Goal: Task Accomplishment & Management: Use online tool/utility

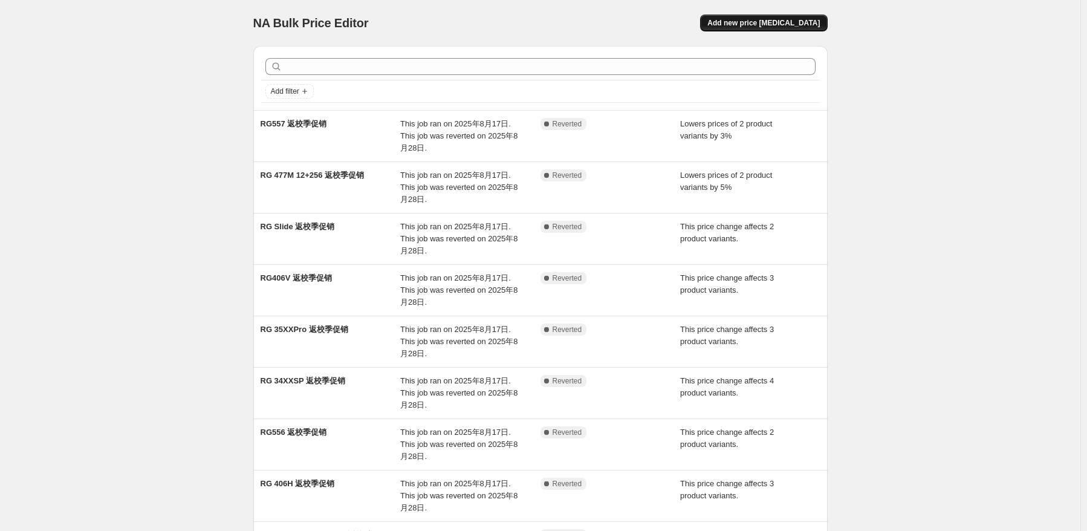
click at [808, 22] on span "Add new price [MEDICAL_DATA]" at bounding box center [763, 23] width 112 height 10
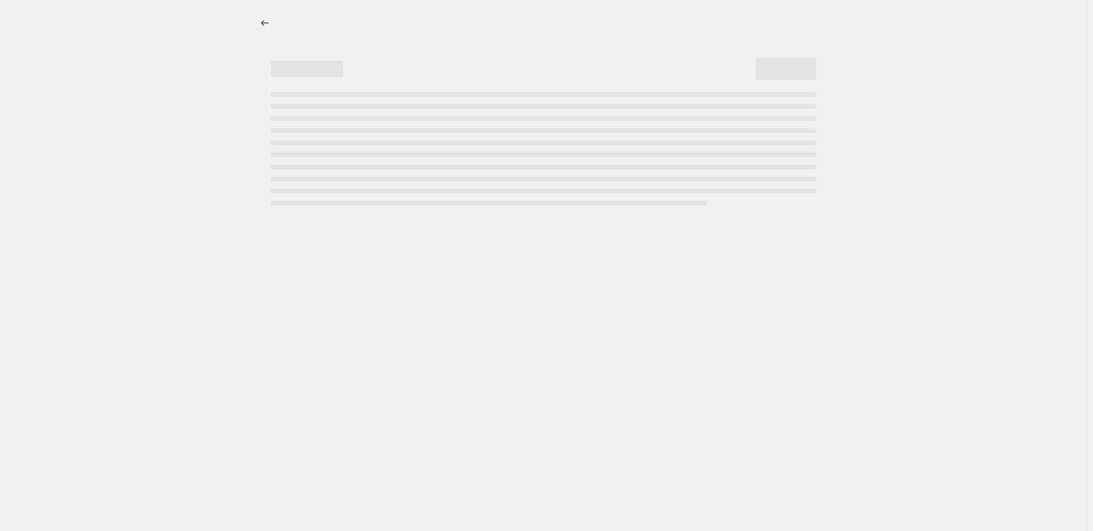
select select "percentage"
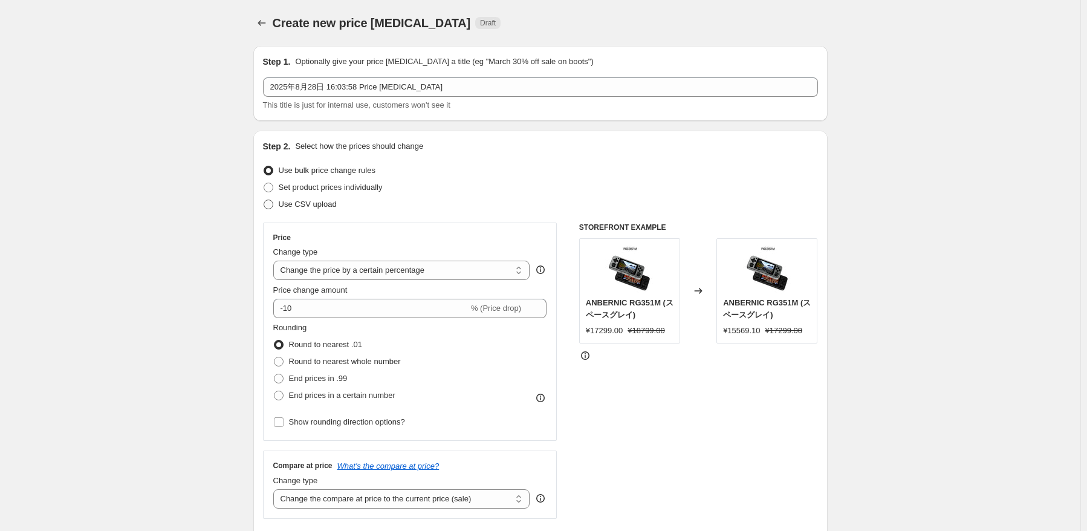
click at [331, 207] on span "Use CSV upload" at bounding box center [308, 203] width 58 height 9
click at [264, 200] on input "Use CSV upload" at bounding box center [264, 199] width 1 height 1
radio input "true"
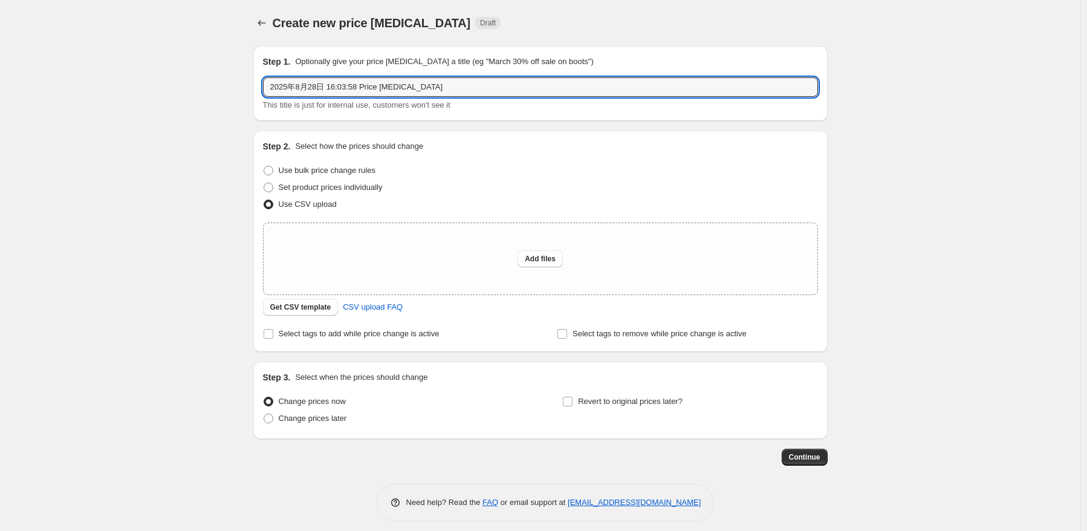
drag, startPoint x: 480, startPoint y: 88, endPoint x: 256, endPoint y: 81, distance: 224.3
click at [256, 81] on div "Step 1. Optionally give your price change job a title (eg "March 30% off sale o…" at bounding box center [540, 83] width 574 height 75
paste input "RG351V"
type input "RG351V"
click at [303, 171] on span "Use bulk price change rules" at bounding box center [327, 170] width 97 height 9
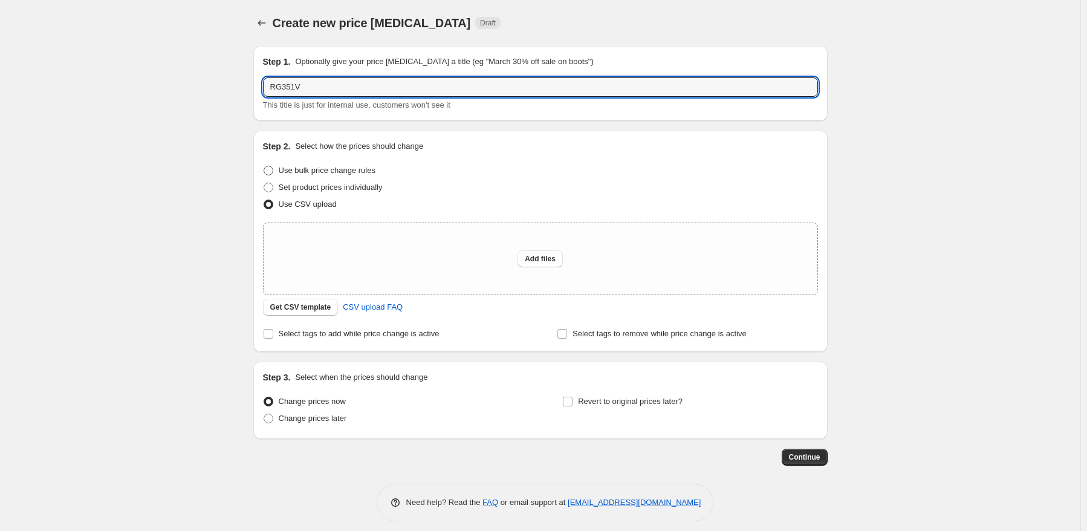
click at [264, 166] on input "Use bulk price change rules" at bounding box center [264, 166] width 1 height 1
radio input "true"
select select "percentage"
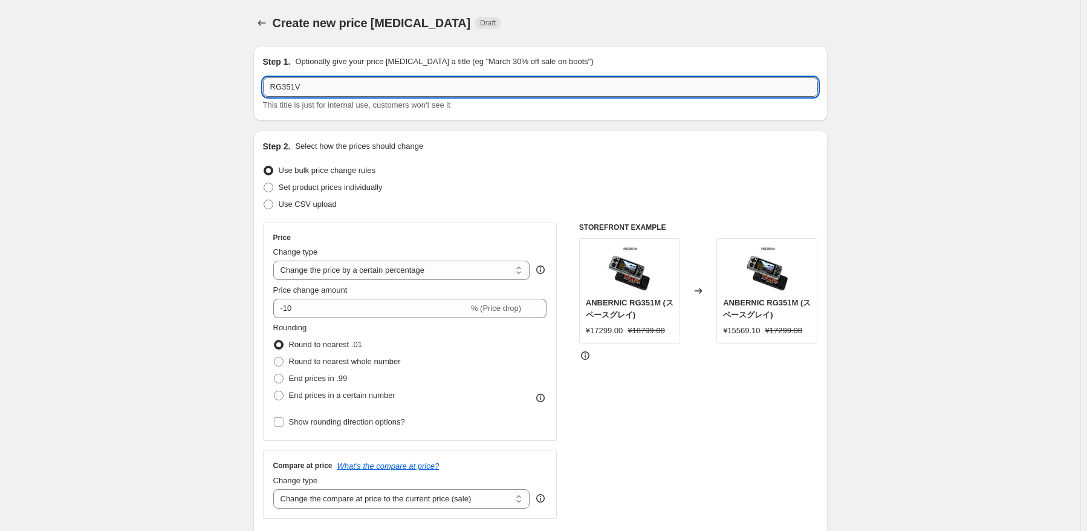
click at [411, 85] on input "RG351V" at bounding box center [540, 86] width 555 height 19
type input "RG351V 9月促销"
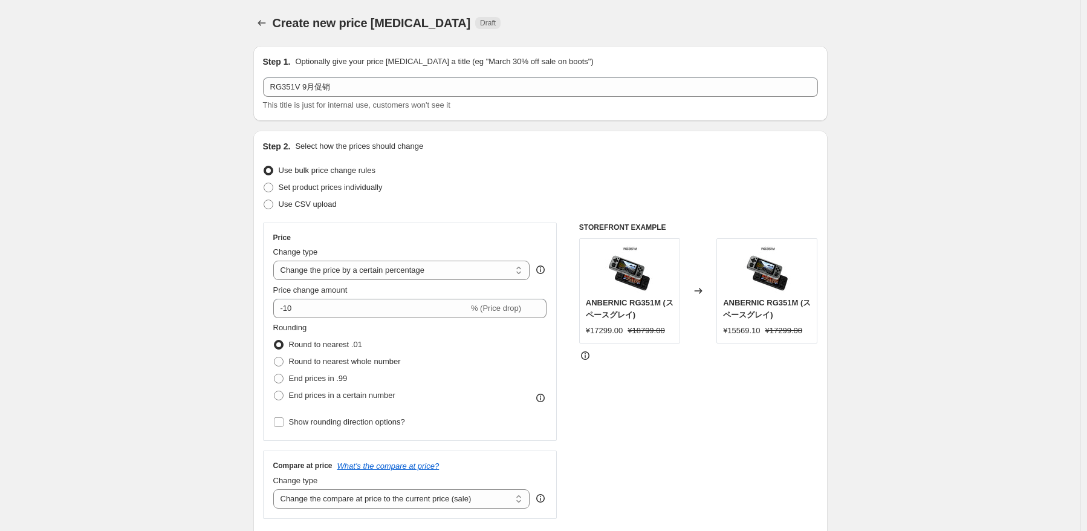
click at [487, 173] on div "Use bulk price change rules" at bounding box center [540, 170] width 555 height 17
click at [413, 264] on select "Change the price to a certain amount Change the price by a certain amount Chang…" at bounding box center [401, 270] width 257 height 19
select select "pcap"
click at [276, 261] on select "Change the price to a certain amount Change the price by a certain amount Chang…" at bounding box center [401, 270] width 257 height 19
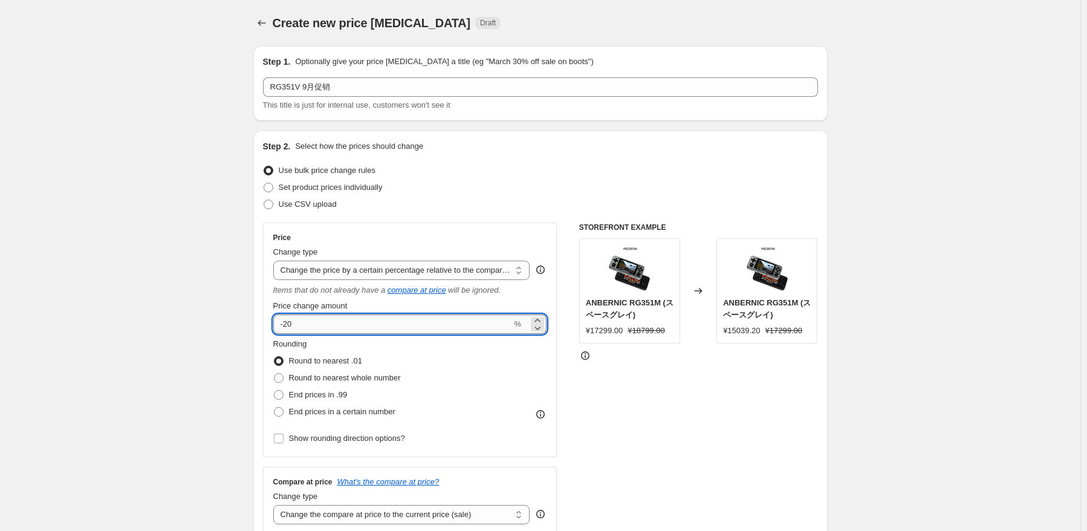
click at [397, 328] on input "-20" at bounding box center [392, 323] width 239 height 19
type input "-2"
type input "-47"
click at [386, 377] on span "Round to nearest whole number" at bounding box center [345, 377] width 112 height 9
click at [274, 374] on input "Round to nearest whole number" at bounding box center [274, 373] width 1 height 1
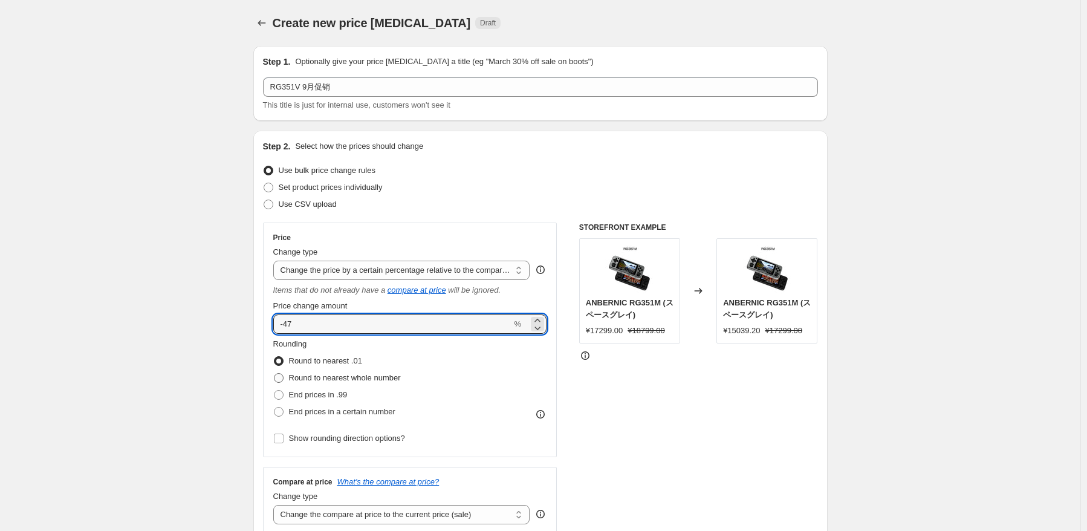
radio input "true"
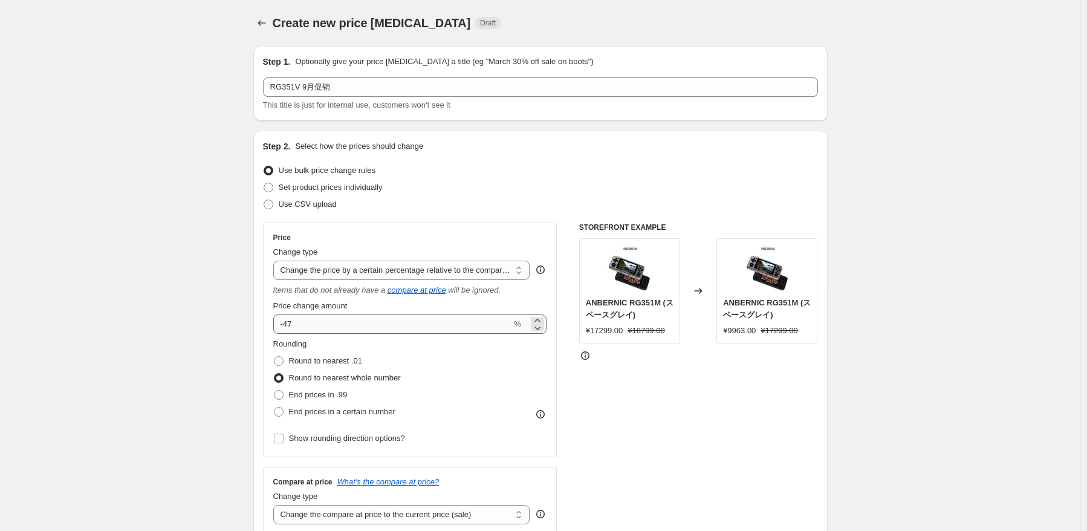
scroll to position [242, 0]
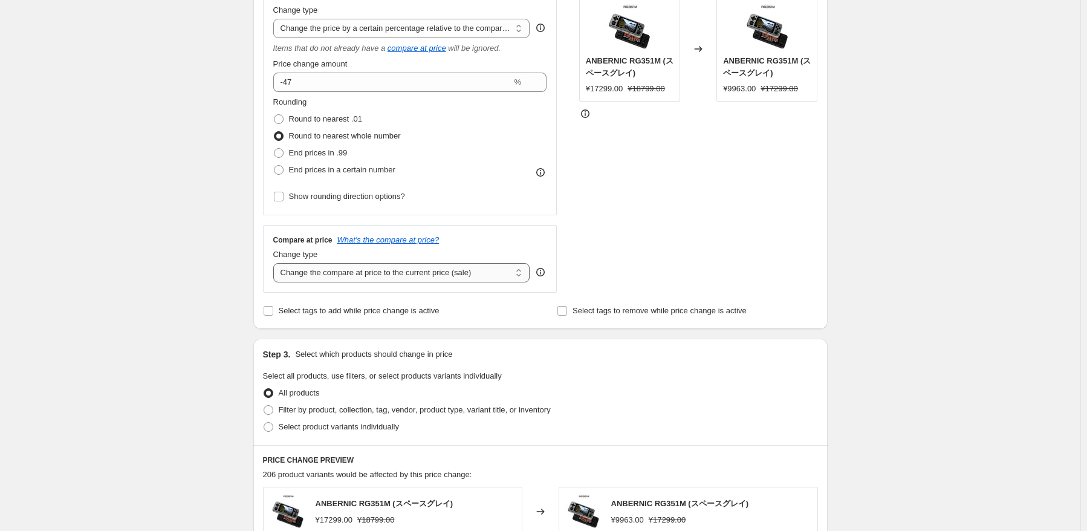
click at [442, 270] on select "Change the compare at price to the current price (sale) Change the compare at p…" at bounding box center [401, 272] width 257 height 19
select select "no_change"
click at [276, 264] on select "Change the compare at price to the current price (sale) Change the compare at p…" at bounding box center [401, 272] width 257 height 19
click at [342, 435] on label "Select product variants individually" at bounding box center [331, 426] width 136 height 17
click at [264, 423] on input "Select product variants individually" at bounding box center [264, 422] width 1 height 1
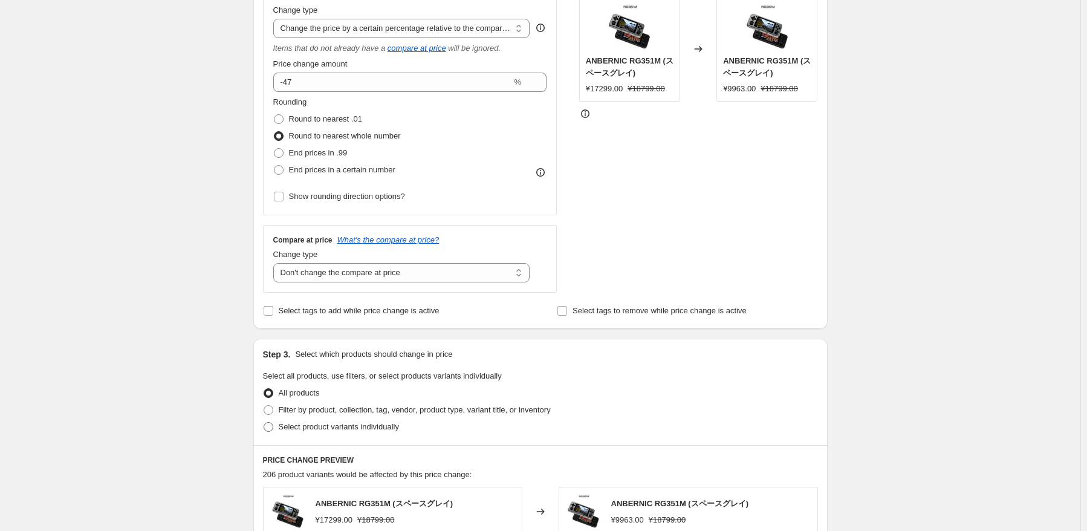
radio input "true"
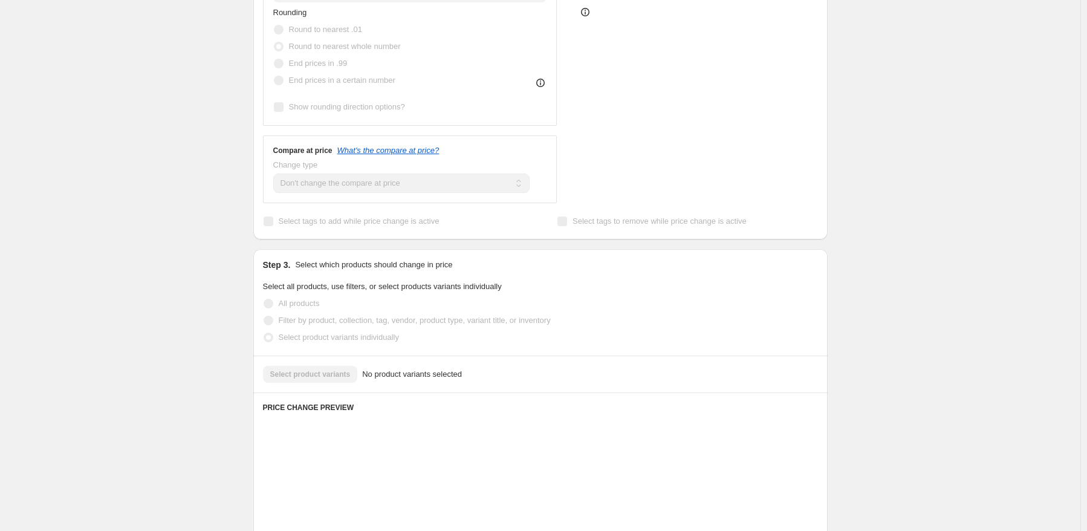
scroll to position [423, 0]
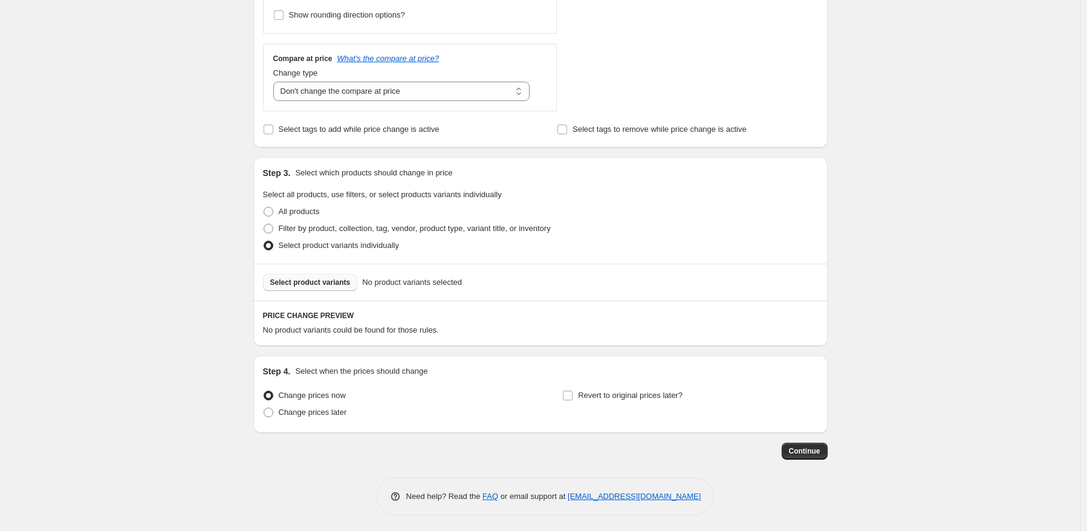
click at [334, 282] on span "Select product variants" at bounding box center [310, 282] width 80 height 10
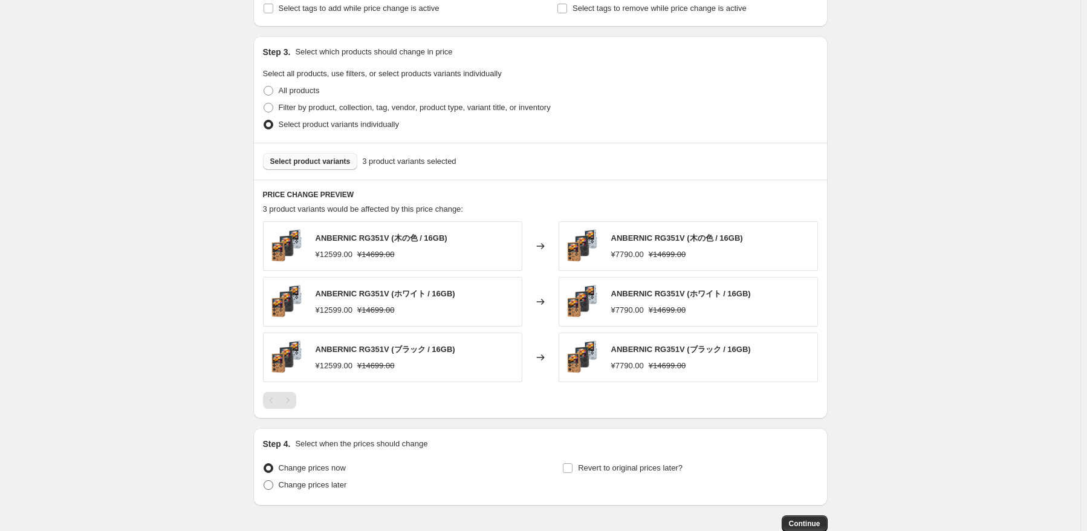
click at [324, 492] on label "Change prices later" at bounding box center [305, 484] width 84 height 17
click at [264, 481] on input "Change prices later" at bounding box center [264, 480] width 1 height 1
radio input "true"
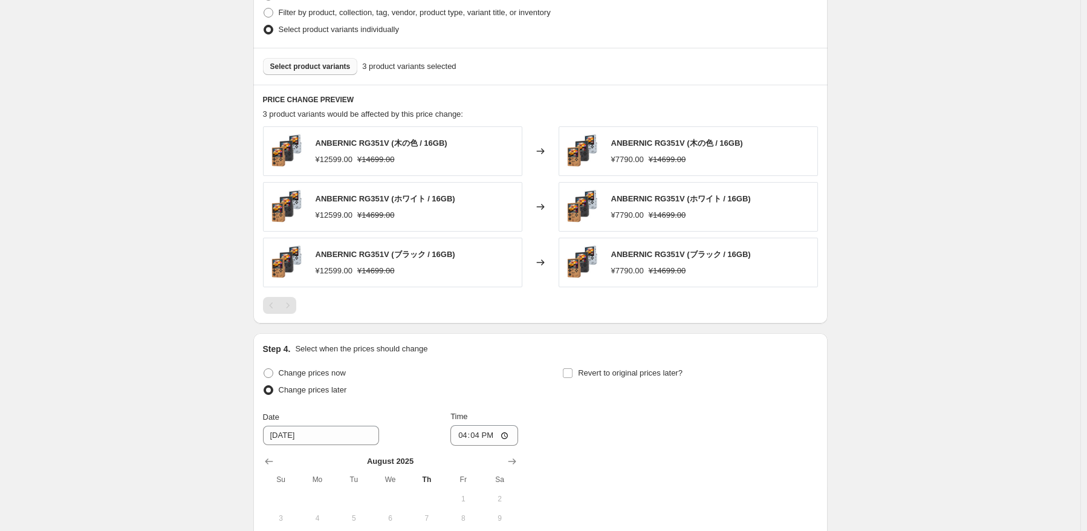
scroll to position [725, 0]
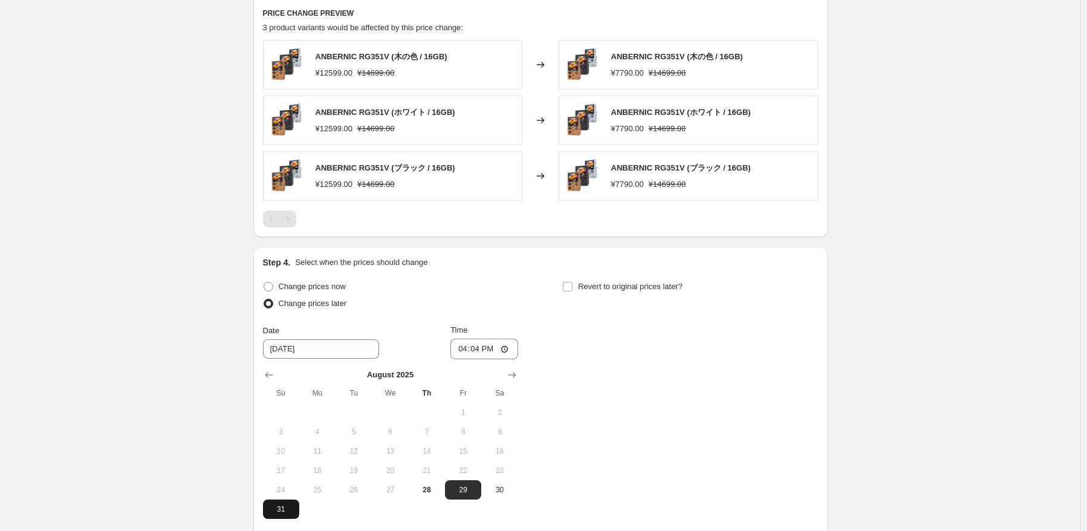
click at [293, 507] on span "31" at bounding box center [281, 509] width 27 height 10
type input "[DATE]"
click at [483, 355] on input "16:04" at bounding box center [484, 348] width 68 height 21
type input "22:50"
click at [635, 384] on div "Change prices now Change prices later Date [DATE] Time 22:50 [DATE] Su Mo Tu We…" at bounding box center [540, 398] width 555 height 241
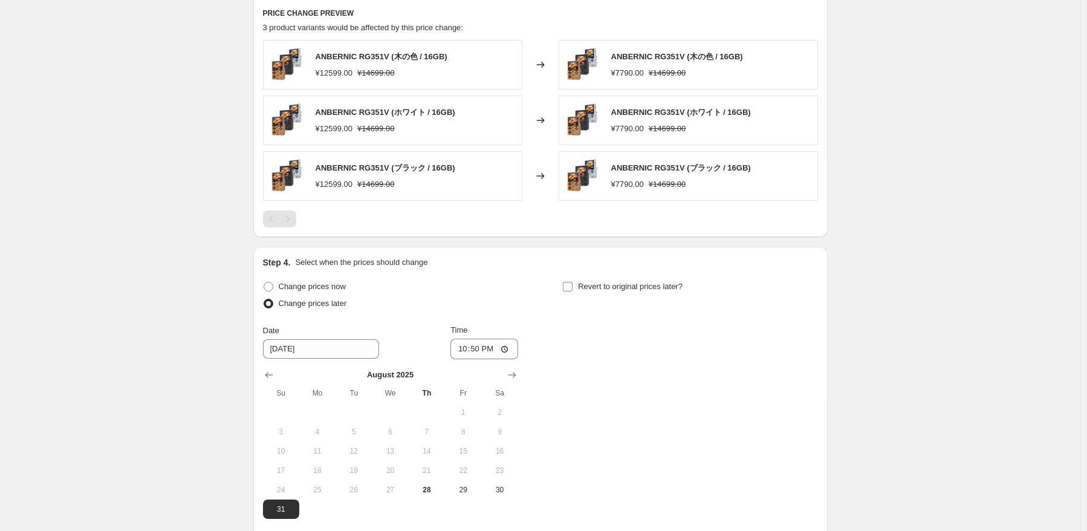
click at [642, 287] on span "Revert to original prices later?" at bounding box center [630, 286] width 105 height 9
click at [572, 287] on input "Revert to original prices later?" at bounding box center [568, 287] width 10 height 10
checkbox input "true"
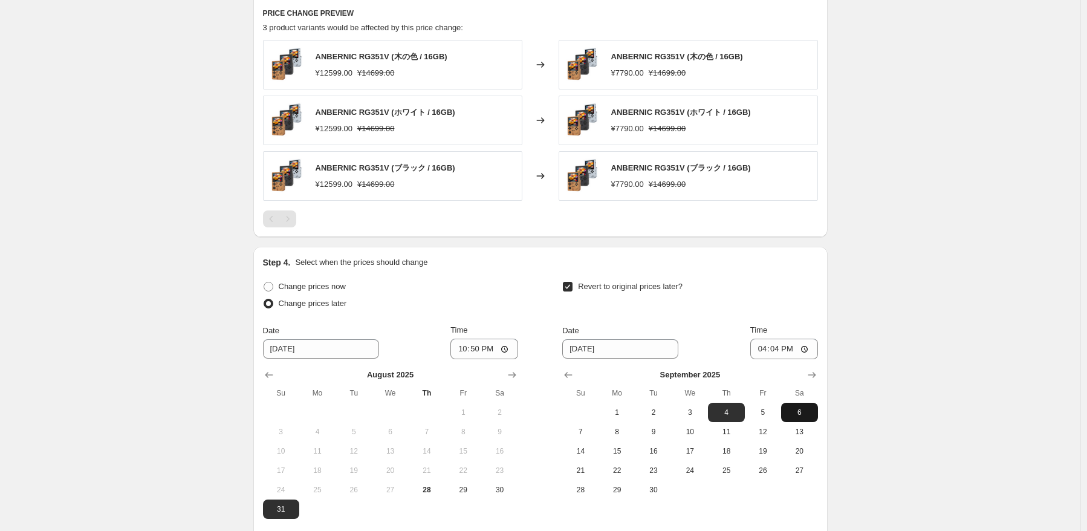
click at [812, 415] on span "6" at bounding box center [799, 412] width 27 height 10
type input "[DATE]"
click at [782, 352] on input "16:04" at bounding box center [784, 348] width 68 height 21
type input "15:00"
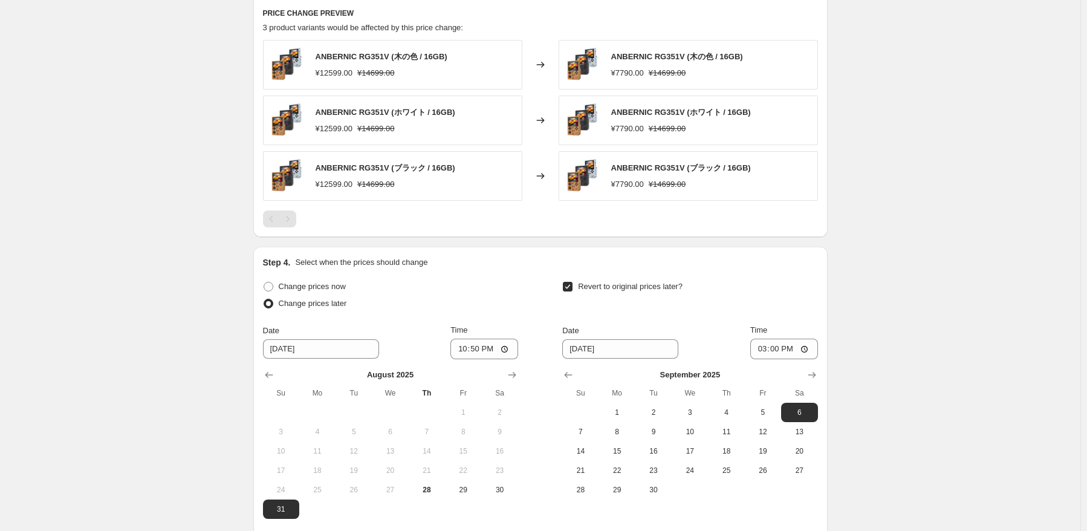
scroll to position [844, 0]
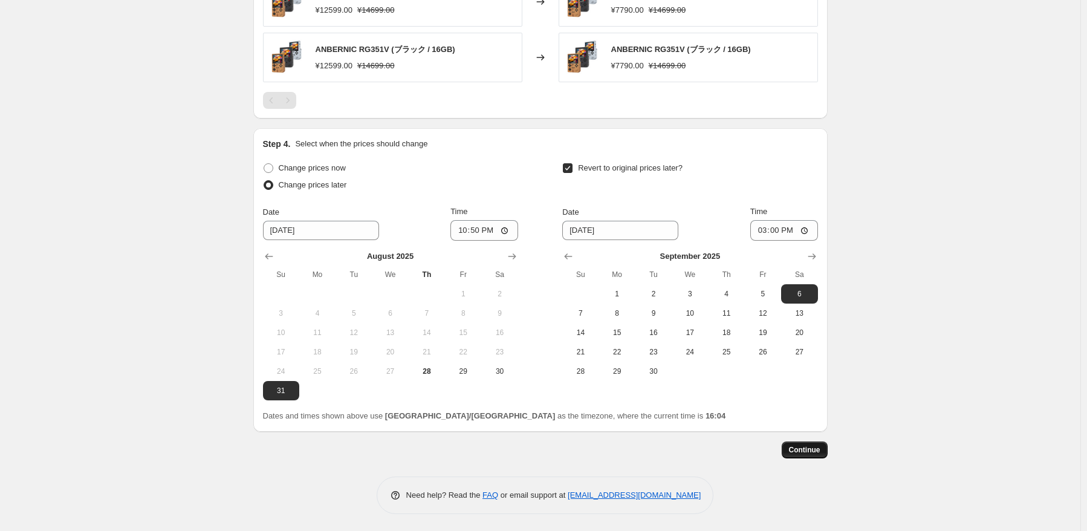
click at [798, 447] on span "Continue" at bounding box center [804, 450] width 31 height 10
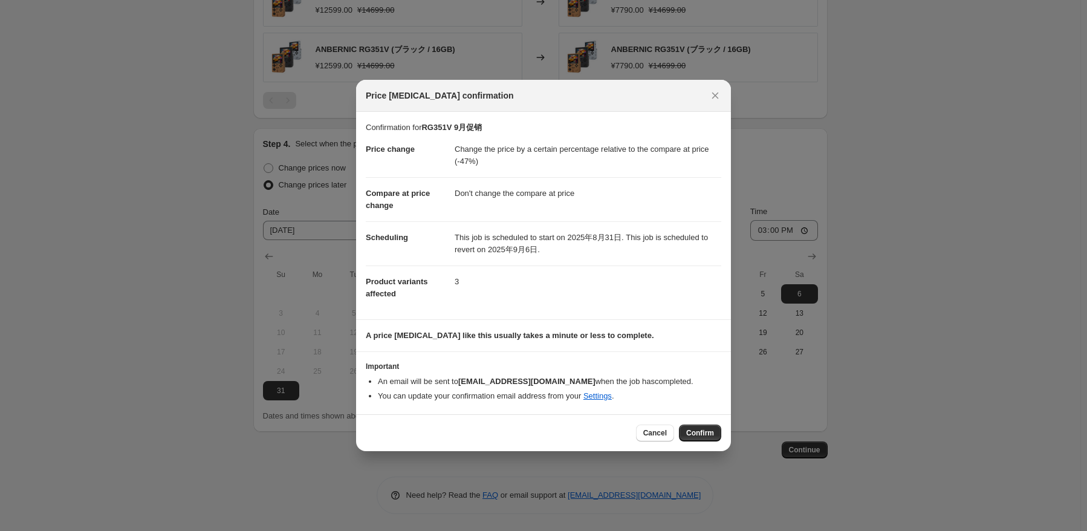
click at [884, 256] on div at bounding box center [543, 265] width 1087 height 531
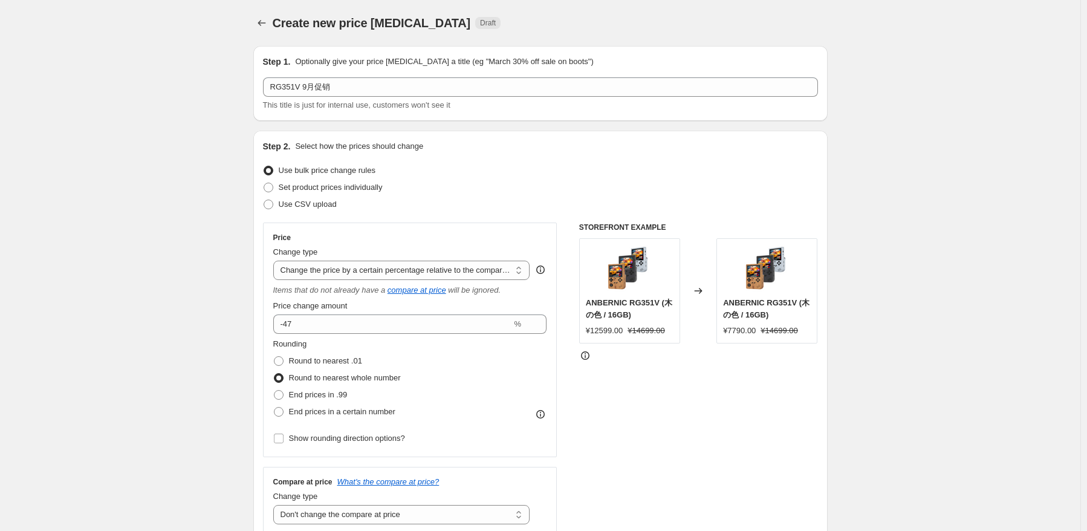
scroll to position [844, 0]
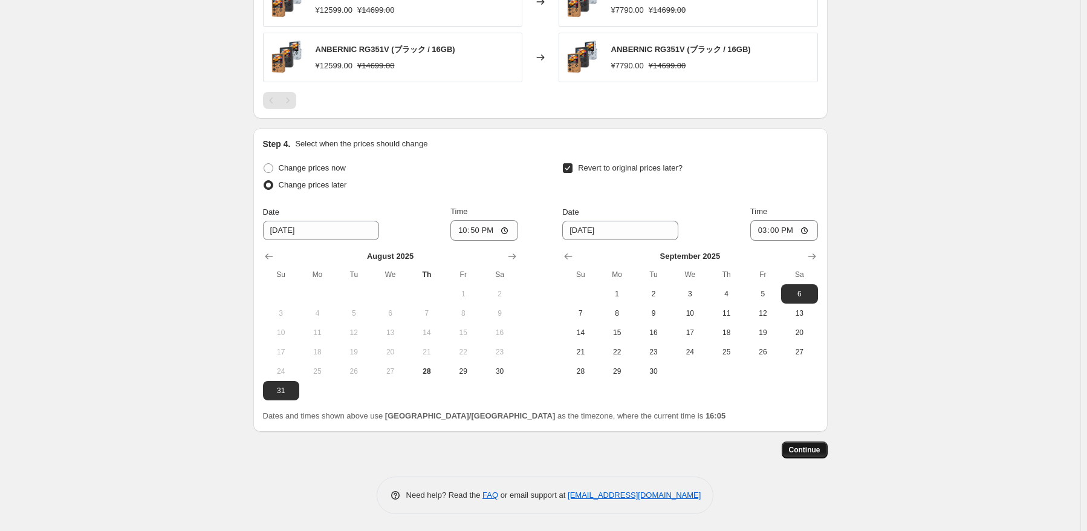
click at [808, 447] on span "Continue" at bounding box center [804, 450] width 31 height 10
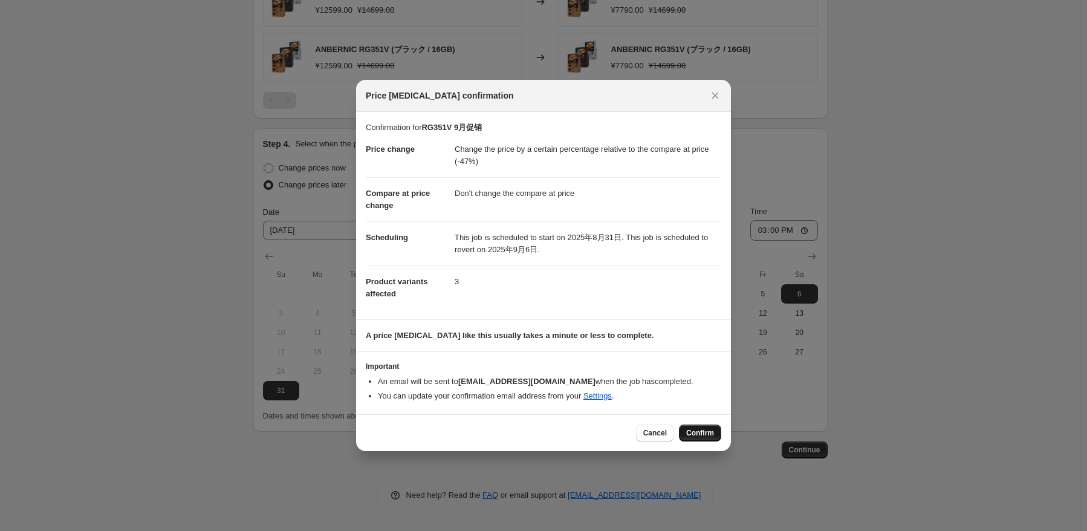
click at [710, 435] on span "Confirm" at bounding box center [700, 433] width 28 height 10
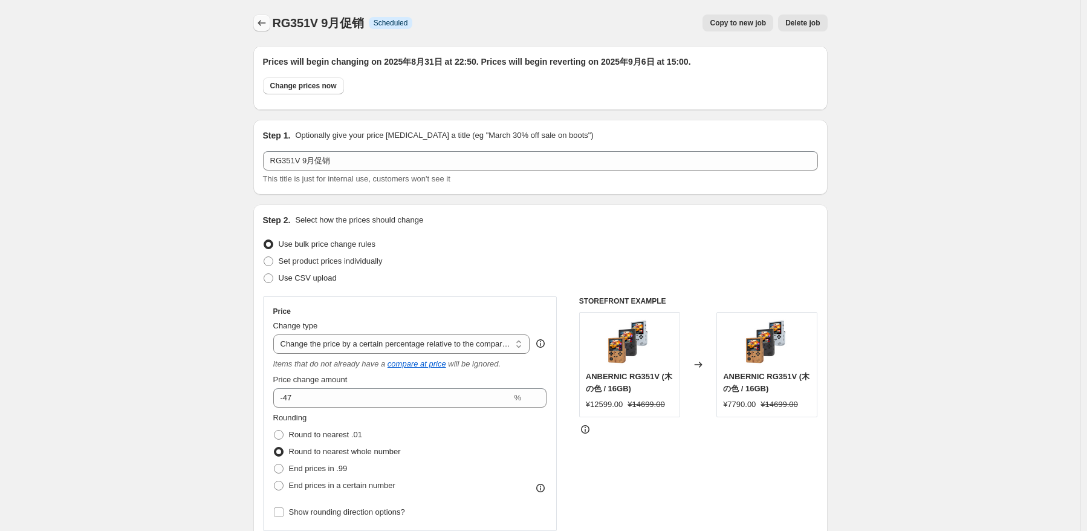
click at [264, 21] on icon "Price change jobs" at bounding box center [262, 23] width 12 height 12
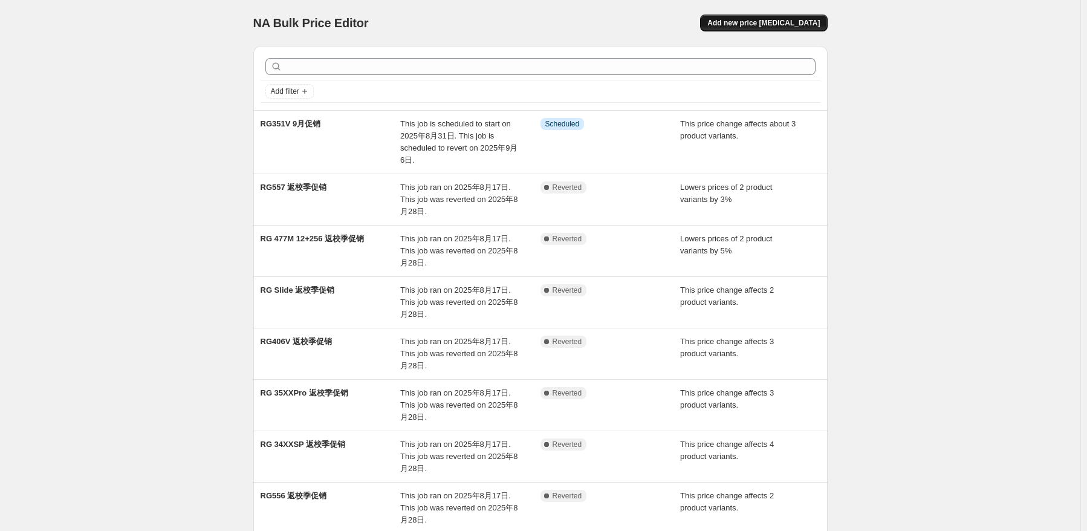
click at [795, 24] on span "Add new price [MEDICAL_DATA]" at bounding box center [763, 23] width 112 height 10
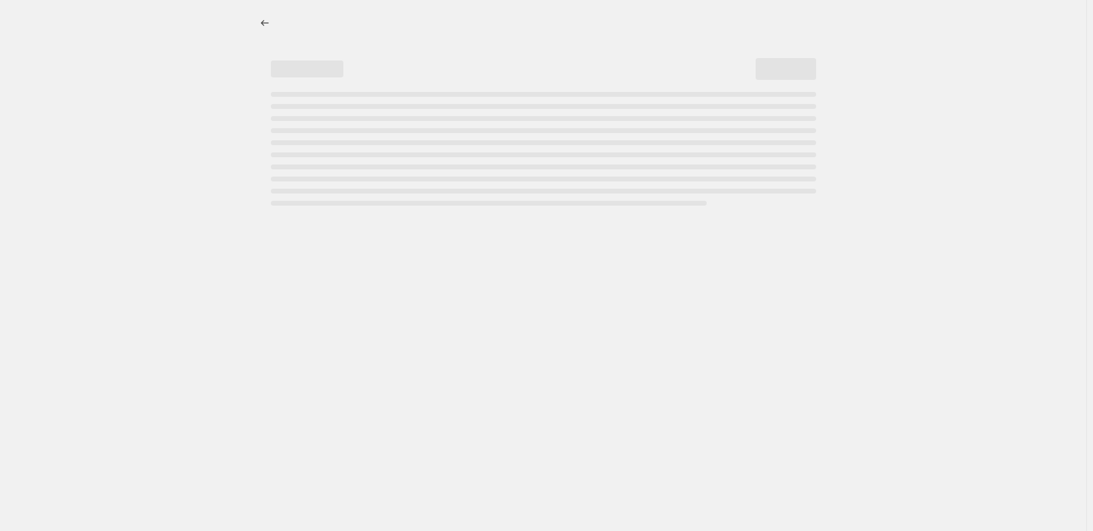
select select "percentage"
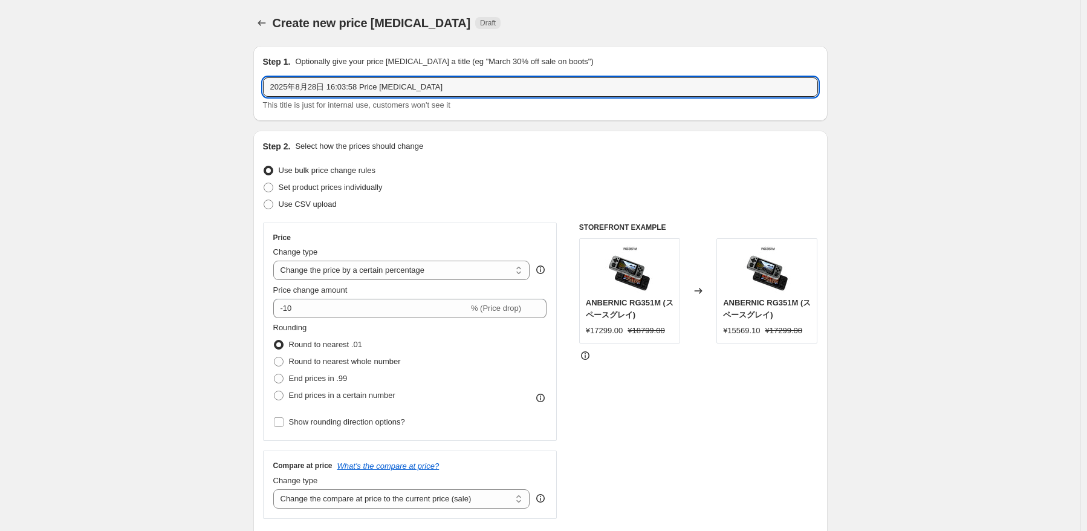
drag, startPoint x: 445, startPoint y: 88, endPoint x: 213, endPoint y: 86, distance: 231.5
paste input "RG552 RG300X"
type input "RG552 RG300X 9月促销"
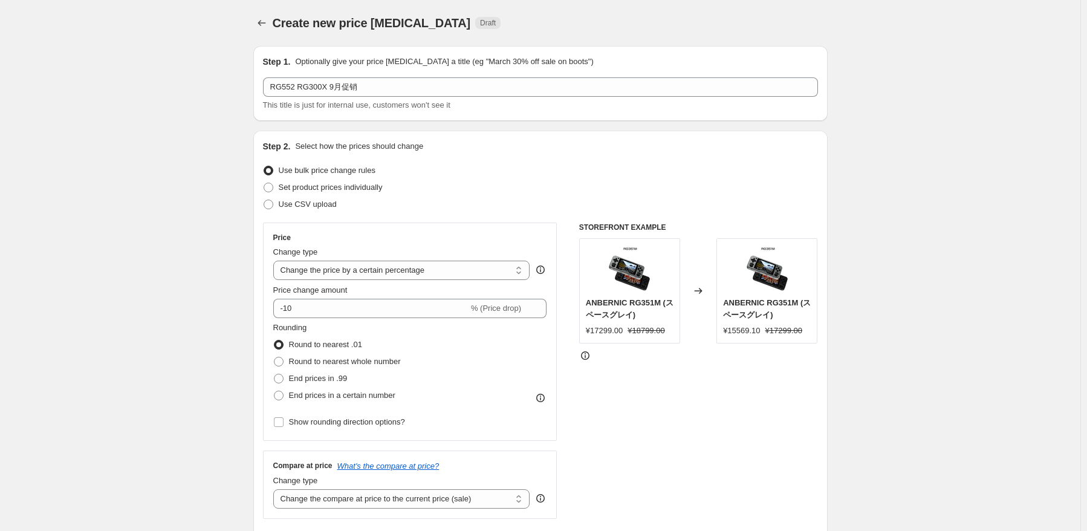
click at [532, 163] on div "Use bulk price change rules" at bounding box center [540, 170] width 555 height 17
click at [391, 275] on select "Change the price to a certain amount Change the price by a certain amount Chang…" at bounding box center [401, 270] width 257 height 19
select select "pcap"
click at [276, 261] on select "Change the price to a certain amount Change the price by a certain amount Chang…" at bounding box center [401, 270] width 257 height 19
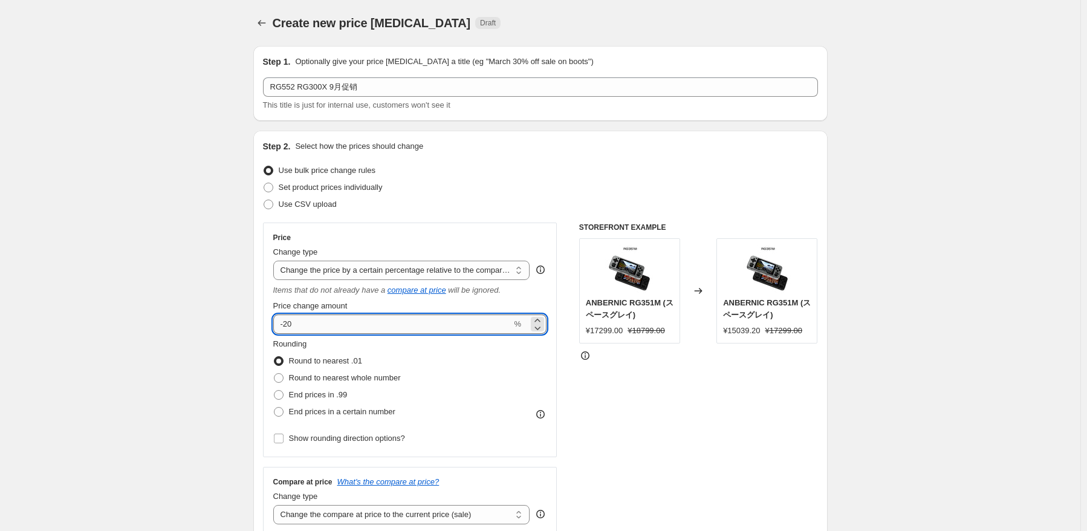
click at [375, 319] on input "-20" at bounding box center [392, 323] width 239 height 19
type input "-2"
type input "-45"
click at [527, 406] on div "Rounding Round to nearest .01 Round to nearest whole number End prices in .99 E…" at bounding box center [410, 379] width 274 height 82
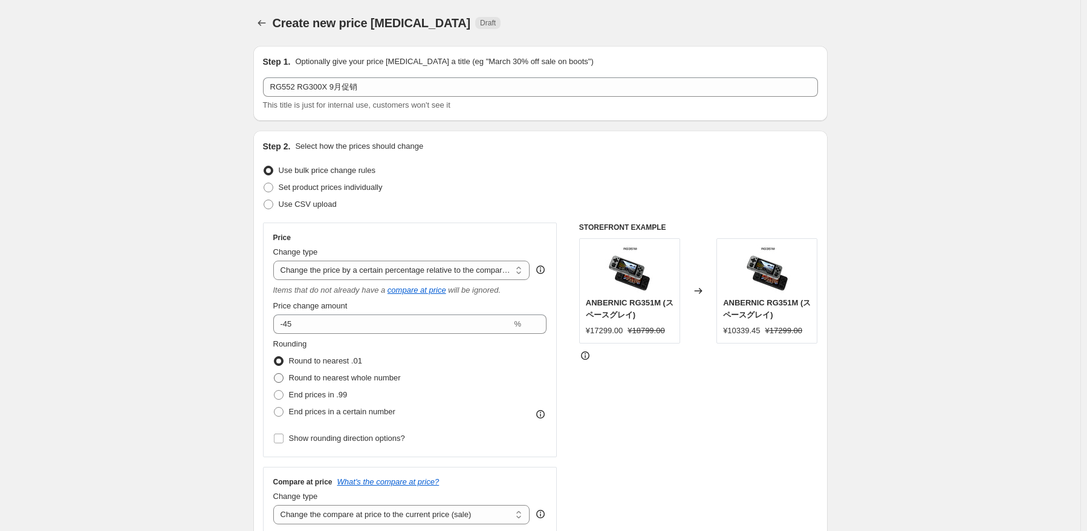
click at [352, 376] on span "Round to nearest whole number" at bounding box center [345, 377] width 112 height 9
click at [274, 374] on input "Round to nearest whole number" at bounding box center [274, 373] width 1 height 1
radio input "true"
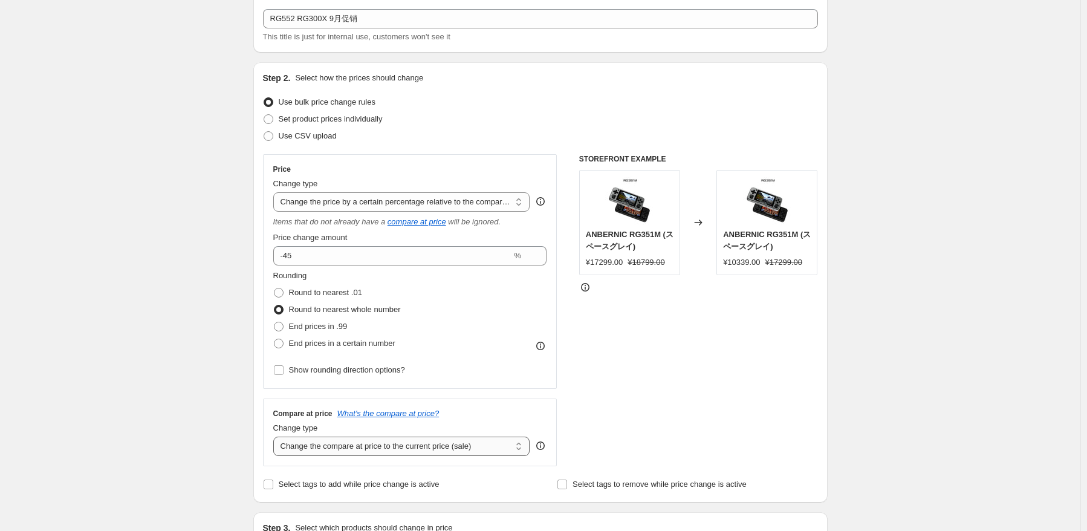
scroll to position [121, 0]
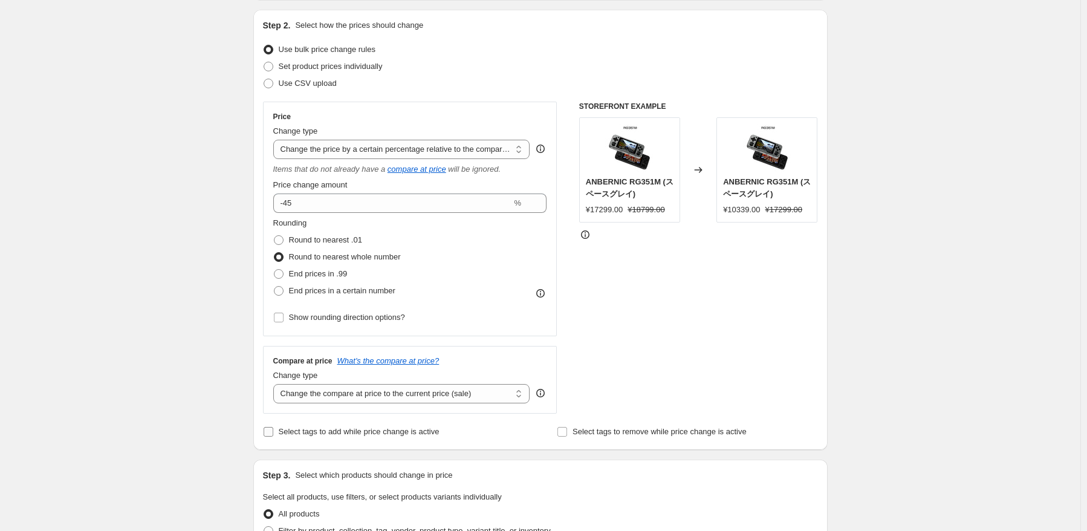
drag, startPoint x: 438, startPoint y: 392, endPoint x: 438, endPoint y: 427, distance: 34.5
click at [438, 392] on select "Change the compare at price to the current price (sale) Change the compare at p…" at bounding box center [401, 393] width 257 height 19
click at [430, 396] on select "Change the compare at price to the current price (sale) Change the compare at p…" at bounding box center [401, 393] width 257 height 19
select select "no_change"
click at [276, 384] on select "Change the compare at price to the current price (sale) Change the compare at p…" at bounding box center [401, 393] width 257 height 19
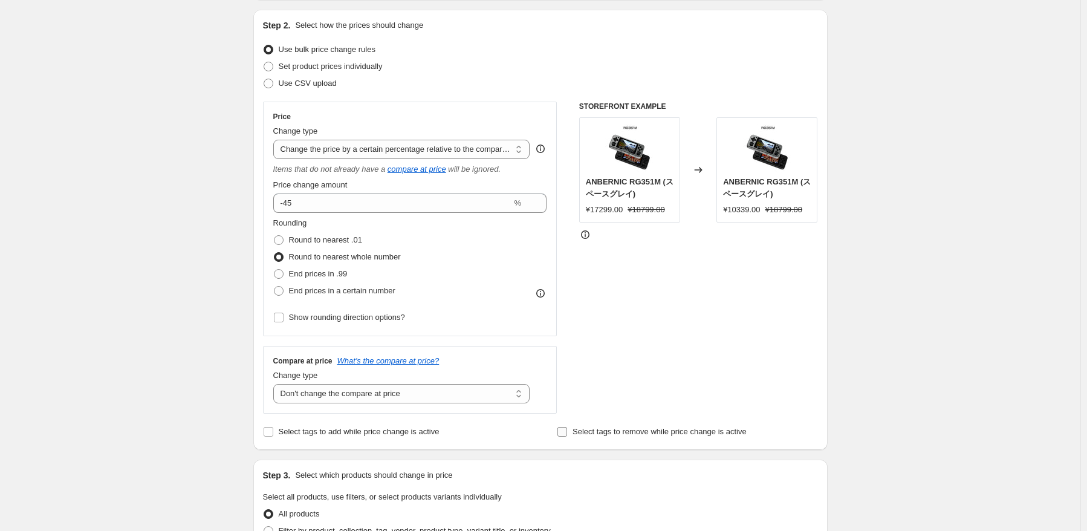
click at [665, 436] on span "Select tags to remove while price change is active" at bounding box center [659, 431] width 174 height 9
click at [567, 436] on input "Select tags to remove while price change is active" at bounding box center [562, 432] width 10 height 10
checkbox input "true"
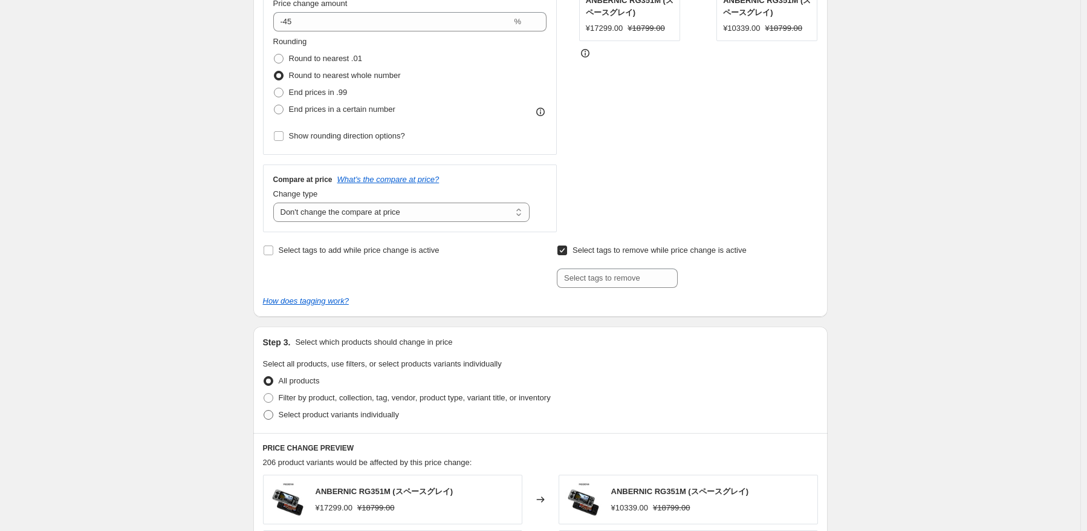
click at [309, 412] on span "Select product variants individually" at bounding box center [339, 414] width 120 height 9
click at [264, 410] on input "Select product variants individually" at bounding box center [264, 410] width 1 height 1
radio input "true"
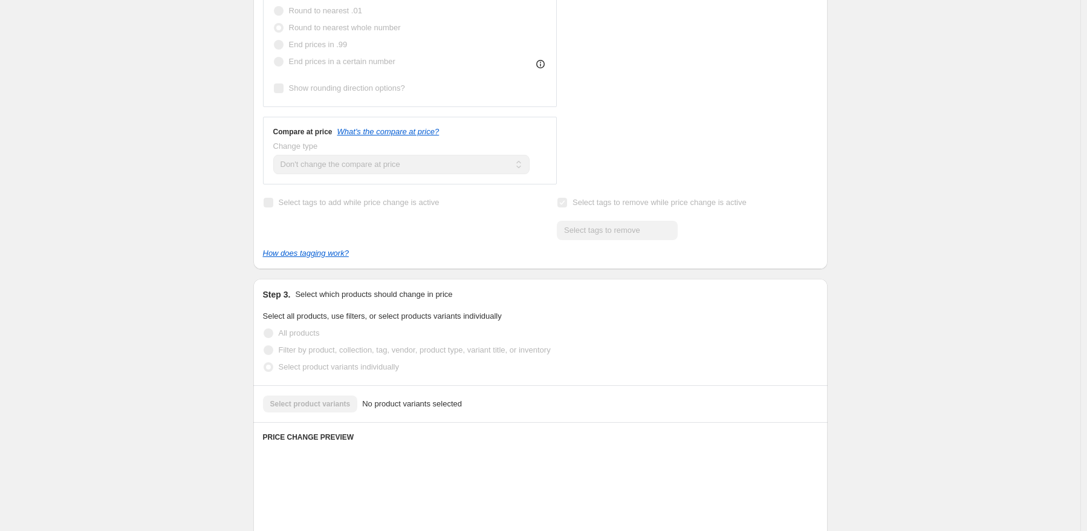
scroll to position [423, 0]
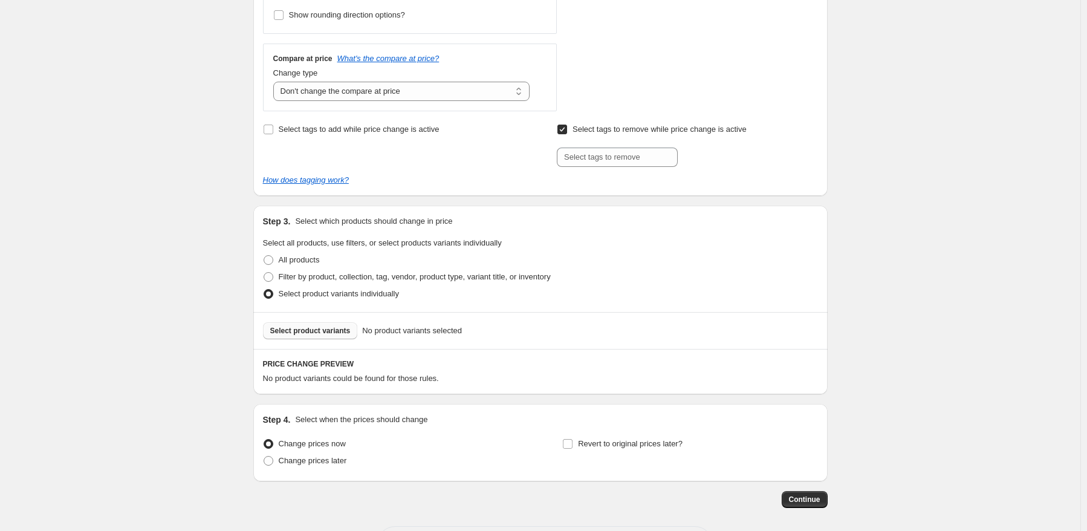
click at [314, 325] on button "Select product variants" at bounding box center [310, 330] width 95 height 17
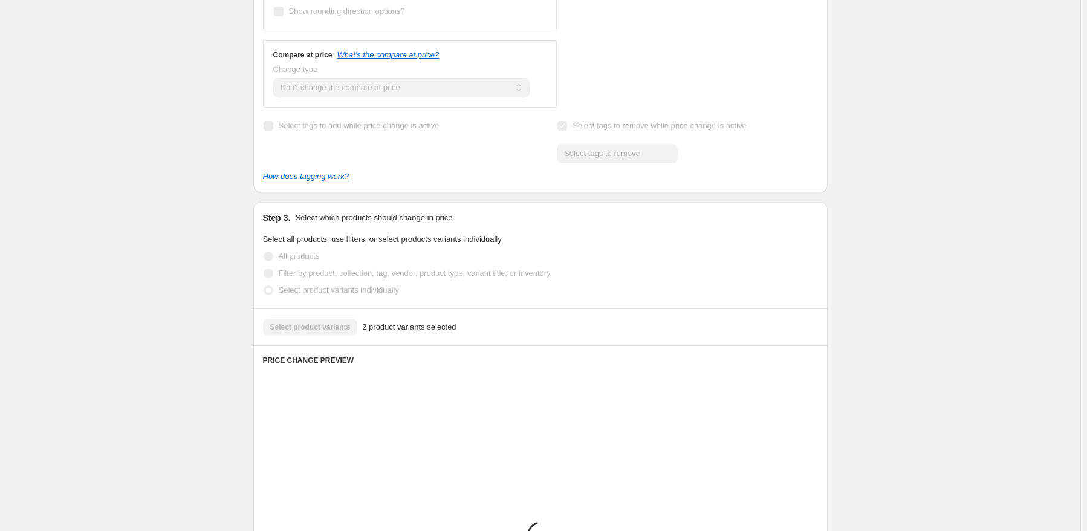
scroll to position [544, 0]
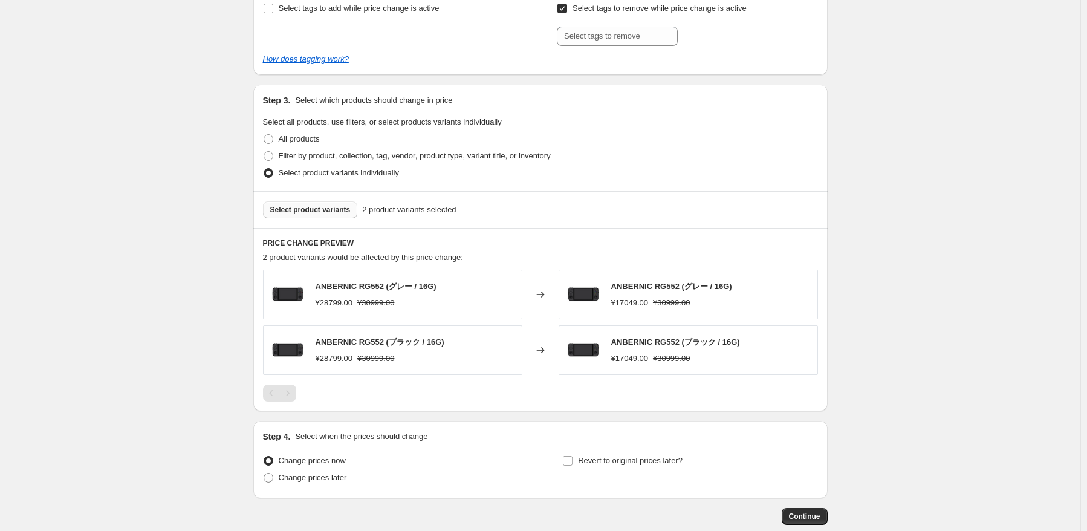
click at [322, 210] on span "Select product variants" at bounding box center [310, 210] width 80 height 10
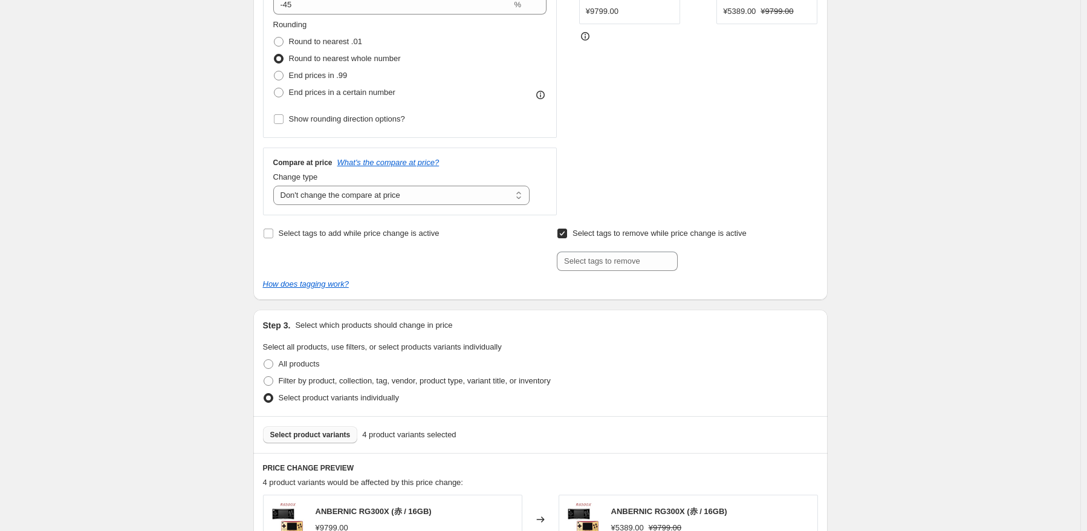
scroll to position [302, 0]
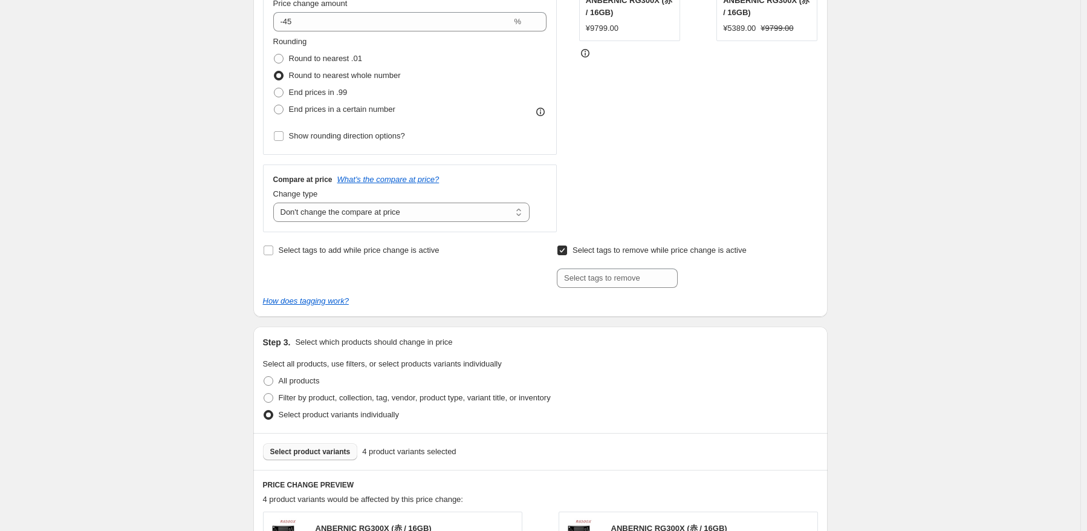
click at [567, 248] on input "Select tags to remove while price change is active" at bounding box center [562, 250] width 10 height 10
checkbox input "false"
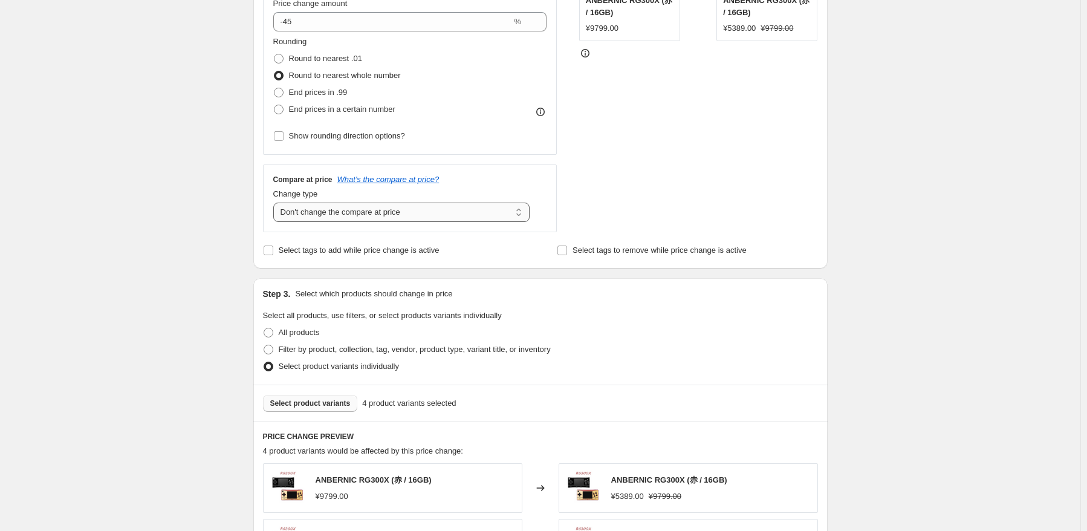
click at [439, 213] on select "Change the compare at price to the current price (sale) Change the compare at p…" at bounding box center [401, 211] width 257 height 19
drag, startPoint x: 439, startPoint y: 212, endPoint x: 450, endPoint y: 210, distance: 10.6
click at [439, 212] on select "Change the compare at price to the current price (sale) Change the compare at p…" at bounding box center [401, 211] width 257 height 19
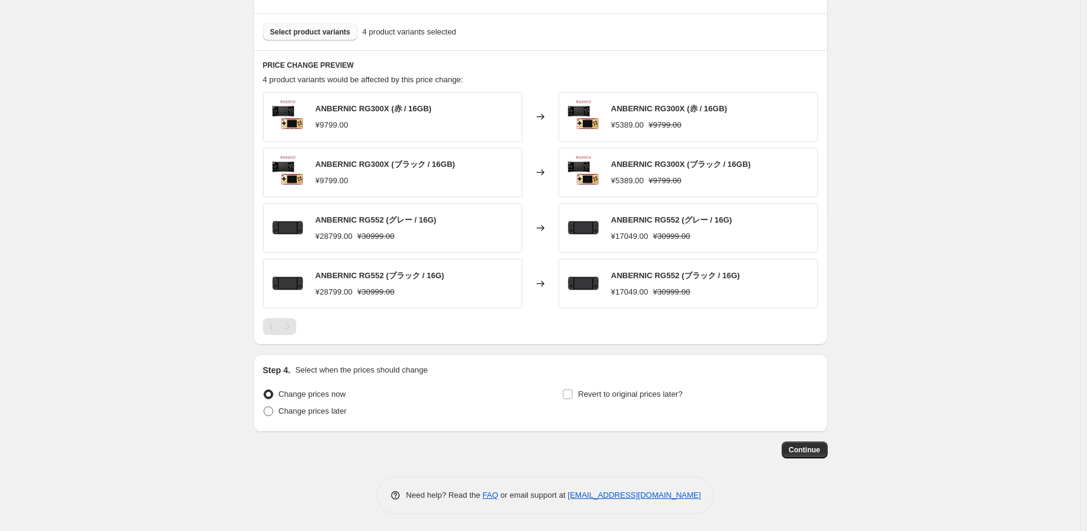
click at [307, 409] on span "Change prices later" at bounding box center [313, 410] width 68 height 9
click at [264, 407] on input "Change prices later" at bounding box center [264, 406] width 1 height 1
radio input "true"
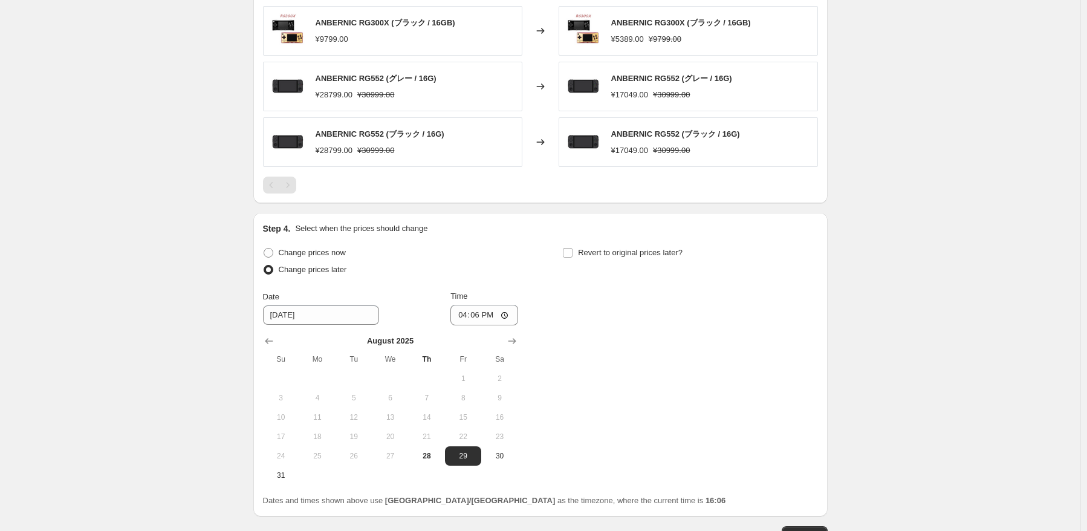
scroll to position [855, 0]
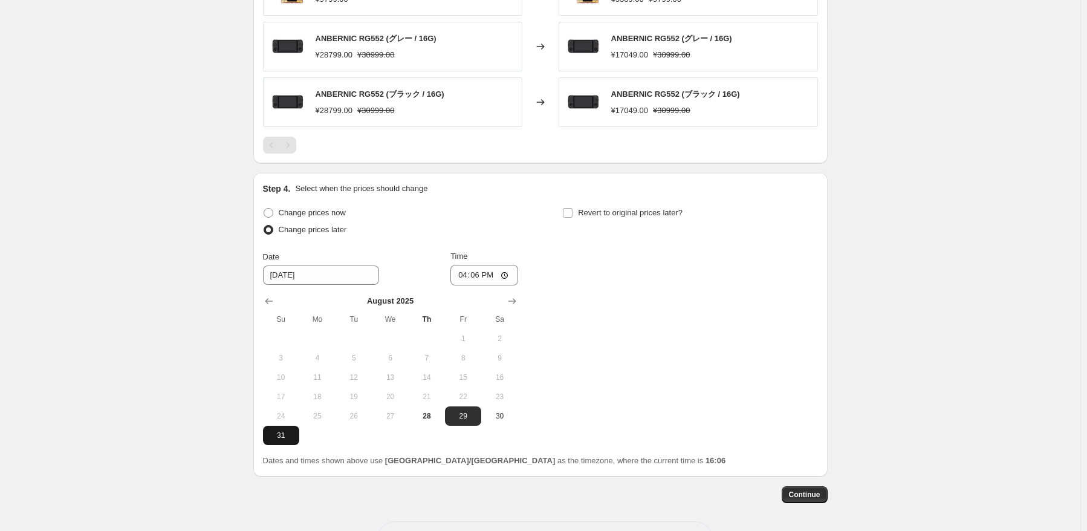
click at [286, 439] on button "31" at bounding box center [281, 435] width 36 height 19
type input "[DATE]"
click at [478, 274] on input "16:06" at bounding box center [484, 275] width 68 height 21
type input "22:50"
click at [689, 257] on div "Change prices now Change prices later Date [DATE] Time 22:50 [DATE] Su Mo Tu We…" at bounding box center [540, 324] width 555 height 241
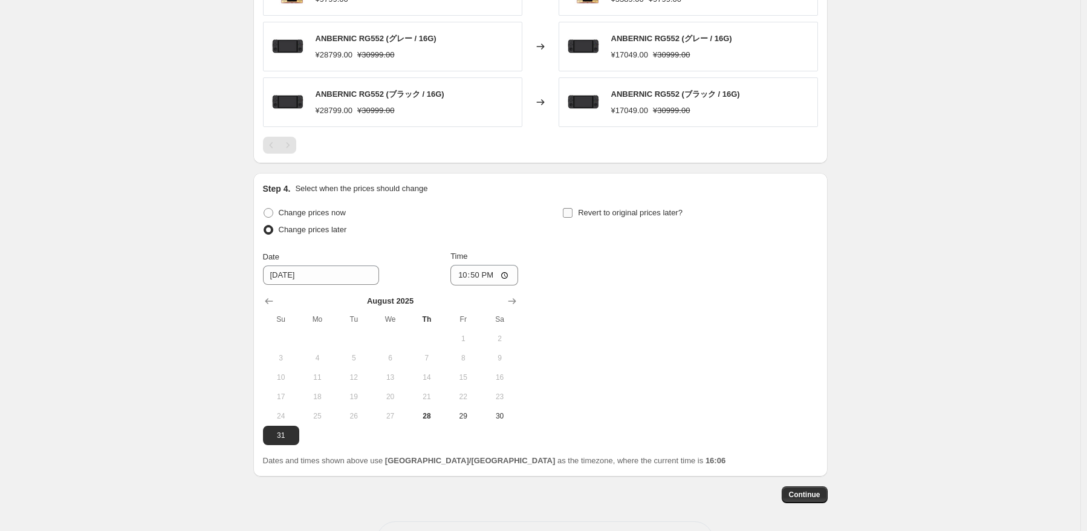
click at [673, 213] on span "Revert to original prices later?" at bounding box center [630, 212] width 105 height 9
click at [572, 213] on input "Revert to original prices later?" at bounding box center [568, 213] width 10 height 10
checkbox input "true"
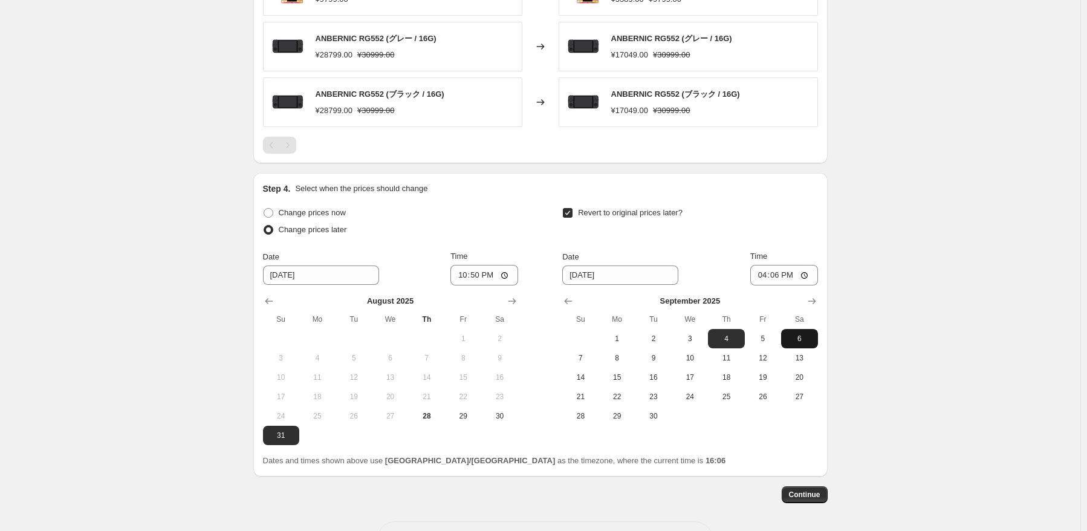
click at [799, 339] on span "6" at bounding box center [799, 339] width 27 height 10
type input "[DATE]"
drag, startPoint x: 779, startPoint y: 275, endPoint x: 788, endPoint y: 274, distance: 9.1
click at [780, 275] on input "16:06" at bounding box center [784, 275] width 68 height 21
type input "15:00"
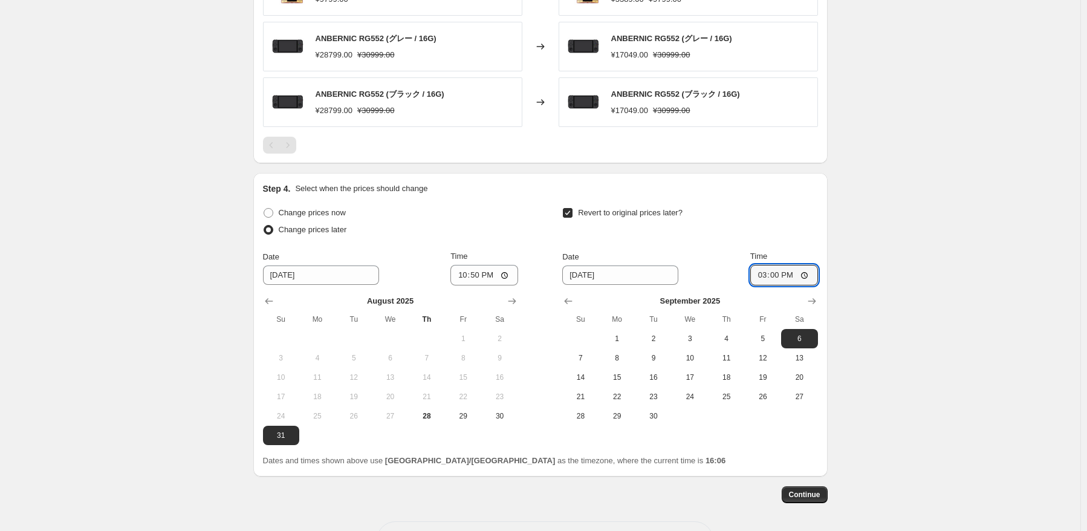
click at [801, 494] on span "Continue" at bounding box center [804, 495] width 31 height 10
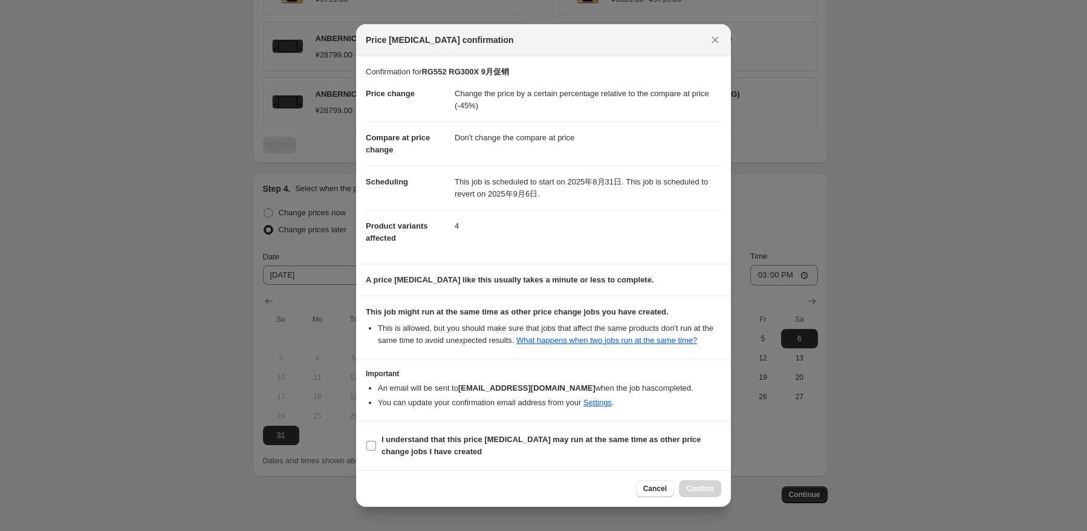
click at [395, 455] on b "I understand that this price [MEDICAL_DATA] may run at the same time as other p…" at bounding box center [540, 445] width 319 height 21
click at [376, 450] on input "I understand that this price [MEDICAL_DATA] may run at the same time as other p…" at bounding box center [371, 446] width 10 height 10
checkbox input "true"
click at [687, 485] on span "Confirm" at bounding box center [700, 489] width 28 height 10
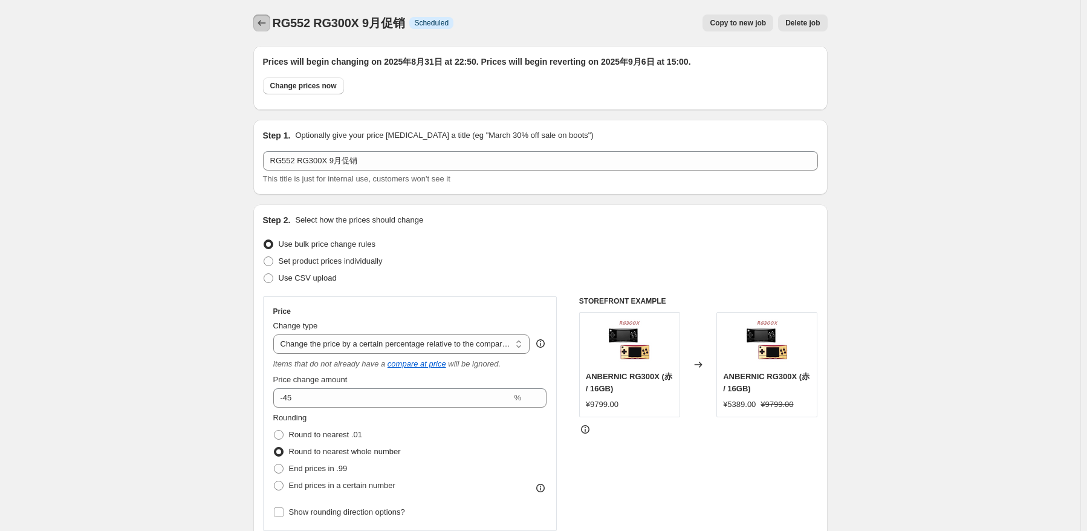
click at [261, 22] on icon "Price change jobs" at bounding box center [262, 23] width 12 height 12
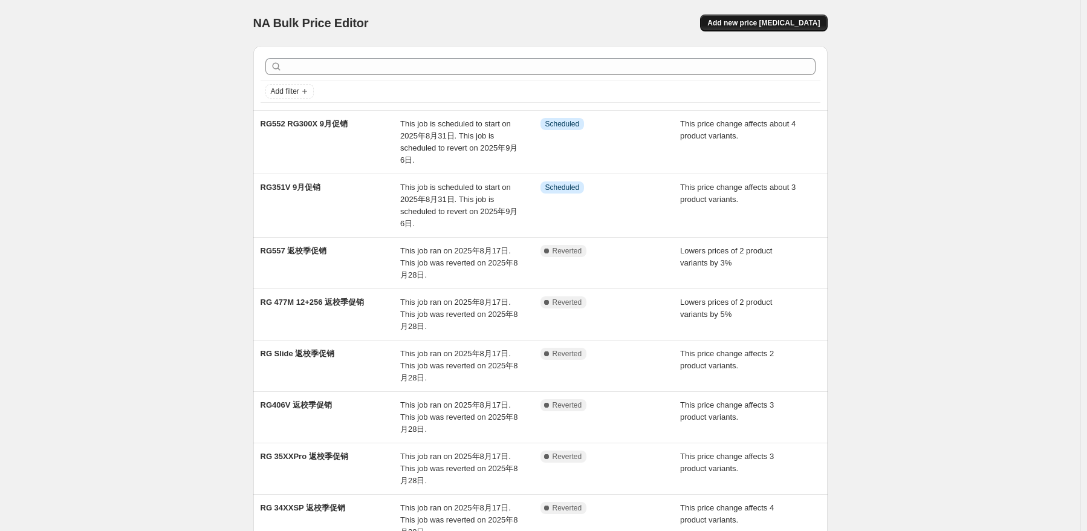
click at [808, 27] on span "Add new price [MEDICAL_DATA]" at bounding box center [763, 23] width 112 height 10
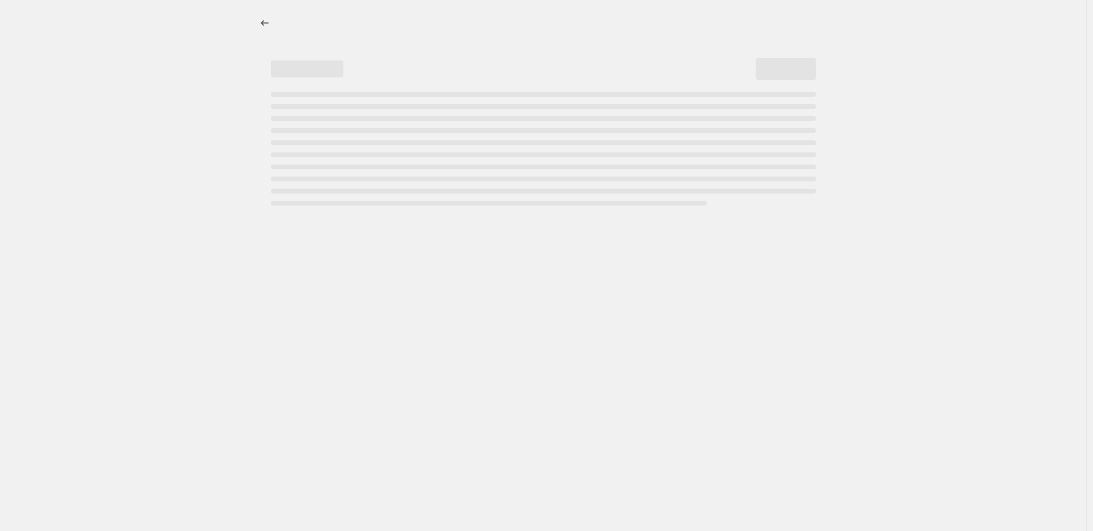
select select "percentage"
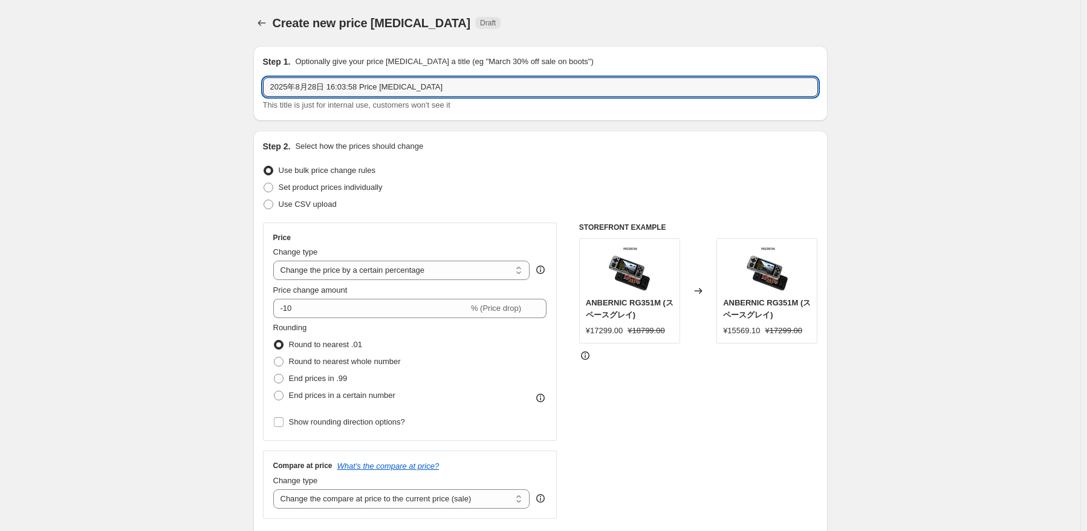
drag, startPoint x: 476, startPoint y: 91, endPoint x: 219, endPoint y: 85, distance: 257.0
paste input "RG351P"
type input "RG351P 9月促销"
click at [557, 224] on div "Price Change type Change the price to a certain amount Change the price by a ce…" at bounding box center [410, 331] width 294 height 218
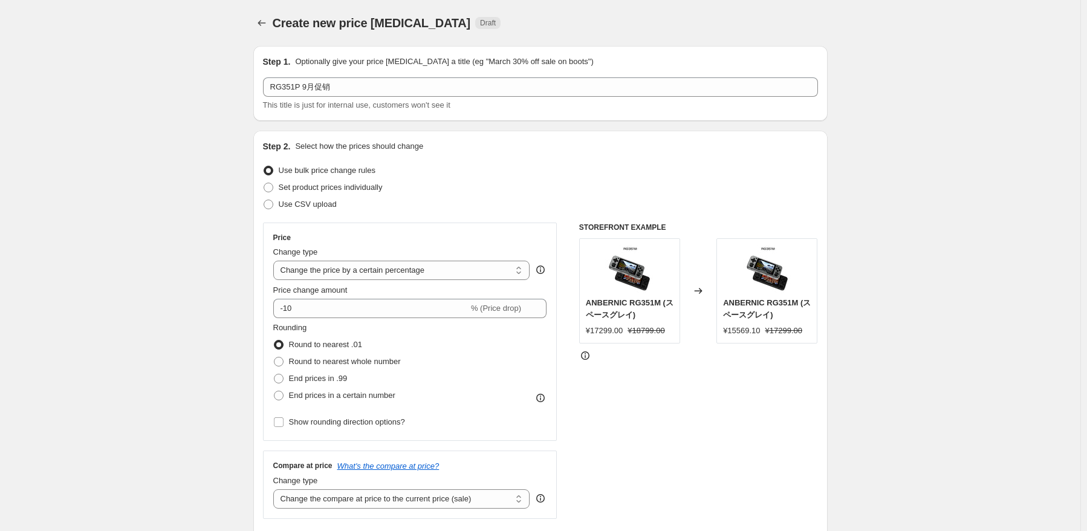
scroll to position [242, 0]
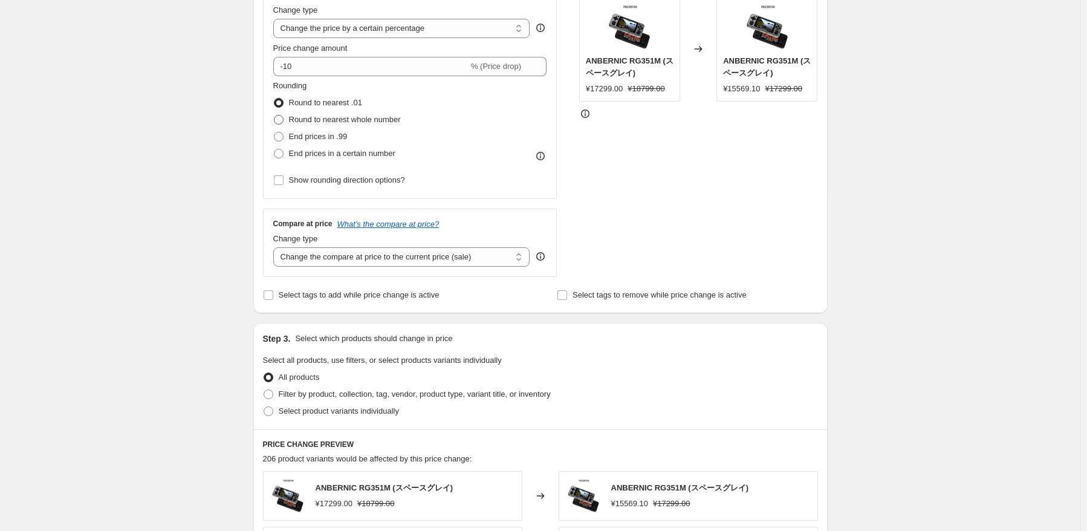
click at [348, 123] on span "Round to nearest whole number" at bounding box center [345, 119] width 112 height 9
click at [274, 115] on input "Round to nearest whole number" at bounding box center [274, 115] width 1 height 1
radio input "true"
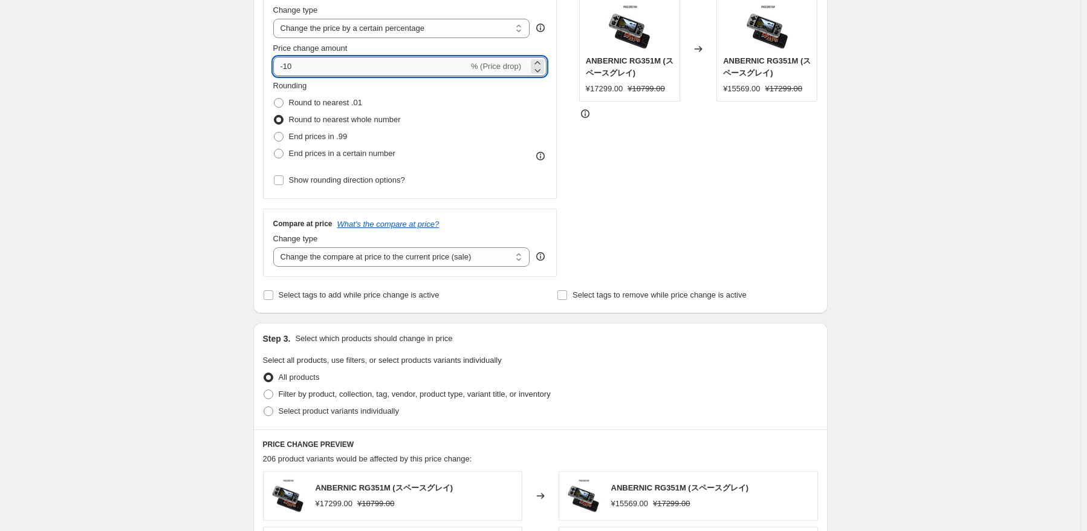
click at [386, 71] on input "-10" at bounding box center [370, 66] width 195 height 19
type input "-1"
type input "-42"
click at [674, 250] on div "STOREFRONT EXAMPLE ANBERNIC RG351M (スペースグレイ) ¥17299.00 ¥18799.00 Changed to ANB…" at bounding box center [698, 129] width 239 height 296
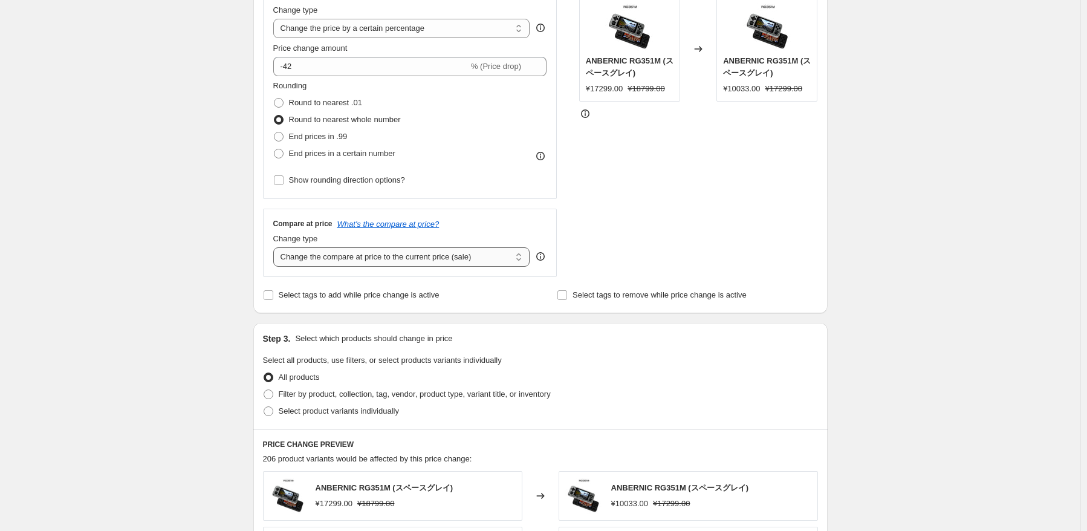
click at [461, 264] on select "Change the compare at price to the current price (sale) Change the compare at p…" at bounding box center [401, 256] width 257 height 19
select select "no_change"
click at [276, 247] on select "Change the compare at price to the current price (sale) Change the compare at p…" at bounding box center [401, 256] width 257 height 19
click at [672, 302] on label "Select tags to remove while price change is active" at bounding box center [652, 295] width 190 height 17
click at [567, 300] on input "Select tags to remove while price change is active" at bounding box center [562, 295] width 10 height 10
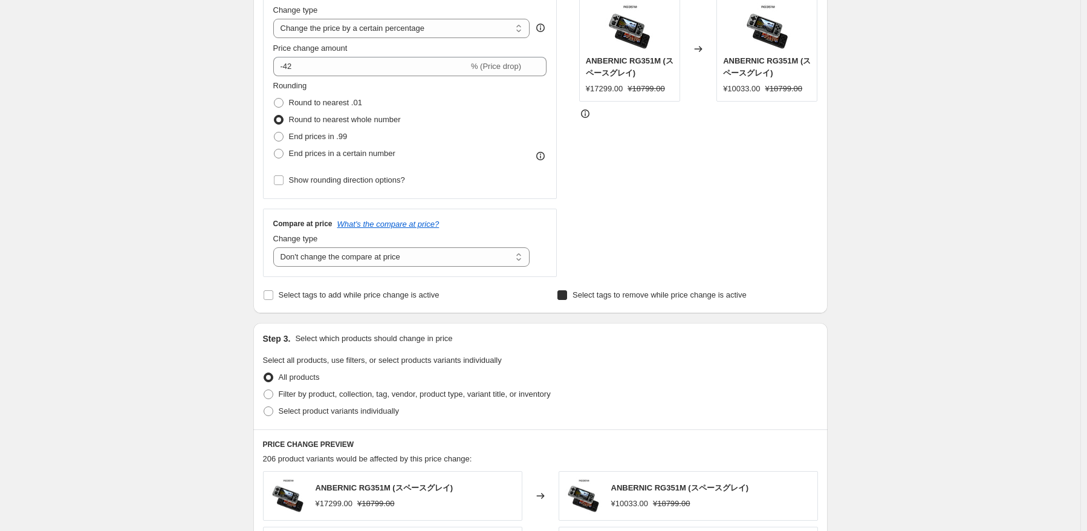
checkbox input "true"
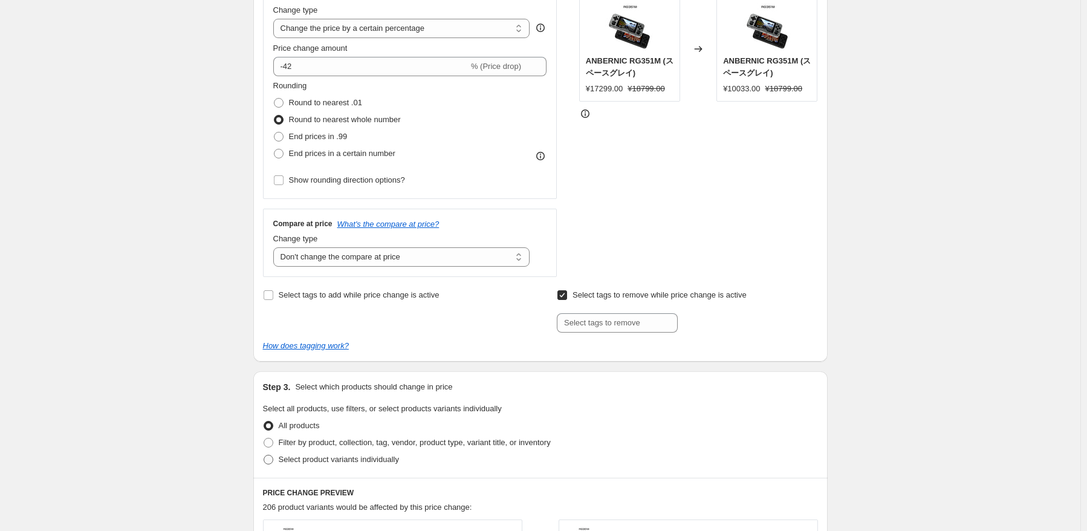
click at [329, 462] on span "Select product variants individually" at bounding box center [339, 459] width 120 height 9
click at [264, 455] on input "Select product variants individually" at bounding box center [264, 455] width 1 height 1
radio input "true"
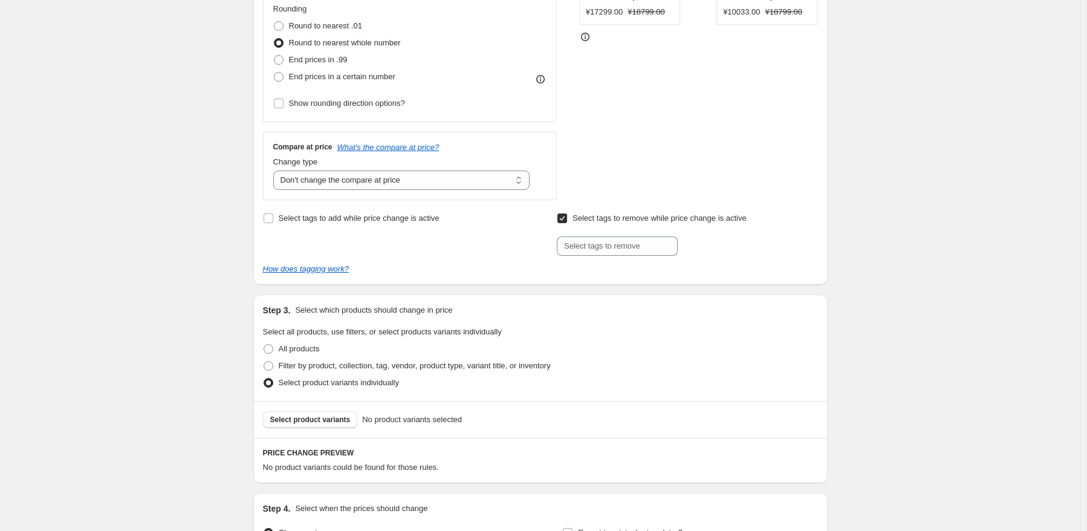
scroll to position [423, 0]
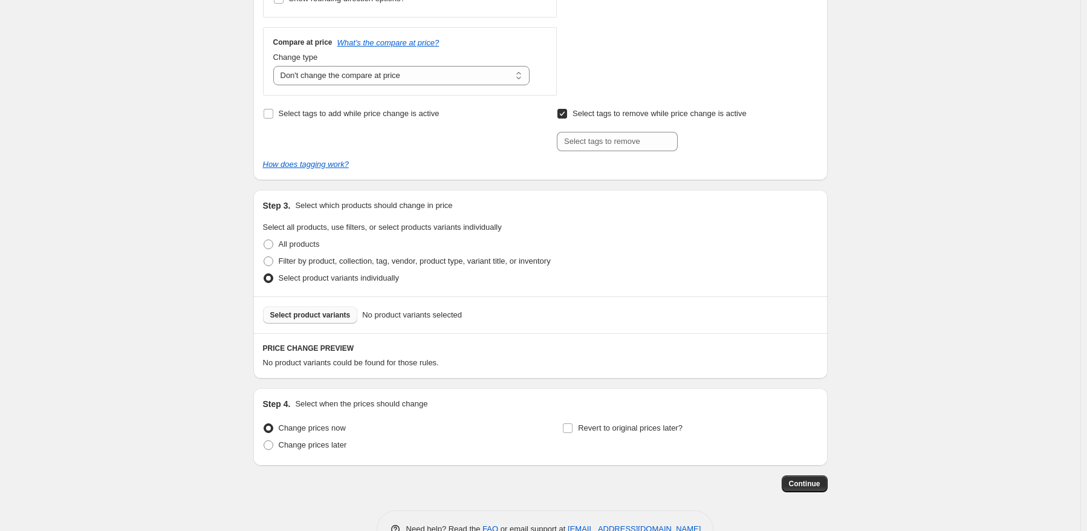
click at [337, 319] on span "Select product variants" at bounding box center [310, 315] width 80 height 10
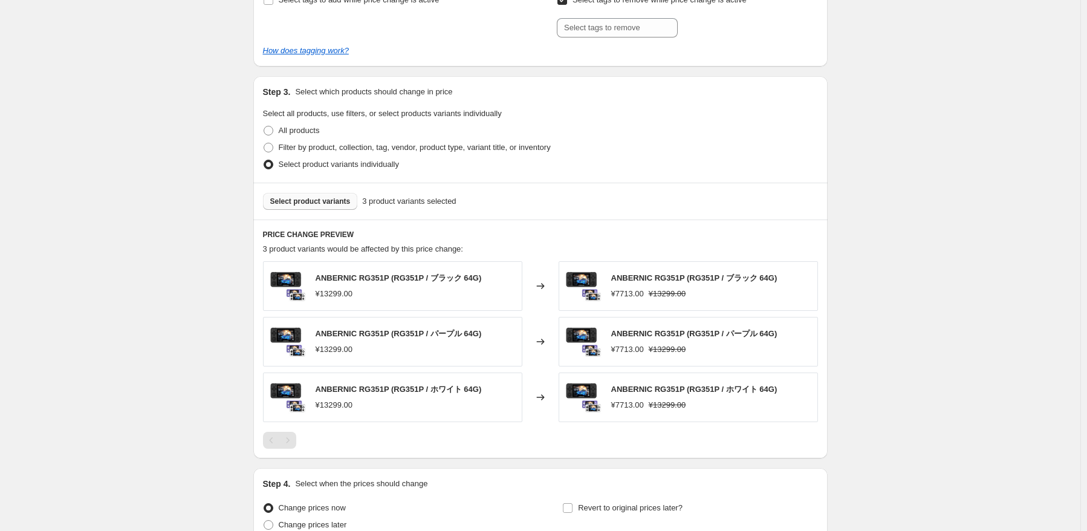
scroll to position [544, 0]
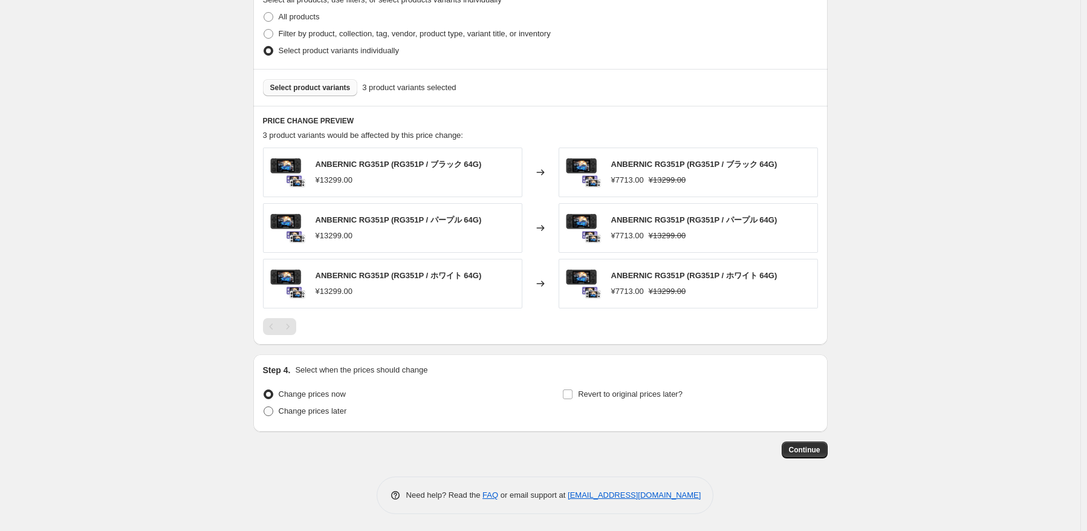
click at [327, 406] on span "Change prices later" at bounding box center [313, 410] width 68 height 9
click at [264, 406] on input "Change prices later" at bounding box center [264, 406] width 1 height 1
radio input "true"
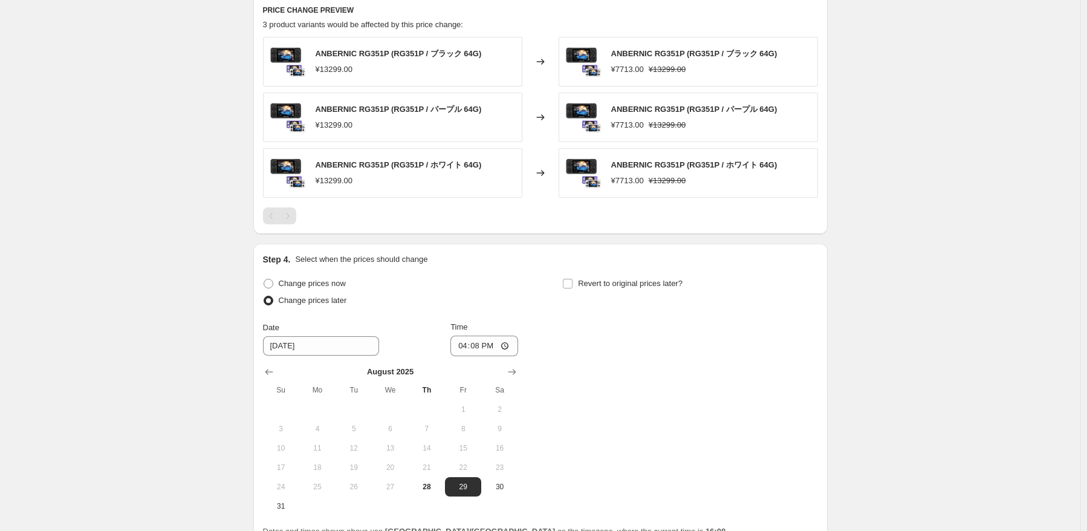
scroll to position [832, 0]
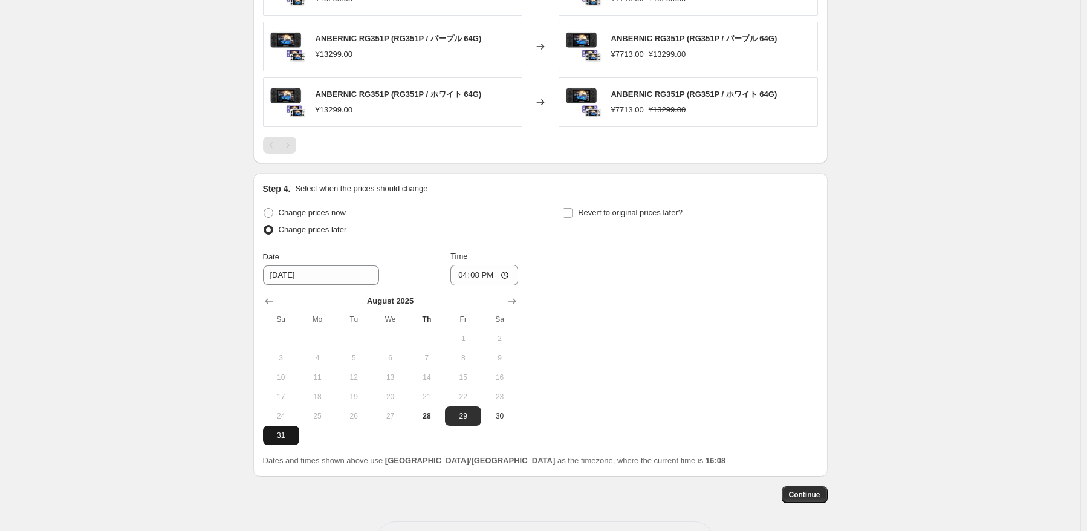
click at [283, 435] on span "31" at bounding box center [281, 435] width 27 height 10
type input "[DATE]"
click at [484, 280] on input "16:08" at bounding box center [484, 275] width 68 height 21
type input "22:50"
click at [631, 270] on div "Change prices now Change prices later Date [DATE] Time 22:50 [DATE] Su Mo Tu We…" at bounding box center [540, 324] width 555 height 241
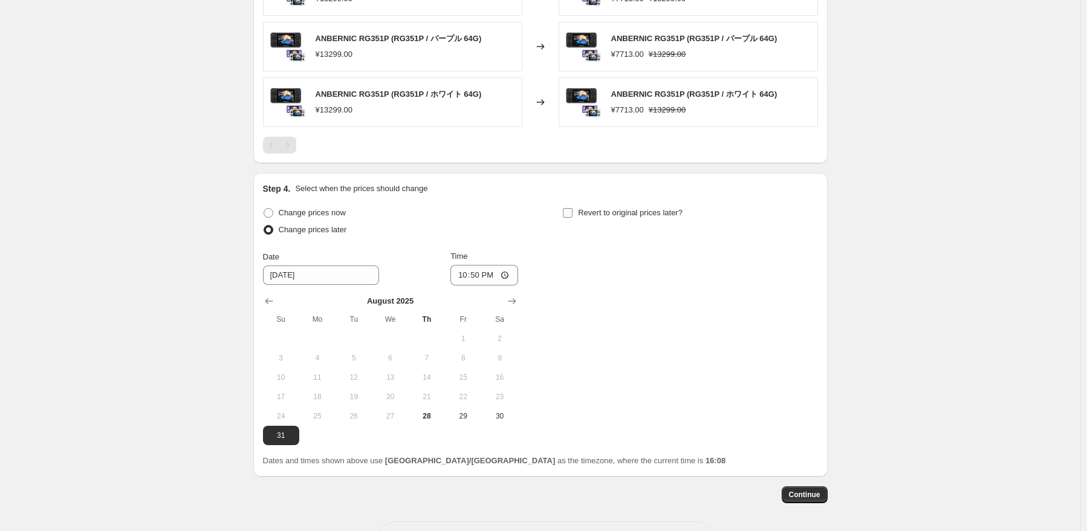
click at [627, 208] on span "Revert to original prices later?" at bounding box center [630, 212] width 105 height 9
click at [572, 208] on input "Revert to original prices later?" at bounding box center [568, 213] width 10 height 10
checkbox input "true"
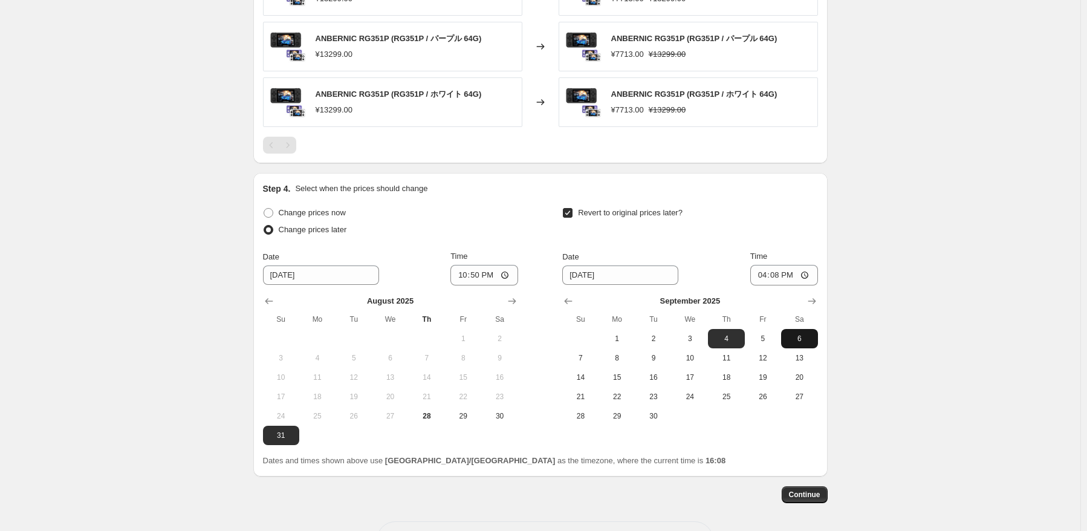
click at [794, 344] on button "6" at bounding box center [799, 338] width 36 height 19
type input "[DATE]"
click at [781, 275] on input "16:08" at bounding box center [784, 275] width 68 height 21
type input "15:00"
click at [785, 261] on div "Time 15:00" at bounding box center [784, 267] width 68 height 35
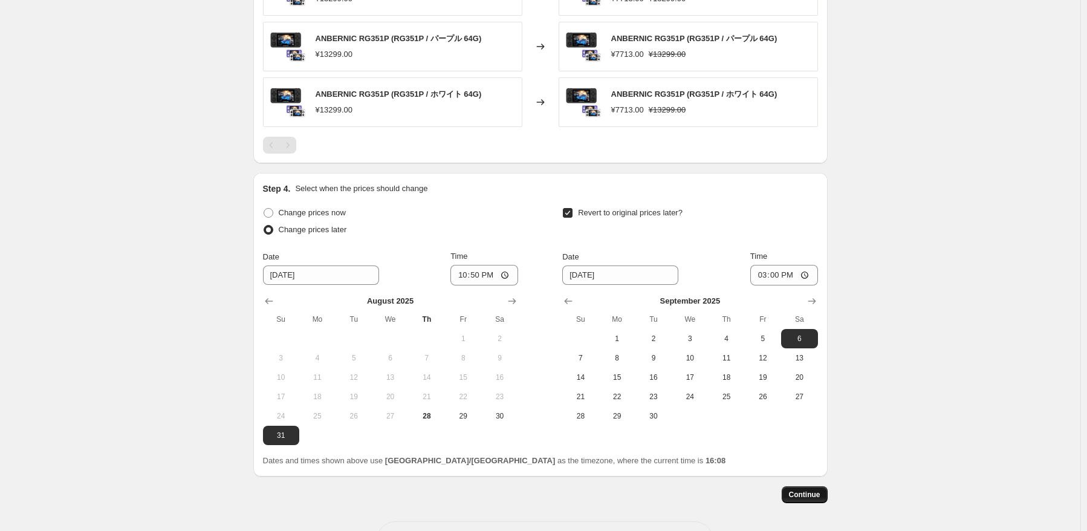
click at [817, 490] on span "Continue" at bounding box center [804, 495] width 31 height 10
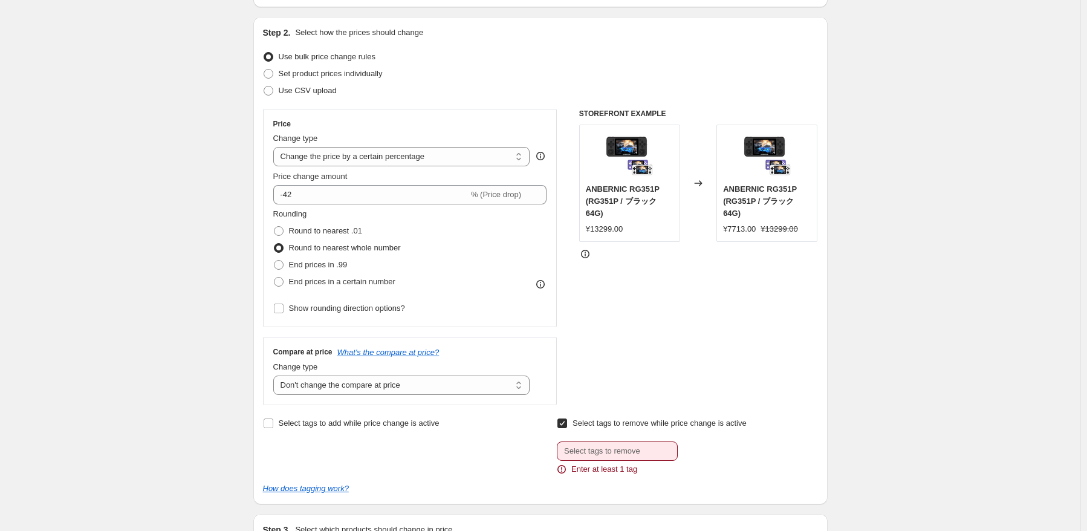
scroll to position [363, 0]
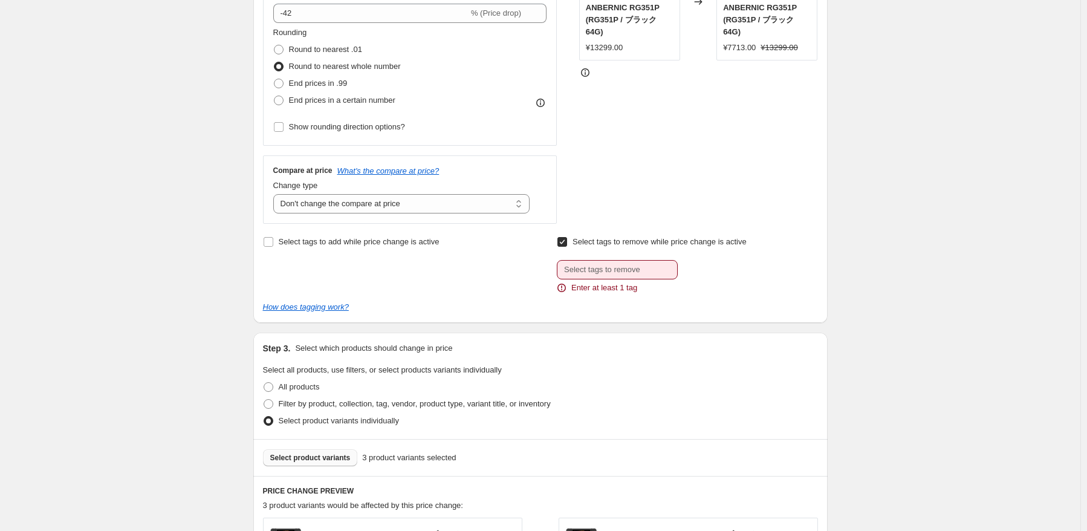
click at [565, 244] on input "Select tags to remove while price change is active" at bounding box center [562, 242] width 10 height 10
checkbox input "false"
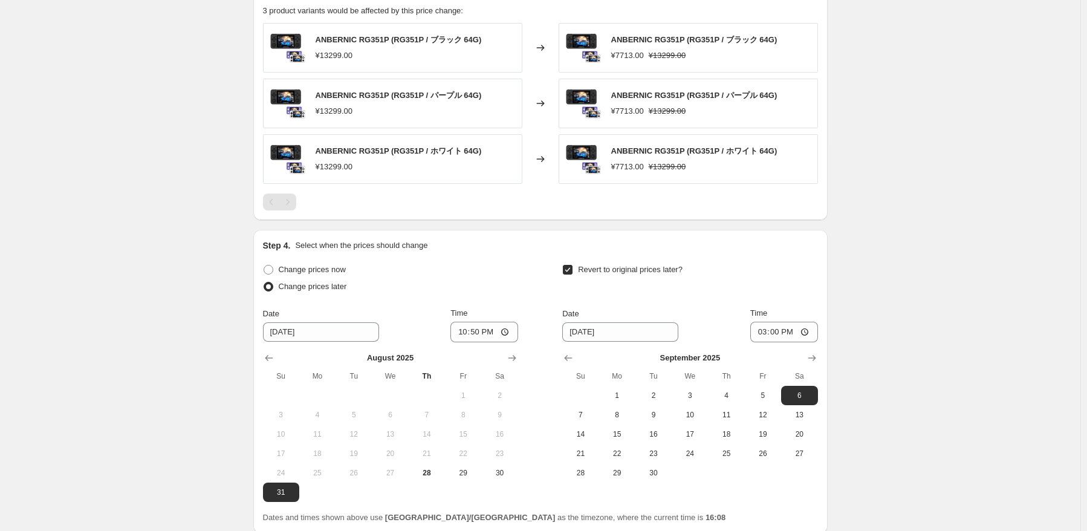
scroll to position [846, 0]
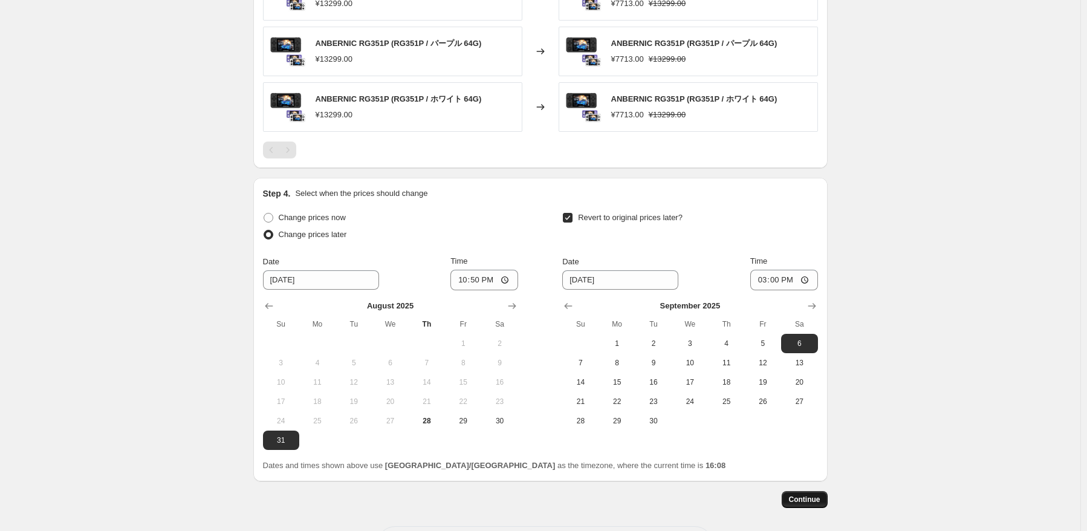
click at [807, 492] on button "Continue" at bounding box center [805, 499] width 46 height 17
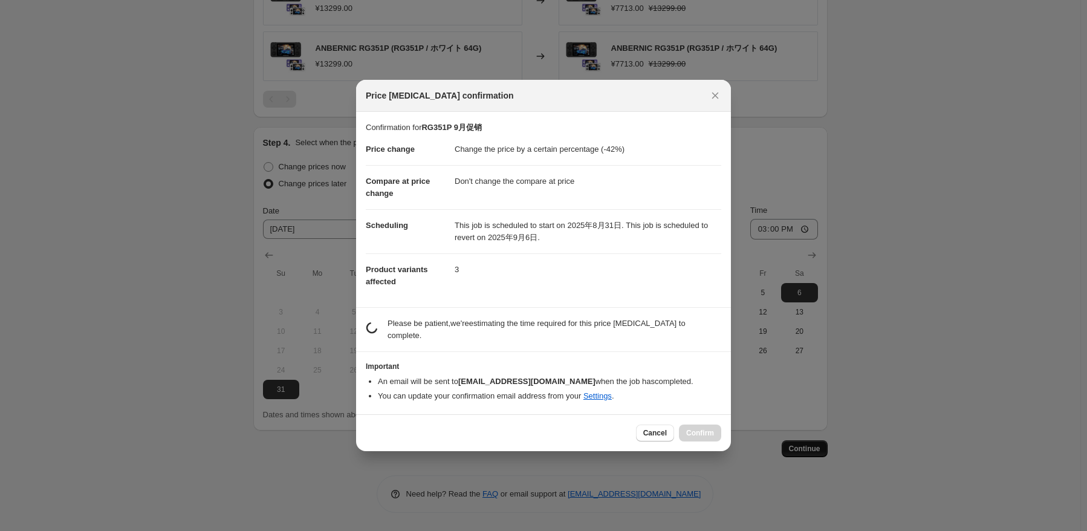
scroll to position [0, 0]
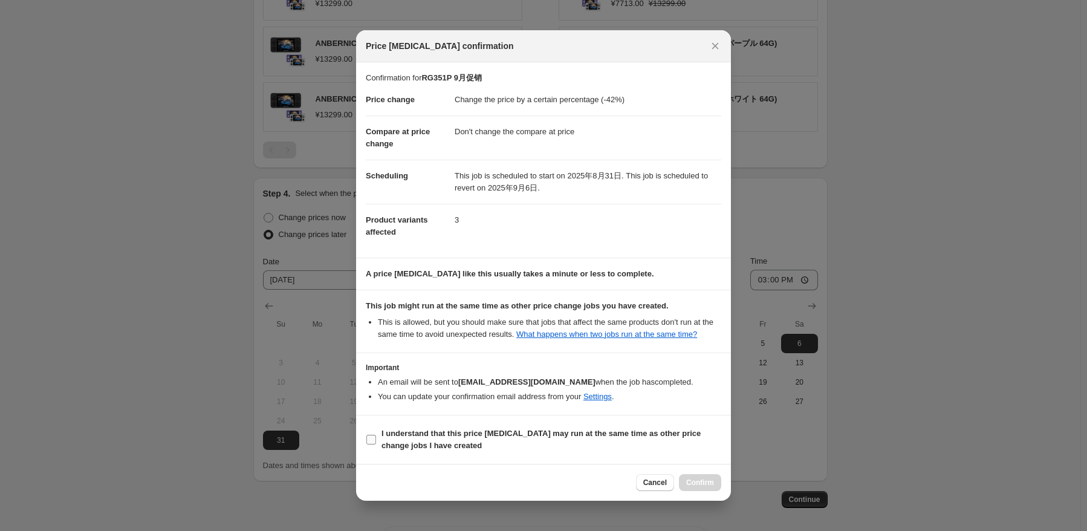
click at [415, 442] on b "I understand that this price [MEDICAL_DATA] may run at the same time as other p…" at bounding box center [540, 439] width 319 height 21
click at [376, 442] on input "I understand that this price [MEDICAL_DATA] may run at the same time as other p…" at bounding box center [371, 440] width 10 height 10
checkbox input "true"
click at [687, 479] on button "Confirm" at bounding box center [700, 482] width 42 height 17
type input "RG351P 9月促销"
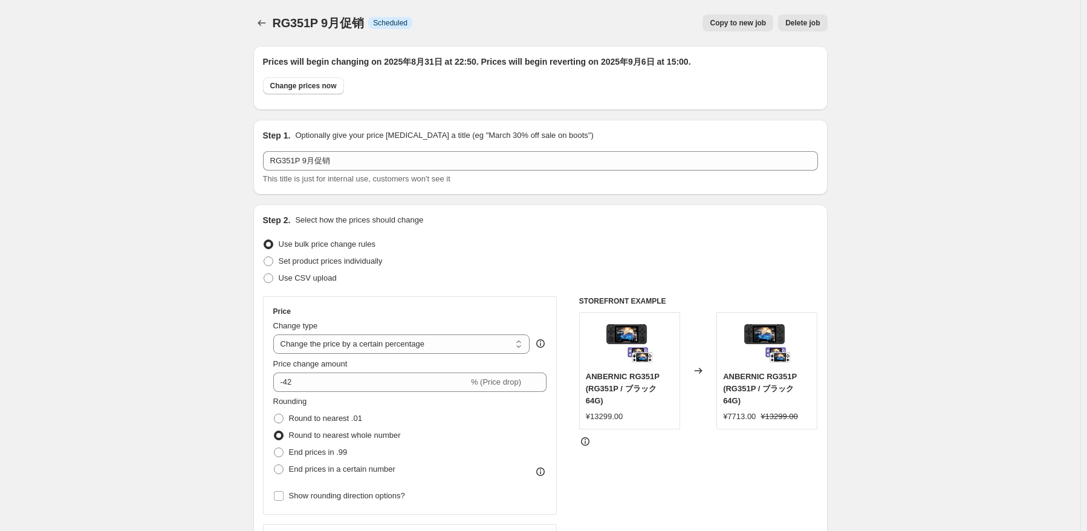
scroll to position [779, 0]
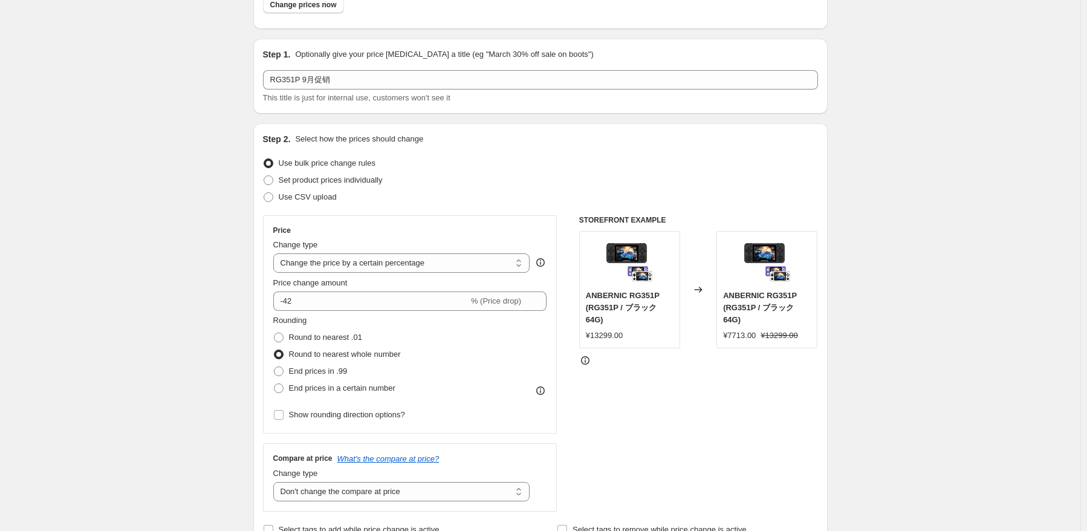
scroll to position [0, 0]
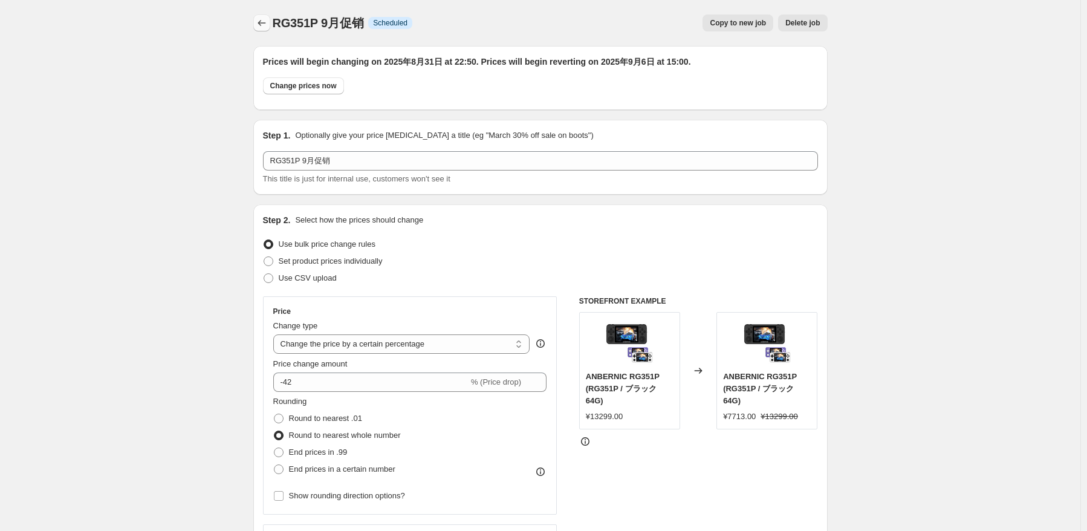
click at [268, 25] on icon "Price change jobs" at bounding box center [262, 23] width 12 height 12
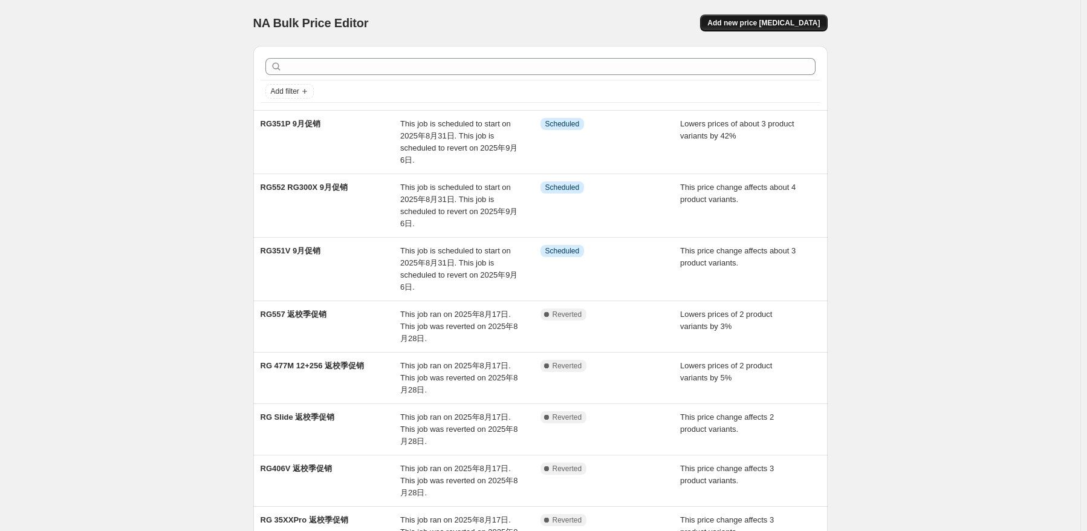
click at [800, 31] on button "Add new price [MEDICAL_DATA]" at bounding box center [763, 23] width 127 height 17
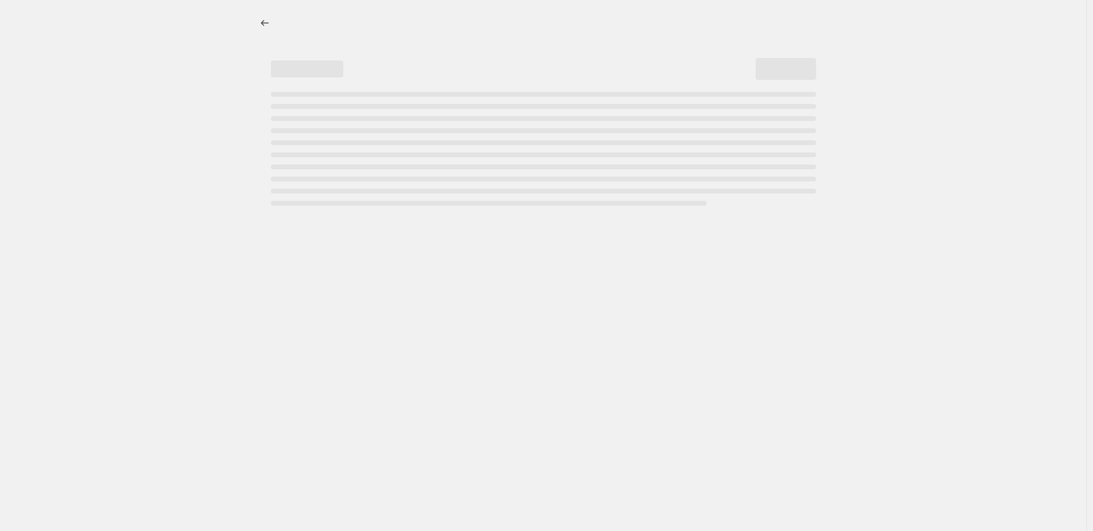
select select "percentage"
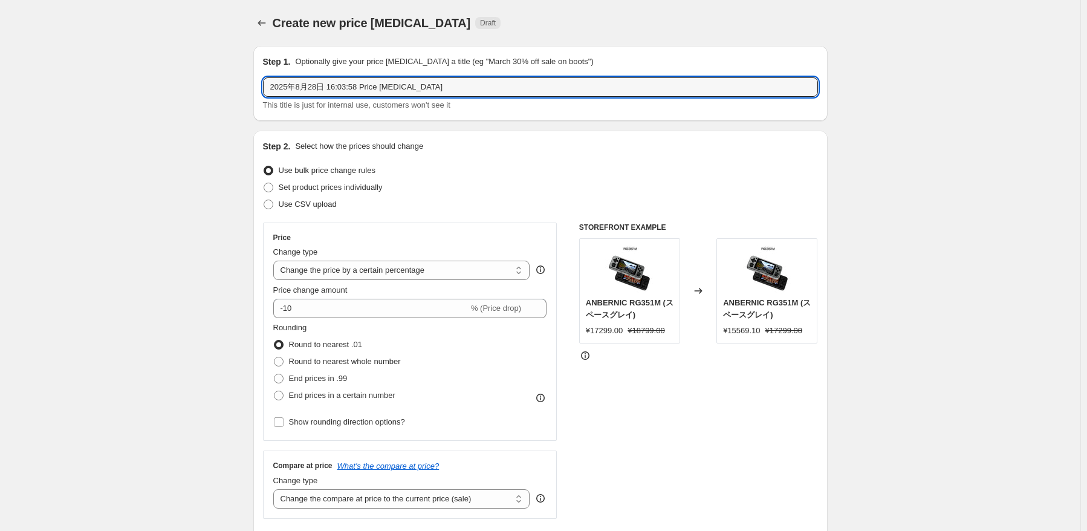
drag, startPoint x: 464, startPoint y: 85, endPoint x: 206, endPoint y: 76, distance: 258.3
paste input "RG NANO(64GB)"
type input "RG NANO(64GB) 9月促销"
click at [468, 181] on div "Set product prices individually" at bounding box center [540, 187] width 555 height 17
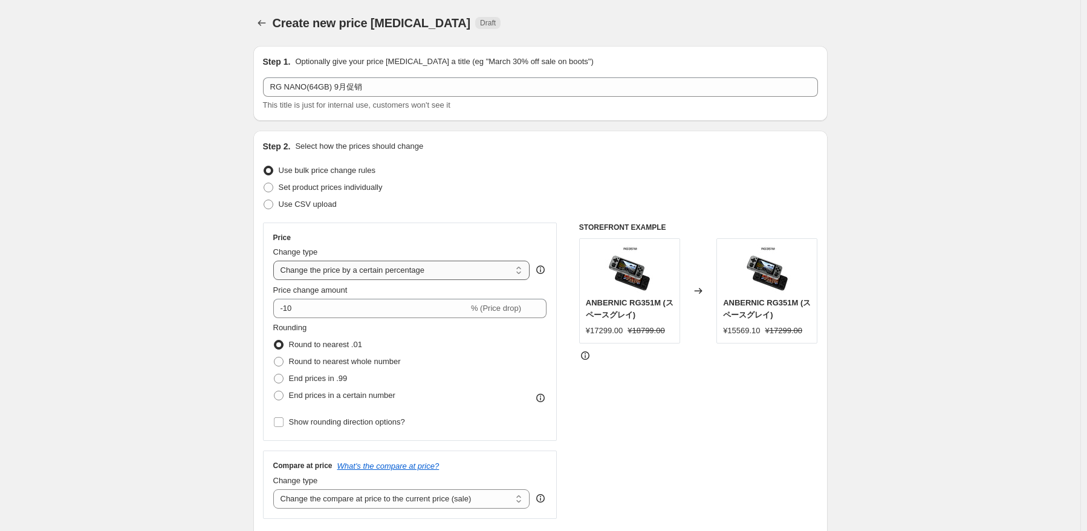
click at [429, 272] on select "Change the price to a certain amount Change the price by a certain amount Chang…" at bounding box center [401, 270] width 257 height 19
select select "pcap"
click at [276, 261] on select "Change the price to a certain amount Change the price by a certain amount Chang…" at bounding box center [401, 270] width 257 height 19
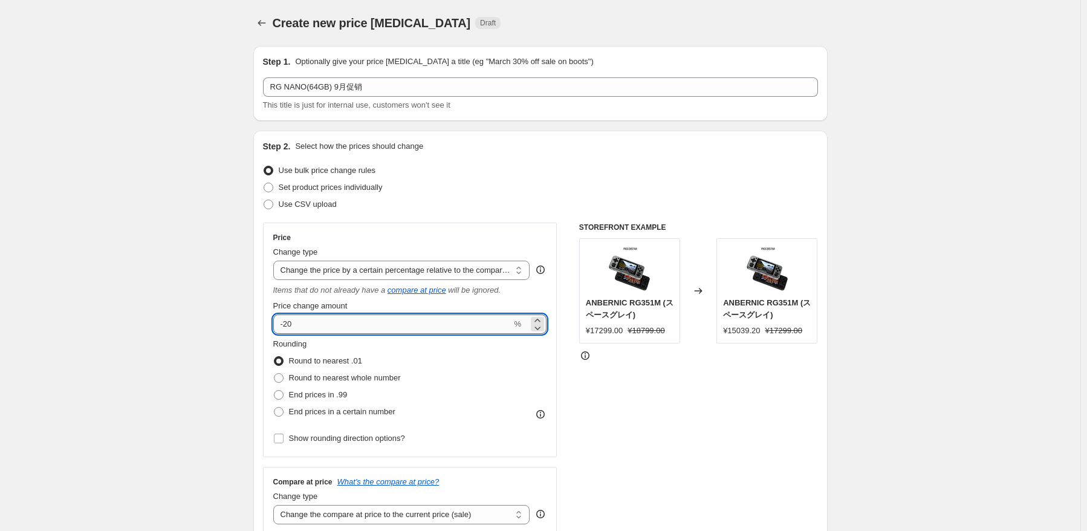
click at [353, 320] on input "-20" at bounding box center [392, 323] width 239 height 19
type input "-2"
type input "-41"
click at [389, 373] on span "Round to nearest whole number" at bounding box center [345, 377] width 112 height 9
click at [274, 373] on input "Round to nearest whole number" at bounding box center [274, 373] width 1 height 1
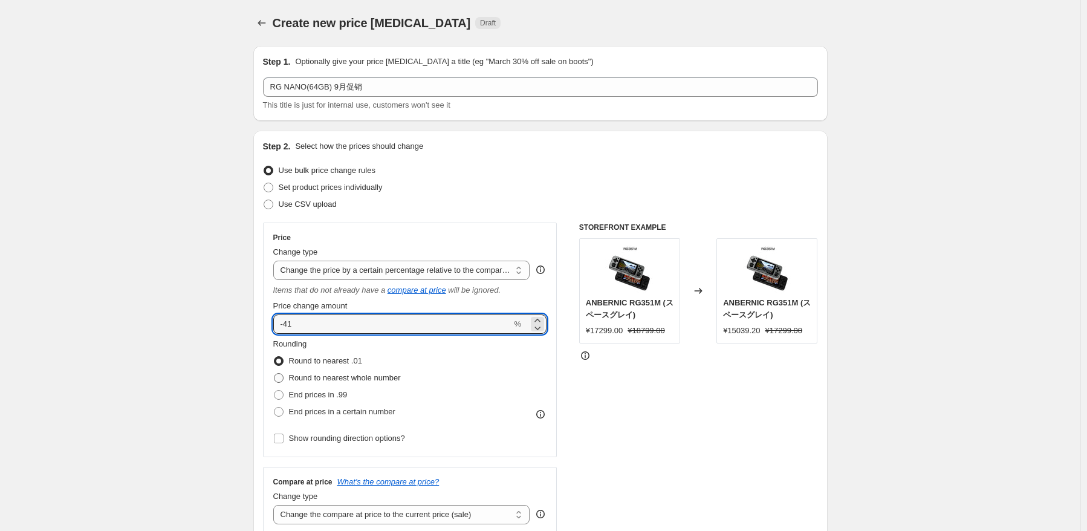
radio input "true"
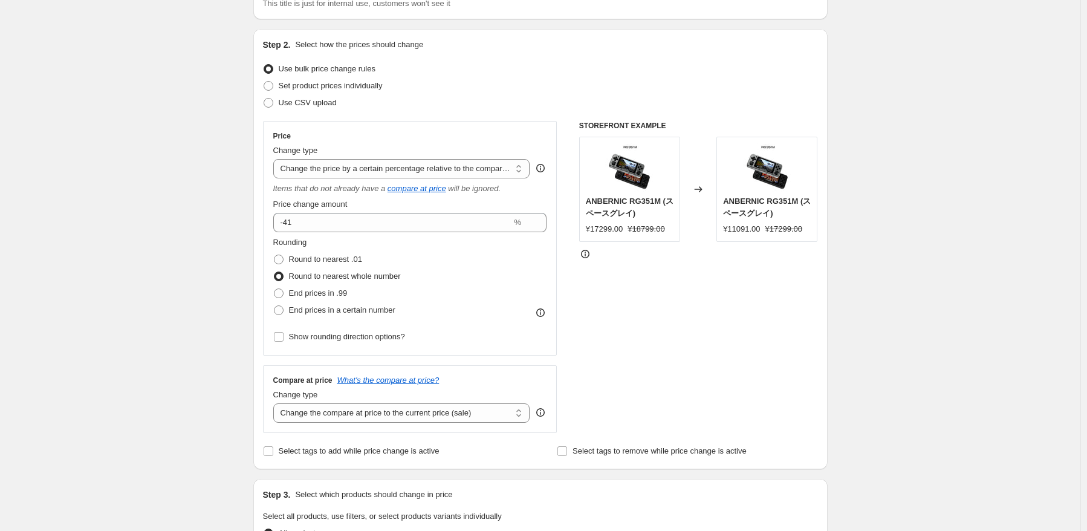
scroll to position [181, 0]
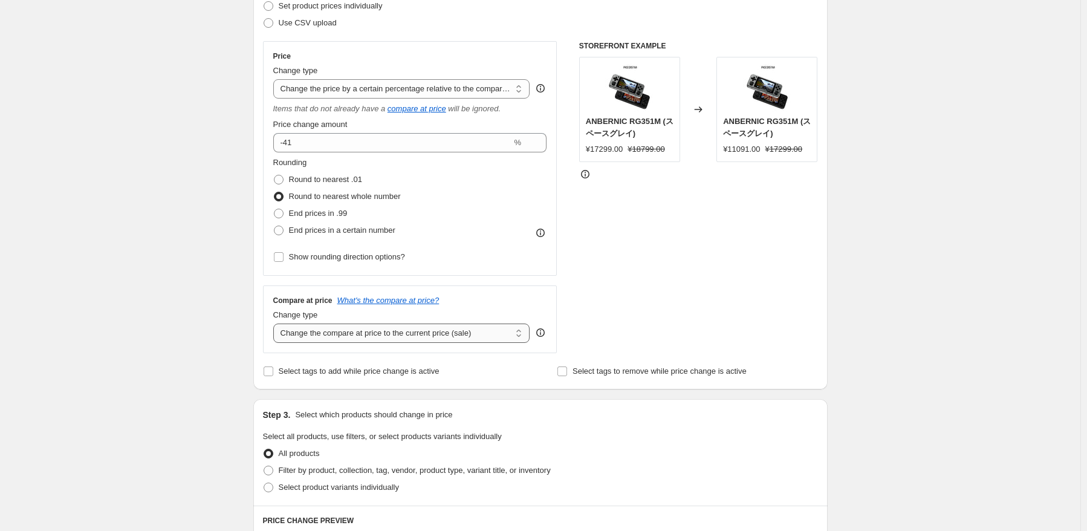
click at [478, 323] on select "Change the compare at price to the current price (sale) Change the compare at p…" at bounding box center [401, 332] width 257 height 19
select select "pp"
click at [276, 324] on select "Change the compare at price to the current price (sale) Change the compare at p…" at bounding box center [401, 332] width 257 height 19
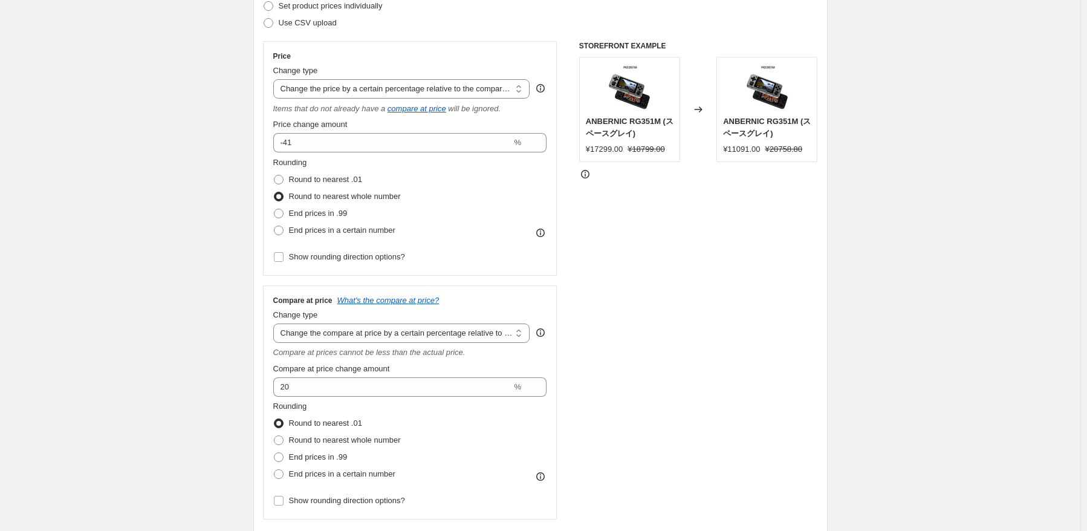
click at [636, 380] on div "STOREFRONT EXAMPLE ANBERNIC RG351M (スペースグレイ) ¥17299.00 ¥18799.00 Changed to ANB…" at bounding box center [698, 280] width 239 height 478
click at [358, 435] on span "Round to nearest whole number" at bounding box center [345, 439] width 112 height 9
click at [274, 435] on input "Round to nearest whole number" at bounding box center [274, 435] width 1 height 1
radio input "true"
click at [401, 332] on select "Change the compare at price to the current price (sale) Change the compare at p…" at bounding box center [401, 332] width 257 height 19
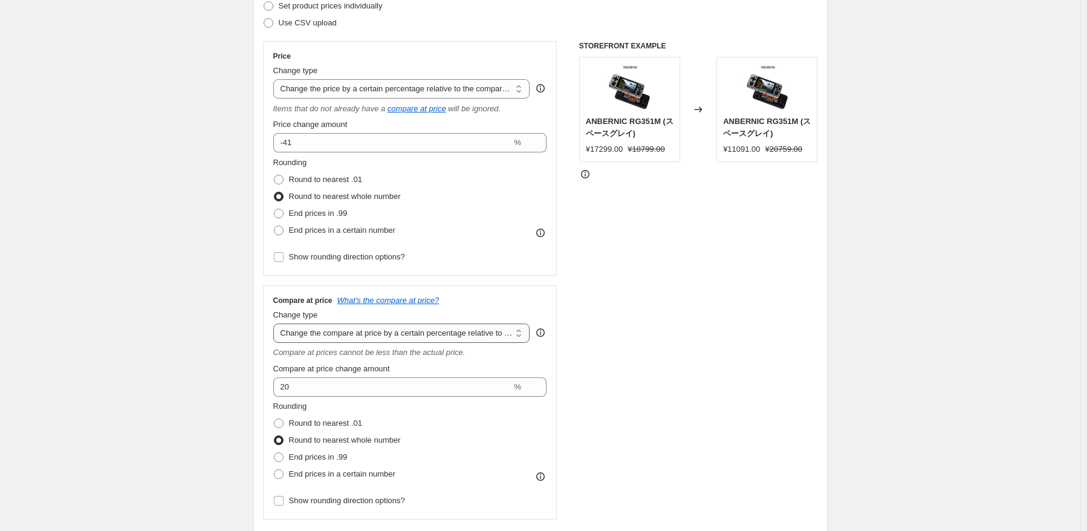
select select "no_change"
click at [276, 324] on select "Change the compare at price to the current price (sale) Change the compare at p…" at bounding box center [401, 332] width 257 height 19
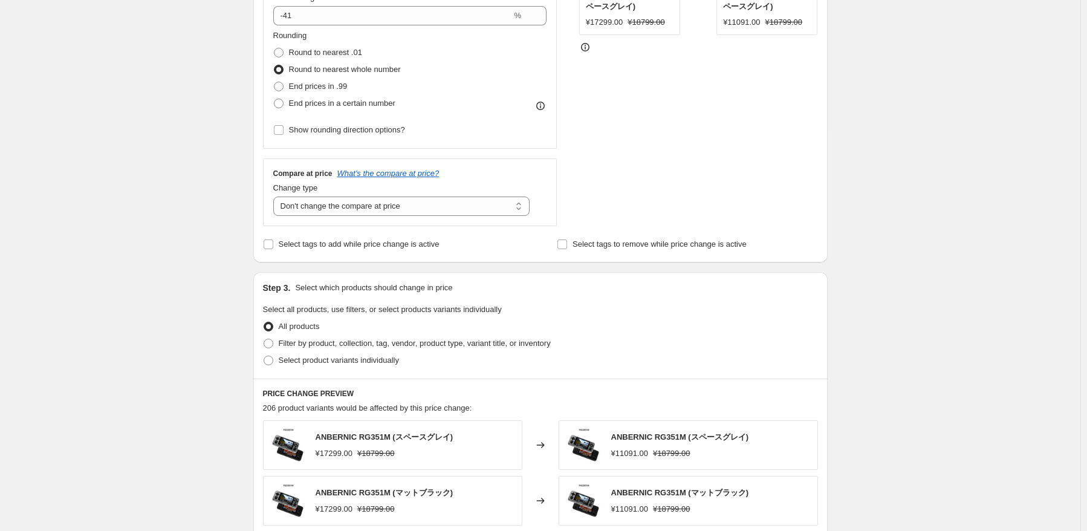
scroll to position [363, 0]
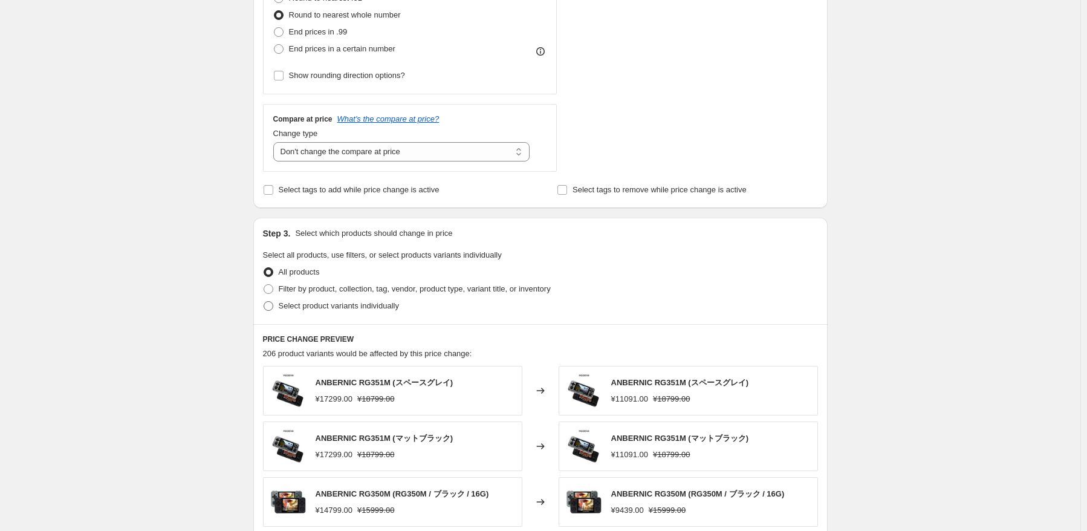
click at [336, 313] on label "Select product variants individually" at bounding box center [331, 305] width 136 height 17
click at [264, 302] on input "Select product variants individually" at bounding box center [264, 301] width 1 height 1
radio input "true"
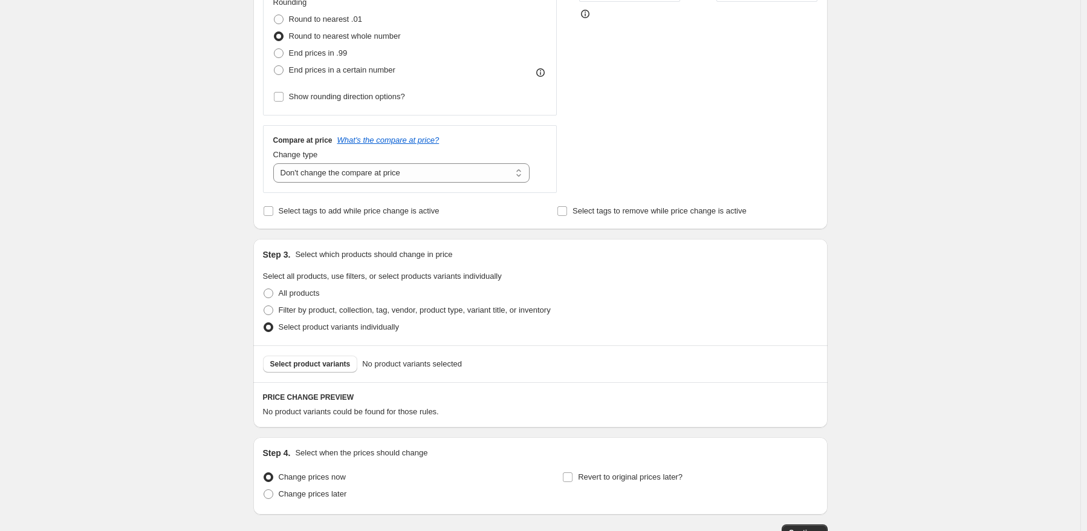
scroll to position [423, 0]
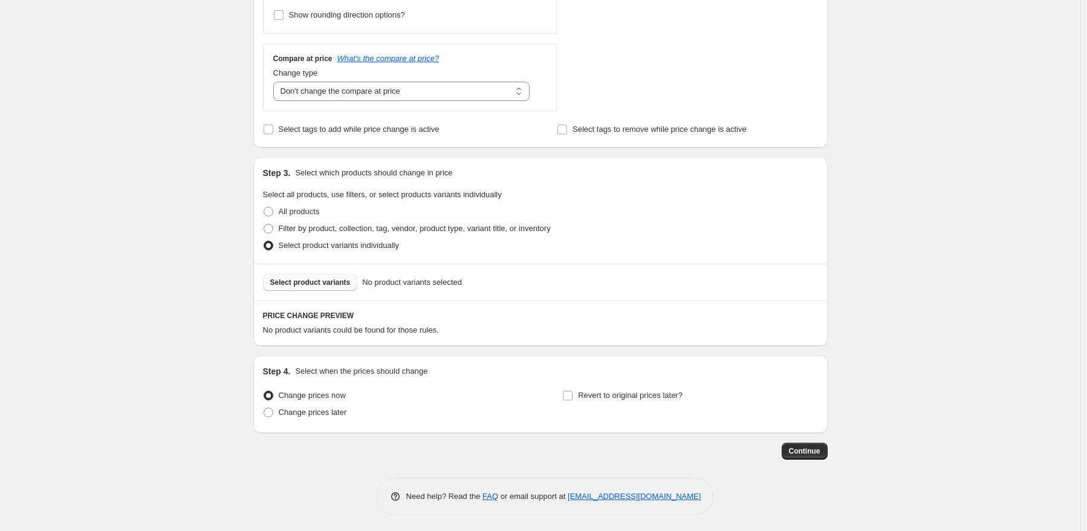
click at [327, 286] on span "Select product variants" at bounding box center [310, 282] width 80 height 10
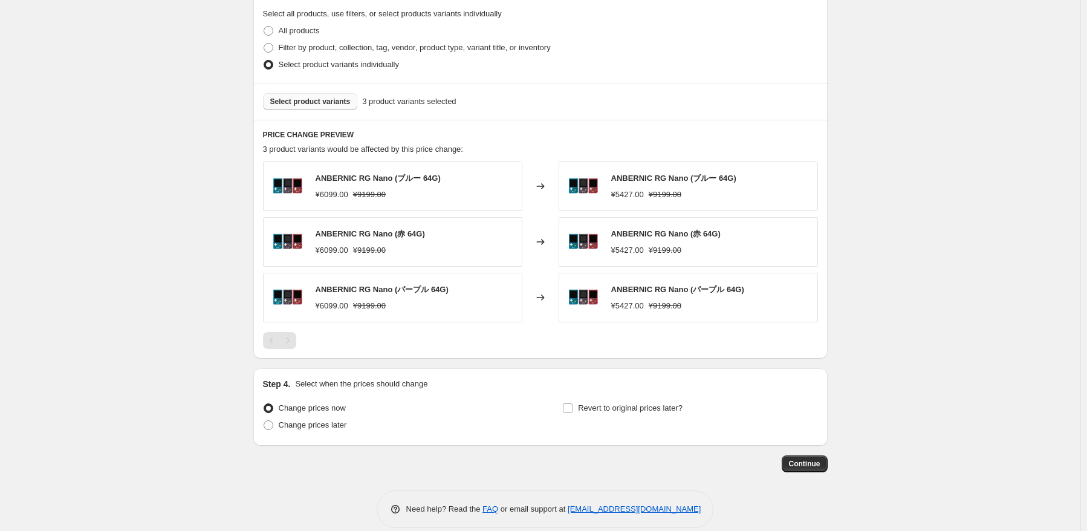
scroll to position [604, 0]
click at [300, 430] on span "Change prices later" at bounding box center [313, 424] width 68 height 12
click at [264, 420] on input "Change prices later" at bounding box center [264, 419] width 1 height 1
radio input "true"
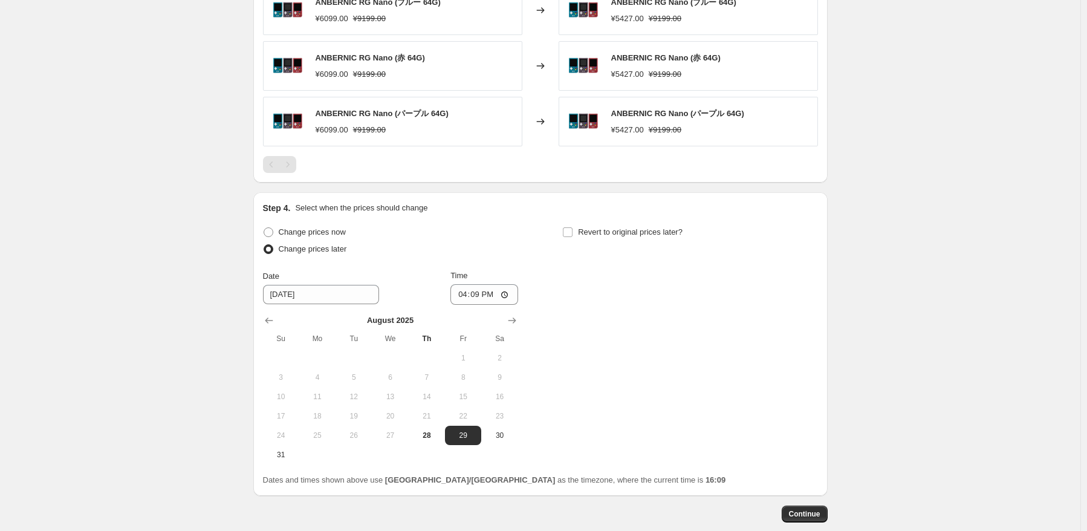
scroll to position [786, 0]
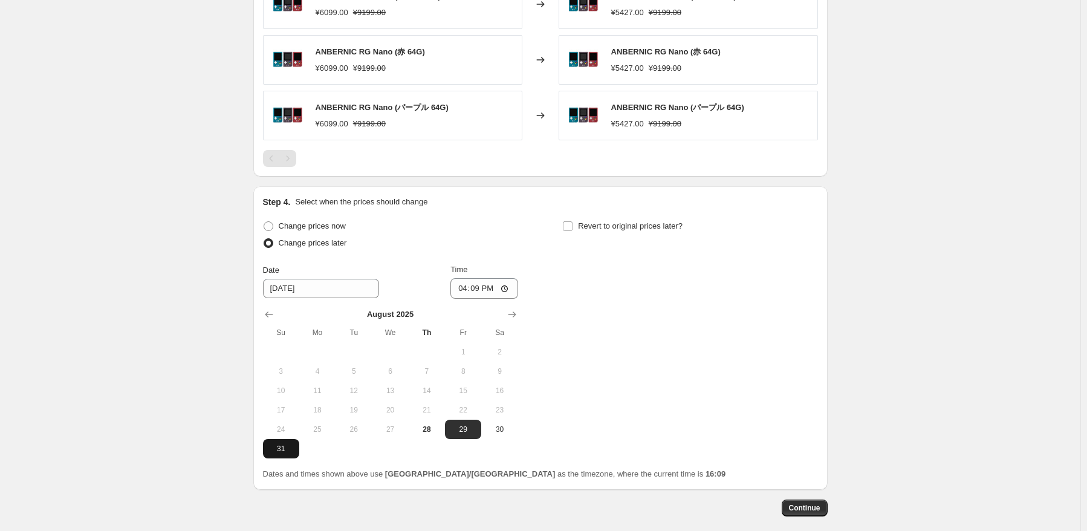
click at [288, 448] on span "31" at bounding box center [281, 449] width 27 height 10
type input "[DATE]"
click at [482, 287] on input "16:09" at bounding box center [484, 288] width 68 height 21
type input "22:50"
click at [736, 374] on div "Change prices now Change prices later Date [DATE] Time 22:50 [DATE] Su Mo Tu We…" at bounding box center [540, 338] width 555 height 241
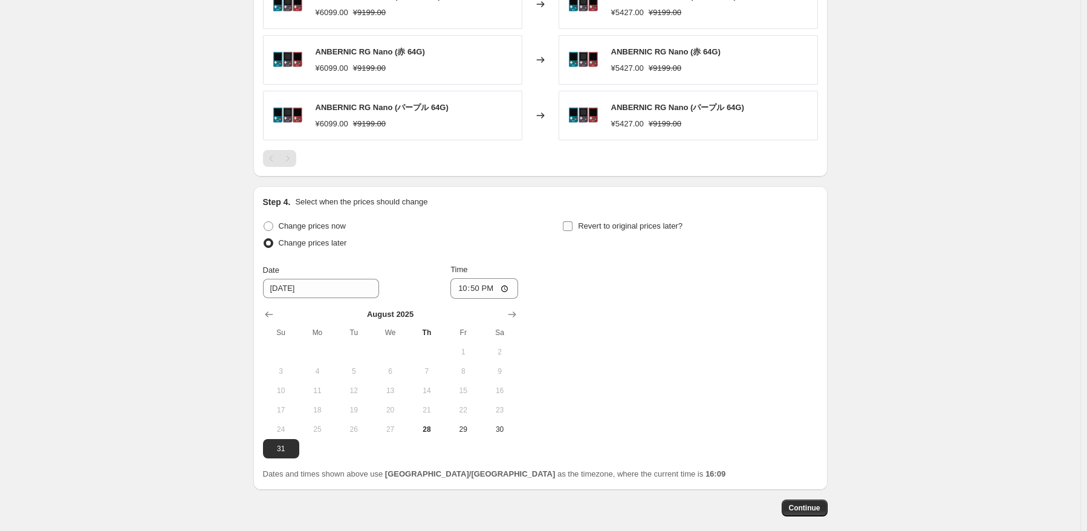
click at [669, 229] on span "Revert to original prices later?" at bounding box center [630, 225] width 105 height 9
click at [572, 229] on input "Revert to original prices later?" at bounding box center [568, 226] width 10 height 10
checkbox input "true"
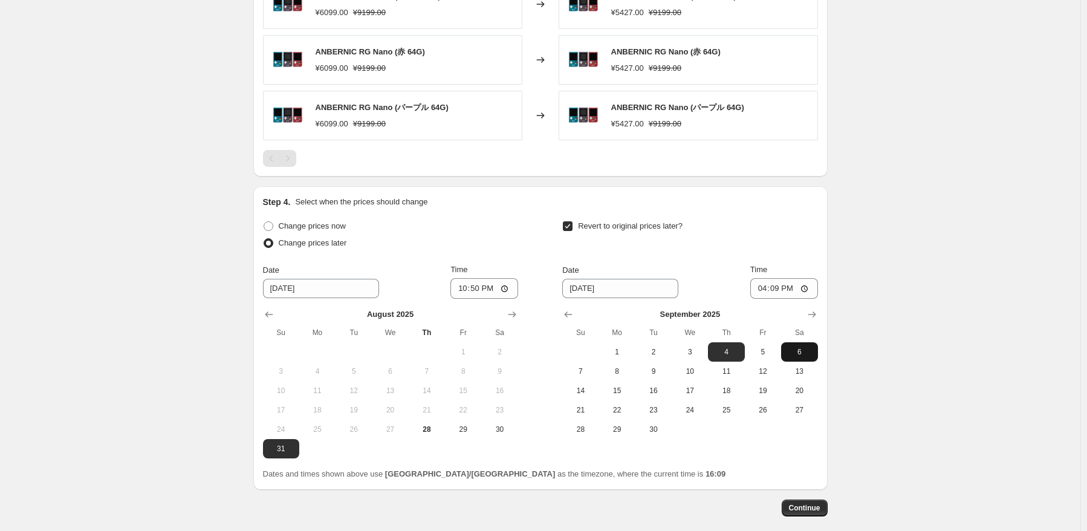
click at [806, 345] on button "6" at bounding box center [799, 351] width 36 height 19
type input "[DATE]"
click at [777, 287] on input "16:09" at bounding box center [784, 288] width 68 height 21
type input "15:00"
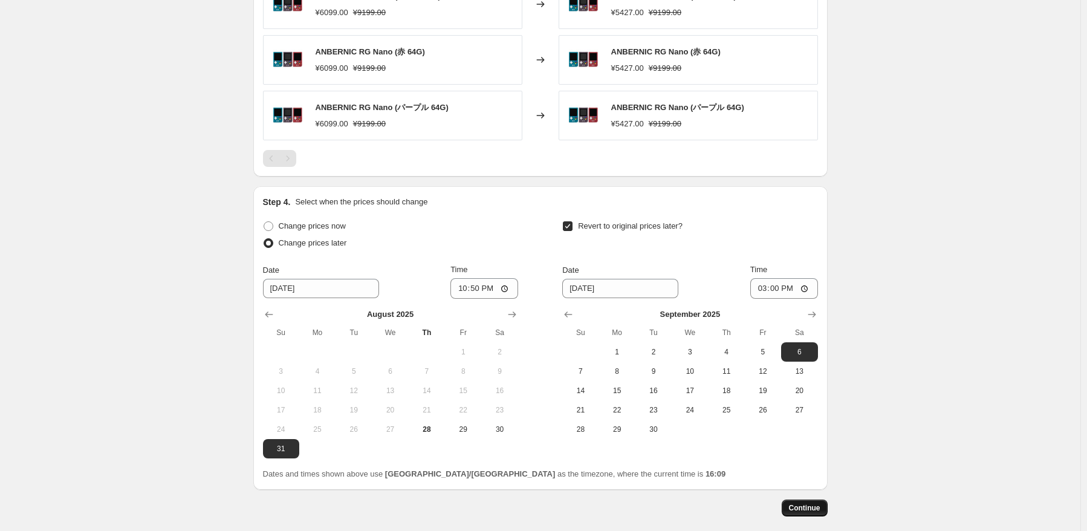
click at [827, 507] on button "Continue" at bounding box center [805, 507] width 46 height 17
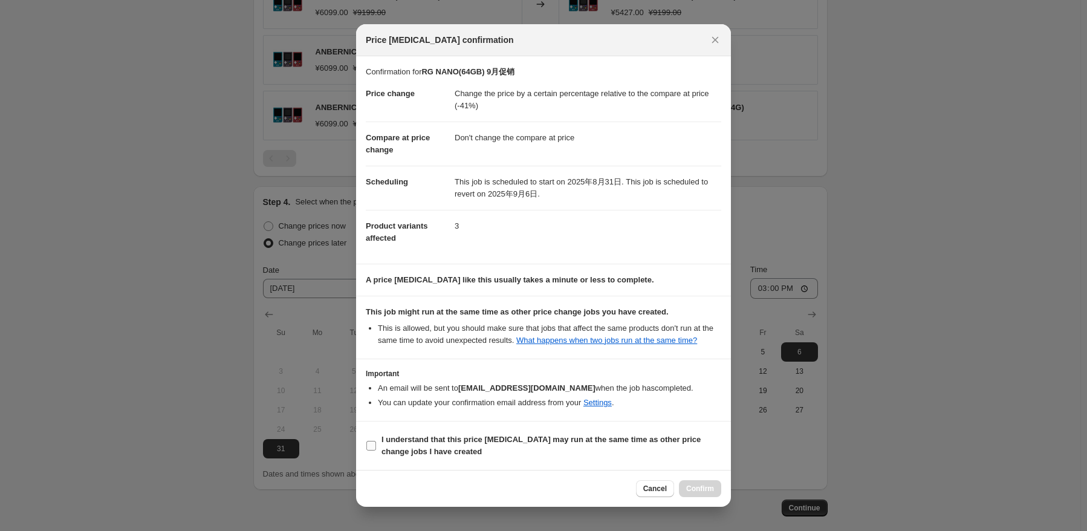
click at [430, 440] on b "I understand that this price [MEDICAL_DATA] may run at the same time as other p…" at bounding box center [540, 445] width 319 height 21
click at [376, 441] on input "I understand that this price [MEDICAL_DATA] may run at the same time as other p…" at bounding box center [371, 446] width 10 height 10
checkbox input "true"
click at [702, 487] on span "Confirm" at bounding box center [700, 489] width 28 height 10
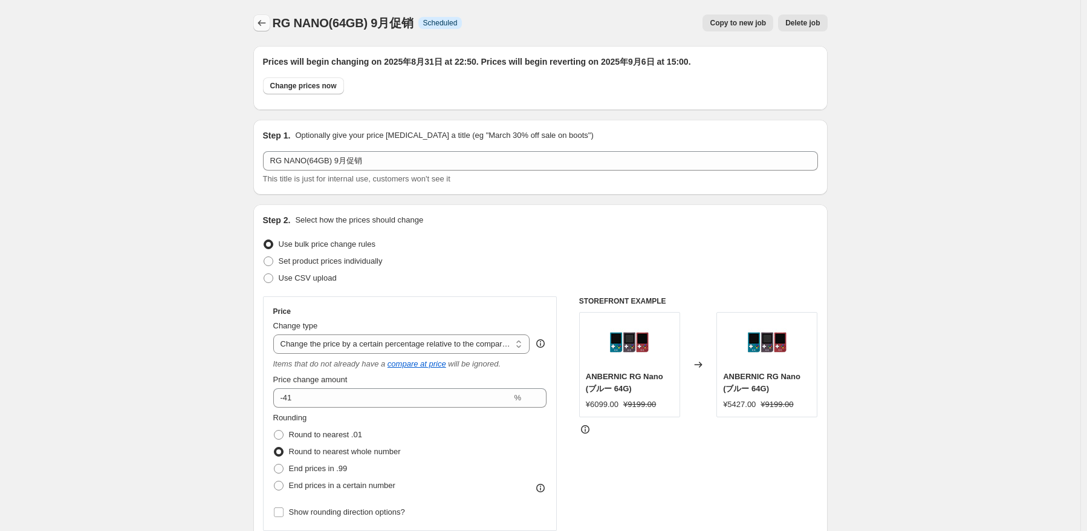
click at [262, 29] on button "Price change jobs" at bounding box center [261, 23] width 17 height 17
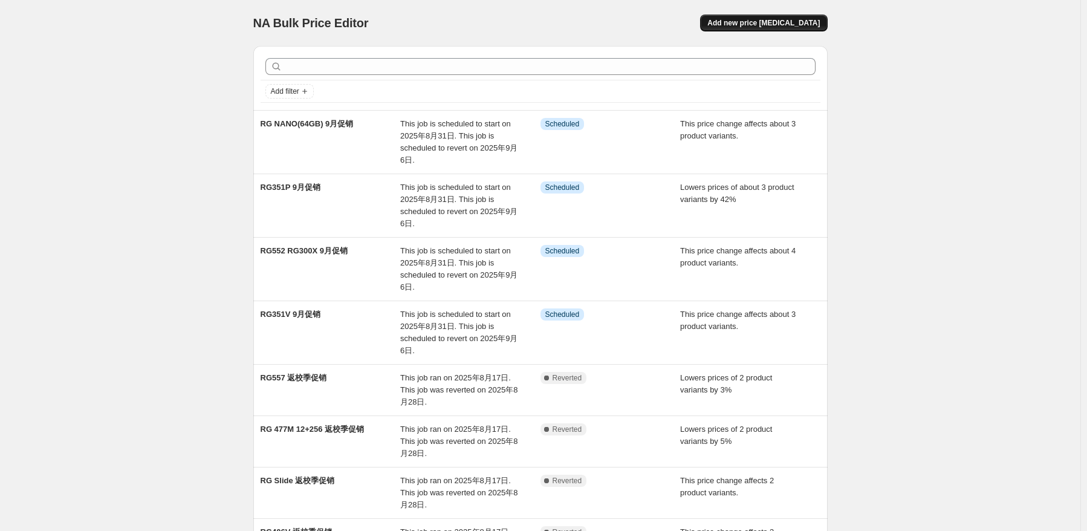
click at [763, 20] on span "Add new price [MEDICAL_DATA]" at bounding box center [763, 23] width 112 height 10
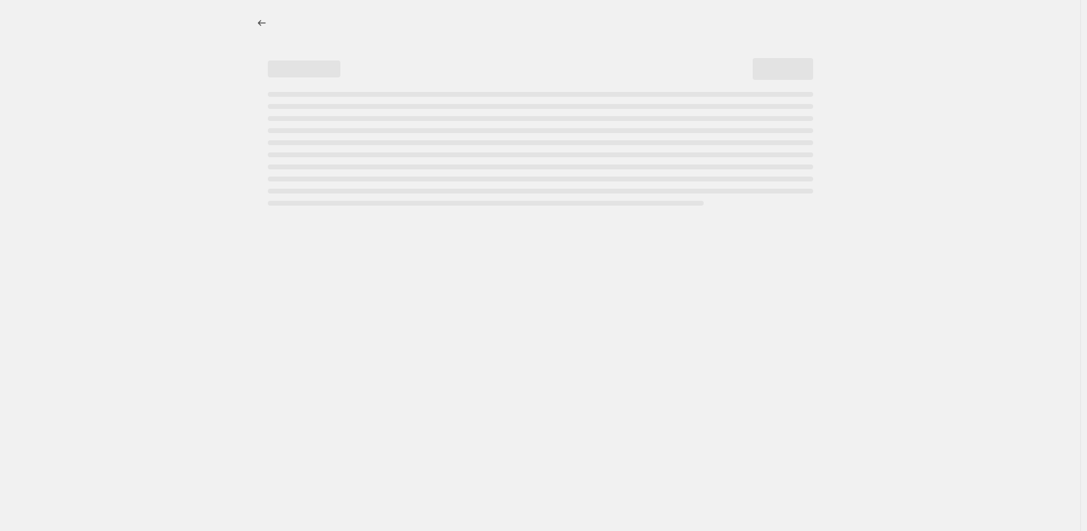
select select "percentage"
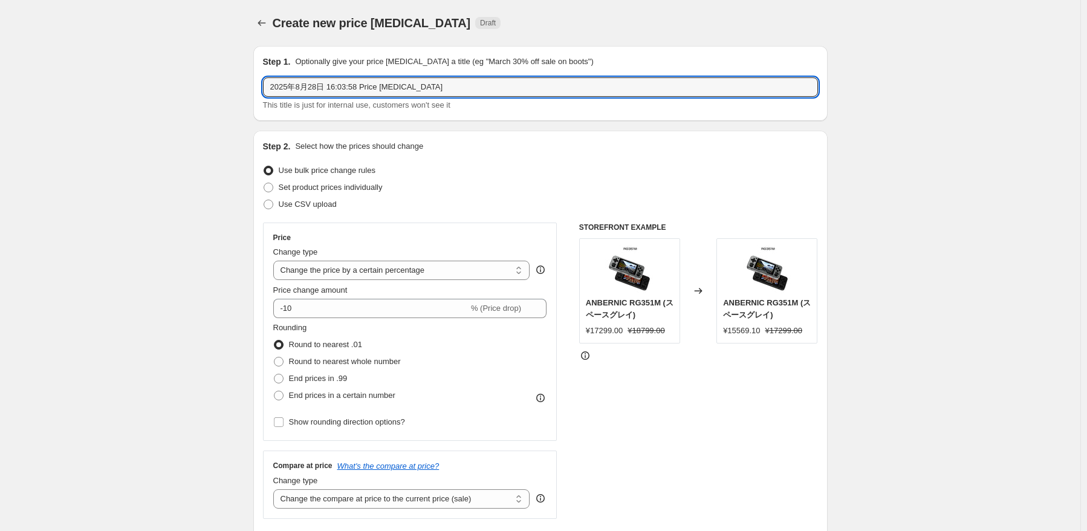
drag, startPoint x: 457, startPoint y: 95, endPoint x: 198, endPoint y: 86, distance: 259.4
paste input "RG NANO(128GB)"
type input "RG NANO(128GB) 9月促销"
click at [406, 195] on div "Set product prices individually" at bounding box center [540, 187] width 555 height 17
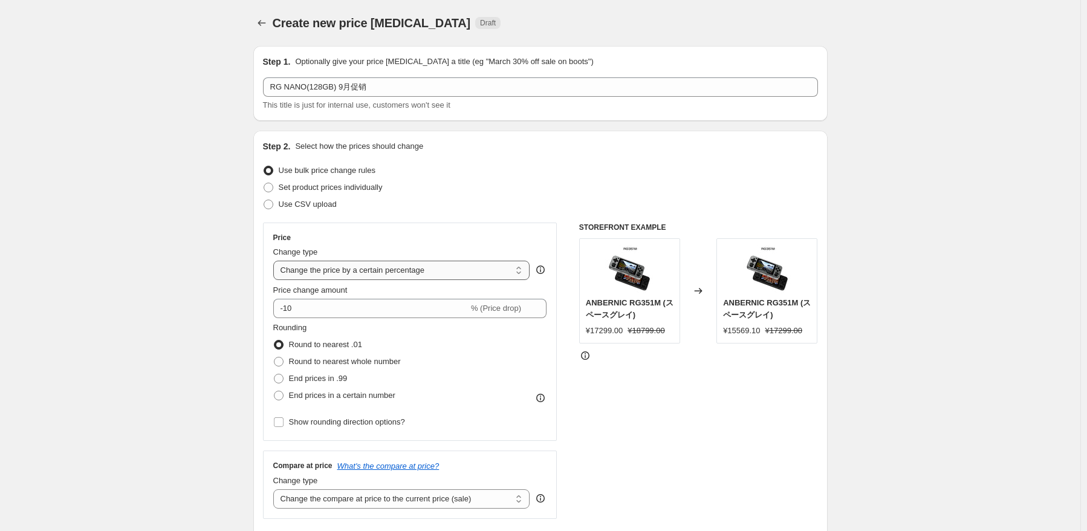
click at [421, 275] on select "Change the price to a certain amount Change the price by a certain amount Chang…" at bounding box center [401, 270] width 257 height 19
select select "pcap"
click at [276, 261] on select "Change the price to a certain amount Change the price by a certain amount Chang…" at bounding box center [401, 270] width 257 height 19
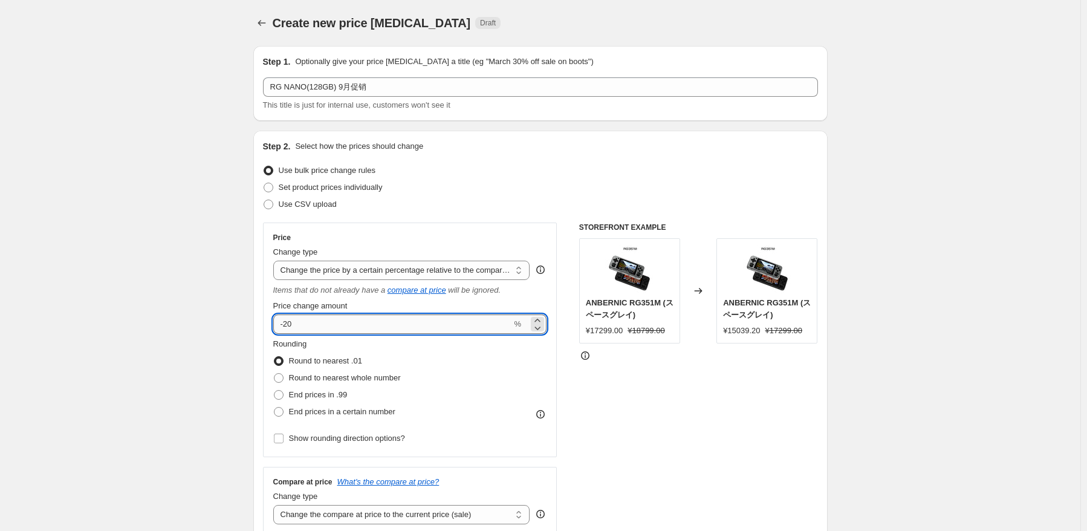
click at [385, 332] on input "-20" at bounding box center [392, 323] width 239 height 19
type input "-2"
type input "-36"
click at [458, 379] on div "Rounding Round to nearest .01 Round to nearest whole number End prices in .99 E…" at bounding box center [410, 379] width 274 height 82
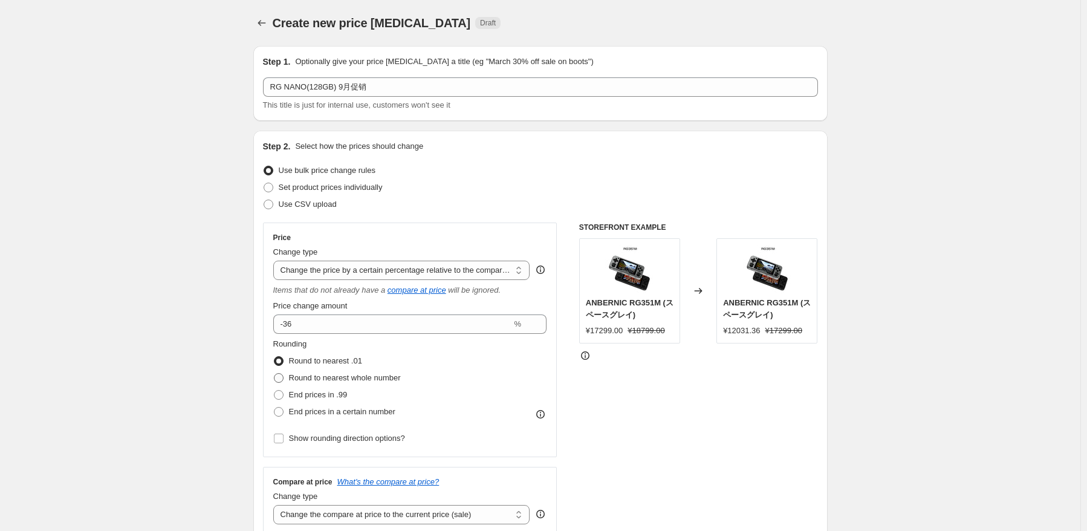
click at [390, 384] on label "Round to nearest whole number" at bounding box center [337, 377] width 128 height 17
click at [274, 374] on input "Round to nearest whole number" at bounding box center [274, 373] width 1 height 1
radio input "true"
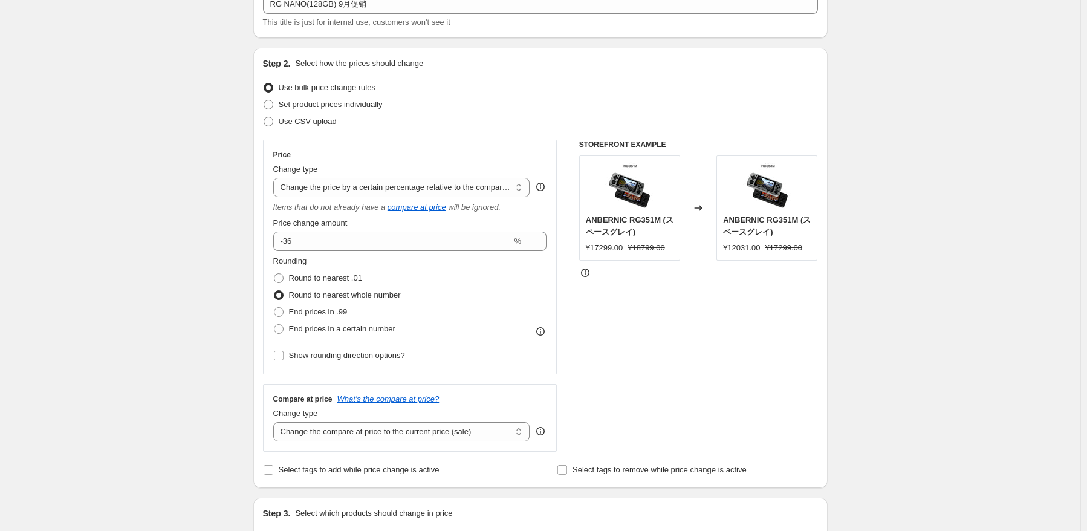
scroll to position [181, 0]
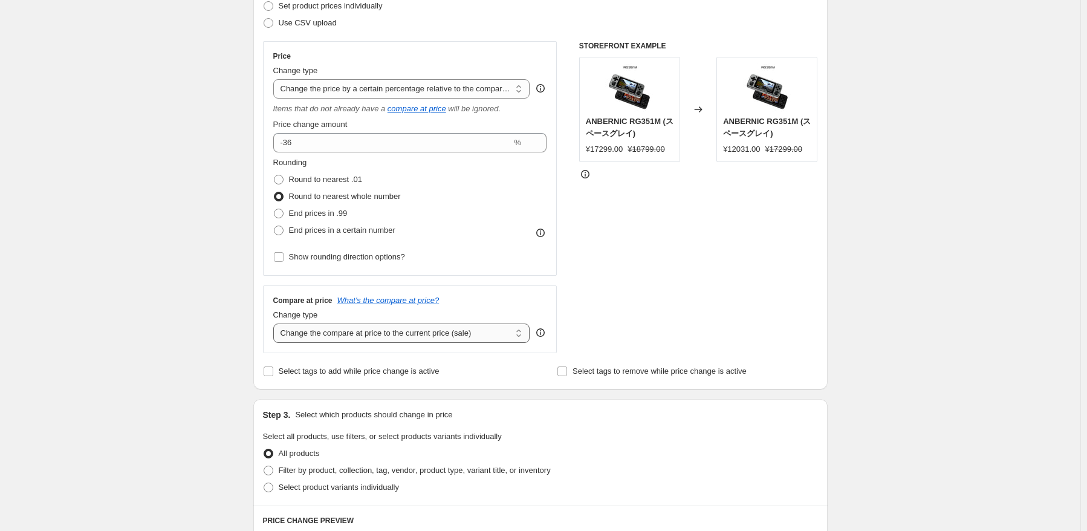
click at [470, 339] on select "Change the compare at price to the current price (sale) Change the compare at p…" at bounding box center [401, 332] width 257 height 19
select select "no_change"
click at [276, 324] on select "Change the compare at price to the current price (sale) Change the compare at p…" at bounding box center [401, 332] width 257 height 19
click at [679, 352] on div "STOREFRONT EXAMPLE ANBERNIC RG351M (スペースグレイ) ¥17299.00 ¥18799.00 Changed to ANB…" at bounding box center [698, 197] width 239 height 312
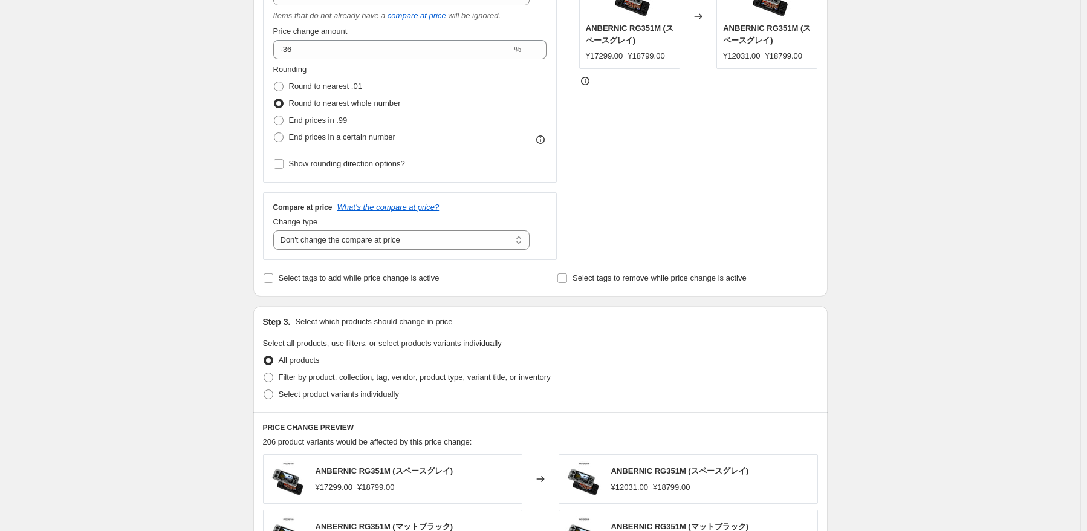
scroll to position [363, 0]
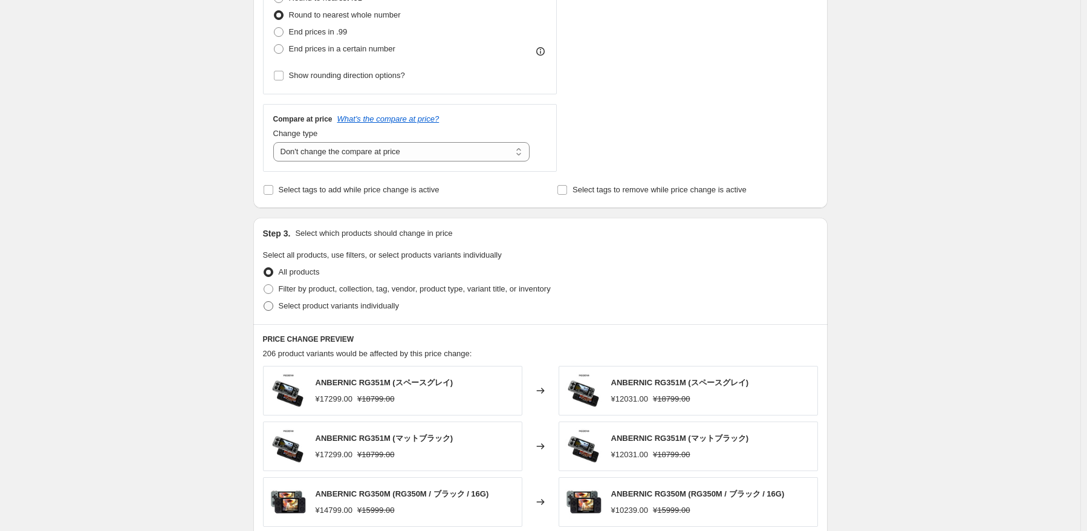
click at [361, 313] on label "Select product variants individually" at bounding box center [331, 305] width 136 height 17
click at [264, 302] on input "Select product variants individually" at bounding box center [264, 301] width 1 height 1
radio input "true"
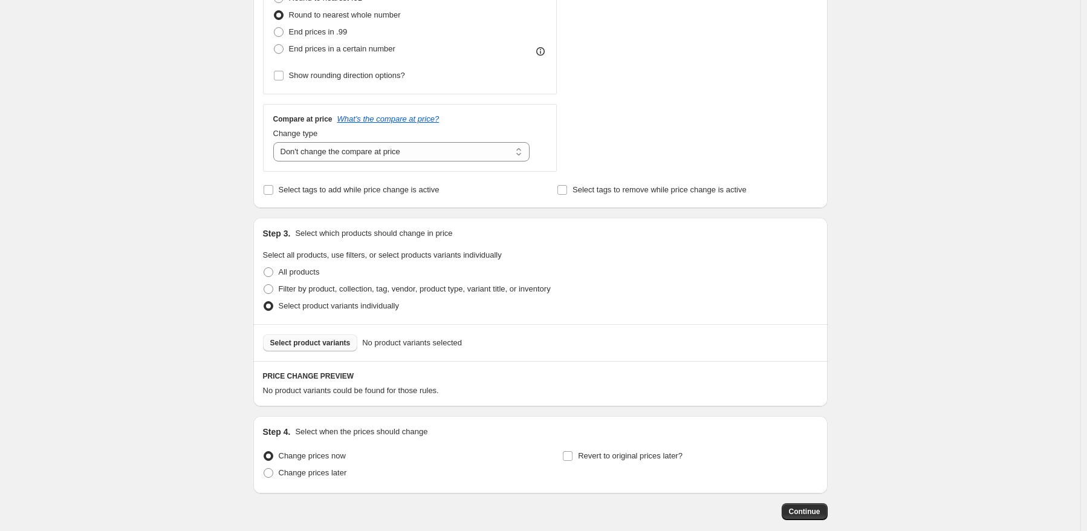
click at [329, 348] on button "Select product variants" at bounding box center [310, 342] width 95 height 17
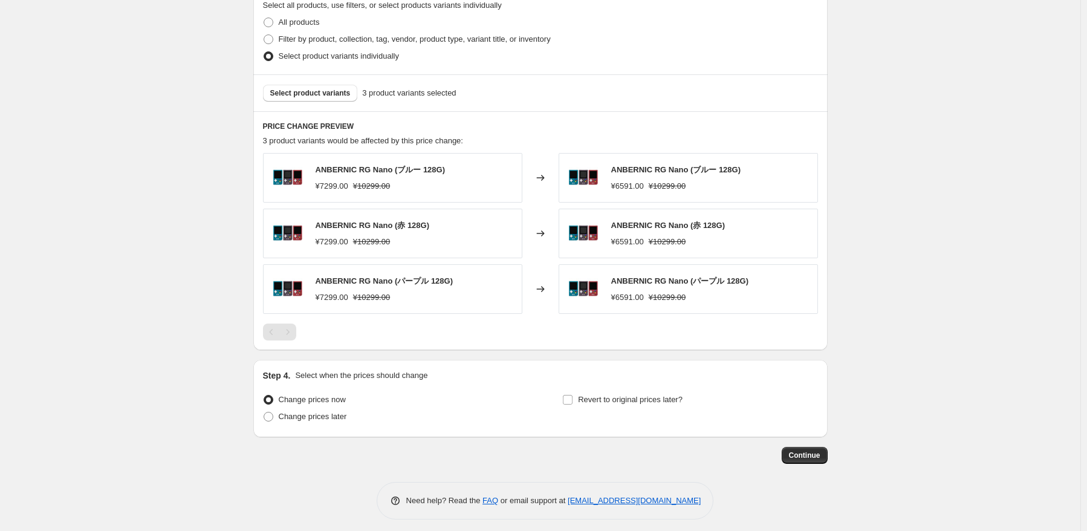
scroll to position [618, 0]
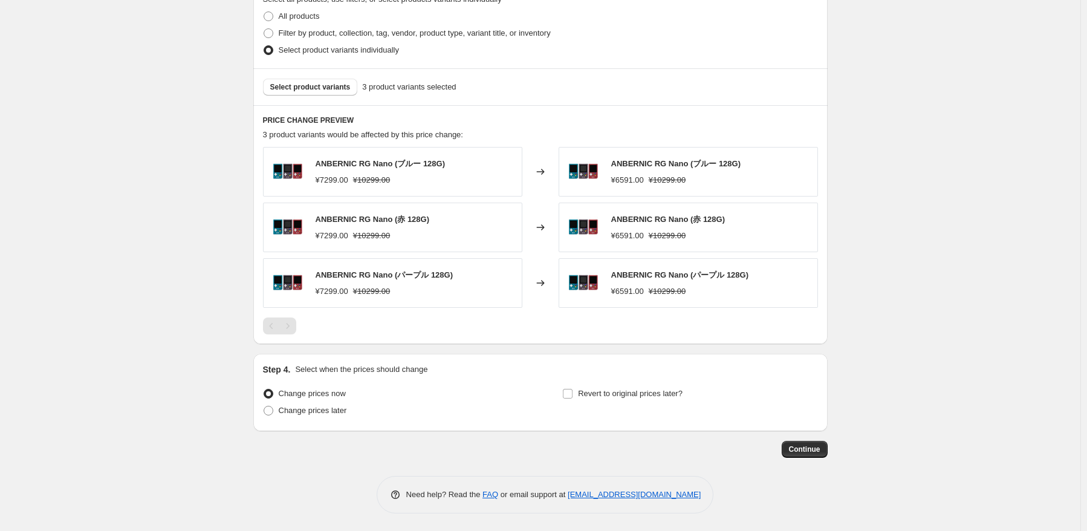
click at [334, 425] on div "Step 4. Select when the prices should change Change prices now Change prices la…" at bounding box center [540, 392] width 574 height 77
click at [334, 413] on span "Change prices later" at bounding box center [313, 410] width 68 height 9
click at [264, 406] on input "Change prices later" at bounding box center [264, 406] width 1 height 1
radio input "true"
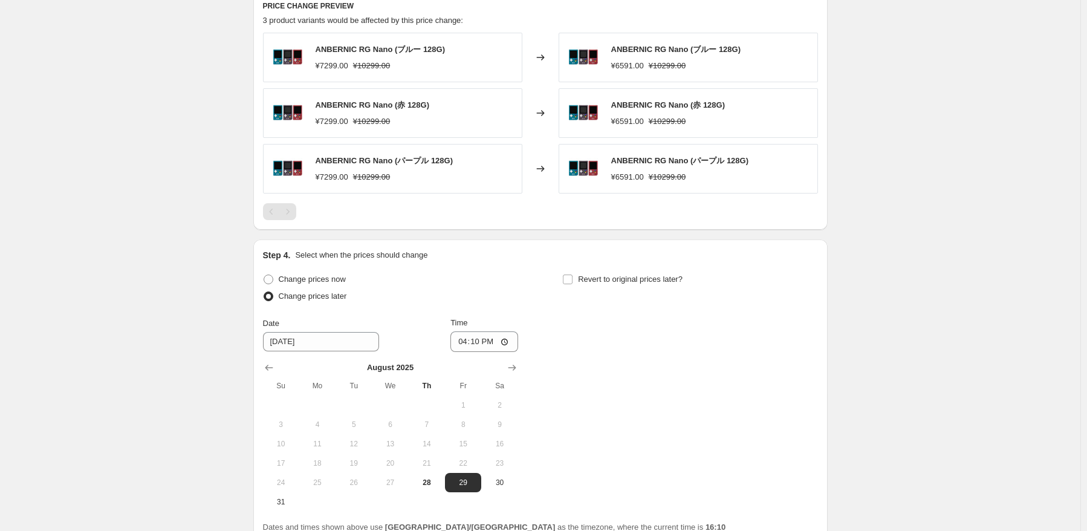
scroll to position [800, 0]
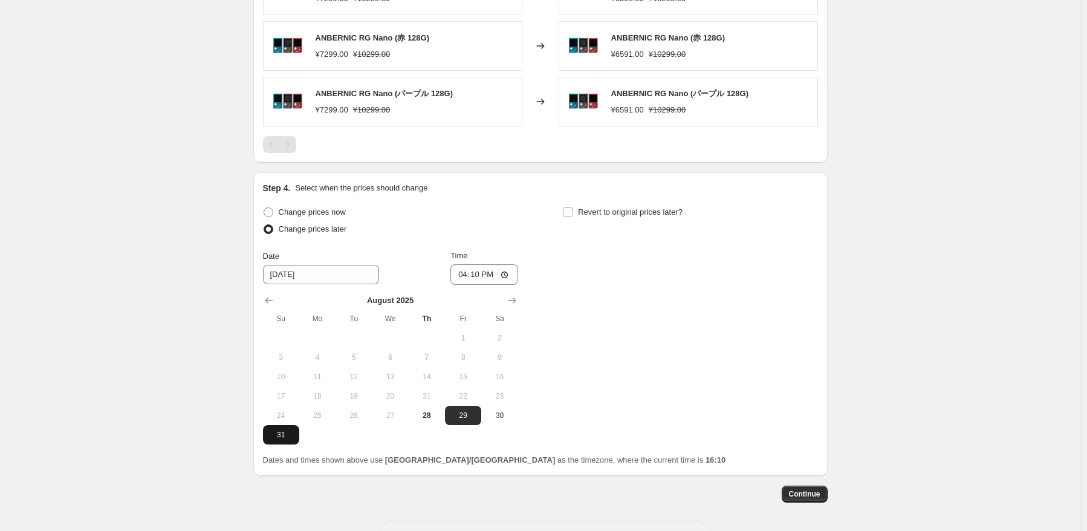
click at [282, 440] on button "31" at bounding box center [281, 434] width 36 height 19
type input "[DATE]"
click at [473, 271] on input "16:10" at bounding box center [484, 274] width 68 height 21
type input "22:50"
click at [607, 309] on div "Change prices now Change prices later Date [DATE] Time 22:50 [DATE] Su Mo Tu We…" at bounding box center [540, 324] width 555 height 241
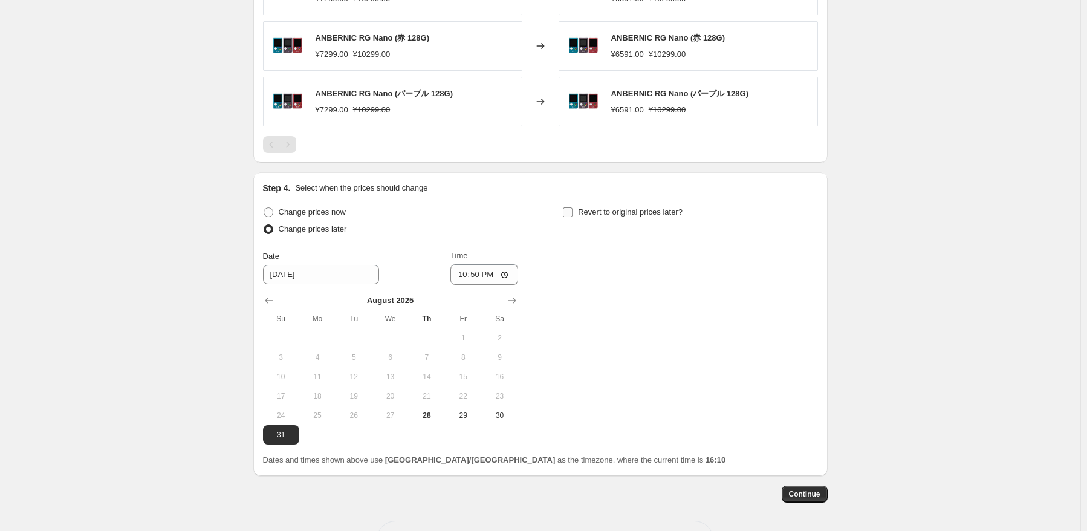
click at [652, 216] on span "Revert to original prices later?" at bounding box center [630, 211] width 105 height 9
click at [572, 216] on input "Revert to original prices later?" at bounding box center [568, 212] width 10 height 10
checkbox input "true"
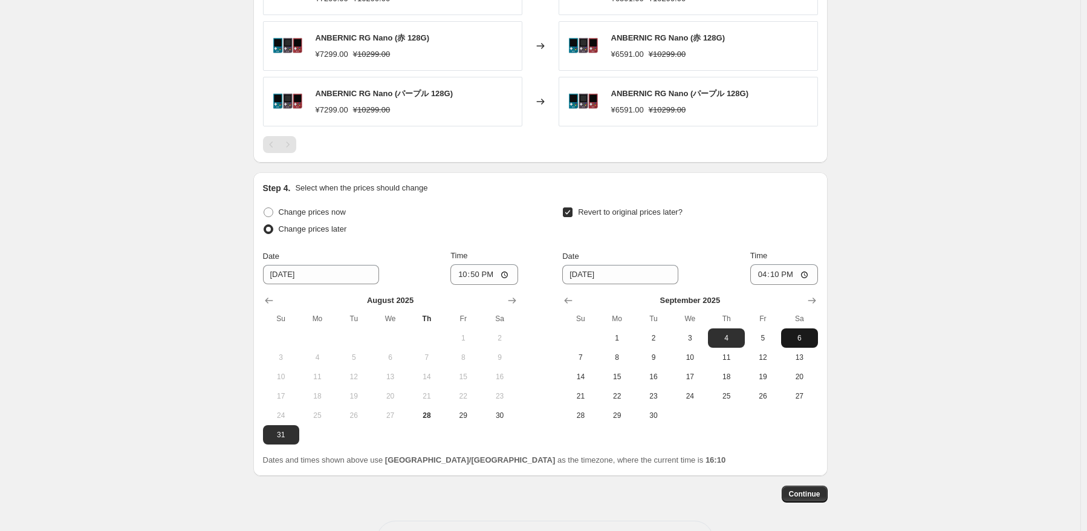
click at [811, 332] on button "6" at bounding box center [799, 337] width 36 height 19
type input "[DATE]"
click at [776, 279] on input "16:10" at bounding box center [784, 274] width 68 height 21
type input "15:00"
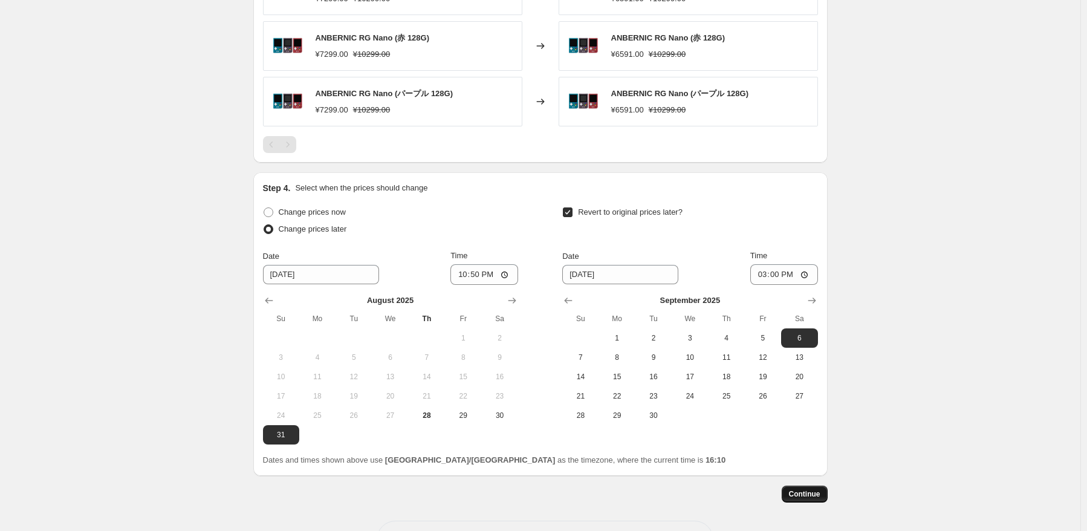
click at [818, 497] on span "Continue" at bounding box center [804, 494] width 31 height 10
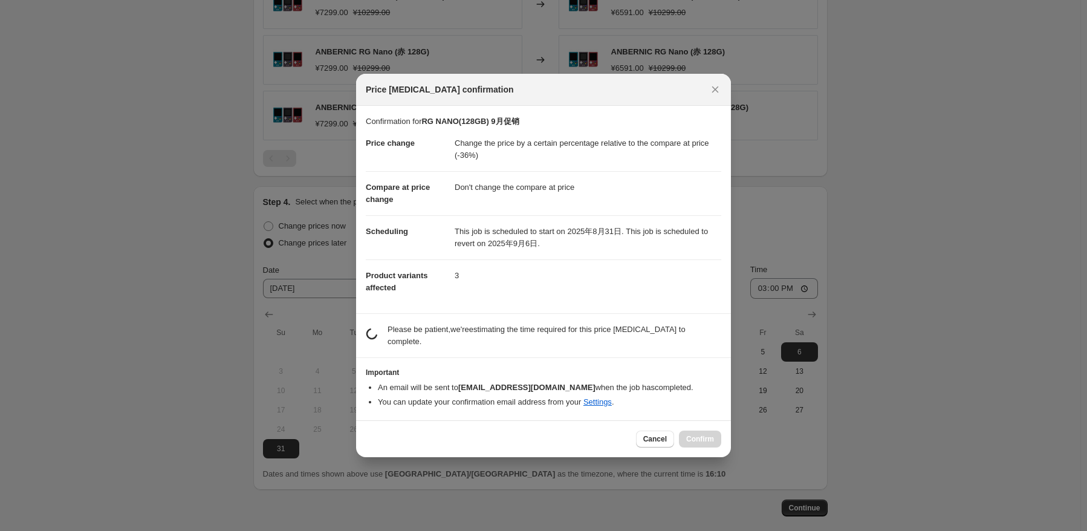
scroll to position [0, 0]
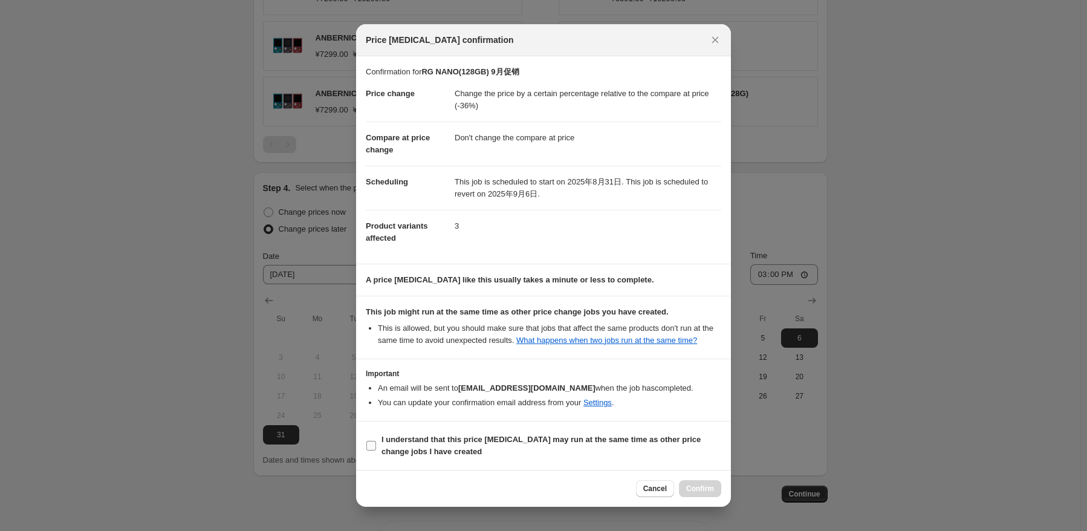
click at [437, 438] on b "I understand that this price [MEDICAL_DATA] may run at the same time as other p…" at bounding box center [540, 445] width 319 height 21
click at [376, 441] on input "I understand that this price [MEDICAL_DATA] may run at the same time as other p…" at bounding box center [371, 446] width 10 height 10
checkbox input "true"
click at [704, 484] on span "Confirm" at bounding box center [700, 489] width 28 height 10
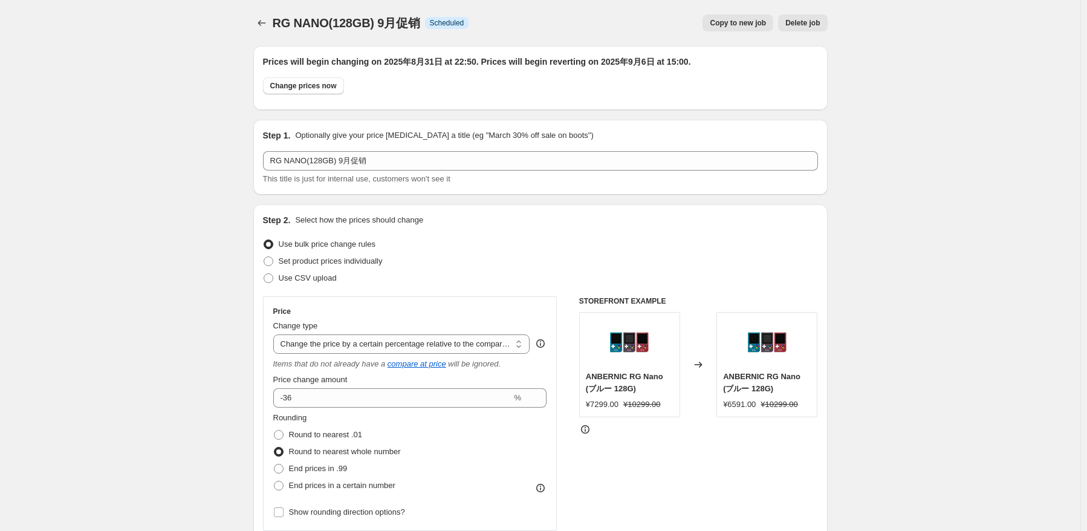
click at [271, 14] on div "RG NANO(128GB) 9月促销. This page is ready RG NANO(128GB) 9月促销 Info Scheduled Copy…" at bounding box center [540, 23] width 574 height 46
click at [266, 29] on button "Price change jobs" at bounding box center [261, 23] width 17 height 17
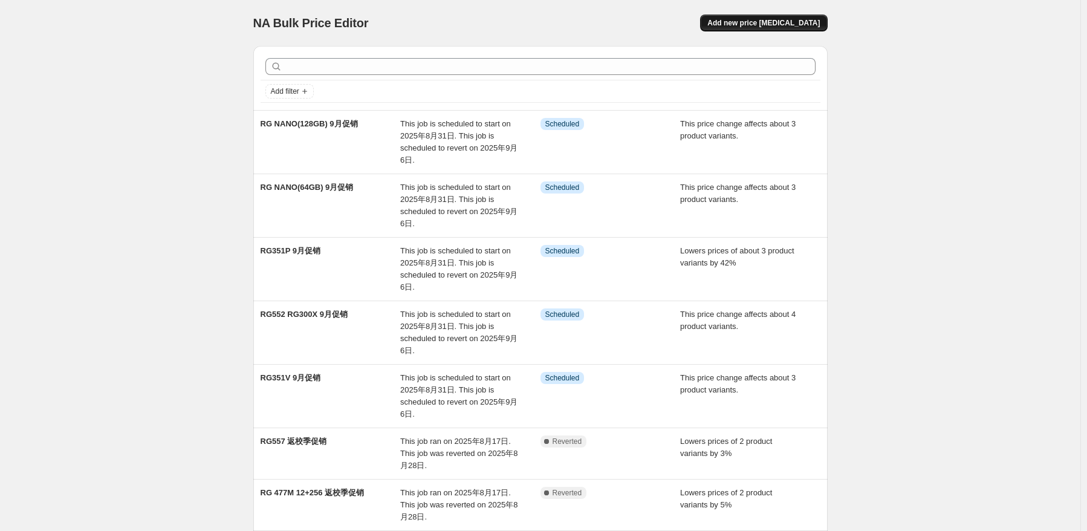
click at [788, 27] on span "Add new price [MEDICAL_DATA]" at bounding box center [763, 23] width 112 height 10
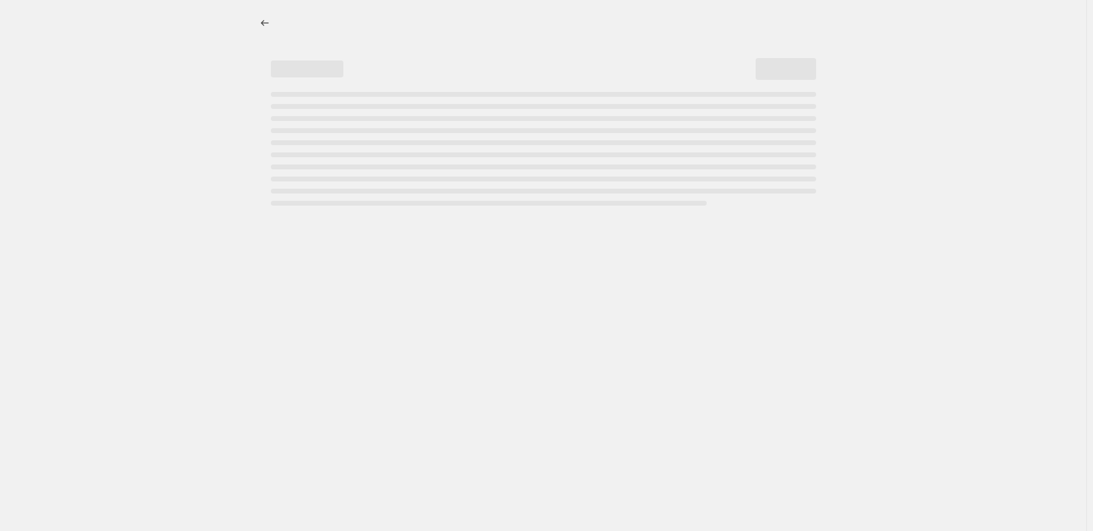
select select "percentage"
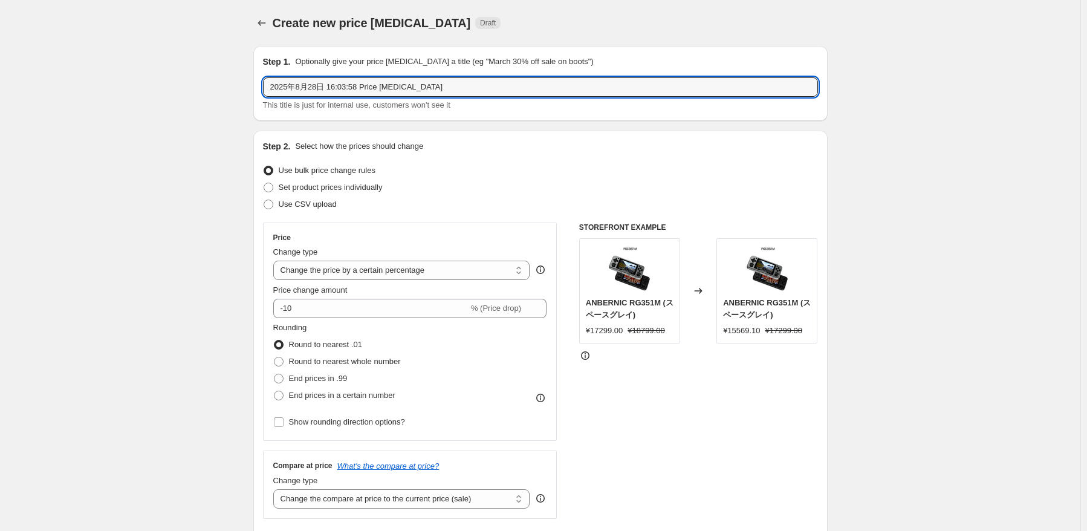
paste input "WIN600"
paste input "text"
click at [377, 91] on input "WIN600" at bounding box center [540, 86] width 555 height 19
paste input "蓝色-1T"
type input "WIN600 蓝色-1T"
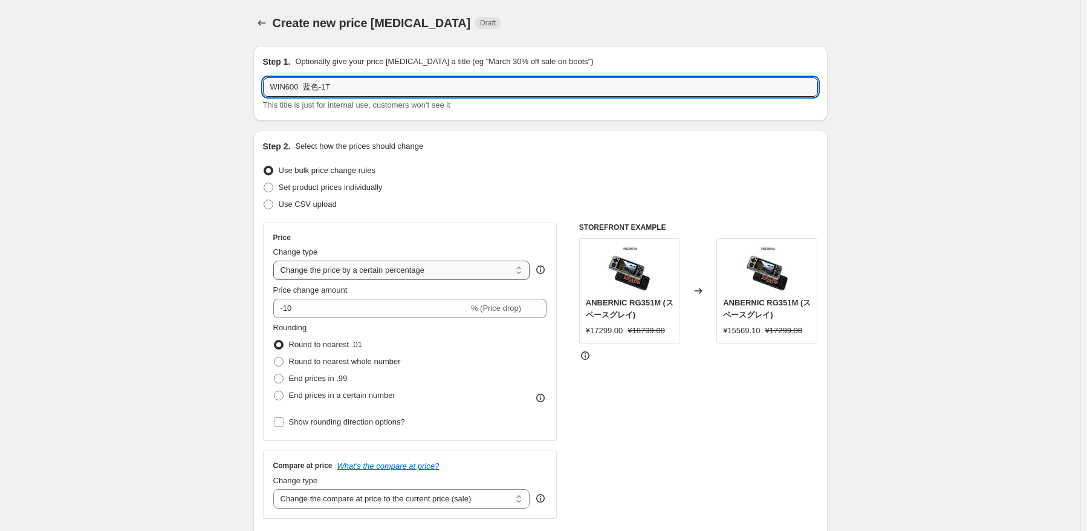
click at [419, 273] on select "Change the price to a certain amount Change the price by a certain amount Chang…" at bounding box center [401, 270] width 257 height 19
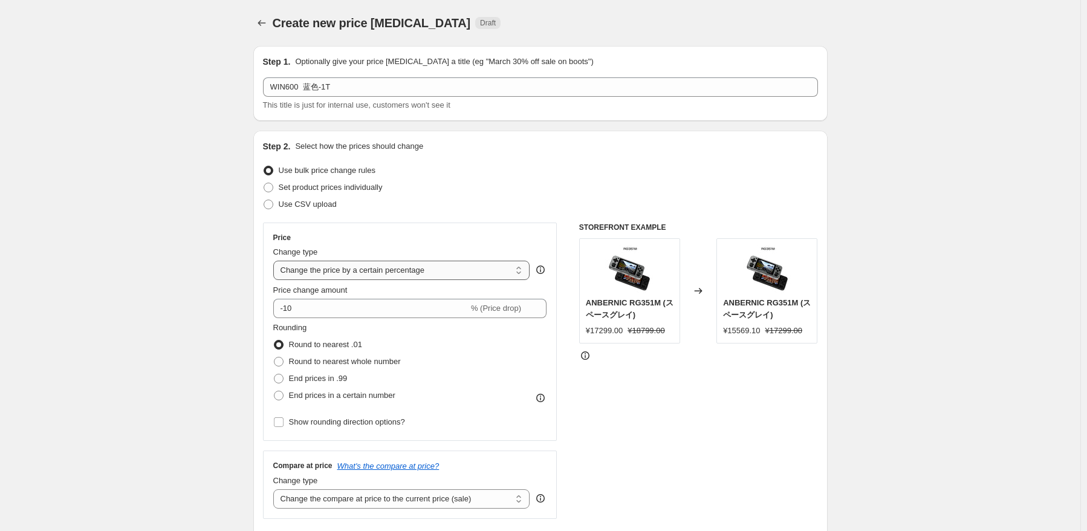
select select "pcap"
click at [276, 261] on select "Change the price to a certain amount Change the price by a certain amount Chang…" at bounding box center [401, 270] width 257 height 19
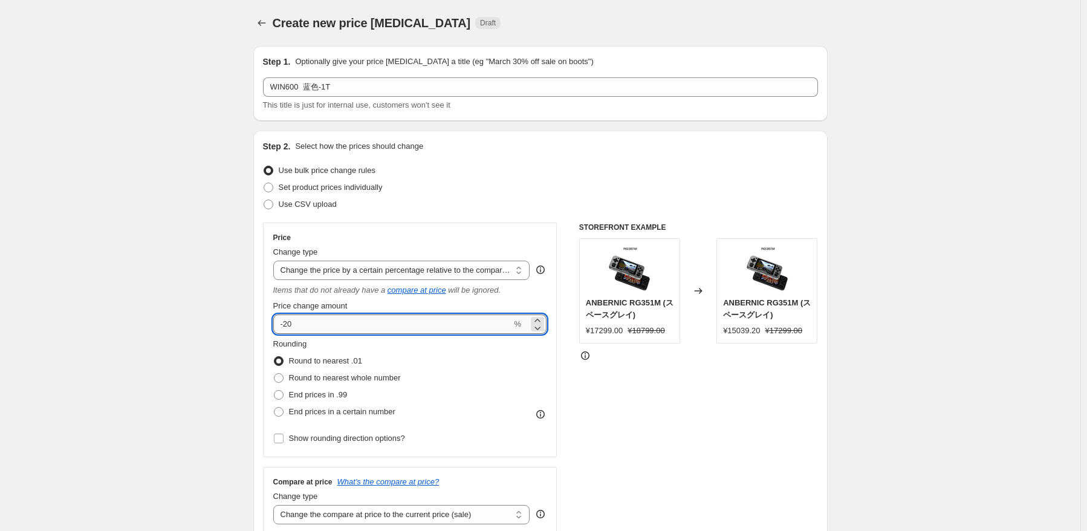
click at [405, 317] on input "-20" at bounding box center [392, 323] width 239 height 19
type input "-2"
type input "-35"
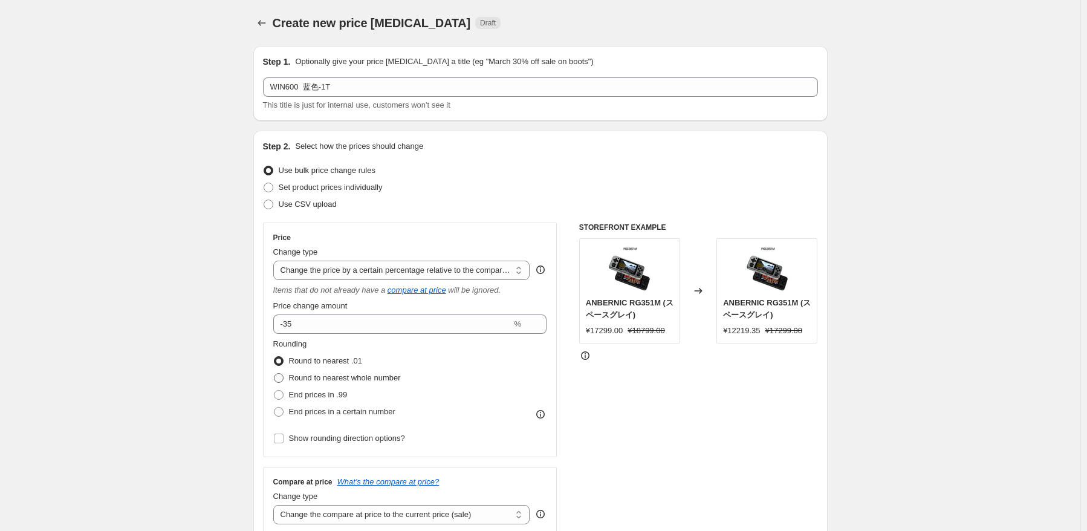
click at [384, 379] on span "Round to nearest whole number" at bounding box center [345, 377] width 112 height 9
click at [274, 374] on input "Round to nearest whole number" at bounding box center [274, 373] width 1 height 1
radio input "true"
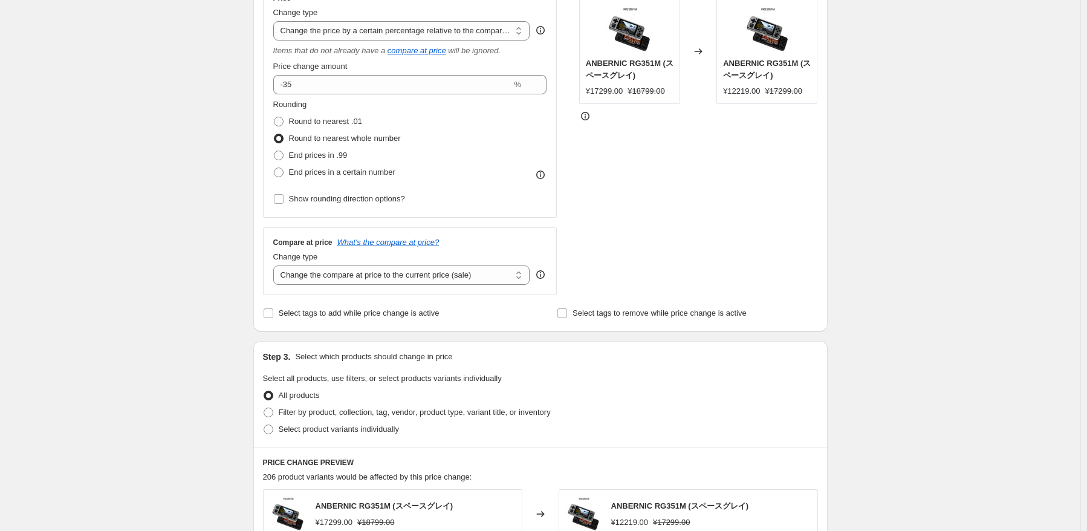
scroll to position [242, 0]
click at [464, 279] on select "Change the compare at price to the current price (sale) Change the compare at p…" at bounding box center [401, 272] width 257 height 19
select select "no_change"
click at [276, 264] on select "Change the compare at price to the current price (sale) Change the compare at p…" at bounding box center [401, 272] width 257 height 19
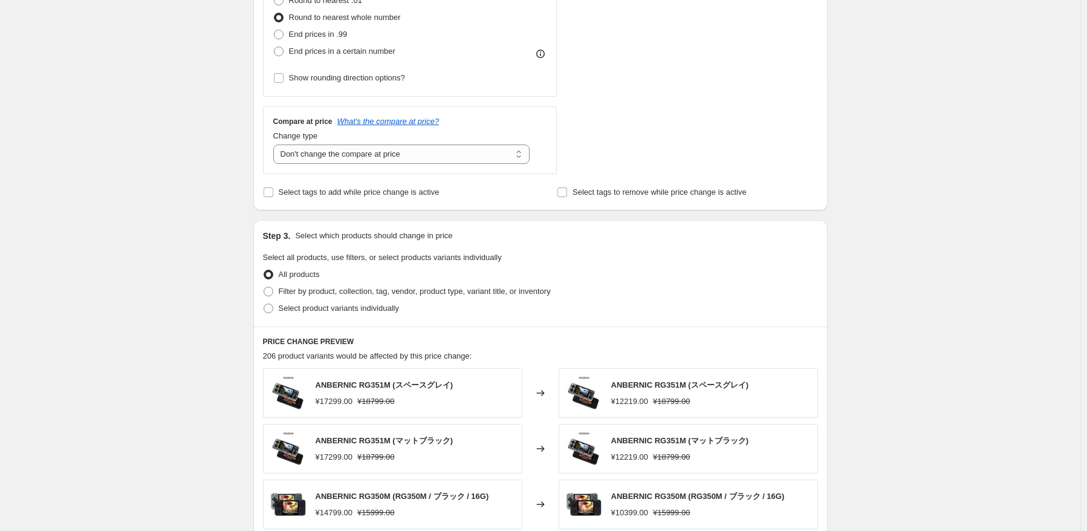
scroll to position [363, 0]
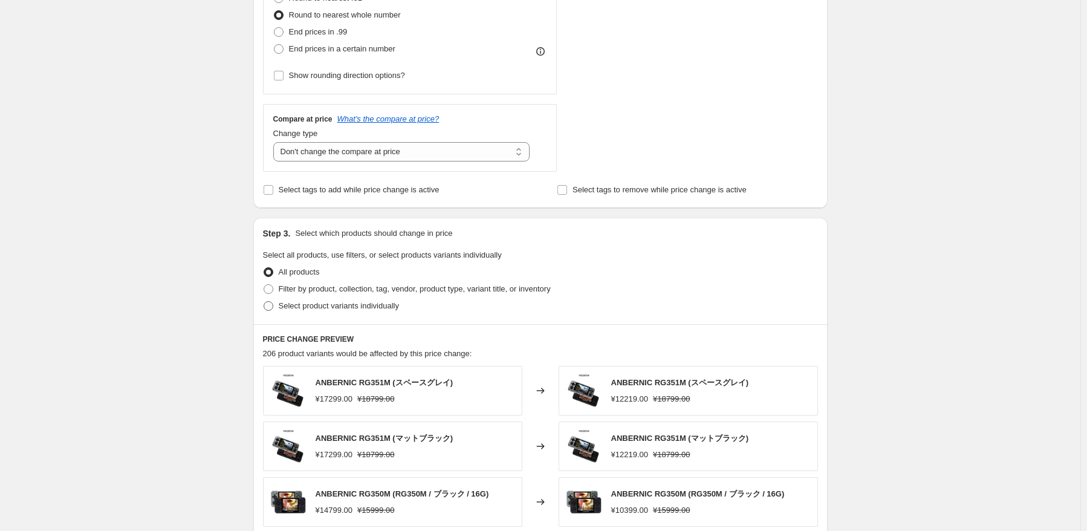
click at [366, 306] on span "Select product variants individually" at bounding box center [339, 305] width 120 height 9
click at [264, 302] on input "Select product variants individually" at bounding box center [264, 301] width 1 height 1
radio input "true"
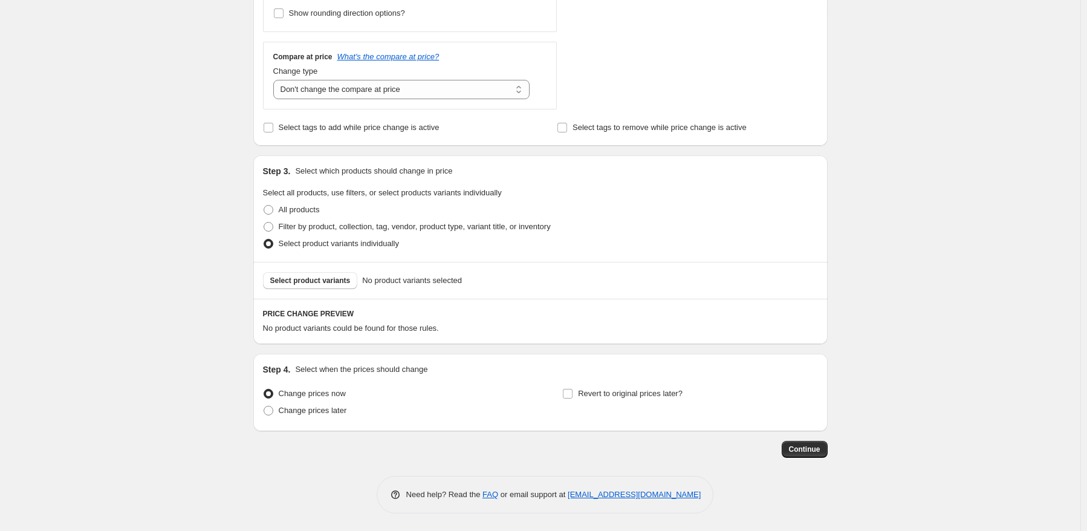
scroll to position [426, 0]
click at [324, 292] on div "Select product variants No product variants selected" at bounding box center [540, 279] width 574 height 37
click at [329, 285] on button "Select product variants" at bounding box center [310, 279] width 95 height 17
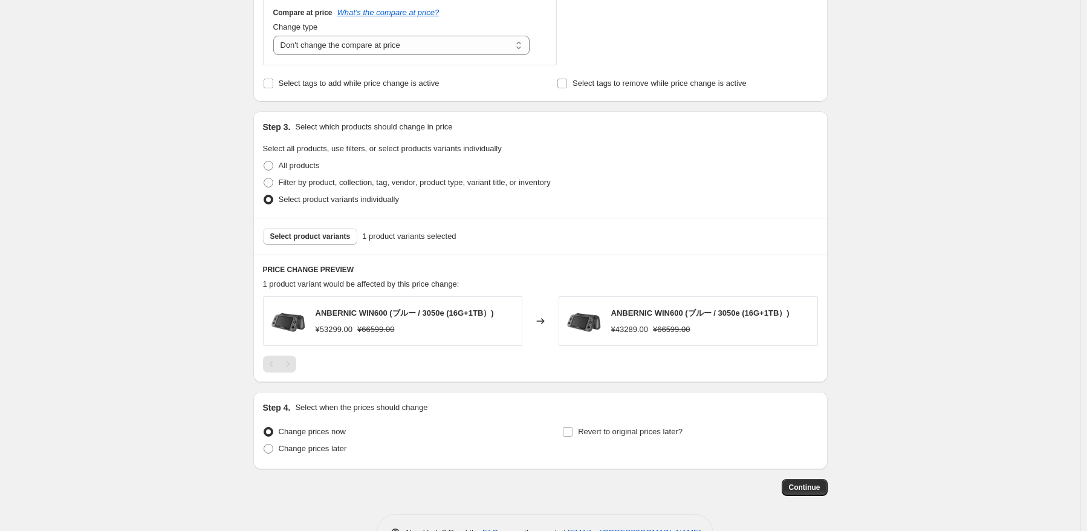
scroll to position [508, 0]
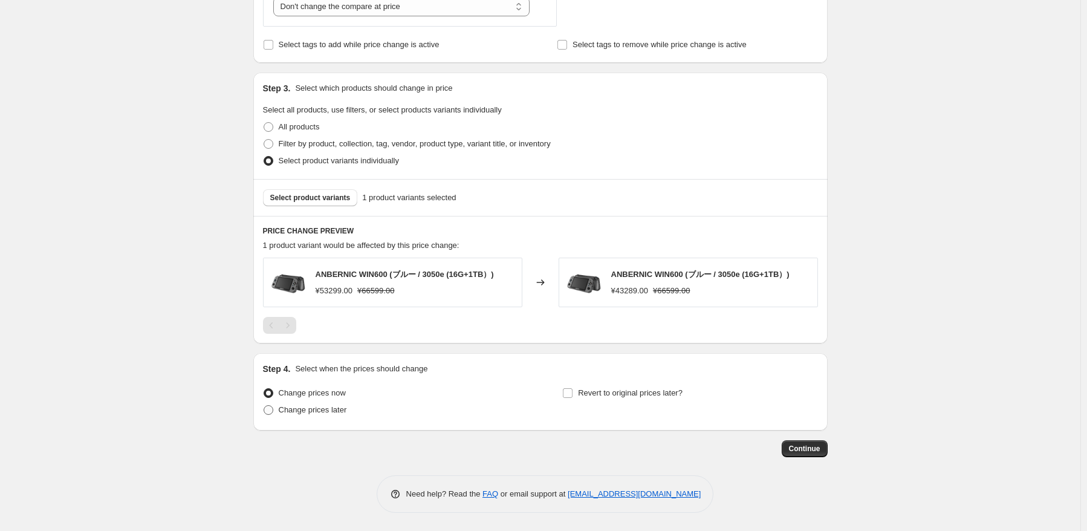
click at [307, 403] on label "Change prices later" at bounding box center [305, 409] width 84 height 17
click at [264, 405] on input "Change prices later" at bounding box center [264, 405] width 1 height 1
radio input "true"
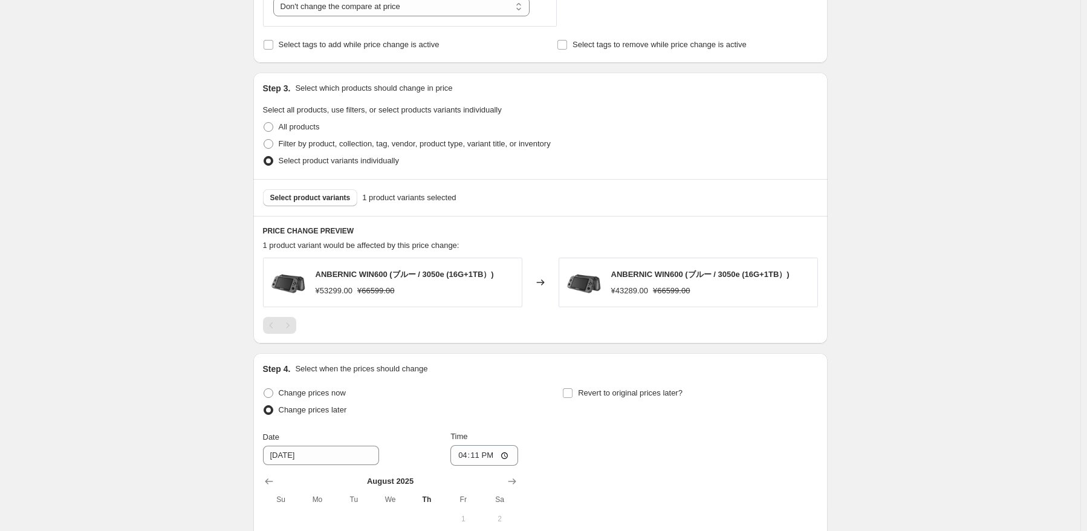
scroll to position [689, 0]
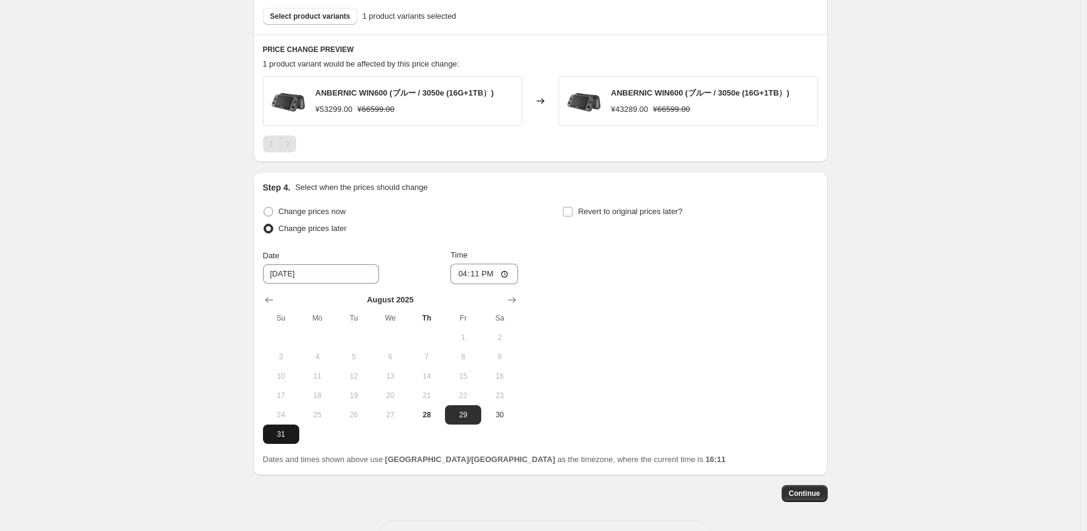
click at [280, 439] on span "31" at bounding box center [281, 434] width 27 height 10
type input "[DATE]"
click at [478, 275] on input "16:11" at bounding box center [484, 274] width 68 height 21
type input "22:50"
click at [745, 292] on div "Change prices now Change prices later Date [DATE] Time 22:50 [DATE] Su Mo Tu We…" at bounding box center [540, 323] width 555 height 241
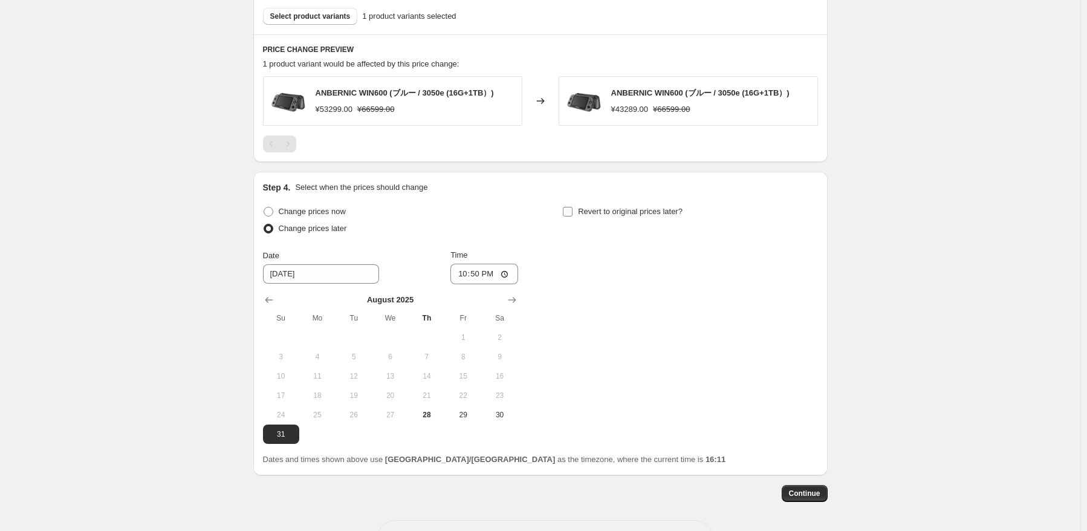
click at [665, 219] on label "Revert to original prices later?" at bounding box center [622, 211] width 120 height 17
click at [572, 216] on input "Revert to original prices later?" at bounding box center [568, 212] width 10 height 10
checkbox input "true"
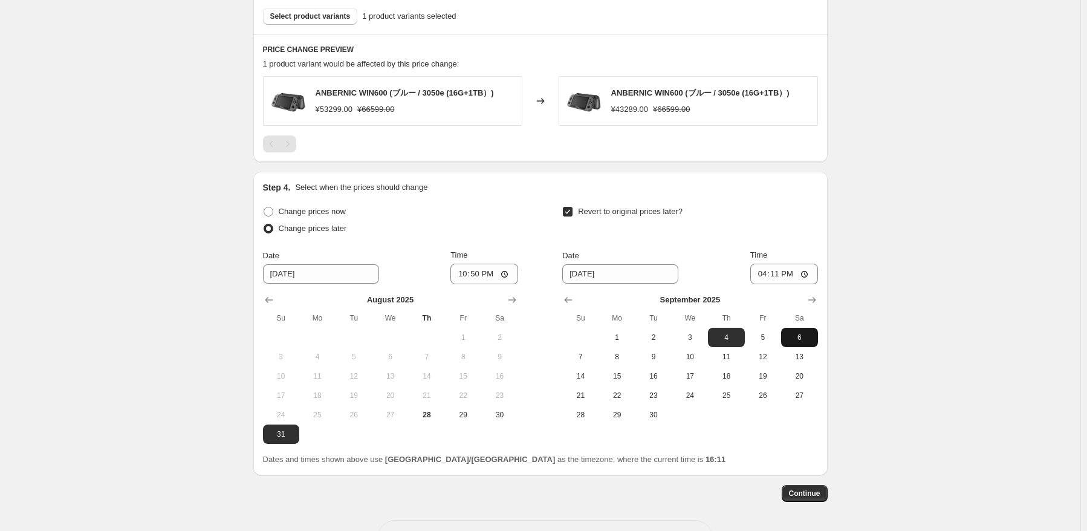
click at [810, 335] on span "6" at bounding box center [799, 337] width 27 height 10
type input "[DATE]"
click at [778, 274] on input "16:11" at bounding box center [784, 274] width 68 height 21
type input "15:00"
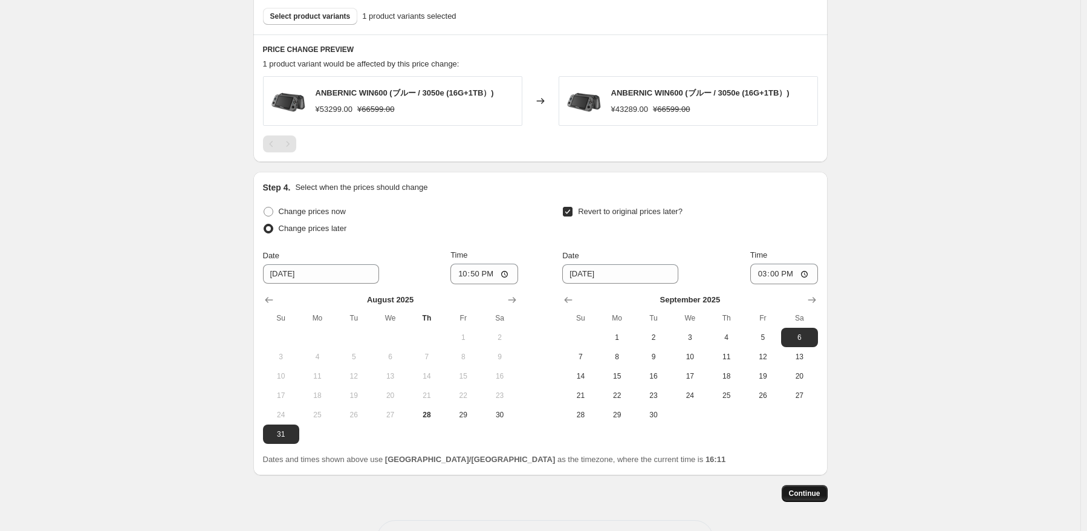
click at [800, 497] on span "Continue" at bounding box center [804, 493] width 31 height 10
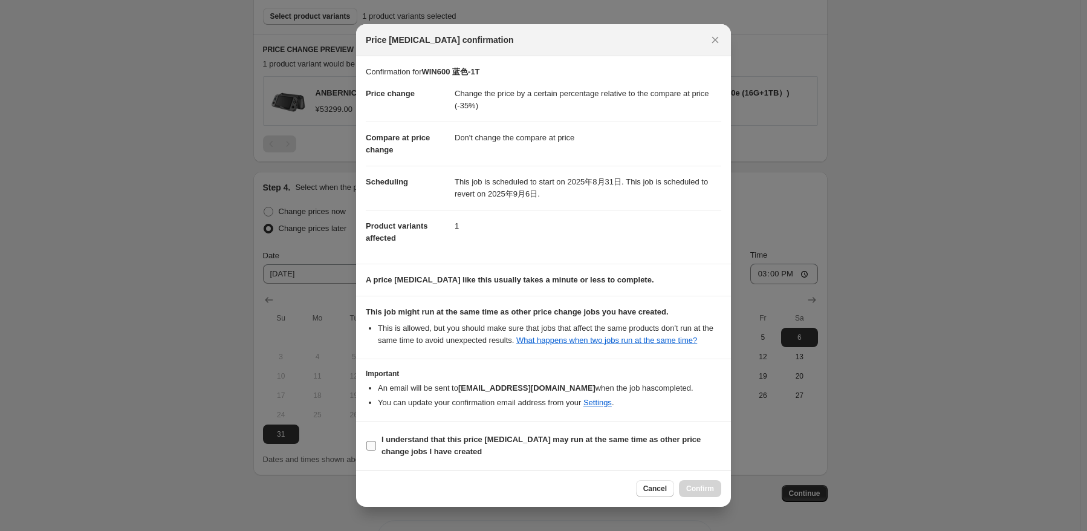
click at [423, 447] on b "I understand that this price [MEDICAL_DATA] may run at the same time as other p…" at bounding box center [540, 445] width 319 height 21
click at [376, 447] on input "I understand that this price [MEDICAL_DATA] may run at the same time as other p…" at bounding box center [371, 446] width 10 height 10
checkbox input "true"
click at [696, 495] on button "Confirm" at bounding box center [700, 488] width 42 height 17
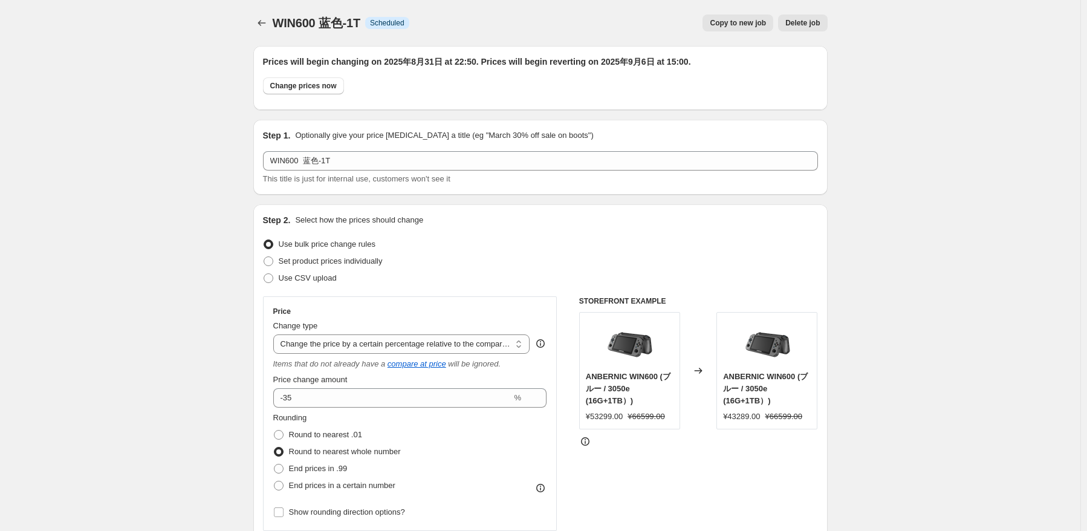
scroll to position [689, 0]
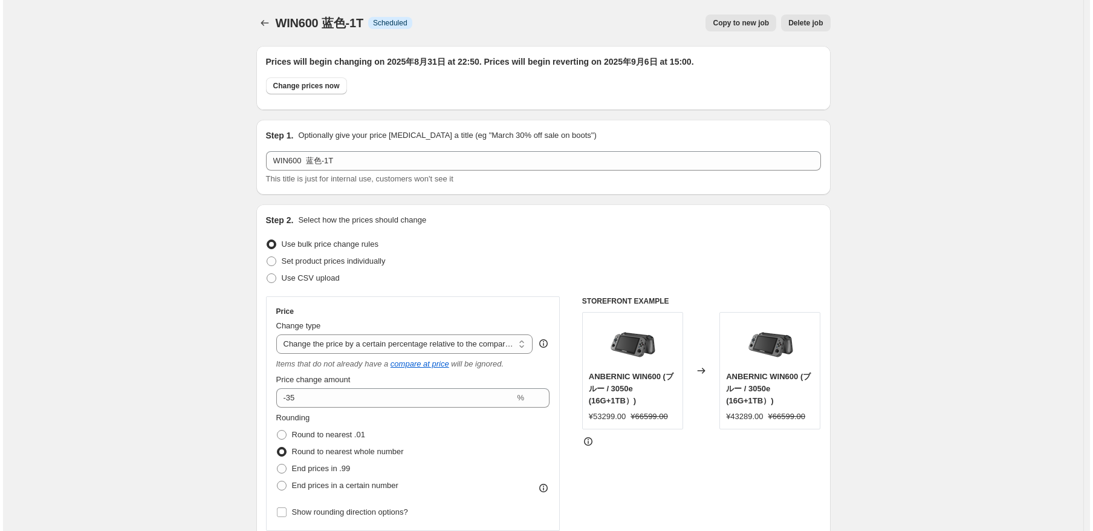
scroll to position [0, 0]
click at [276, 27] on span "WIN600 蓝色-1T" at bounding box center [317, 22] width 88 height 13
click at [267, 25] on icon "Price change jobs" at bounding box center [262, 23] width 12 height 12
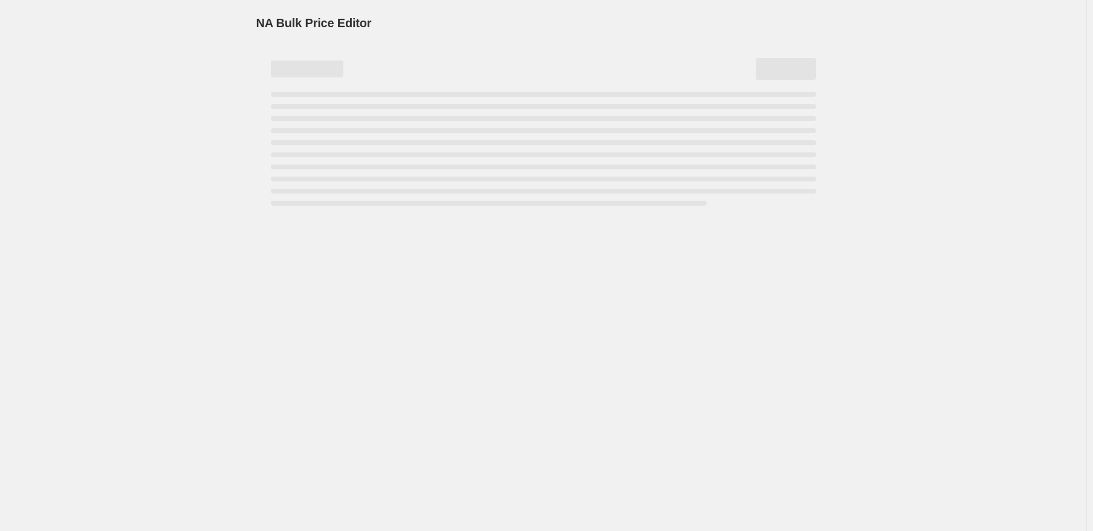
click at [842, 21] on div "NA Bulk Price Editor. This page is ready NA Bulk Price Editor" at bounding box center [543, 105] width 603 height 210
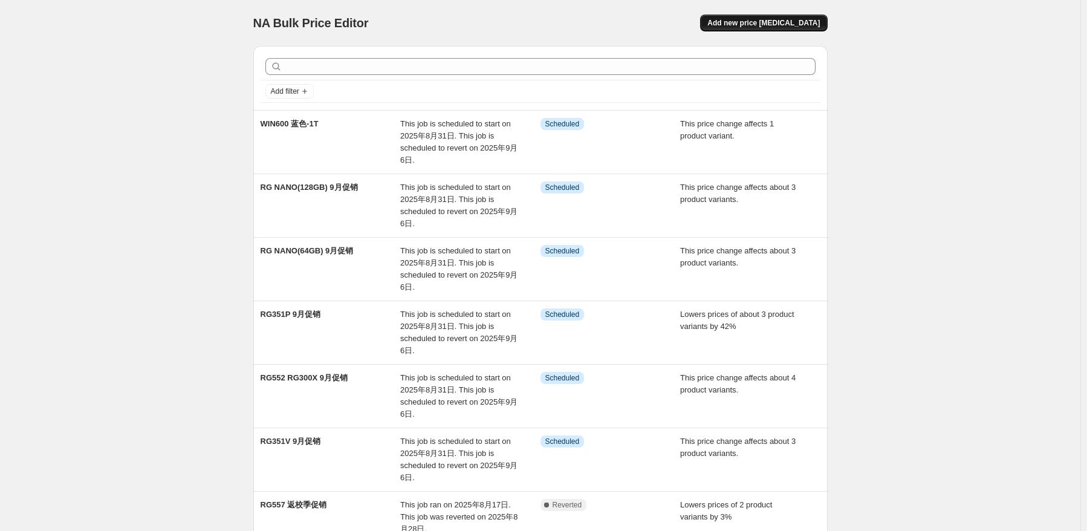
click at [791, 19] on span "Add new price [MEDICAL_DATA]" at bounding box center [763, 23] width 112 height 10
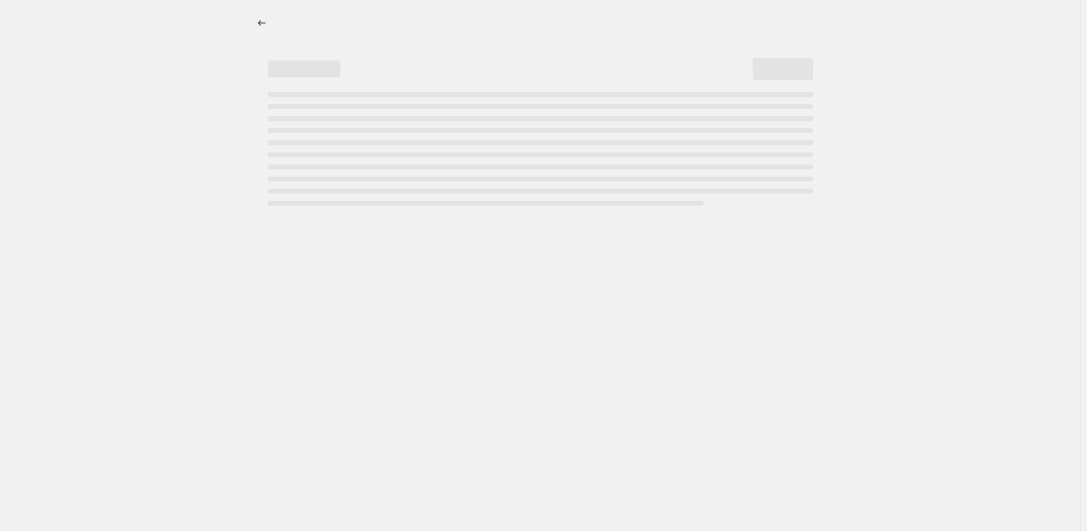
select select "percentage"
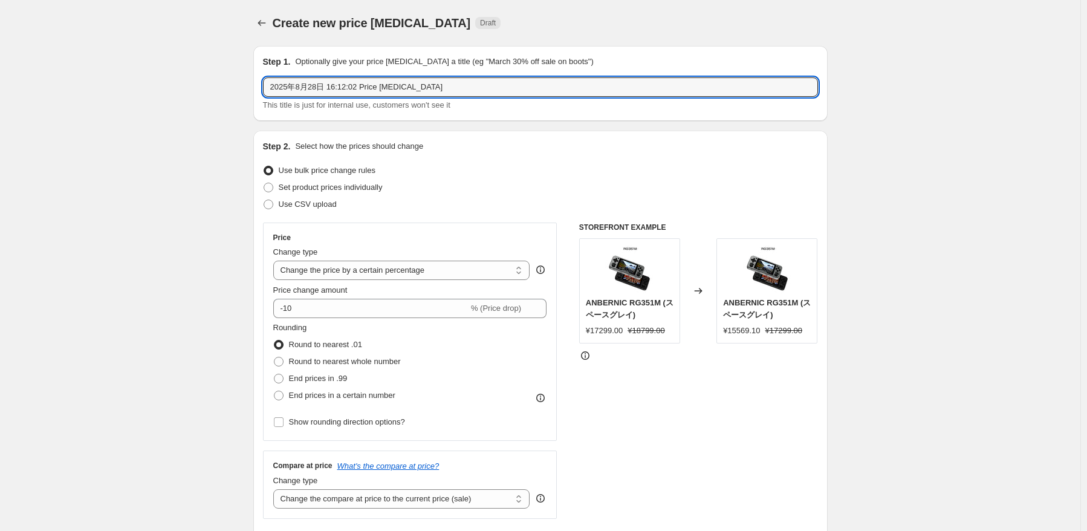
drag, startPoint x: 496, startPoint y: 86, endPoint x: 187, endPoint y: 62, distance: 309.2
paste input "RG35XXSP"
click at [392, 94] on input "RG35XXSP" at bounding box center [540, 86] width 555 height 19
paste input "RG35XX RG353P WIN600"
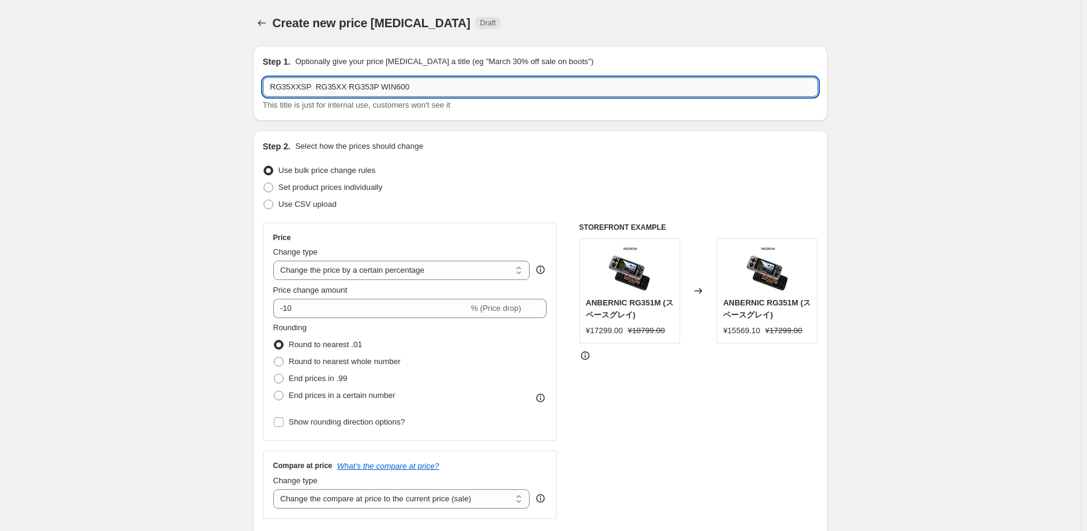
click at [435, 85] on input "RG35XXSP RG35XX RG353P WIN600" at bounding box center [540, 86] width 555 height 19
paste input "黑色-256G"
type input "RG35XXSP RG35XX RG353P WIN600黑色-256G 9月促销"
click at [444, 152] on div "Step 2. Select how the prices should change" at bounding box center [540, 146] width 555 height 12
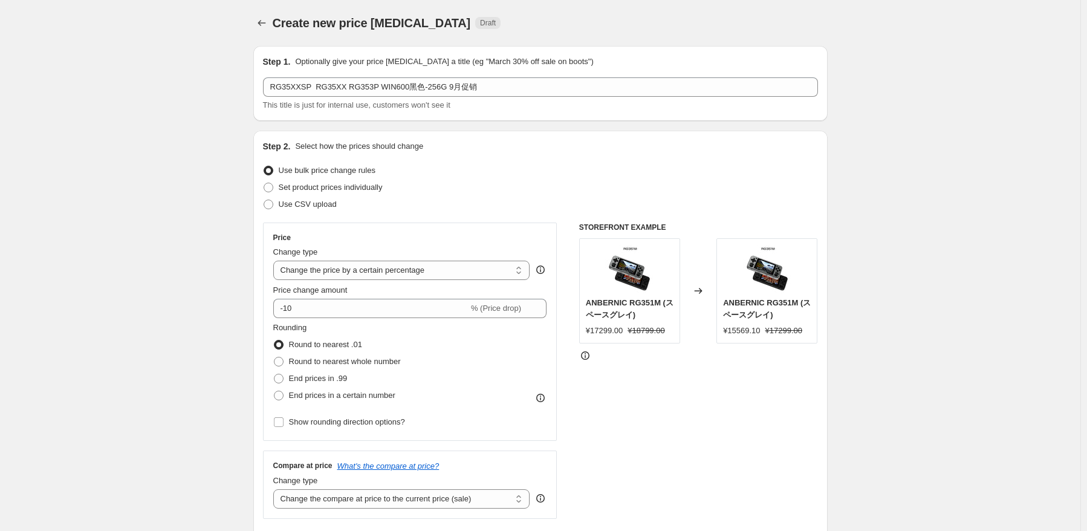
click at [442, 256] on div "Change type" at bounding box center [401, 252] width 257 height 12
drag, startPoint x: 455, startPoint y: 272, endPoint x: 464, endPoint y: 278, distance: 10.4
click at [455, 272] on select "Change the price to a certain amount Change the price by a certain amount Chang…" at bounding box center [401, 270] width 257 height 19
select select "pcap"
click at [276, 261] on select "Change the price to a certain amount Change the price by a certain amount Chang…" at bounding box center [401, 270] width 257 height 19
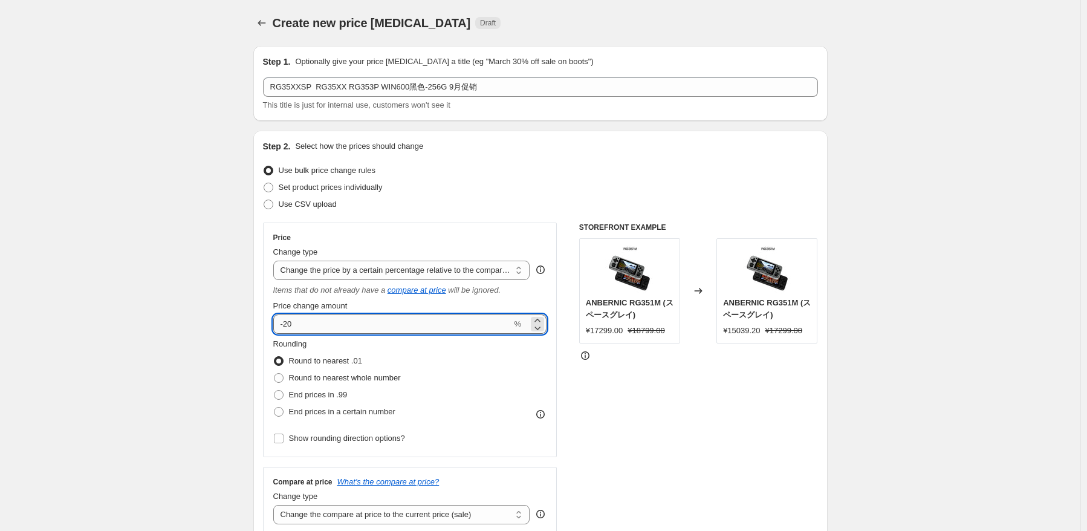
click at [412, 323] on input "-20" at bounding box center [392, 323] width 239 height 19
type input "-2"
type input "-34"
click at [386, 384] on label "Round to nearest whole number" at bounding box center [337, 377] width 128 height 17
click at [274, 374] on input "Round to nearest whole number" at bounding box center [274, 373] width 1 height 1
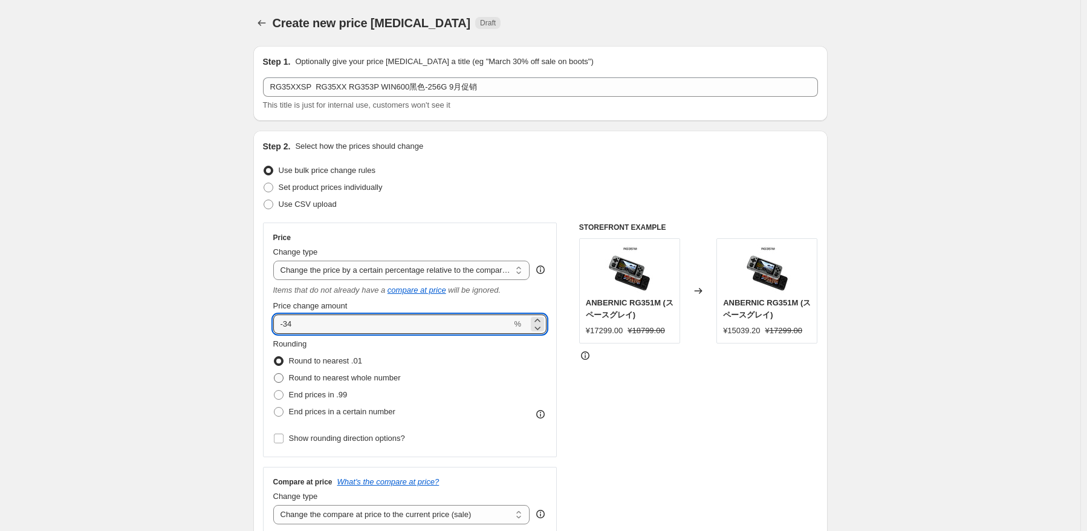
radio input "true"
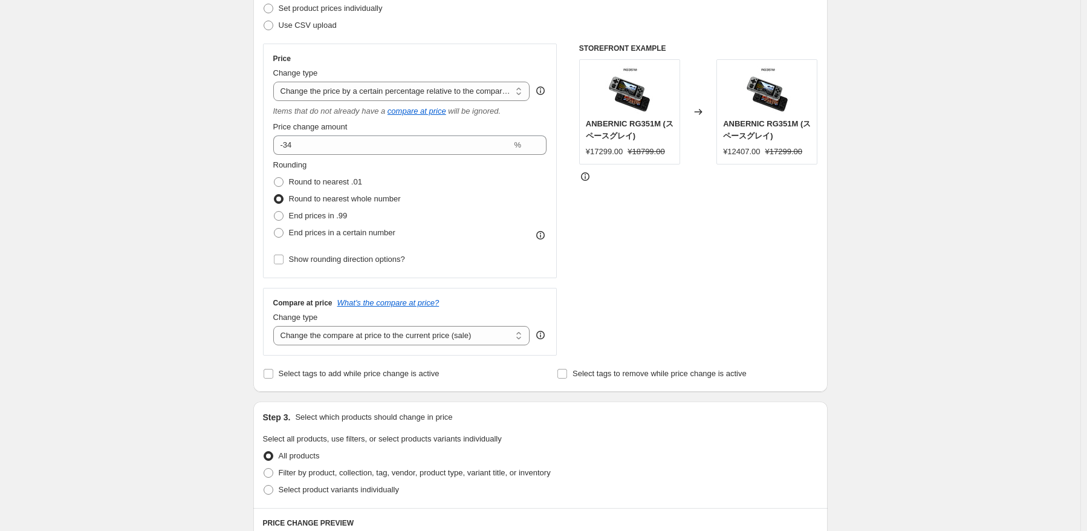
scroll to position [181, 0]
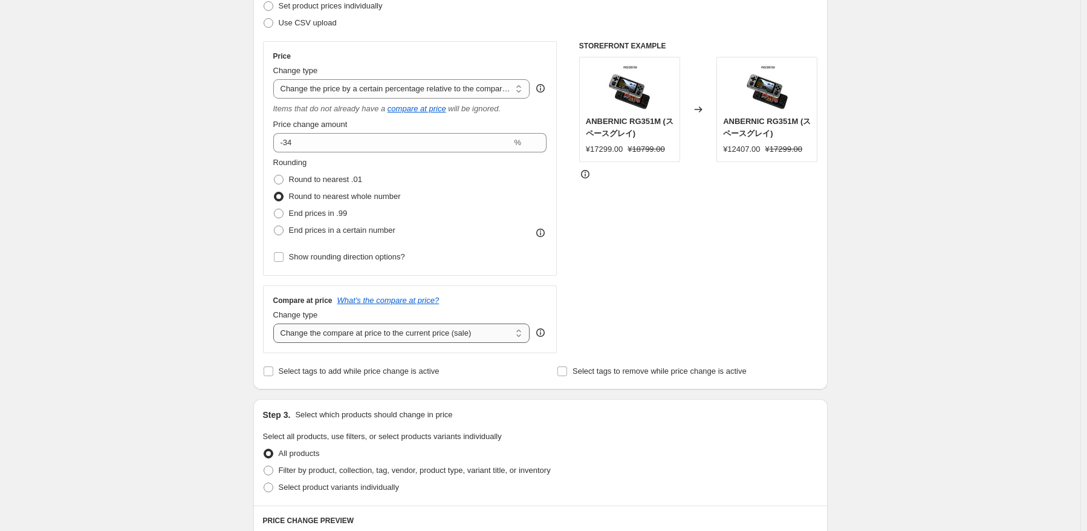
click at [445, 333] on select "Change the compare at price to the current price (sale) Change the compare at p…" at bounding box center [401, 332] width 257 height 19
select select "no_change"
click at [276, 324] on select "Change the compare at price to the current price (sale) Change the compare at p…" at bounding box center [401, 332] width 257 height 19
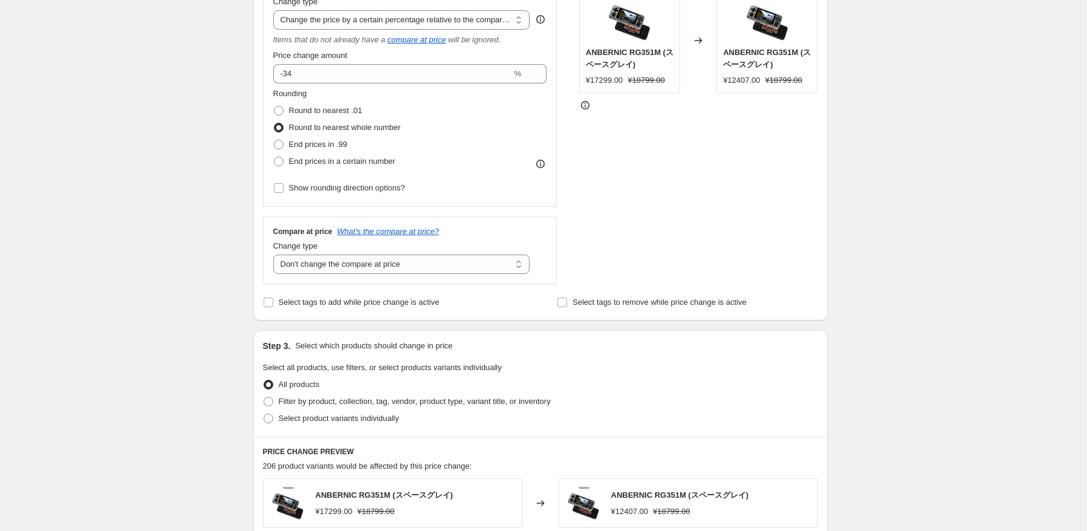
scroll to position [302, 0]
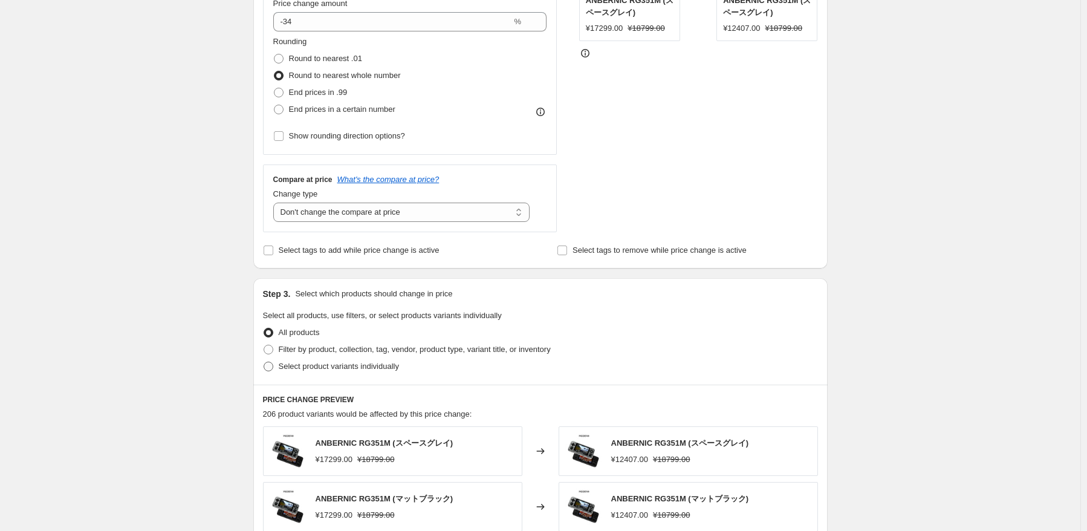
click at [356, 372] on span "Select product variants individually" at bounding box center [339, 366] width 120 height 12
click at [264, 362] on input "Select product variants individually" at bounding box center [264, 361] width 1 height 1
radio input "true"
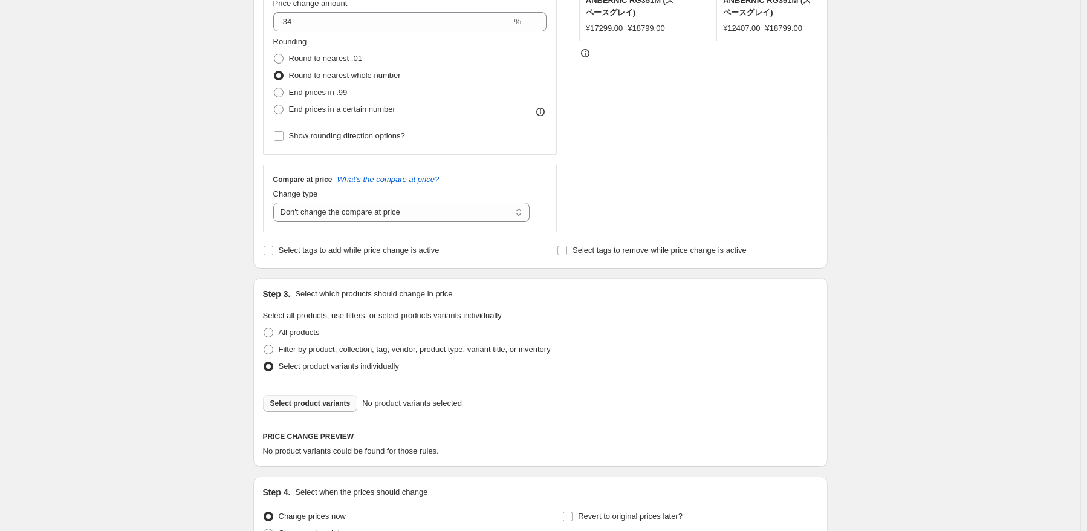
click at [318, 403] on span "Select product variants" at bounding box center [310, 403] width 80 height 10
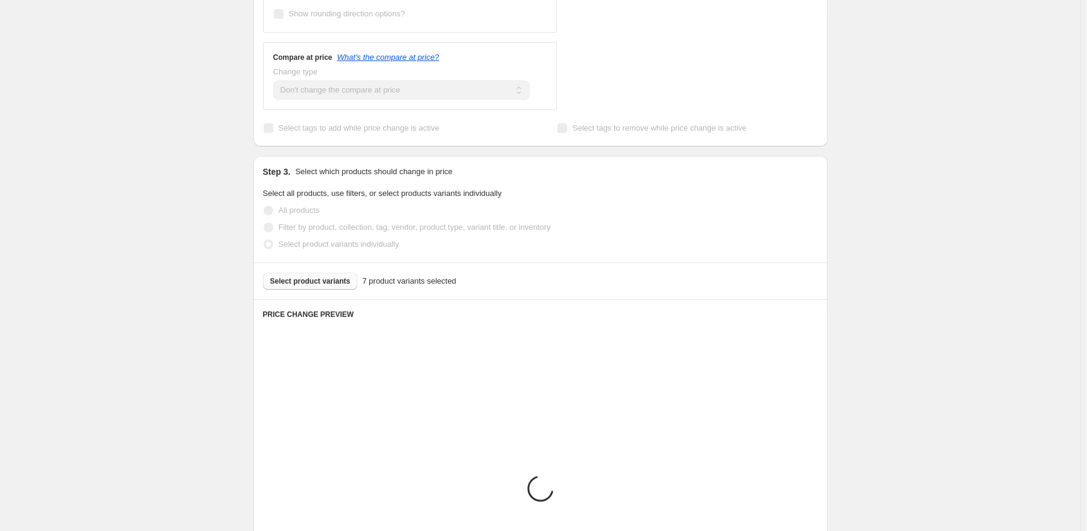
scroll to position [544, 0]
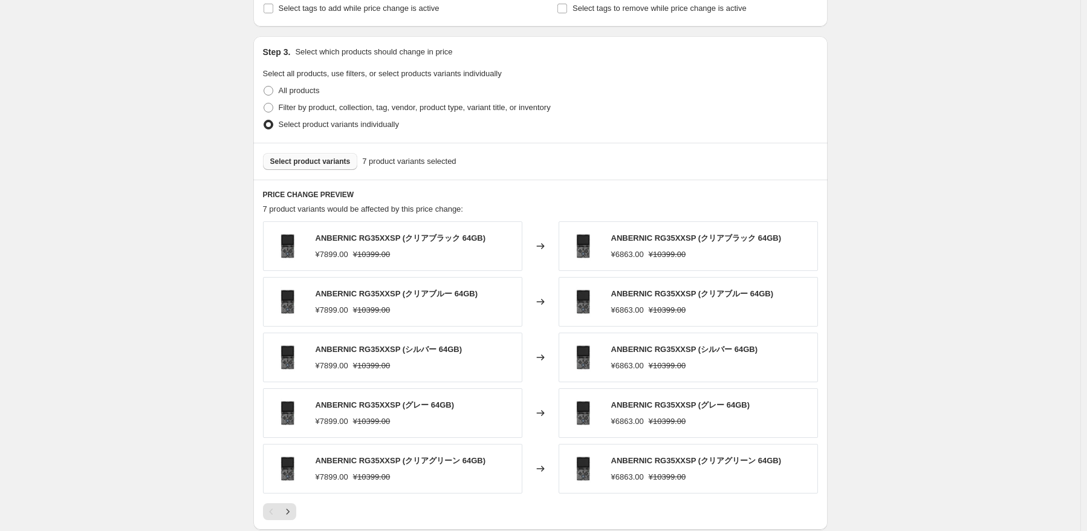
click at [338, 164] on span "Select product variants" at bounding box center [310, 162] width 80 height 10
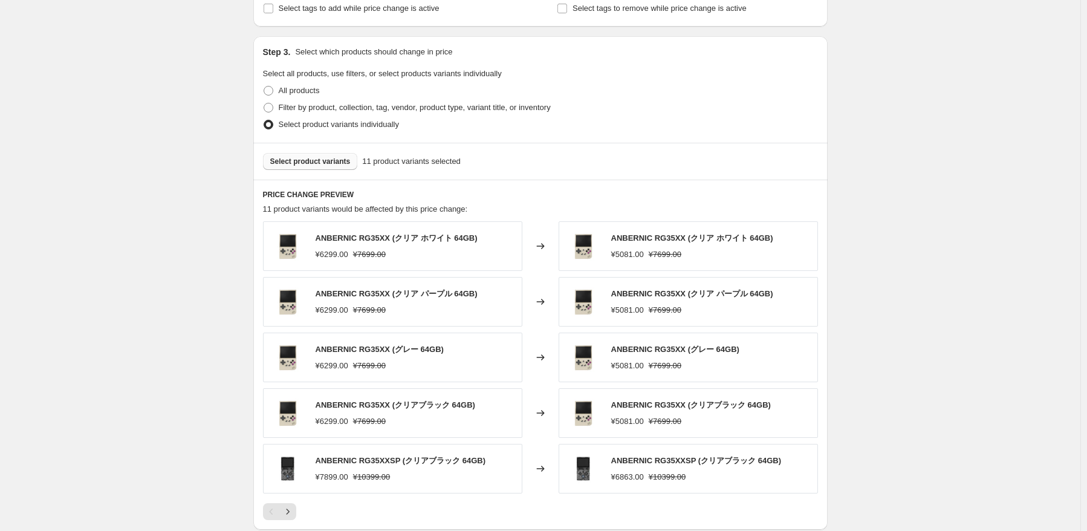
click at [338, 166] on span "Select product variants" at bounding box center [310, 162] width 80 height 10
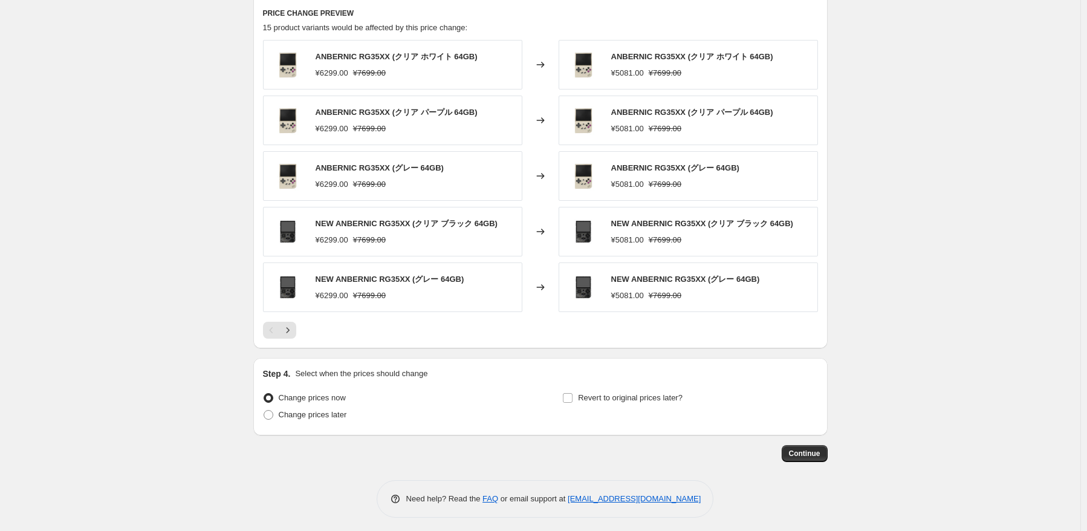
click at [302, 330] on div at bounding box center [540, 330] width 555 height 17
click at [291, 331] on icon "Next" at bounding box center [288, 330] width 12 height 12
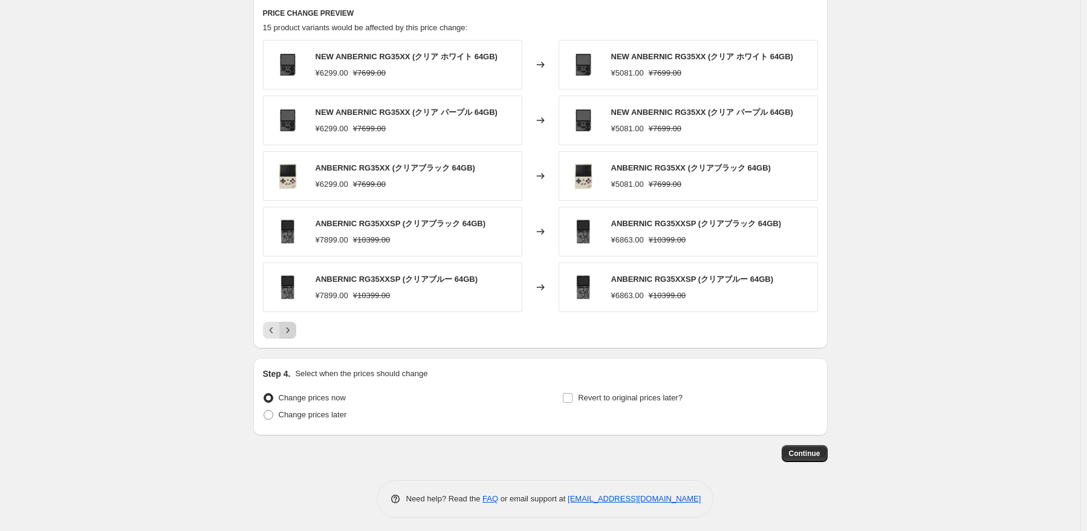
click at [291, 331] on icon "Next" at bounding box center [288, 330] width 12 height 12
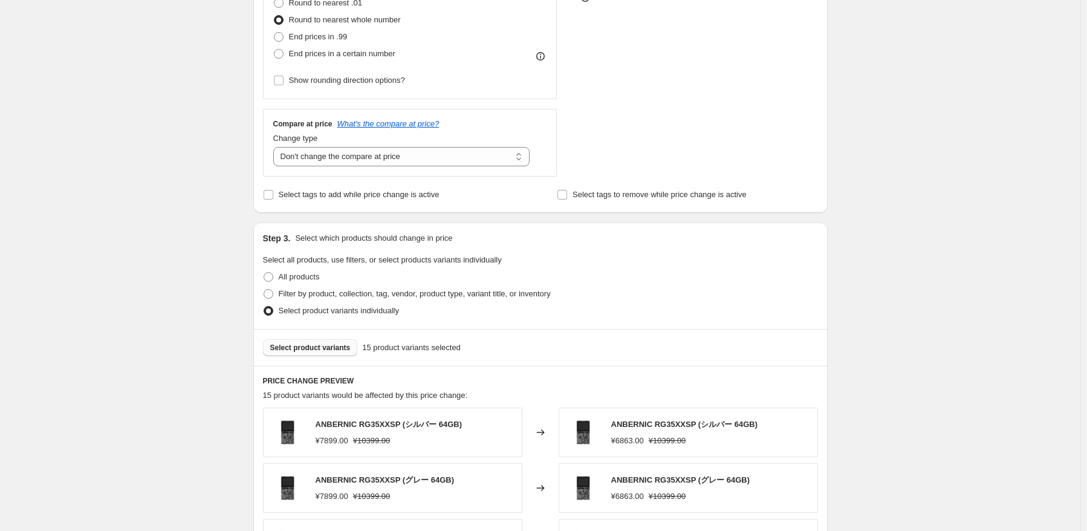
scroll to position [423, 0]
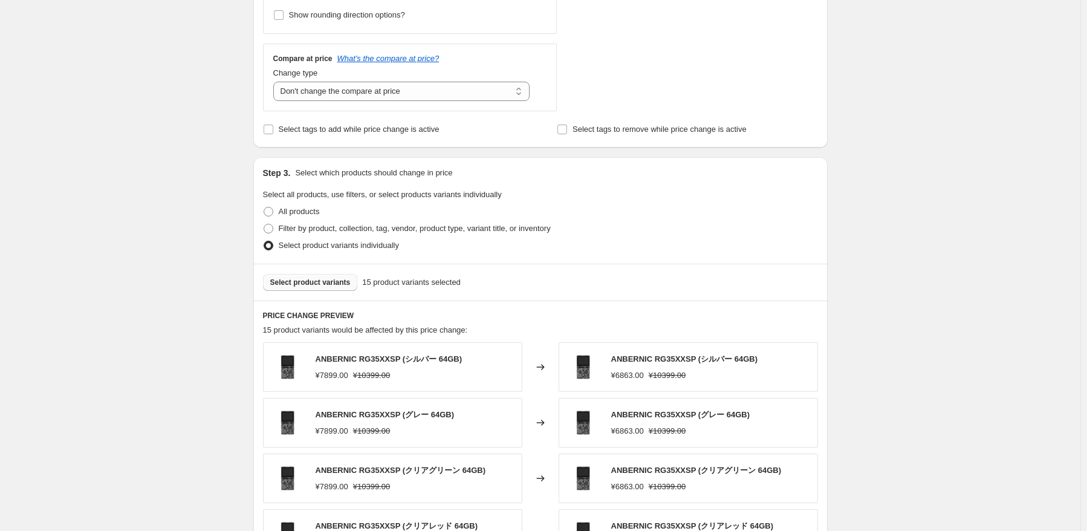
click at [323, 283] on span "Select product variants" at bounding box center [310, 282] width 80 height 10
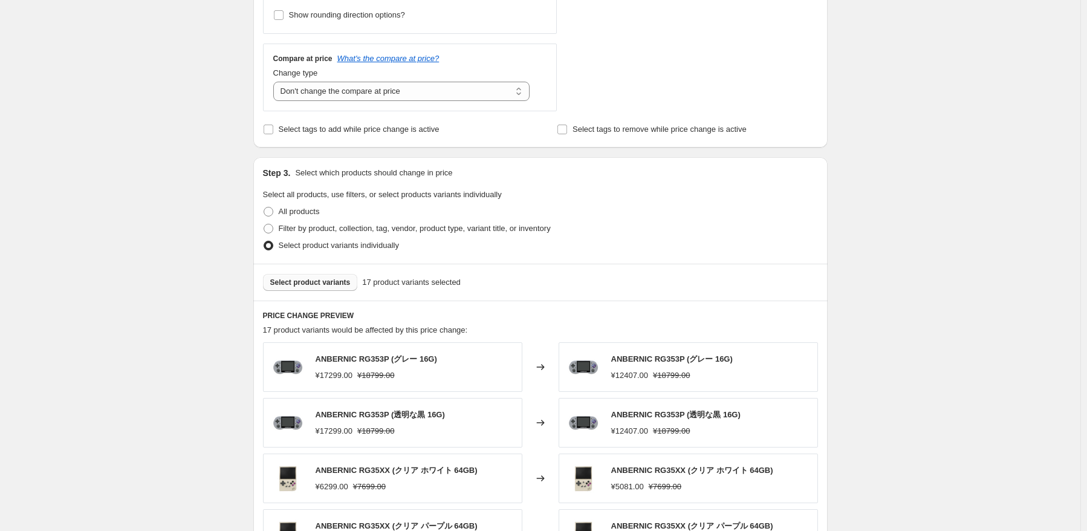
click at [335, 290] on button "Select product variants" at bounding box center [310, 282] width 95 height 17
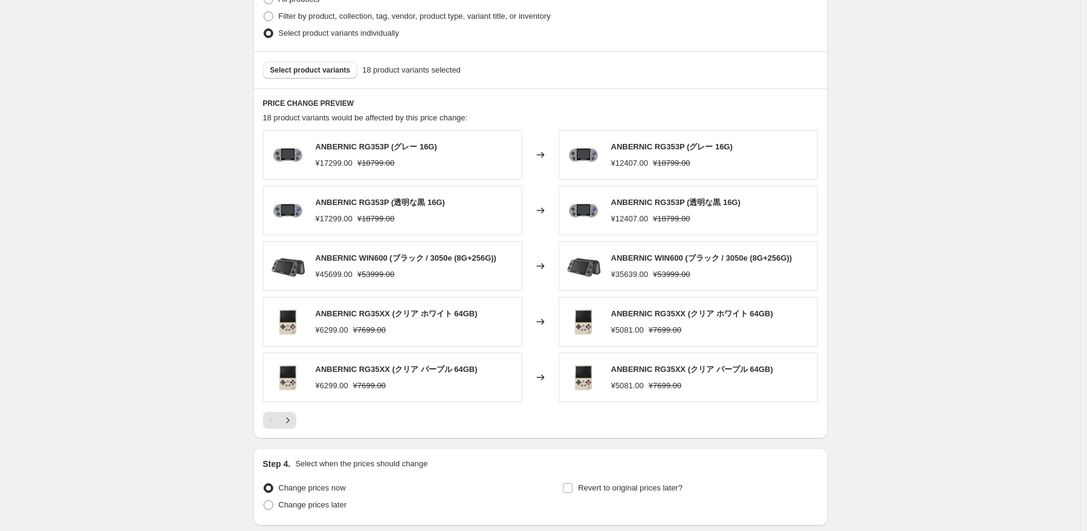
scroll to position [729, 0]
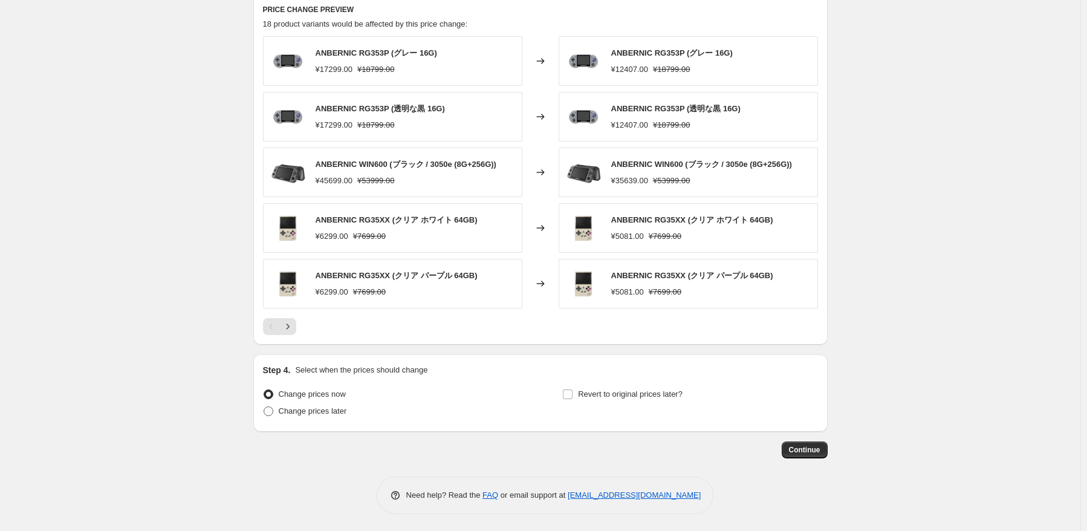
click at [337, 415] on span "Change prices later" at bounding box center [313, 411] width 68 height 12
click at [264, 407] on input "Change prices later" at bounding box center [264, 406] width 1 height 1
radio input "true"
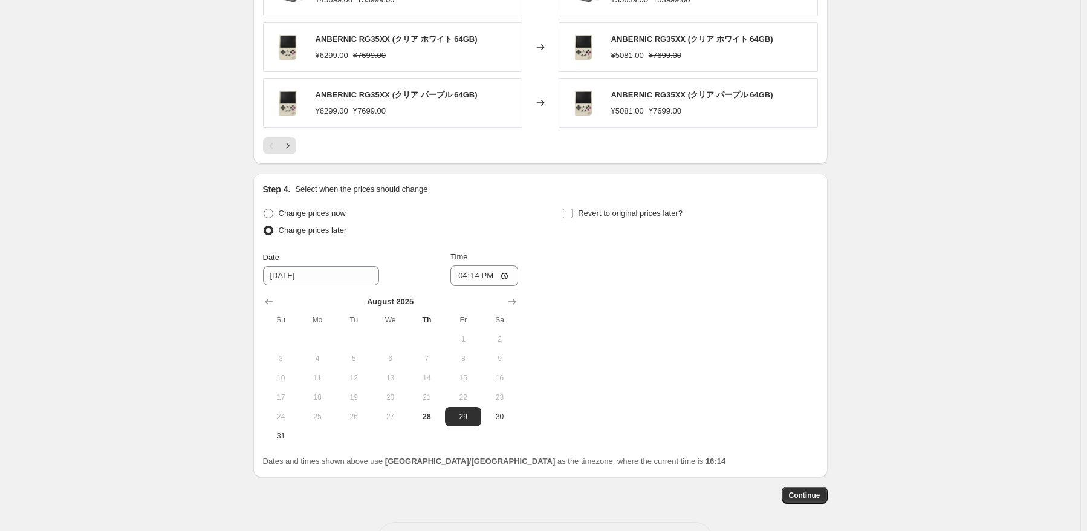
scroll to position [910, 0]
click at [285, 437] on span "31" at bounding box center [281, 435] width 27 height 10
type input "[DATE]"
click at [482, 272] on input "16:14" at bounding box center [484, 275] width 68 height 21
type input "22:50"
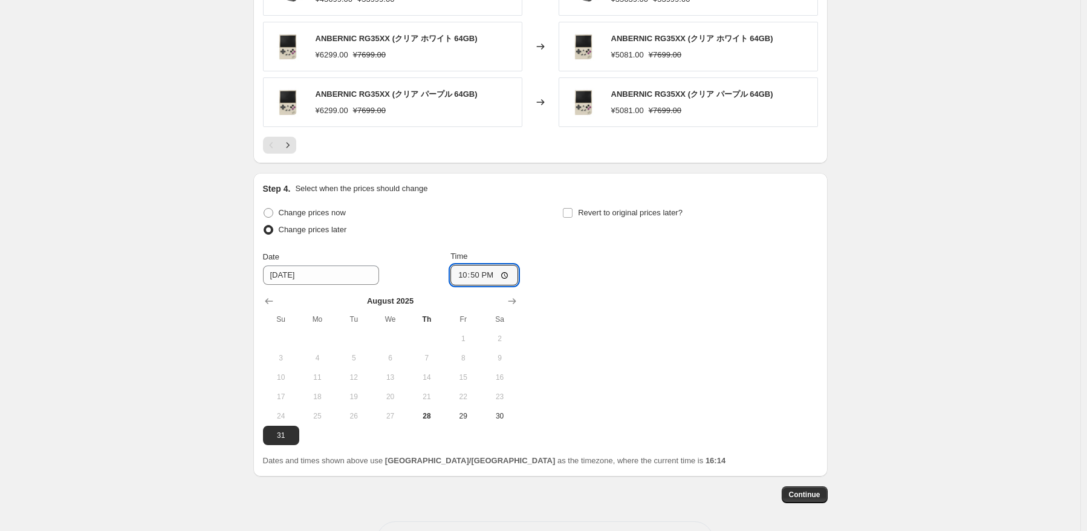
click at [614, 282] on div "Change prices now Change prices later Date [DATE] Time 22:50 [DATE] Su Mo Tu We…" at bounding box center [540, 324] width 555 height 241
click at [638, 210] on span "Revert to original prices later?" at bounding box center [630, 212] width 105 height 9
click at [572, 210] on input "Revert to original prices later?" at bounding box center [568, 213] width 10 height 10
checkbox input "true"
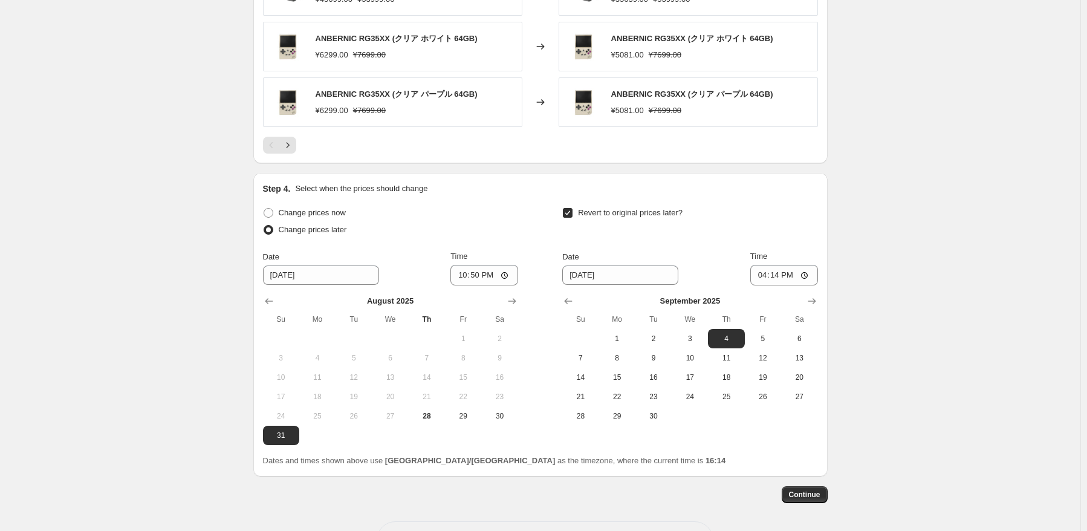
click at [806, 314] on span "Sa" at bounding box center [799, 319] width 27 height 10
click at [804, 331] on button "6" at bounding box center [799, 338] width 36 height 19
type input "[DATE]"
click at [782, 277] on input "16:14" at bounding box center [784, 275] width 68 height 21
type input "15:00"
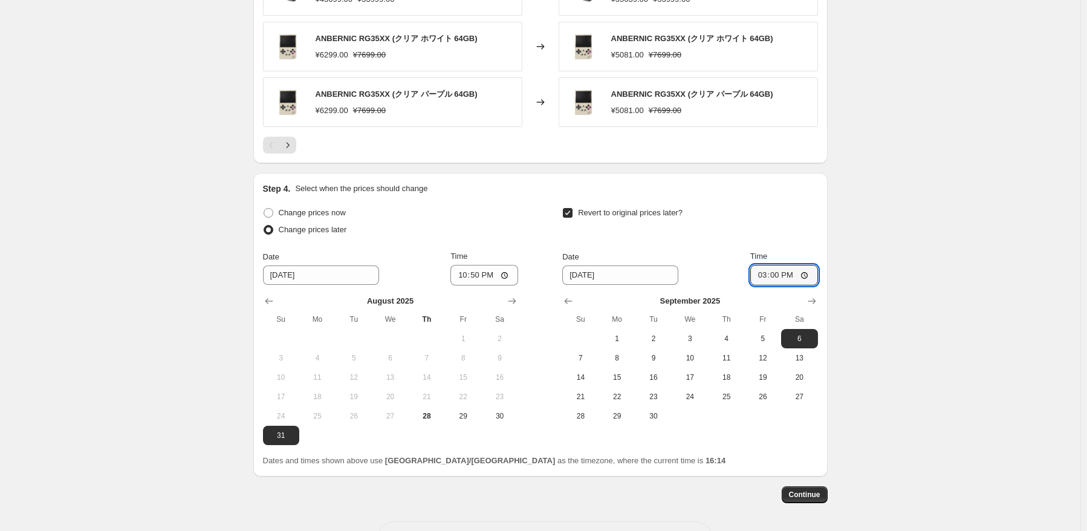
click at [803, 495] on span "Continue" at bounding box center [804, 495] width 31 height 10
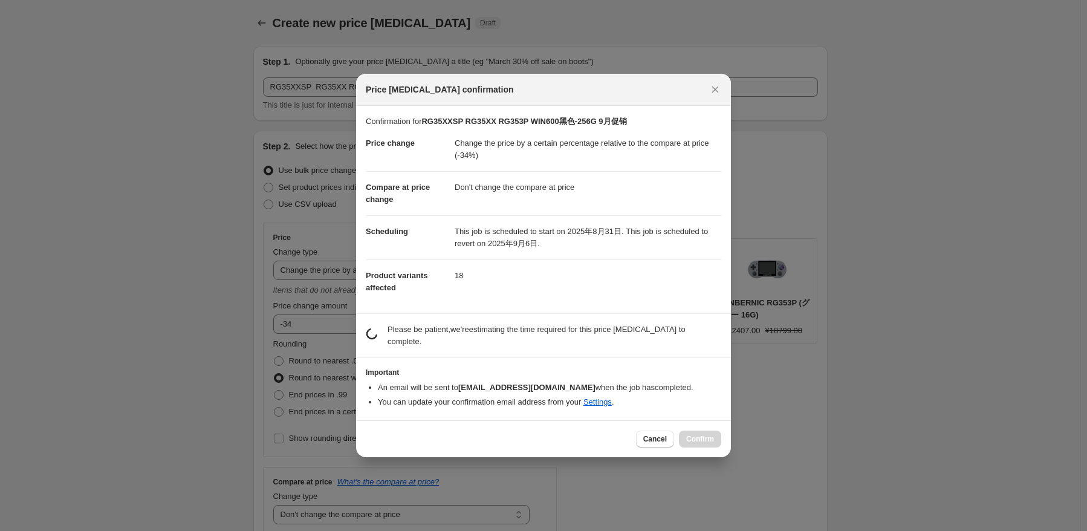
scroll to position [0, 0]
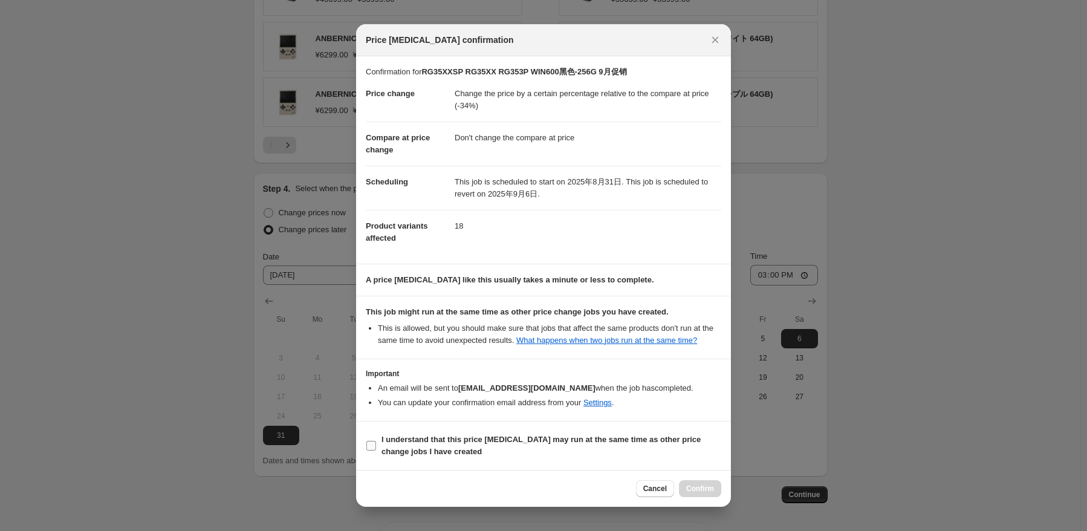
click at [430, 439] on b "I understand that this price [MEDICAL_DATA] may run at the same time as other p…" at bounding box center [540, 445] width 319 height 21
click at [376, 441] on input "I understand that this price [MEDICAL_DATA] may run at the same time as other p…" at bounding box center [371, 446] width 10 height 10
checkbox input "true"
drag, startPoint x: 703, startPoint y: 493, endPoint x: 712, endPoint y: 485, distance: 12.0
click at [703, 493] on button "Confirm" at bounding box center [700, 488] width 42 height 17
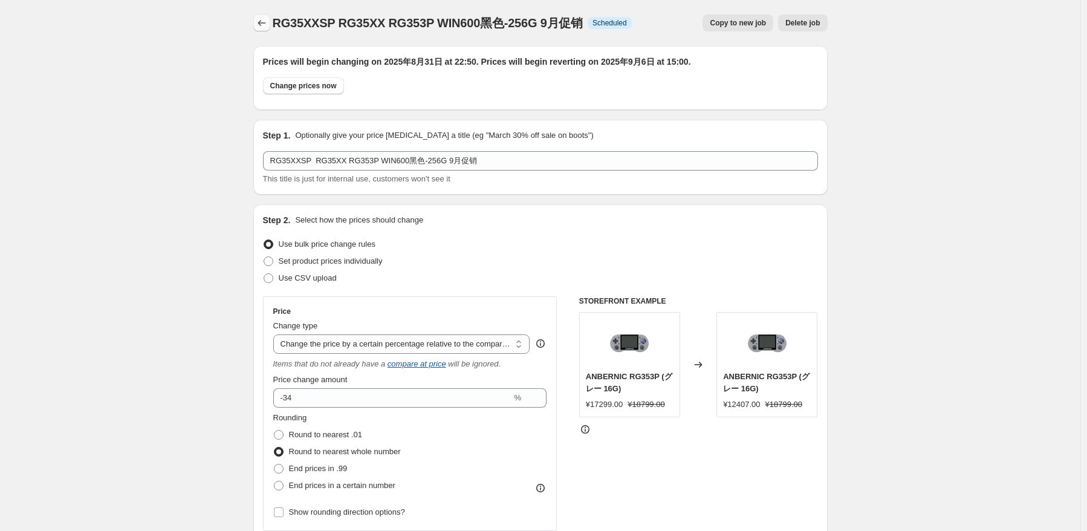
click at [264, 28] on icon "Price change jobs" at bounding box center [262, 23] width 12 height 12
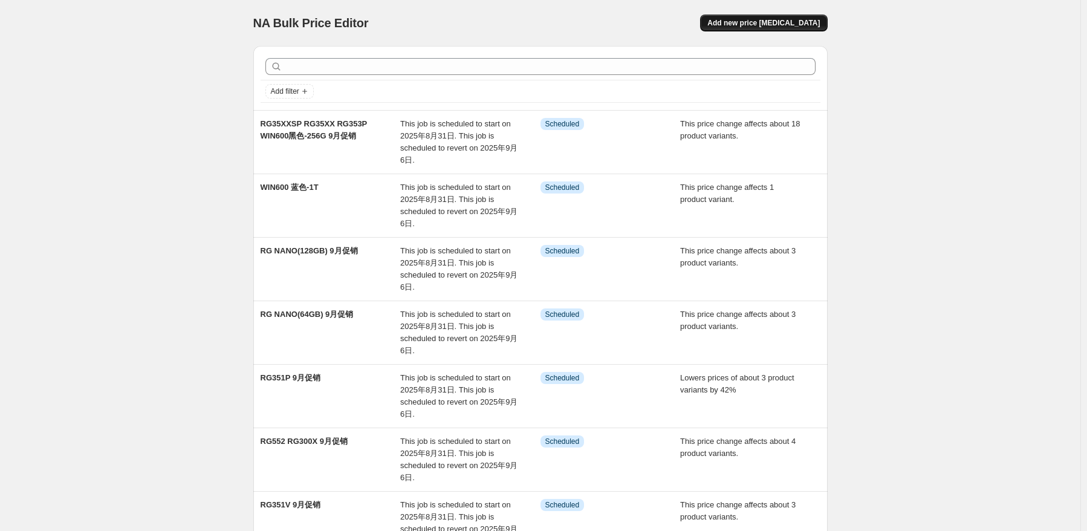
click at [776, 25] on span "Add new price [MEDICAL_DATA]" at bounding box center [763, 23] width 112 height 10
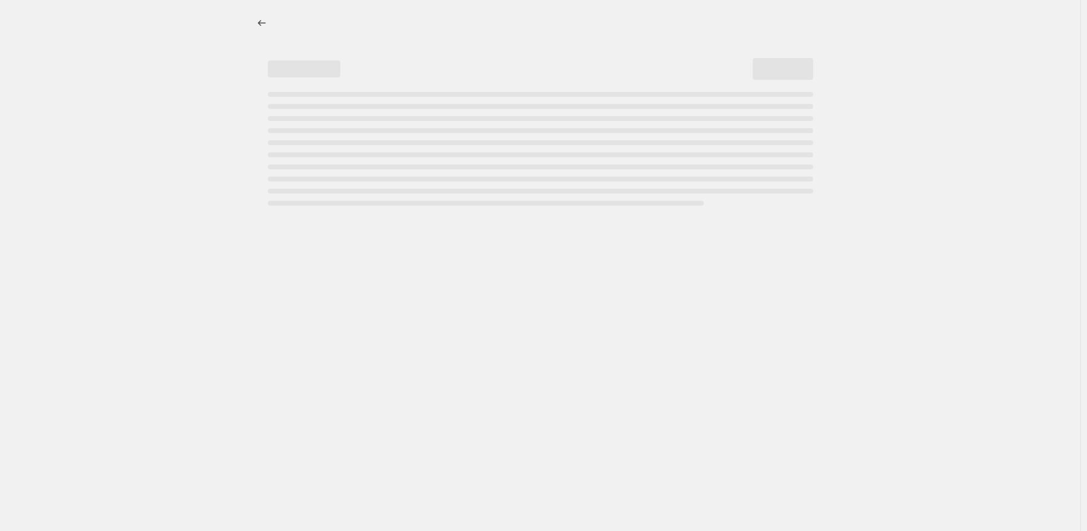
select select "percentage"
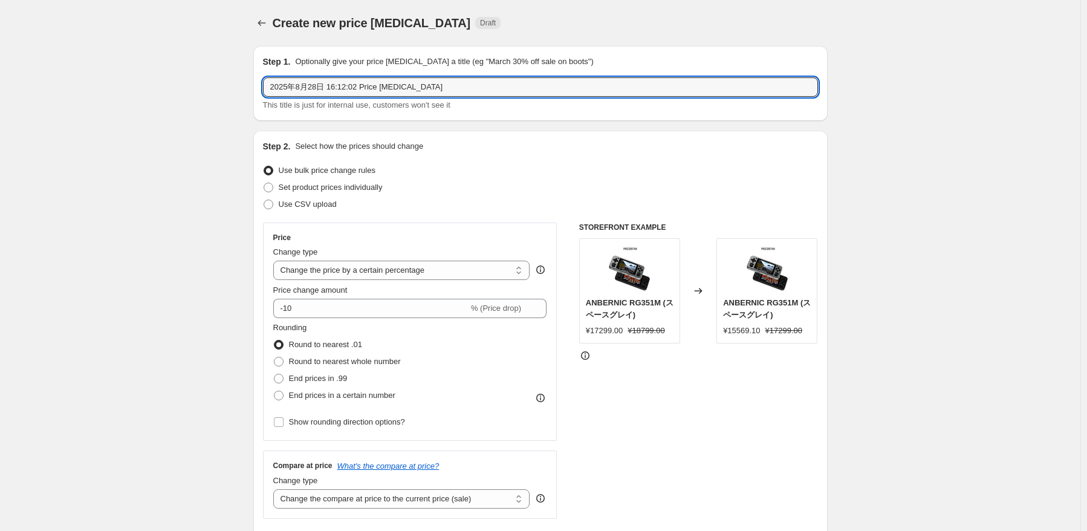
drag, startPoint x: 484, startPoint y: 86, endPoint x: 238, endPoint y: 74, distance: 245.7
paste input "RG28XX RG35XX H"
type input "RG28XX RG35XX H 9月促销"
click at [449, 173] on div "Use bulk price change rules" at bounding box center [540, 170] width 555 height 17
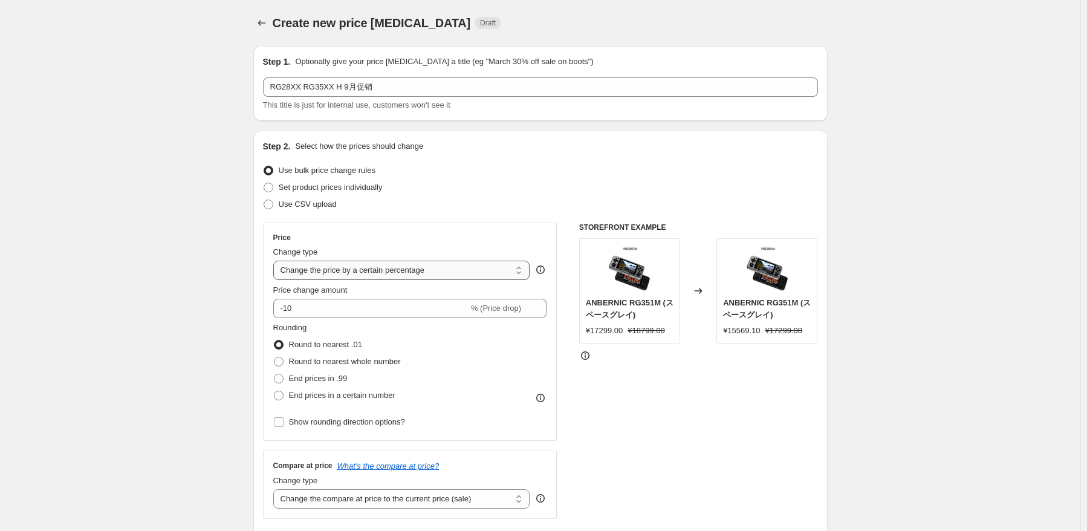
click at [456, 271] on select "Change the price to a certain amount Change the price by a certain amount Chang…" at bounding box center [401, 270] width 257 height 19
select select "pcap"
click at [276, 261] on select "Change the price to a certain amount Change the price by a certain amount Chang…" at bounding box center [401, 270] width 257 height 19
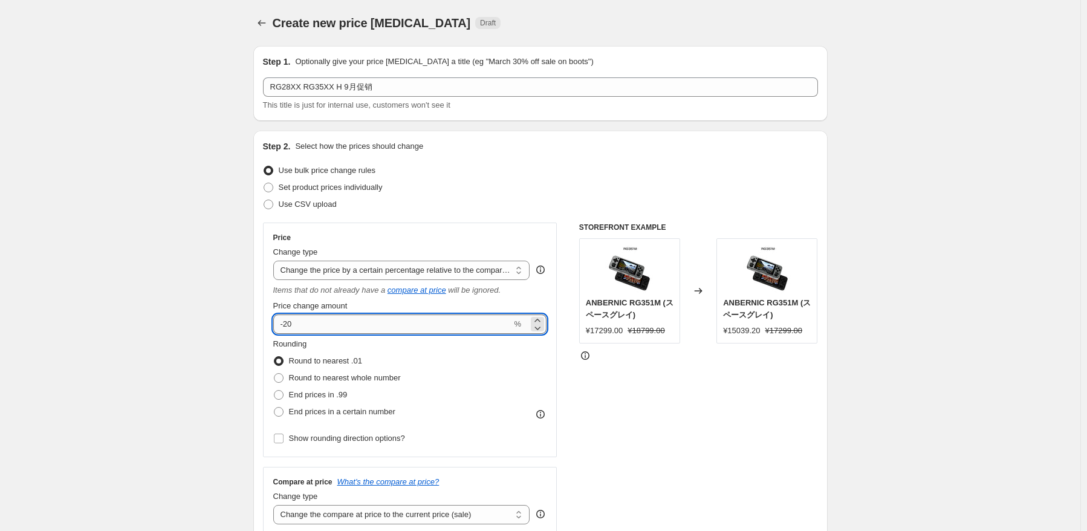
click at [416, 322] on input "-20" at bounding box center [392, 323] width 239 height 19
type input "-2"
type input "-32"
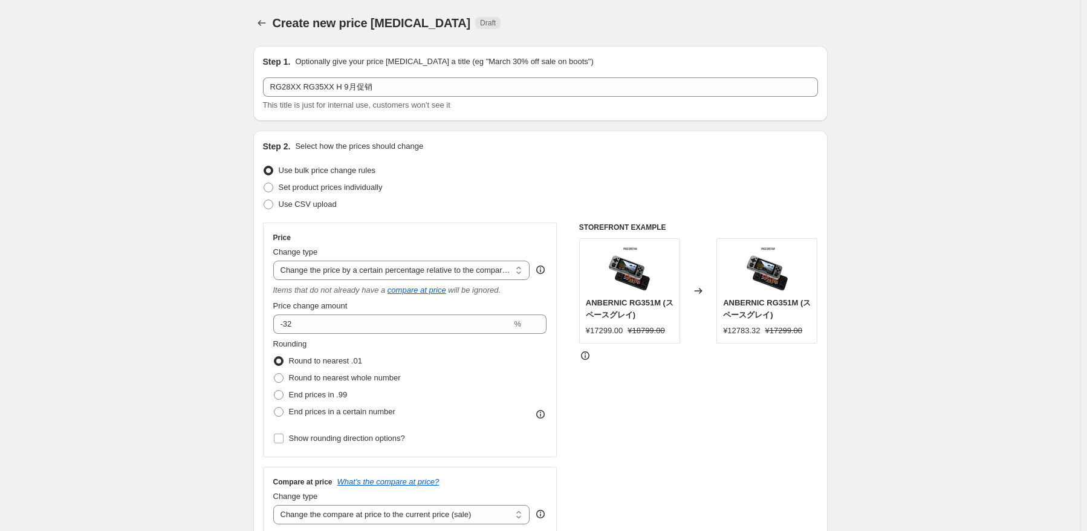
click at [488, 441] on div "Rounding Round to nearest .01 Round to nearest whole number End prices in .99 E…" at bounding box center [410, 392] width 274 height 109
click at [374, 380] on span "Round to nearest whole number" at bounding box center [345, 377] width 112 height 9
click at [274, 374] on input "Round to nearest whole number" at bounding box center [274, 373] width 1 height 1
radio input "true"
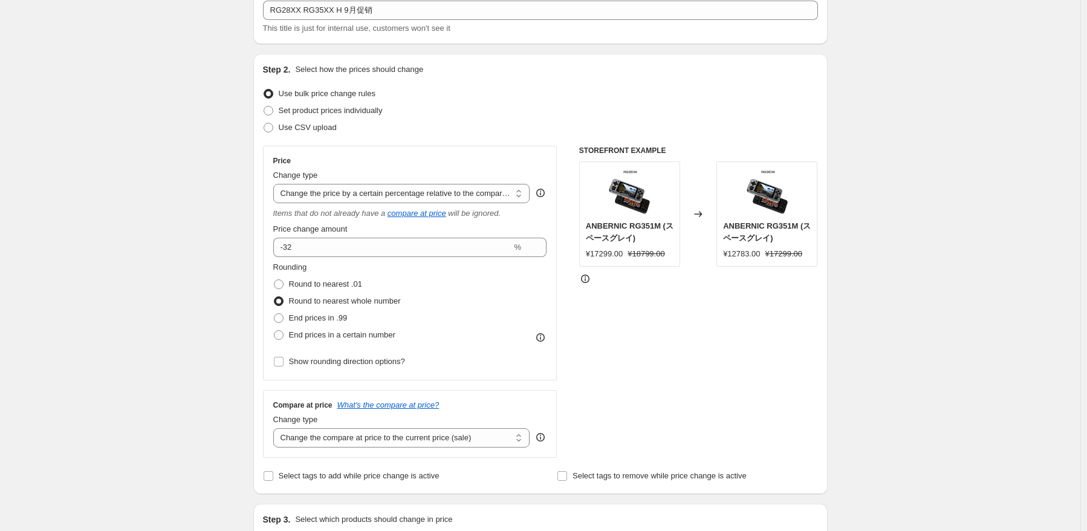
scroll to position [181, 0]
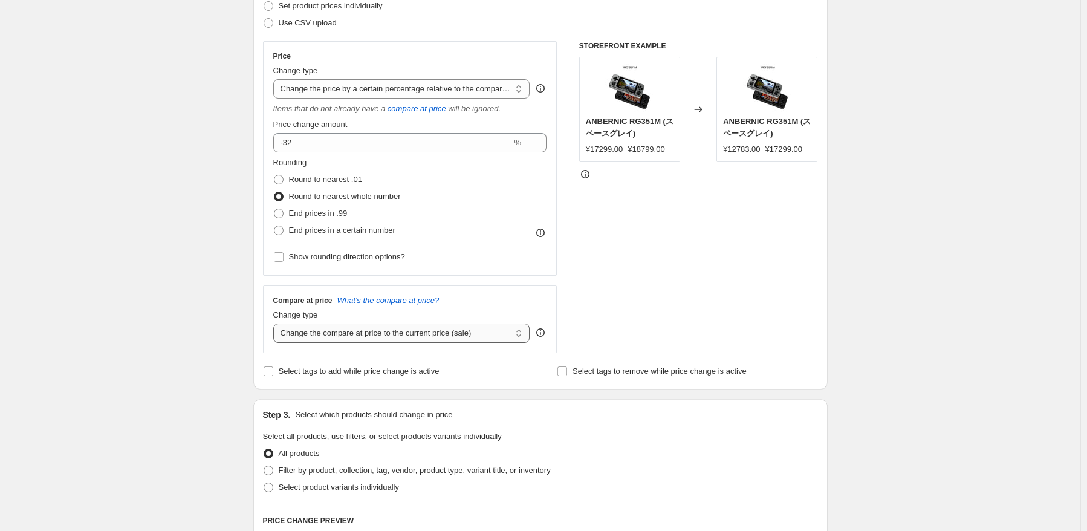
click at [420, 337] on select "Change the compare at price to the current price (sale) Change the compare at p…" at bounding box center [401, 332] width 257 height 19
select select "no_change"
click at [276, 324] on select "Change the compare at price to the current price (sale) Change the compare at p…" at bounding box center [401, 332] width 257 height 19
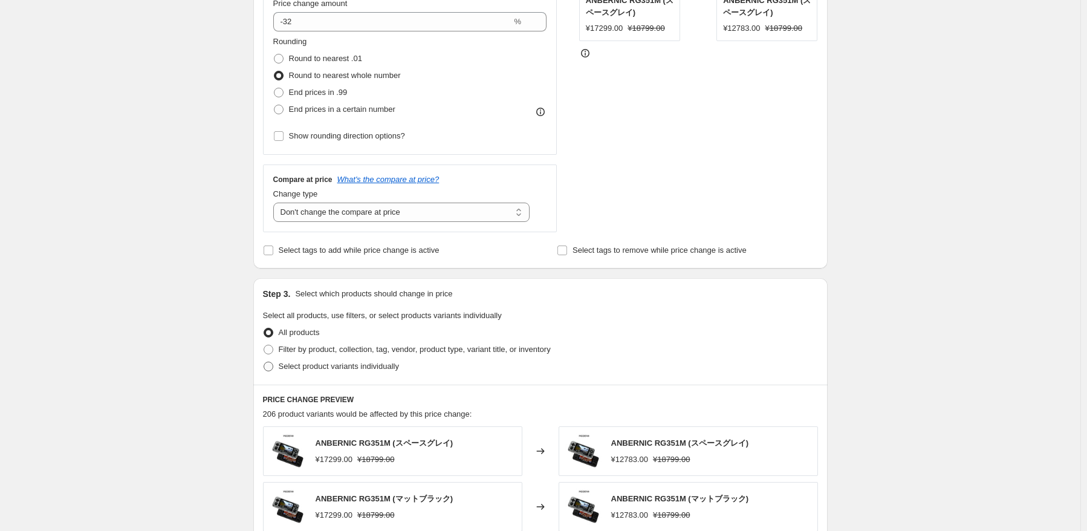
click at [367, 364] on span "Select product variants individually" at bounding box center [339, 365] width 120 height 9
click at [264, 362] on input "Select product variants individually" at bounding box center [264, 361] width 1 height 1
radio input "true"
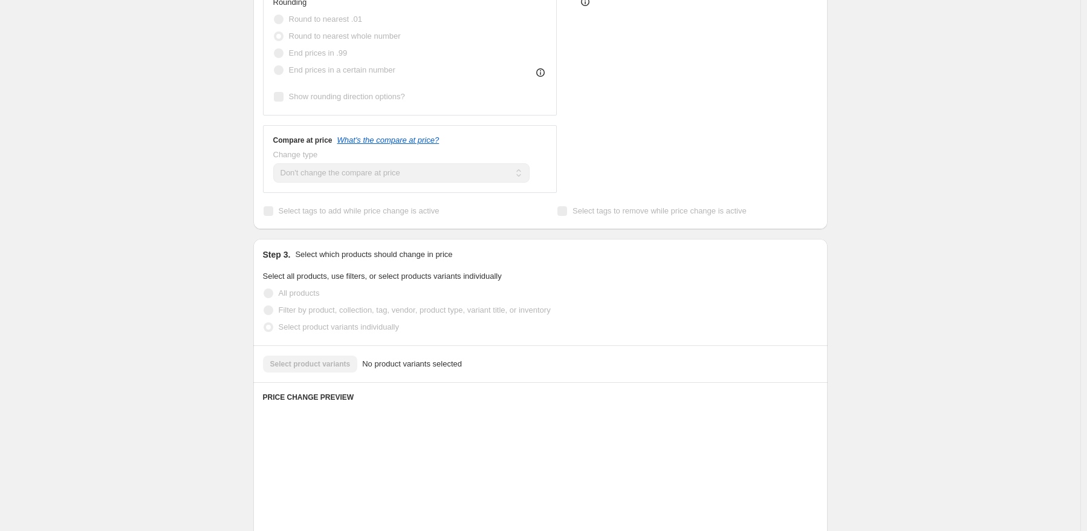
scroll to position [363, 0]
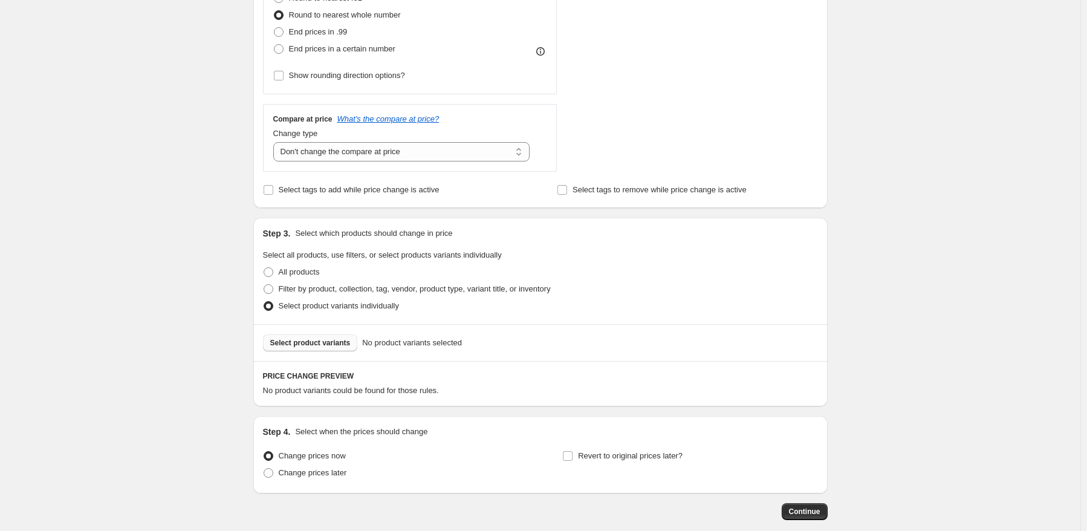
click at [329, 338] on button "Select product variants" at bounding box center [310, 342] width 95 height 17
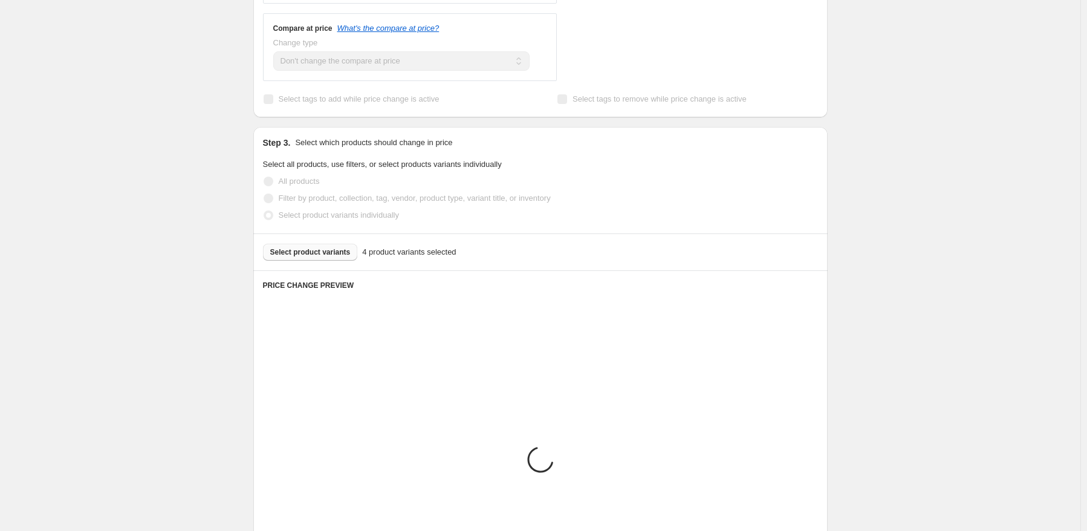
scroll to position [544, 0]
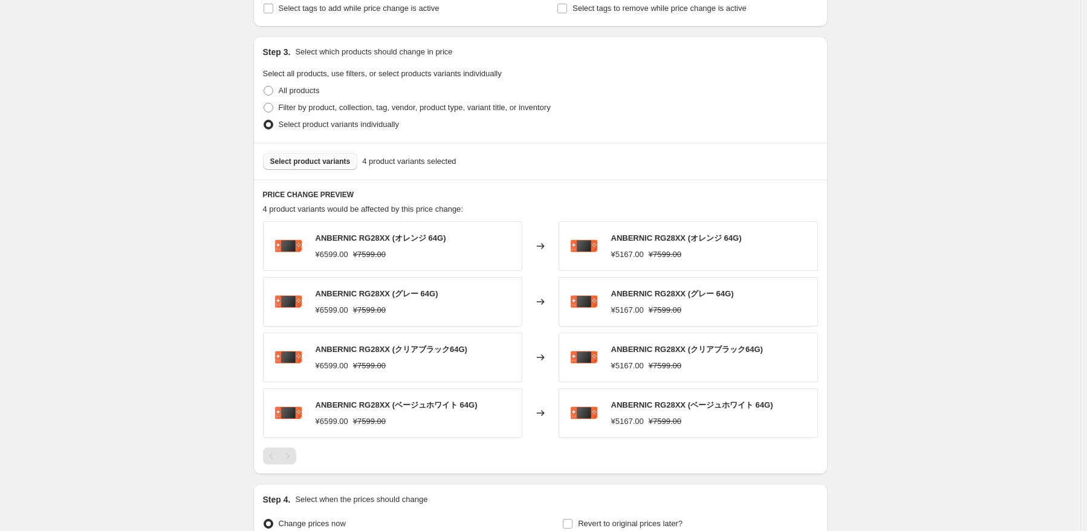
click at [332, 163] on span "Select product variants" at bounding box center [310, 162] width 80 height 10
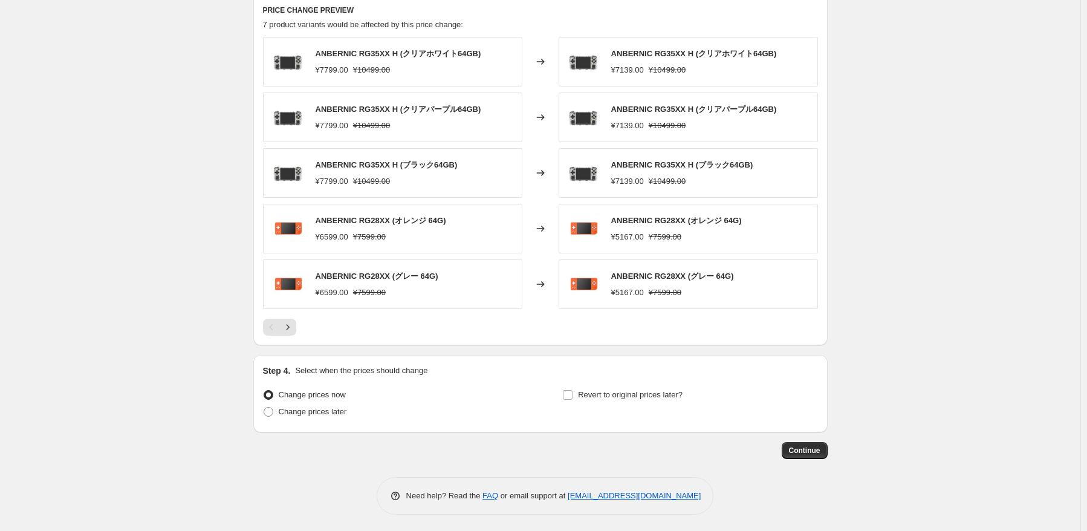
scroll to position [729, 0]
click at [314, 408] on span "Change prices later" at bounding box center [313, 410] width 68 height 9
click at [264, 407] on input "Change prices later" at bounding box center [264, 406] width 1 height 1
radio input "true"
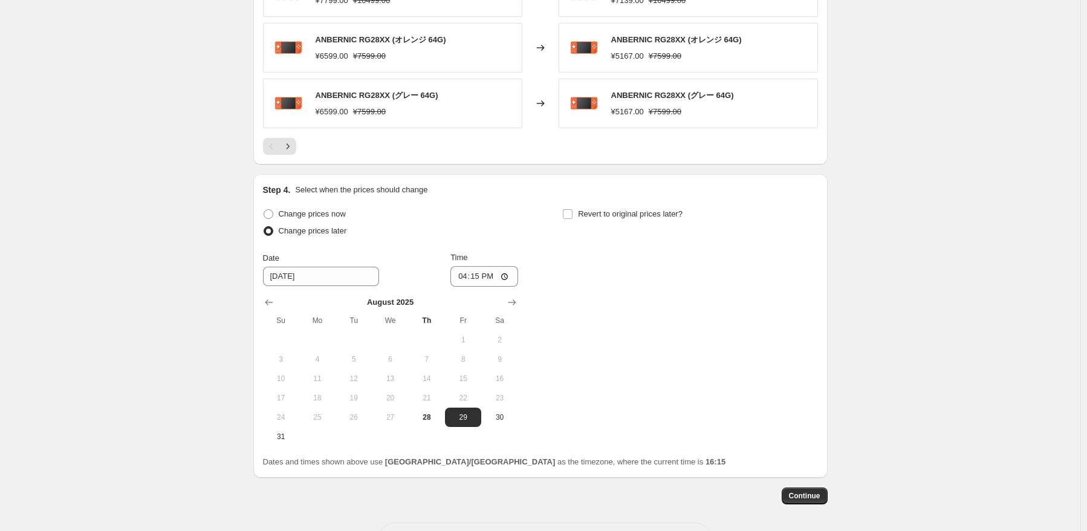
scroll to position [910, 0]
click at [287, 437] on span "31" at bounding box center [281, 435] width 27 height 10
type input "[DATE]"
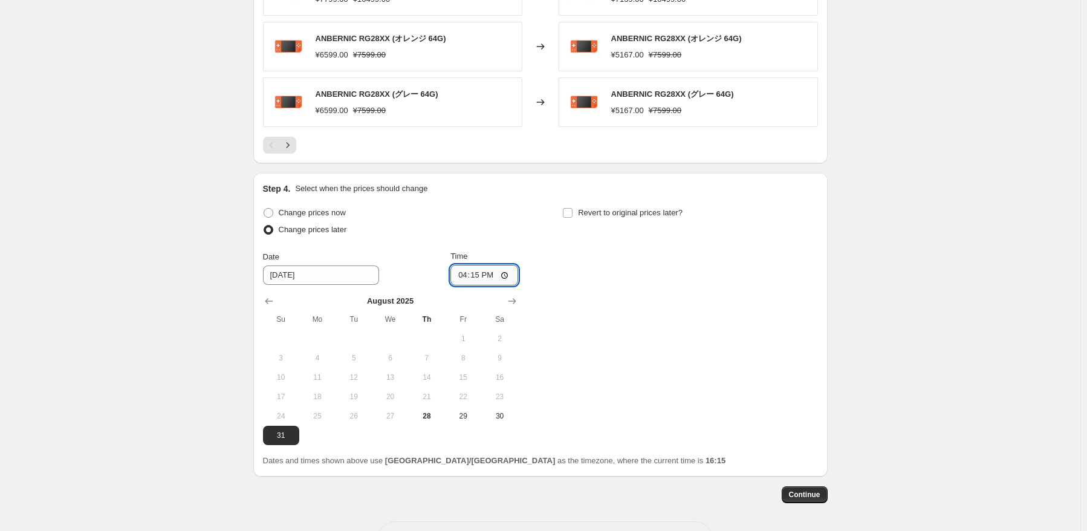
click at [484, 269] on input "16:15" at bounding box center [484, 275] width 68 height 21
type input "22:50"
click at [583, 296] on div "Change prices now Change prices later Date [DATE] Time 22:50 [DATE] Su Mo Tu We…" at bounding box center [540, 324] width 555 height 241
click at [612, 208] on span "Revert to original prices later?" at bounding box center [630, 212] width 105 height 9
click at [572, 208] on input "Revert to original prices later?" at bounding box center [568, 213] width 10 height 10
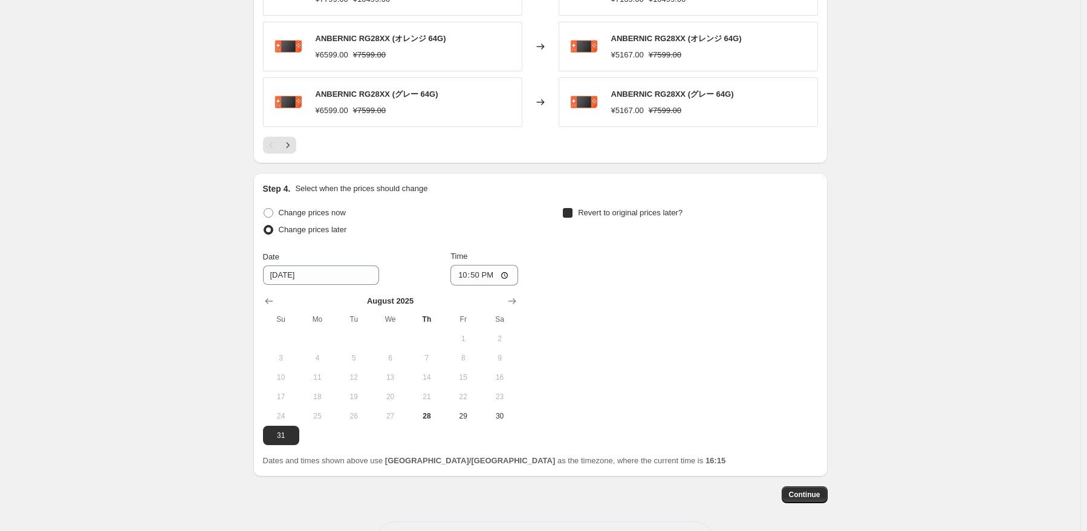
checkbox input "true"
drag, startPoint x: 805, startPoint y: 338, endPoint x: 776, endPoint y: 297, distance: 50.3
click at [805, 338] on span "6" at bounding box center [799, 339] width 27 height 10
type input "[DATE]"
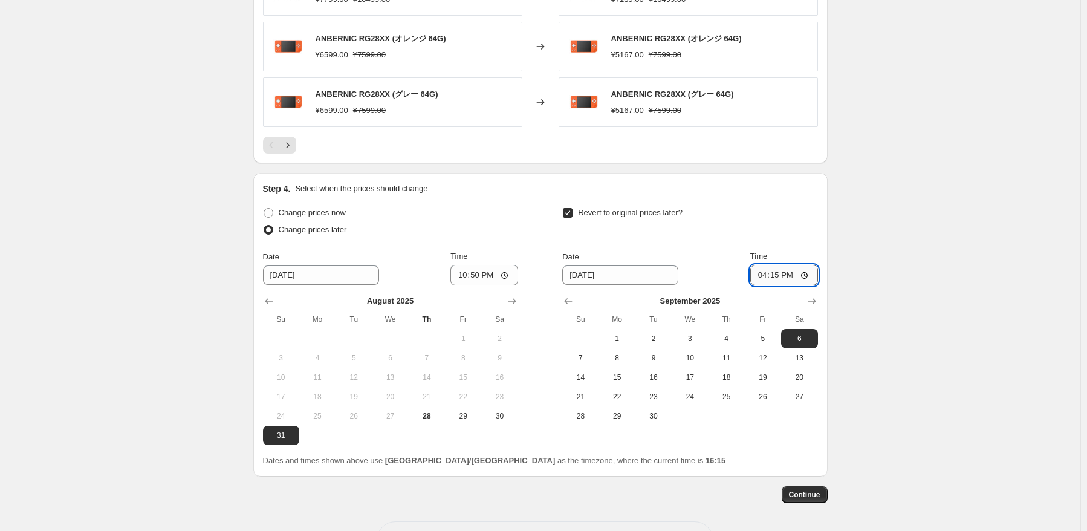
click at [774, 274] on input "16:15" at bounding box center [784, 275] width 68 height 21
type input "15:00"
click at [813, 493] on span "Continue" at bounding box center [804, 495] width 31 height 10
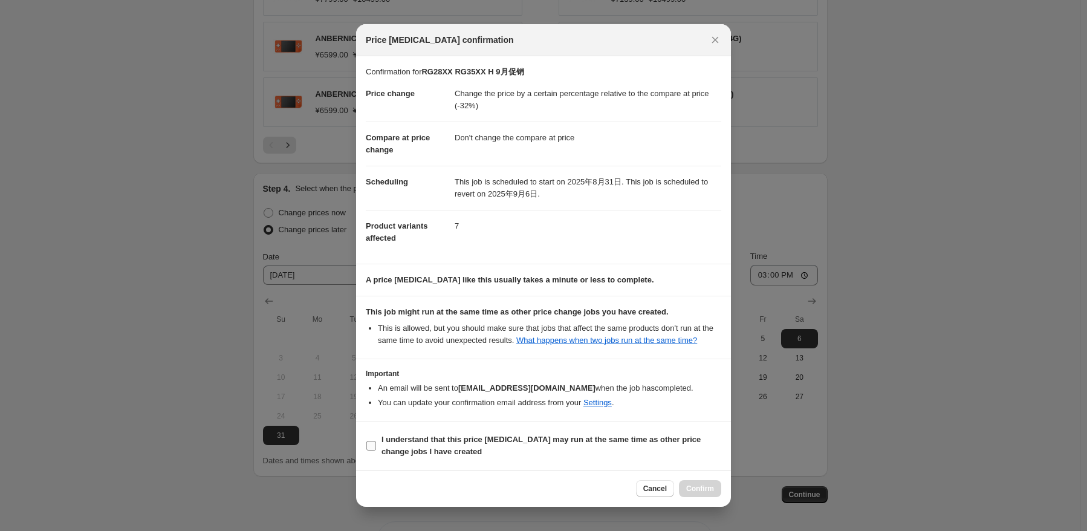
click at [366, 436] on label "I understand that this price [MEDICAL_DATA] may run at the same time as other p…" at bounding box center [543, 445] width 355 height 29
click at [366, 441] on input "I understand that this price [MEDICAL_DATA] may run at the same time as other p…" at bounding box center [371, 446] width 10 height 10
checkbox input "true"
click at [691, 485] on span "Confirm" at bounding box center [700, 489] width 28 height 10
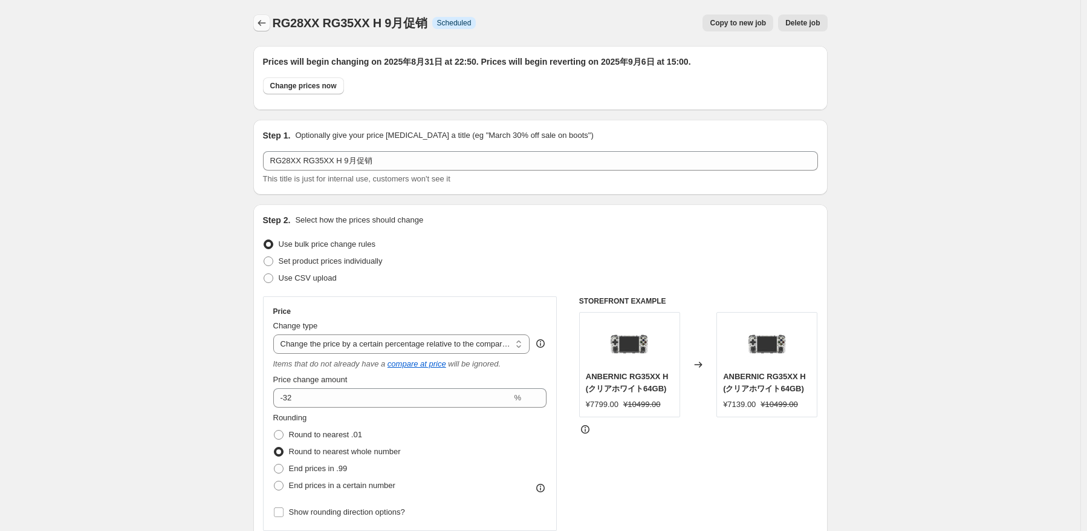
click at [257, 30] on button "Price change jobs" at bounding box center [261, 23] width 17 height 17
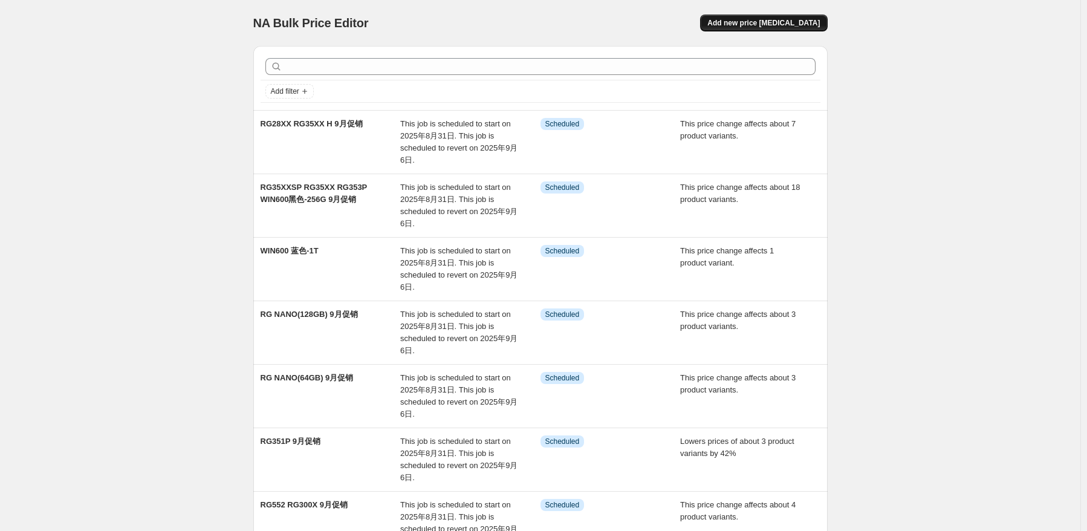
click at [759, 26] on span "Add new price [MEDICAL_DATA]" at bounding box center [763, 23] width 112 height 10
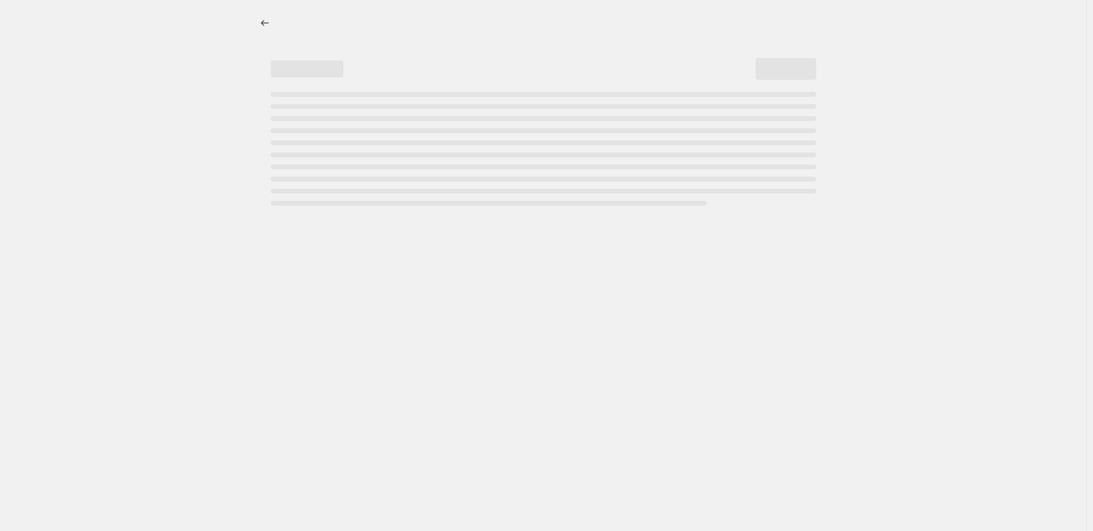
select select "percentage"
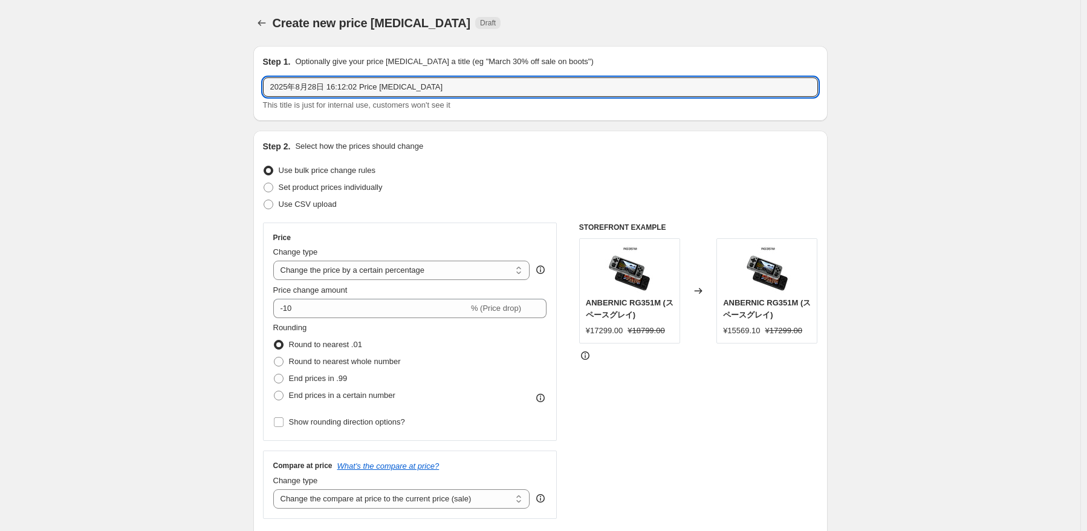
drag, startPoint x: 467, startPoint y: 86, endPoint x: 208, endPoint y: 83, distance: 258.7
paste input "RG P01"
type input "RG P01 9月促销"
drag, startPoint x: 674, startPoint y: 195, endPoint x: 479, endPoint y: 242, distance: 200.3
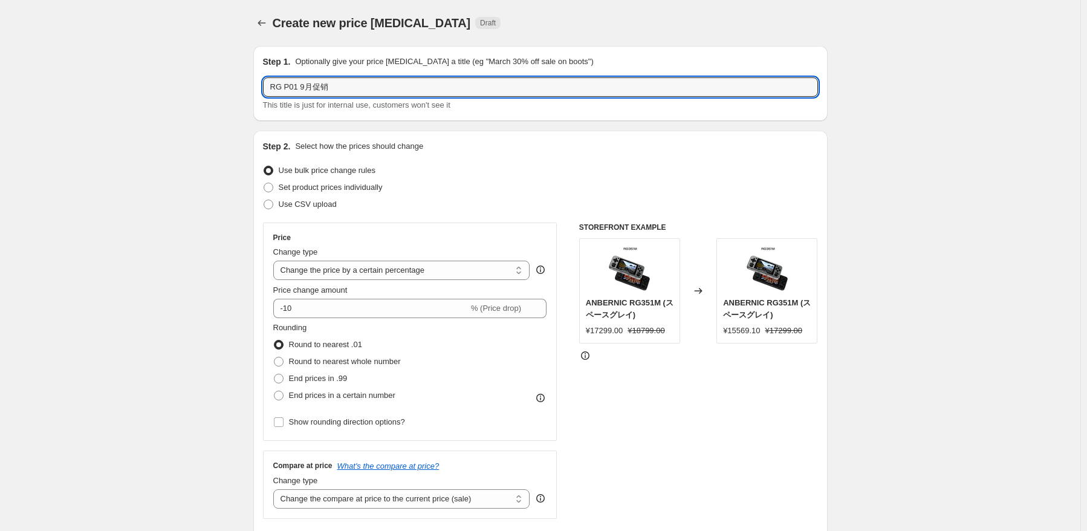
click at [672, 196] on div "Use CSV upload" at bounding box center [540, 204] width 555 height 17
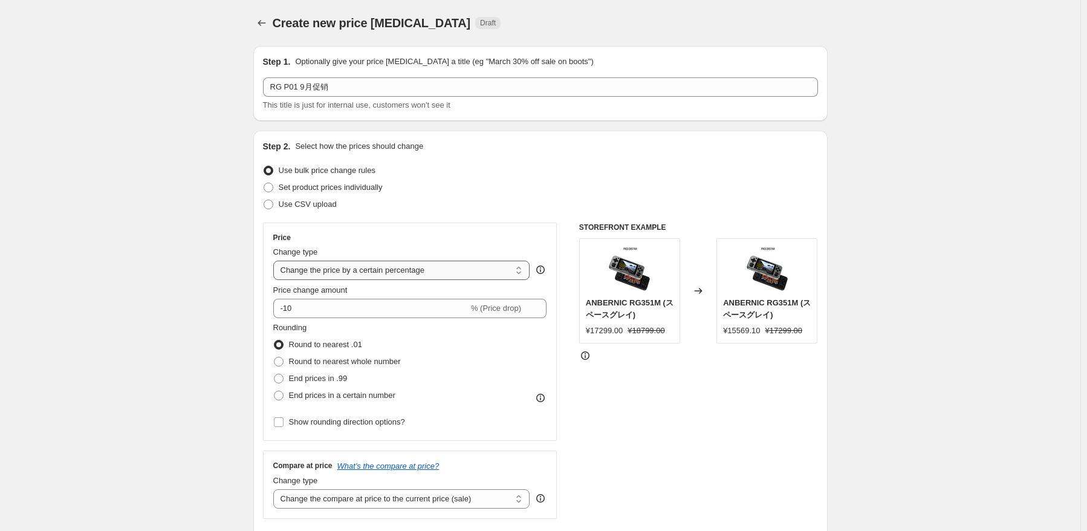
click at [377, 265] on select "Change the price to a certain amount Change the price by a certain amount Chang…" at bounding box center [401, 270] width 257 height 19
select select "pcap"
click at [276, 261] on select "Change the price to a certain amount Change the price by a certain amount Chang…" at bounding box center [401, 270] width 257 height 19
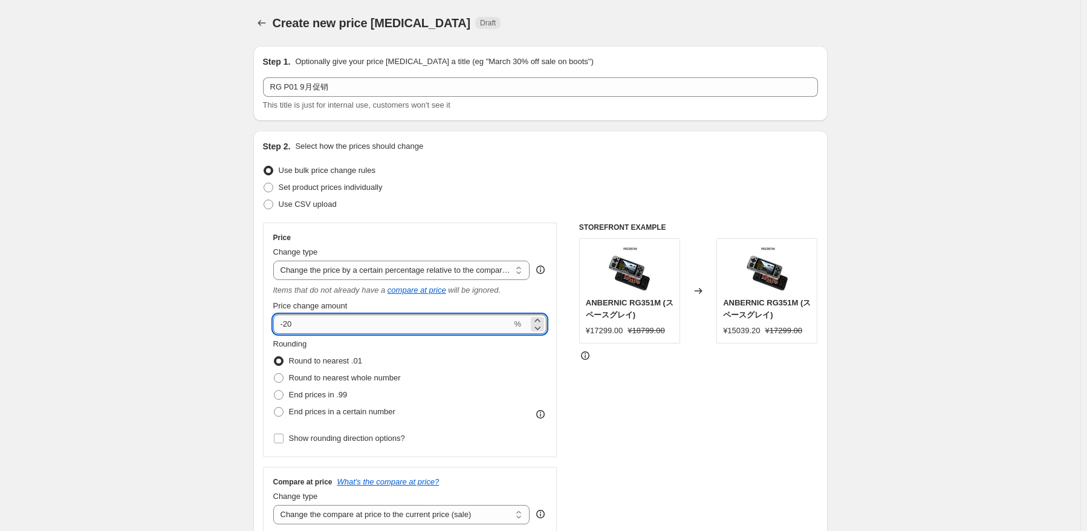
click at [380, 332] on input "-20" at bounding box center [392, 323] width 239 height 19
type input "-2"
type input "-31"
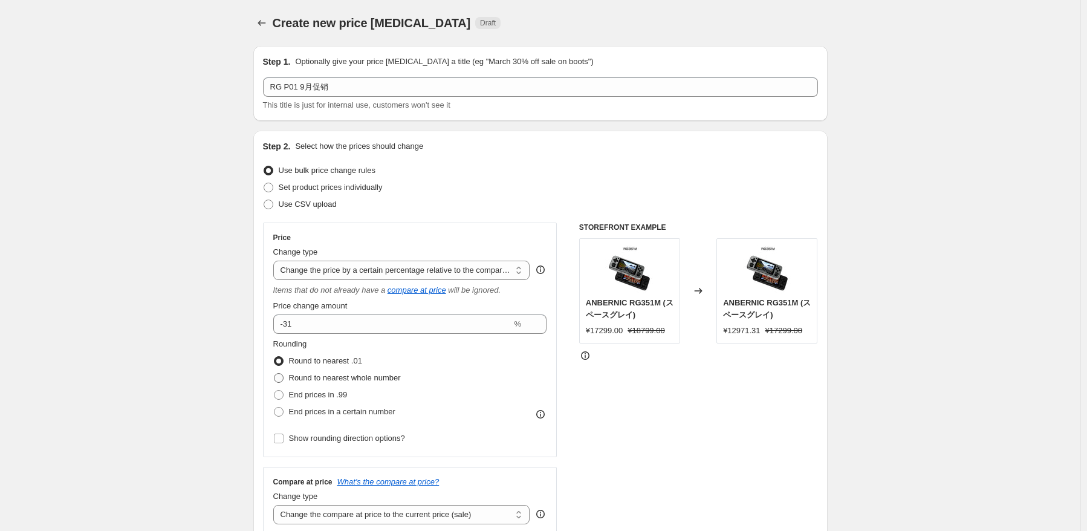
click at [381, 384] on label "Round to nearest whole number" at bounding box center [337, 377] width 128 height 17
click at [274, 374] on input "Round to nearest whole number" at bounding box center [274, 373] width 1 height 1
radio input "true"
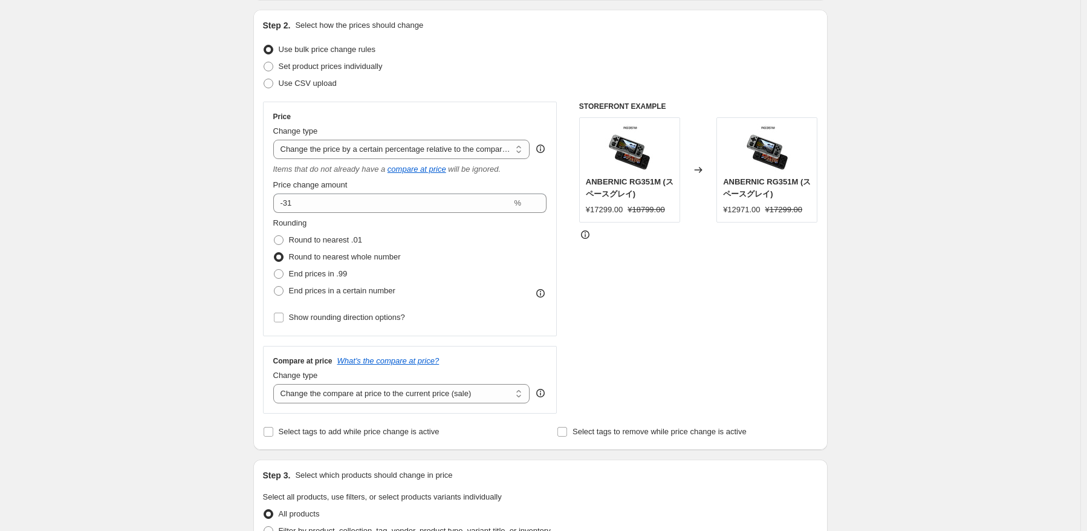
drag, startPoint x: 412, startPoint y: 395, endPoint x: 435, endPoint y: 411, distance: 28.2
click at [412, 395] on select "Change the compare at price to the current price (sale) Change the compare at p…" at bounding box center [401, 393] width 257 height 19
click at [449, 401] on select "Change the compare at price to the current price (sale) Change the compare at p…" at bounding box center [401, 393] width 257 height 19
select select "no_change"
click at [276, 384] on select "Change the compare at price to the current price (sale) Change the compare at p…" at bounding box center [401, 393] width 257 height 19
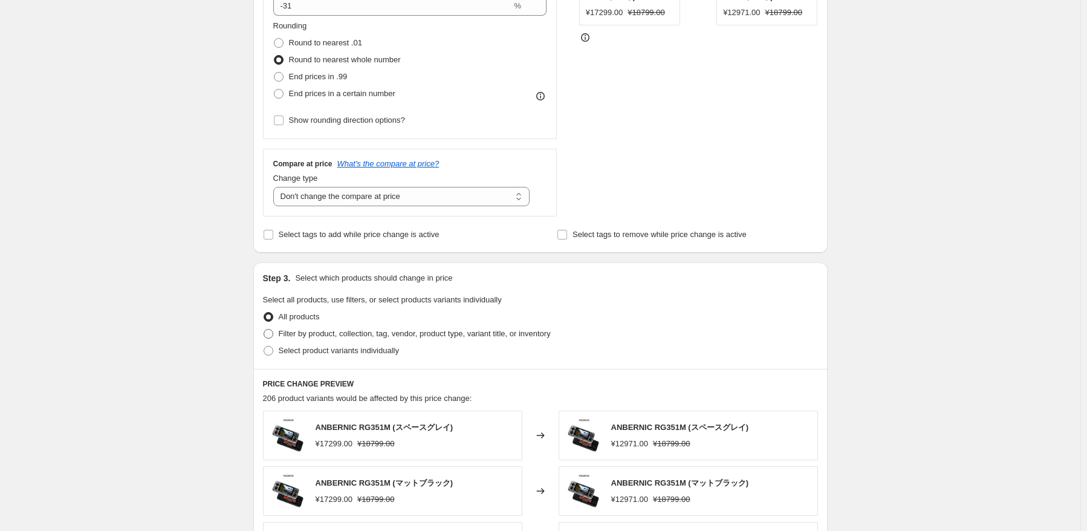
scroll to position [363, 0]
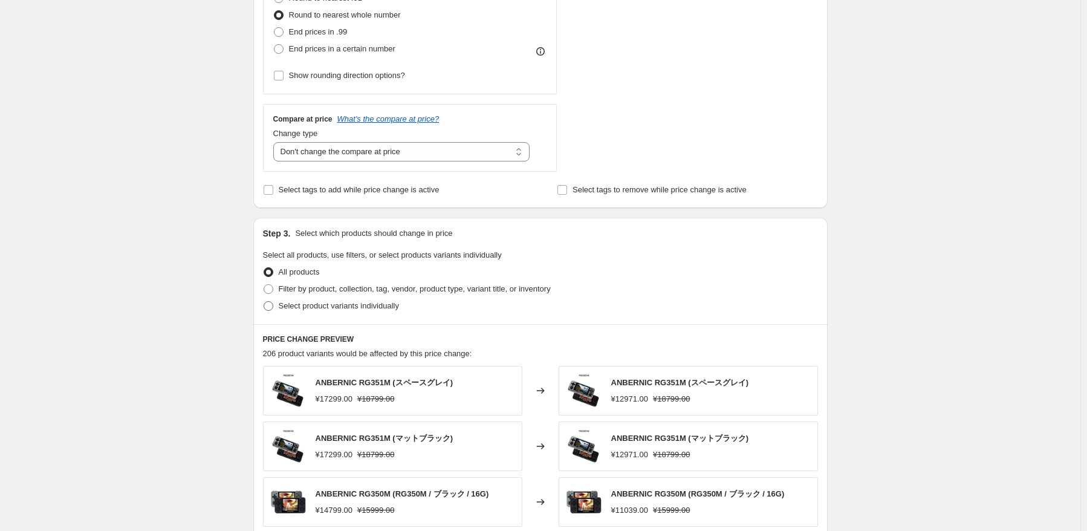
click at [332, 305] on span "Select product variants individually" at bounding box center [339, 305] width 120 height 9
click at [264, 302] on input "Select product variants individually" at bounding box center [264, 301] width 1 height 1
radio input "true"
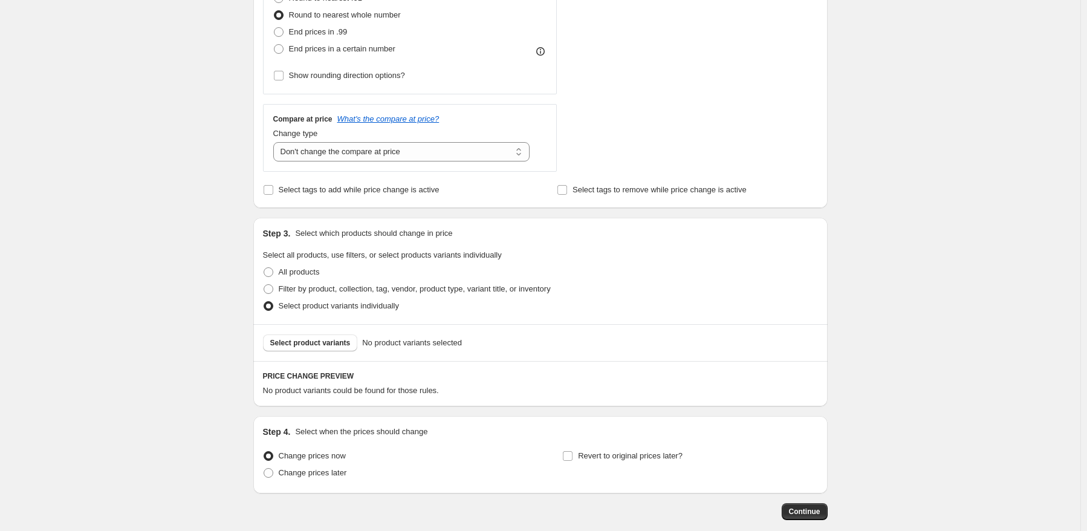
click at [325, 344] on span "Select product variants" at bounding box center [310, 343] width 80 height 10
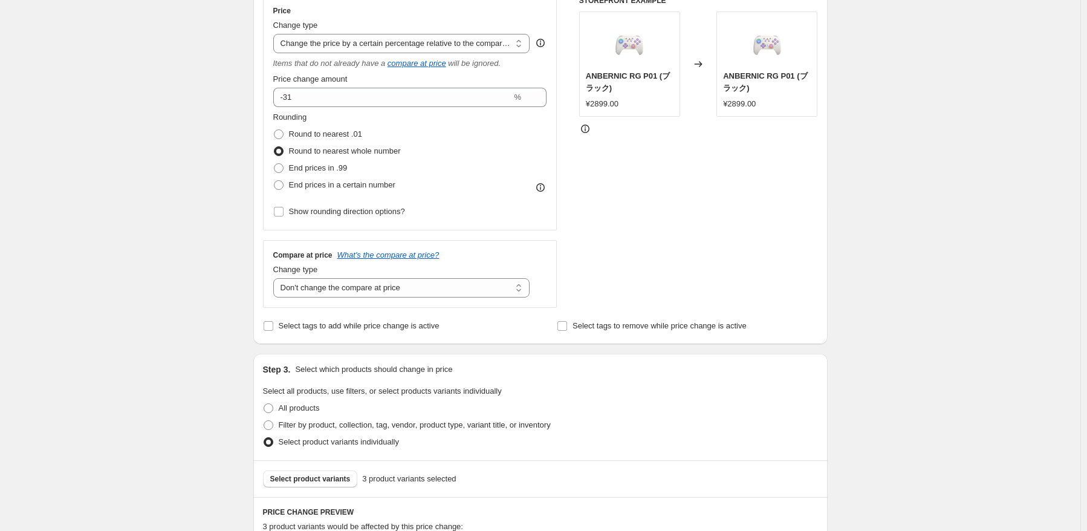
scroll to position [135, 0]
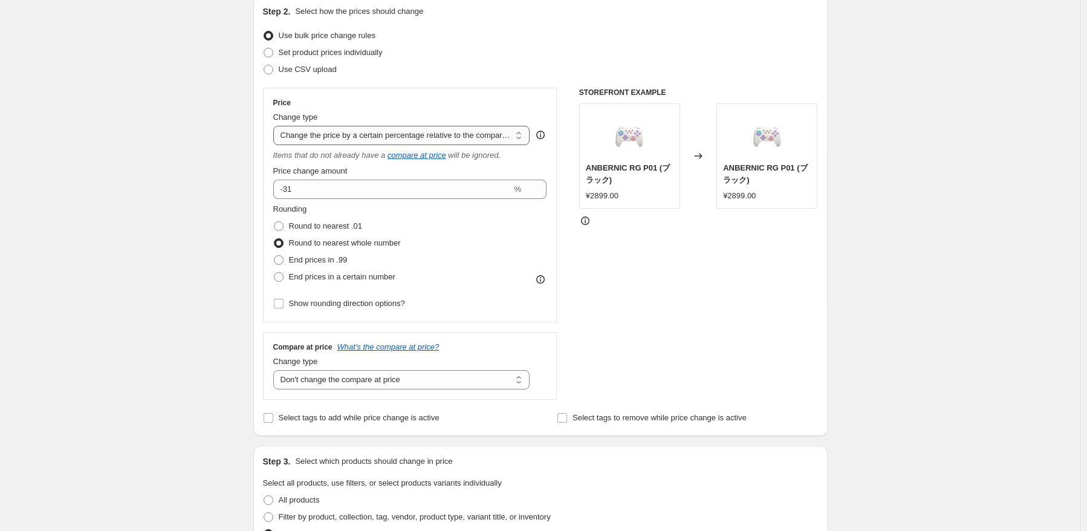
click at [451, 144] on select "Change the price to a certain amount Change the price by a certain amount Chang…" at bounding box center [401, 135] width 257 height 19
select select "by"
click at [276, 126] on select "Change the price to a certain amount Change the price by a certain amount Chang…" at bounding box center [401, 135] width 257 height 19
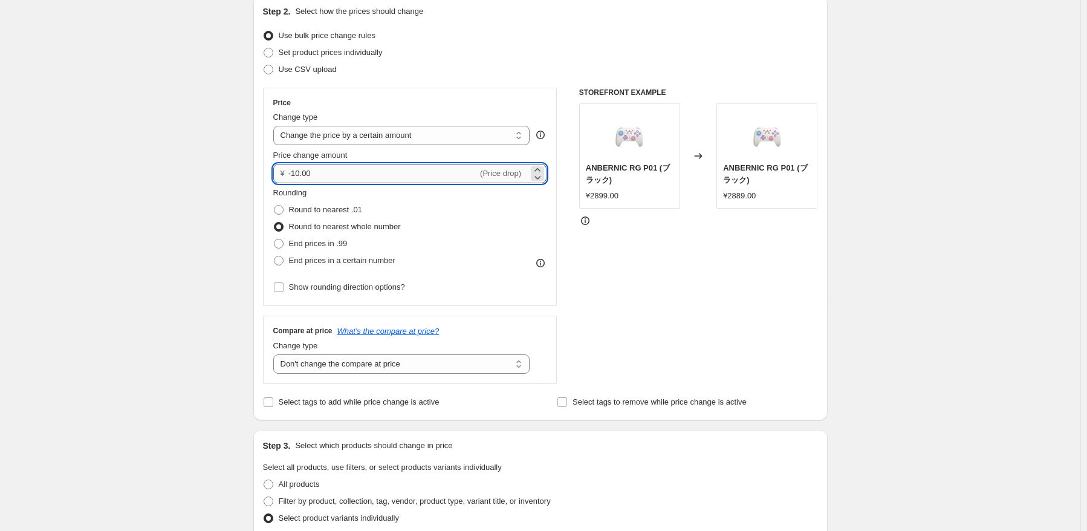
click at [372, 166] on input "-10.00" at bounding box center [382, 173] width 189 height 19
type input "-1"
type input "-31.00"
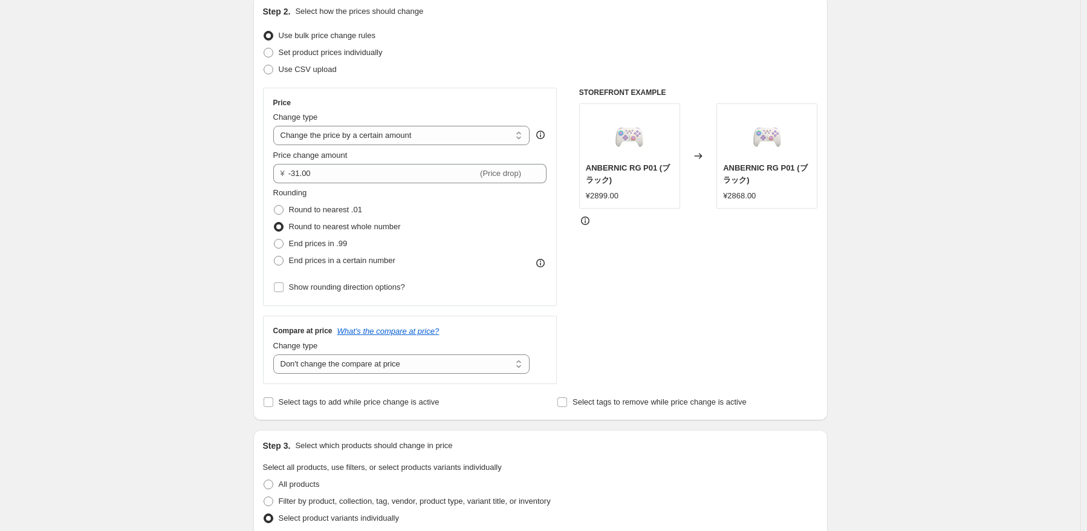
click at [793, 309] on div "STOREFRONT EXAMPLE ANBERNIC RG P01 (ブラック) ¥2899.00 Changed to ANBERNIC RG P01 (…" at bounding box center [698, 236] width 239 height 296
click at [469, 132] on select "Change the price to a certain amount Change the price by a certain amount Chang…" at bounding box center [401, 135] width 257 height 19
select select "to"
click at [276, 126] on select "Change the price to a certain amount Change the price by a certain amount Chang…" at bounding box center [401, 135] width 257 height 19
type input "80.00"
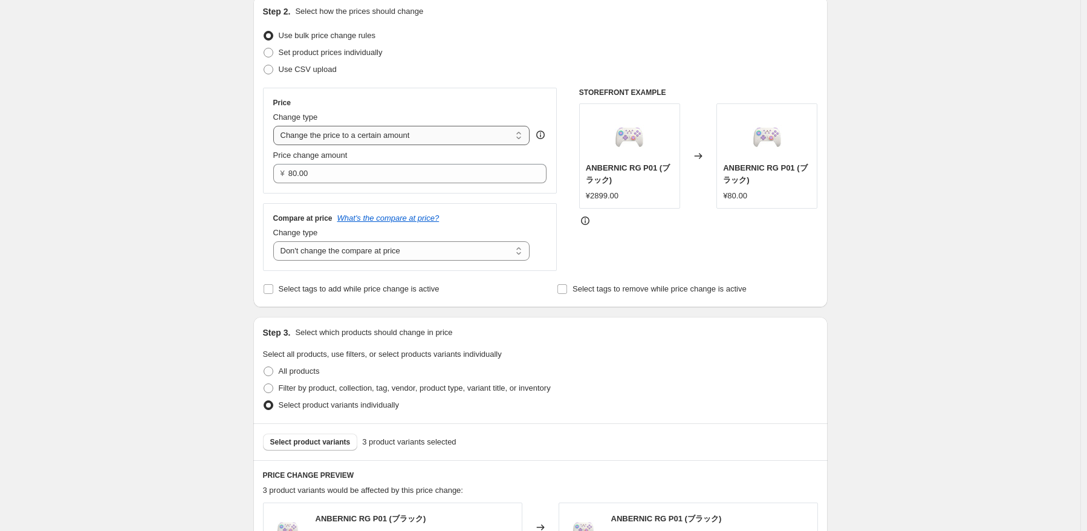
click at [434, 140] on select "Change the price to a certain amount Change the price by a certain amount Chang…" at bounding box center [401, 135] width 257 height 19
select select "percentage"
click at [276, 126] on select "Change the price to a certain amount Change the price by a certain amount Chang…" at bounding box center [401, 135] width 257 height 19
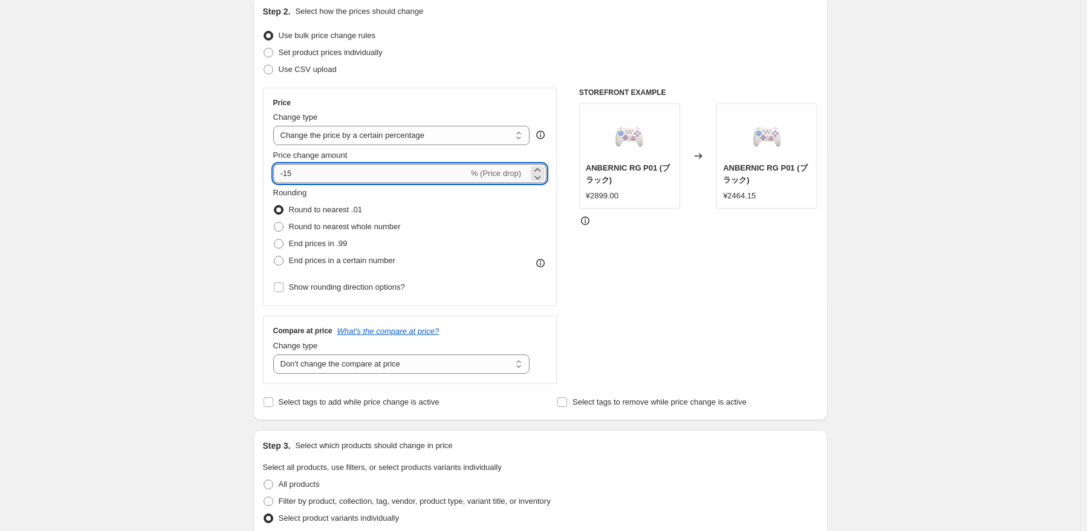
click at [404, 174] on input "-15" at bounding box center [370, 173] width 195 height 19
type input "-1"
type input "-31"
click at [476, 257] on div "Rounding Round to nearest .01 Round to nearest whole number End prices in .99 E…" at bounding box center [410, 228] width 274 height 82
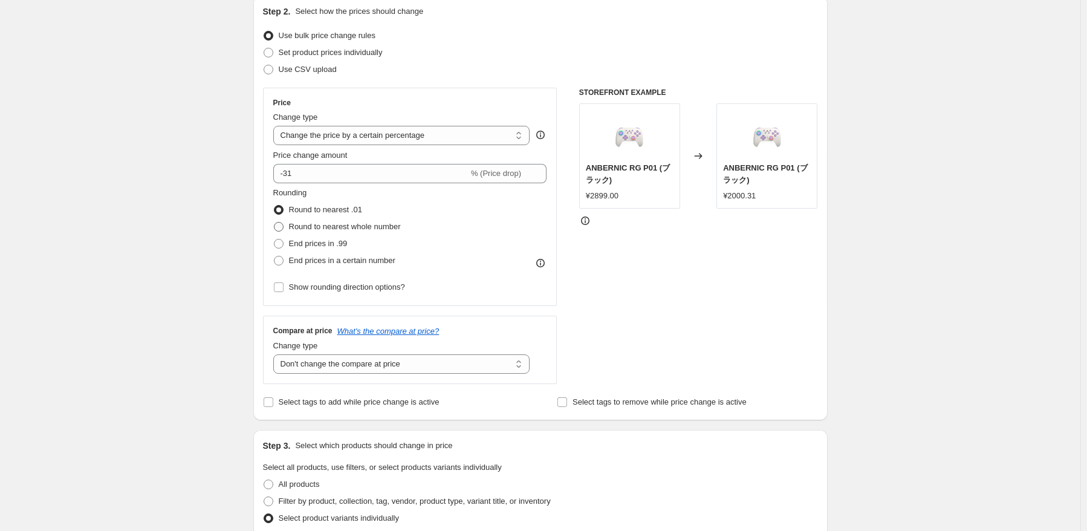
click at [367, 227] on span "Round to nearest whole number" at bounding box center [345, 226] width 112 height 9
click at [274, 222] on input "Round to nearest whole number" at bounding box center [274, 222] width 1 height 1
radio input "true"
drag, startPoint x: 432, startPoint y: 365, endPoint x: 433, endPoint y: 372, distance: 6.7
click at [432, 365] on select "Change the compare at price to the current price (sale) Change the compare at p…" at bounding box center [401, 363] width 257 height 19
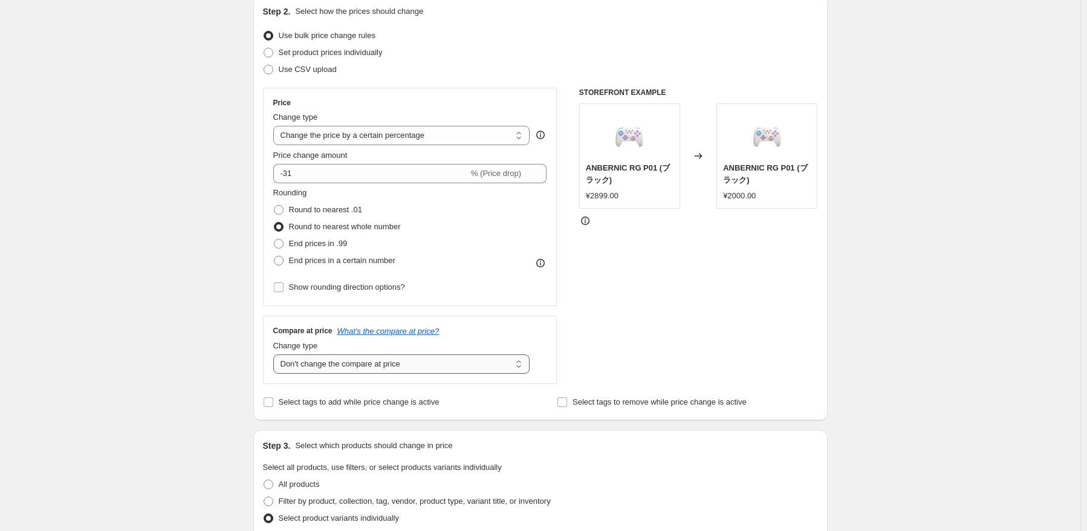
select select "ep"
click at [276, 354] on select "Change the compare at price to the current price (sale) Change the compare at p…" at bounding box center [401, 363] width 257 height 19
click at [660, 362] on div "STOREFRONT EXAMPLE ANBERNIC RG P01 (ブラック) ¥2899.00 Changed to ANBERNIC RG P01 (…" at bounding box center [698, 236] width 239 height 296
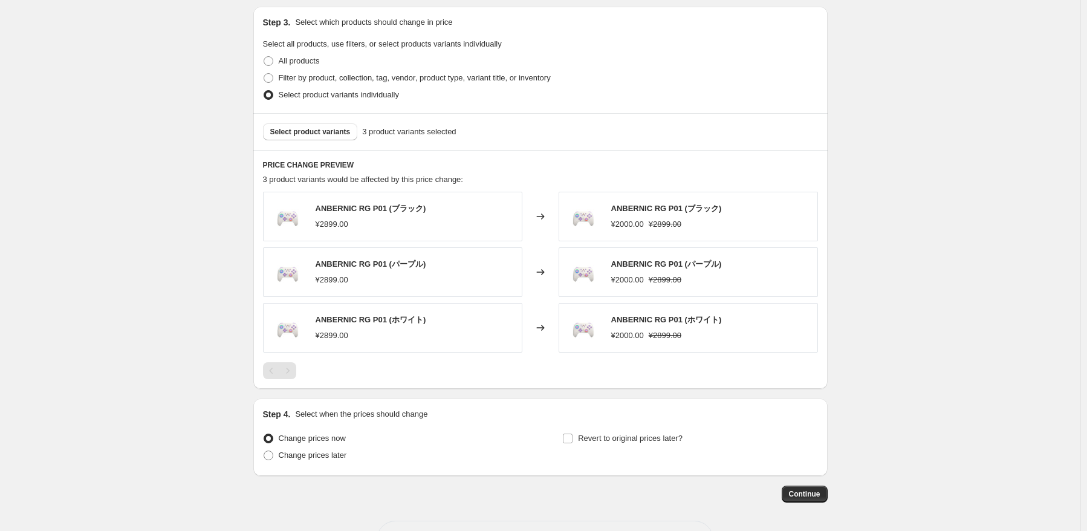
scroll to position [602, 0]
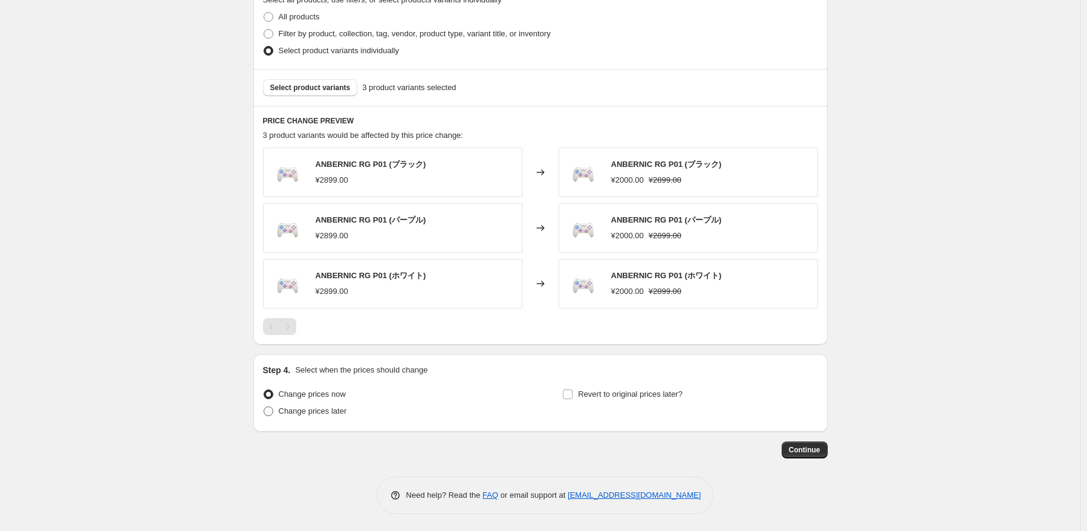
click at [331, 415] on span "Change prices later" at bounding box center [313, 410] width 68 height 9
click at [264, 407] on input "Change prices later" at bounding box center [264, 406] width 1 height 1
radio input "true"
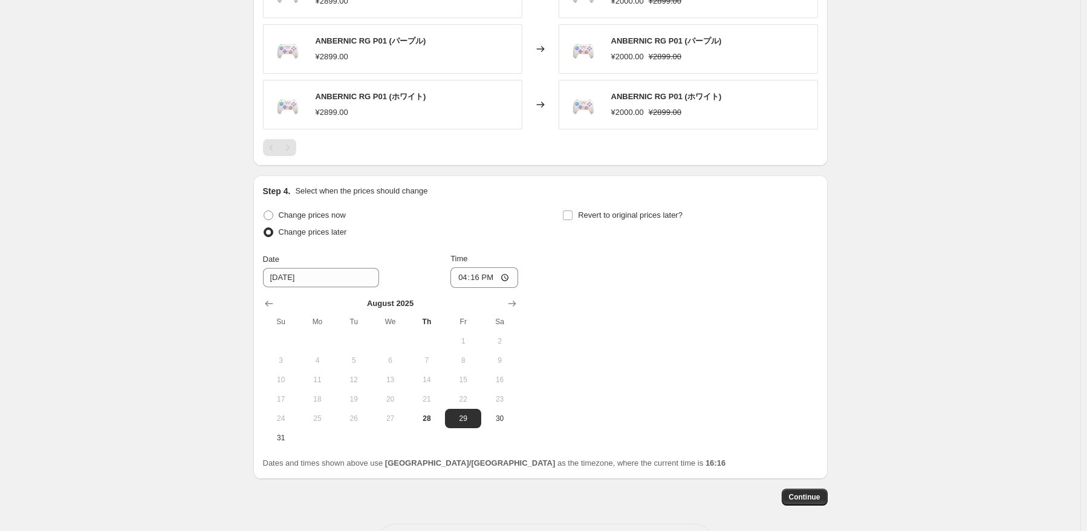
scroll to position [783, 0]
click at [287, 428] on button "31" at bounding box center [281, 435] width 36 height 19
type input "[DATE]"
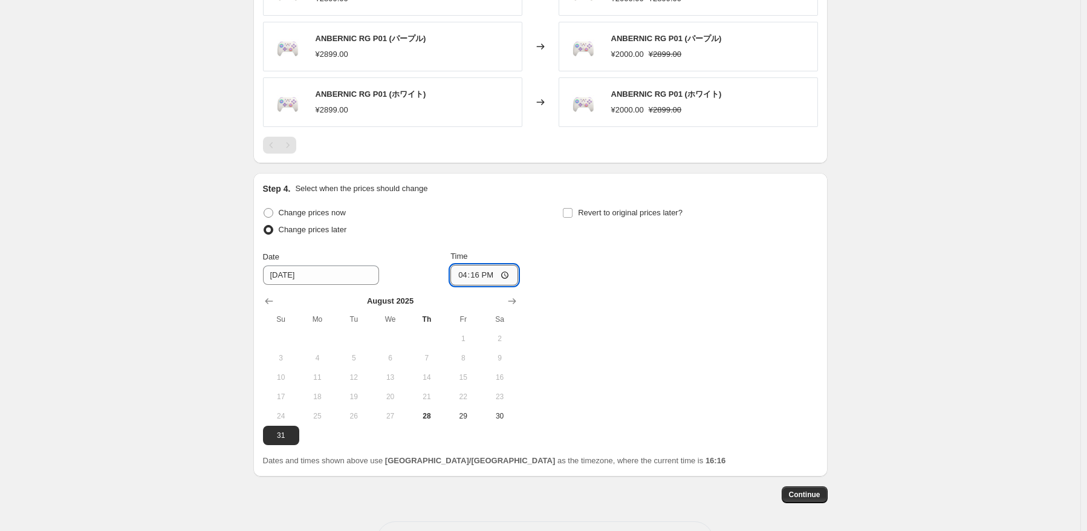
click at [479, 272] on input "16:16" at bounding box center [484, 275] width 68 height 21
type input "22:50"
drag, startPoint x: 644, startPoint y: 276, endPoint x: 658, endPoint y: 227, distance: 50.5
click at [644, 276] on div "Change prices now Change prices later Date [DATE] Time 22:50 [DATE] Su Mo Tu We…" at bounding box center [540, 324] width 555 height 241
click at [655, 217] on span "Revert to original prices later?" at bounding box center [630, 212] width 105 height 9
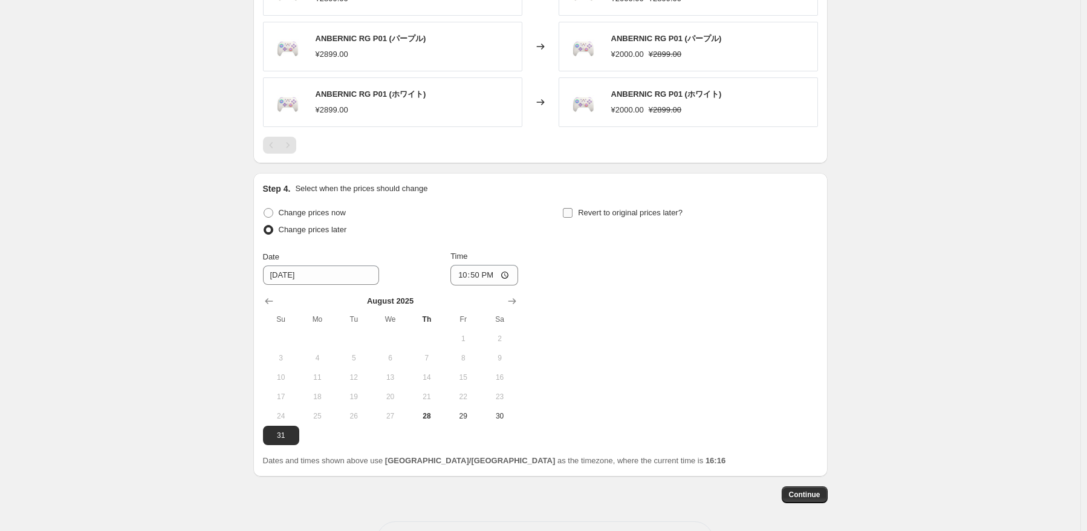
click at [572, 217] on input "Revert to original prices later?" at bounding box center [568, 213] width 10 height 10
checkbox input "true"
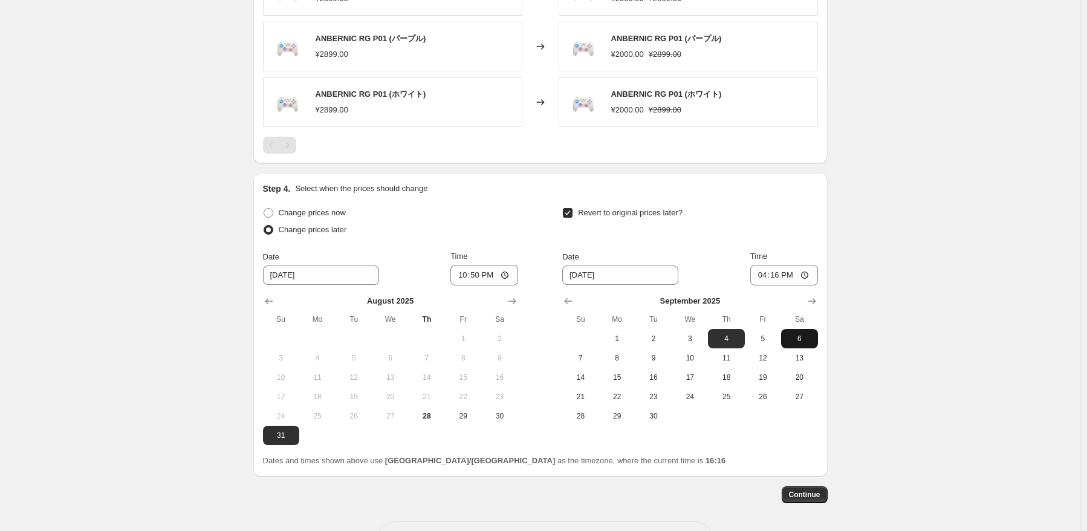
drag, startPoint x: 821, startPoint y: 332, endPoint x: 800, endPoint y: 335, distance: 21.4
click at [821, 332] on div "Step 4. Select when the prices should change Change prices now Change prices la…" at bounding box center [540, 324] width 574 height 303
click at [798, 335] on span "6" at bounding box center [799, 339] width 27 height 10
type input "[DATE]"
click at [782, 277] on input "16:16" at bounding box center [784, 275] width 68 height 21
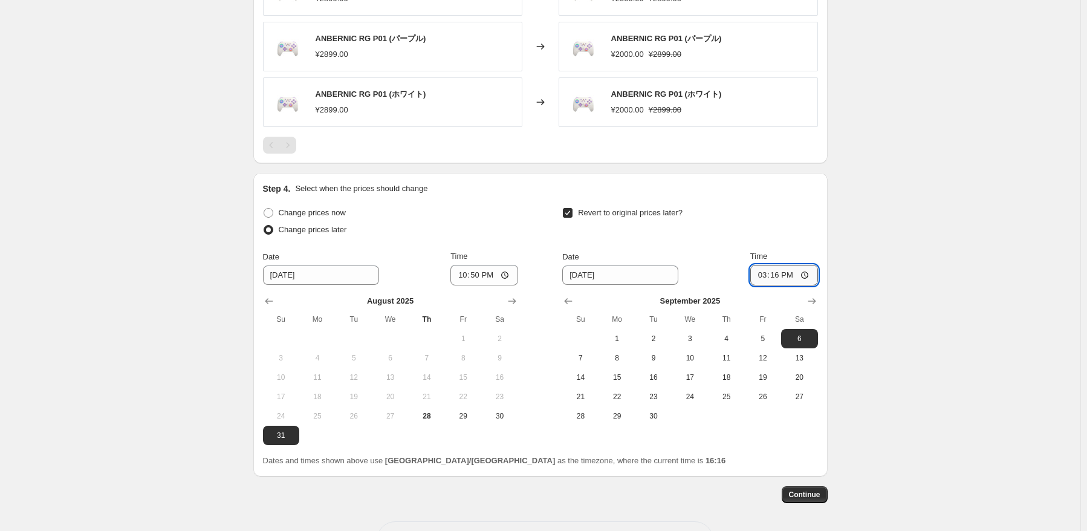
type input "15:00"
click at [824, 494] on button "Continue" at bounding box center [805, 494] width 46 height 17
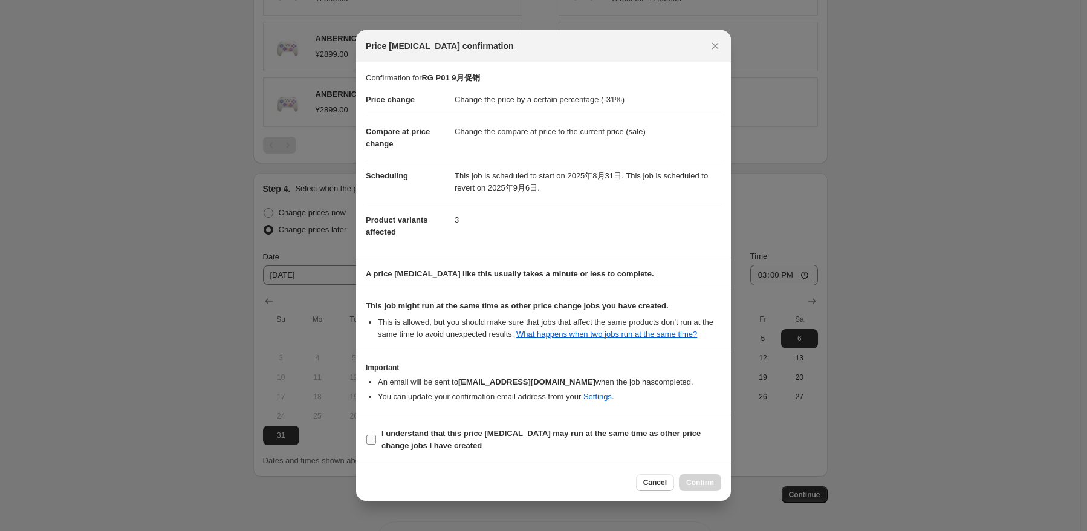
click at [448, 436] on b "I understand that this price [MEDICAL_DATA] may run at the same time as other p…" at bounding box center [540, 439] width 319 height 21
click at [376, 436] on input "I understand that this price [MEDICAL_DATA] may run at the same time as other p…" at bounding box center [371, 440] width 10 height 10
checkbox input "true"
click at [696, 481] on span "Confirm" at bounding box center [700, 483] width 28 height 10
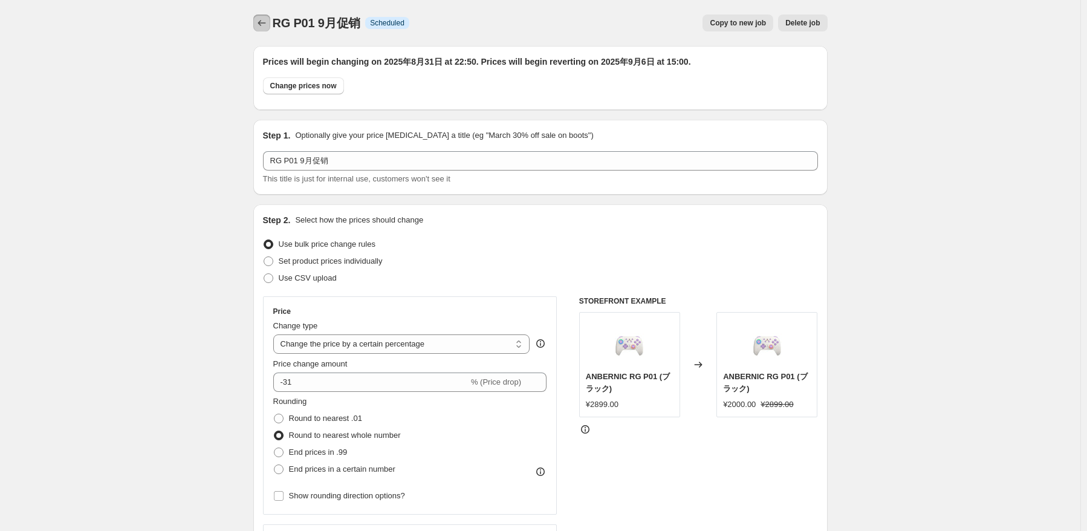
click at [268, 24] on icon "Price change jobs" at bounding box center [262, 23] width 12 height 12
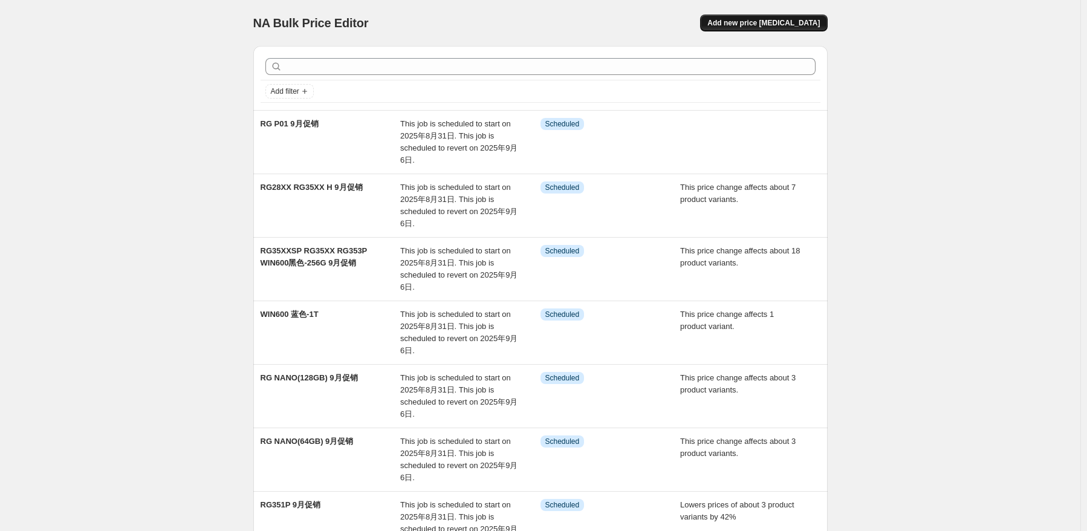
click at [826, 21] on button "Add new price [MEDICAL_DATA]" at bounding box center [763, 23] width 127 height 17
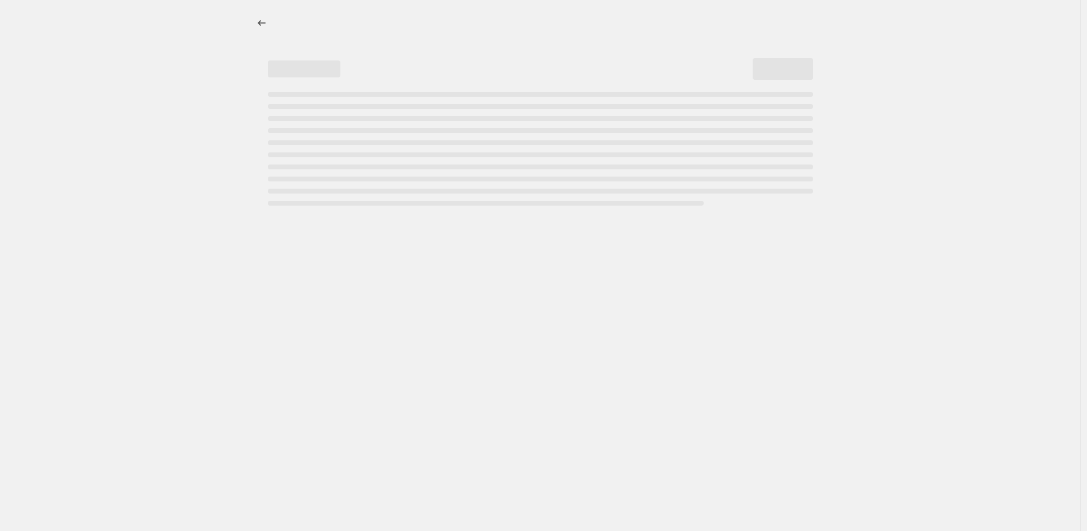
select select "percentage"
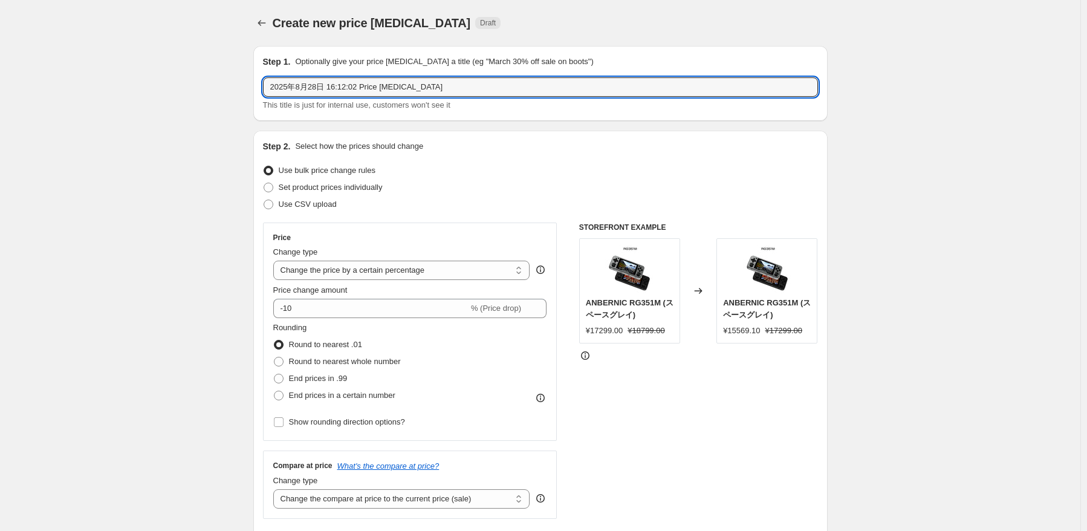
drag, startPoint x: 498, startPoint y: 79, endPoint x: 208, endPoint y: 74, distance: 290.2
paste input "RG40XX H"
type input "RG40XX H 9月促销"
drag, startPoint x: 458, startPoint y: 205, endPoint x: 455, endPoint y: 268, distance: 63.6
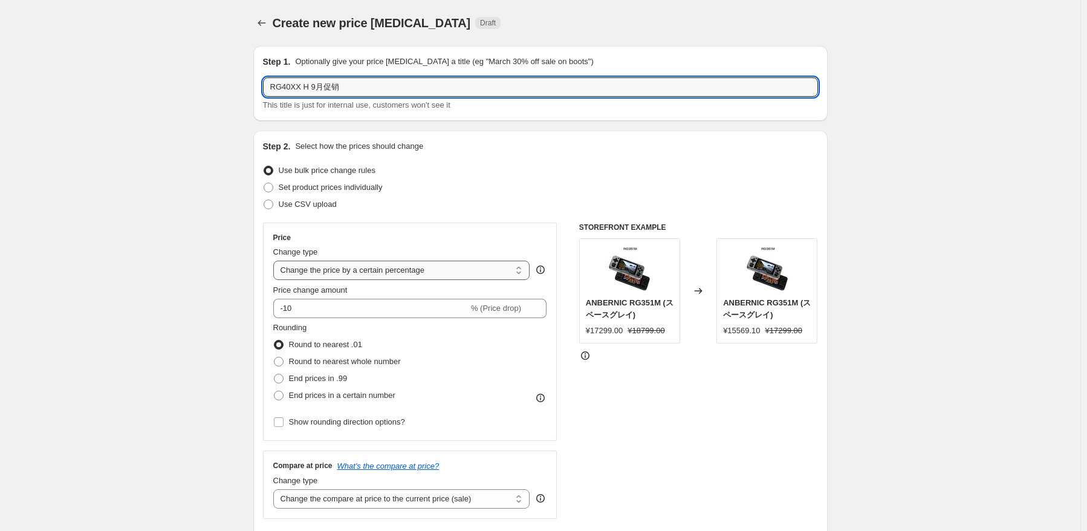
click at [458, 205] on div "Use CSV upload" at bounding box center [540, 204] width 555 height 17
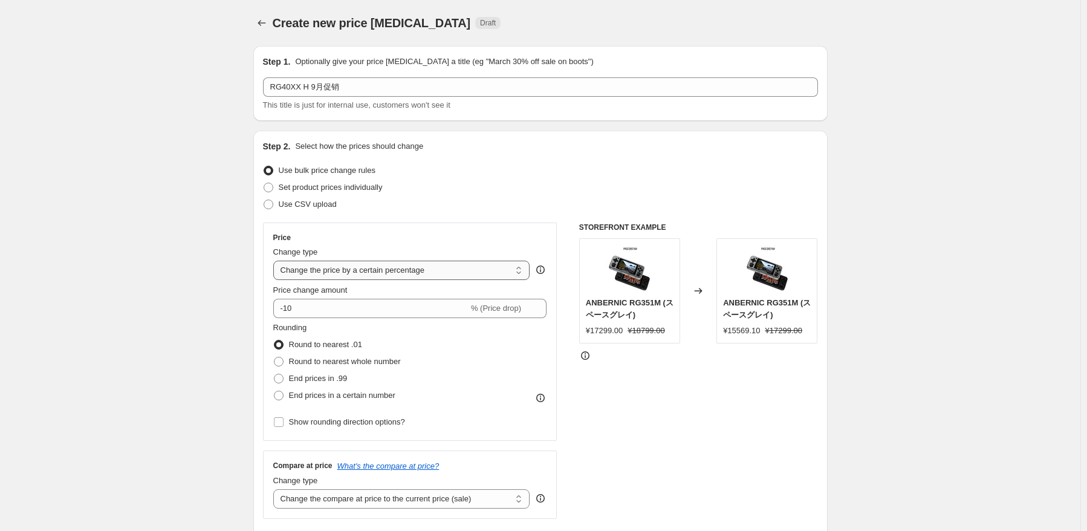
click at [453, 277] on select "Change the price to a certain amount Change the price by a certain amount Chang…" at bounding box center [401, 270] width 257 height 19
select select "pcap"
click at [276, 261] on select "Change the price to a certain amount Change the price by a certain amount Chang…" at bounding box center [401, 270] width 257 height 19
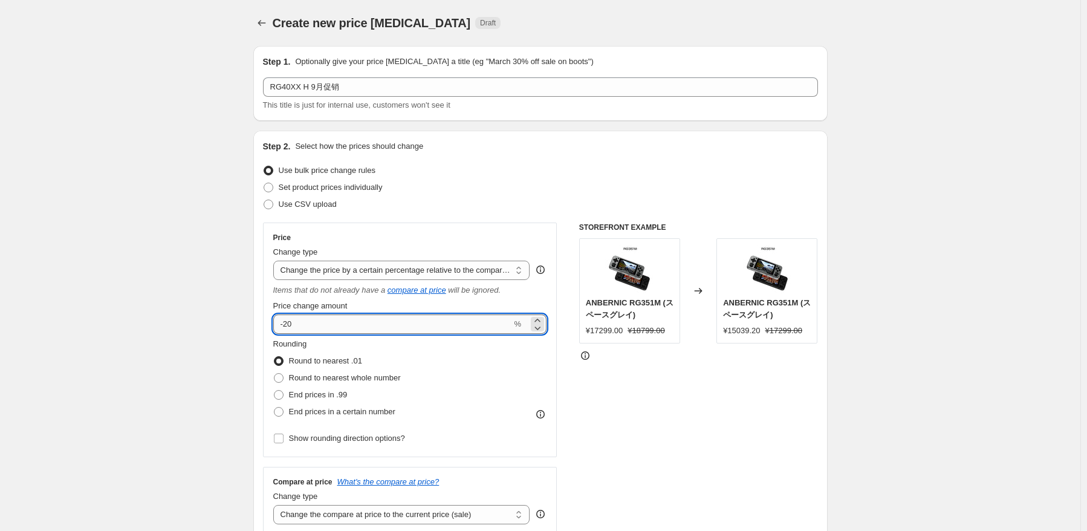
click at [394, 317] on input "-20" at bounding box center [392, 323] width 239 height 19
type input "-2"
type input "-29"
click at [491, 367] on div "Rounding Round to nearest .01 Round to nearest whole number End prices in .99 E…" at bounding box center [410, 379] width 274 height 82
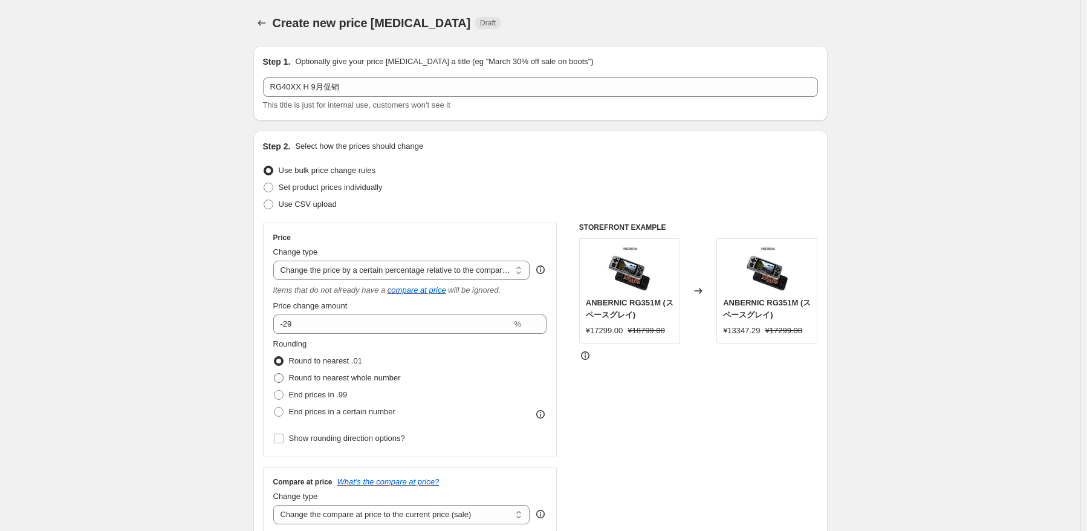
click at [392, 374] on span "Round to nearest whole number" at bounding box center [345, 377] width 112 height 9
click at [274, 374] on input "Round to nearest whole number" at bounding box center [274, 373] width 1 height 1
radio input "true"
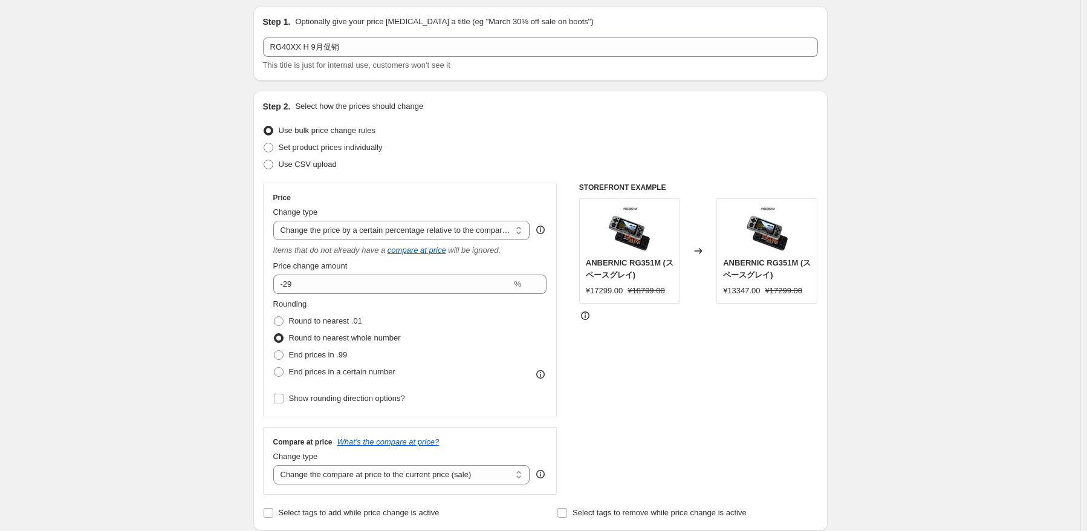
scroll to position [121, 0]
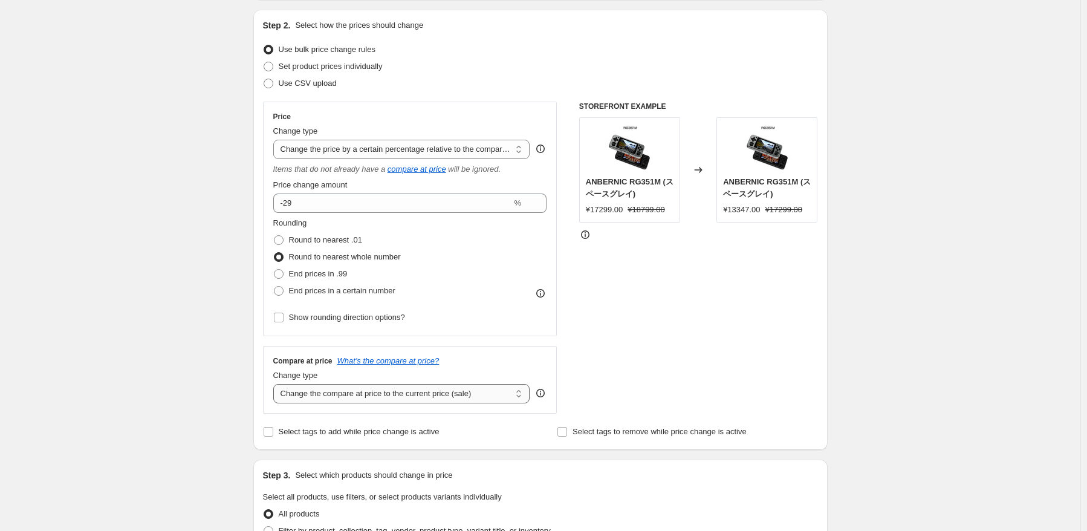
click at [406, 393] on select "Change the compare at price to the current price (sale) Change the compare at p…" at bounding box center [401, 393] width 257 height 19
select select "no_change"
click at [276, 384] on select "Change the compare at price to the current price (sale) Change the compare at p…" at bounding box center [401, 393] width 257 height 19
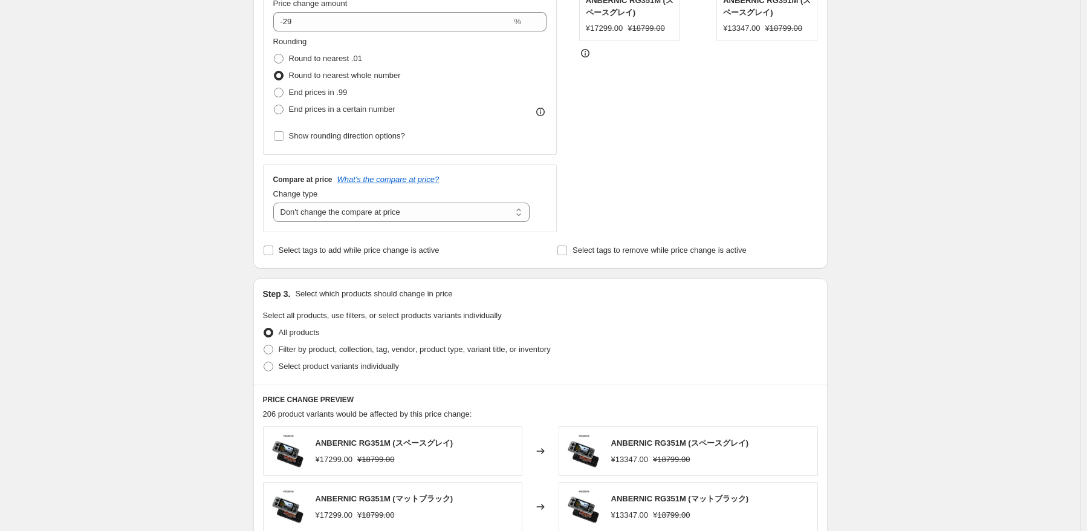
click at [337, 377] on div "Step 3. Select which products should change in price Select all products, use f…" at bounding box center [540, 331] width 574 height 106
click at [340, 374] on label "Select product variants individually" at bounding box center [331, 366] width 136 height 17
click at [264, 362] on input "Select product variants individually" at bounding box center [264, 361] width 1 height 1
radio input "true"
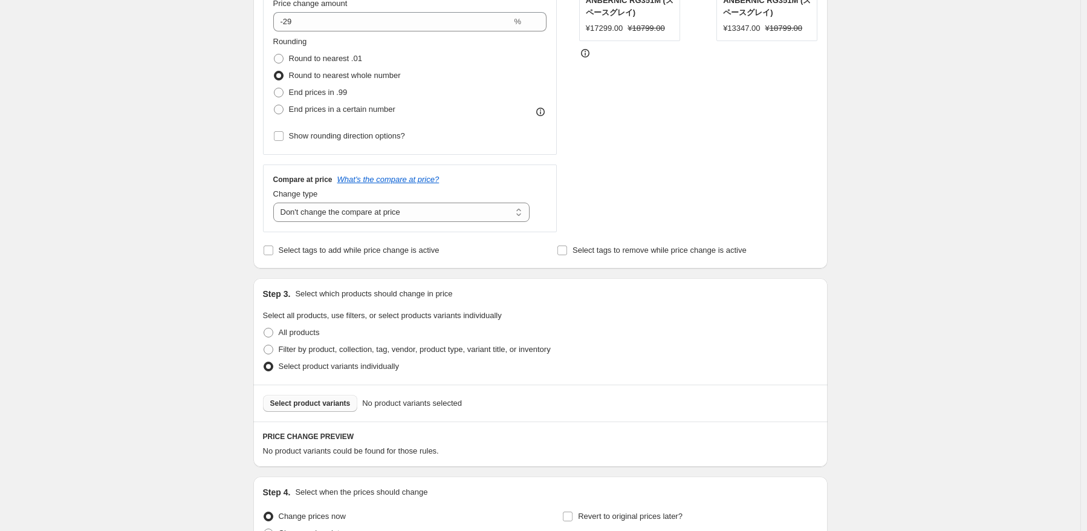
click at [328, 406] on span "Select product variants" at bounding box center [310, 403] width 80 height 10
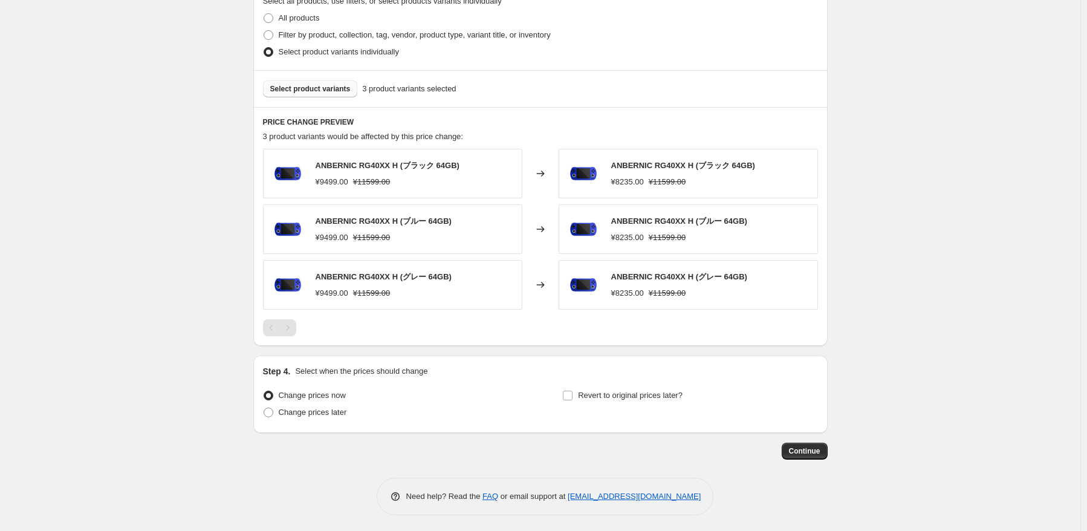
scroll to position [618, 0]
click at [315, 412] on span "Change prices later" at bounding box center [313, 410] width 68 height 9
click at [264, 406] on input "Change prices later" at bounding box center [264, 406] width 1 height 1
radio input "true"
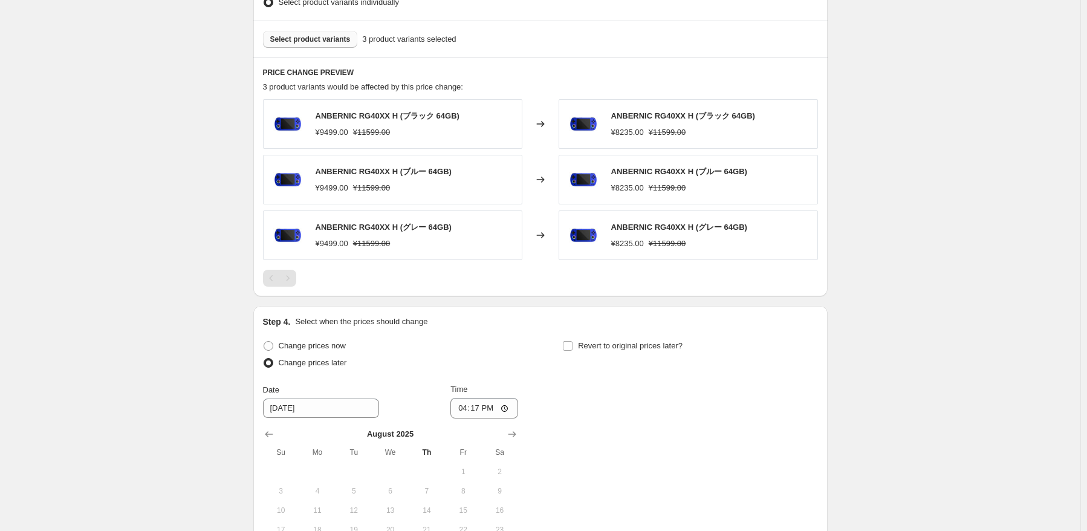
scroll to position [800, 0]
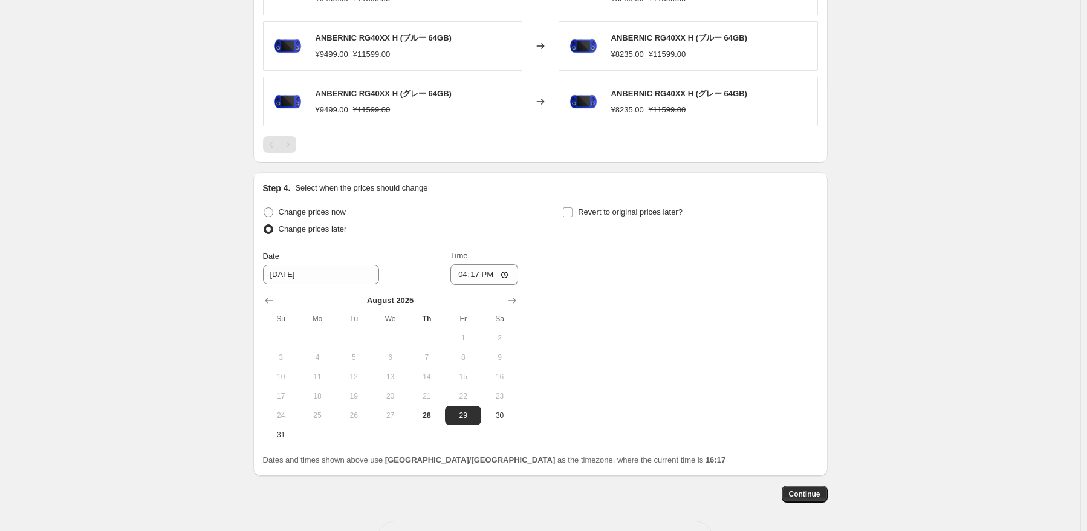
drag, startPoint x: 290, startPoint y: 433, endPoint x: 307, endPoint y: 432, distance: 17.0
click at [290, 433] on span "31" at bounding box center [281, 435] width 27 height 10
type input "[DATE]"
click at [484, 276] on input "16:17" at bounding box center [484, 274] width 68 height 21
type input "22:50"
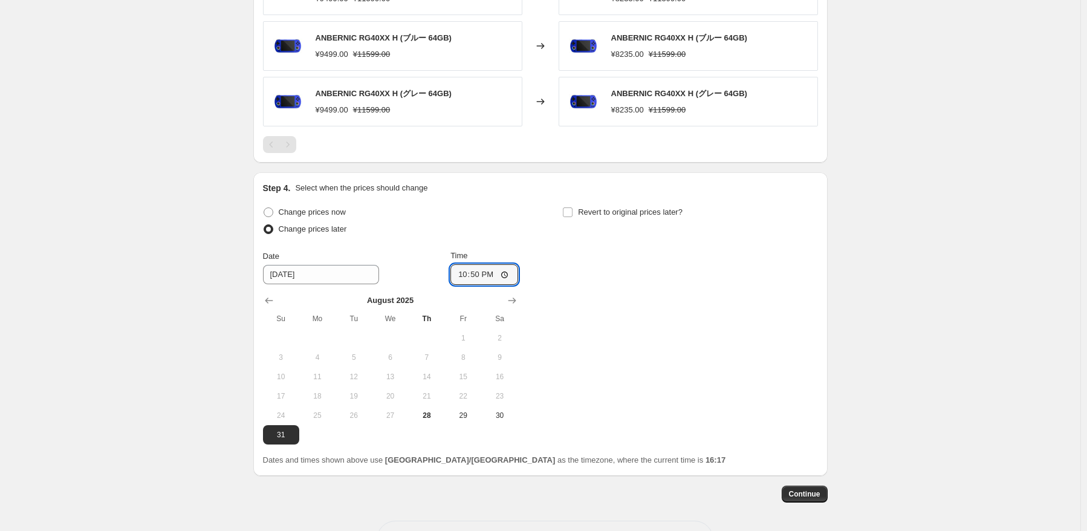
click at [805, 292] on div "Change prices now Change prices later Date [DATE] Time 22:50 [DATE] Su Mo Tu We…" at bounding box center [540, 324] width 555 height 241
click at [646, 212] on span "Revert to original prices later?" at bounding box center [630, 211] width 105 height 9
click at [572, 212] on input "Revert to original prices later?" at bounding box center [568, 212] width 10 height 10
checkbox input "true"
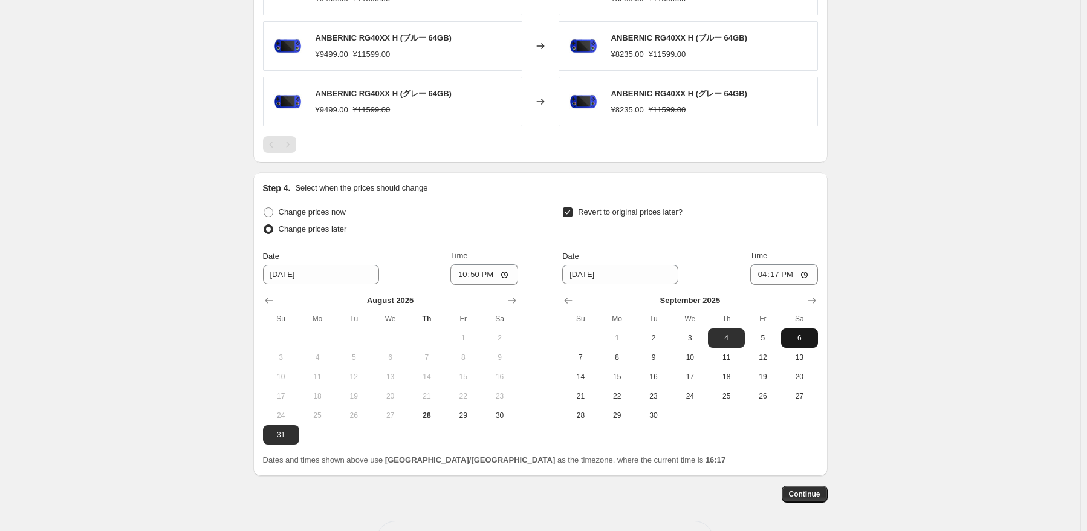
click at [800, 333] on span "6" at bounding box center [799, 338] width 27 height 10
type input "[DATE]"
click at [778, 276] on input "16:17" at bounding box center [784, 274] width 68 height 21
type input "15:00"
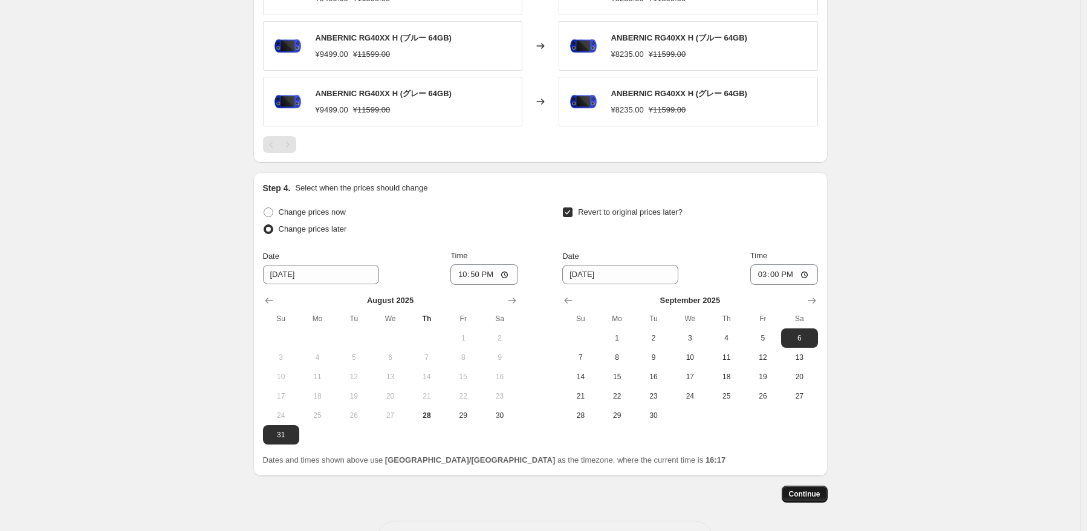
click at [801, 496] on span "Continue" at bounding box center [804, 494] width 31 height 10
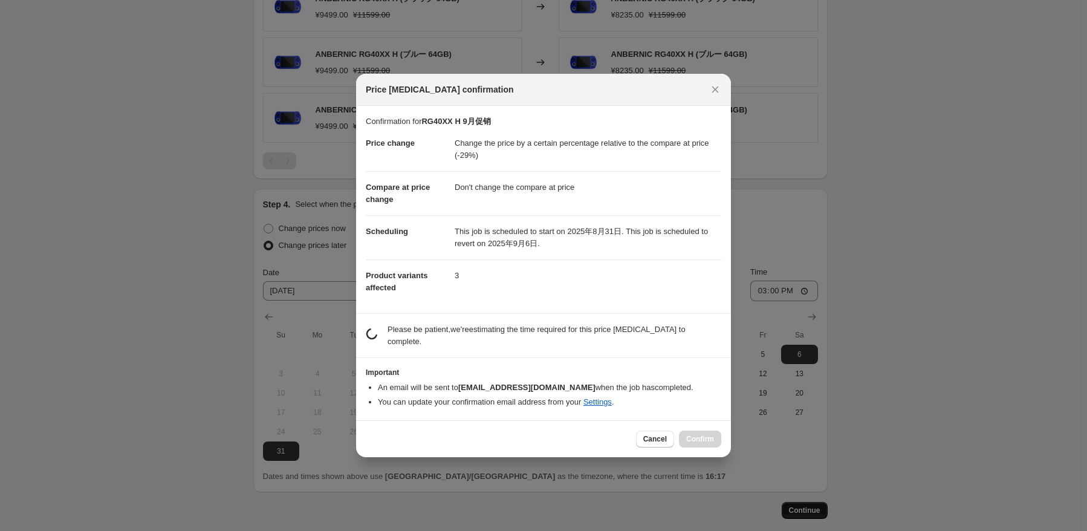
scroll to position [0, 0]
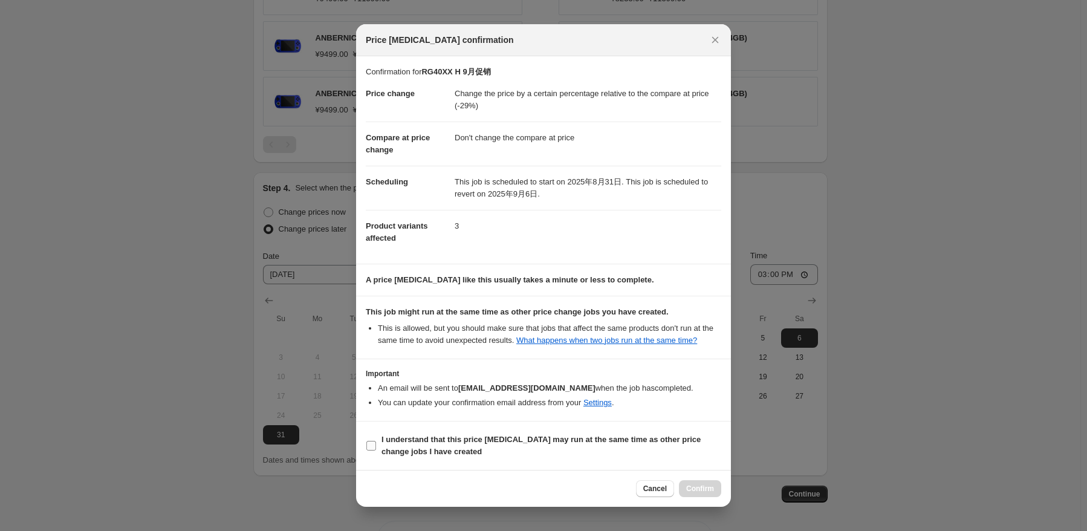
click at [397, 445] on b "I understand that this price [MEDICAL_DATA] may run at the same time as other p…" at bounding box center [540, 445] width 319 height 21
click at [376, 445] on input "I understand that this price [MEDICAL_DATA] may run at the same time as other p…" at bounding box center [371, 446] width 10 height 10
checkbox input "true"
click at [706, 490] on span "Confirm" at bounding box center [700, 489] width 28 height 10
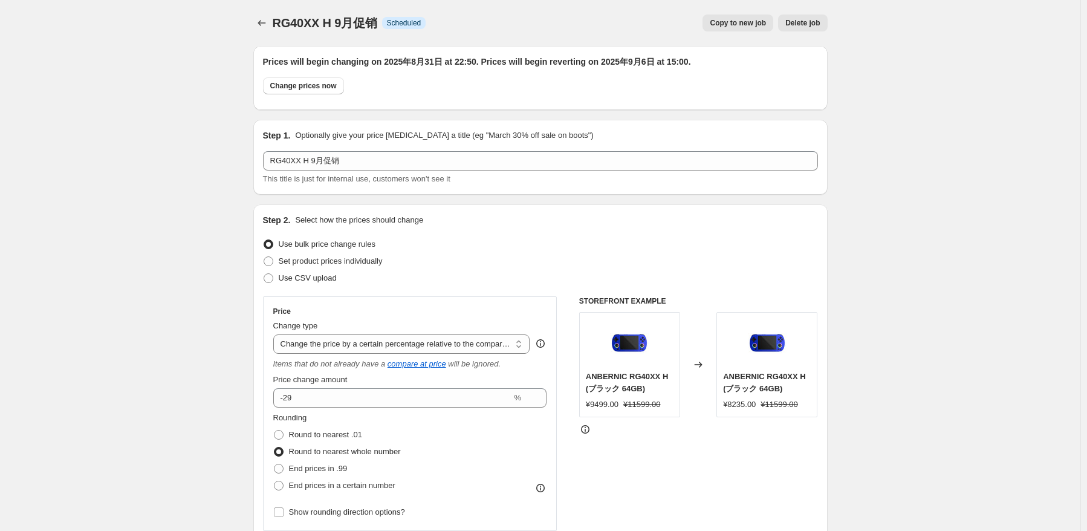
click at [277, 22] on span "RG40XX H 9月促销" at bounding box center [325, 22] width 105 height 13
click at [268, 23] on icon "Price change jobs" at bounding box center [262, 23] width 12 height 12
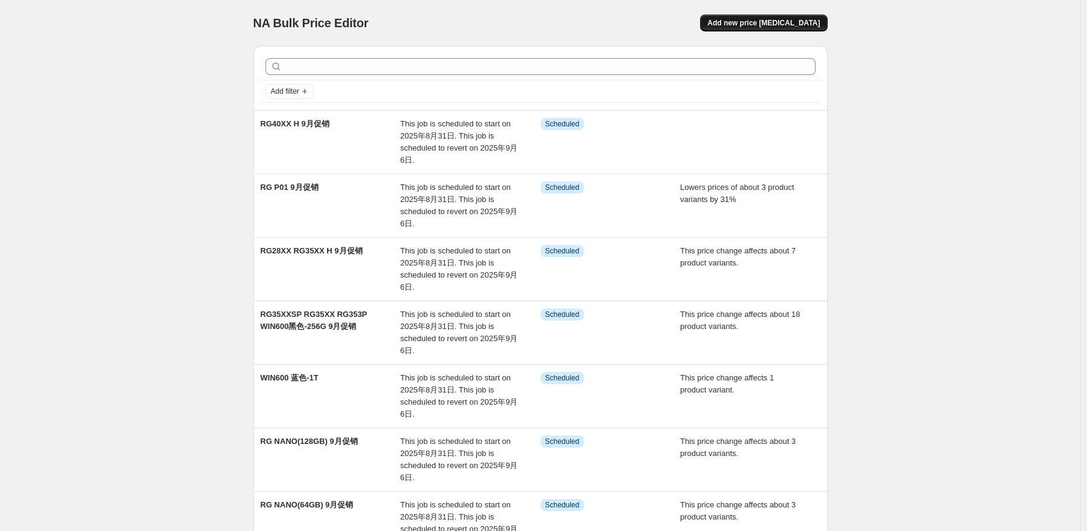
click at [750, 17] on button "Add new price [MEDICAL_DATA]" at bounding box center [763, 23] width 127 height 17
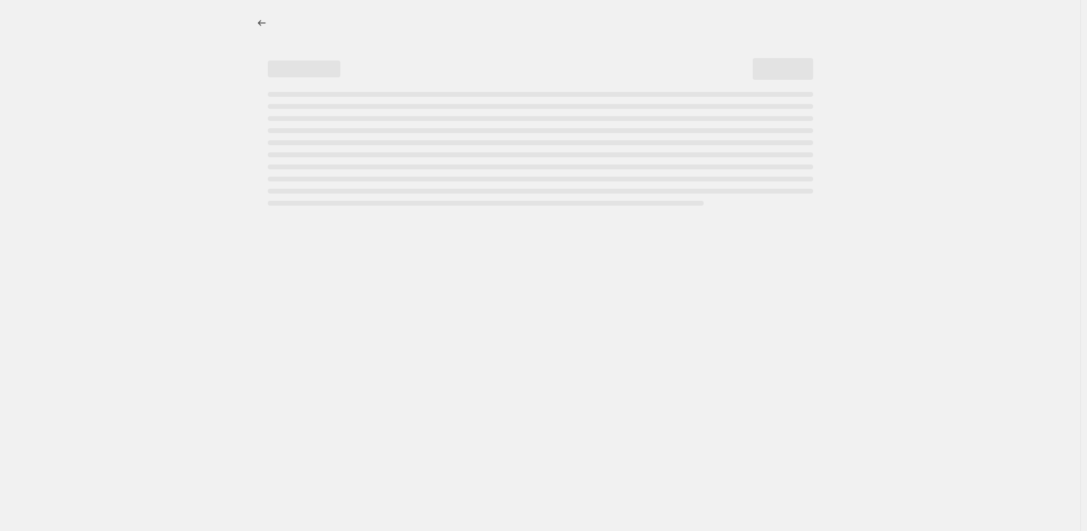
select select "percentage"
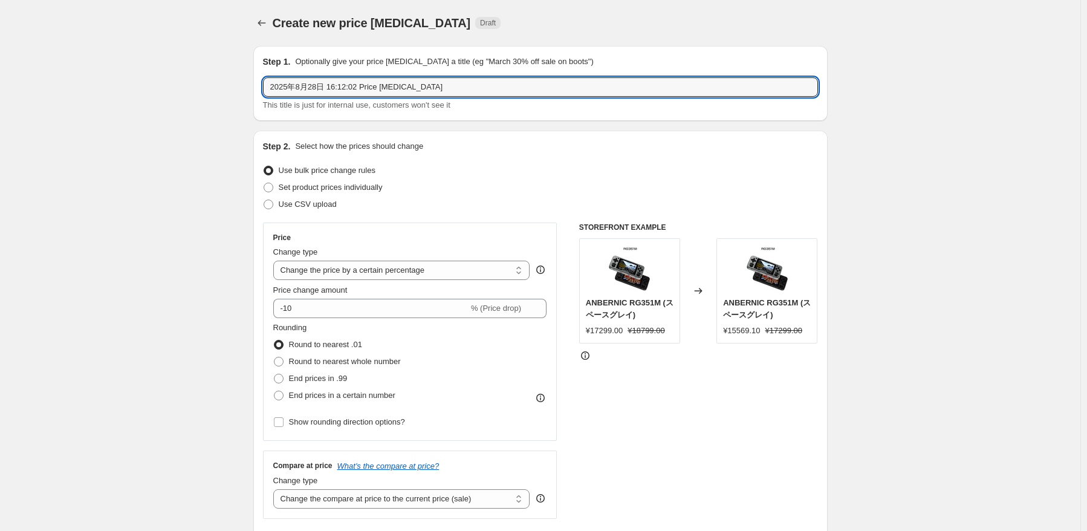
drag, startPoint x: 459, startPoint y: 88, endPoint x: 222, endPoint y: 82, distance: 237.0
paste input "RG353VS"
click at [311, 86] on input "RG353VS 月促销" at bounding box center [540, 86] width 555 height 19
click at [306, 86] on input "RG353VS 月促销" at bounding box center [540, 86] width 555 height 19
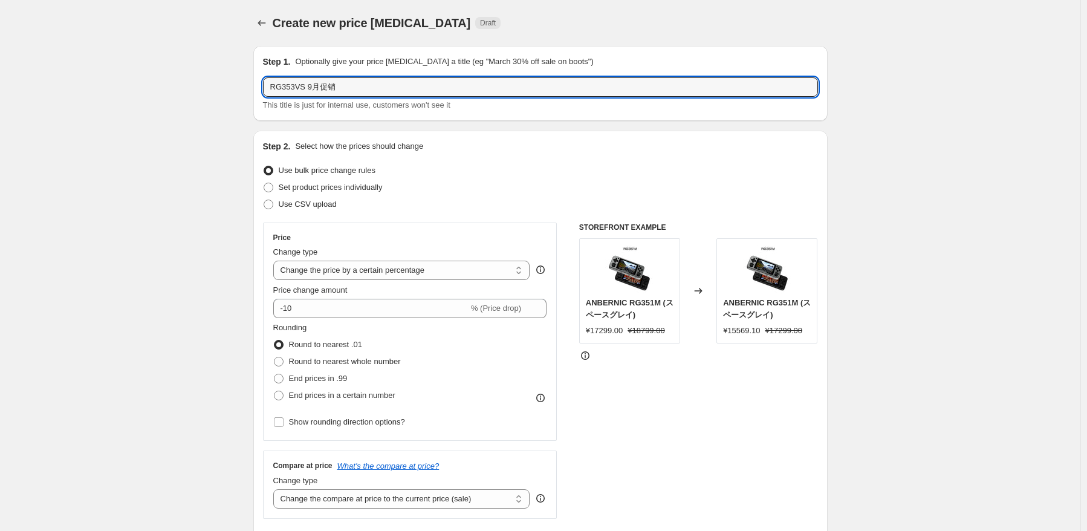
type input "RG353VS 9月促销"
click at [505, 143] on div "Step 2. Select how the prices should change" at bounding box center [540, 146] width 555 height 12
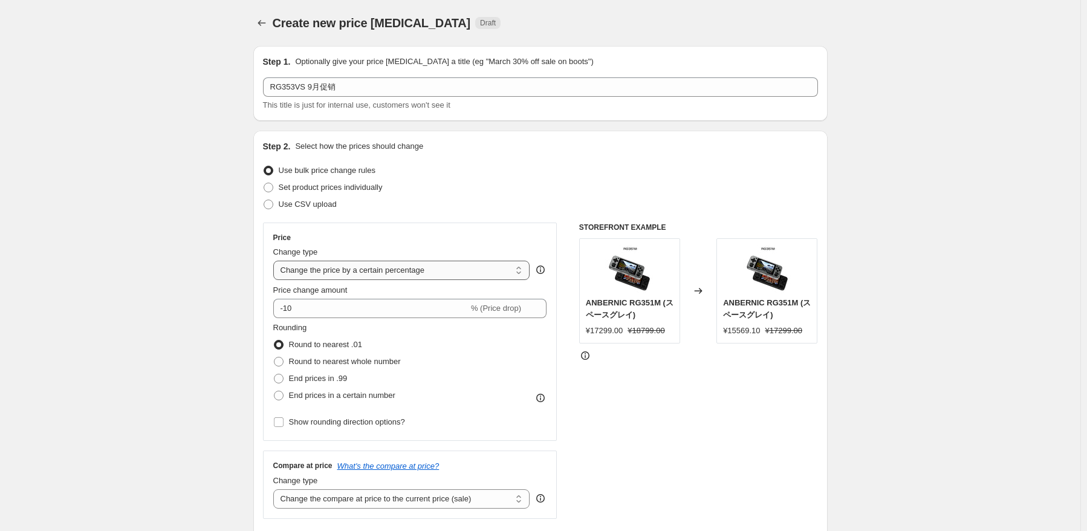
click at [399, 265] on select "Change the price to a certain amount Change the price by a certain amount Chang…" at bounding box center [401, 270] width 257 height 19
select select "pcap"
click at [276, 261] on select "Change the price to a certain amount Change the price by a certain amount Chang…" at bounding box center [401, 270] width 257 height 19
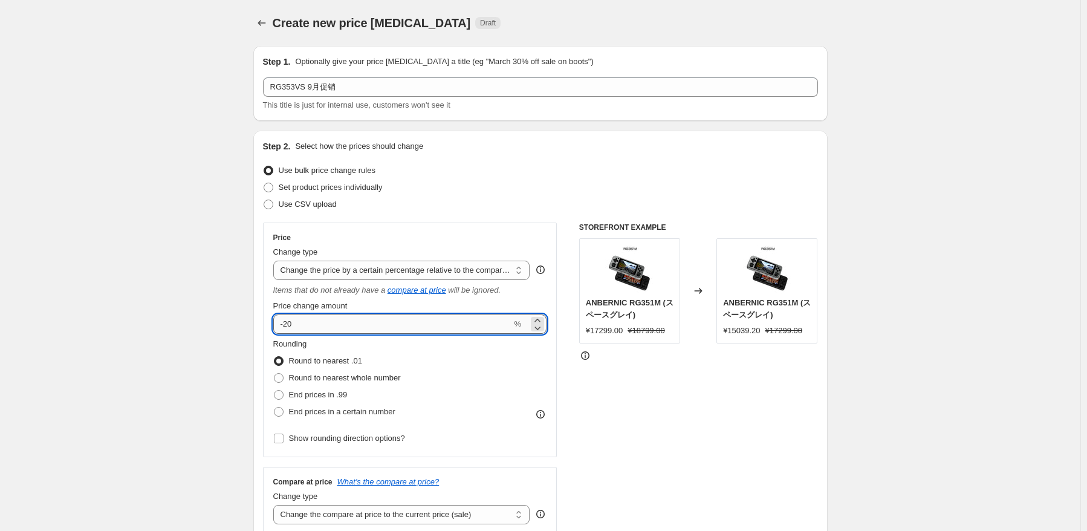
click at [371, 323] on input "-20" at bounding box center [392, 323] width 239 height 19
type input "-2"
type input "-28"
click at [418, 382] on div "Rounding Round to nearest .01 Round to nearest whole number End prices in .99 E…" at bounding box center [410, 379] width 274 height 82
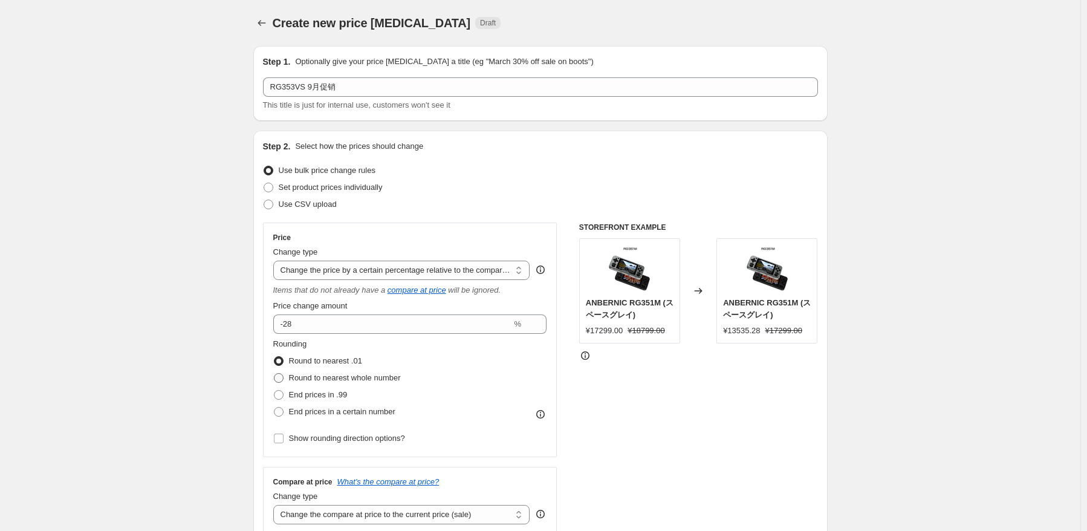
click at [380, 380] on span "Round to nearest whole number" at bounding box center [345, 377] width 112 height 9
click at [274, 374] on input "Round to nearest whole number" at bounding box center [274, 373] width 1 height 1
radio input "true"
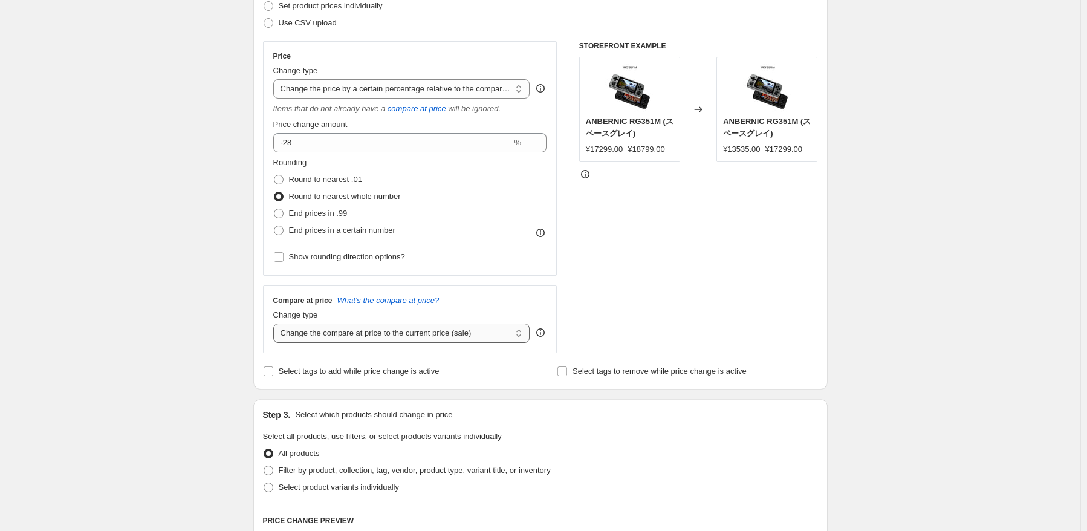
click at [454, 333] on select "Change the compare at price to the current price (sale) Change the compare at p…" at bounding box center [401, 332] width 257 height 19
click at [276, 324] on select "Change the compare at price to the current price (sale) Change the compare at p…" at bounding box center [401, 332] width 257 height 19
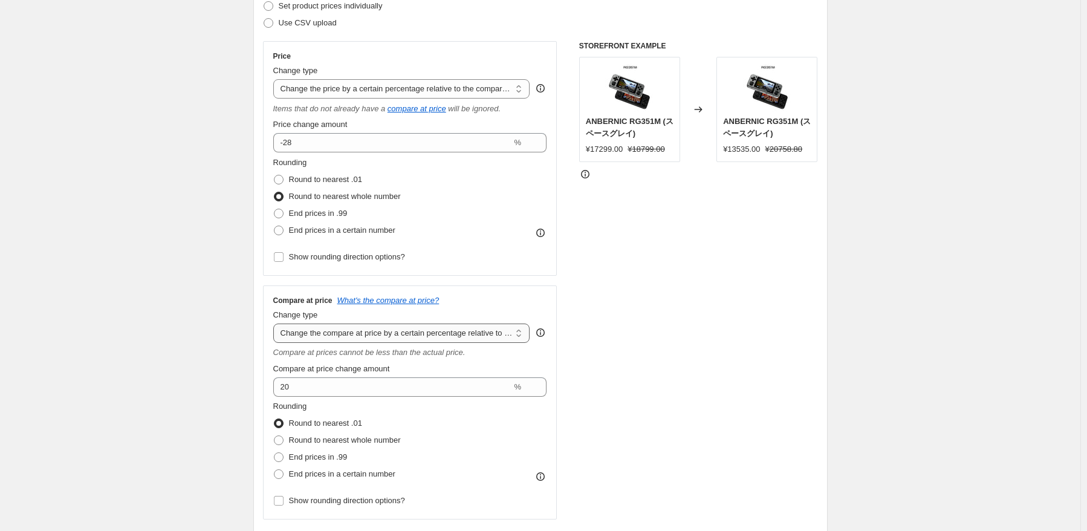
click at [453, 332] on select "Change the compare at price to the current price (sale) Change the compare at p…" at bounding box center [401, 332] width 257 height 19
select select "no_change"
click at [276, 324] on select "Change the compare at price to the current price (sale) Change the compare at p…" at bounding box center [401, 332] width 257 height 19
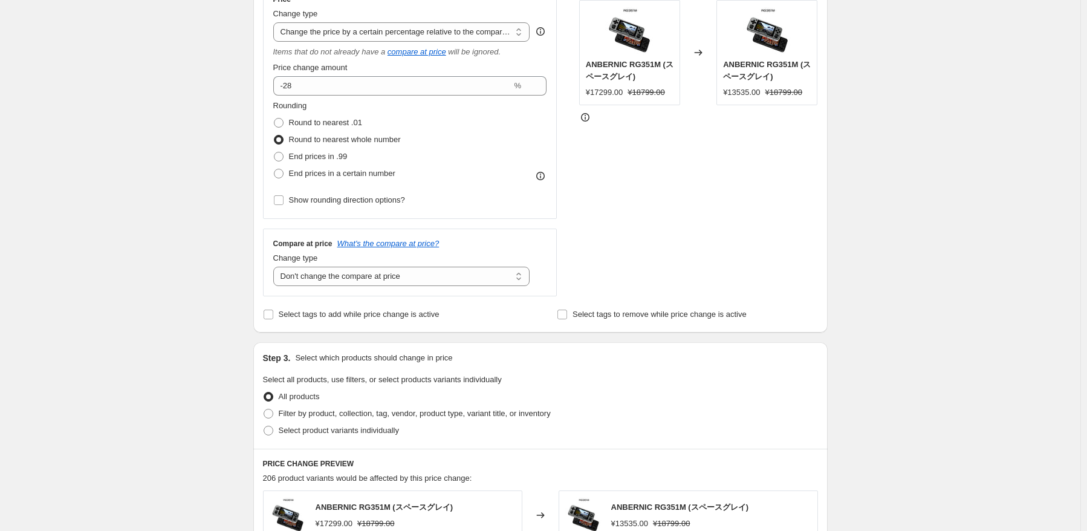
scroll to position [302, 0]
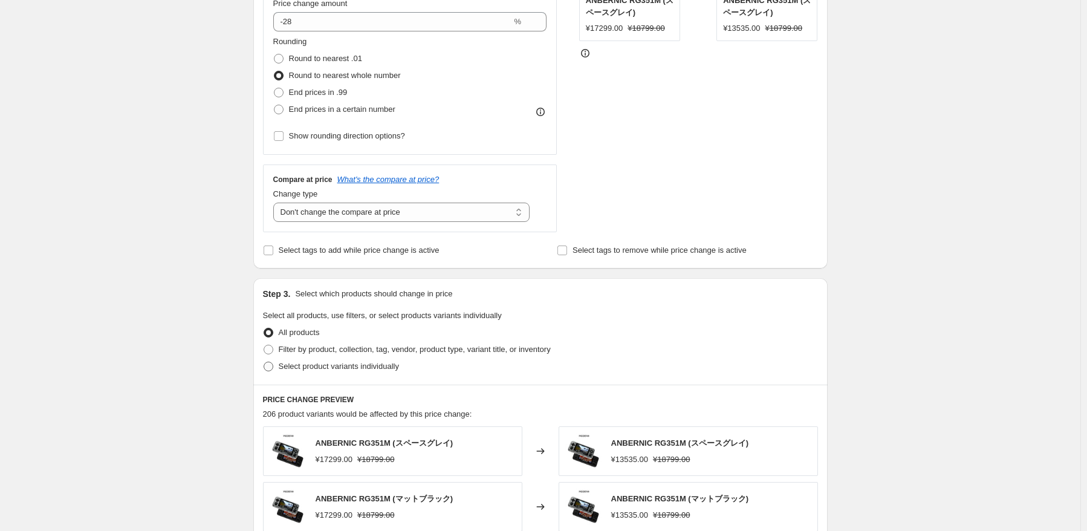
click at [340, 371] on span "Select product variants individually" at bounding box center [339, 365] width 120 height 9
click at [264, 362] on input "Select product variants individually" at bounding box center [264, 361] width 1 height 1
radio input "true"
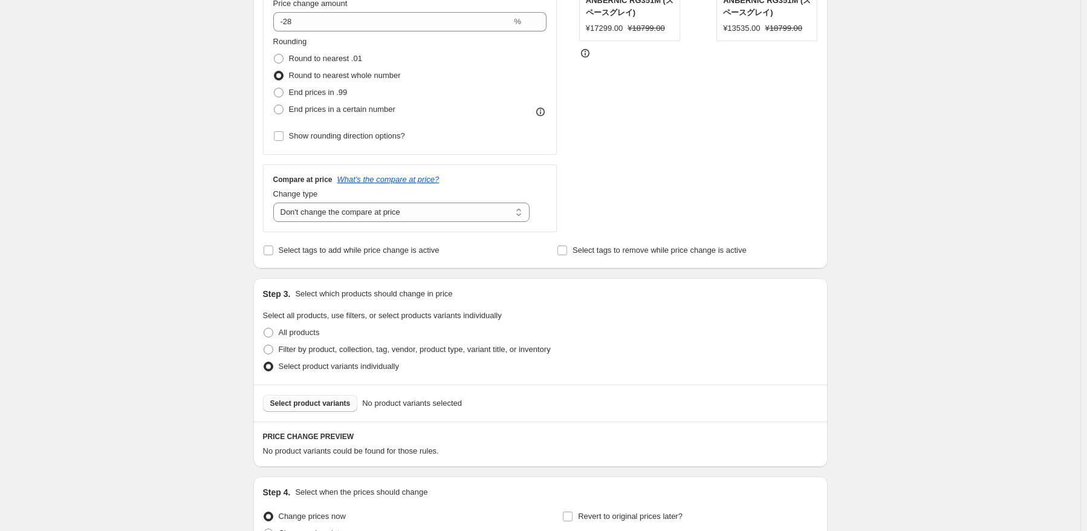
click at [321, 406] on span "Select product variants" at bounding box center [310, 403] width 80 height 10
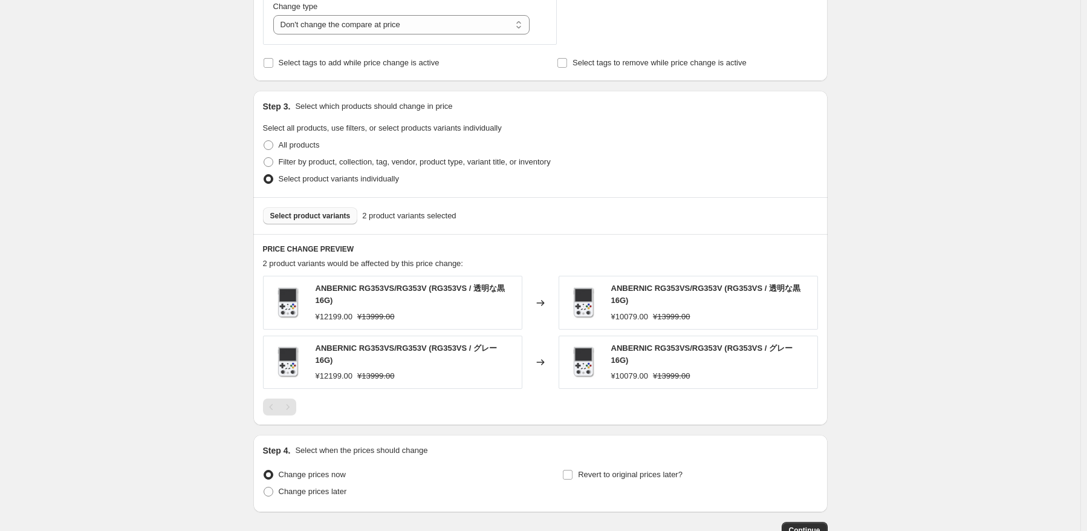
scroll to position [566, 0]
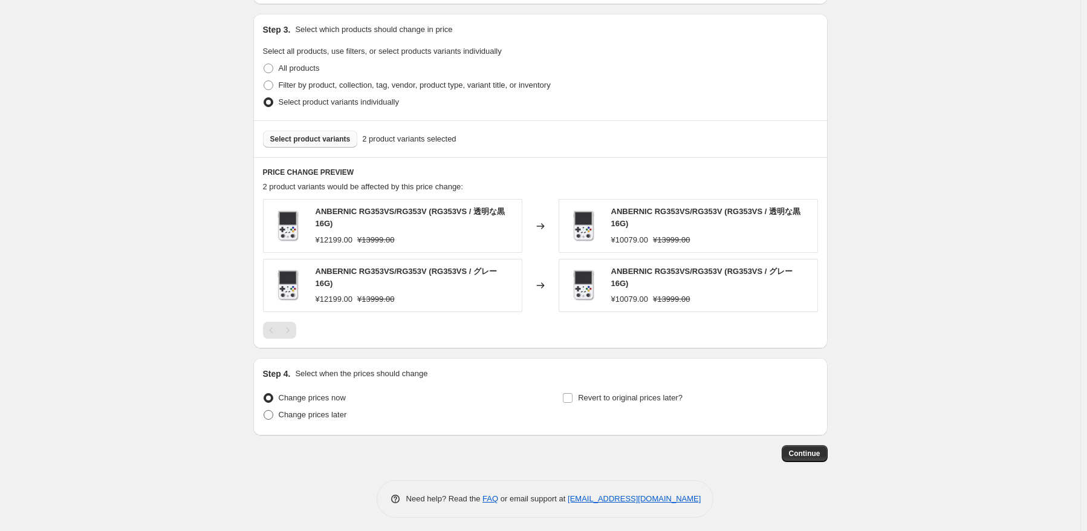
click at [327, 415] on span "Change prices later" at bounding box center [313, 414] width 68 height 9
click at [264, 410] on input "Change prices later" at bounding box center [264, 410] width 1 height 1
radio input "true"
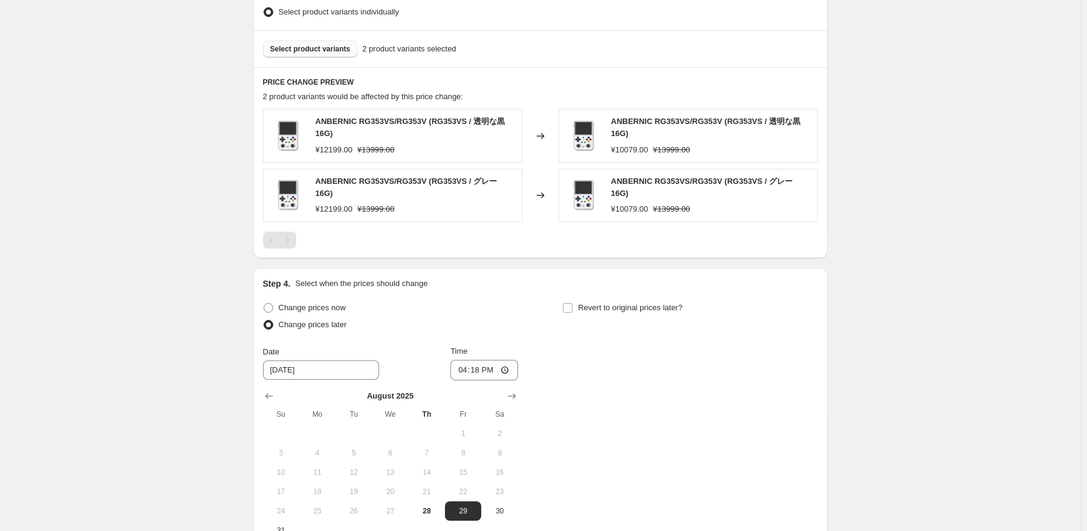
scroll to position [748, 0]
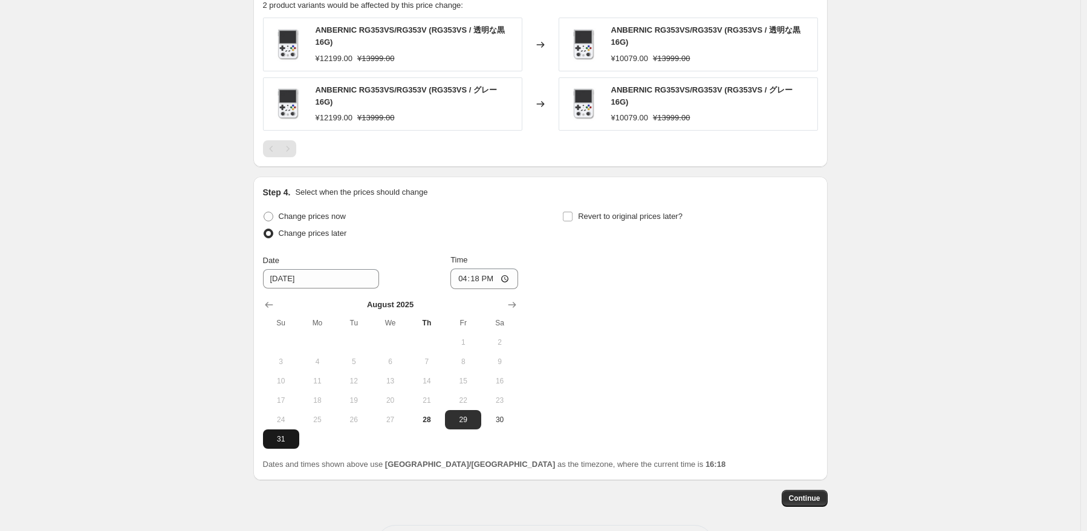
click at [286, 435] on span "31" at bounding box center [281, 439] width 27 height 10
type input "[DATE]"
click at [484, 273] on input "16:18" at bounding box center [484, 278] width 68 height 21
type input "22:50"
click at [658, 316] on div "Change prices now Change prices later Date [DATE] Time 22:50 [DATE] Su Mo Tu We…" at bounding box center [540, 328] width 555 height 241
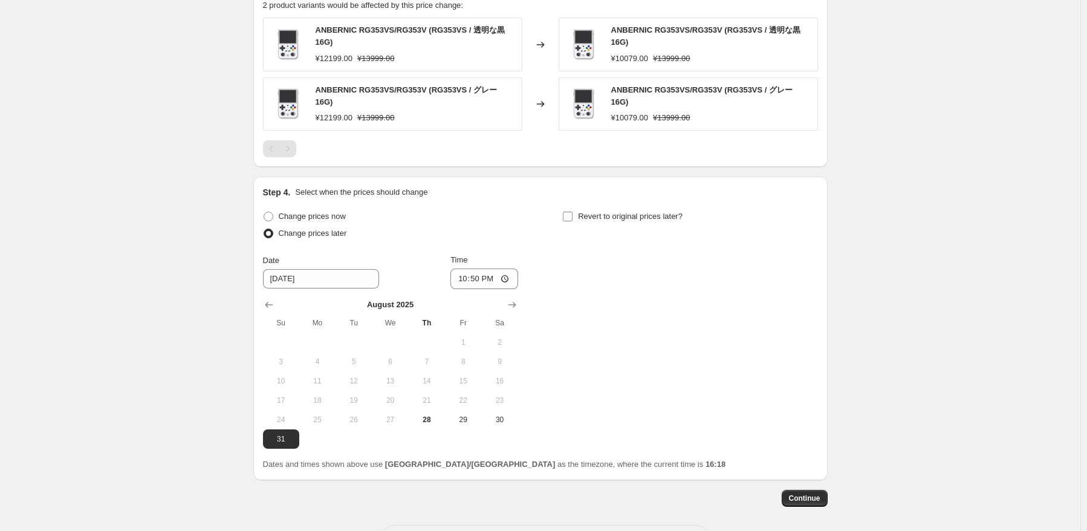
click at [652, 212] on span "Revert to original prices later?" at bounding box center [630, 216] width 105 height 9
click at [572, 212] on input "Revert to original prices later?" at bounding box center [568, 217] width 10 height 10
checkbox input "true"
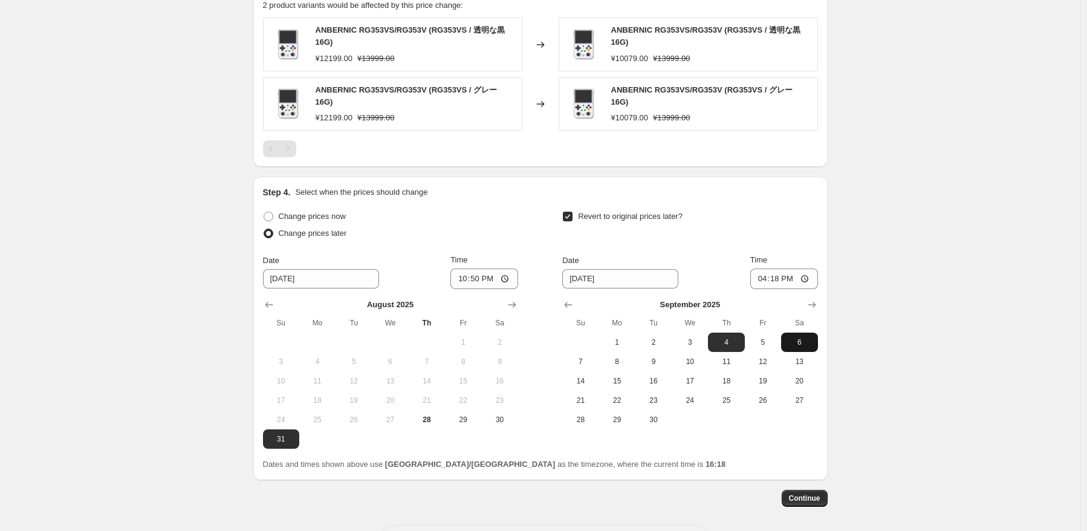
click at [788, 332] on button "6" at bounding box center [799, 341] width 36 height 19
type input "[DATE]"
click at [776, 277] on input "16:18" at bounding box center [784, 278] width 68 height 21
type input "15:00"
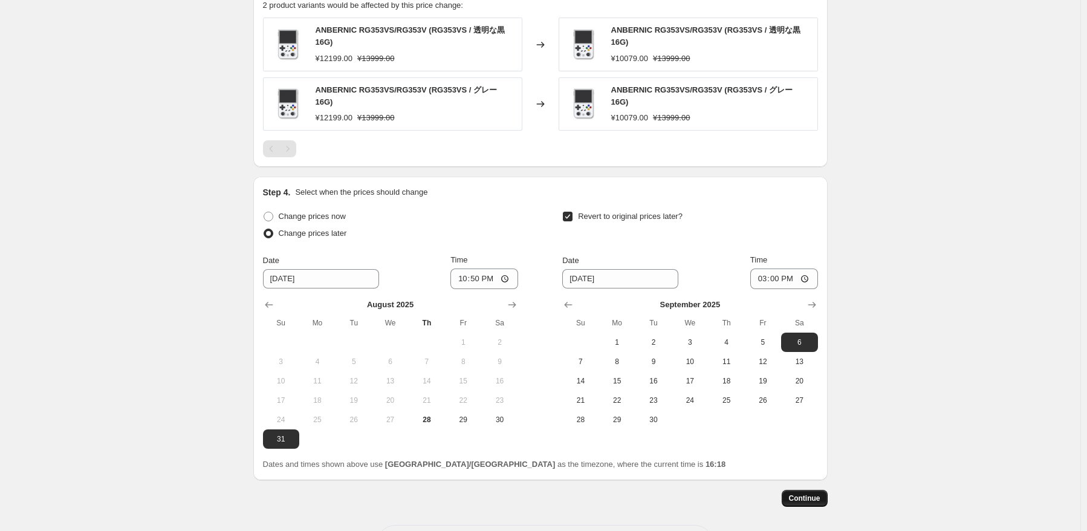
click at [803, 495] on span "Continue" at bounding box center [804, 498] width 31 height 10
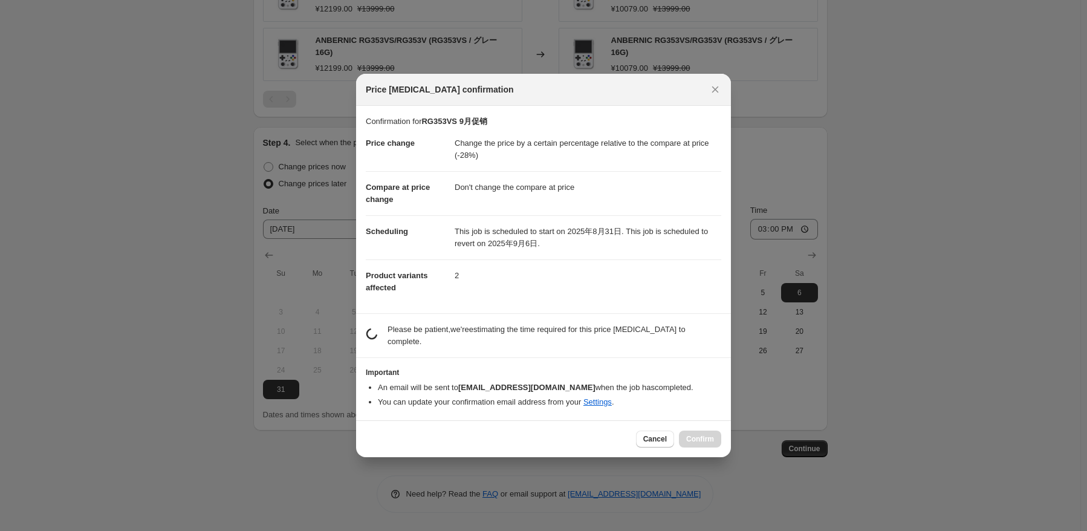
scroll to position [0, 0]
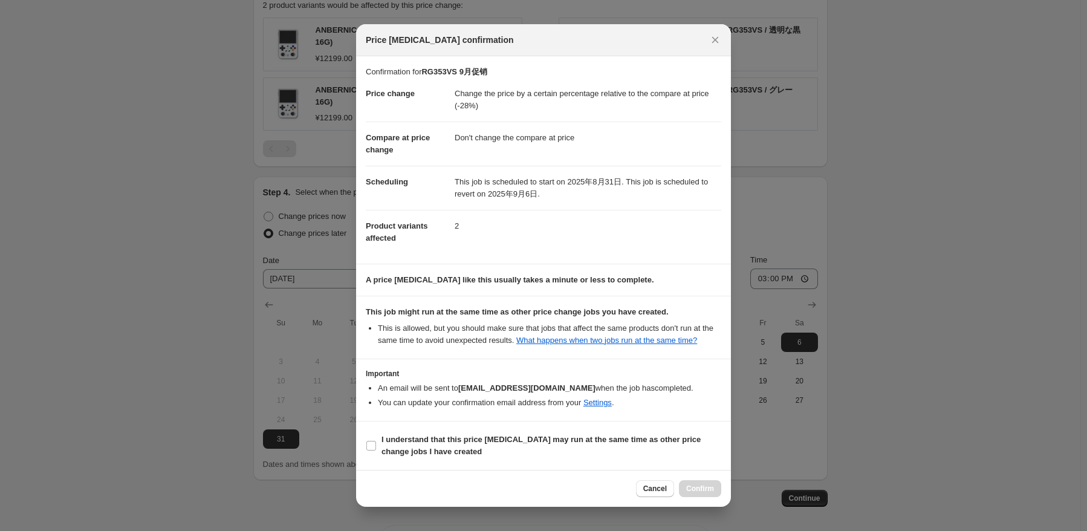
drag, startPoint x: 429, startPoint y: 452, endPoint x: 675, endPoint y: 476, distance: 247.2
click at [429, 452] on b "I understand that this price [MEDICAL_DATA] may run at the same time as other p…" at bounding box center [540, 445] width 319 height 21
click at [376, 450] on input "I understand that this price [MEDICAL_DATA] may run at the same time as other p…" at bounding box center [371, 446] width 10 height 10
checkbox input "true"
click at [704, 488] on span "Confirm" at bounding box center [700, 489] width 28 height 10
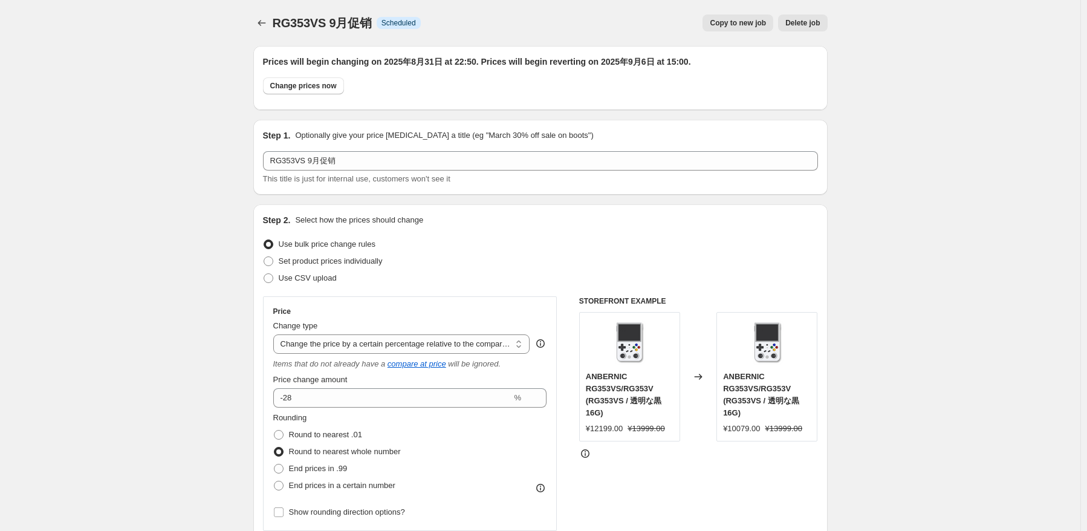
click at [273, 21] on div at bounding box center [262, 23] width 19 height 17
click at [262, 21] on icon "Price change jobs" at bounding box center [261, 23] width 8 height 6
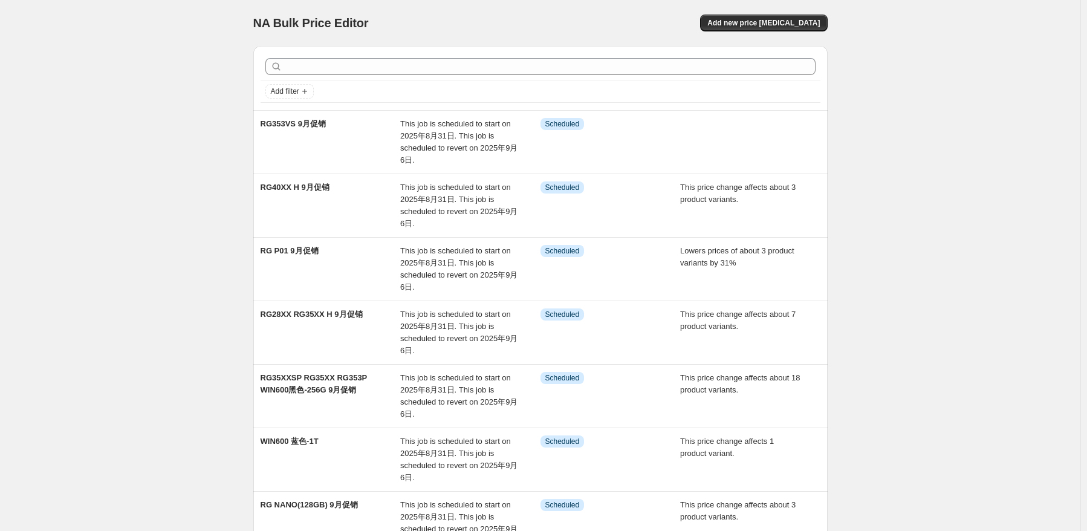
click at [794, 31] on div "NA Bulk Price Editor. This page is ready NA Bulk Price Editor Add new price [ME…" at bounding box center [540, 23] width 574 height 46
click at [797, 21] on span "Add new price [MEDICAL_DATA]" at bounding box center [763, 23] width 112 height 10
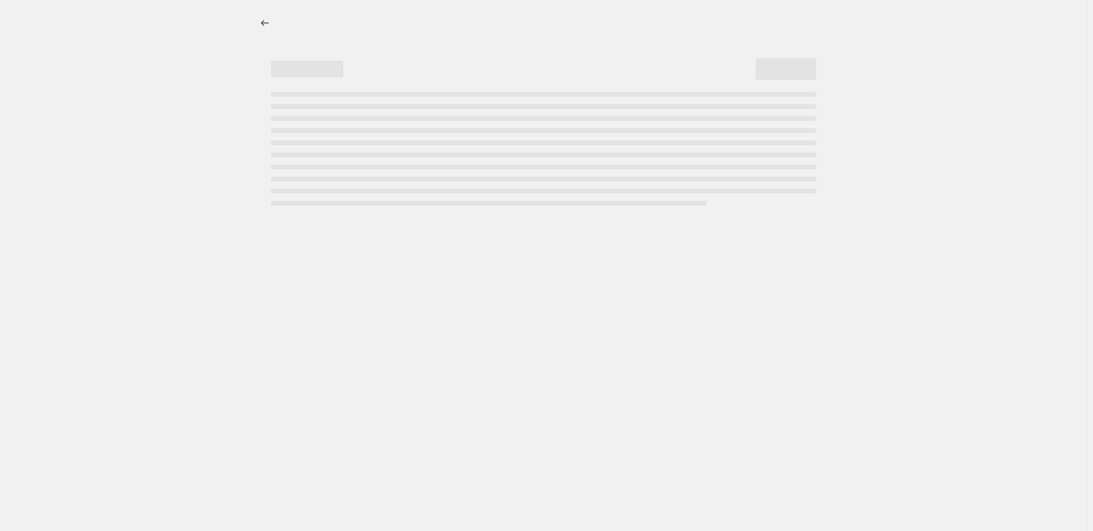
select select "percentage"
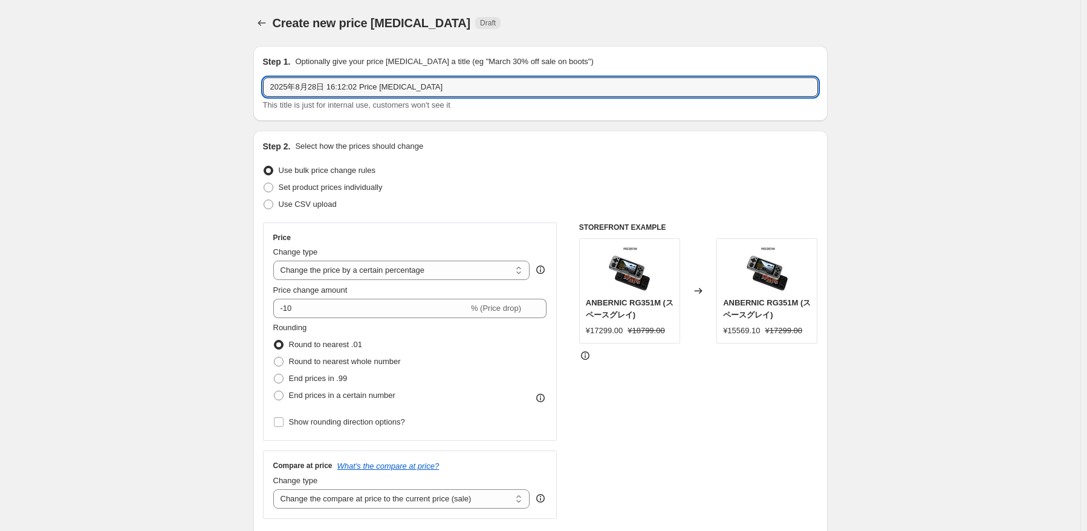
drag, startPoint x: 455, startPoint y: 84, endPoint x: 260, endPoint y: 70, distance: 195.8
click at [262, 70] on div "Step 1. Optionally give your price [MEDICAL_DATA] a title (eg "March 30% off sa…" at bounding box center [540, 83] width 574 height 75
paste input "RG353V"
type input "RG353V 9月促销"
click at [522, 131] on div "Step 2. Select how the prices should change Use bulk price change rules Set pro…" at bounding box center [540, 343] width 574 height 424
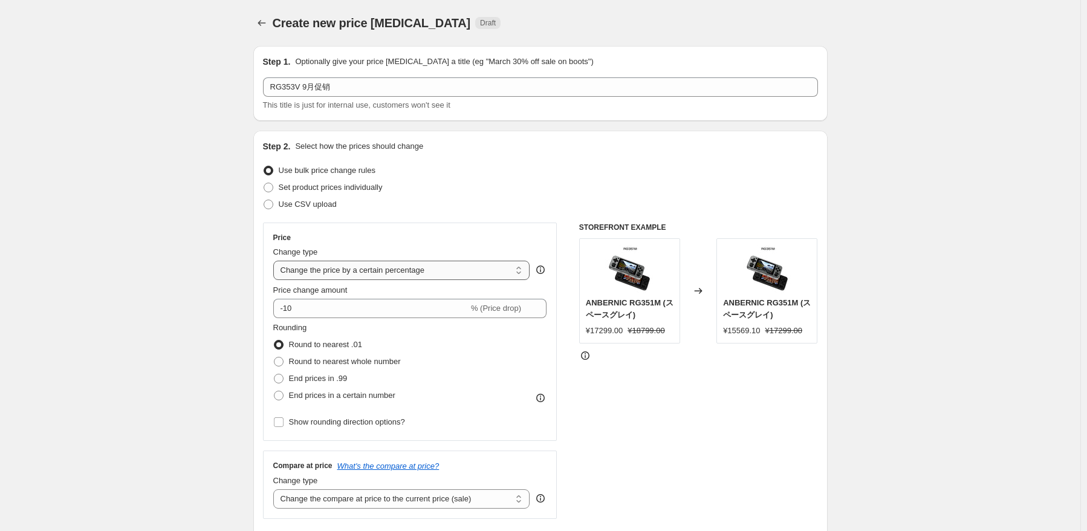
click at [419, 263] on select "Change the price to a certain amount Change the price by a certain amount Chang…" at bounding box center [401, 270] width 257 height 19
select select "pcap"
click at [276, 261] on select "Change the price to a certain amount Change the price by a certain amount Chang…" at bounding box center [401, 270] width 257 height 19
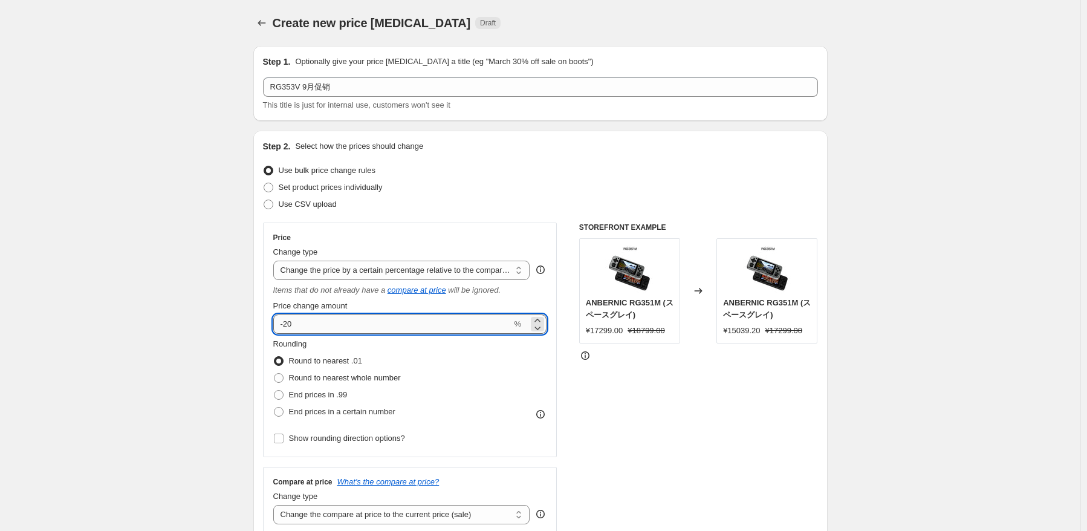
click at [386, 322] on input "-20" at bounding box center [392, 323] width 239 height 19
type input "-2"
type input "-27"
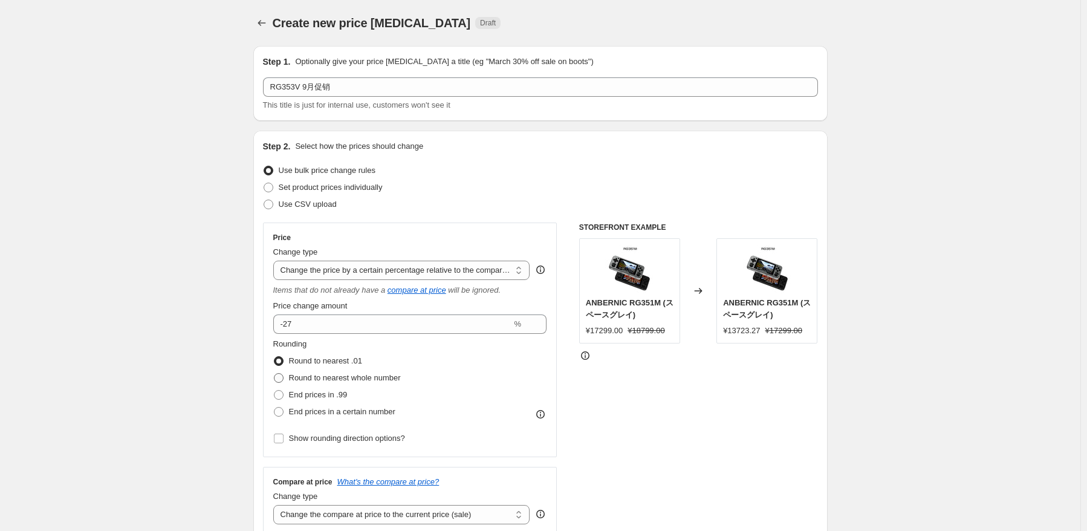
click at [389, 381] on span "Round to nearest whole number" at bounding box center [345, 377] width 112 height 9
click at [274, 374] on input "Round to nearest whole number" at bounding box center [274, 373] width 1 height 1
radio input "true"
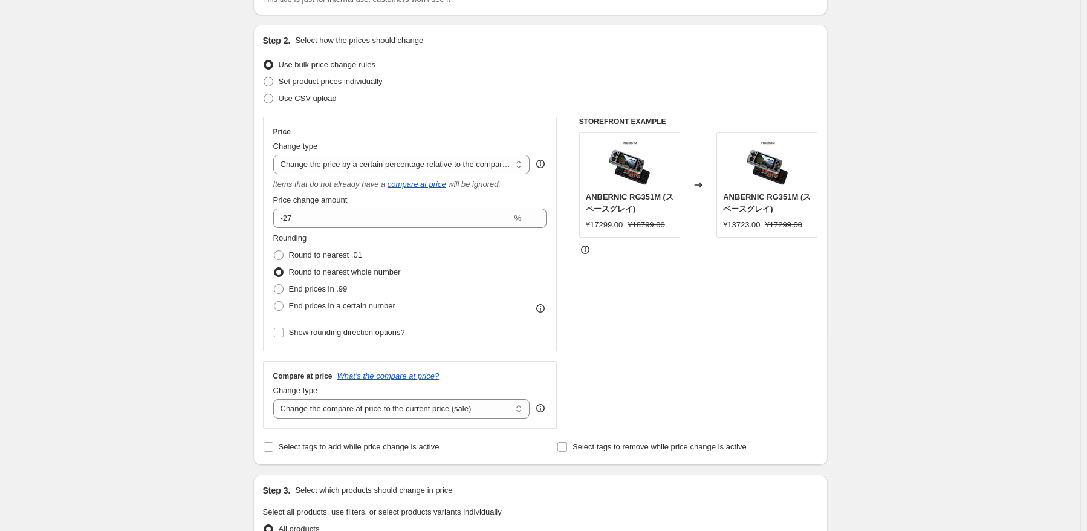
scroll to position [181, 0]
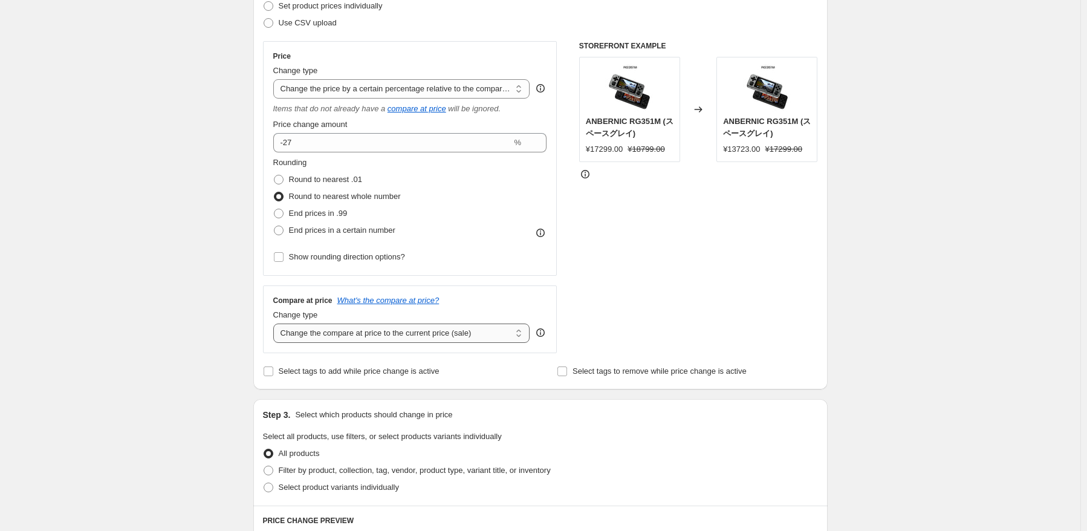
click at [491, 339] on select "Change the compare at price to the current price (sale) Change the compare at p…" at bounding box center [401, 332] width 257 height 19
select select "no_change"
click at [276, 324] on select "Change the compare at price to the current price (sale) Change the compare at p…" at bounding box center [401, 332] width 257 height 19
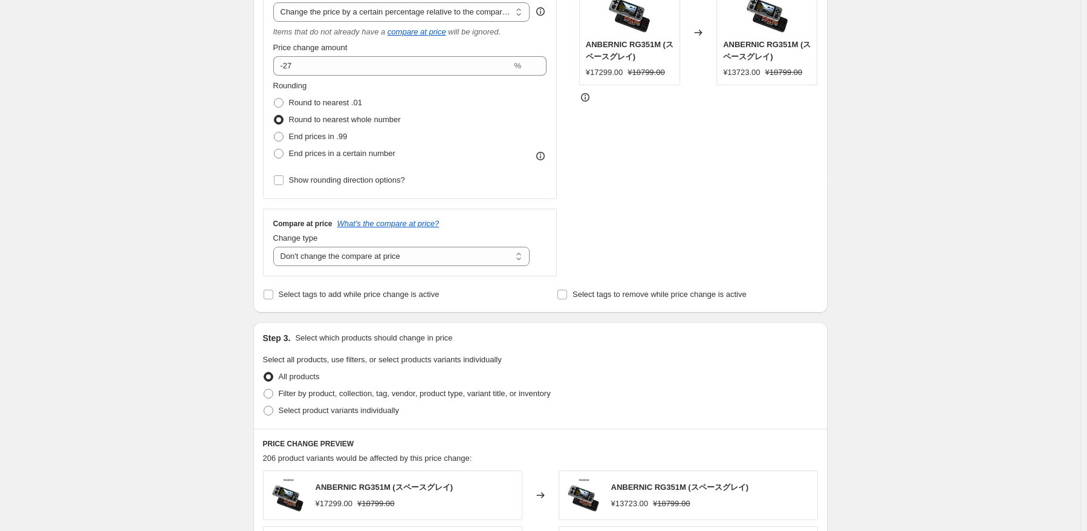
scroll to position [302, 0]
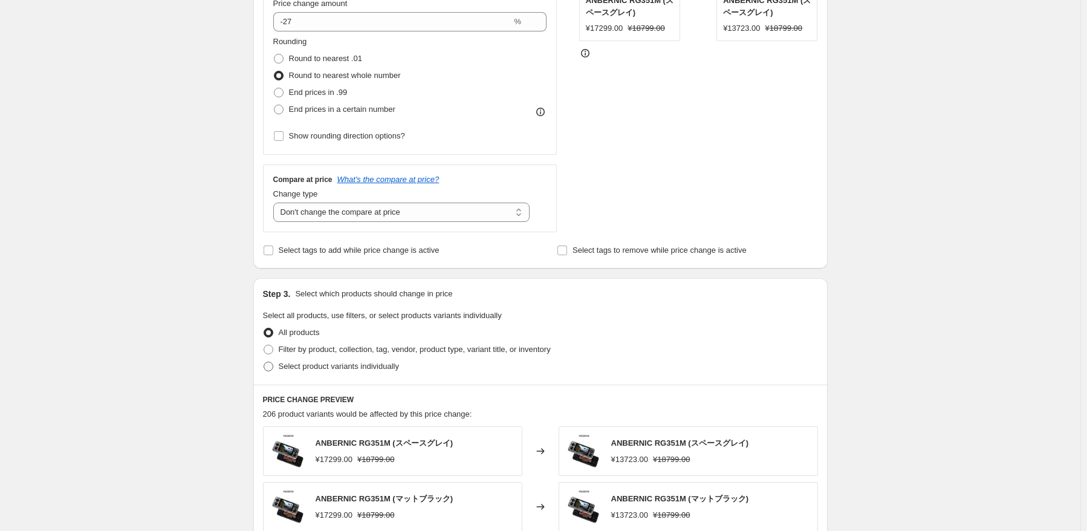
click at [347, 364] on span "Select product variants individually" at bounding box center [339, 365] width 120 height 9
click at [264, 362] on input "Select product variants individually" at bounding box center [264, 361] width 1 height 1
radio input "true"
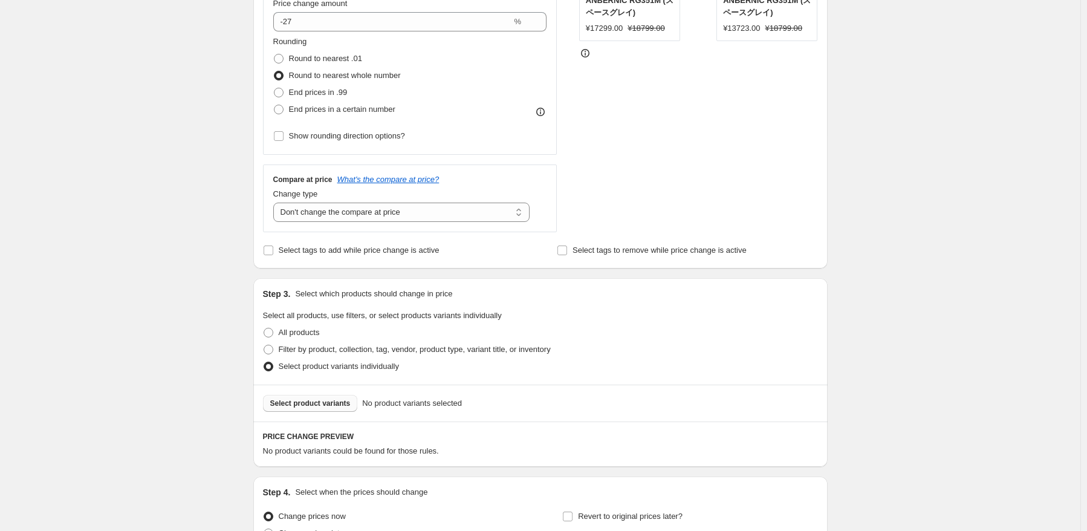
click at [321, 398] on button "Select product variants" at bounding box center [310, 403] width 95 height 17
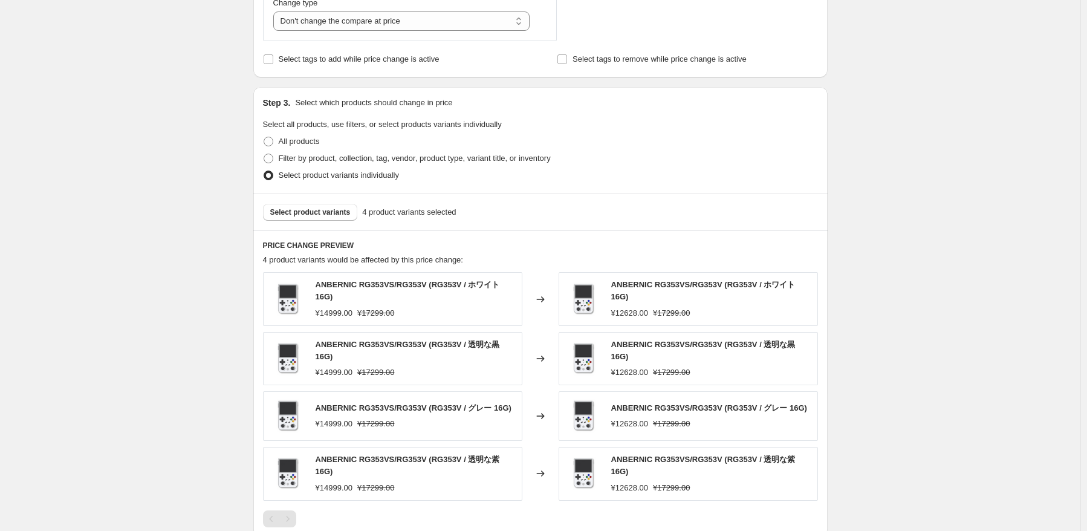
scroll to position [544, 0]
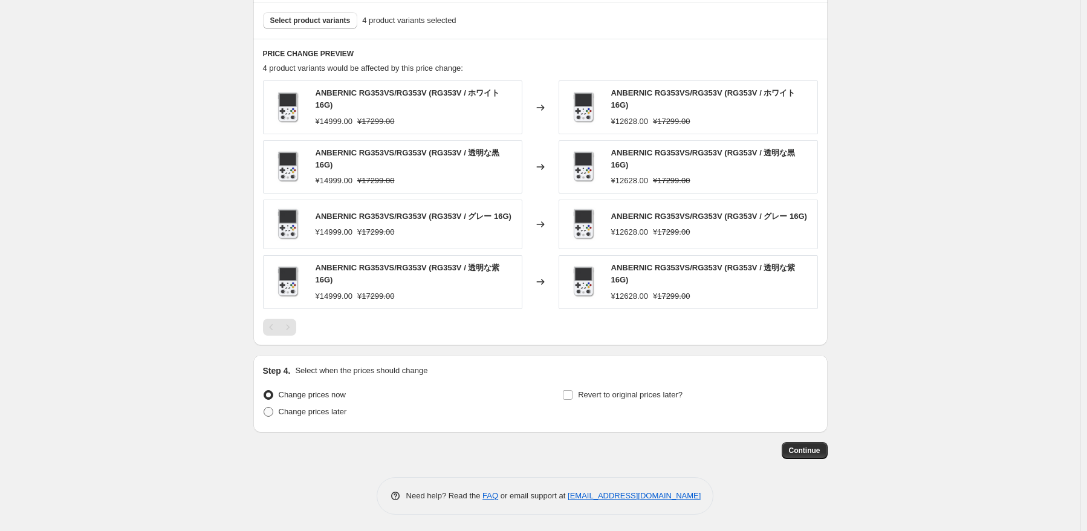
click at [309, 415] on span "Change prices later" at bounding box center [313, 411] width 68 height 9
click at [264, 407] on input "Change prices later" at bounding box center [264, 407] width 1 height 1
radio input "true"
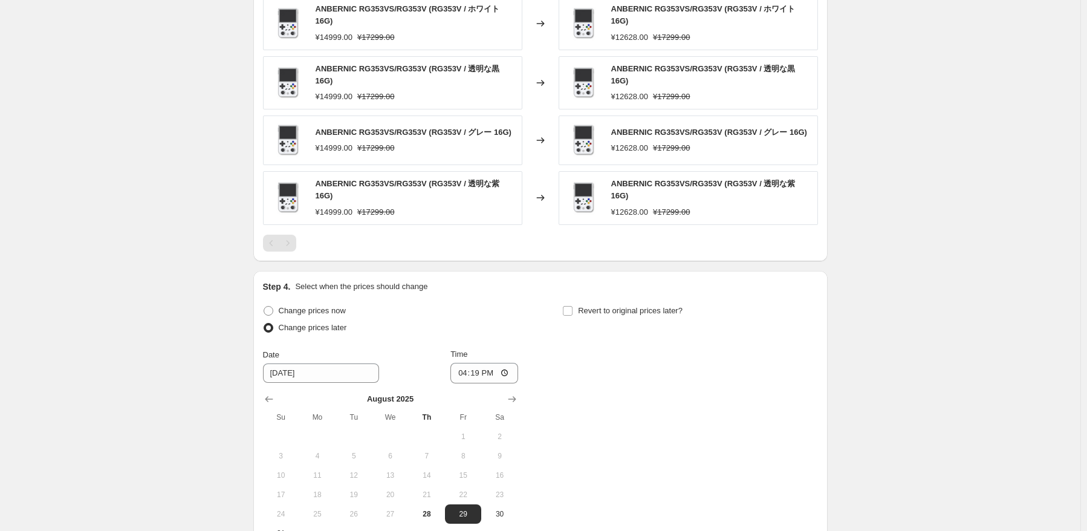
scroll to position [866, 0]
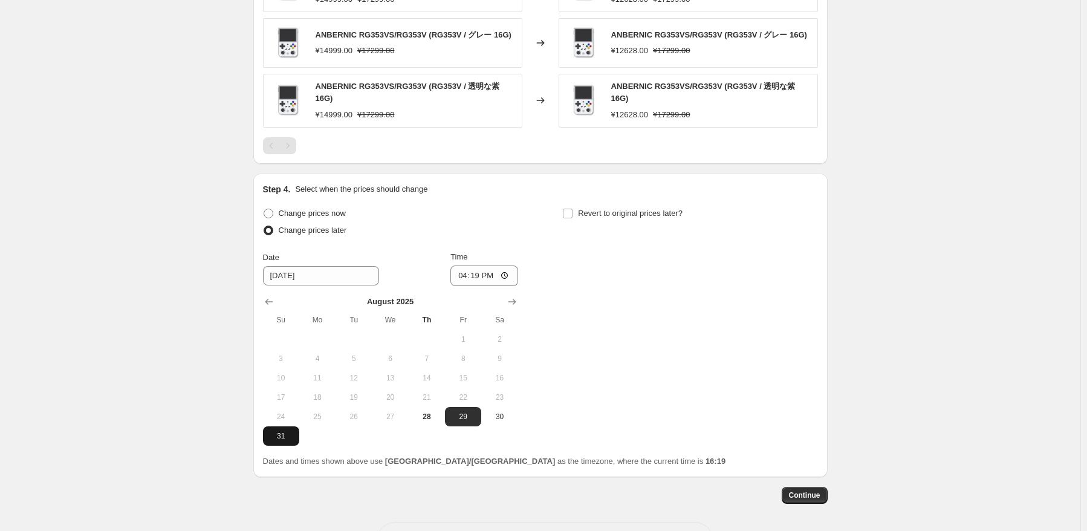
click at [283, 434] on span "31" at bounding box center [281, 436] width 27 height 10
type input "[DATE]"
click at [477, 271] on input "16:19" at bounding box center [484, 275] width 68 height 21
type input "22:50"
drag, startPoint x: 615, startPoint y: 323, endPoint x: 629, endPoint y: 251, distance: 73.9
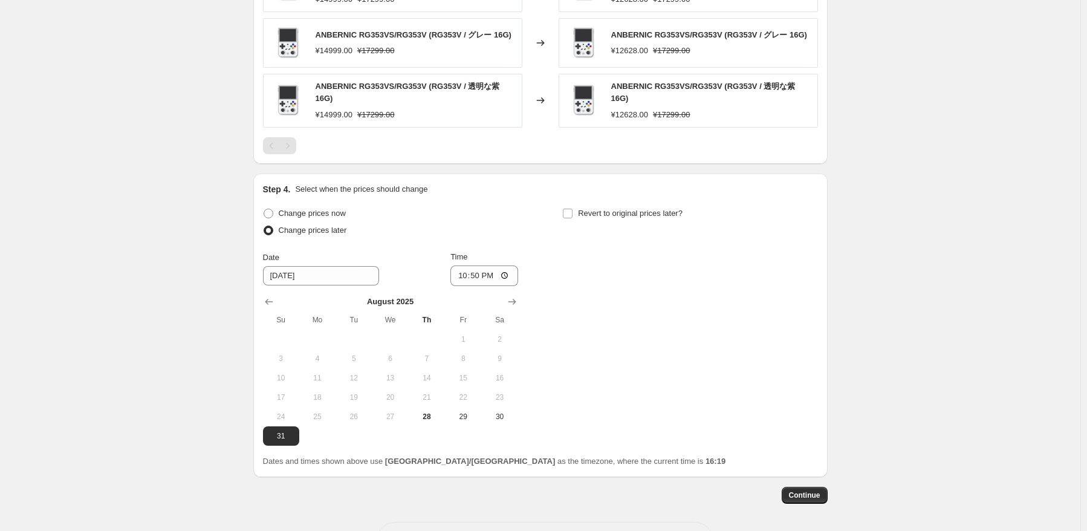
click at [615, 323] on div "Change prices now Change prices later Date [DATE] Time 22:50 [DATE] Su Mo Tu We…" at bounding box center [540, 325] width 555 height 241
drag, startPoint x: 634, startPoint y: 210, endPoint x: 688, endPoint y: 241, distance: 62.8
click at [634, 210] on span "Revert to original prices later?" at bounding box center [630, 213] width 105 height 9
click at [572, 210] on input "Revert to original prices later?" at bounding box center [568, 214] width 10 height 10
checkbox input "true"
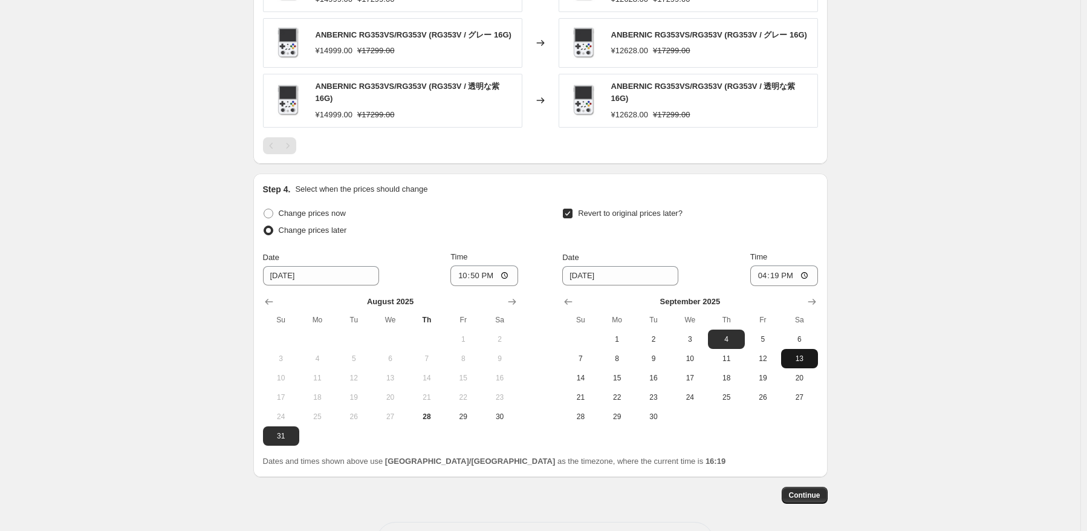
click at [798, 349] on button "13" at bounding box center [799, 358] width 36 height 19
click at [805, 331] on button "6" at bounding box center [799, 338] width 36 height 19
type input "[DATE]"
click at [780, 274] on input "16:19" at bounding box center [784, 275] width 68 height 21
type input "15:00"
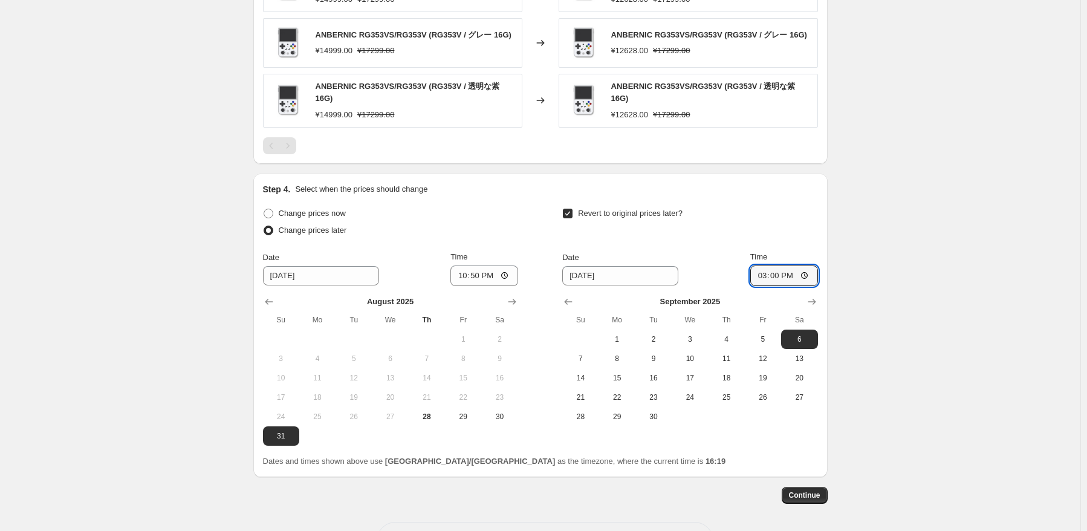
click at [820, 493] on span "Continue" at bounding box center [804, 495] width 31 height 10
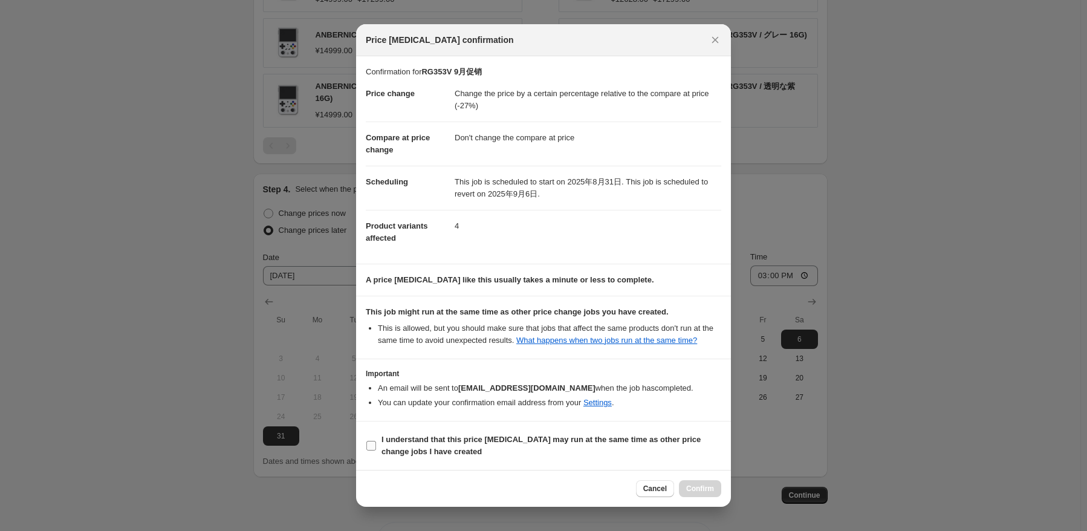
click at [426, 441] on b "I understand that this price [MEDICAL_DATA] may run at the same time as other p…" at bounding box center [540, 445] width 319 height 21
click at [376, 441] on input "I understand that this price [MEDICAL_DATA] may run at the same time as other p…" at bounding box center [371, 446] width 10 height 10
checkbox input "true"
click at [710, 487] on span "Confirm" at bounding box center [700, 489] width 28 height 10
click at [881, 380] on div at bounding box center [543, 265] width 1087 height 531
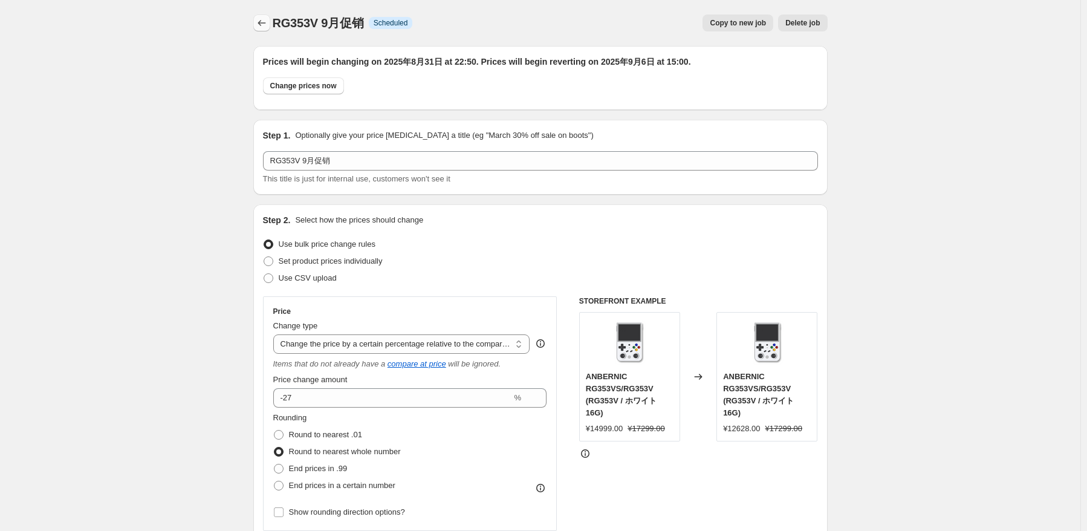
click at [259, 22] on icon "Price change jobs" at bounding box center [262, 23] width 12 height 12
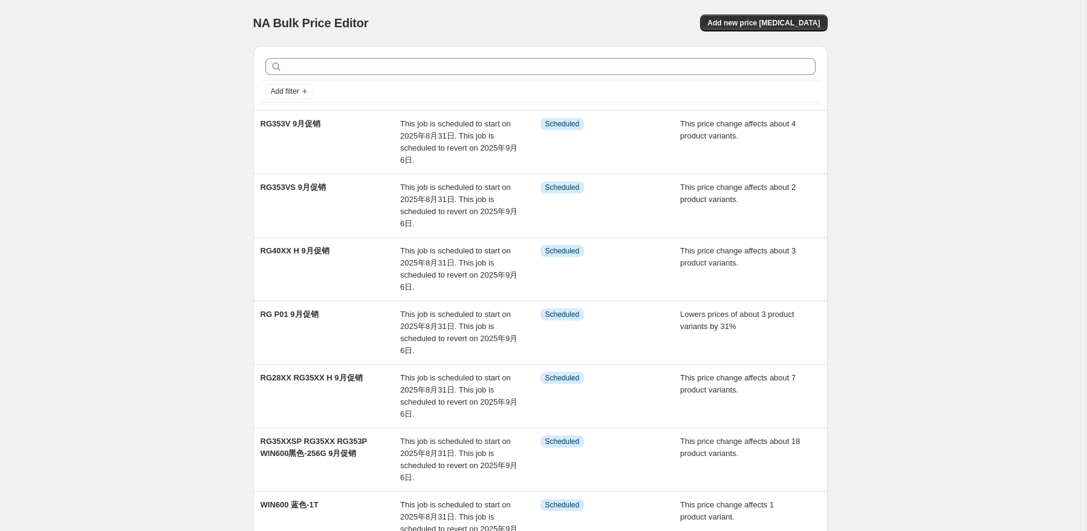
click at [814, 12] on div "NA Bulk Price Editor. This page is ready NA Bulk Price Editor Add new price [ME…" at bounding box center [540, 23] width 574 height 46
click at [808, 24] on span "Add new price [MEDICAL_DATA]" at bounding box center [763, 23] width 112 height 10
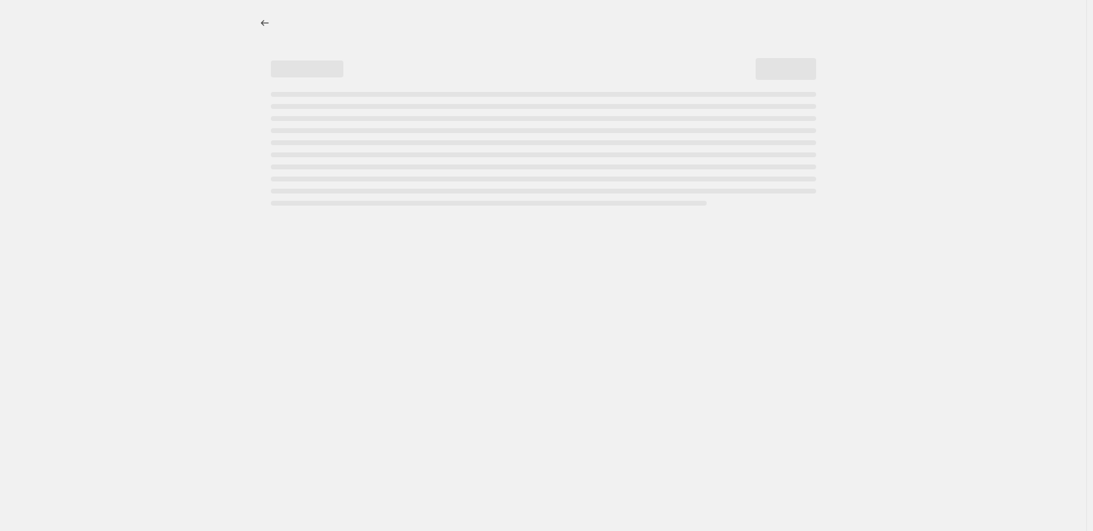
select select "percentage"
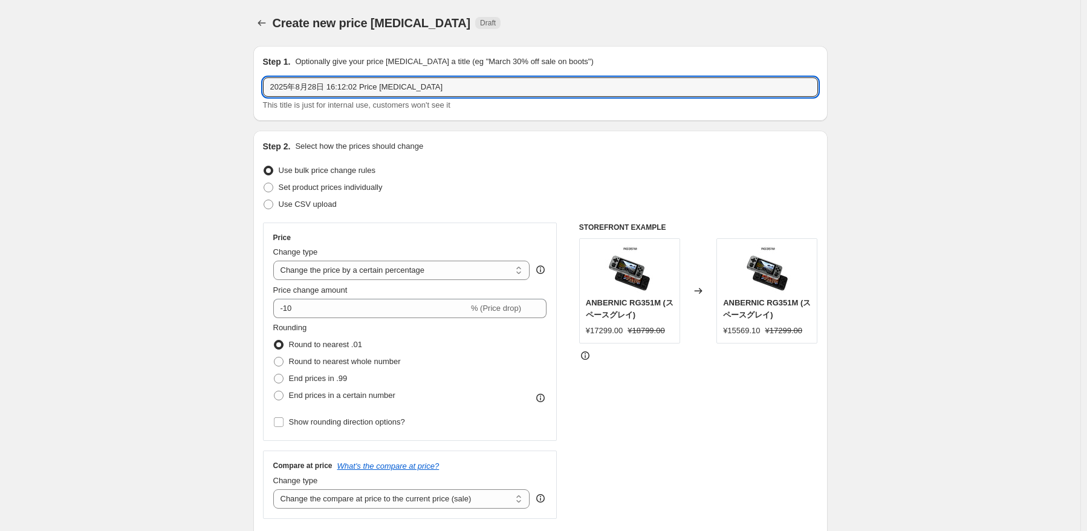
drag, startPoint x: 455, startPoint y: 83, endPoint x: 98, endPoint y: 57, distance: 358.2
paste input "RG34XX RG ARC-S"
type input "RG34XX RG ARC-S 9月促销"
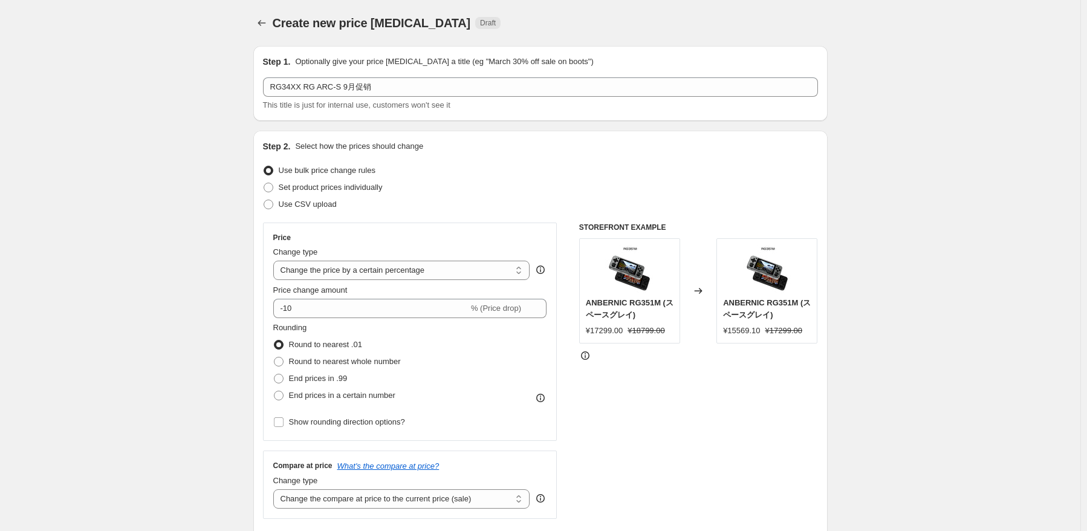
click at [544, 170] on div "Use bulk price change rules" at bounding box center [540, 170] width 555 height 17
click at [412, 273] on select "Change the price to a certain amount Change the price by a certain amount Chang…" at bounding box center [401, 270] width 257 height 19
select select "pcap"
click at [276, 261] on select "Change the price to a certain amount Change the price by a certain amount Chang…" at bounding box center [401, 270] width 257 height 19
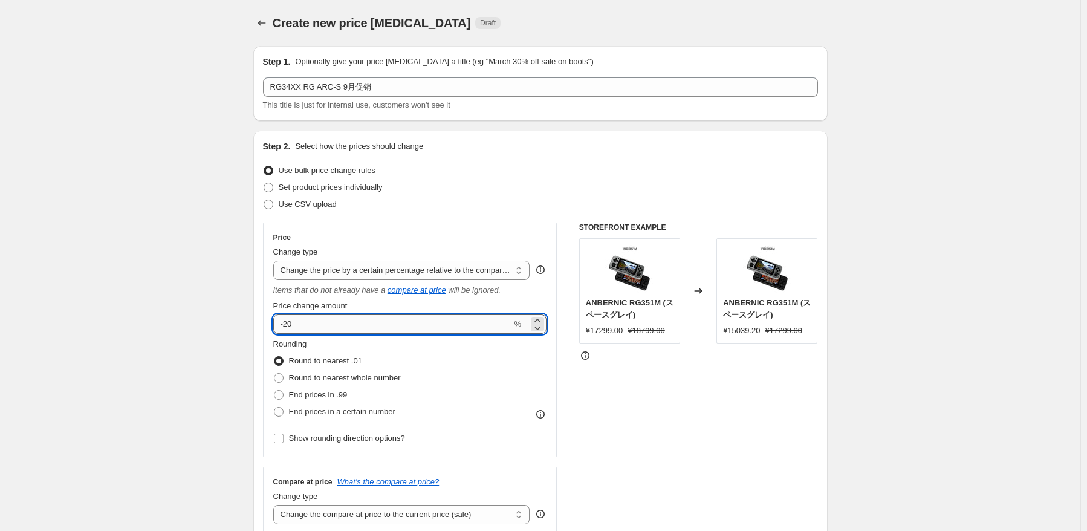
click at [407, 320] on input "-20" at bounding box center [392, 323] width 239 height 19
type input "-2"
type input "-34"
type input "-3"
type input "0"
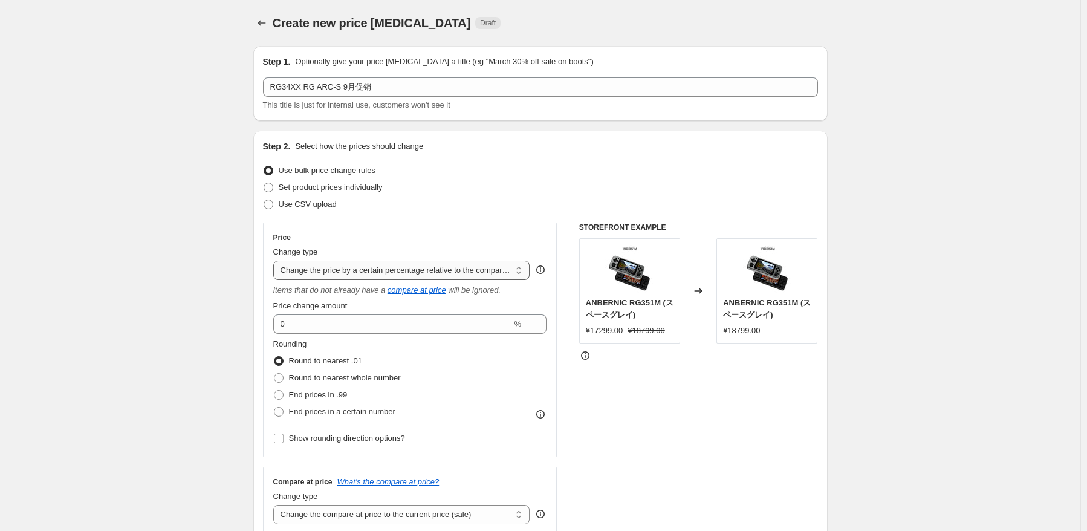
click at [451, 278] on select "Change the price to a certain amount Change the price by a certain amount Chang…" at bounding box center [401, 270] width 257 height 19
click at [276, 261] on select "Change the price to a certain amount Change the price by a certain amount Chang…" at bounding box center [401, 270] width 257 height 19
click at [366, 265] on select "Change the price to a certain amount Change the price by a certain amount Chang…" at bounding box center [401, 270] width 257 height 19
click at [276, 261] on select "Change the price to a certain amount Change the price by a certain amount Chang…" at bounding box center [401, 270] width 257 height 19
click at [382, 333] on div "Price Change type Change the price to a certain amount Change the price by a ce…" at bounding box center [410, 340] width 274 height 214
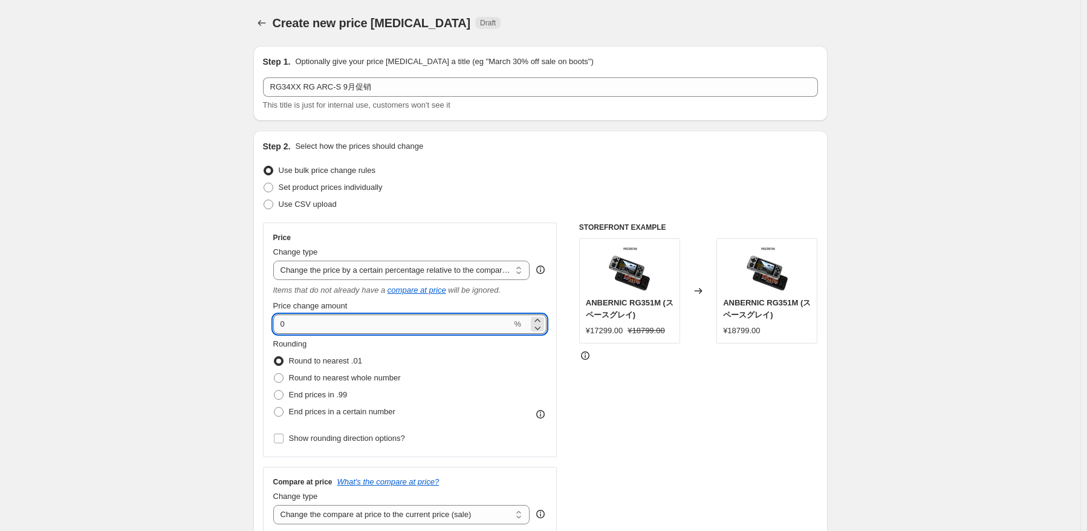
click at [383, 329] on input "0" at bounding box center [392, 323] width 239 height 19
type input "-26"
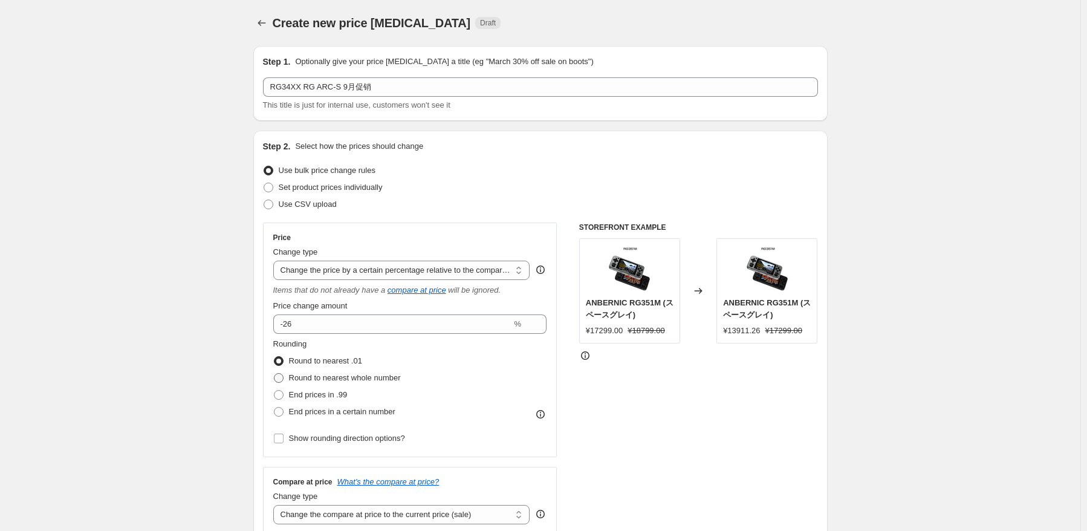
click at [363, 375] on span "Round to nearest whole number" at bounding box center [345, 377] width 112 height 9
click at [274, 374] on input "Round to nearest whole number" at bounding box center [274, 373] width 1 height 1
radio input "true"
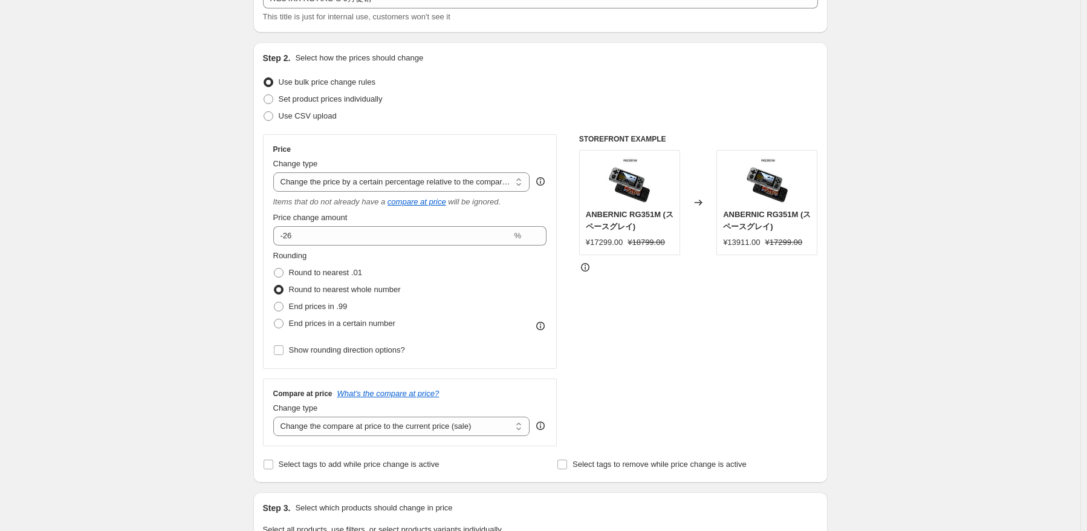
scroll to position [242, 0]
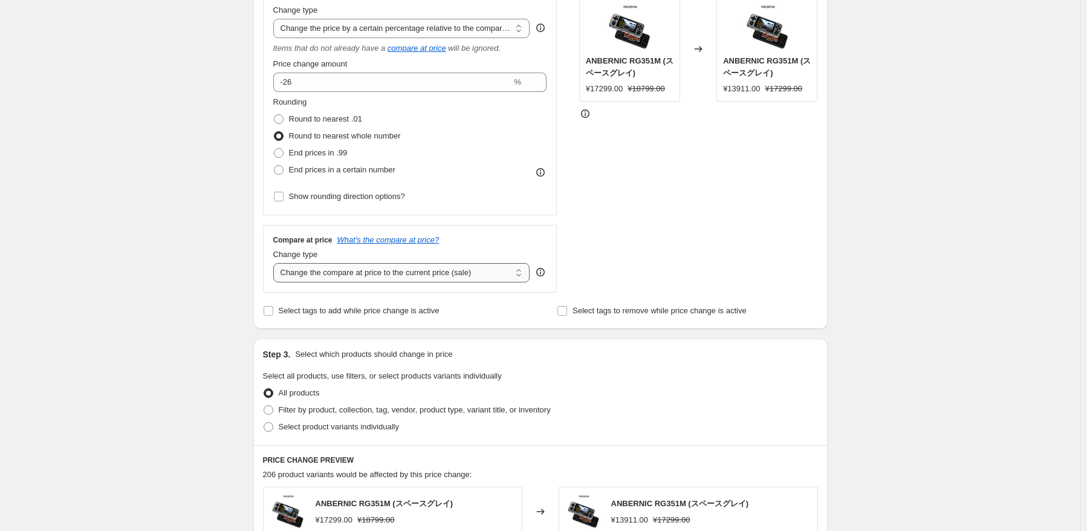
click at [470, 276] on select "Change the compare at price to the current price (sale) Change the compare at p…" at bounding box center [401, 272] width 257 height 19
click at [276, 264] on select "Change the compare at price to the current price (sale) Change the compare at p…" at bounding box center [401, 272] width 257 height 19
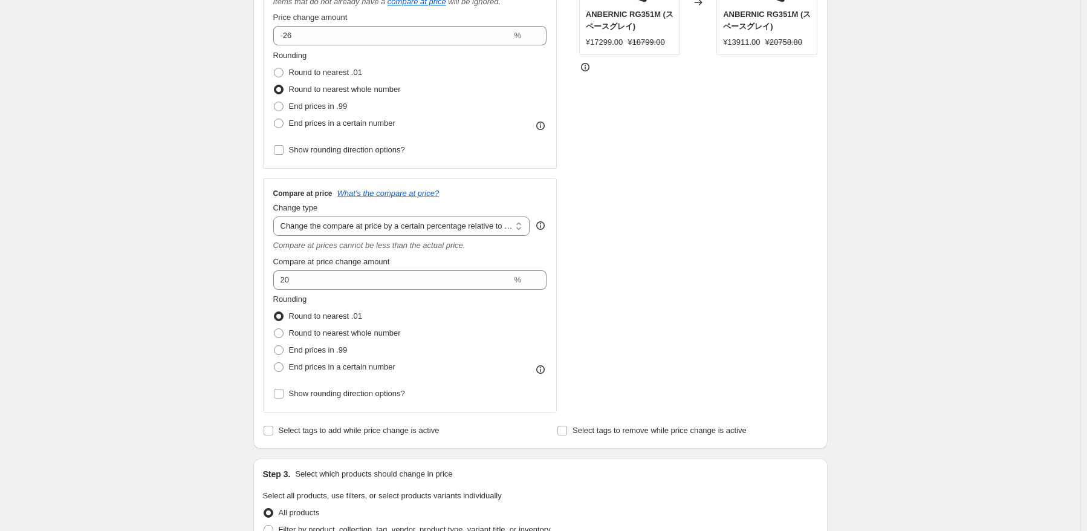
scroll to position [363, 0]
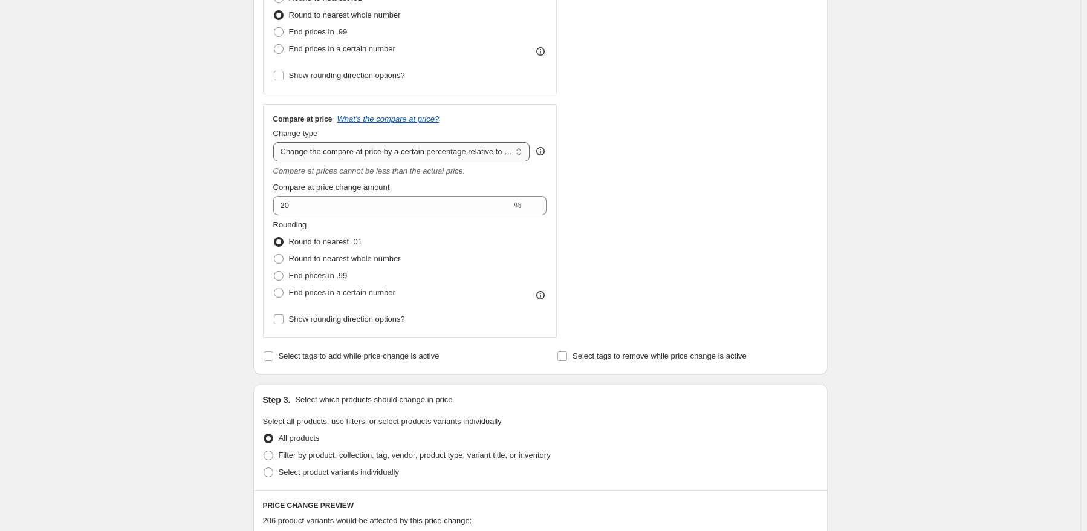
drag, startPoint x: 419, startPoint y: 151, endPoint x: 422, endPoint y: 161, distance: 10.6
click at [419, 151] on select "Change the compare at price to the current price (sale) Change the compare at p…" at bounding box center [401, 151] width 257 height 19
select select "no_change"
click at [276, 143] on select "Change the compare at price to the current price (sale) Change the compare at p…" at bounding box center [401, 151] width 257 height 19
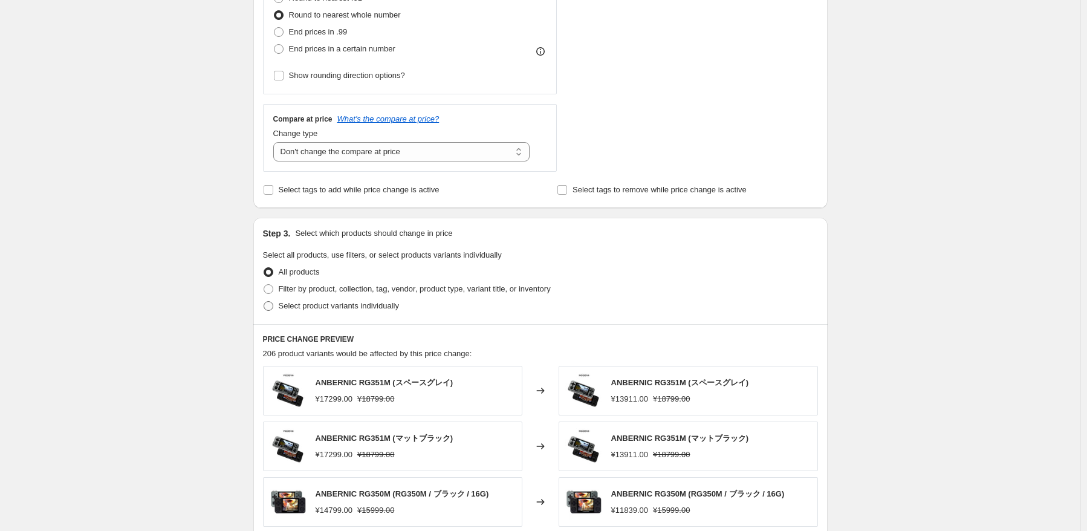
click at [343, 306] on span "Select product variants individually" at bounding box center [339, 305] width 120 height 9
click at [264, 302] on input "Select product variants individually" at bounding box center [264, 301] width 1 height 1
radio input "true"
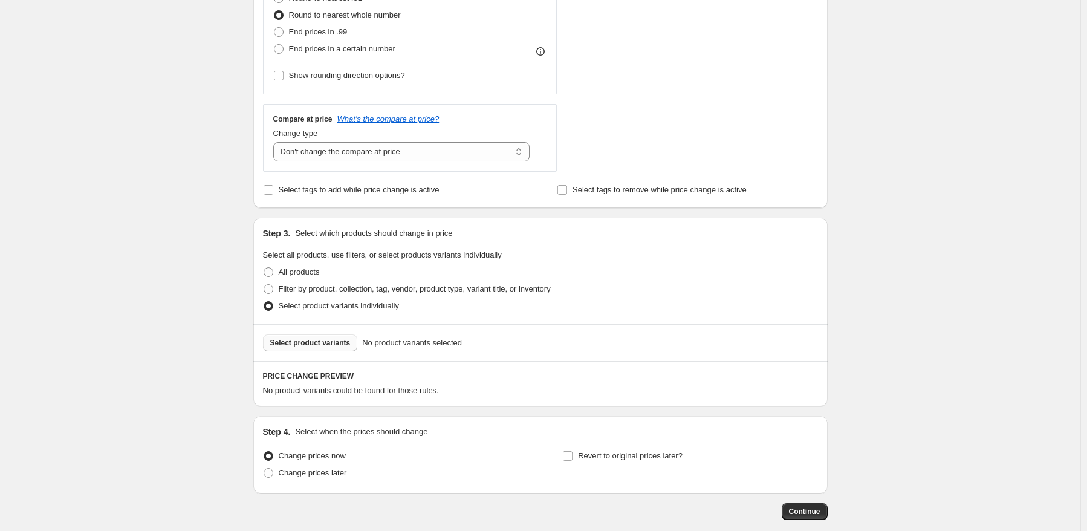
click at [324, 348] on span "Select product variants" at bounding box center [310, 343] width 80 height 10
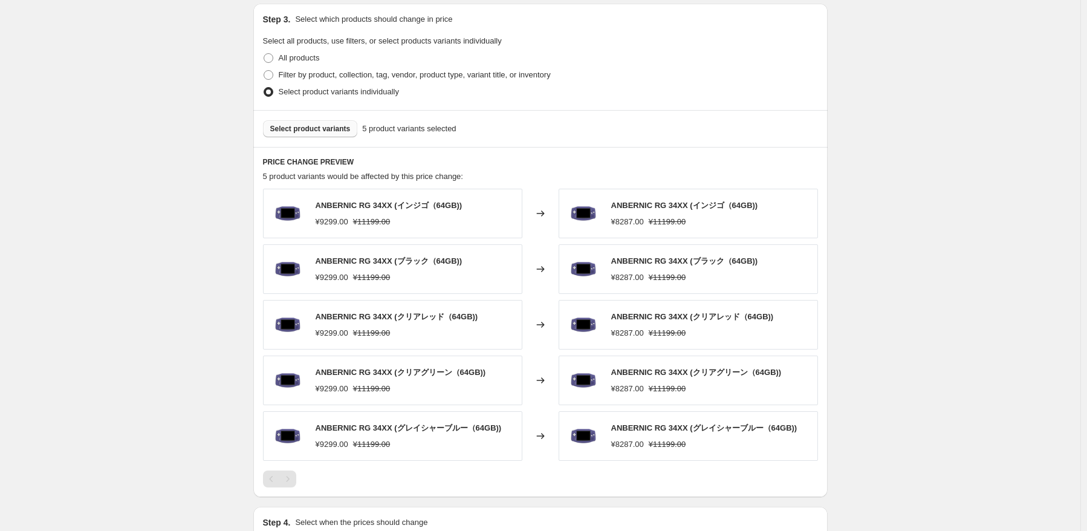
scroll to position [604, 0]
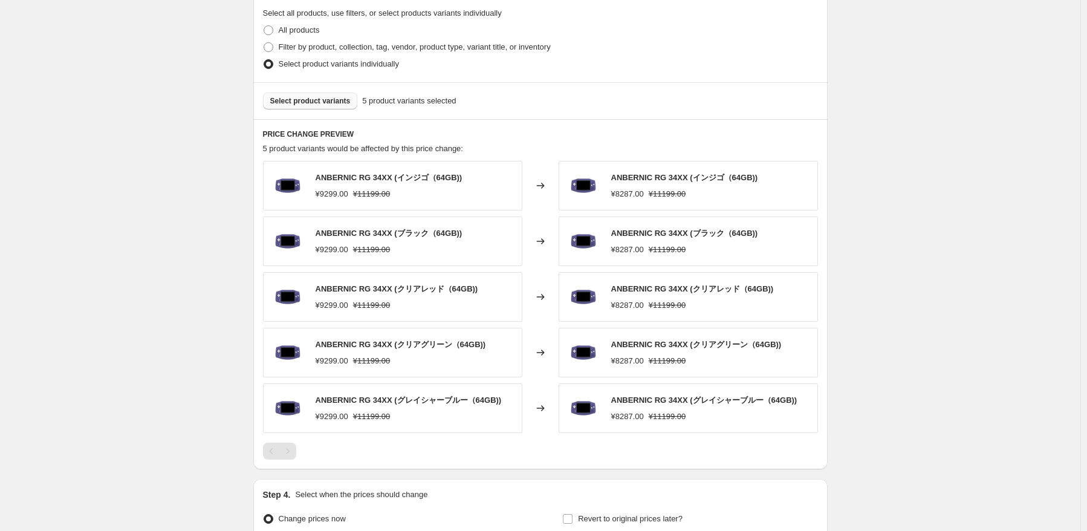
click at [346, 104] on span "Select product variants" at bounding box center [310, 101] width 80 height 10
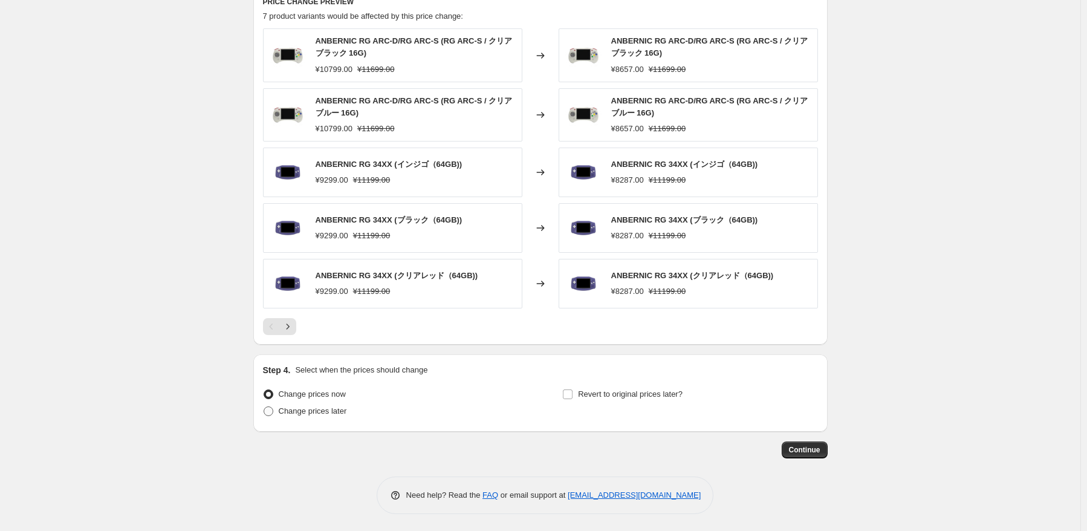
click at [341, 412] on span "Change prices later" at bounding box center [313, 410] width 68 height 9
click at [264, 407] on input "Change prices later" at bounding box center [264, 406] width 1 height 1
radio input "true"
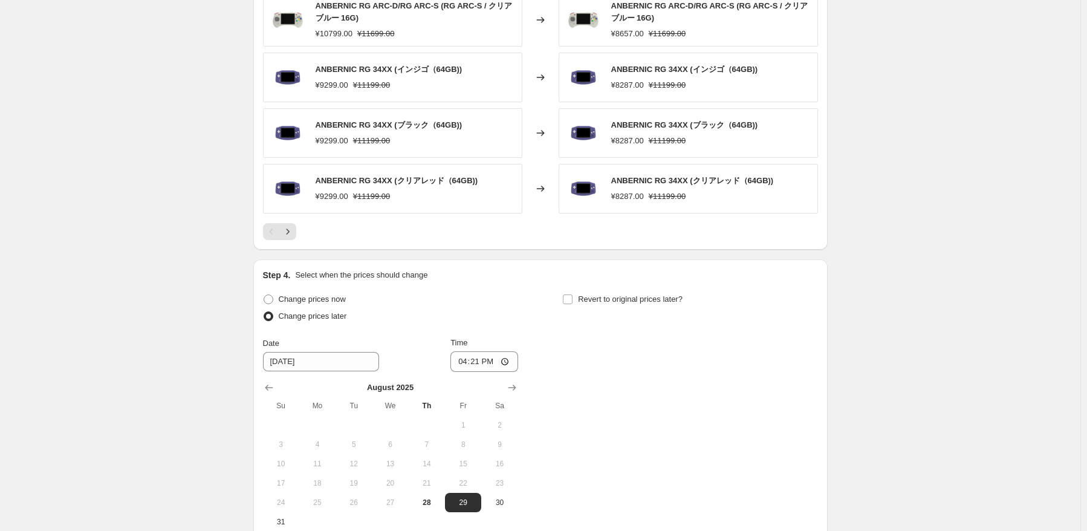
scroll to position [918, 0]
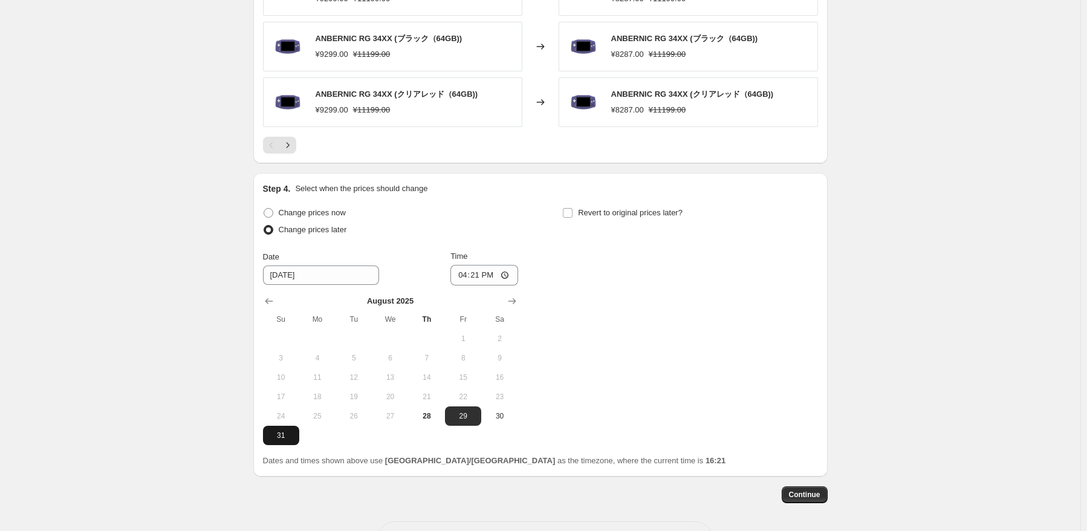
click at [293, 430] on span "31" at bounding box center [281, 435] width 27 height 10
type input "[DATE]"
click at [481, 274] on input "16:21" at bounding box center [484, 275] width 68 height 21
type input "22:50"
click at [643, 311] on div "Change prices now Change prices later Date [DATE] Time 22:50 [DATE] Su Mo Tu We…" at bounding box center [540, 324] width 555 height 241
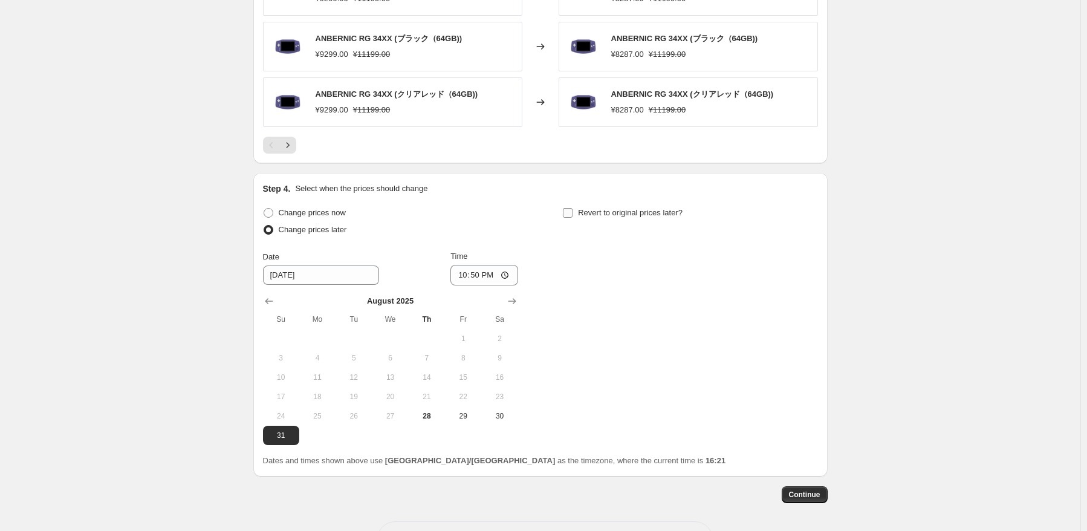
click at [628, 217] on span "Revert to original prices later?" at bounding box center [630, 213] width 105 height 12
click at [572, 217] on input "Revert to original prices later?" at bounding box center [568, 213] width 10 height 10
checkbox input "true"
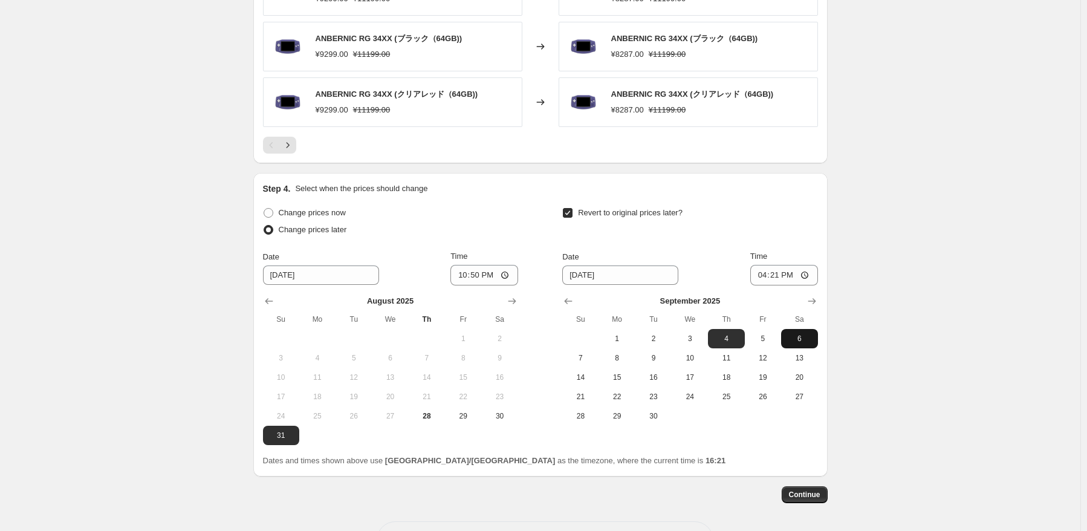
click at [798, 338] on span "6" at bounding box center [799, 339] width 27 height 10
type input "[DATE]"
click at [778, 275] on input "16:21" at bounding box center [784, 275] width 68 height 21
type input "15:00"
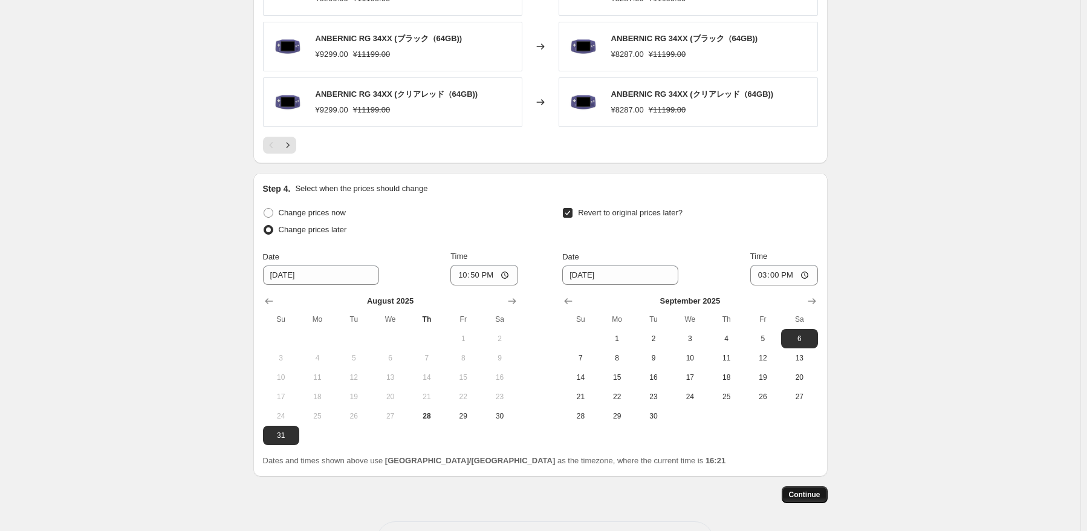
click at [817, 499] on button "Continue" at bounding box center [805, 494] width 46 height 17
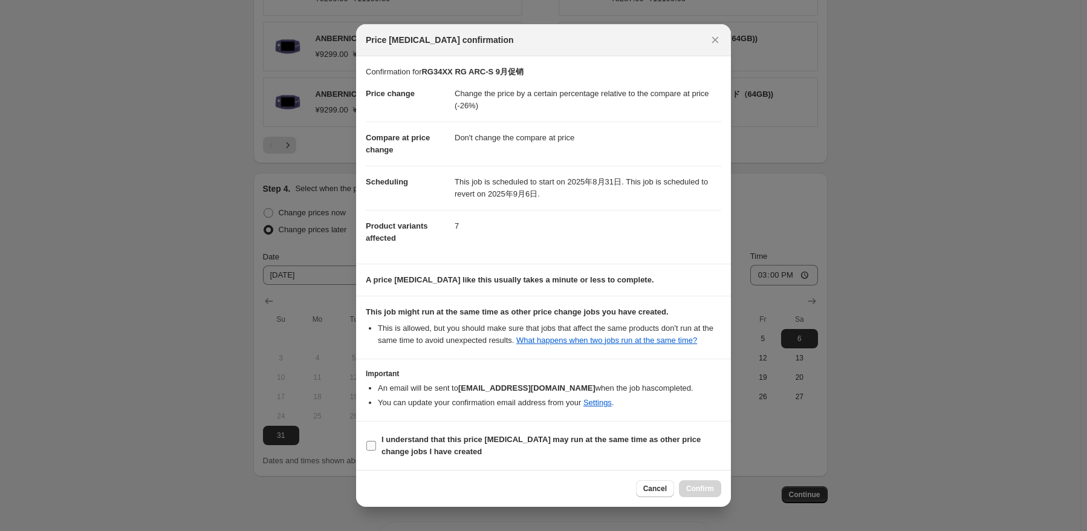
click at [446, 442] on b "I understand that this price [MEDICAL_DATA] may run at the same time as other p…" at bounding box center [540, 445] width 319 height 21
click at [376, 442] on input "I understand that this price [MEDICAL_DATA] may run at the same time as other p…" at bounding box center [371, 446] width 10 height 10
checkbox input "true"
click at [702, 485] on span "Confirm" at bounding box center [700, 489] width 28 height 10
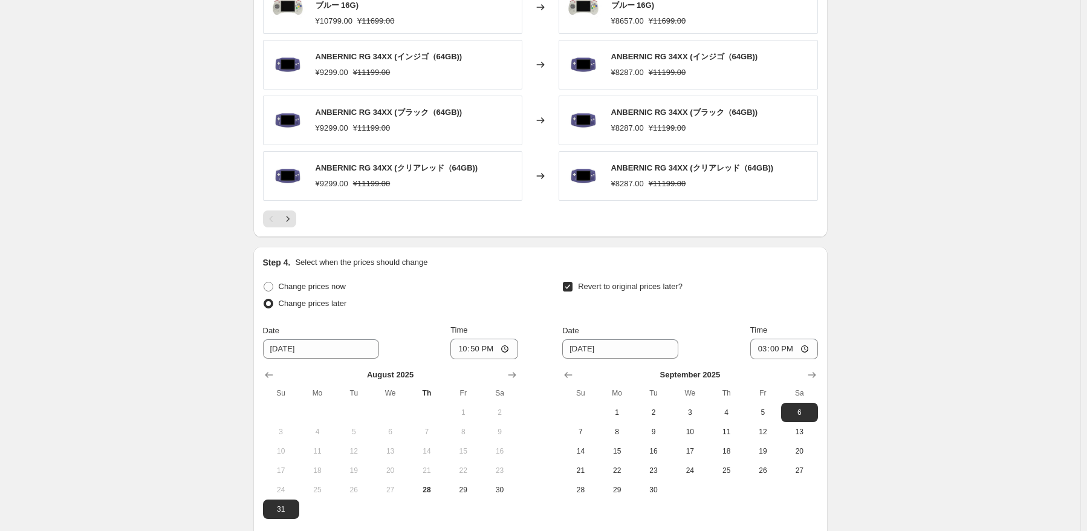
drag, startPoint x: 925, startPoint y: 389, endPoint x: 913, endPoint y: 380, distance: 15.6
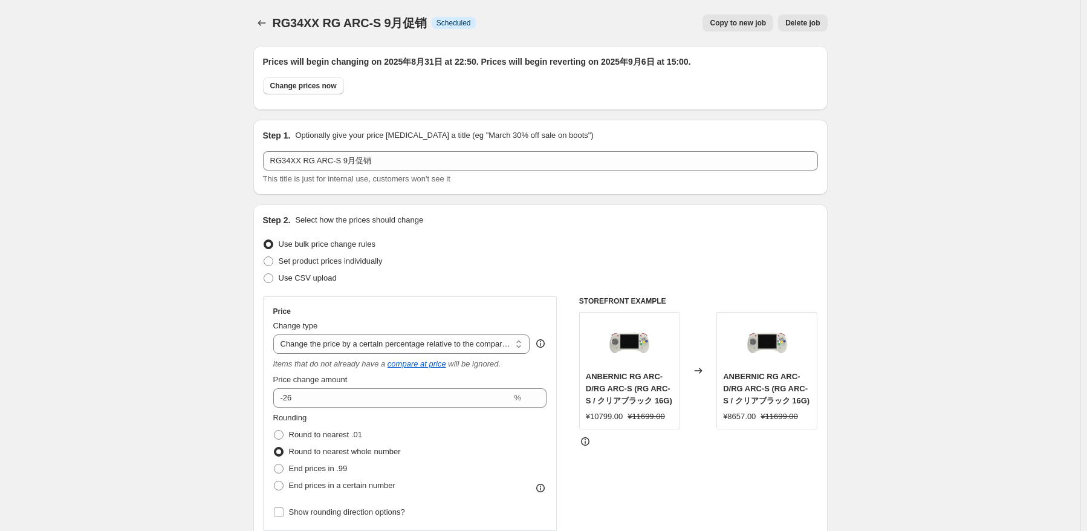
click at [263, 14] on div "RG34XX RG ARC-S 9月促销. This page is ready RG34XX RG ARC-S 9月促销 Info Scheduled Co…" at bounding box center [540, 23] width 574 height 46
click at [263, 16] on button "Price change jobs" at bounding box center [261, 23] width 17 height 17
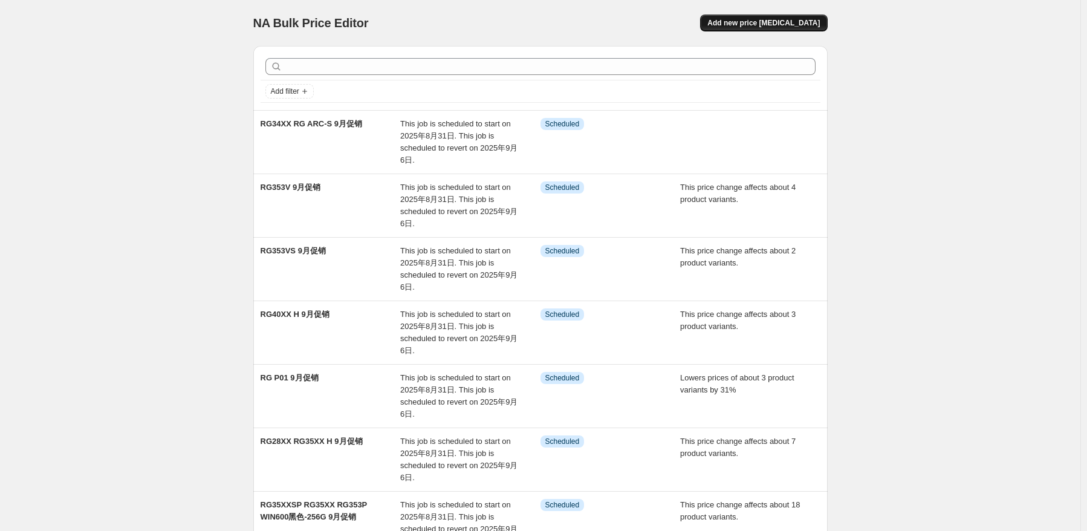
click at [762, 28] on button "Add new price [MEDICAL_DATA]" at bounding box center [763, 23] width 127 height 17
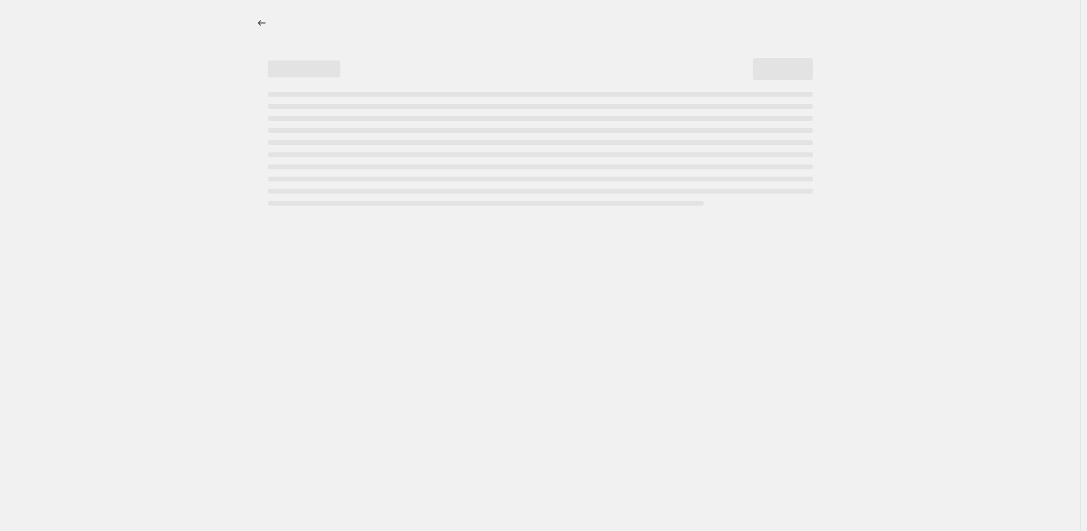
select select "percentage"
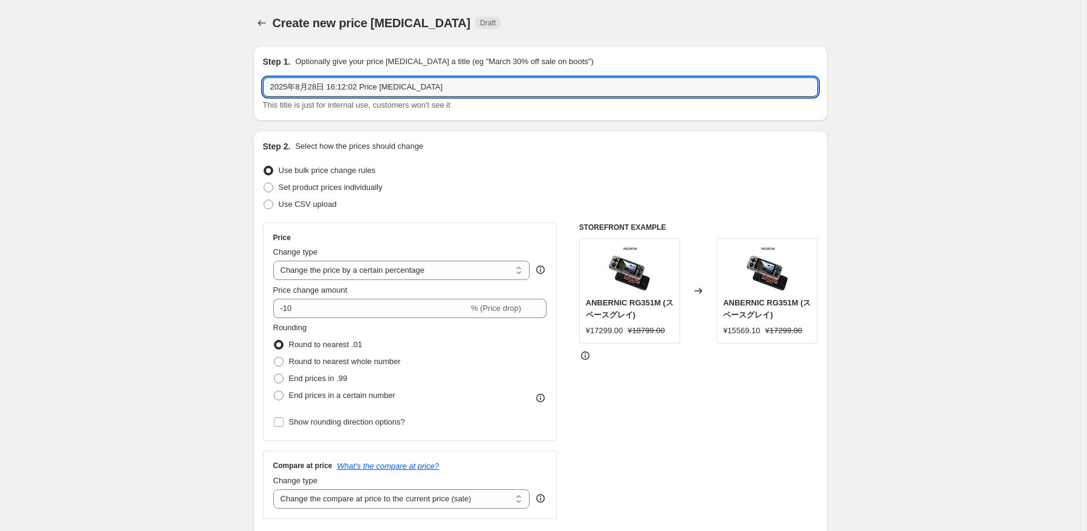
drag, startPoint x: 469, startPoint y: 85, endPoint x: 204, endPoint y: 71, distance: 265.7
paste input "RG405M"
type input "RG405M 9月促销"
click at [462, 189] on div "Set product prices individually" at bounding box center [540, 187] width 555 height 17
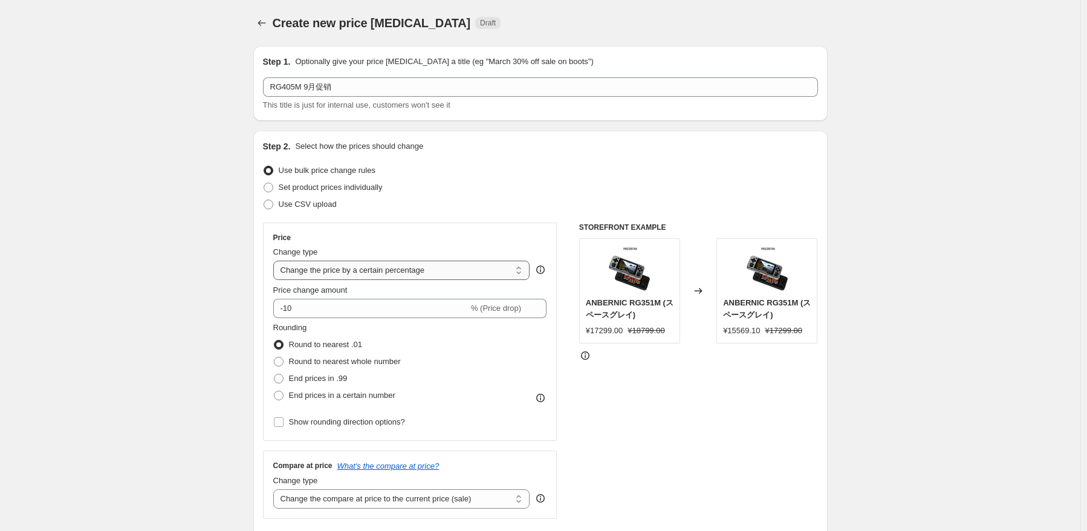
click at [449, 277] on select "Change the price to a certain amount Change the price by a certain amount Chang…" at bounding box center [401, 270] width 257 height 19
select select "pcap"
click at [276, 261] on select "Change the price to a certain amount Change the price by a certain amount Chang…" at bounding box center [401, 270] width 257 height 19
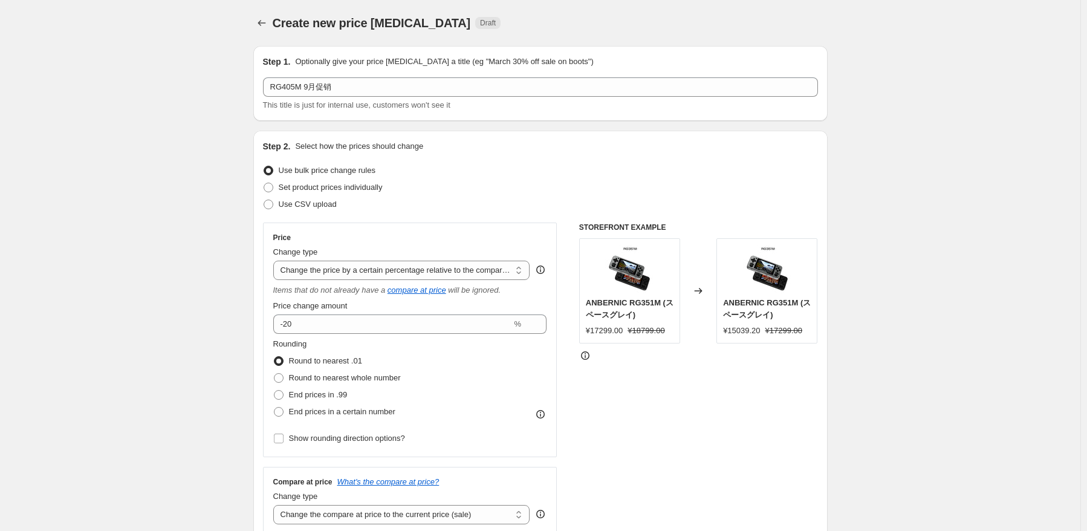
click at [370, 312] on div "Price change amount -20 %" at bounding box center [410, 317] width 274 height 34
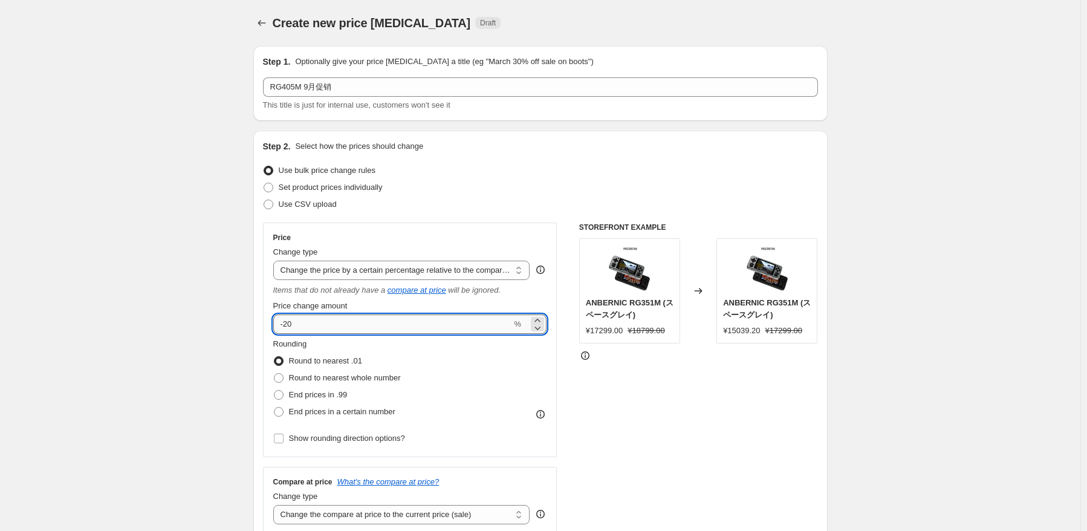
click at [343, 317] on input "-20" at bounding box center [392, 323] width 239 height 19
type input "-2"
type input "-25"
click at [426, 404] on div "Rounding Round to nearest .01 Round to nearest whole number End prices in .99 E…" at bounding box center [410, 379] width 274 height 82
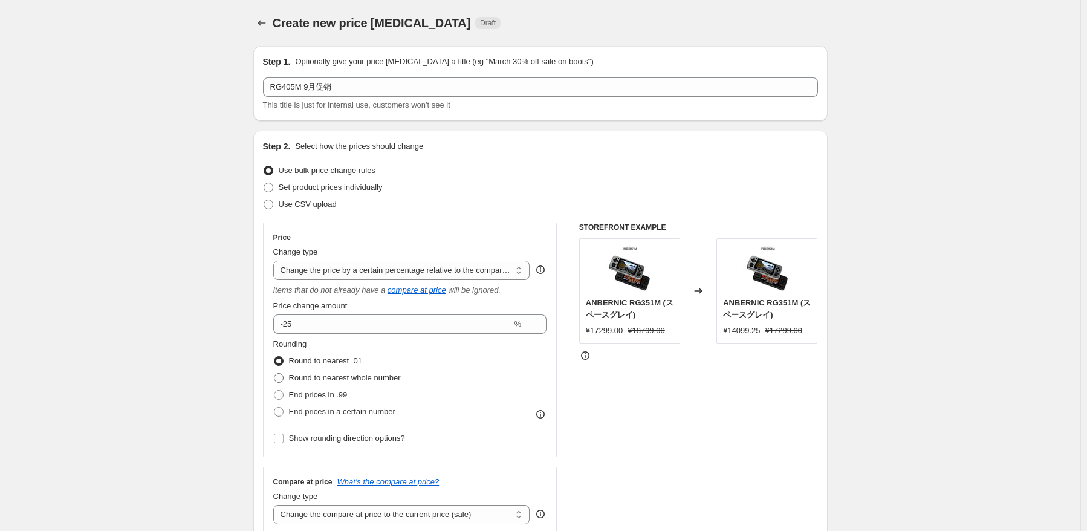
click at [375, 381] on span "Round to nearest whole number" at bounding box center [345, 377] width 112 height 9
click at [274, 374] on input "Round to nearest whole number" at bounding box center [274, 373] width 1 height 1
radio input "true"
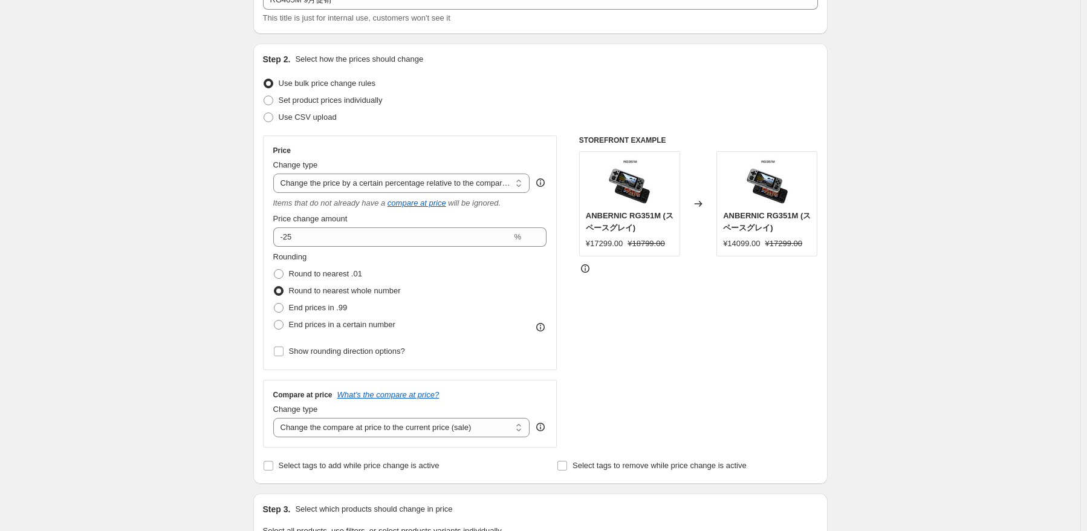
scroll to position [181, 0]
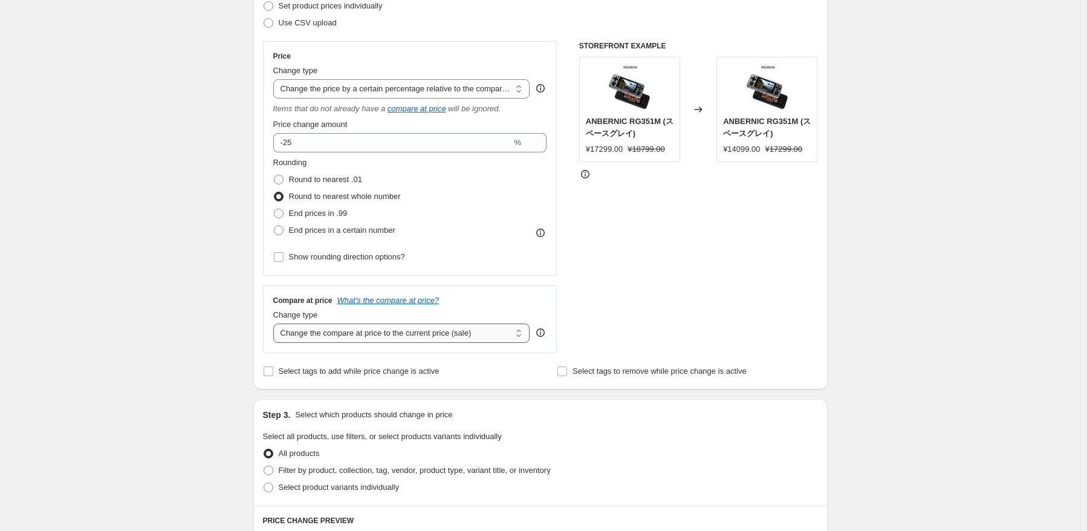
click at [467, 339] on select "Change the compare at price to the current price (sale) Change the compare at p…" at bounding box center [401, 332] width 257 height 19
select select "no_change"
click at [276, 324] on select "Change the compare at price to the current price (sale) Change the compare at p…" at bounding box center [401, 332] width 257 height 19
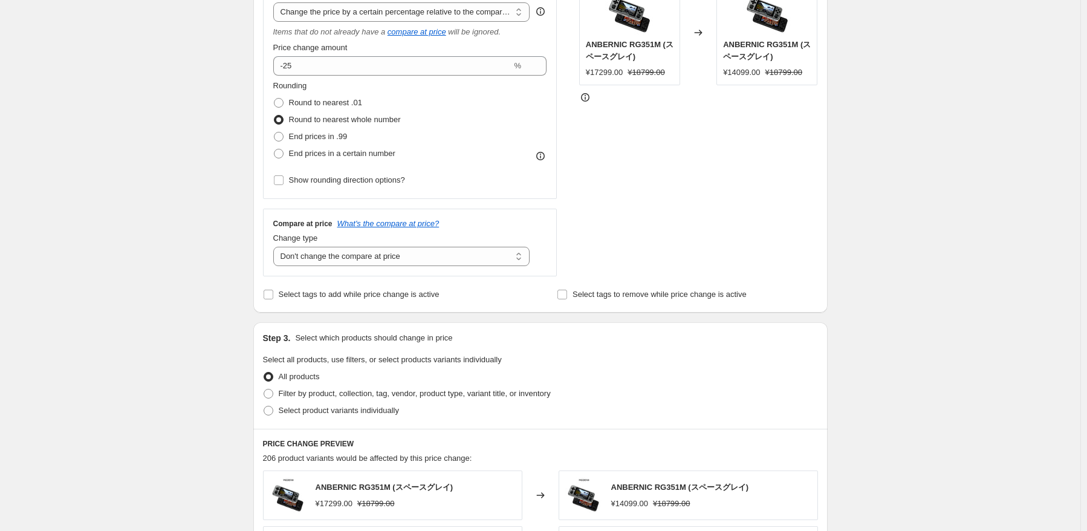
scroll to position [363, 0]
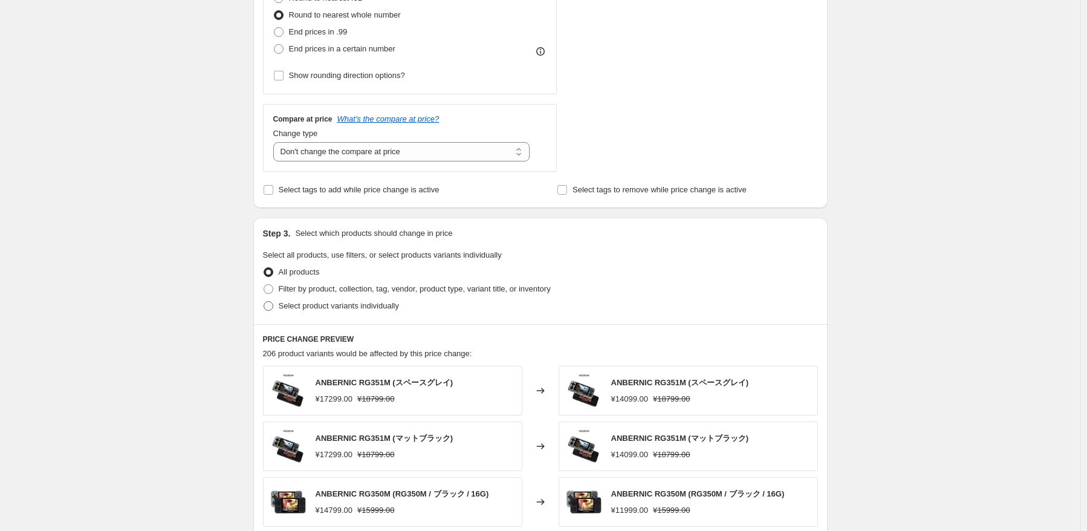
click at [309, 312] on label "Select product variants individually" at bounding box center [331, 305] width 136 height 17
click at [264, 302] on input "Select product variants individually" at bounding box center [264, 301] width 1 height 1
radio input "true"
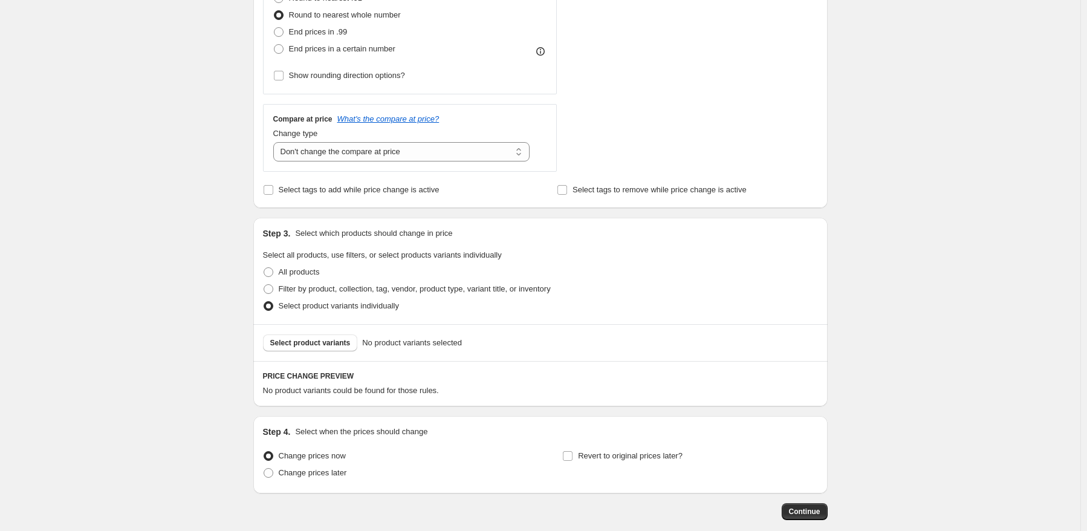
click at [297, 342] on span "Select product variants" at bounding box center [310, 343] width 80 height 10
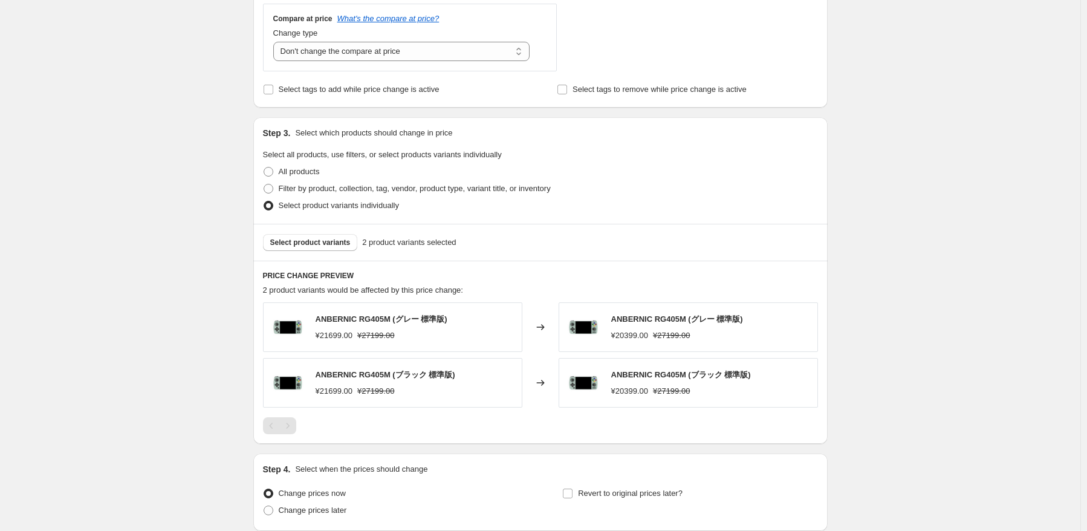
scroll to position [484, 0]
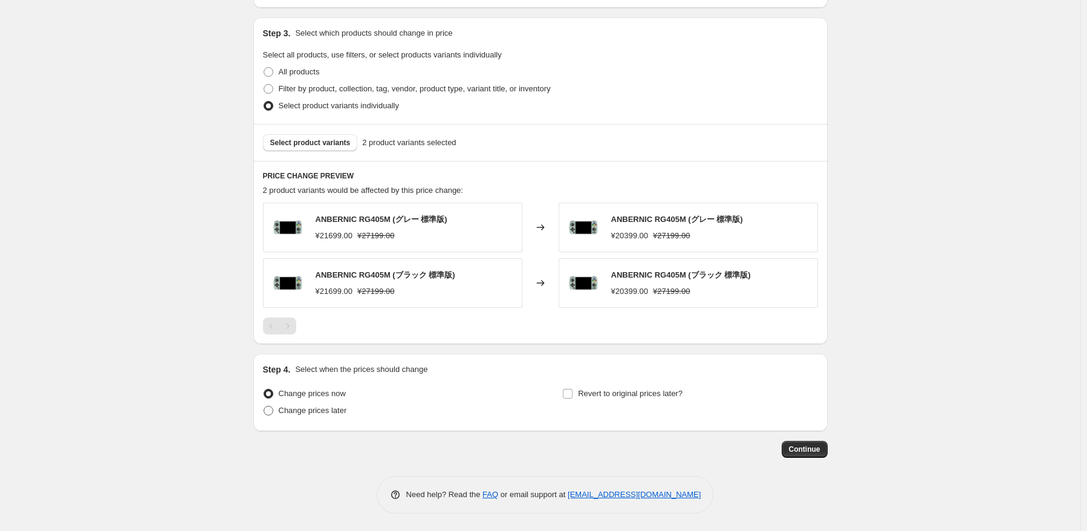
click at [312, 416] on label "Change prices later" at bounding box center [305, 410] width 84 height 17
click at [264, 406] on input "Change prices later" at bounding box center [264, 406] width 1 height 1
radio input "true"
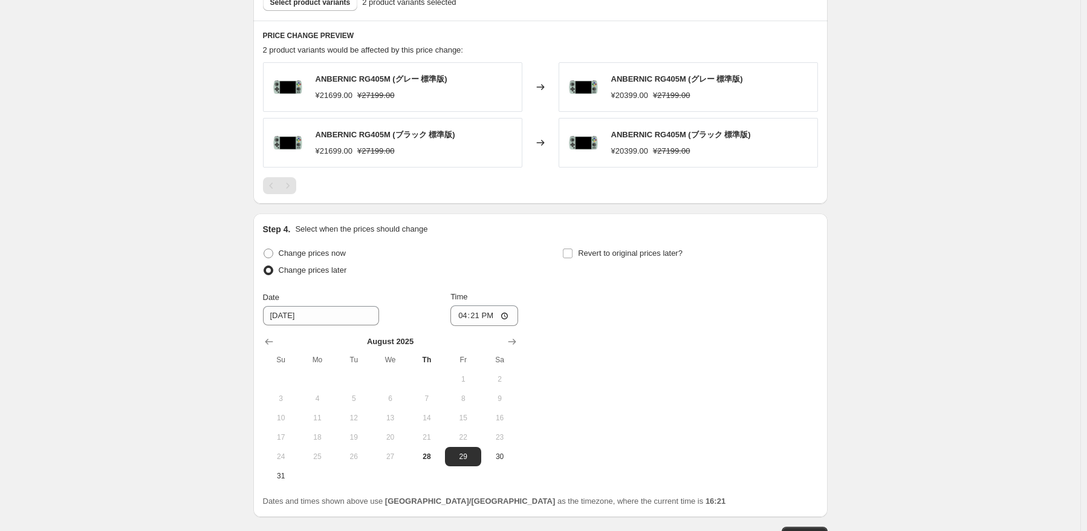
scroll to position [744, 0]
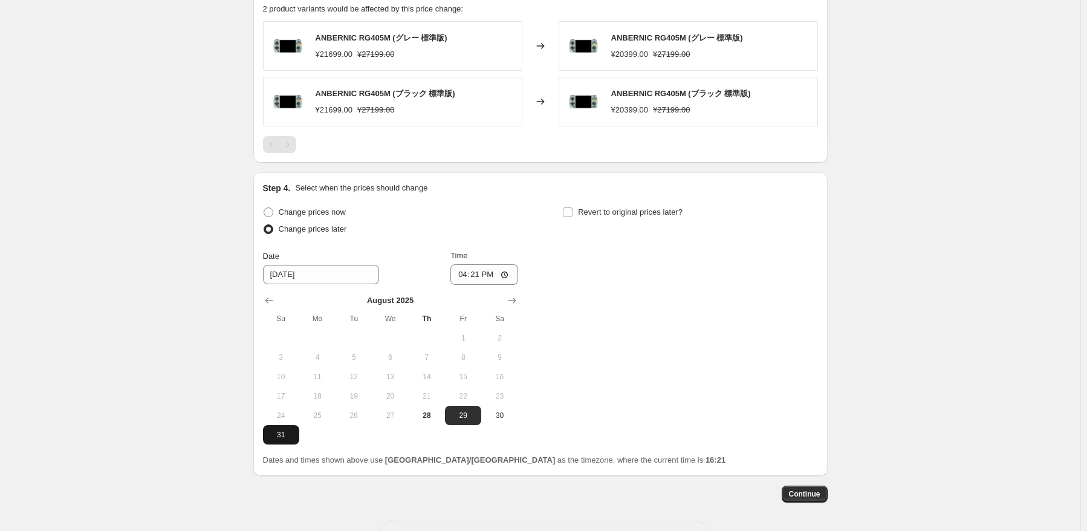
click at [285, 433] on span "31" at bounding box center [281, 435] width 27 height 10
type input "[DATE]"
click at [480, 270] on input "16:21" at bounding box center [484, 274] width 68 height 21
type input "22:50"
click at [607, 303] on div "Change prices now Change prices later Date [DATE] Time 22:50 [DATE] Su Mo Tu We…" at bounding box center [540, 324] width 555 height 241
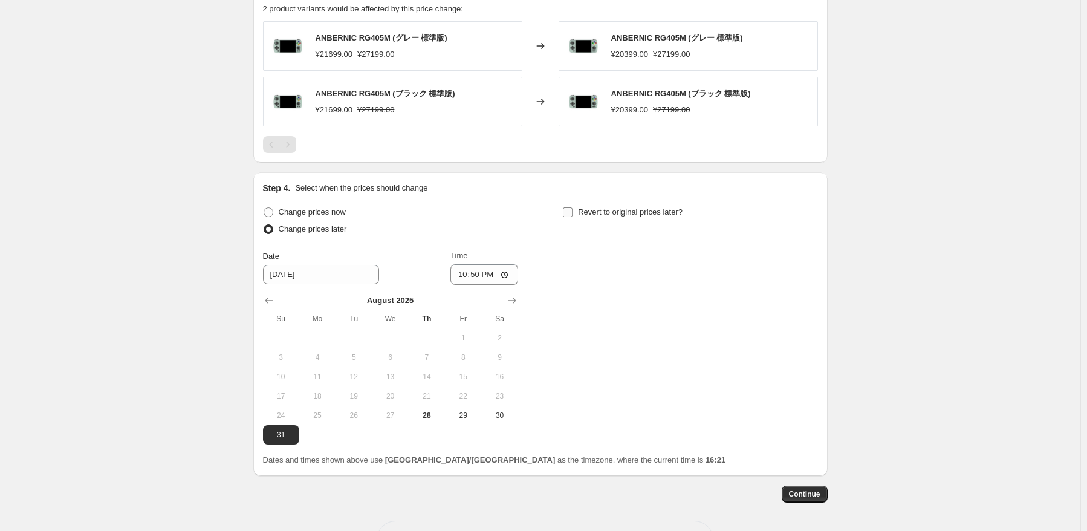
click at [650, 219] on label "Revert to original prices later?" at bounding box center [622, 212] width 120 height 17
click at [572, 217] on input "Revert to original prices later?" at bounding box center [568, 212] width 10 height 10
checkbox input "true"
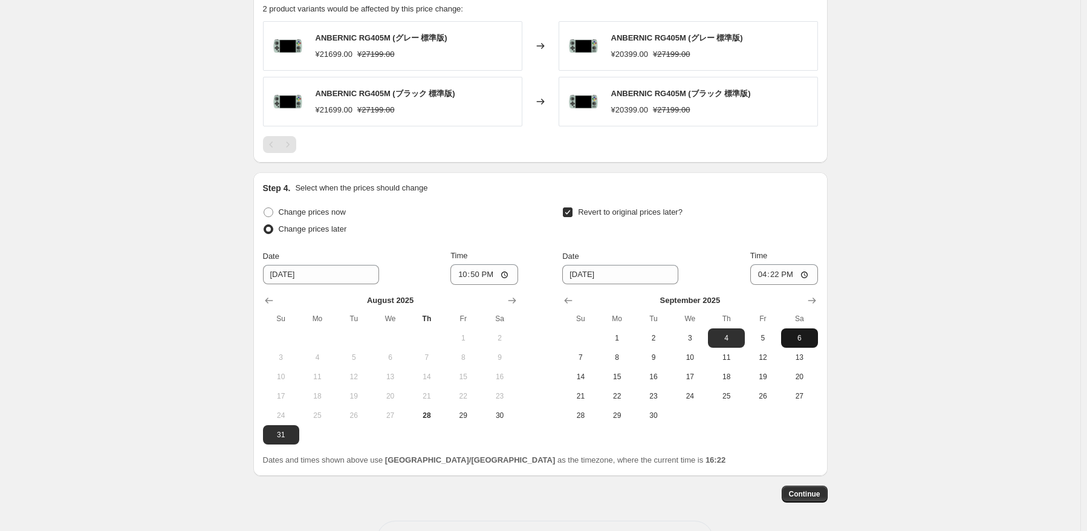
drag, startPoint x: 802, startPoint y: 323, endPoint x: 803, endPoint y: 347, distance: 24.2
click at [802, 322] on span "Sa" at bounding box center [799, 319] width 27 height 10
click at [809, 340] on span "6" at bounding box center [799, 338] width 27 height 10
type input "[DATE]"
click at [780, 278] on input "16:22" at bounding box center [784, 274] width 68 height 21
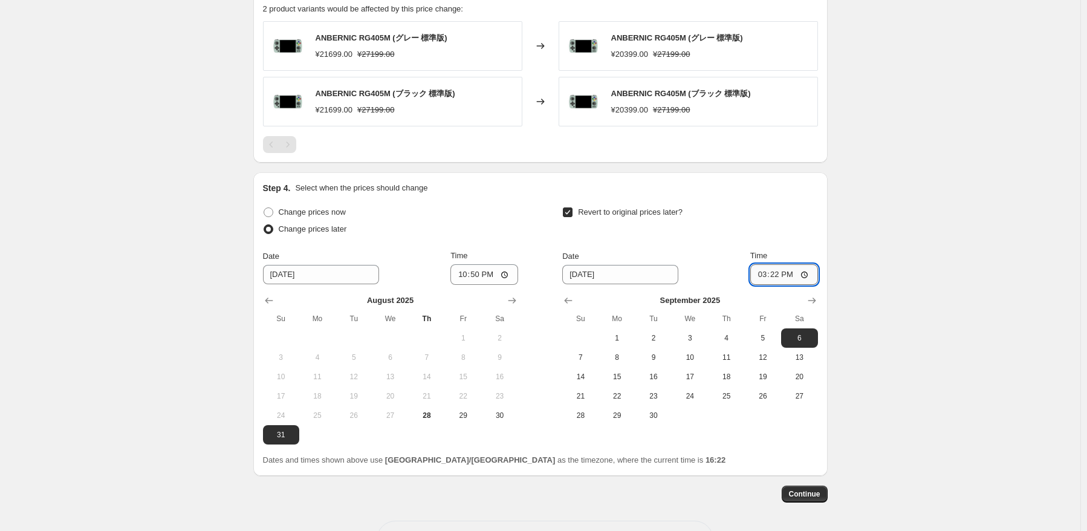
type input "15:00"
click at [812, 490] on span "Continue" at bounding box center [804, 494] width 31 height 10
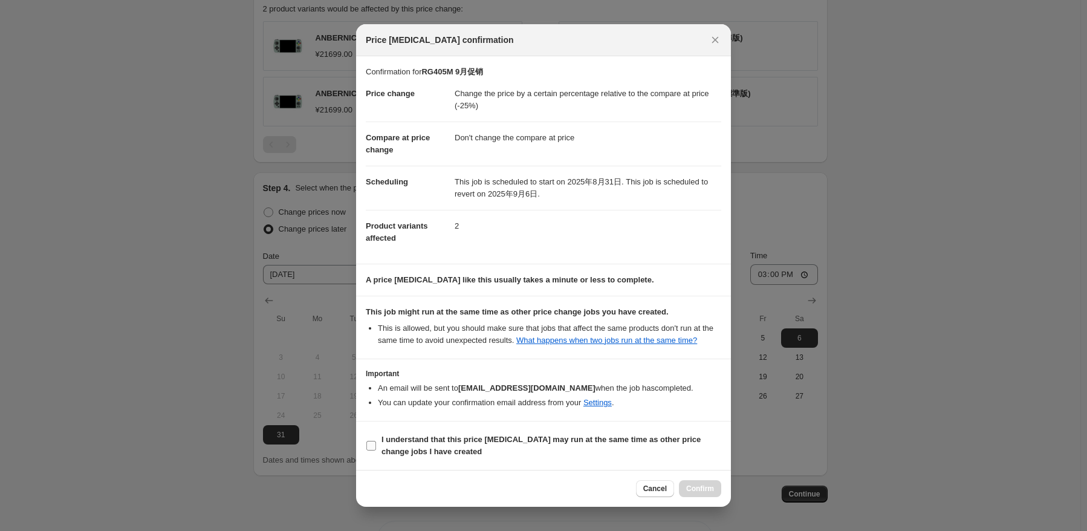
click at [440, 445] on span "I understand that this price [MEDICAL_DATA] may run at the same time as other p…" at bounding box center [551, 445] width 340 height 24
click at [376, 445] on input "I understand that this price [MEDICAL_DATA] may run at the same time as other p…" at bounding box center [371, 446] width 10 height 10
checkbox input "true"
click at [704, 488] on span "Confirm" at bounding box center [700, 489] width 28 height 10
click at [925, 419] on div at bounding box center [543, 265] width 1087 height 531
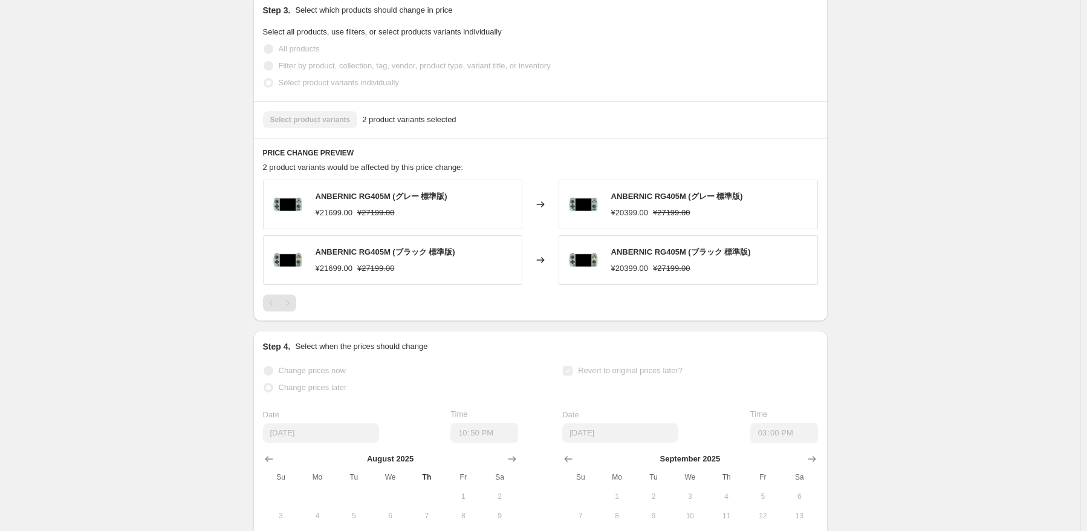
scroll to position [502, 0]
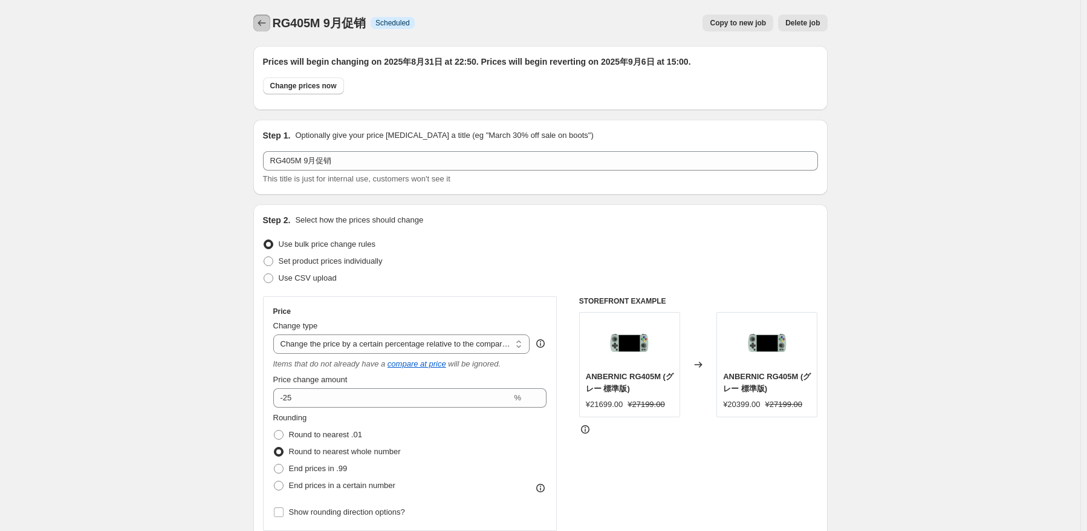
click at [259, 19] on icon "Price change jobs" at bounding box center [262, 23] width 12 height 12
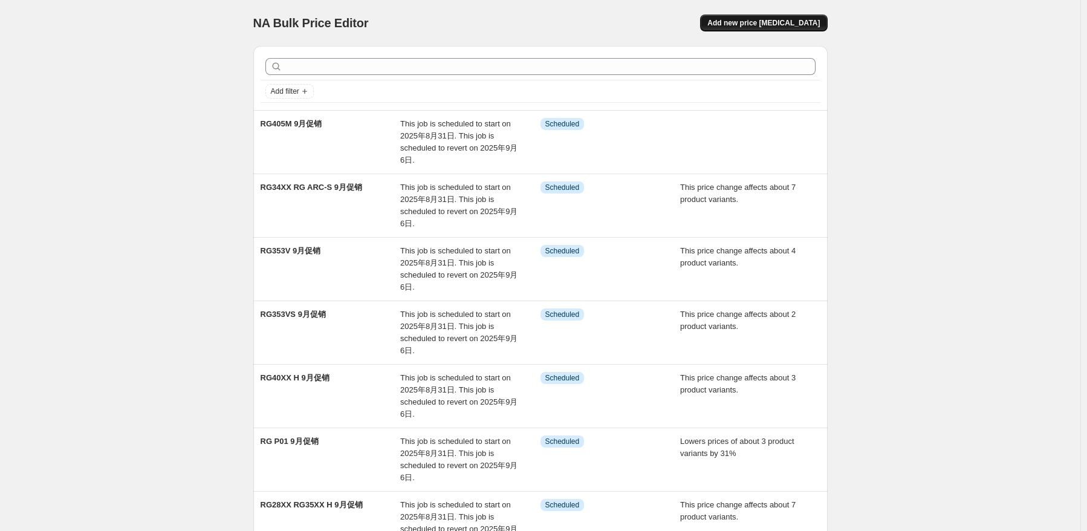
click at [774, 24] on span "Add new price [MEDICAL_DATA]" at bounding box center [763, 23] width 112 height 10
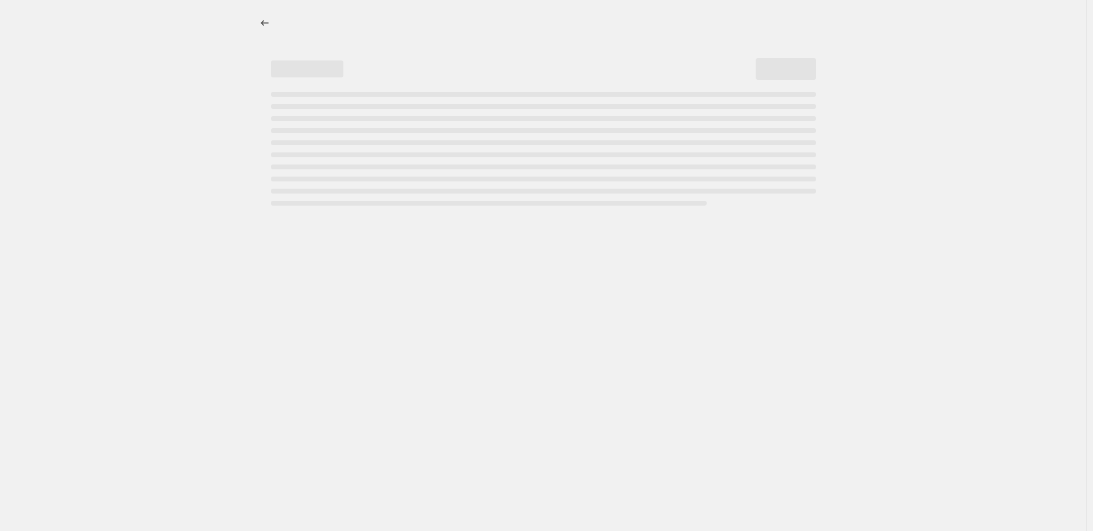
select select "percentage"
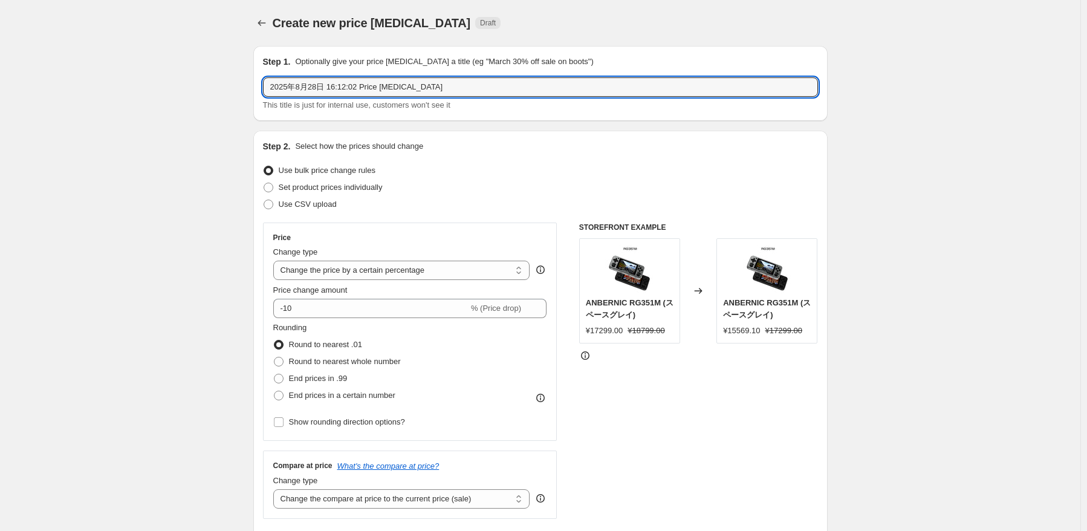
drag, startPoint x: 484, startPoint y: 91, endPoint x: 269, endPoint y: 75, distance: 215.8
click at [269, 75] on div "Step 1. Optionally give your price [MEDICAL_DATA] a title (eg "March 30% off sa…" at bounding box center [540, 84] width 555 height 56
paste input "RG ARC-D"
type input "RG ARC-D 9月促销"
click at [532, 215] on div "Step 2. Select how the prices should change Use bulk price change rules Set pro…" at bounding box center [540, 342] width 555 height 405
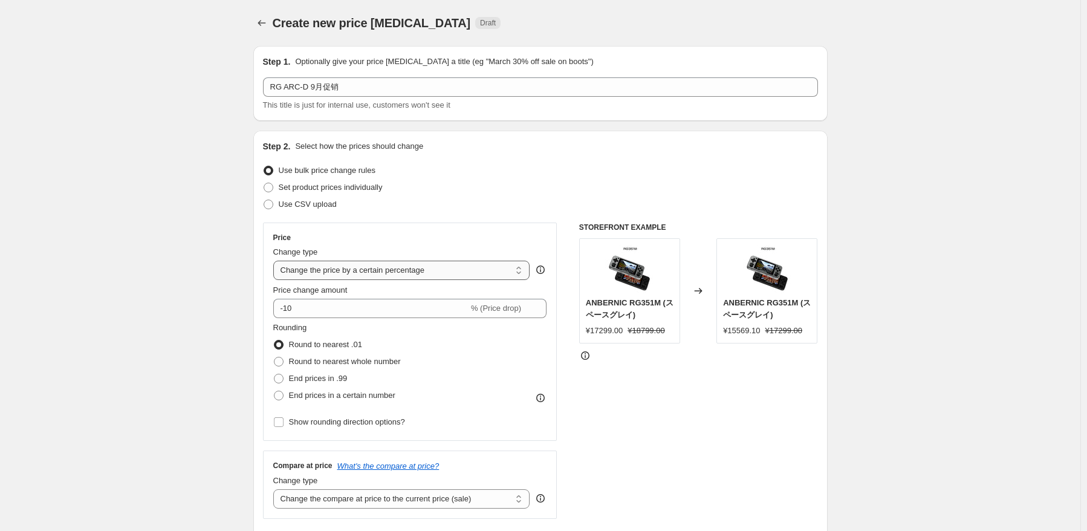
click at [464, 272] on select "Change the price to a certain amount Change the price by a certain amount Chang…" at bounding box center [401, 270] width 257 height 19
select select "pcap"
click at [276, 261] on select "Change the price to a certain amount Change the price by a certain amount Chang…" at bounding box center [401, 270] width 257 height 19
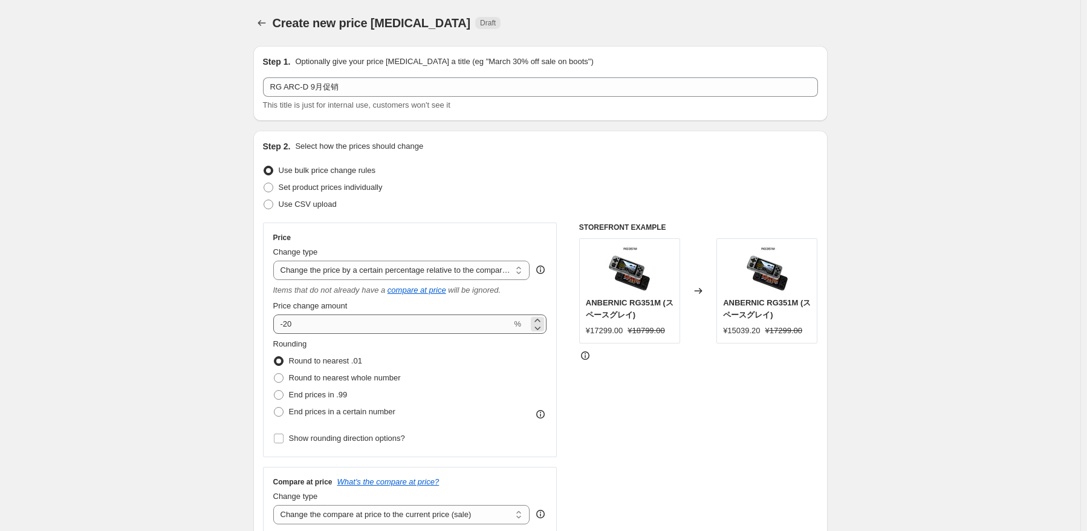
drag, startPoint x: 340, startPoint y: 311, endPoint x: 341, endPoint y: 319, distance: 7.3
click at [340, 312] on div "Price change amount -20 %" at bounding box center [410, 317] width 274 height 34
click at [342, 319] on input "-20" at bounding box center [392, 323] width 239 height 19
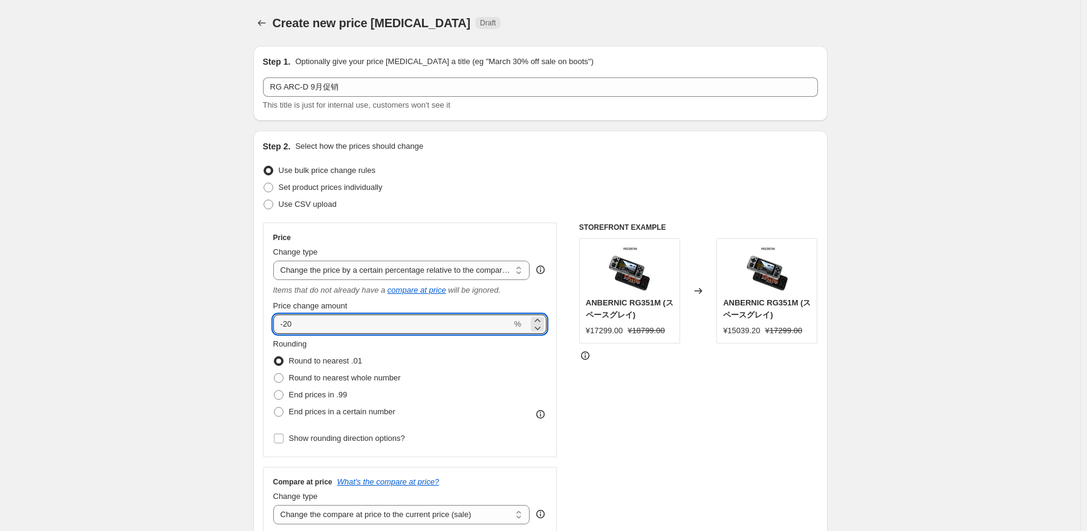
type input "-2"
type input "-23"
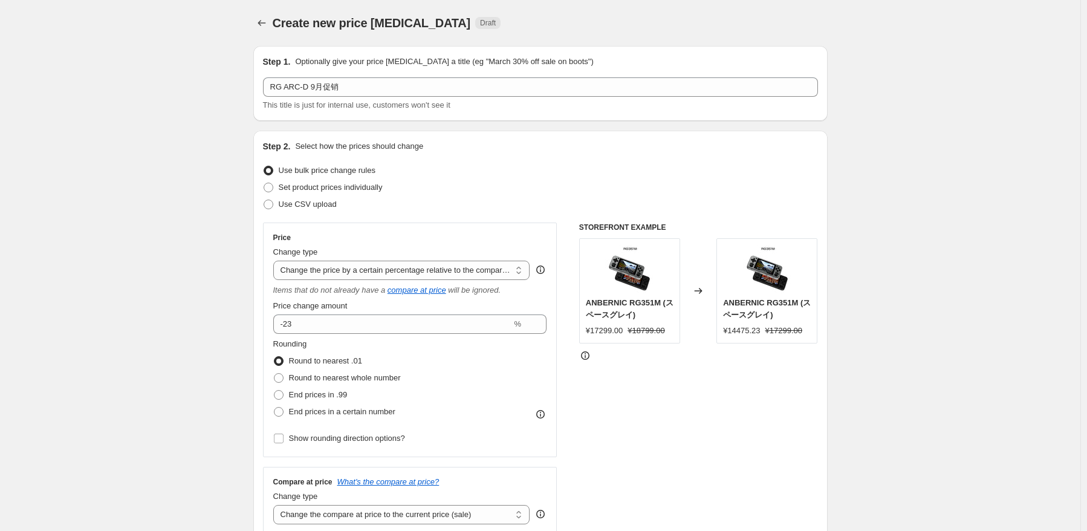
click at [393, 357] on div "Round to nearest .01" at bounding box center [337, 360] width 128 height 17
click at [385, 383] on span "Round to nearest whole number" at bounding box center [345, 378] width 112 height 12
click at [274, 374] on input "Round to nearest whole number" at bounding box center [274, 373] width 1 height 1
radio input "true"
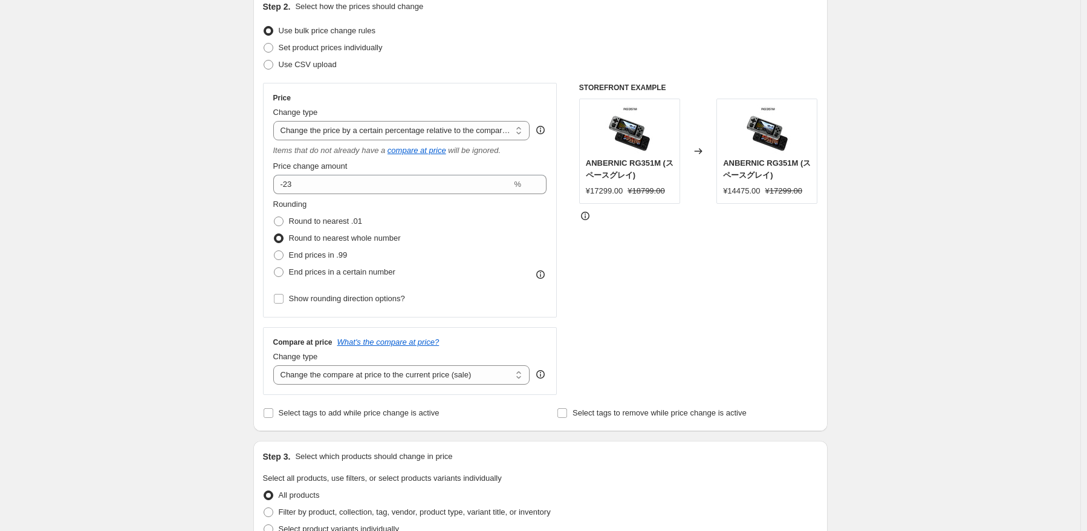
scroll to position [181, 0]
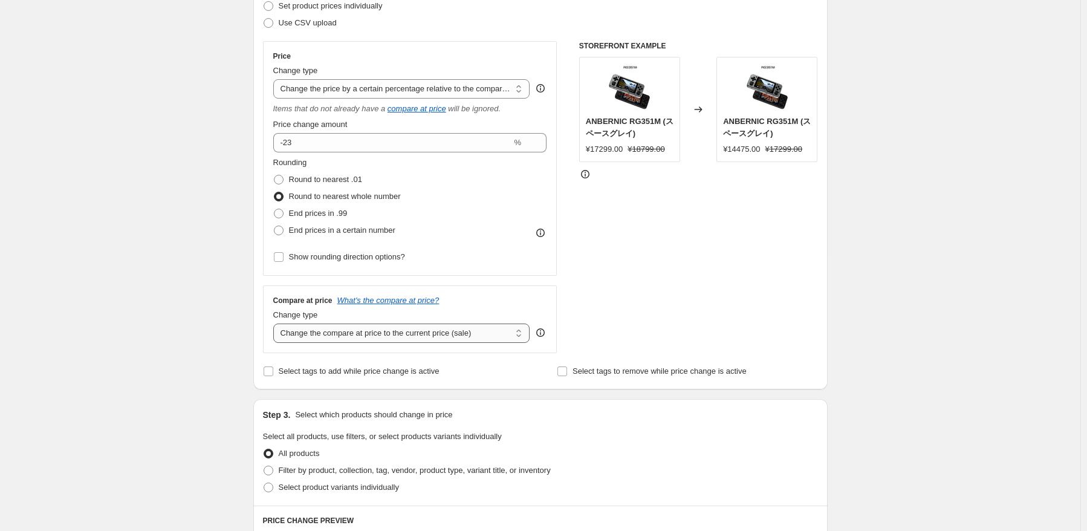
drag, startPoint x: 455, startPoint y: 330, endPoint x: 455, endPoint y: 342, distance: 12.1
click at [455, 330] on select "Change the compare at price to the current price (sale) Change the compare at p…" at bounding box center [401, 332] width 257 height 19
select select "no_change"
click at [276, 324] on select "Change the compare at price to the current price (sale) Change the compare at p…" at bounding box center [401, 332] width 257 height 19
click at [627, 357] on div "Step 2. Select how the prices should change Use bulk price change rules Set pro…" at bounding box center [540, 169] width 555 height 421
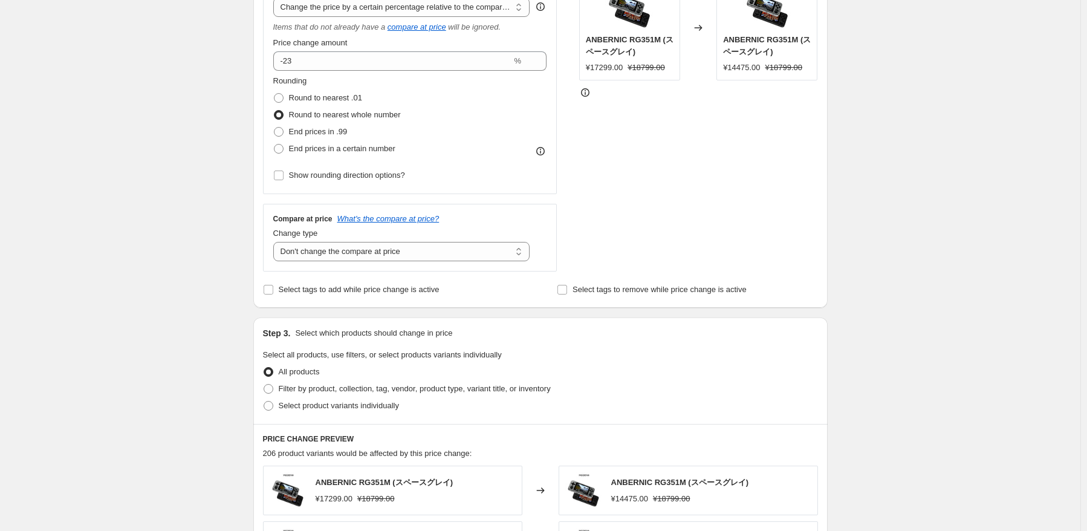
scroll to position [363, 0]
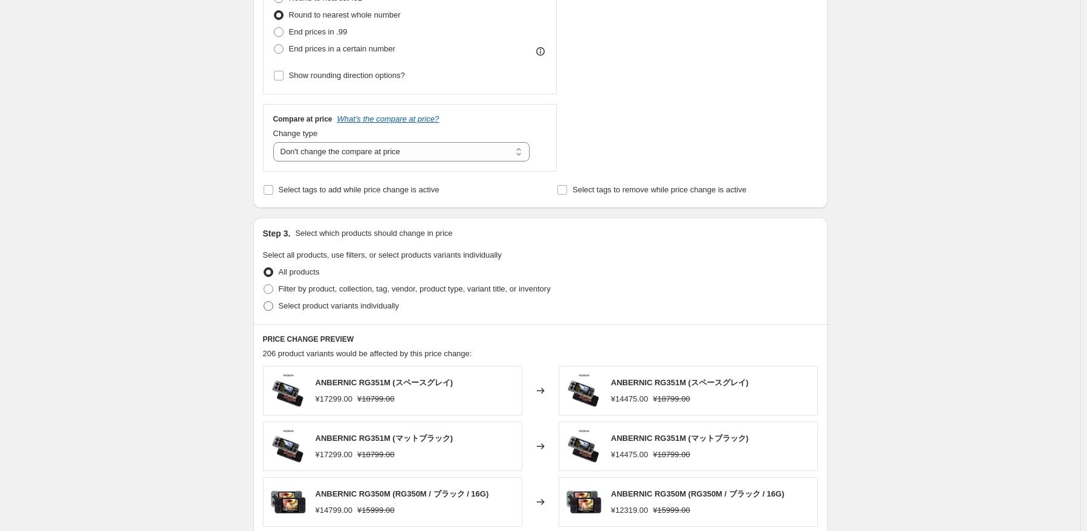
click at [339, 303] on span "Select product variants individually" at bounding box center [339, 305] width 120 height 9
click at [264, 302] on input "Select product variants individually" at bounding box center [264, 301] width 1 height 1
radio input "true"
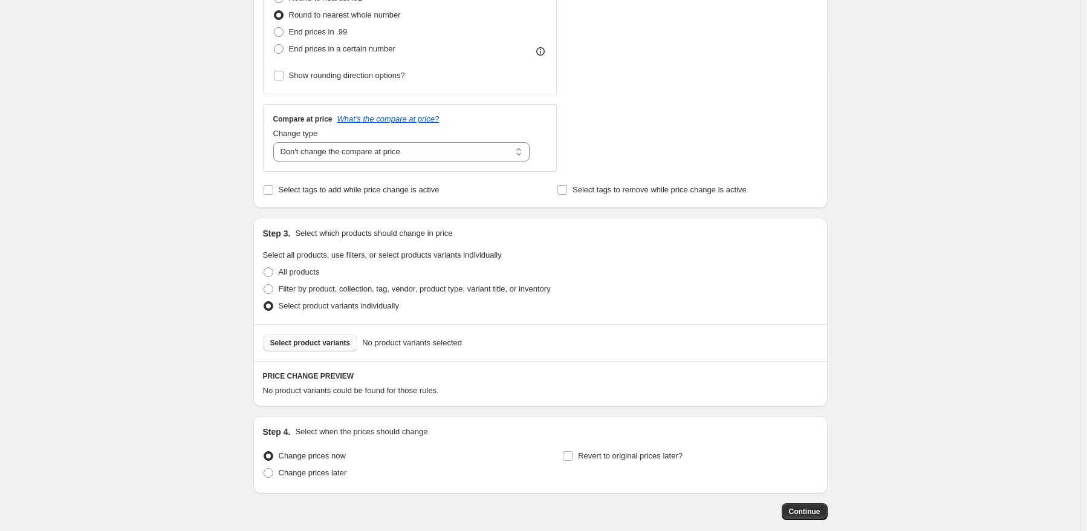
click at [315, 343] on span "Select product variants" at bounding box center [310, 343] width 80 height 10
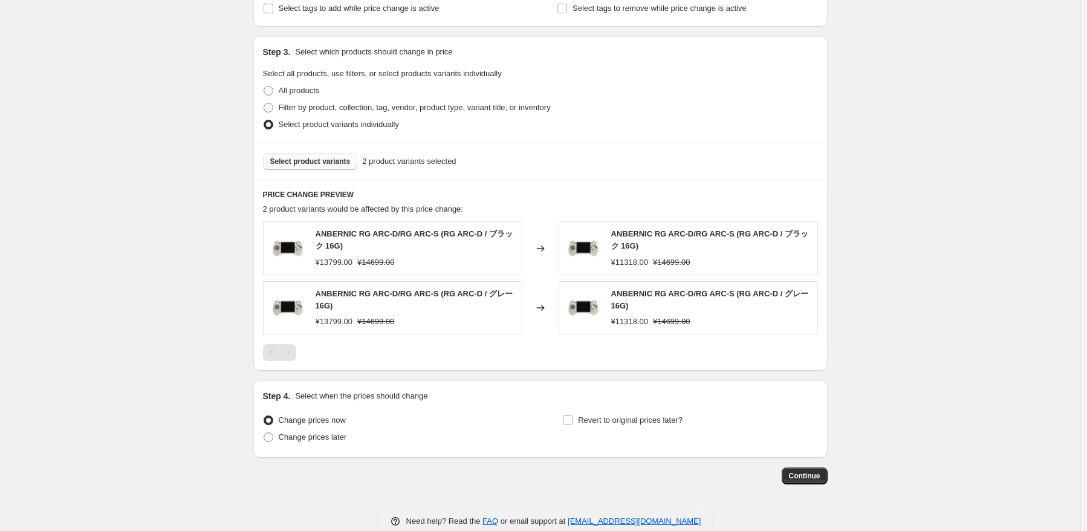
scroll to position [571, 0]
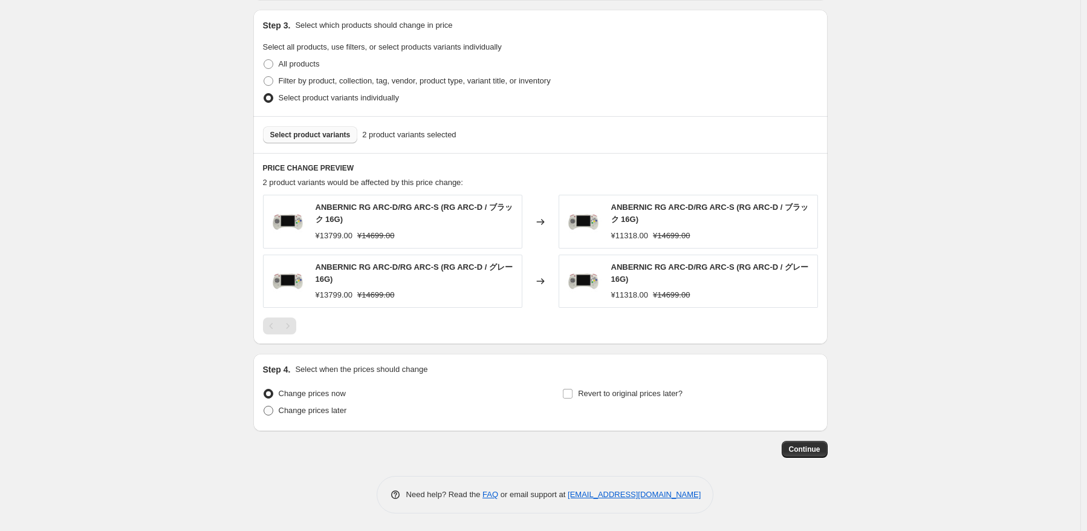
click at [322, 415] on span "Change prices later" at bounding box center [313, 410] width 68 height 12
click at [264, 406] on input "Change prices later" at bounding box center [264, 406] width 1 height 1
radio input "true"
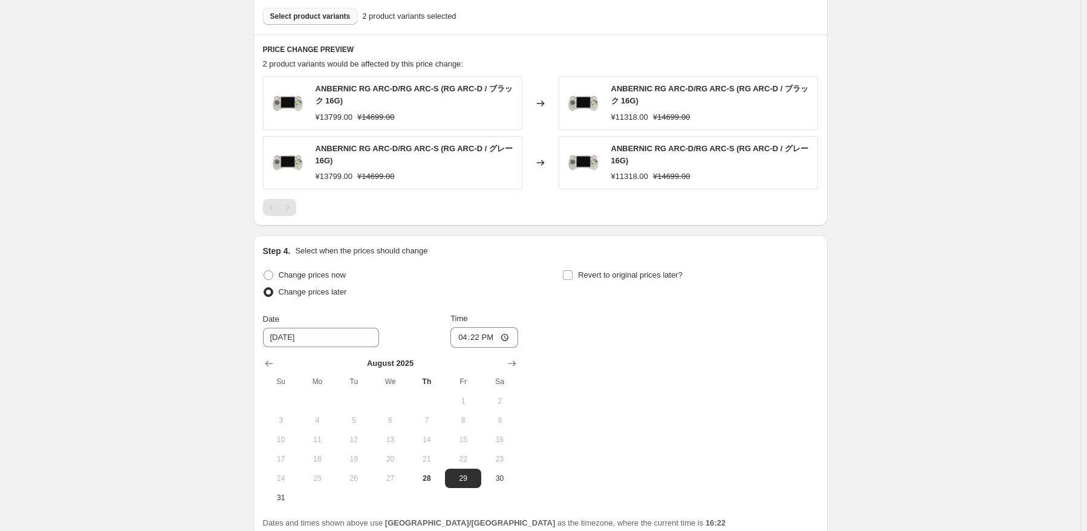
scroll to position [691, 0]
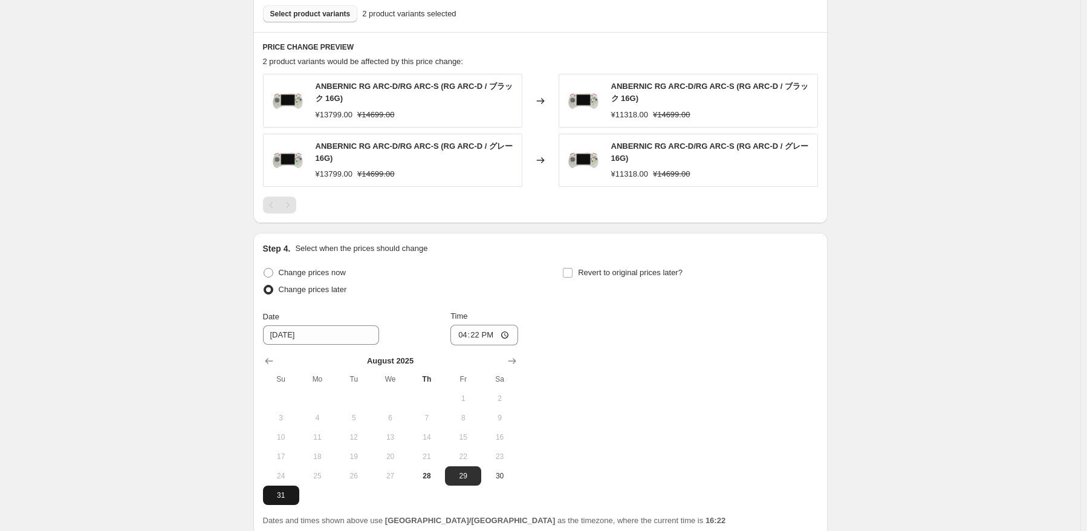
click at [288, 497] on span "31" at bounding box center [281, 495] width 27 height 10
type input "[DATE]"
click at [481, 337] on input "16:22" at bounding box center [484, 335] width 68 height 21
type input "22:50"
click at [586, 349] on div "Change prices now Change prices later Date [DATE] Time 22:50 [DATE] Su Mo Tu We…" at bounding box center [540, 384] width 555 height 241
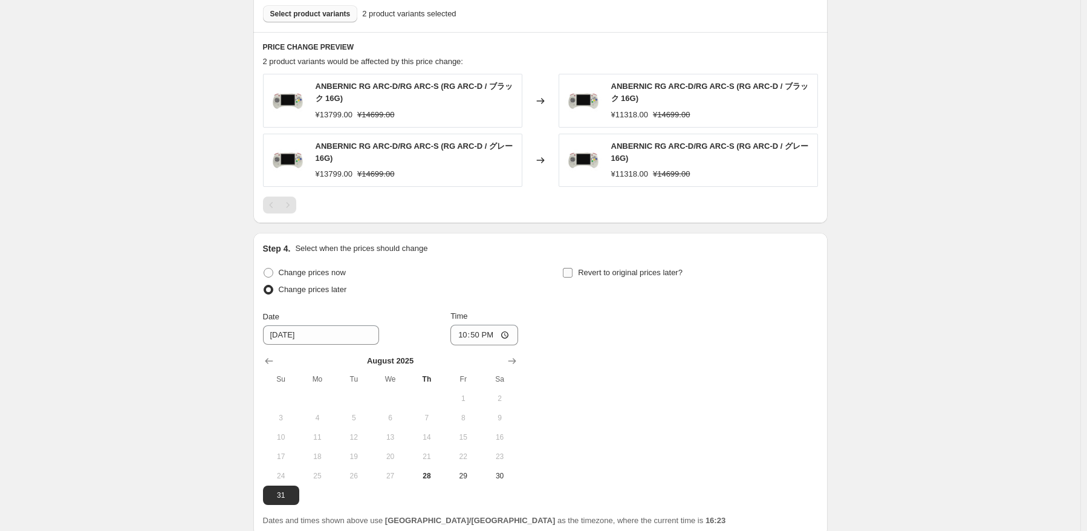
click at [626, 273] on span "Revert to original prices later?" at bounding box center [630, 272] width 105 height 9
click at [572, 273] on input "Revert to original prices later?" at bounding box center [568, 273] width 10 height 10
checkbox input "true"
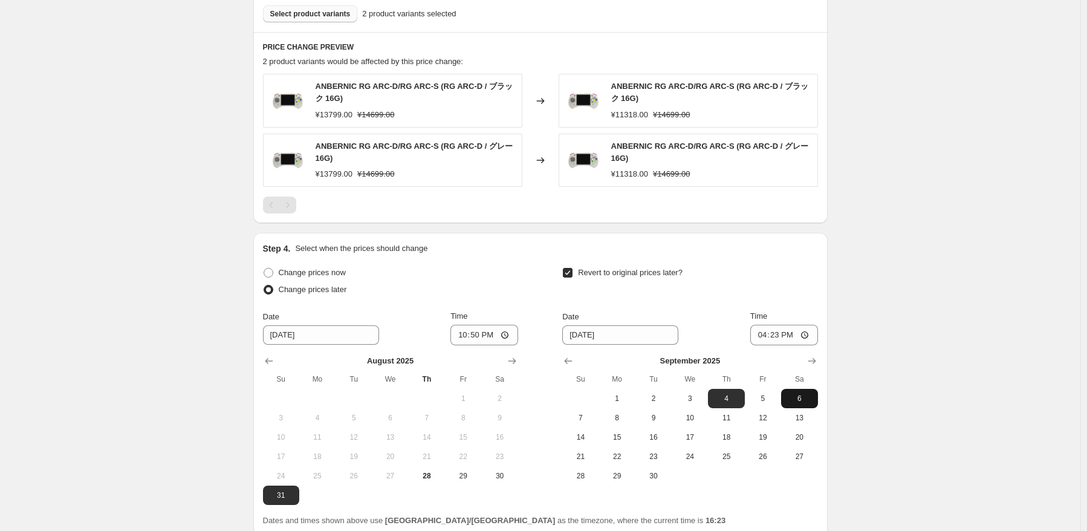
drag, startPoint x: 812, startPoint y: 395, endPoint x: 808, endPoint y: 387, distance: 9.7
click at [811, 395] on span "6" at bounding box center [799, 398] width 27 height 10
type input "[DATE]"
click at [782, 339] on input "16:23" at bounding box center [784, 335] width 68 height 21
type input "15:00"
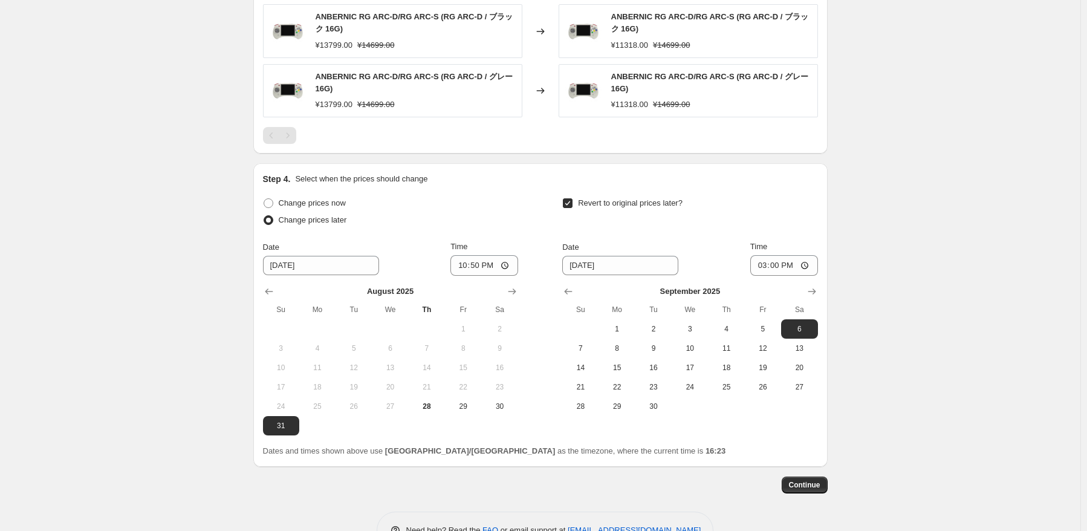
scroll to position [797, 0]
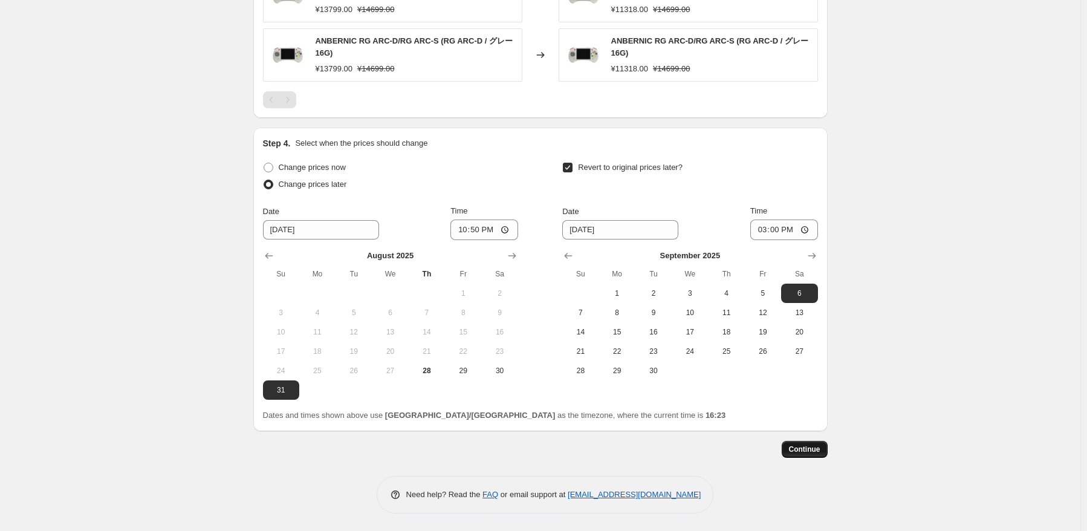
click at [810, 449] on span "Continue" at bounding box center [804, 449] width 31 height 10
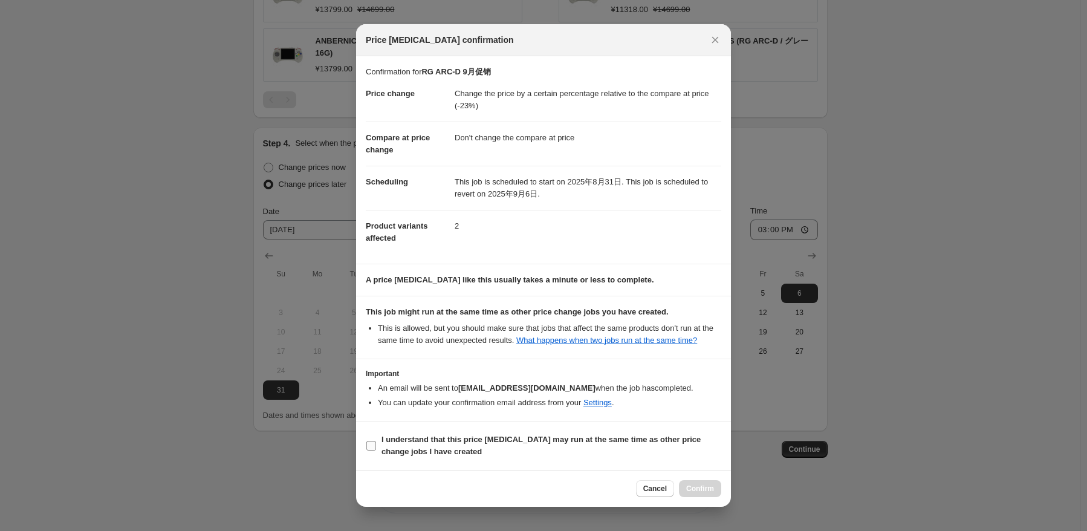
click at [412, 448] on b "I understand that this price [MEDICAL_DATA] may run at the same time as other p…" at bounding box center [540, 445] width 319 height 21
click at [376, 448] on input "I understand that this price [MEDICAL_DATA] may run at the same time as other p…" at bounding box center [371, 446] width 10 height 10
checkbox input "true"
click at [698, 487] on span "Confirm" at bounding box center [700, 489] width 28 height 10
click at [895, 412] on div at bounding box center [543, 265] width 1087 height 531
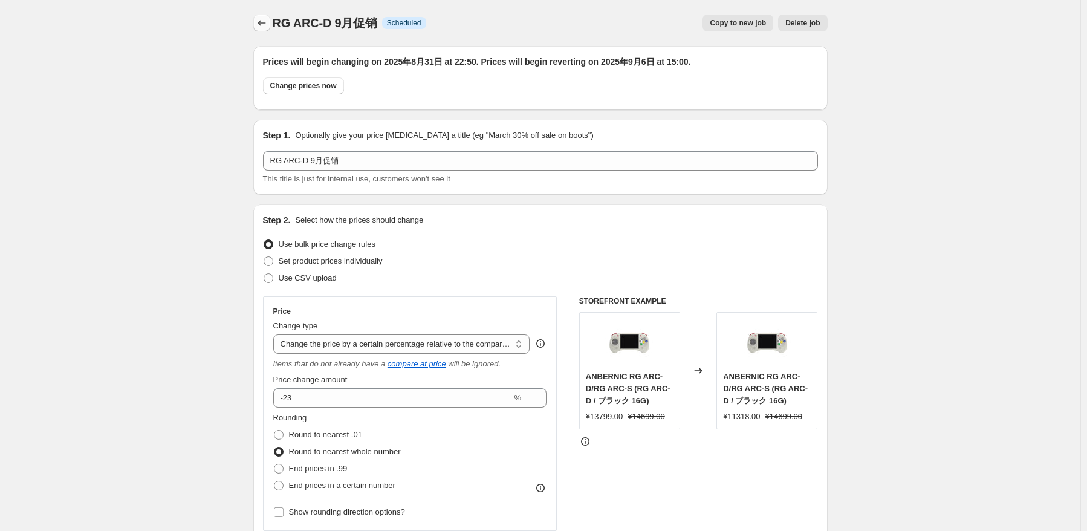
click at [264, 20] on icon "Price change jobs" at bounding box center [262, 23] width 12 height 12
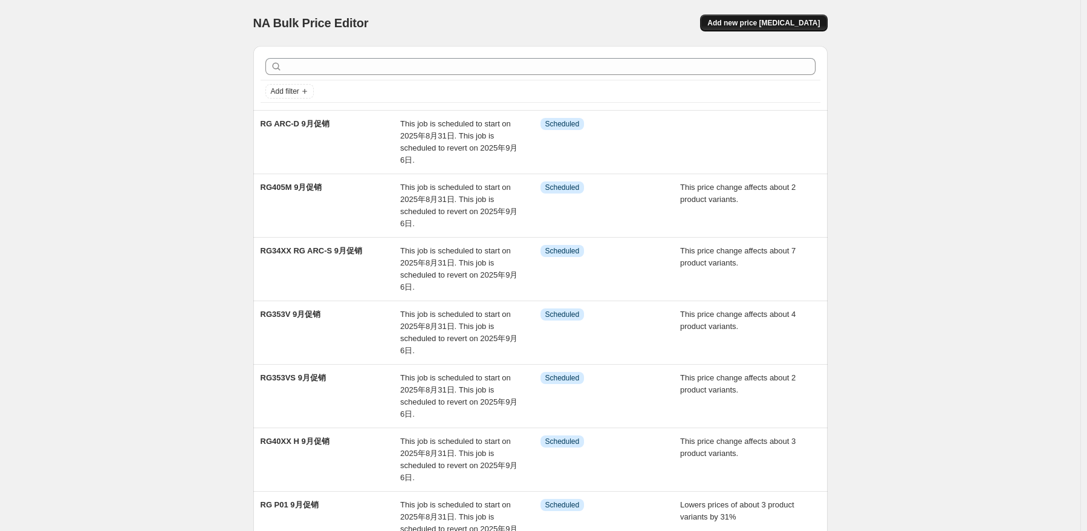
click at [792, 21] on span "Add new price [MEDICAL_DATA]" at bounding box center [763, 23] width 112 height 10
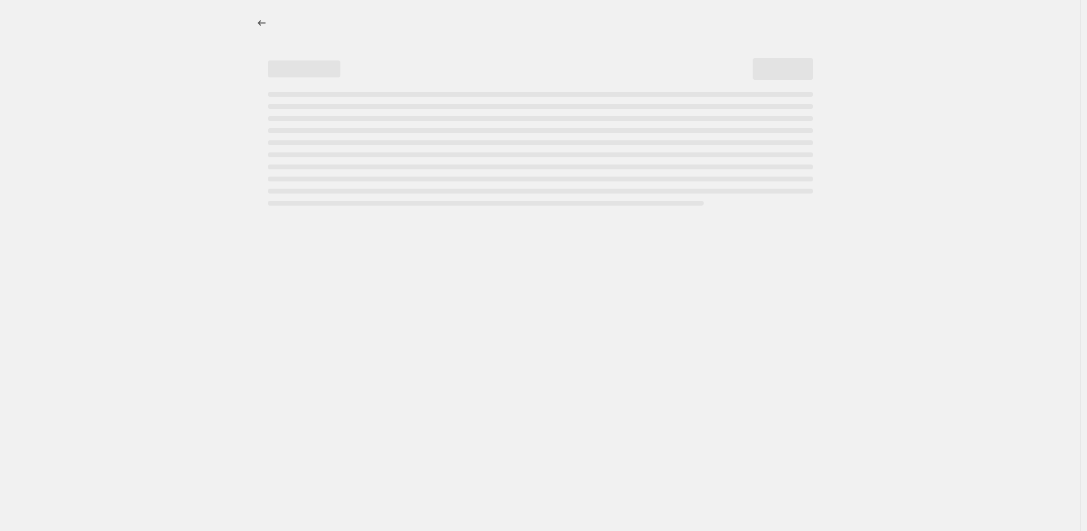
select select "percentage"
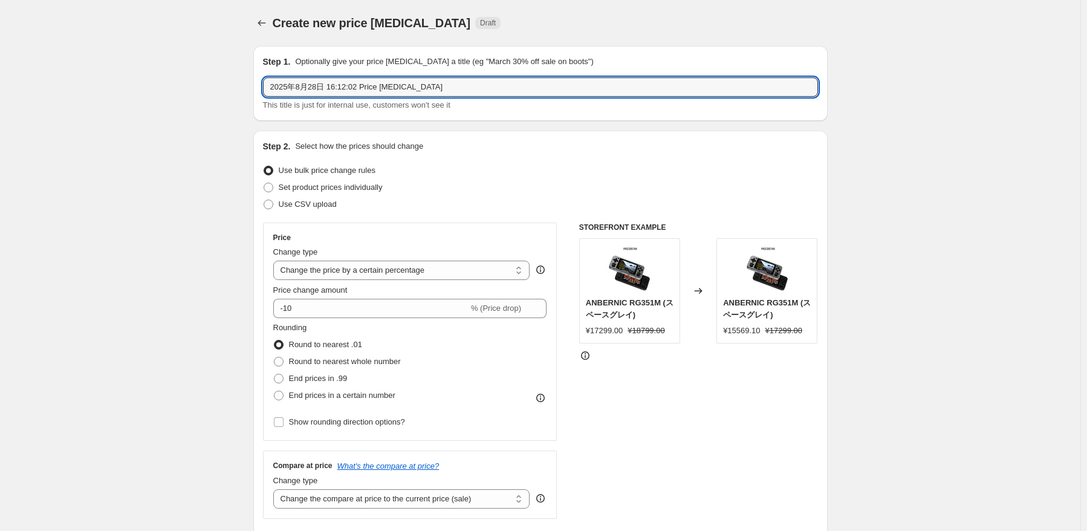
drag, startPoint x: 494, startPoint y: 86, endPoint x: 147, endPoint y: 75, distance: 347.7
paste input "RG505 RG405V RG Cube RG CubeXX"
type input "RG505 RG405V RG Cube RG CubeXX 9月促销"
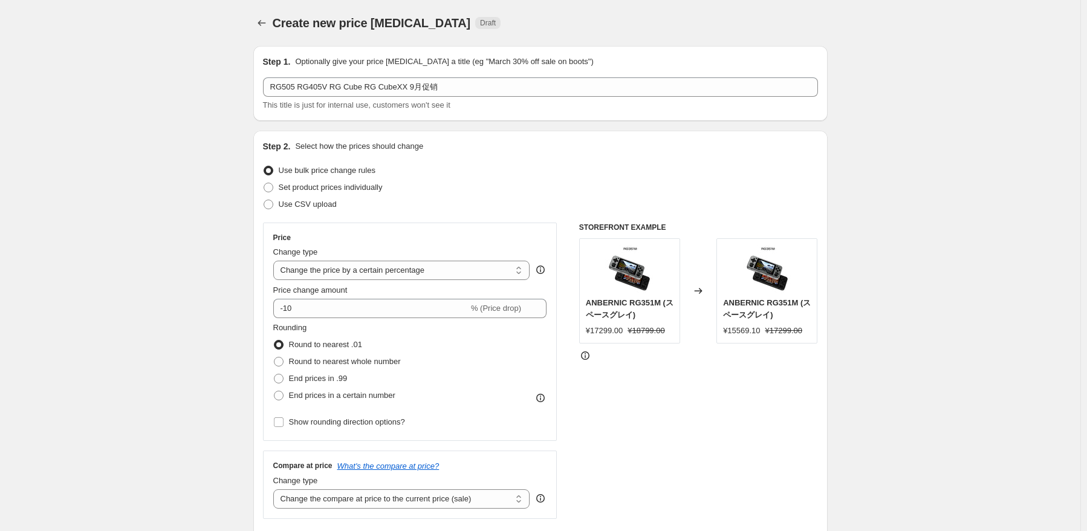
click at [440, 190] on div "Set product prices individually" at bounding box center [540, 187] width 555 height 17
click at [470, 268] on select "Change the price to a certain amount Change the price by a certain amount Chang…" at bounding box center [401, 270] width 257 height 19
select select "pcap"
click at [276, 261] on select "Change the price to a certain amount Change the price by a certain amount Chang…" at bounding box center [401, 270] width 257 height 19
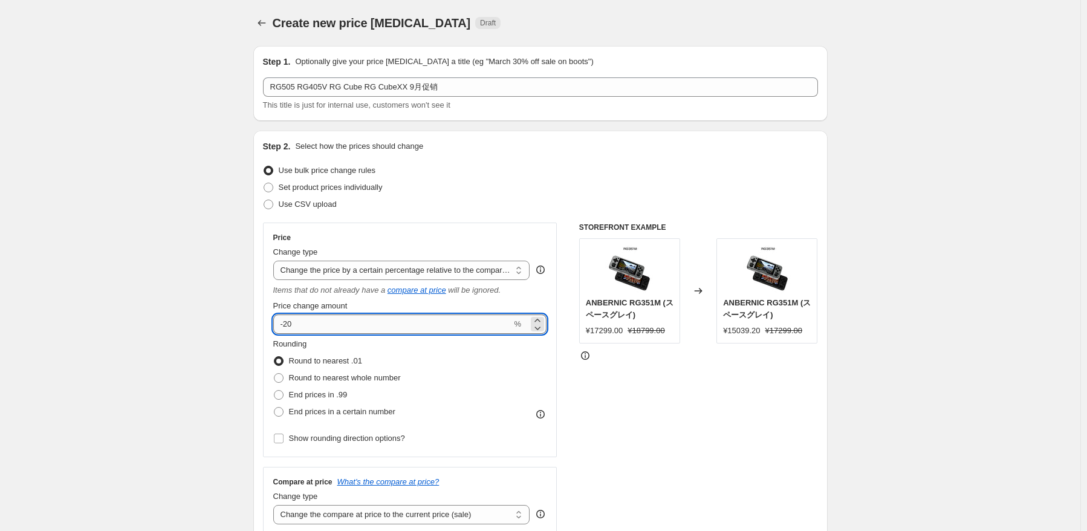
click at [417, 328] on input "-20" at bounding box center [392, 323] width 239 height 19
type input "-2"
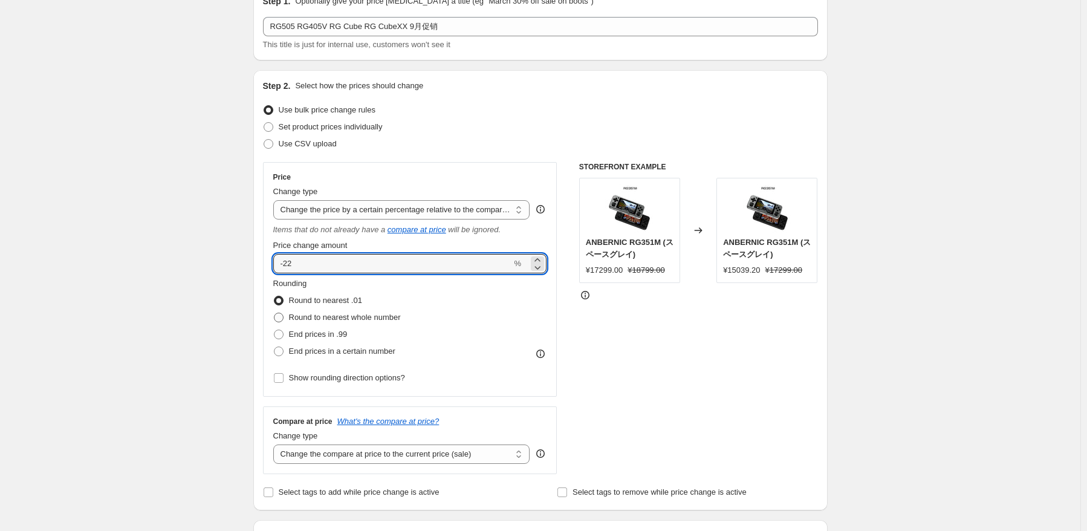
type input "-22"
click at [387, 321] on span "Round to nearest whole number" at bounding box center [345, 316] width 112 height 9
click at [274, 313] on input "Round to nearest whole number" at bounding box center [274, 312] width 1 height 1
radio input "true"
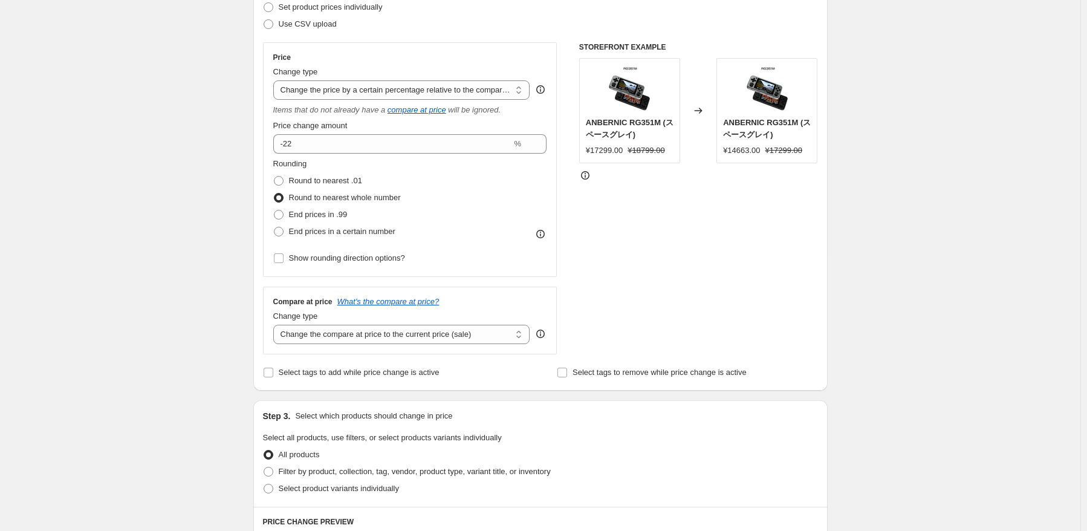
scroll to position [181, 0]
drag, startPoint x: 402, startPoint y: 340, endPoint x: 416, endPoint y: 341, distance: 14.5
click at [402, 340] on select "Change the compare at price to the current price (sale) Change the compare at p…" at bounding box center [401, 332] width 257 height 19
select select "no_change"
click at [276, 324] on select "Change the compare at price to the current price (sale) Change the compare at p…" at bounding box center [401, 332] width 257 height 19
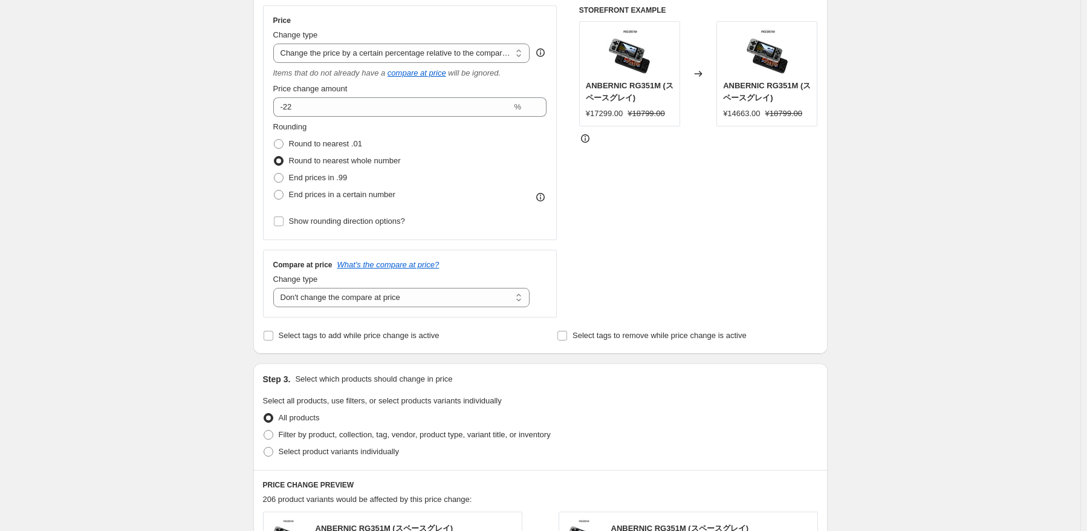
scroll to position [363, 0]
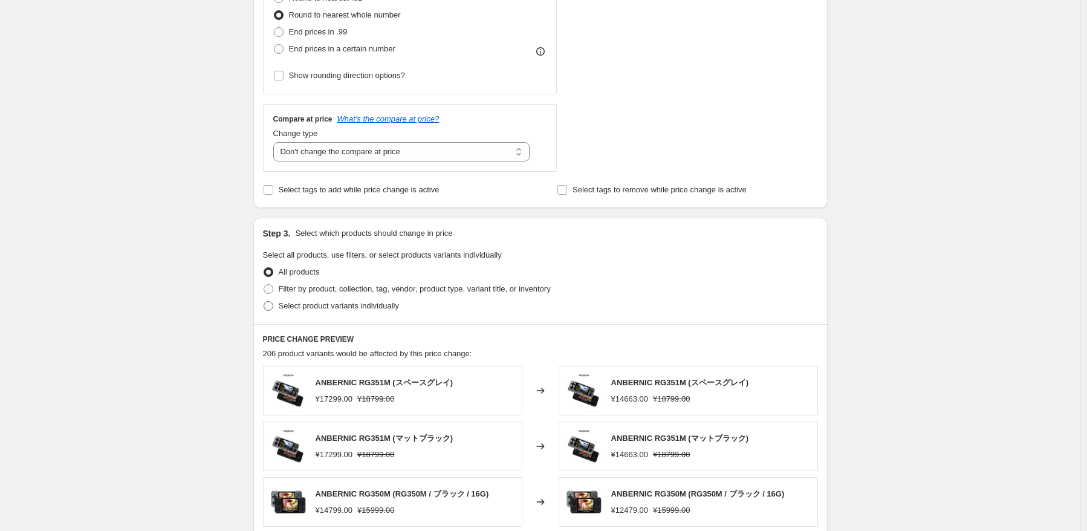
click at [354, 303] on span "Select product variants individually" at bounding box center [339, 305] width 120 height 9
click at [264, 302] on input "Select product variants individually" at bounding box center [264, 301] width 1 height 1
radio input "true"
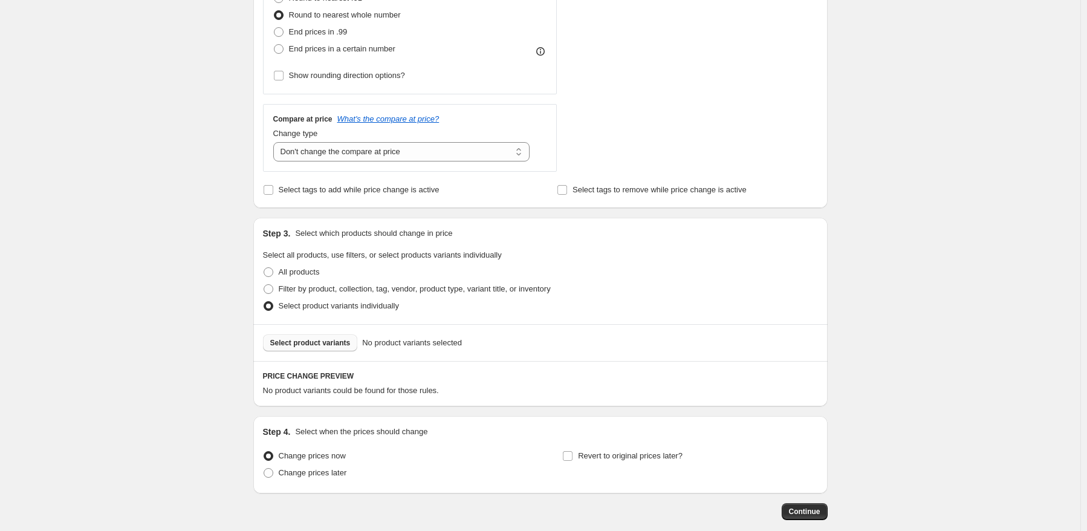
click at [317, 336] on button "Select product variants" at bounding box center [310, 342] width 95 height 17
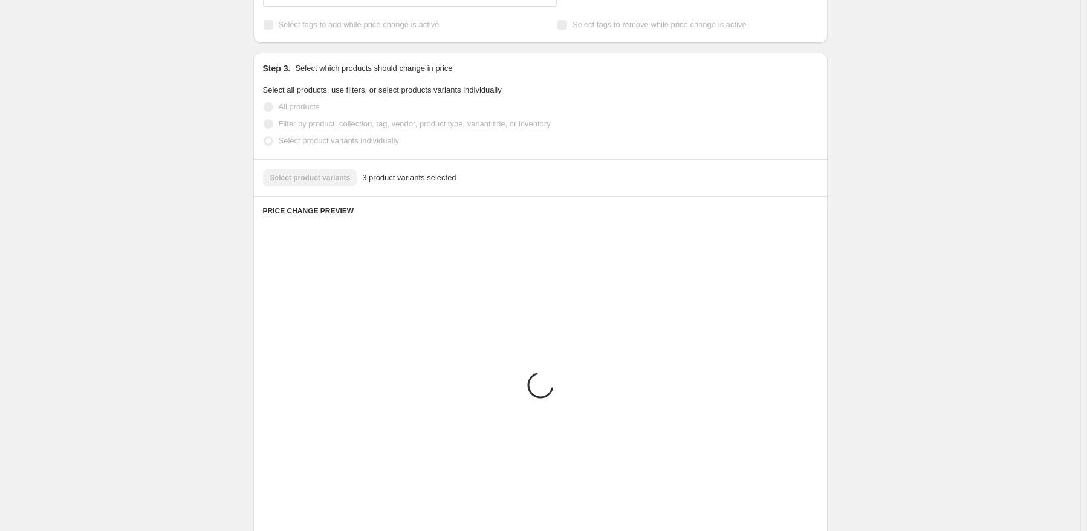
scroll to position [544, 0]
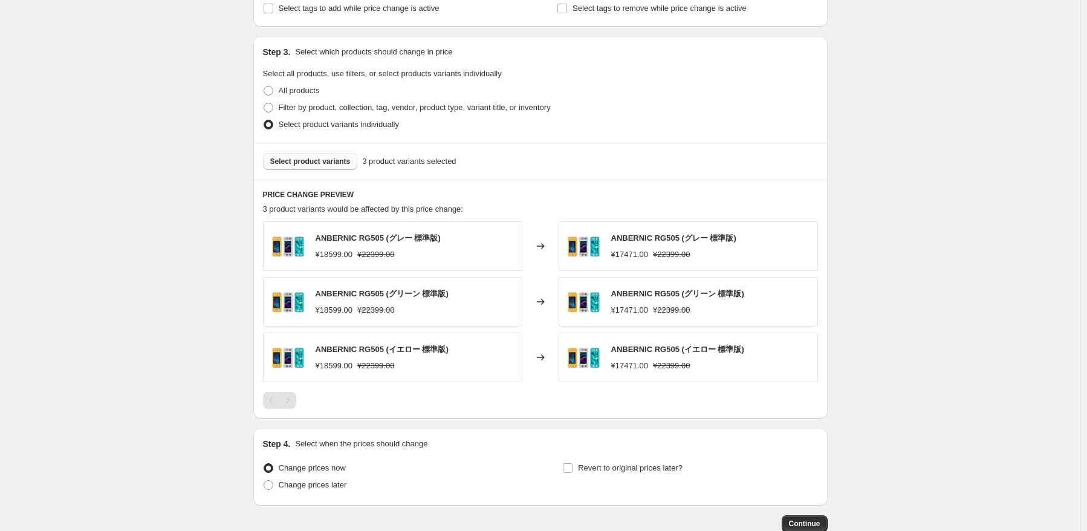
click at [317, 169] on button "Select product variants" at bounding box center [310, 161] width 95 height 17
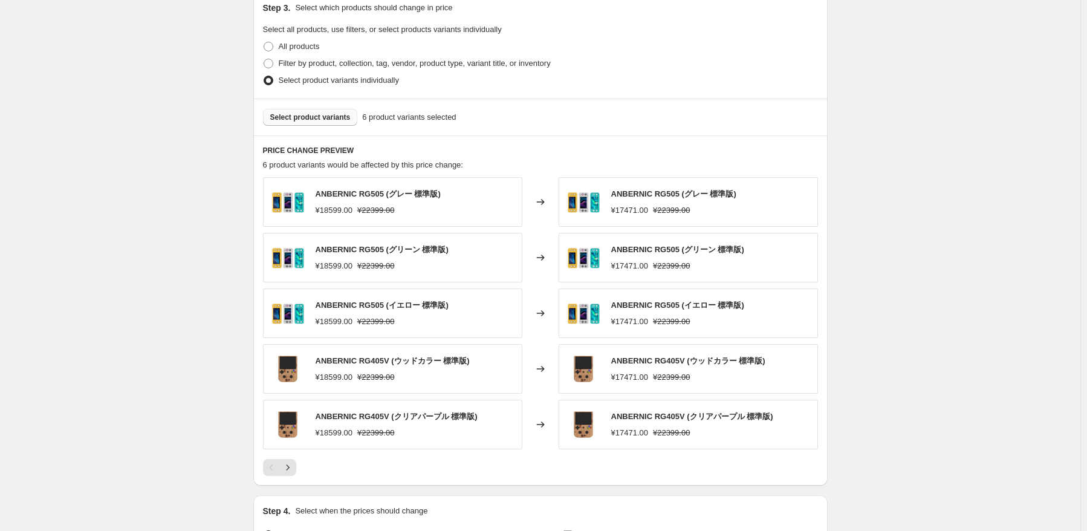
scroll to position [604, 0]
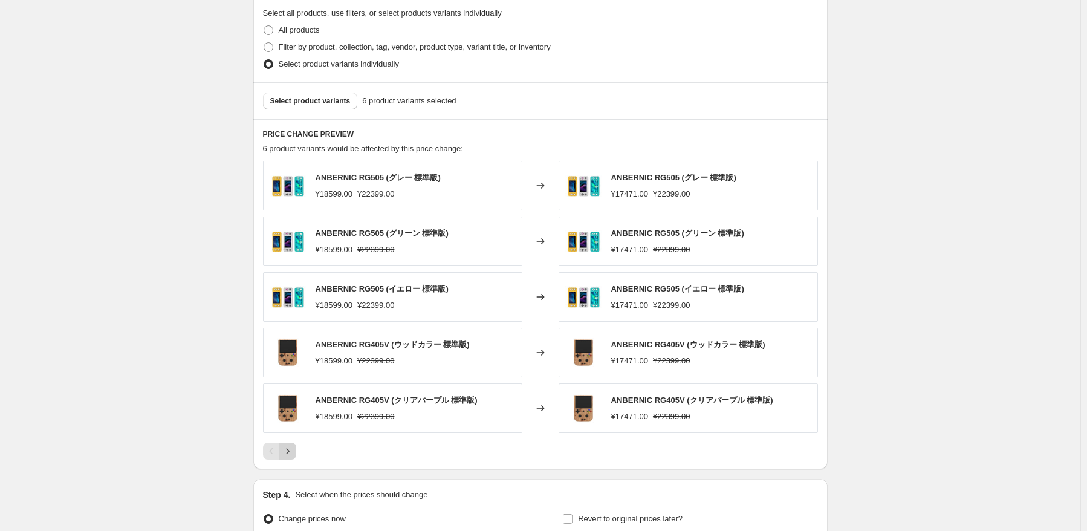
click at [294, 447] on icon "Next" at bounding box center [288, 451] width 12 height 12
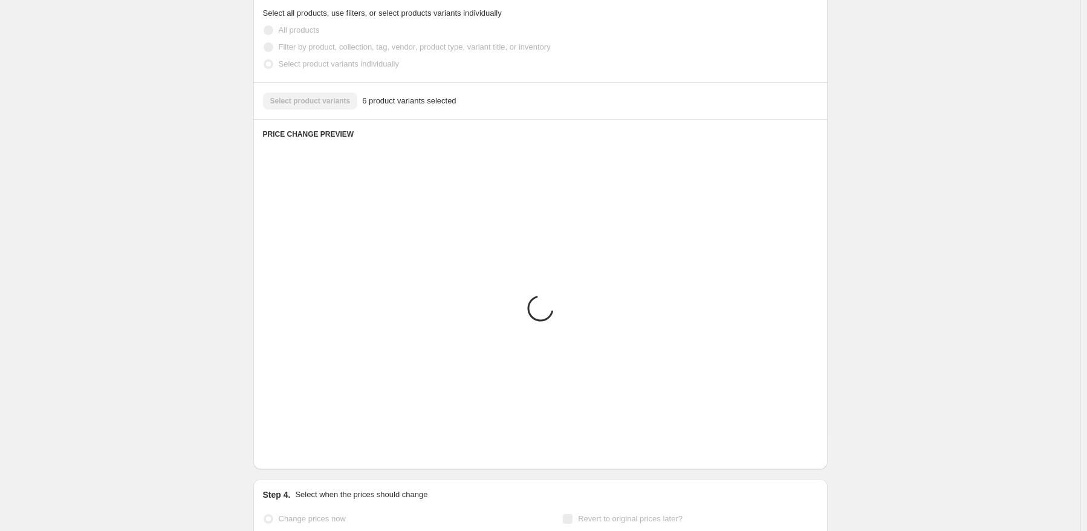
scroll to position [508, 0]
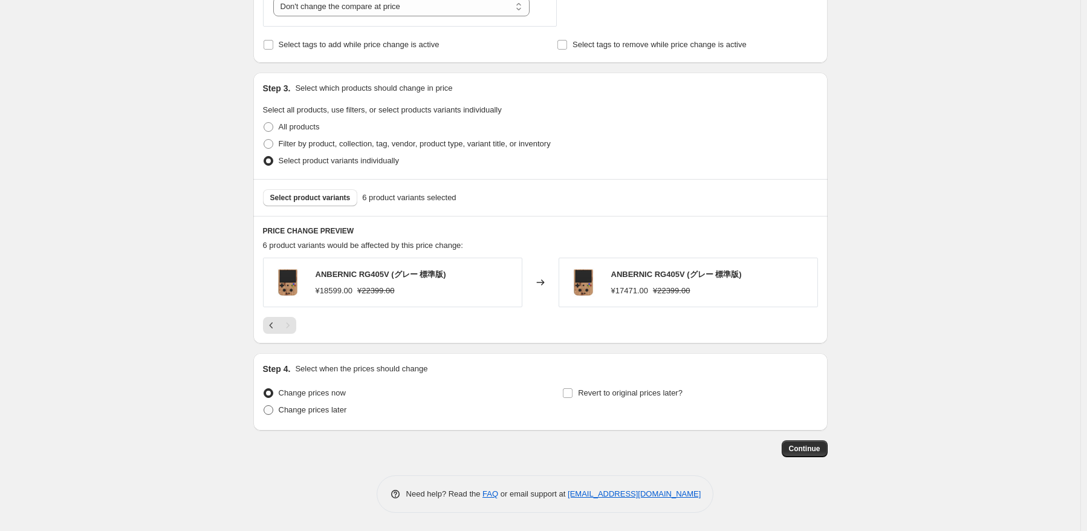
click at [300, 414] on span "Change prices later" at bounding box center [313, 409] width 68 height 9
click at [264, 406] on input "Change prices later" at bounding box center [264, 405] width 1 height 1
radio input "true"
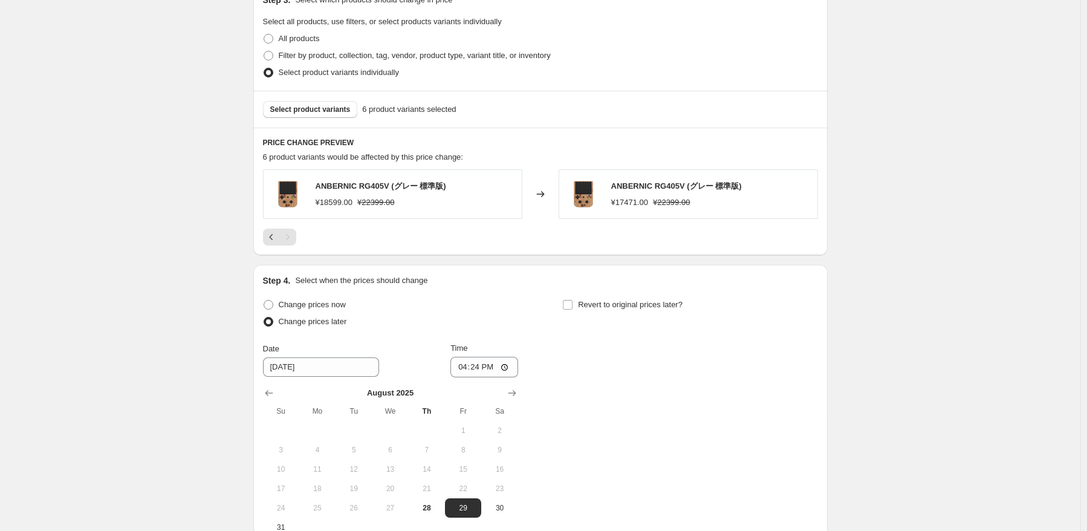
scroll to position [689, 0]
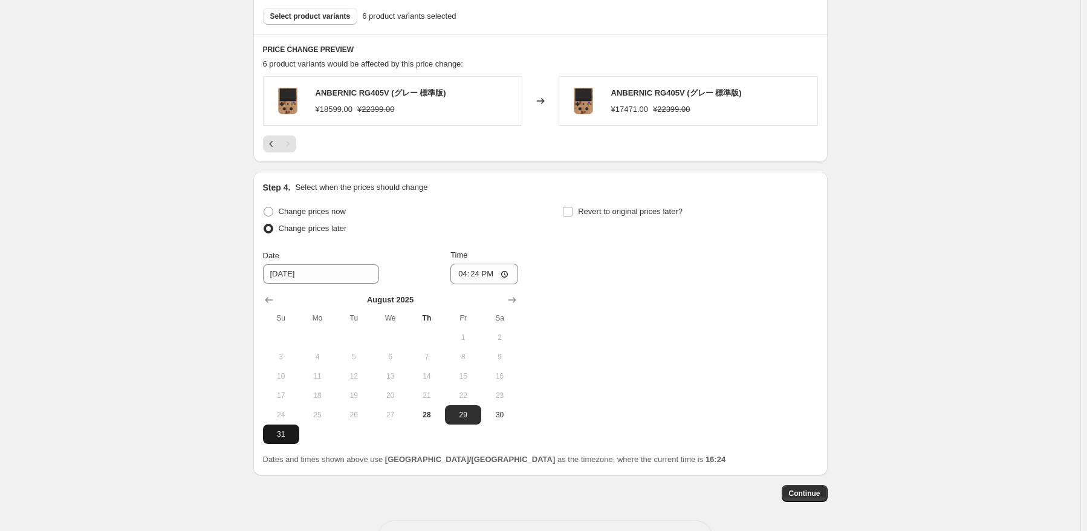
click at [283, 432] on span "31" at bounding box center [281, 434] width 27 height 10
type input "[DATE]"
click at [484, 275] on input "16:24" at bounding box center [484, 274] width 68 height 21
type input "22:50"
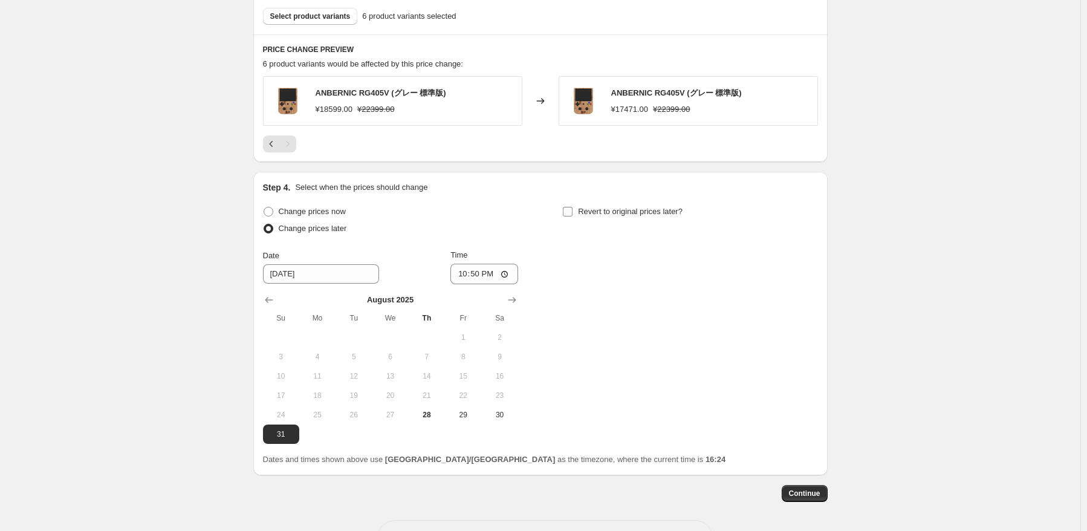
click at [644, 213] on span "Revert to original prices later?" at bounding box center [630, 211] width 105 height 9
click at [572, 213] on input "Revert to original prices later?" at bounding box center [568, 212] width 10 height 10
checkbox input "true"
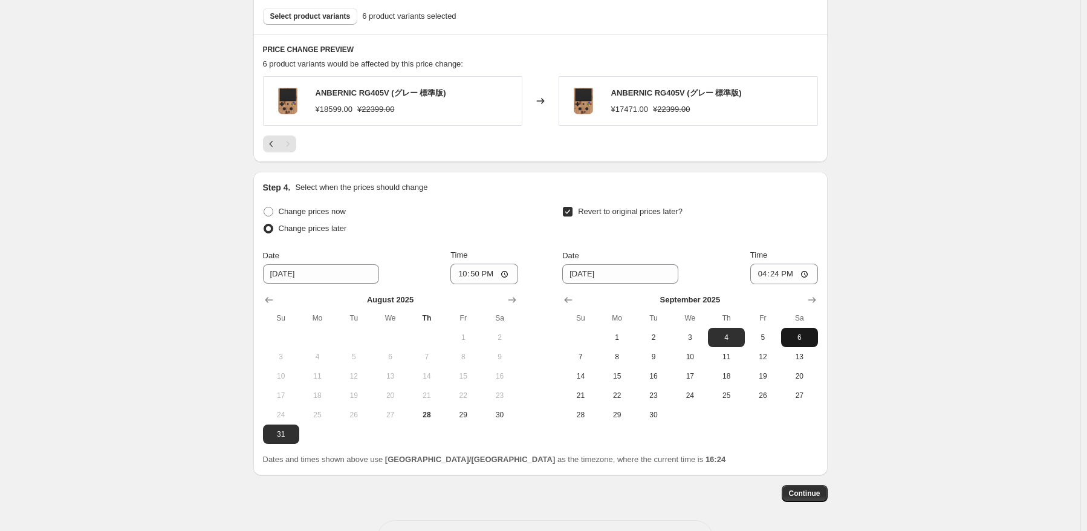
click at [801, 333] on span "6" at bounding box center [799, 337] width 27 height 10
type input "[DATE]"
click at [776, 269] on input "16:24" at bounding box center [784, 274] width 68 height 21
type input "15:00"
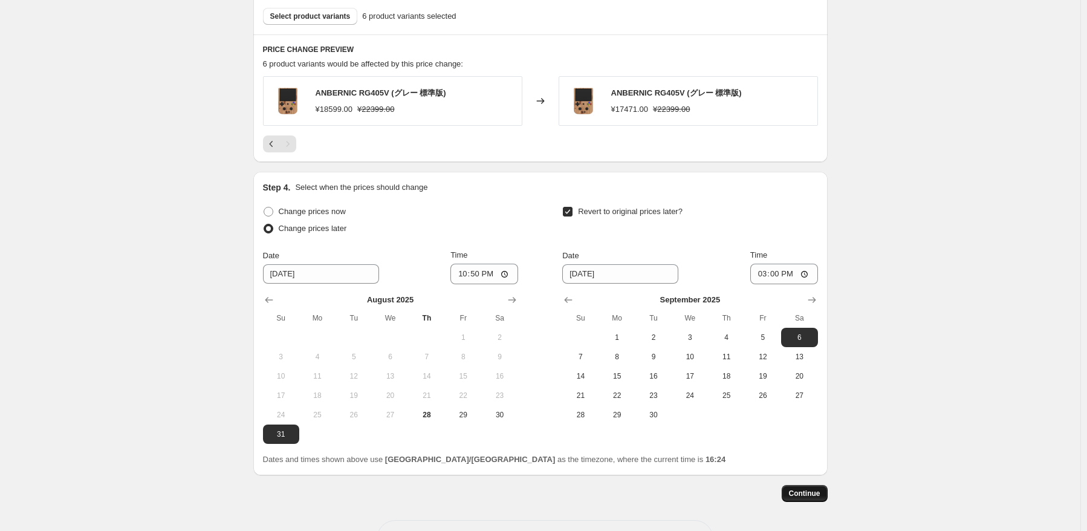
click at [809, 491] on span "Continue" at bounding box center [804, 493] width 31 height 10
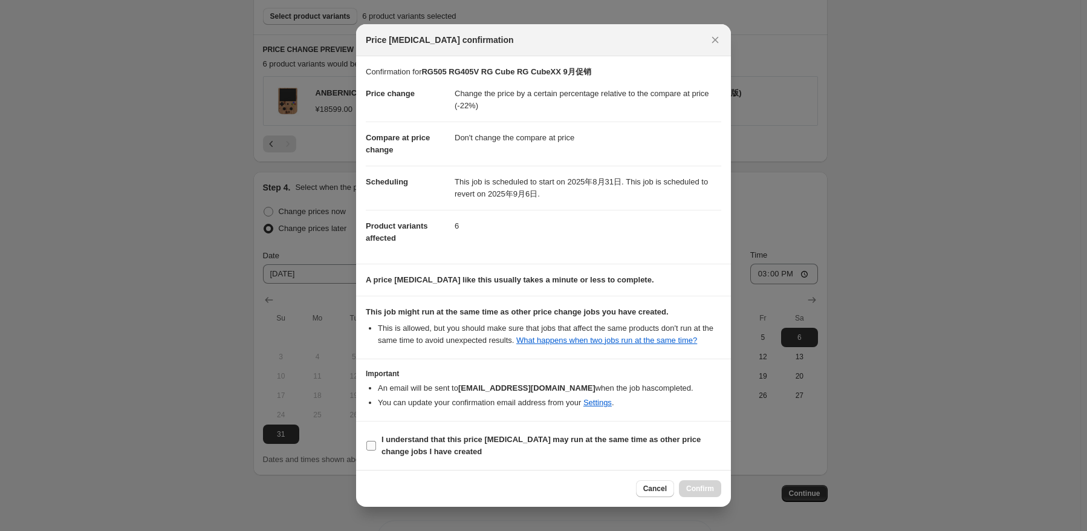
click at [432, 437] on b "I understand that this price [MEDICAL_DATA] may run at the same time as other p…" at bounding box center [540, 445] width 319 height 21
click at [376, 441] on input "I understand that this price [MEDICAL_DATA] may run at the same time as other p…" at bounding box center [371, 446] width 10 height 10
checkbox input "true"
click at [708, 491] on span "Confirm" at bounding box center [700, 489] width 28 height 10
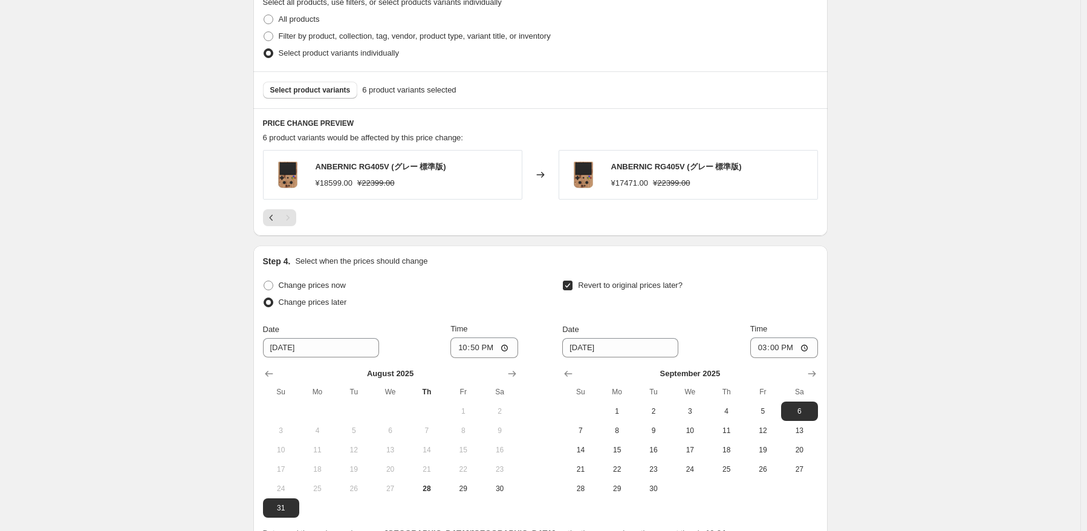
drag, startPoint x: 982, startPoint y: 359, endPoint x: 926, endPoint y: 308, distance: 75.3
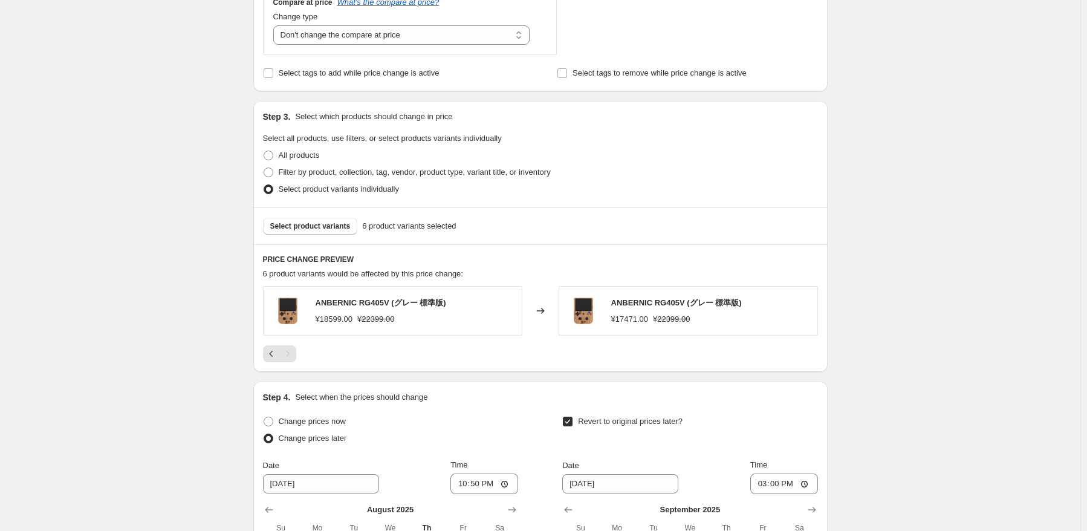
scroll to position [604, 0]
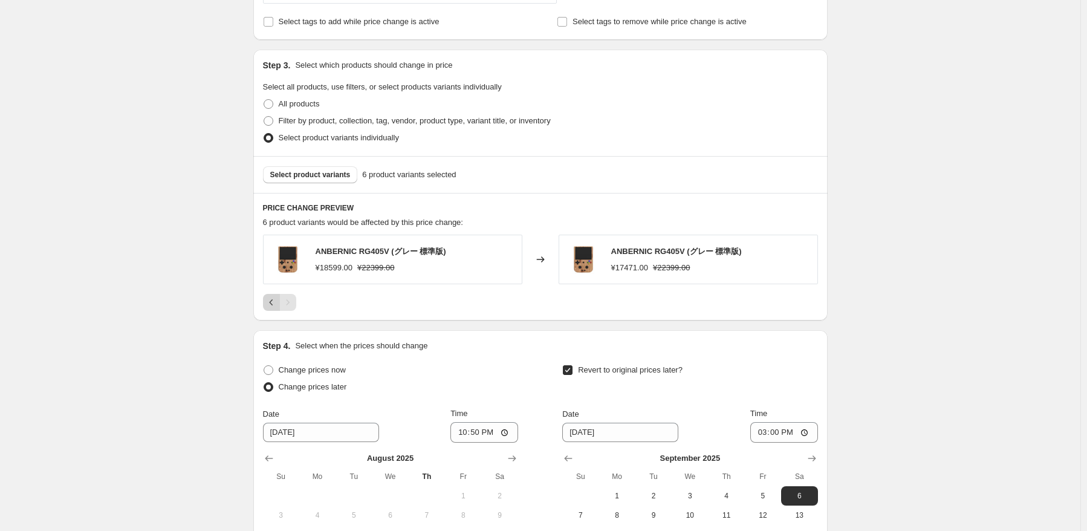
click at [276, 305] on icon "Previous" at bounding box center [271, 302] width 12 height 12
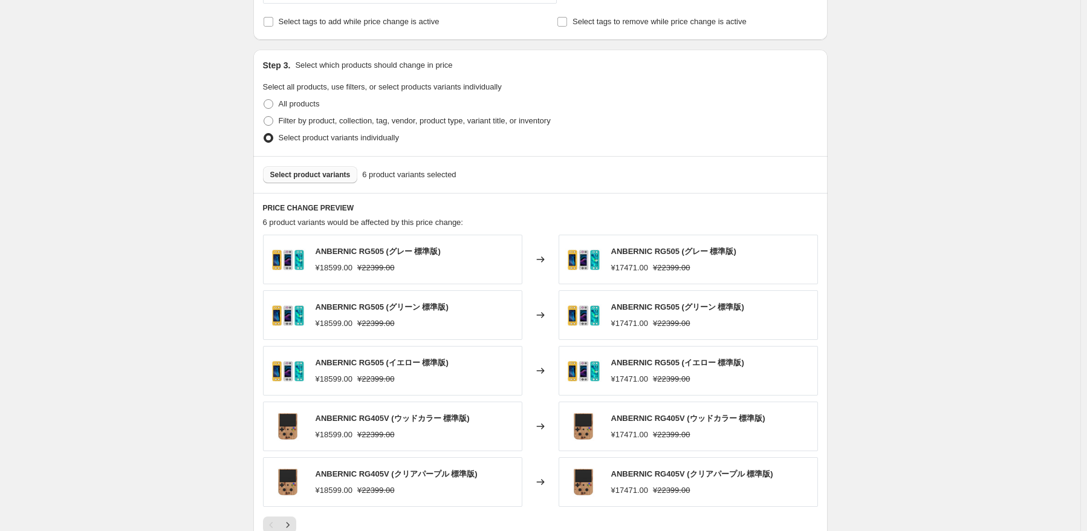
click at [320, 181] on button "Select product variants" at bounding box center [310, 174] width 95 height 17
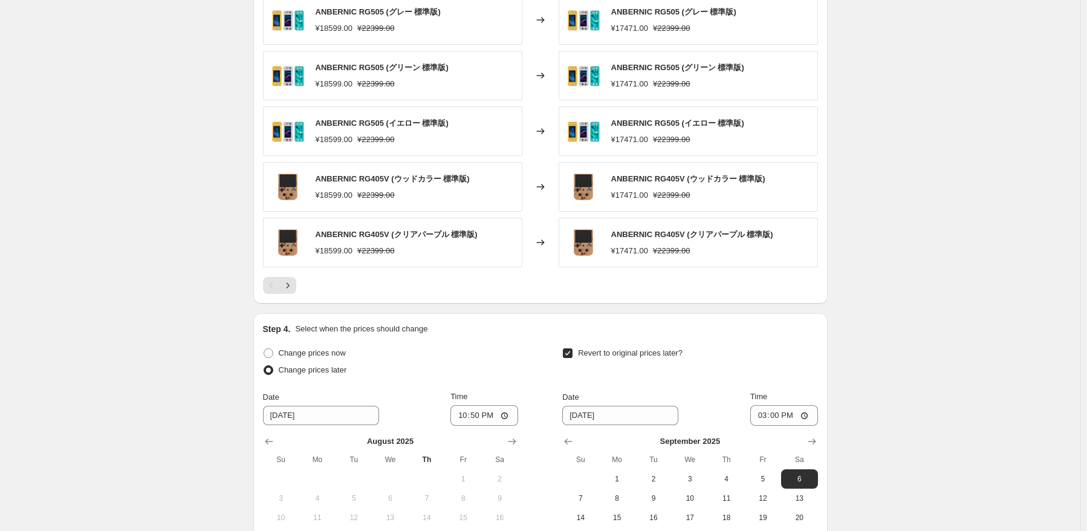
scroll to position [846, 0]
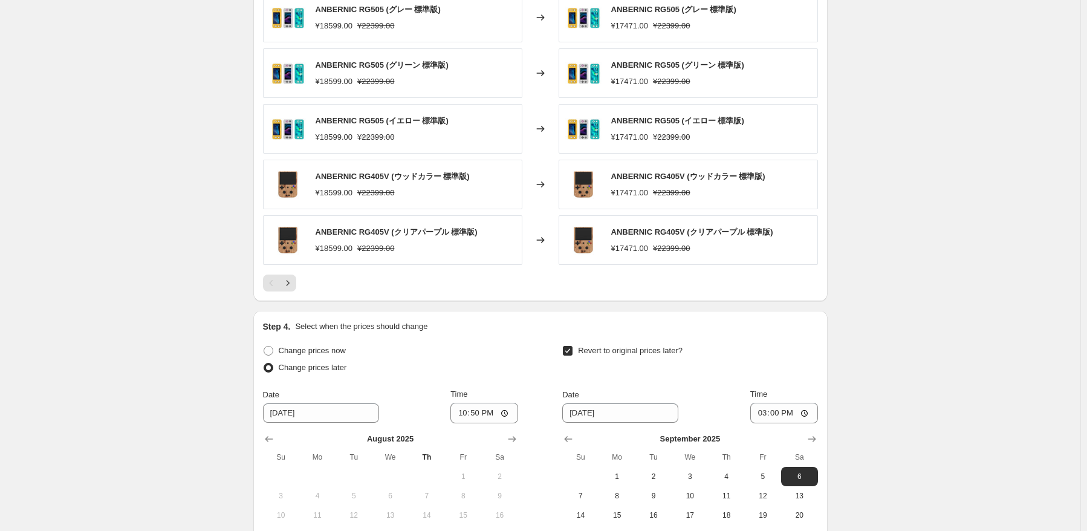
click at [301, 279] on div at bounding box center [540, 282] width 555 height 17
click at [294, 283] on icon "Next" at bounding box center [288, 283] width 12 height 12
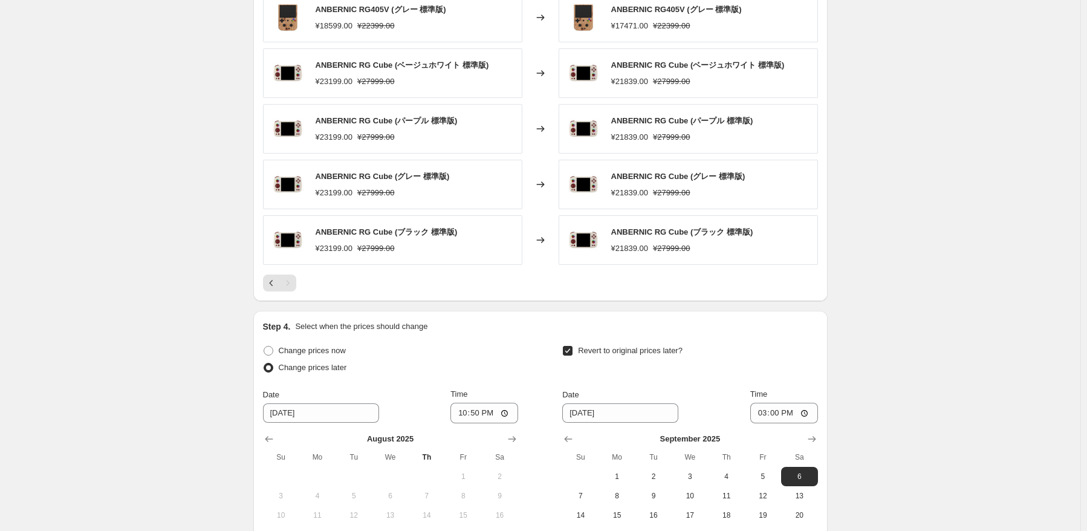
scroll to position [665, 0]
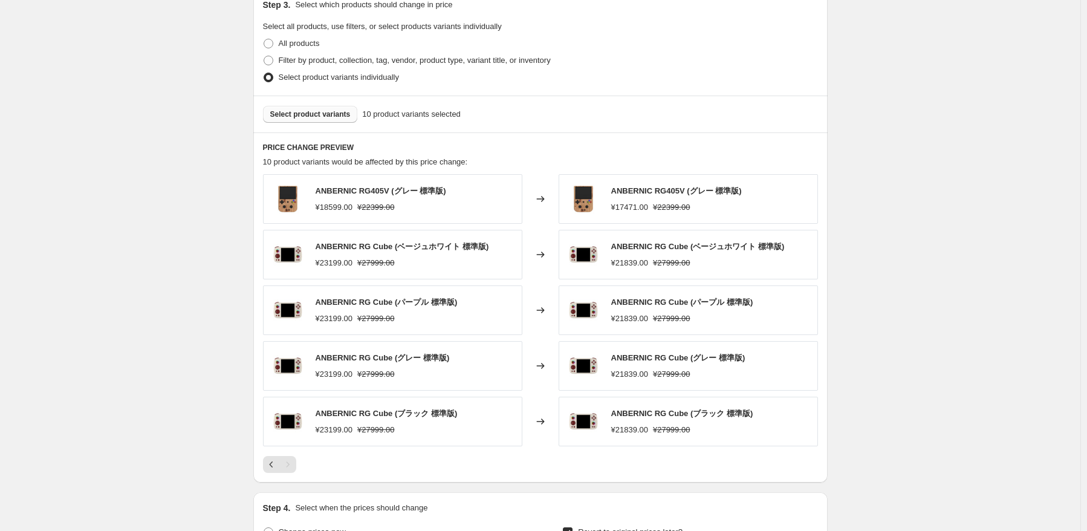
click at [345, 114] on span "Select product variants" at bounding box center [310, 114] width 80 height 10
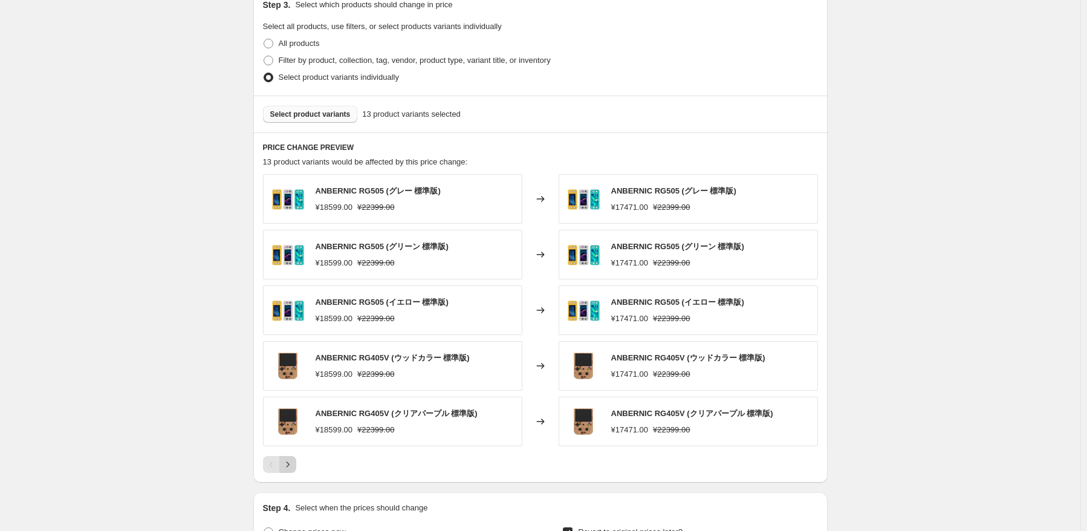
click at [293, 463] on icon "Next" at bounding box center [288, 464] width 12 height 12
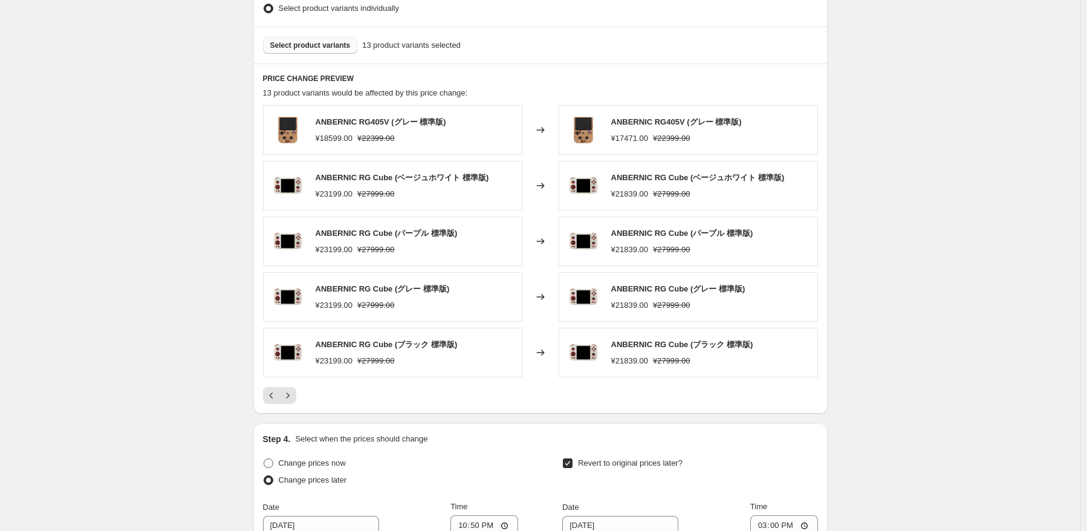
scroll to position [786, 0]
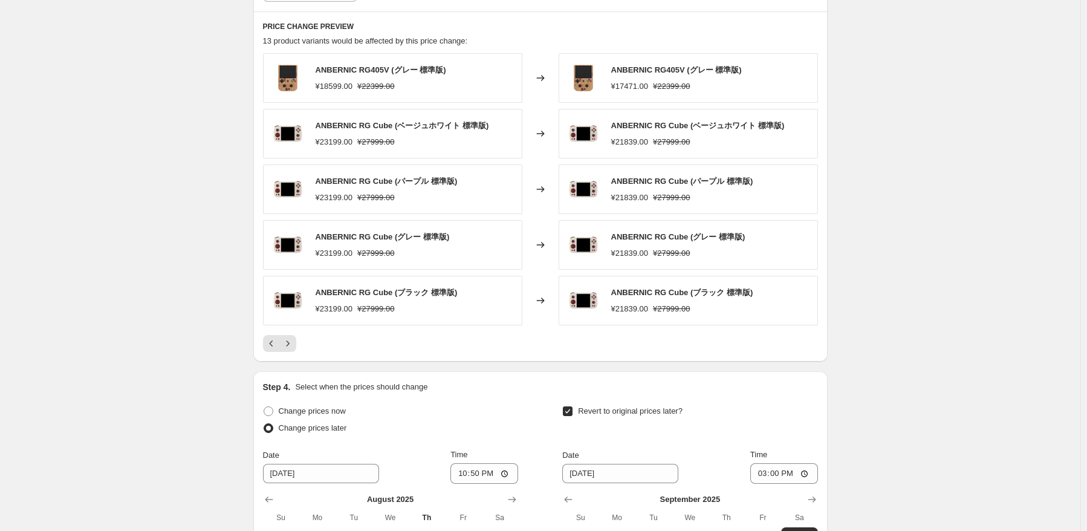
click at [288, 333] on div "ANBERNIC RG405V (グレー 標準版) ¥18599.00 ¥22399.00 Changed to ANBERNIC RG405V (グレー 標…" at bounding box center [540, 202] width 555 height 299
click at [288, 342] on icon "Next" at bounding box center [288, 343] width 12 height 12
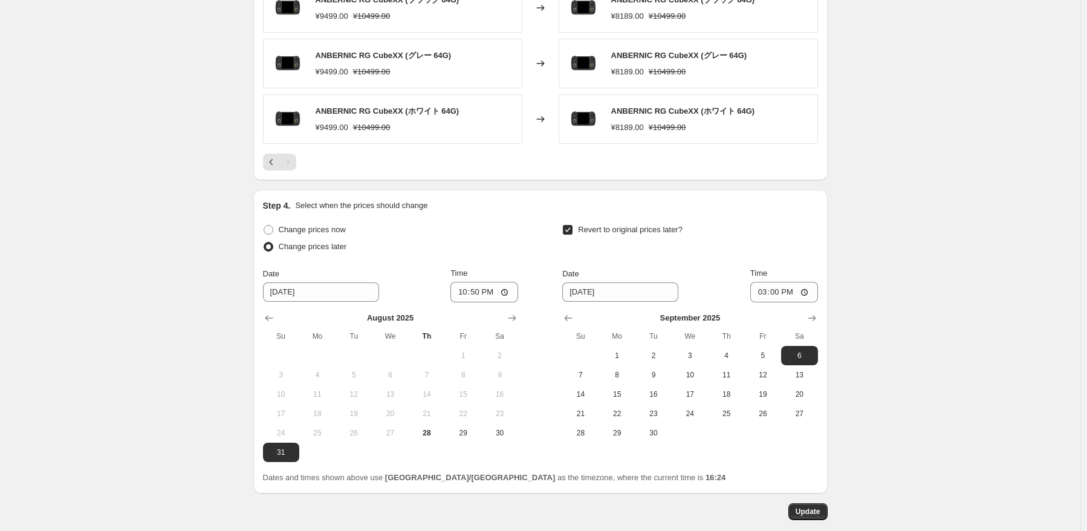
scroll to position [918, 0]
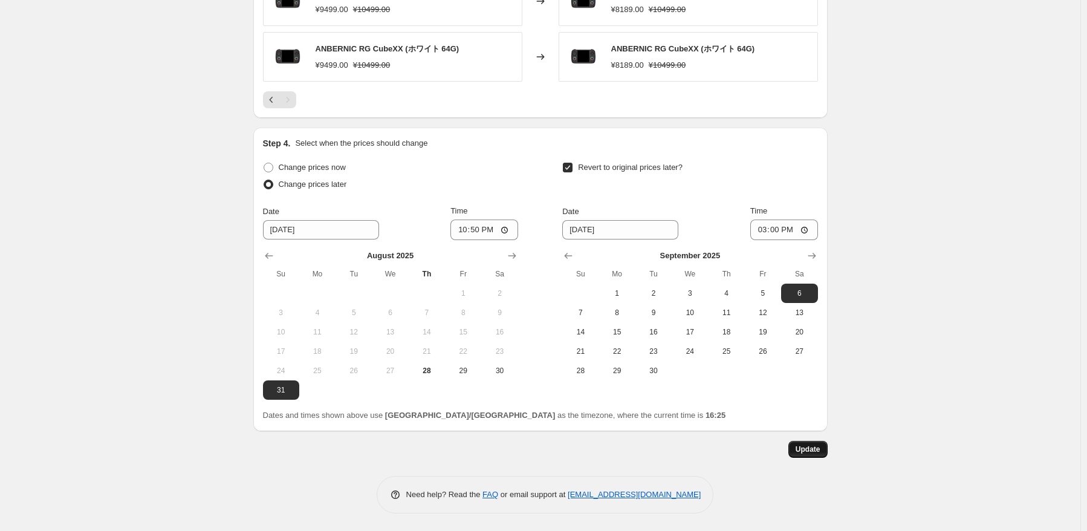
click at [807, 452] on span "Update" at bounding box center [807, 449] width 25 height 10
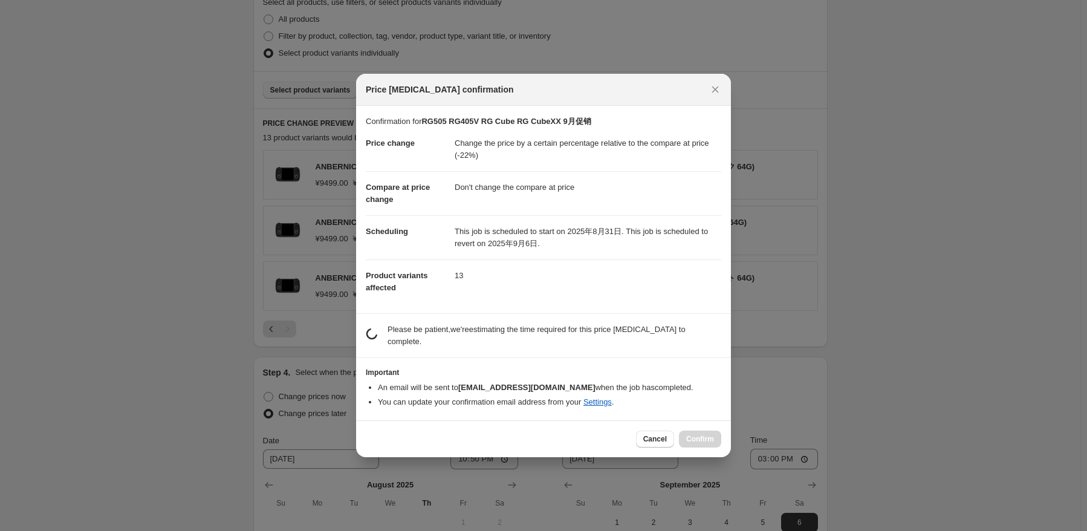
scroll to position [0, 0]
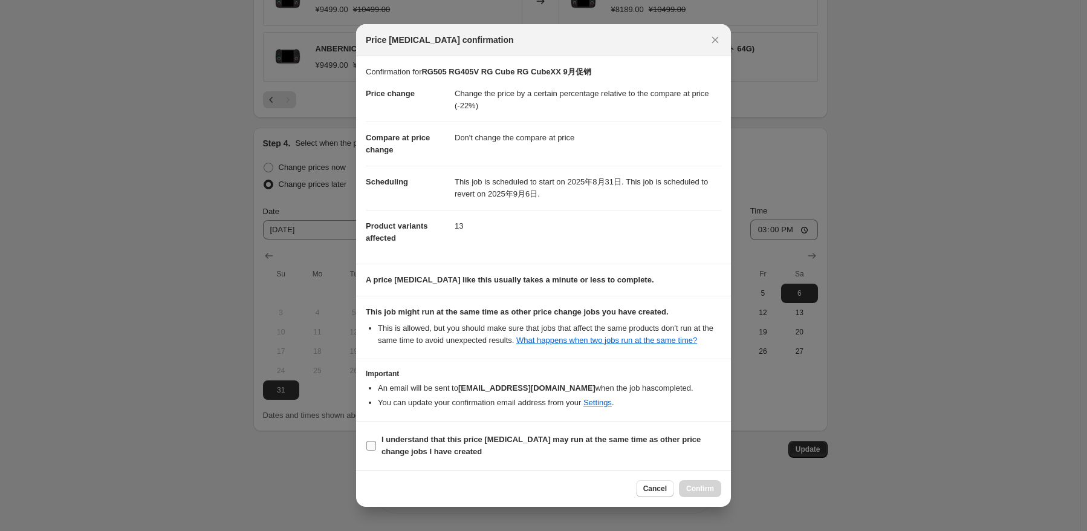
click at [436, 444] on b "I understand that this price [MEDICAL_DATA] may run at the same time as other p…" at bounding box center [540, 445] width 319 height 21
click at [376, 444] on input "I understand that this price [MEDICAL_DATA] may run at the same time as other p…" at bounding box center [371, 446] width 10 height 10
checkbox input "true"
click at [719, 490] on button "Confirm" at bounding box center [700, 488] width 42 height 17
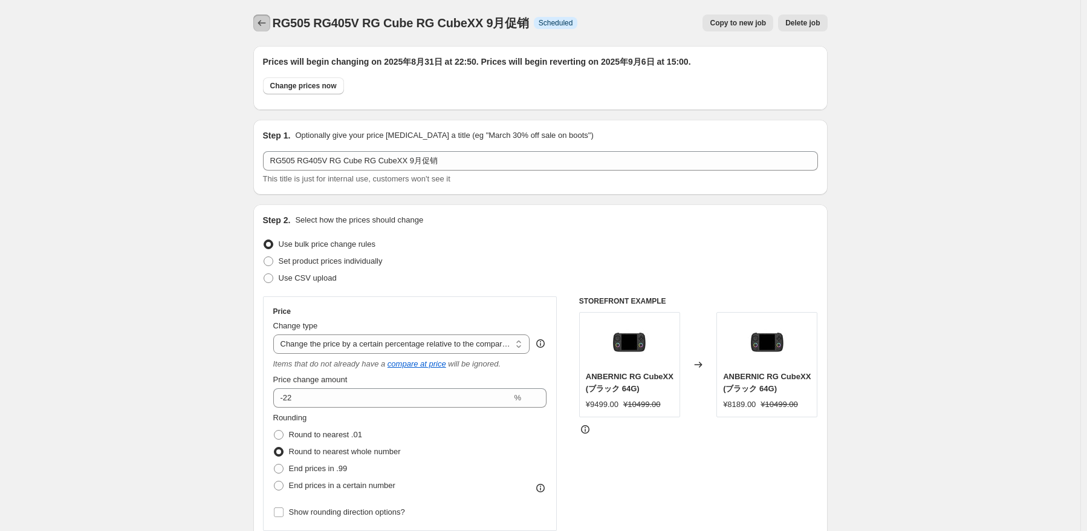
click at [266, 16] on button "Price change jobs" at bounding box center [261, 23] width 17 height 17
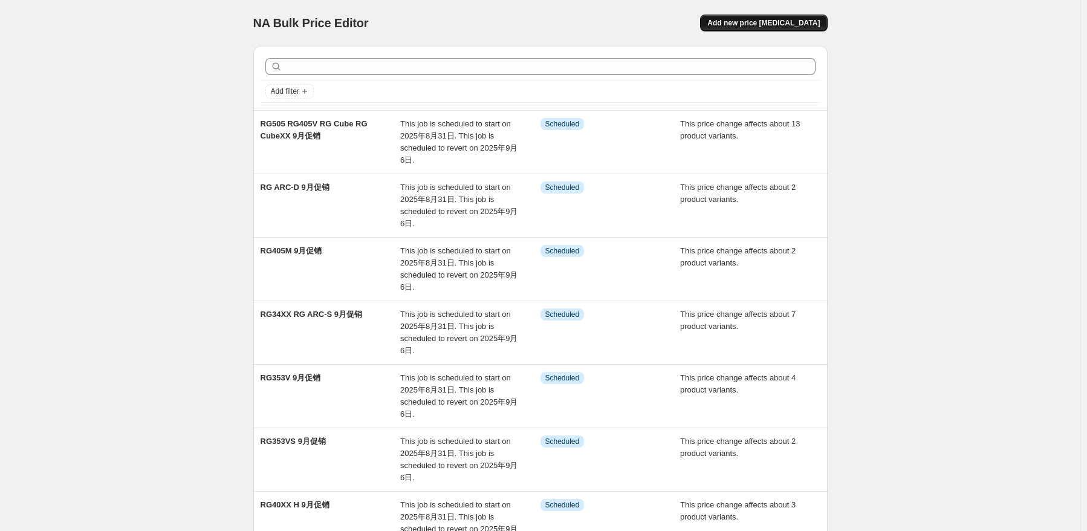
click at [771, 21] on span "Add new price [MEDICAL_DATA]" at bounding box center [763, 23] width 112 height 10
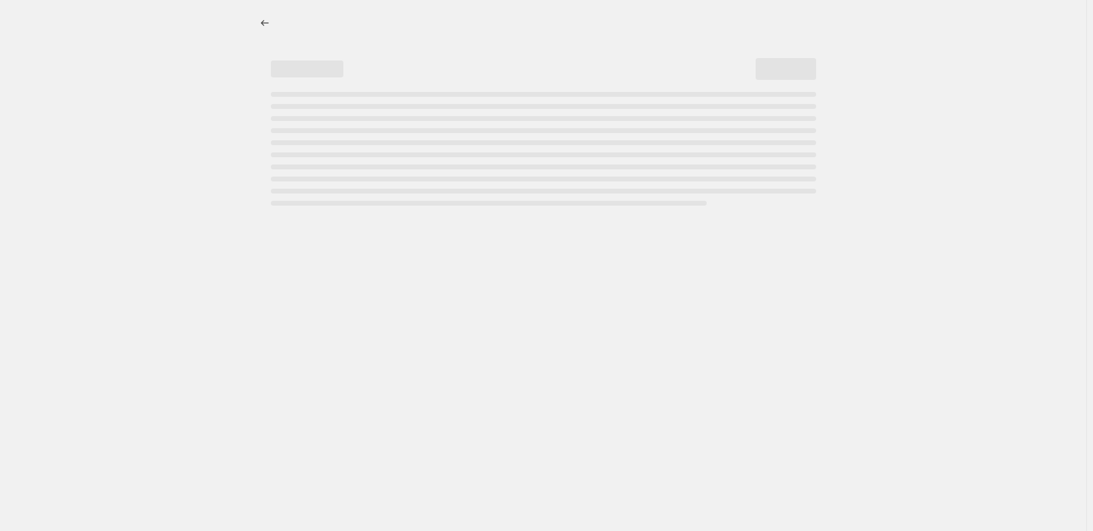
select select "percentage"
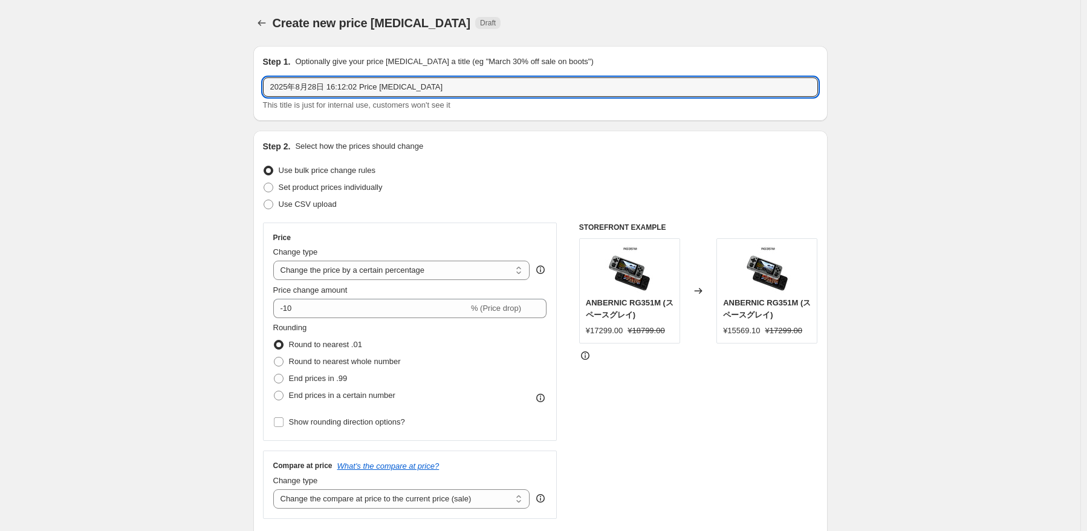
drag, startPoint x: 433, startPoint y: 89, endPoint x: 124, endPoint y: 84, distance: 309.5
paste input "RG 40XXV RG 406H"
type input "RG 40XXV RG 406H 9月促销"
click at [387, 193] on div "Set product prices individually" at bounding box center [540, 187] width 555 height 17
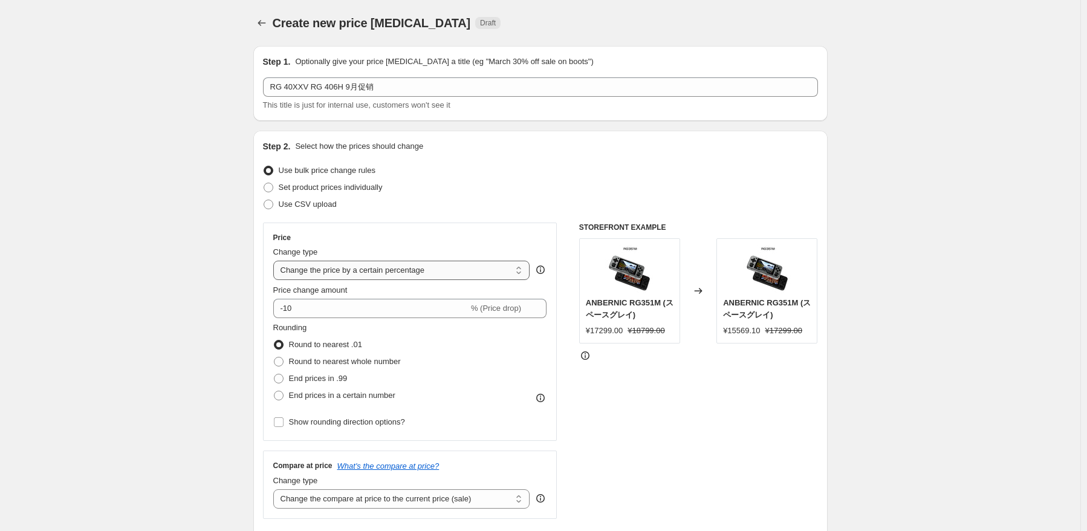
drag, startPoint x: 399, startPoint y: 277, endPoint x: 406, endPoint y: 277, distance: 7.3
click at [399, 277] on select "Change the price to a certain amount Change the price by a certain amount Chang…" at bounding box center [401, 270] width 257 height 19
select select "pcap"
click at [276, 261] on select "Change the price to a certain amount Change the price by a certain amount Chang…" at bounding box center [401, 270] width 257 height 19
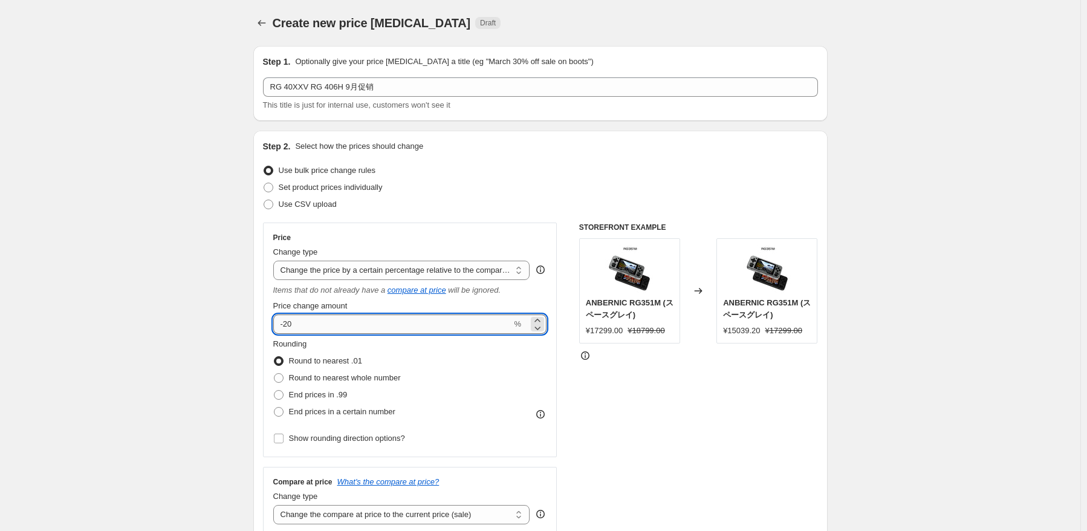
click at [386, 333] on input "-20" at bounding box center [392, 323] width 239 height 19
type input "-2"
type input "-18"
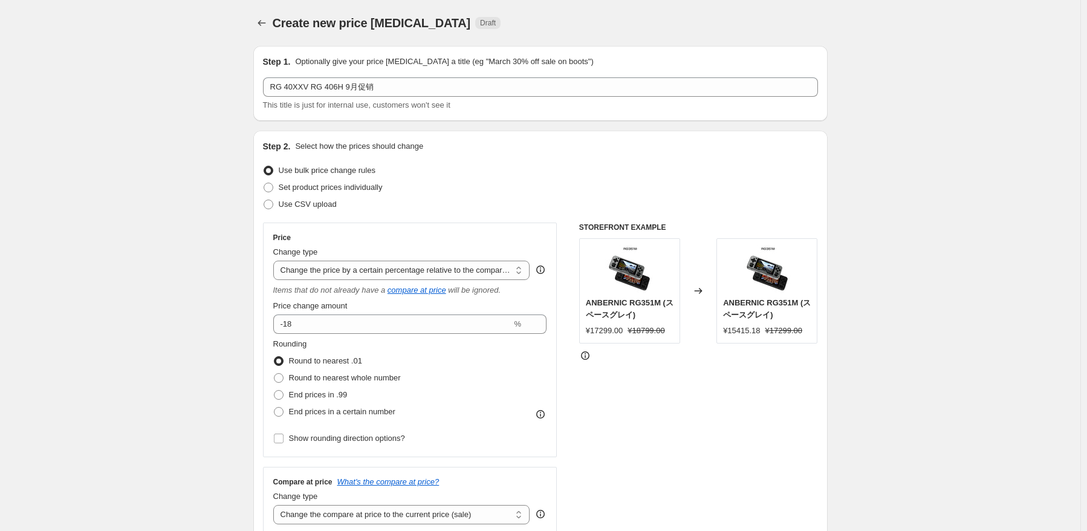
click at [372, 367] on div "Round to nearest .01" at bounding box center [337, 360] width 128 height 17
click at [332, 384] on label "Round to nearest whole number" at bounding box center [337, 377] width 128 height 17
click at [274, 374] on input "Round to nearest whole number" at bounding box center [274, 373] width 1 height 1
radio input "true"
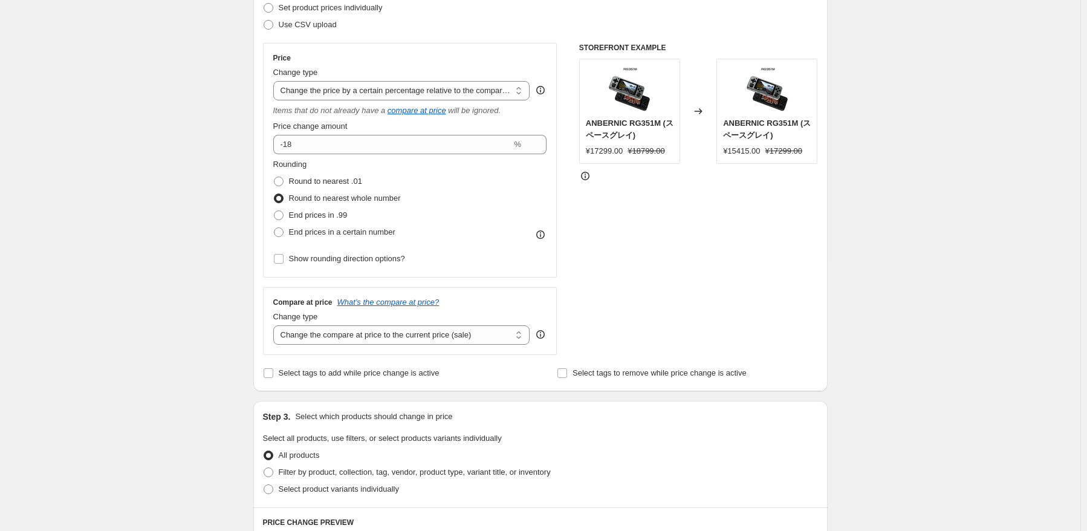
scroll to position [181, 0]
click at [438, 345] on div "Compare at price What's the compare at price? Change type Change the compare at…" at bounding box center [410, 319] width 294 height 68
click at [445, 340] on select "Change the compare at price to the current price (sale) Change the compare at p…" at bounding box center [401, 332] width 257 height 19
select select "no_change"
click at [276, 324] on select "Change the compare at price to the current price (sale) Change the compare at p…" at bounding box center [401, 332] width 257 height 19
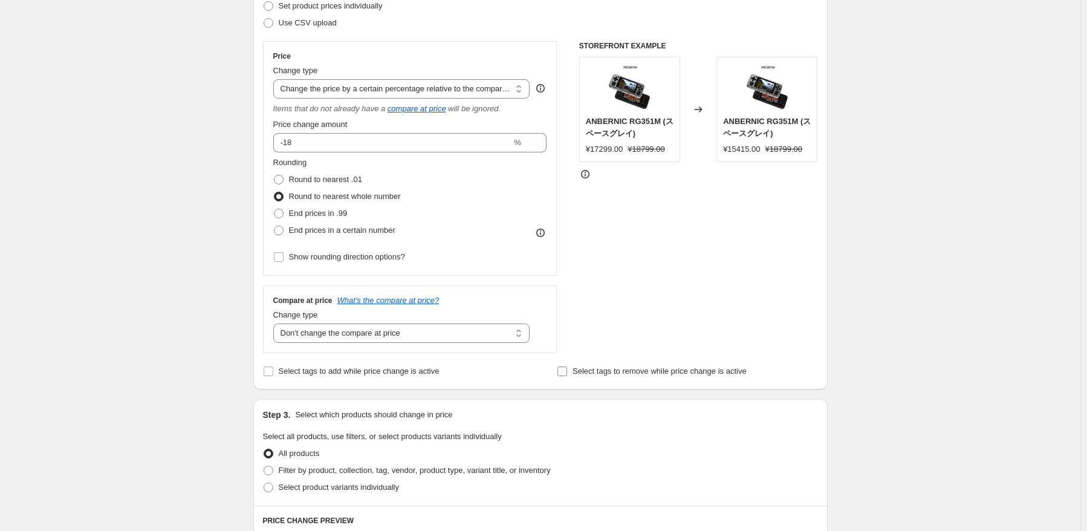
click at [645, 375] on span "Select tags to remove while price change is active" at bounding box center [659, 370] width 174 height 9
click at [567, 375] on input "Select tags to remove while price change is active" at bounding box center [562, 371] width 10 height 10
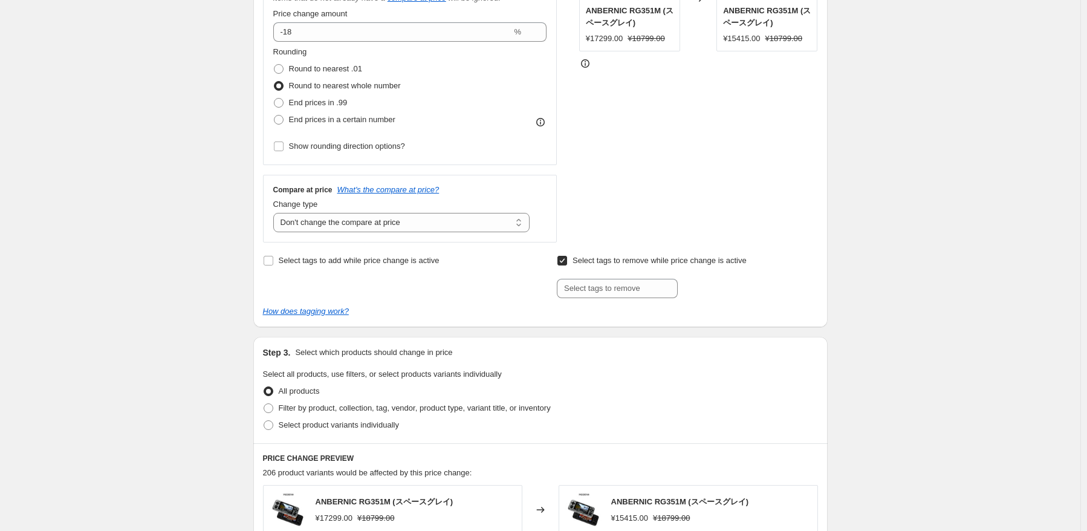
scroll to position [363, 0]
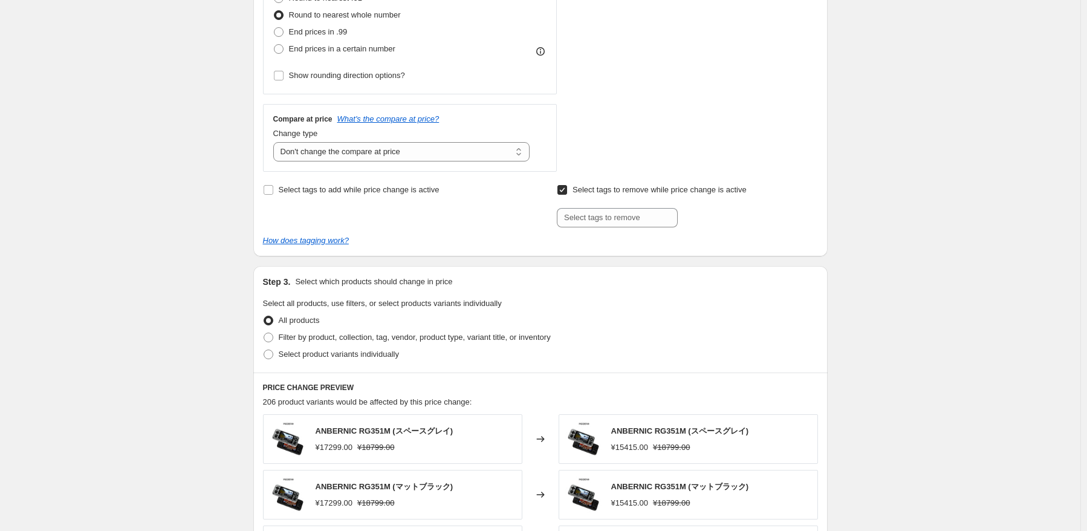
click at [571, 188] on label "Select tags to remove while price change is active" at bounding box center [652, 189] width 190 height 17
click at [567, 188] on input "Select tags to remove while price change is active" at bounding box center [562, 190] width 10 height 10
checkbox input "false"
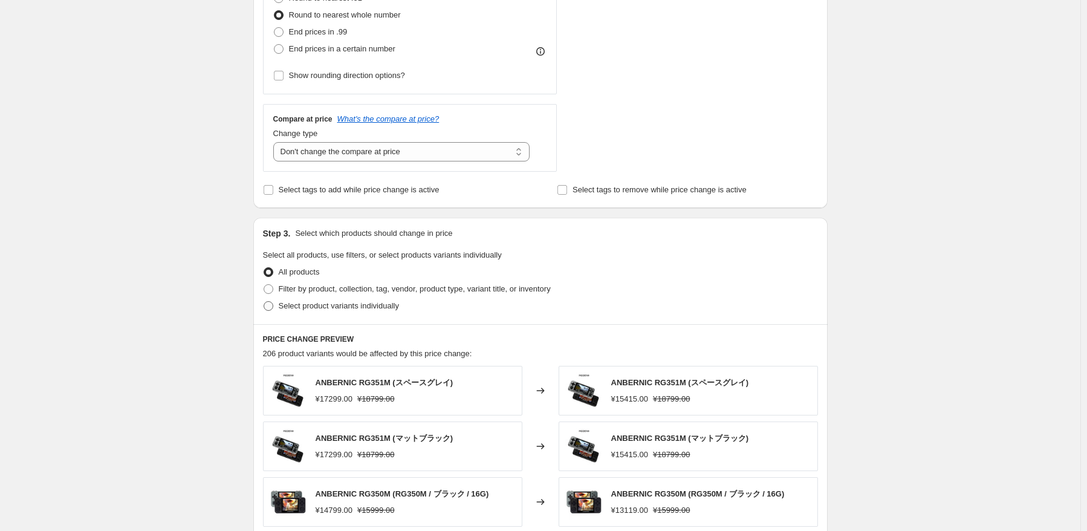
click at [376, 304] on span "Select product variants individually" at bounding box center [339, 305] width 120 height 9
click at [264, 302] on input "Select product variants individually" at bounding box center [264, 301] width 1 height 1
radio input "true"
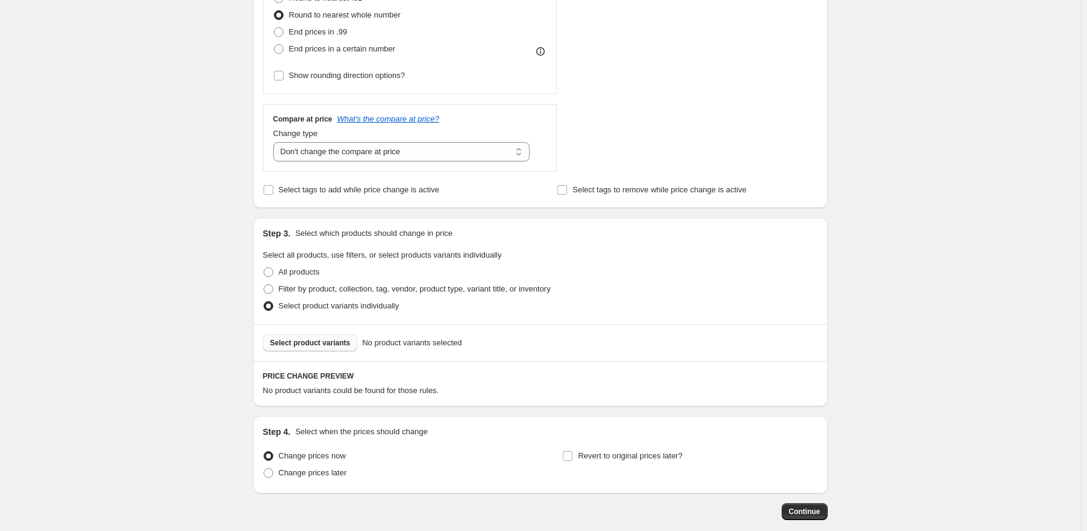
click at [333, 337] on button "Select product variants" at bounding box center [310, 342] width 95 height 17
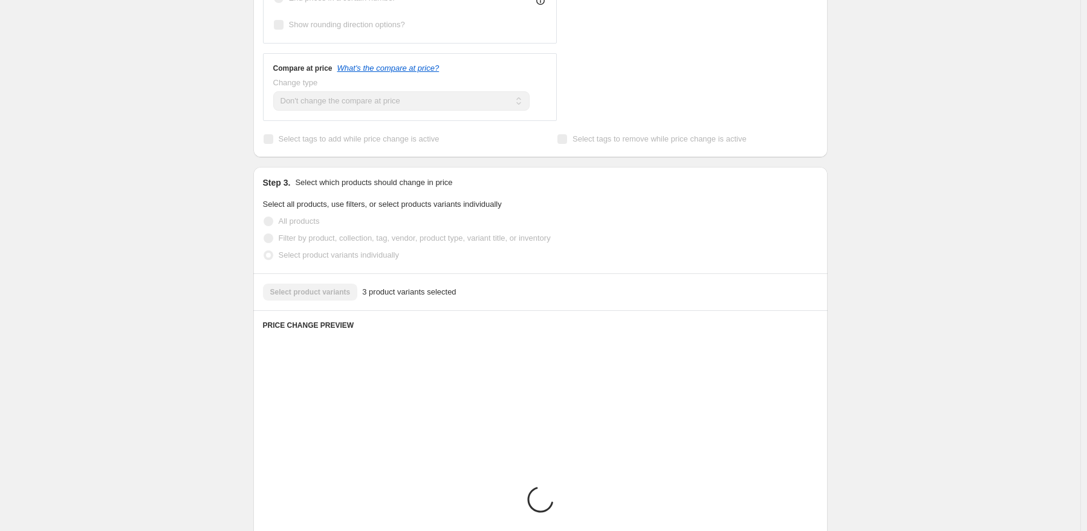
scroll to position [484, 0]
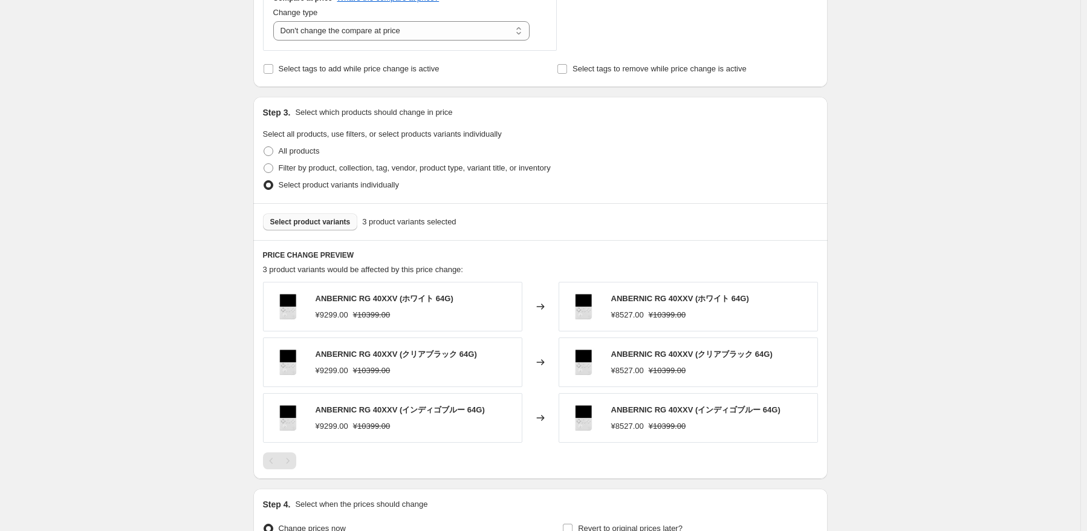
click at [332, 224] on span "Select product variants" at bounding box center [310, 222] width 80 height 10
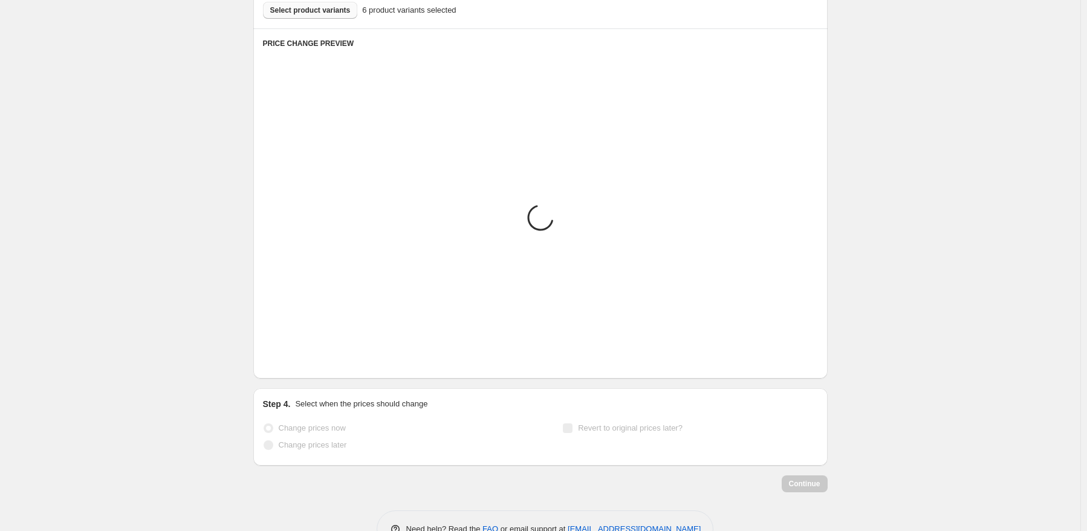
scroll to position [725, 0]
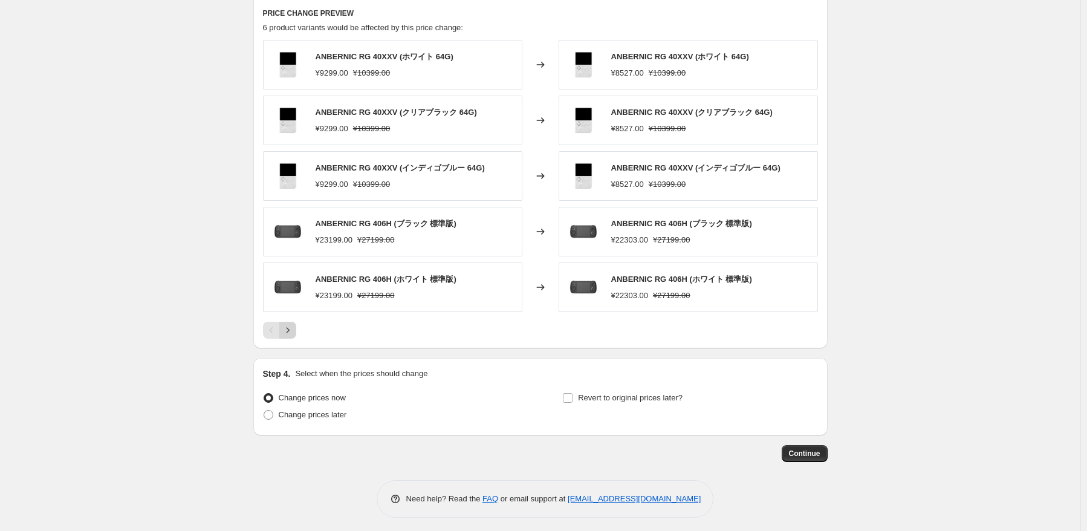
click at [293, 332] on icon "Next" at bounding box center [288, 330] width 12 height 12
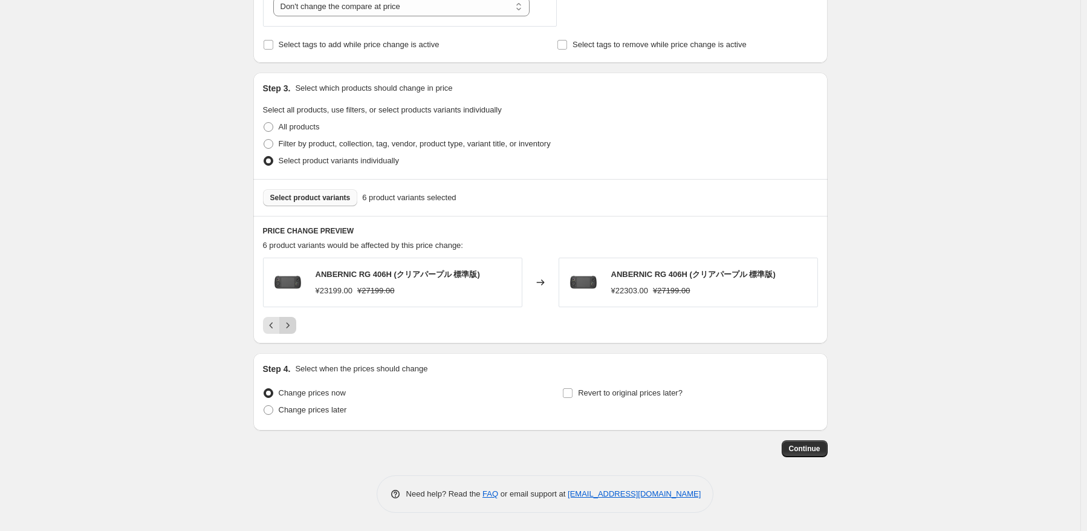
scroll to position [508, 0]
drag, startPoint x: 297, startPoint y: 413, endPoint x: 369, endPoint y: 394, distance: 74.9
click at [297, 413] on span "Change prices later" at bounding box center [313, 409] width 68 height 9
click at [264, 406] on input "Change prices later" at bounding box center [264, 405] width 1 height 1
radio input "true"
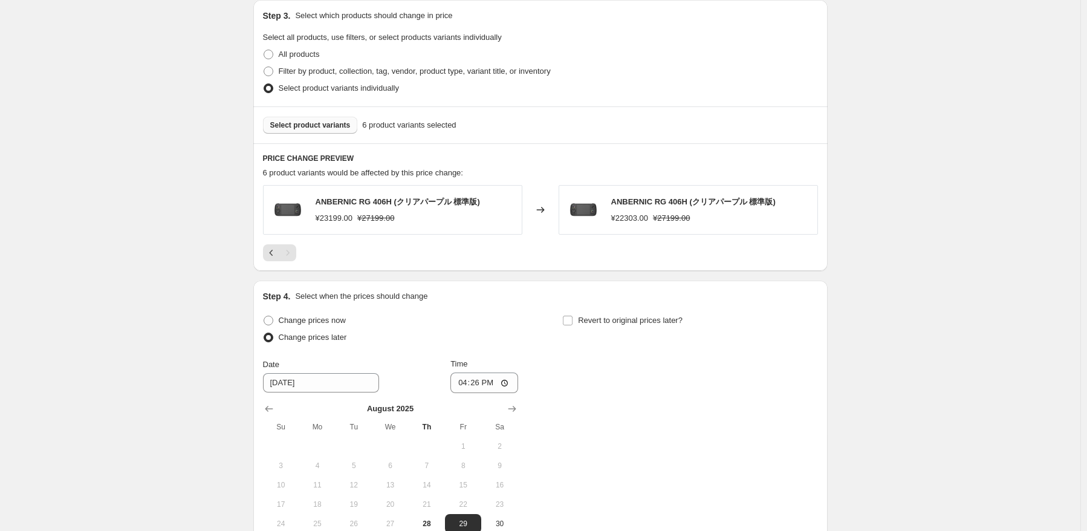
scroll to position [689, 0]
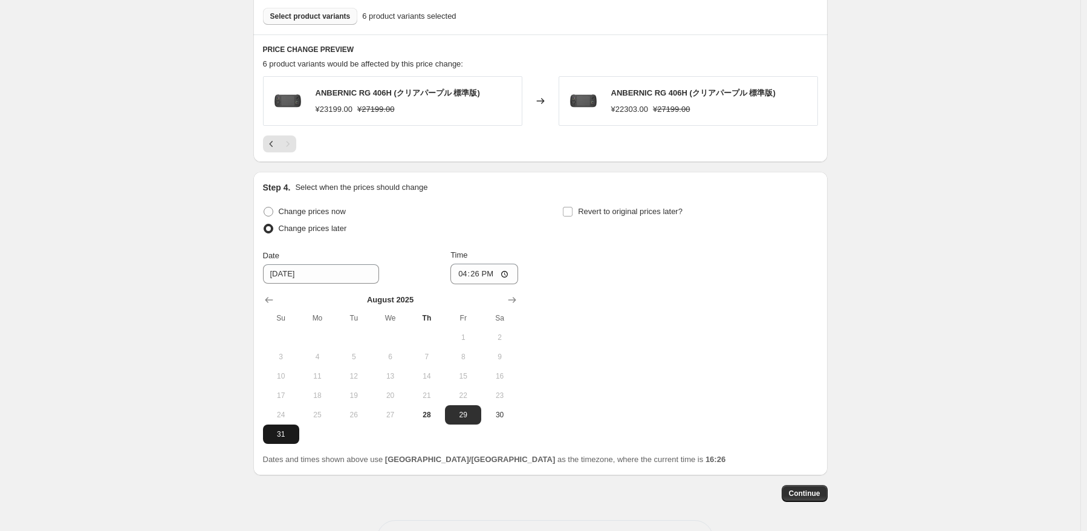
click at [275, 436] on span "31" at bounding box center [281, 434] width 27 height 10
type input "[DATE]"
click at [474, 271] on input "16:26" at bounding box center [484, 274] width 68 height 21
type input "22:50"
click at [657, 261] on div "Change prices now Change prices later Date [DATE] Time 22:50 [DATE] Su Mo Tu We…" at bounding box center [540, 323] width 555 height 241
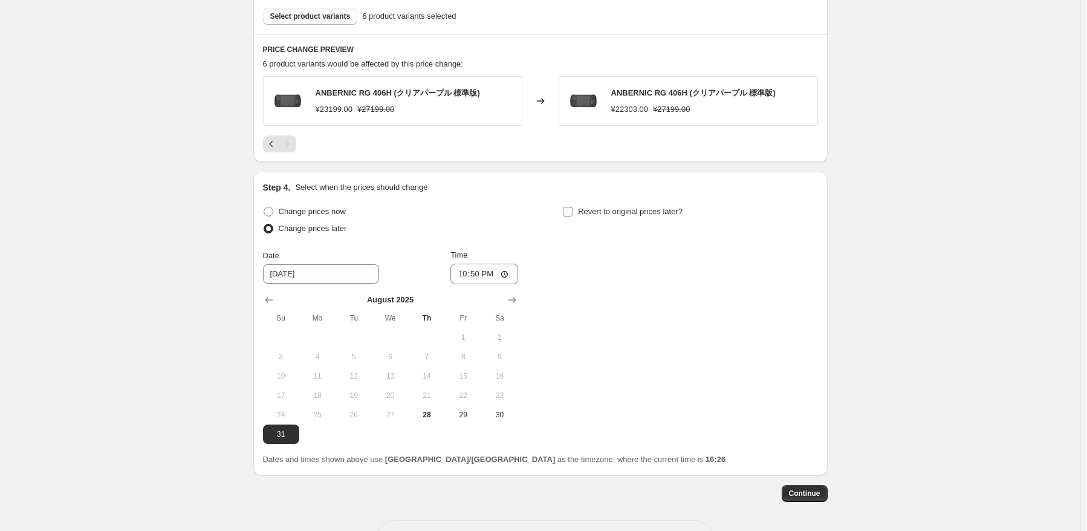
click at [655, 215] on span "Revert to original prices later?" at bounding box center [630, 211] width 105 height 9
click at [572, 215] on input "Revert to original prices later?" at bounding box center [568, 212] width 10 height 10
checkbox input "true"
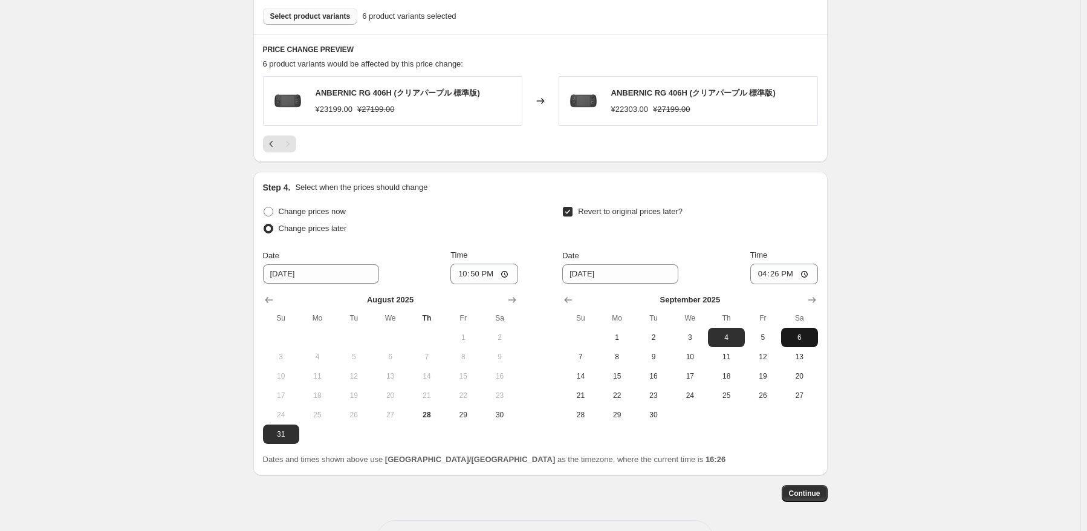
click at [805, 338] on span "6" at bounding box center [799, 337] width 27 height 10
type input "[DATE]"
click at [777, 273] on input "16:26" at bounding box center [784, 274] width 68 height 21
type input "15:00"
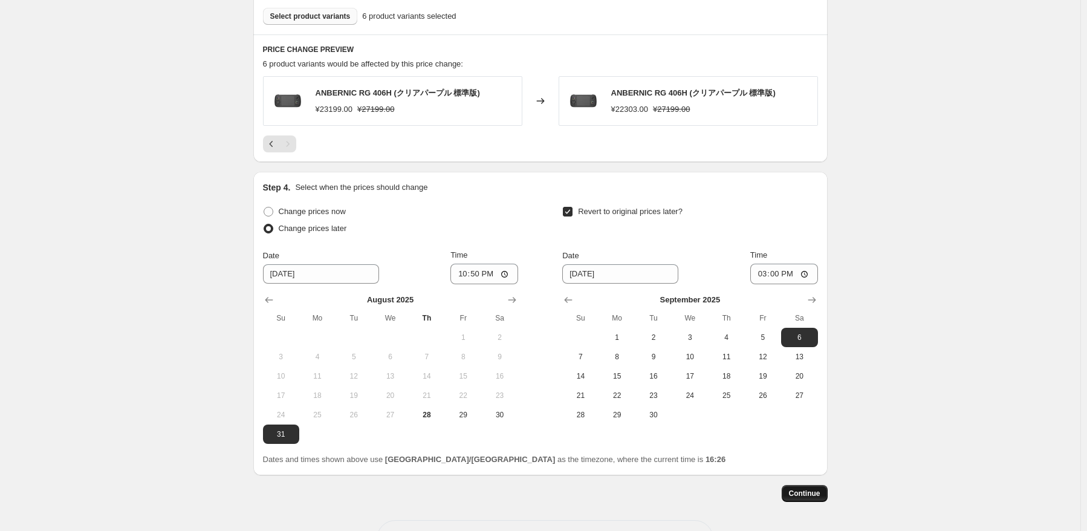
click at [816, 488] on button "Continue" at bounding box center [805, 493] width 46 height 17
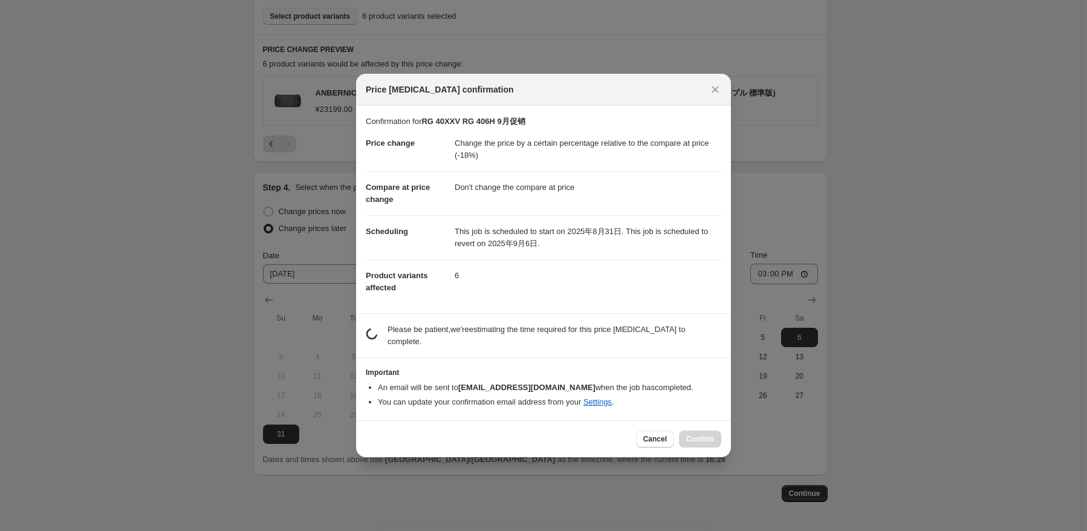
scroll to position [0, 0]
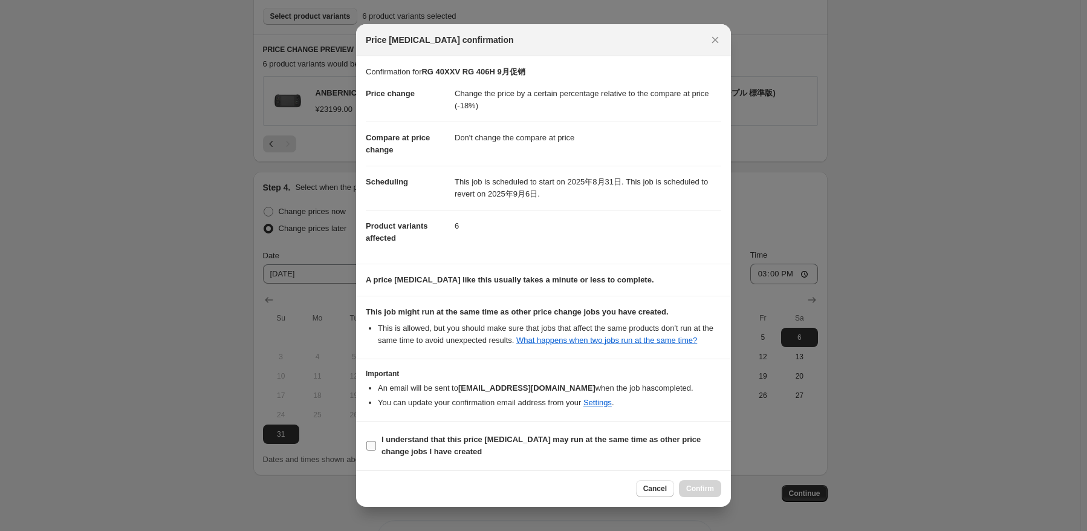
click at [411, 438] on b "I understand that this price [MEDICAL_DATA] may run at the same time as other p…" at bounding box center [540, 445] width 319 height 21
click at [376, 441] on input "I understand that this price [MEDICAL_DATA] may run at the same time as other p…" at bounding box center [371, 446] width 10 height 10
checkbox input "true"
click at [694, 481] on button "Confirm" at bounding box center [700, 488] width 42 height 17
click at [933, 397] on div at bounding box center [543, 265] width 1087 height 531
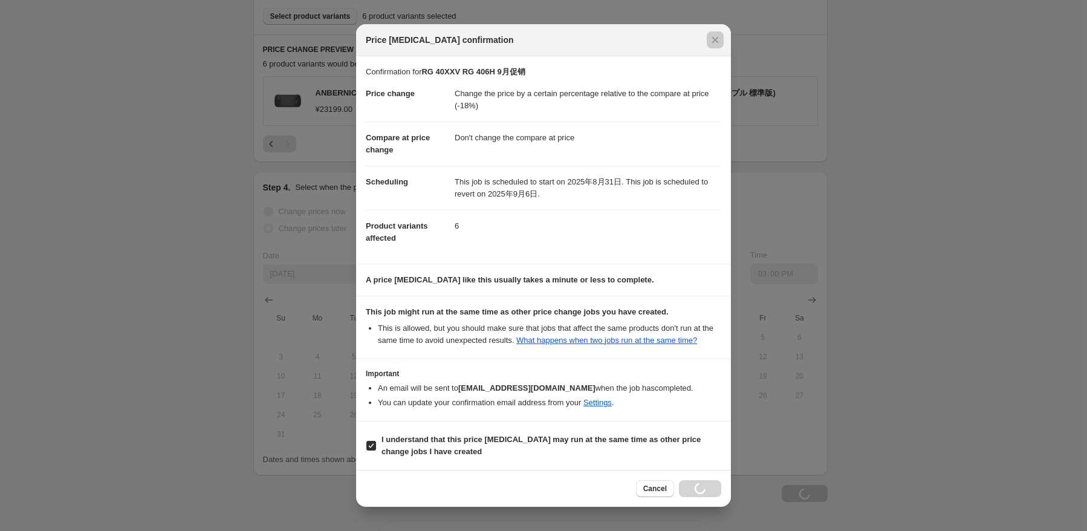
scroll to position [689, 0]
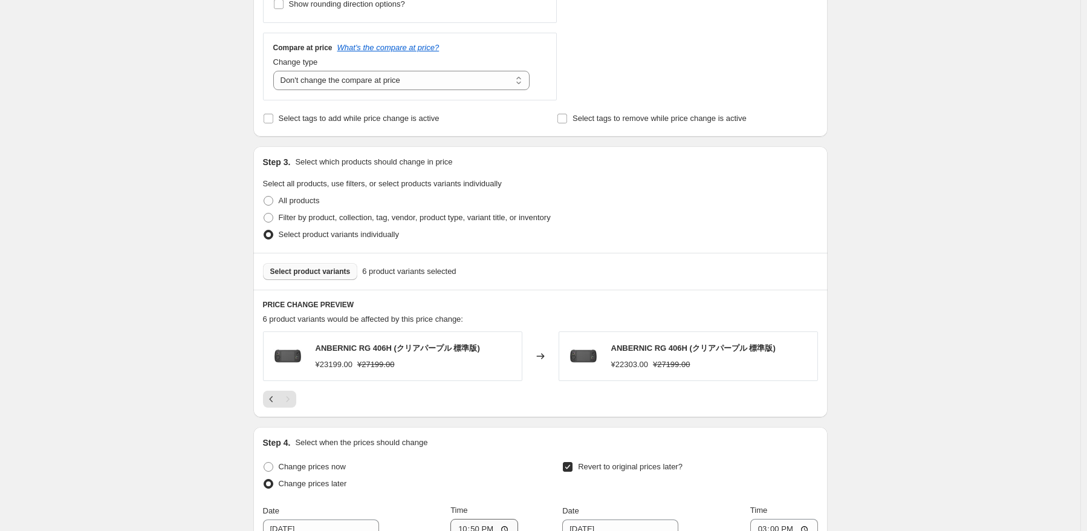
scroll to position [604, 0]
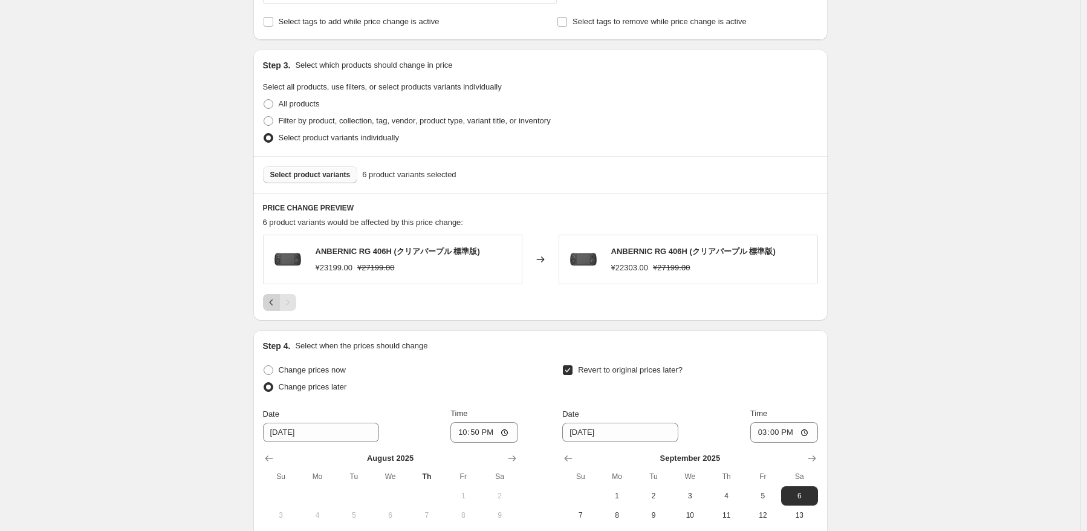
click at [272, 304] on icon "Previous" at bounding box center [271, 302] width 12 height 12
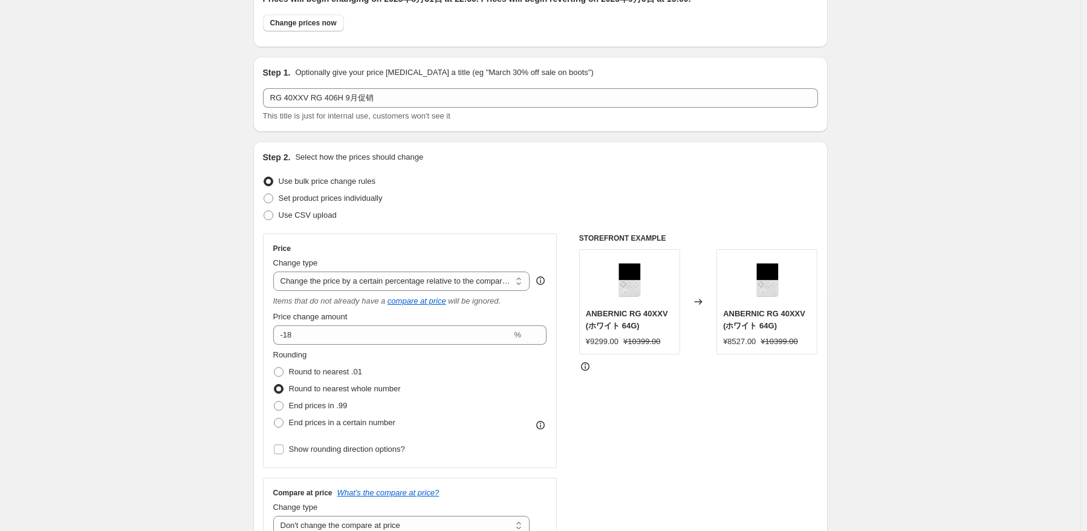
scroll to position [0, 0]
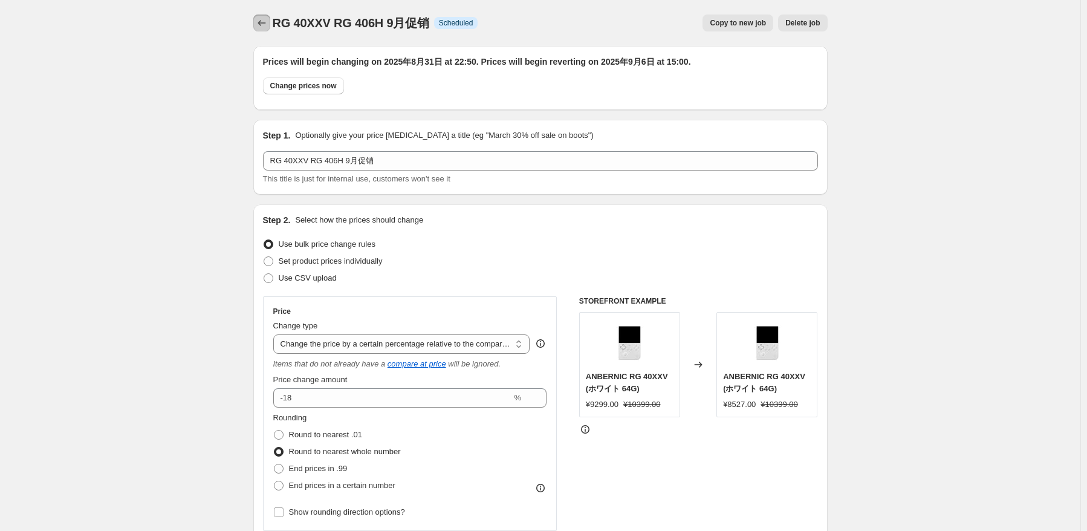
click at [266, 22] on icon "Price change jobs" at bounding box center [262, 23] width 12 height 12
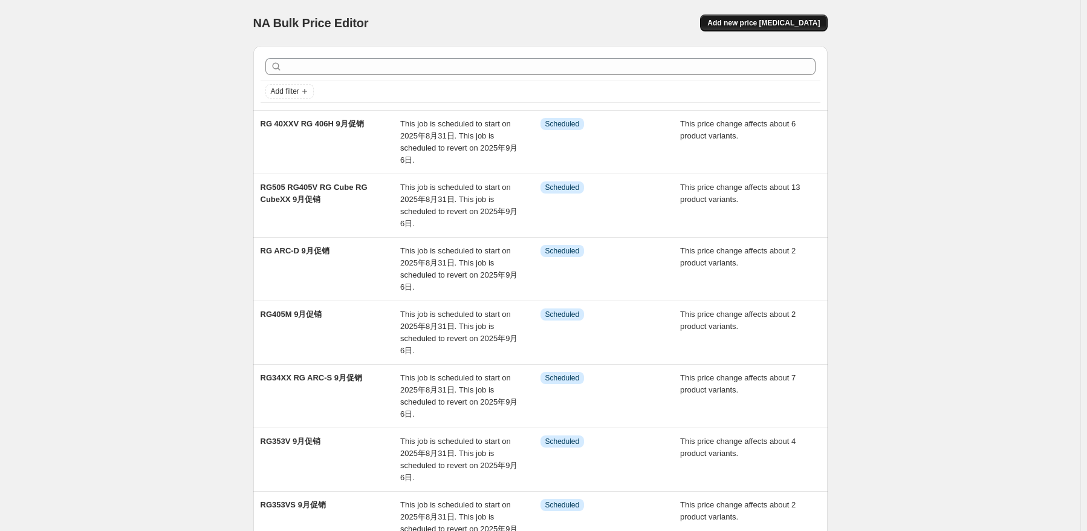
click at [771, 24] on span "Add new price [MEDICAL_DATA]" at bounding box center [763, 23] width 112 height 10
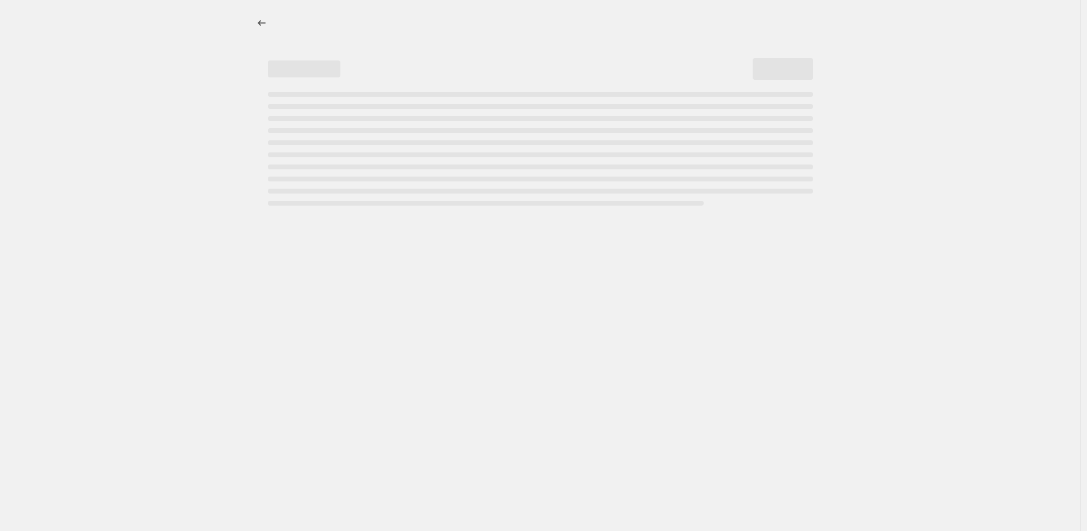
select select "percentage"
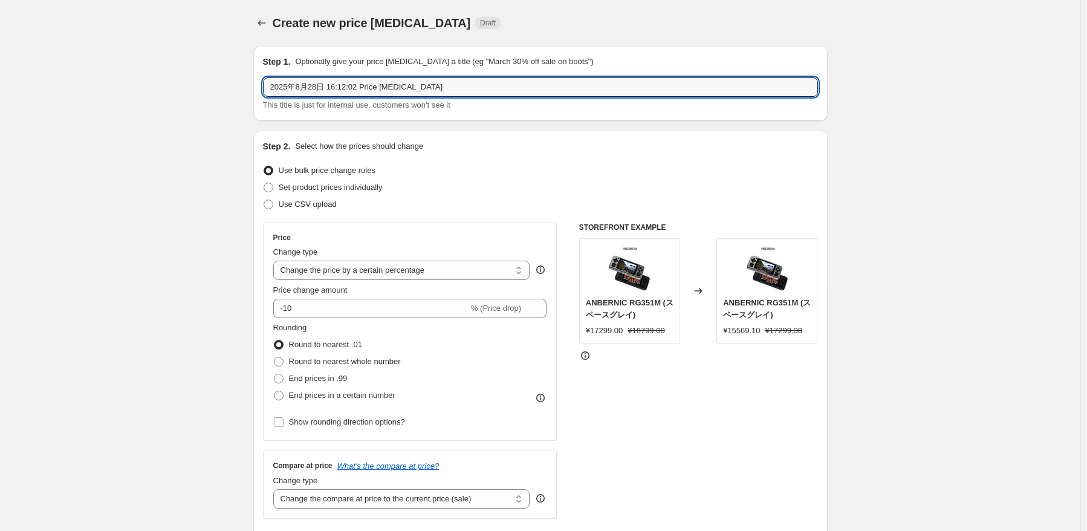
drag, startPoint x: 462, startPoint y: 91, endPoint x: 227, endPoint y: 91, distance: 235.1
paste input "RG556"
type input "RG556 9月促销"
click at [511, 166] on div "Use bulk price change rules" at bounding box center [540, 170] width 555 height 17
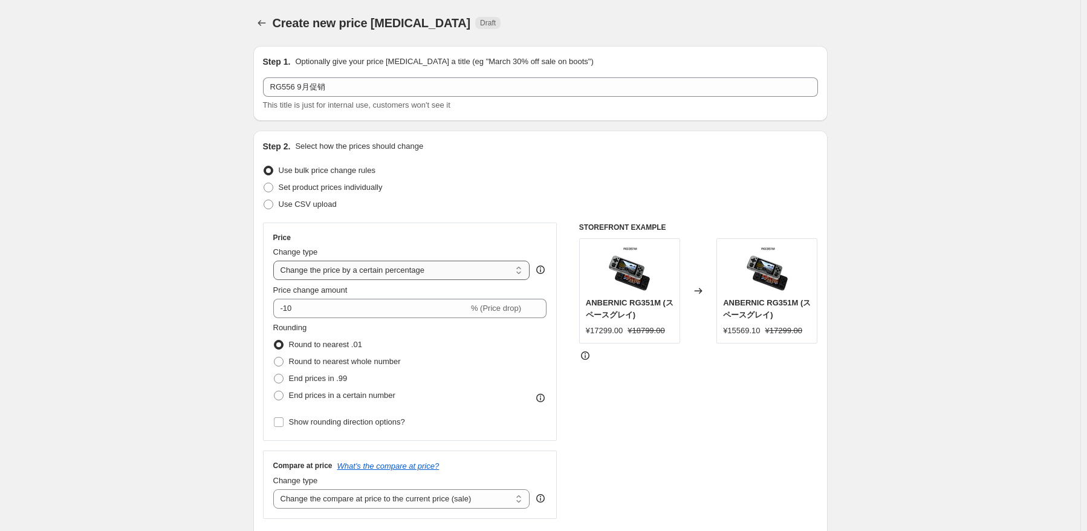
click at [465, 275] on select "Change the price to a certain amount Change the price by a certain amount Chang…" at bounding box center [401, 270] width 257 height 19
select select "pcap"
click at [276, 261] on select "Change the price to a certain amount Change the price by a certain amount Chang…" at bounding box center [401, 270] width 257 height 19
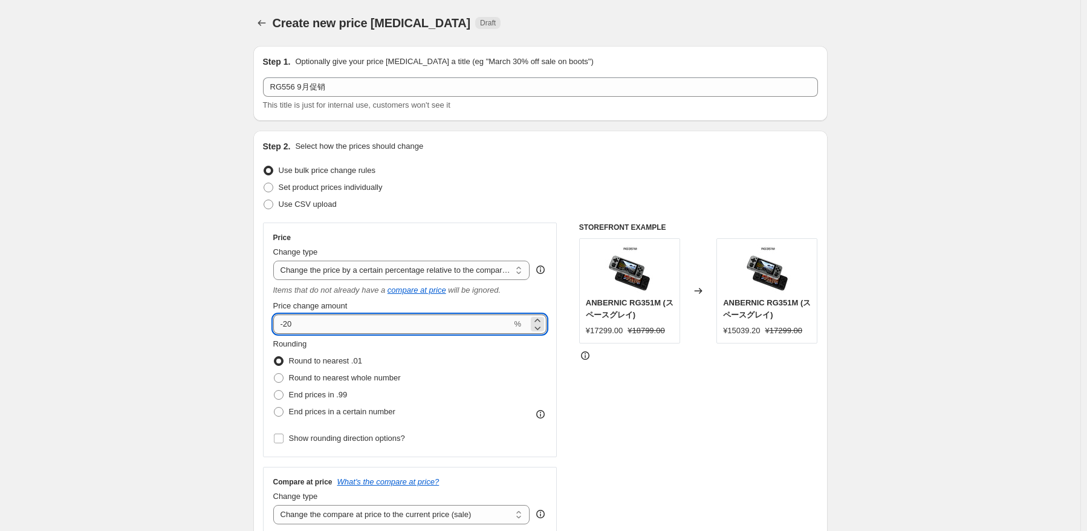
click at [395, 323] on input "-20" at bounding box center [392, 323] width 239 height 19
type input "-2"
type input "-16"
click at [424, 442] on div "Rounding Round to nearest .01 Round to nearest whole number End prices in .99 E…" at bounding box center [410, 392] width 274 height 109
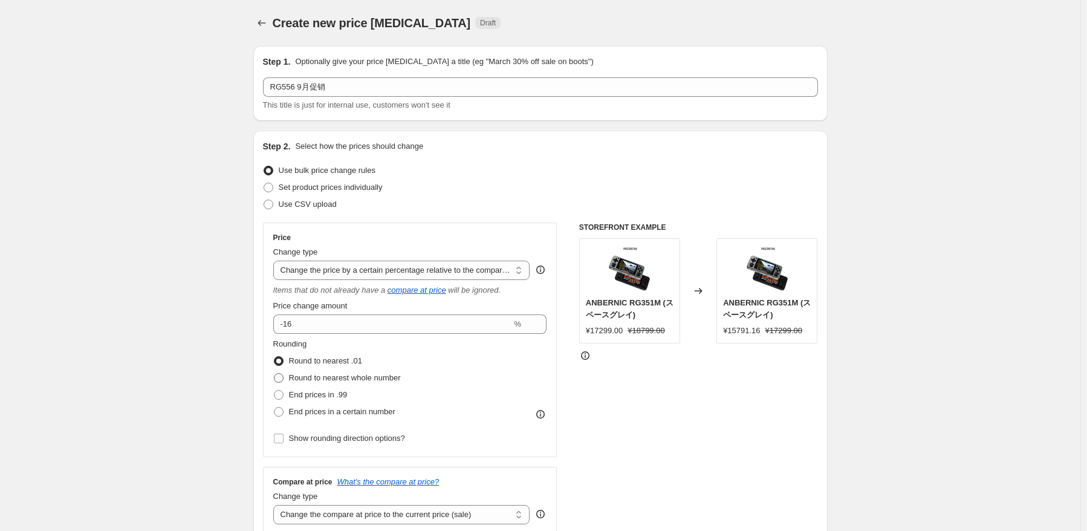
click at [382, 379] on span "Round to nearest whole number" at bounding box center [345, 377] width 112 height 9
click at [274, 374] on input "Round to nearest whole number" at bounding box center [274, 373] width 1 height 1
radio input "true"
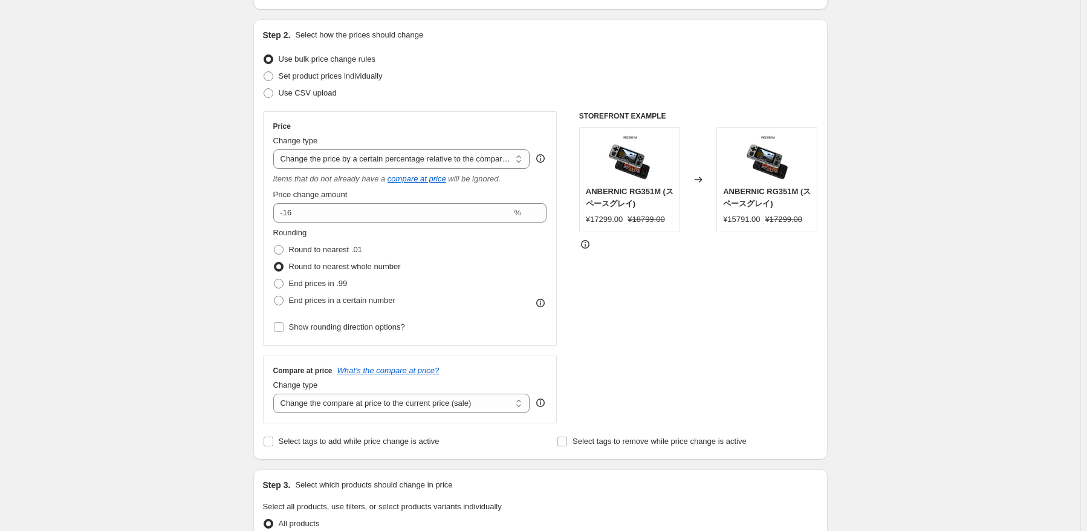
scroll to position [181, 0]
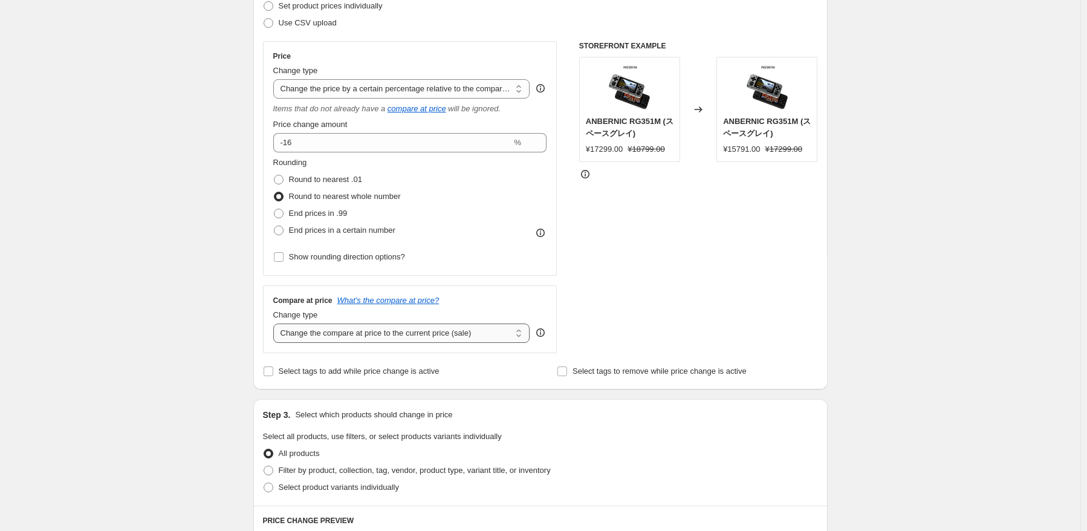
click at [450, 339] on select "Change the compare at price to the current price (sale) Change the compare at p…" at bounding box center [401, 332] width 257 height 19
select select "no_change"
click at [276, 324] on select "Change the compare at price to the current price (sale) Change the compare at p…" at bounding box center [401, 332] width 257 height 19
click at [592, 345] on div "STOREFRONT EXAMPLE ANBERNIC RG351M (スペースグレイ) ¥17299.00 ¥18799.00 Changed to ANB…" at bounding box center [698, 197] width 239 height 312
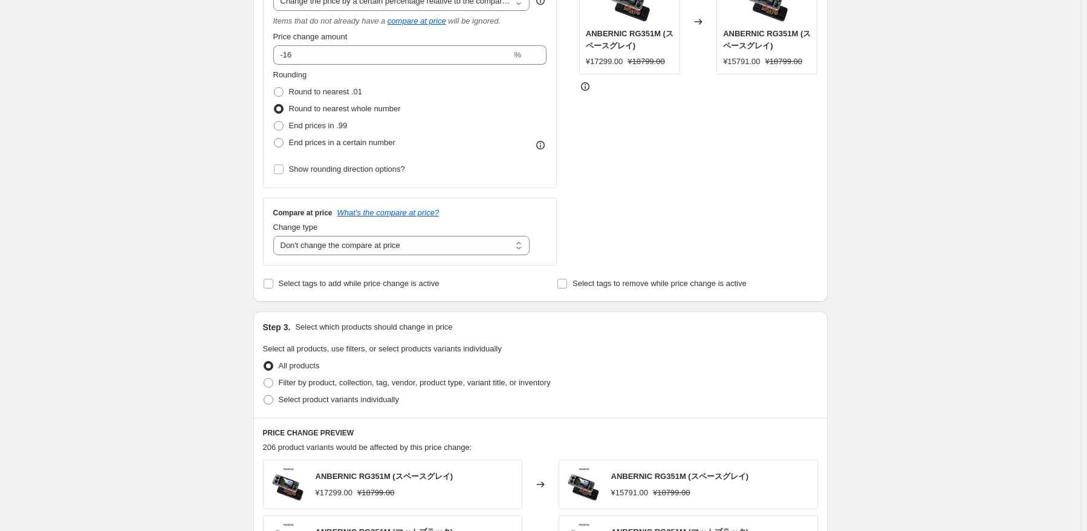
scroll to position [363, 0]
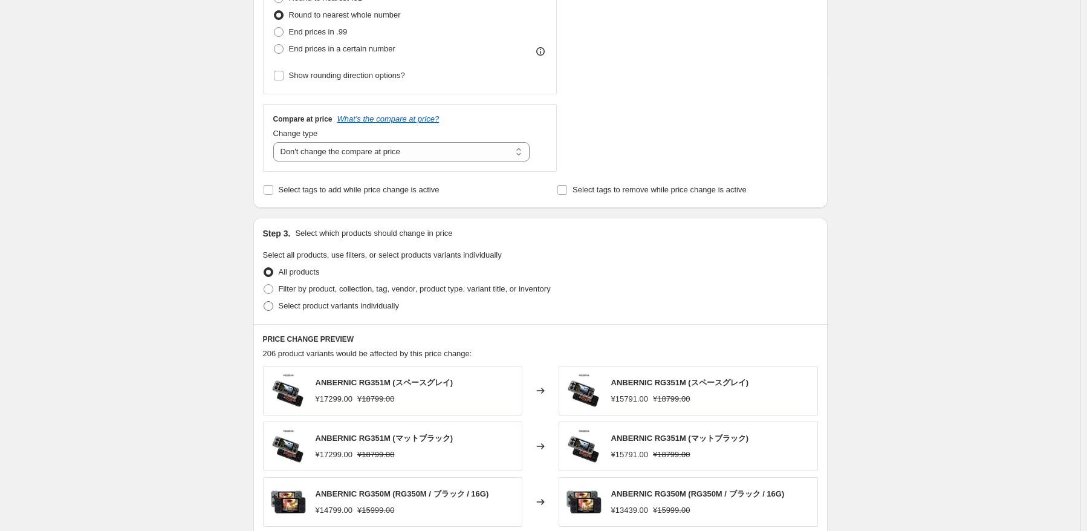
click at [334, 307] on span "Select product variants individually" at bounding box center [339, 305] width 120 height 9
click at [264, 302] on input "Select product variants individually" at bounding box center [264, 301] width 1 height 1
radio input "true"
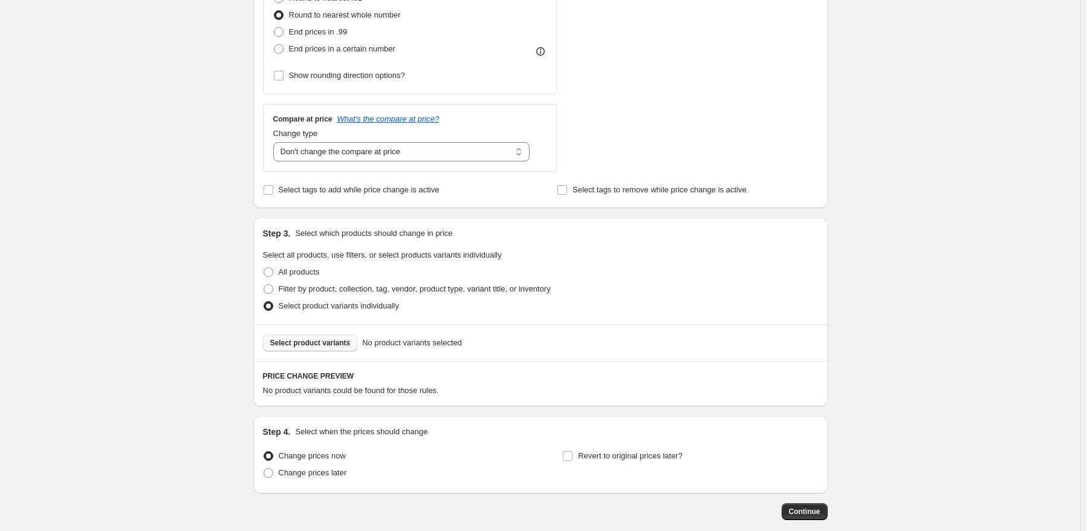
click at [312, 345] on span "Select product variants" at bounding box center [310, 343] width 80 height 10
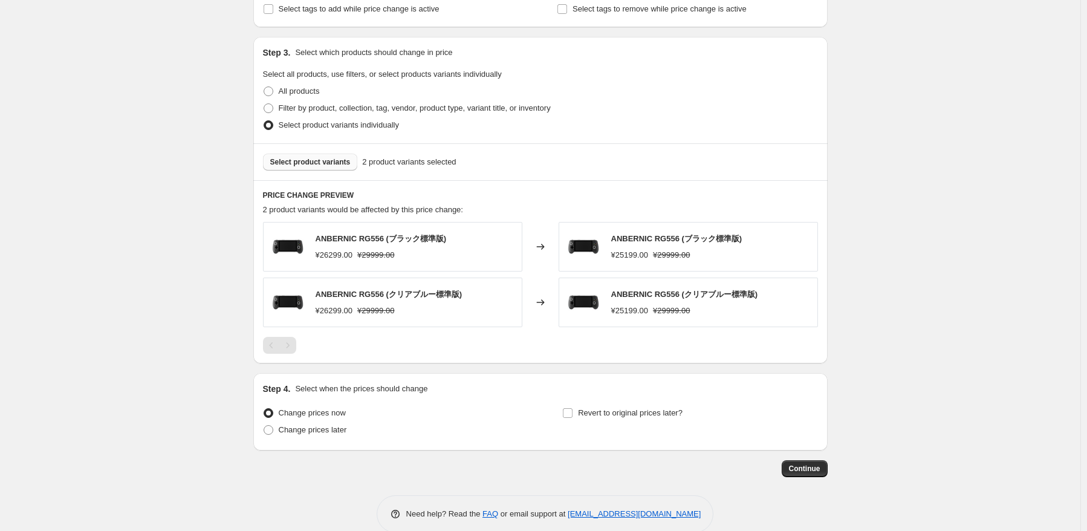
scroll to position [544, 0]
click at [338, 427] on span "Change prices later" at bounding box center [313, 428] width 68 height 9
click at [264, 425] on input "Change prices later" at bounding box center [264, 424] width 1 height 1
radio input "true"
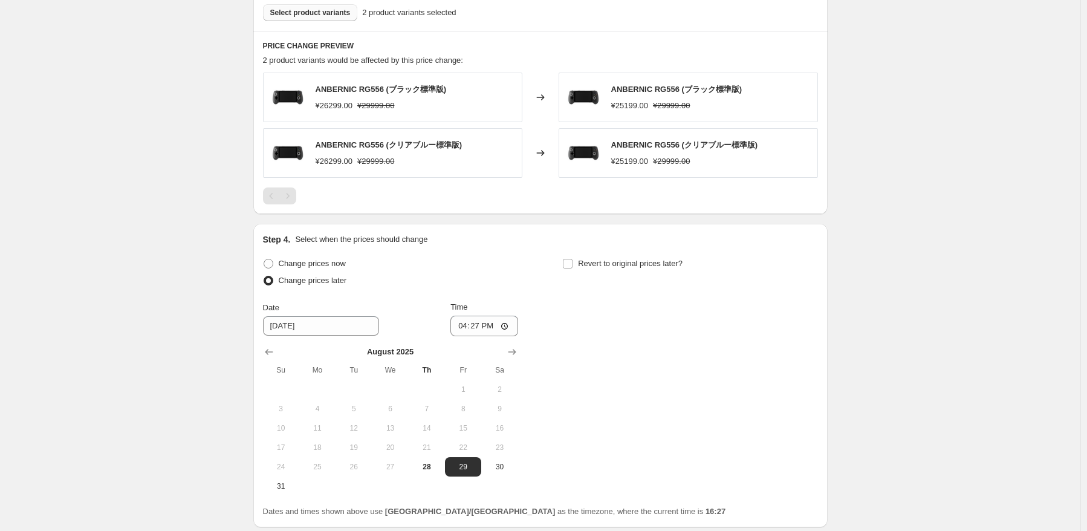
scroll to position [725, 0]
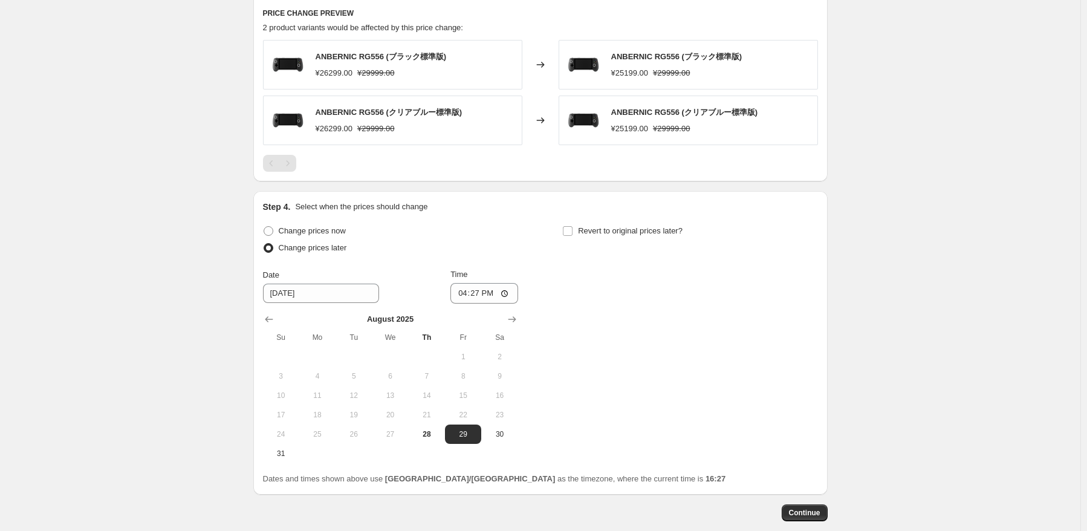
drag, startPoint x: 287, startPoint y: 450, endPoint x: 442, endPoint y: 385, distance: 168.8
click at [287, 450] on span "31" at bounding box center [281, 453] width 27 height 10
type input "[DATE]"
click at [475, 298] on input "16:27" at bounding box center [484, 293] width 68 height 21
type input "22:50"
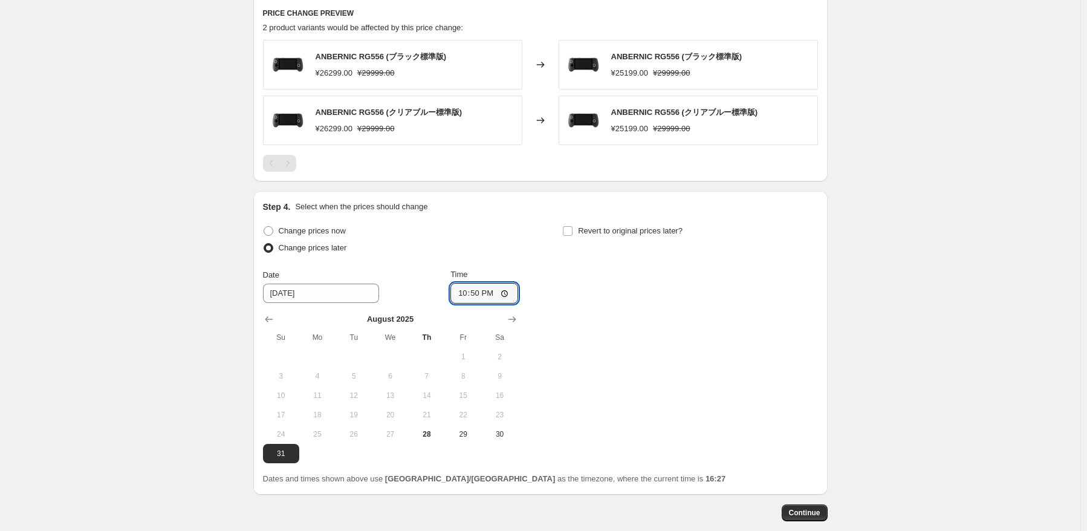
click at [733, 344] on div "Change prices now Change prices later Date [DATE] Time 22:50 [DATE] Su Mo Tu We…" at bounding box center [540, 342] width 555 height 241
click at [647, 235] on span "Revert to original prices later?" at bounding box center [630, 230] width 105 height 9
click at [572, 236] on input "Revert to original prices later?" at bounding box center [568, 231] width 10 height 10
checkbox input "true"
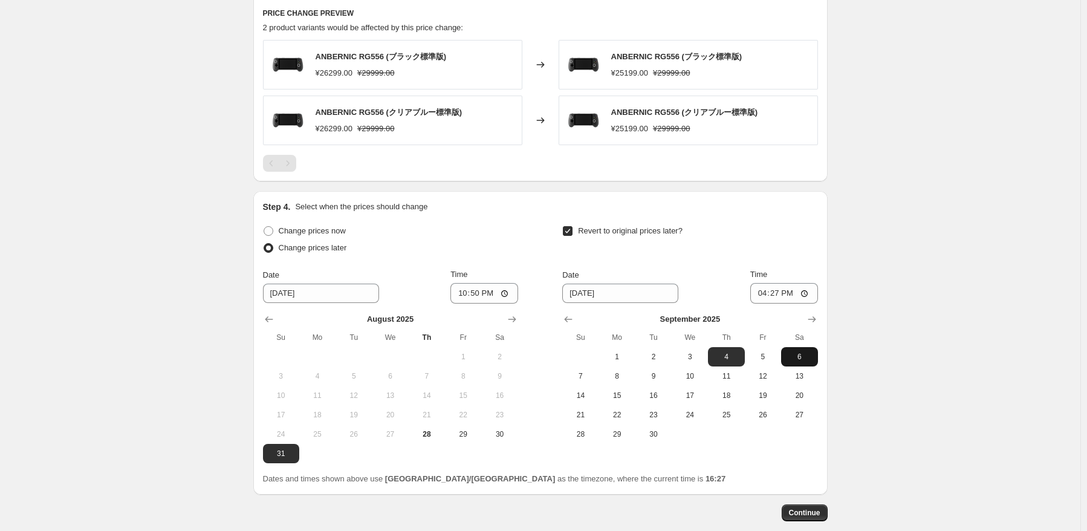
click at [808, 360] on span "6" at bounding box center [799, 357] width 27 height 10
type input "[DATE]"
click at [781, 294] on input "16:27" at bounding box center [784, 293] width 68 height 21
type input "15:00"
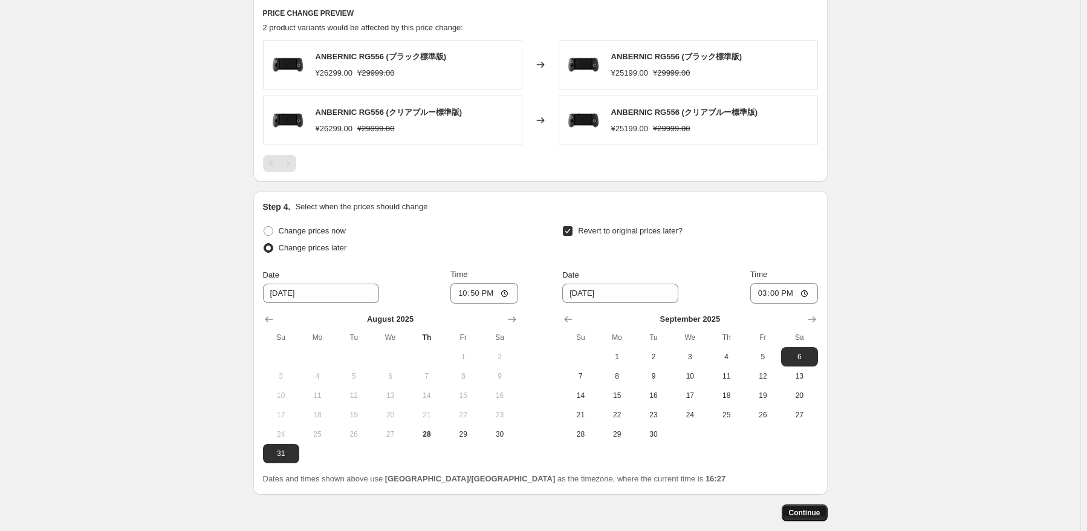
click at [826, 517] on button "Continue" at bounding box center [805, 512] width 46 height 17
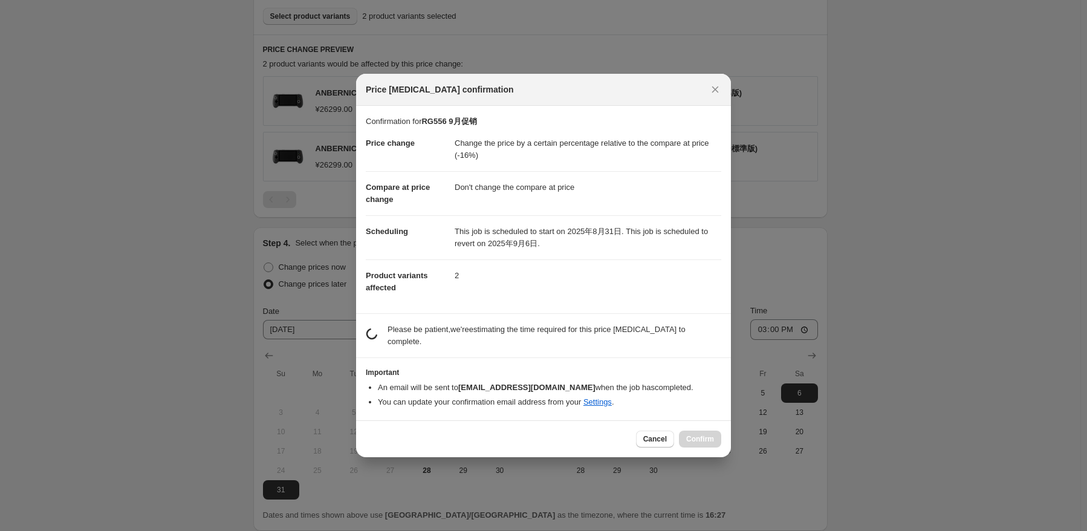
scroll to position [0, 0]
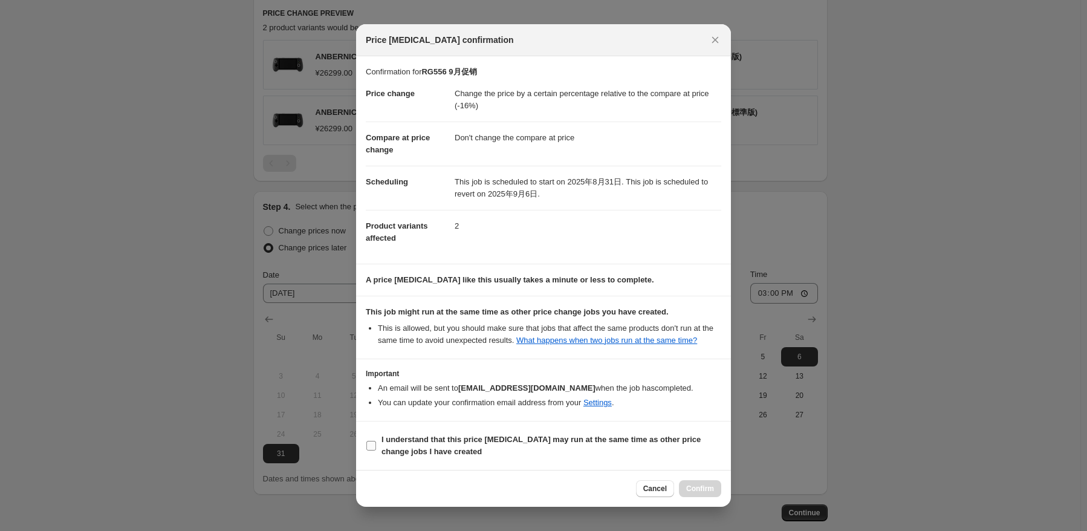
click at [396, 450] on b "I understand that this price [MEDICAL_DATA] may run at the same time as other p…" at bounding box center [540, 445] width 319 height 21
click at [376, 450] on input "I understand that this price [MEDICAL_DATA] may run at the same time as other p…" at bounding box center [371, 446] width 10 height 10
checkbox input "true"
click at [712, 493] on button "Confirm" at bounding box center [700, 488] width 42 height 17
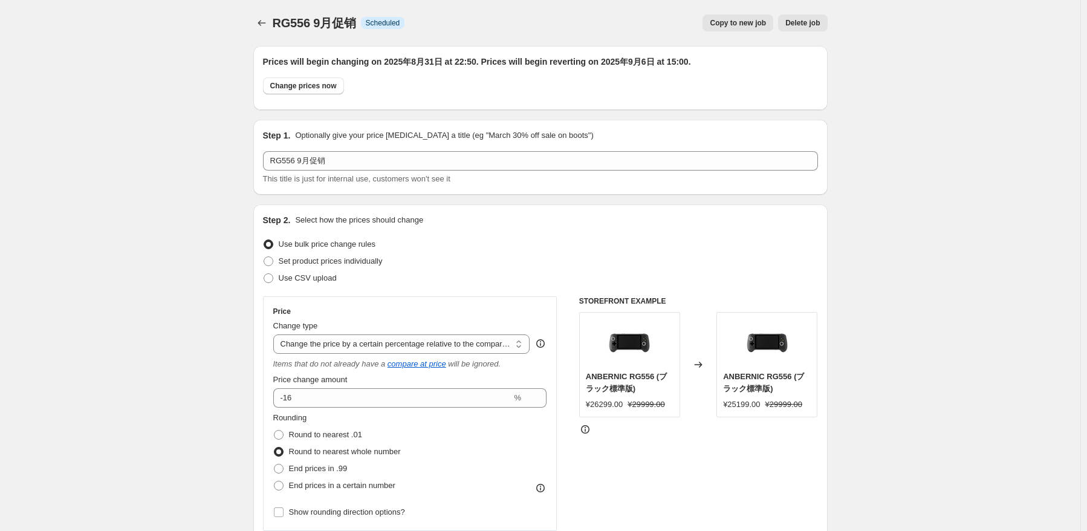
scroll to position [725, 0]
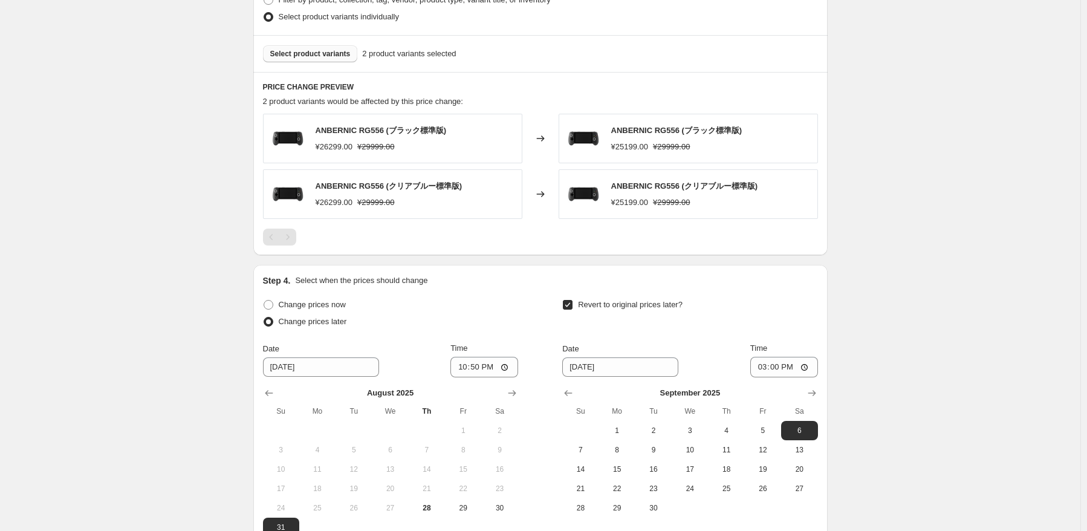
drag, startPoint x: 959, startPoint y: 398, endPoint x: 954, endPoint y: 393, distance: 6.8
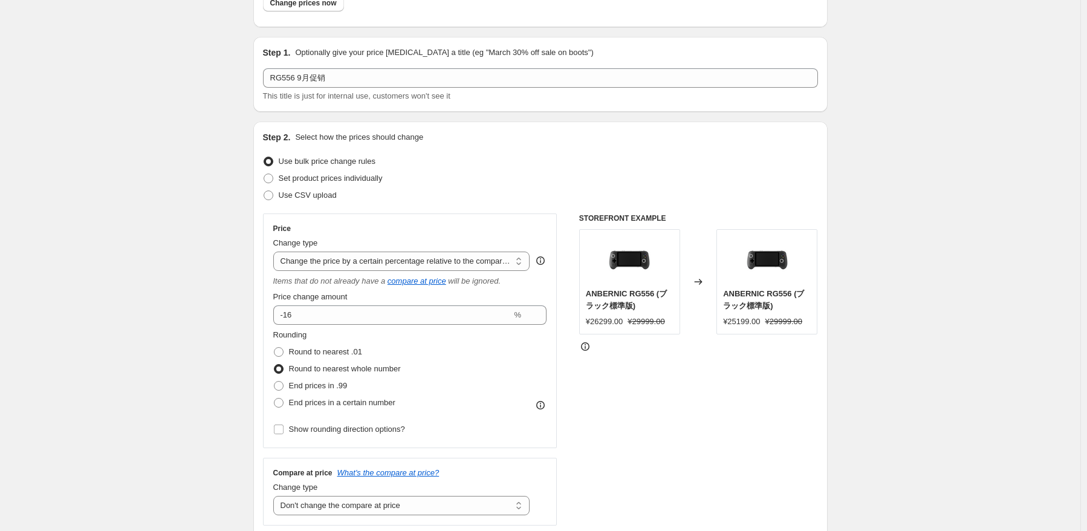
scroll to position [0, 0]
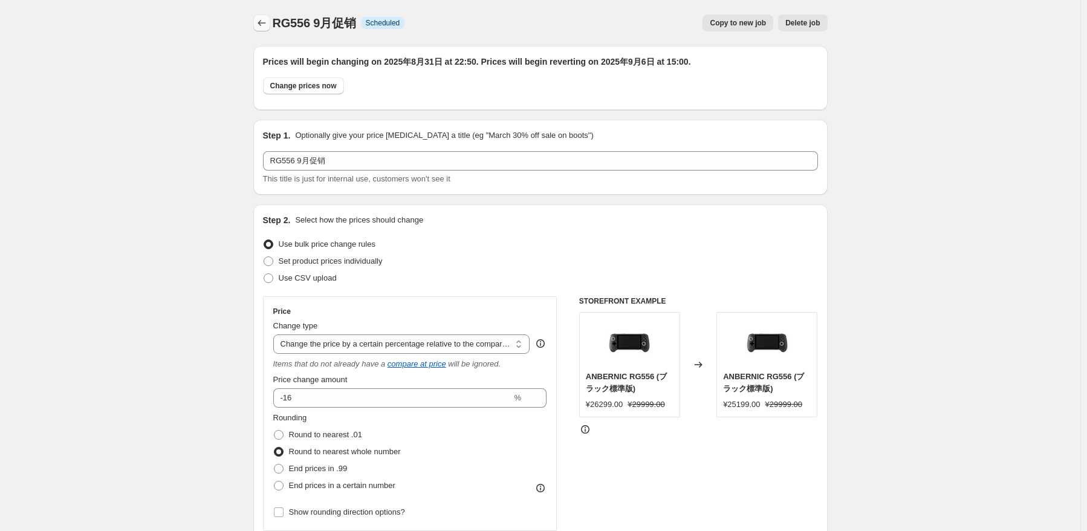
click at [264, 15] on button "Price change jobs" at bounding box center [261, 23] width 17 height 17
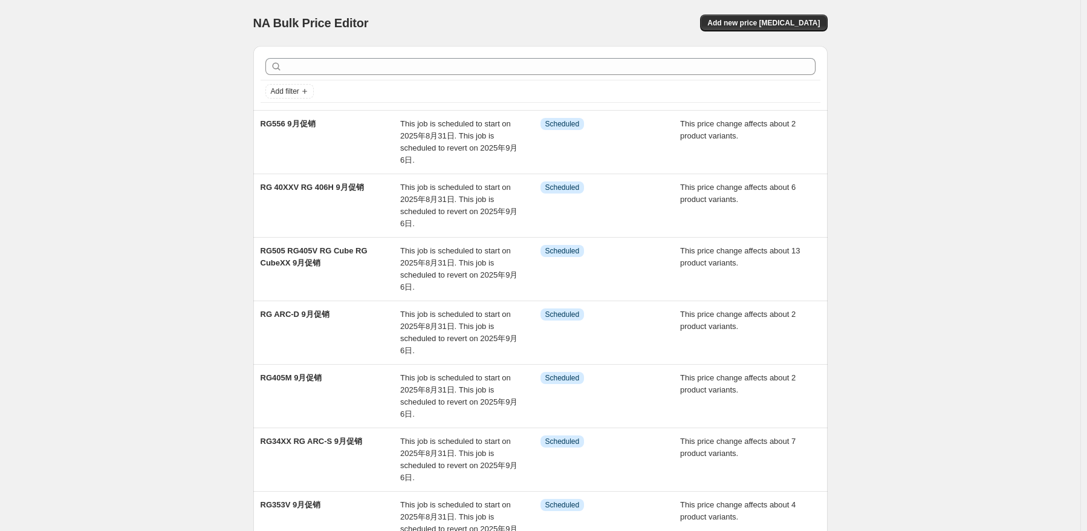
click at [808, 31] on div "NA Bulk Price Editor. This page is ready NA Bulk Price Editor Add new price [ME…" at bounding box center [540, 23] width 574 height 46
click at [804, 17] on button "Add new price [MEDICAL_DATA]" at bounding box center [763, 23] width 127 height 17
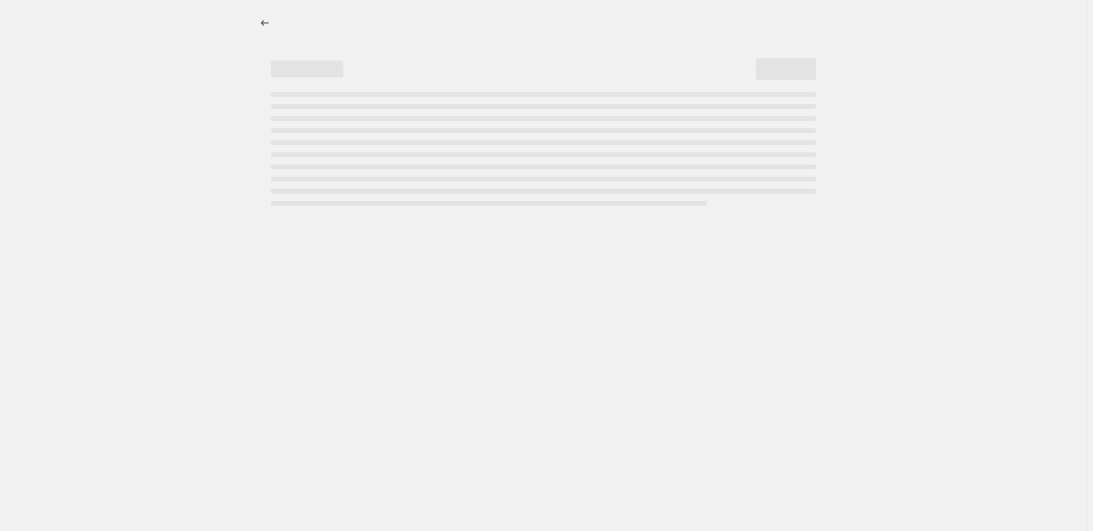
select select "percentage"
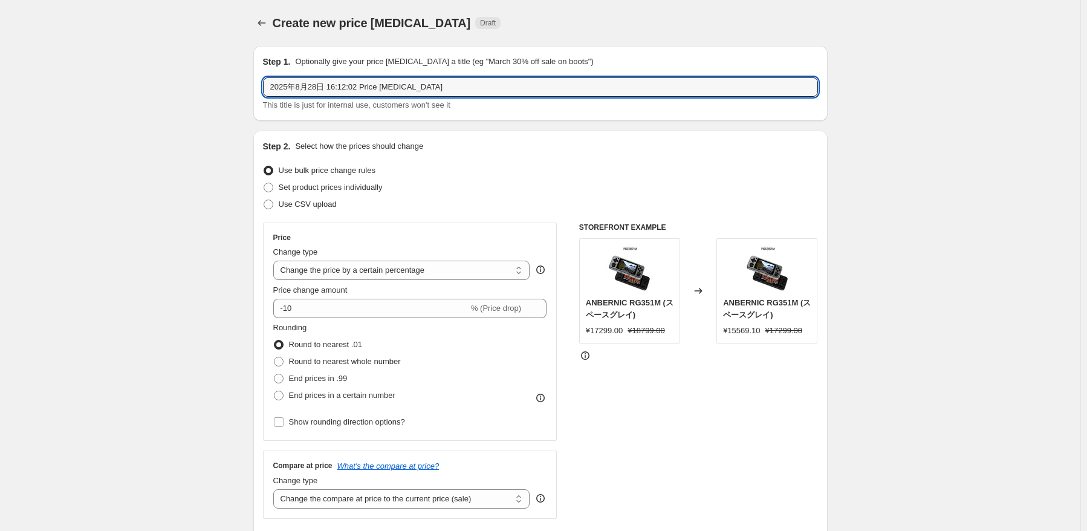
drag, startPoint x: 471, startPoint y: 86, endPoint x: 133, endPoint y: 82, distance: 337.9
paste input "RG Slide"
type input "RG Slide 9月促销"
click at [400, 144] on p "Select how the prices should change" at bounding box center [359, 146] width 128 height 12
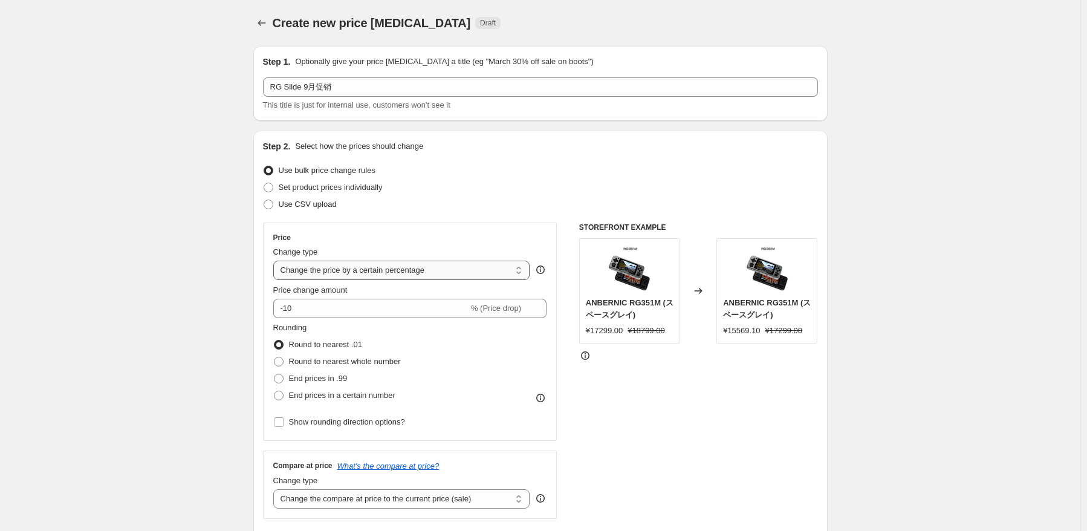
click at [422, 268] on select "Change the price to a certain amount Change the price by a certain amount Chang…" at bounding box center [401, 270] width 257 height 19
select select "pcap"
click at [276, 261] on select "Change the price to a certain amount Change the price by a certain amount Chang…" at bounding box center [401, 270] width 257 height 19
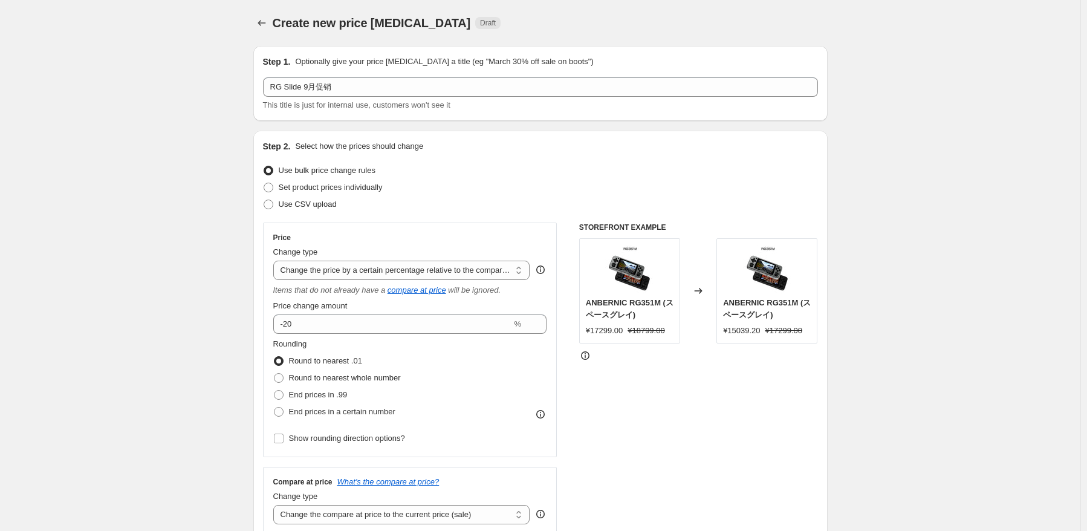
click at [393, 338] on fieldset "Rounding Round to nearest .01 Round to nearest whole number End prices in .99 E…" at bounding box center [337, 379] width 128 height 82
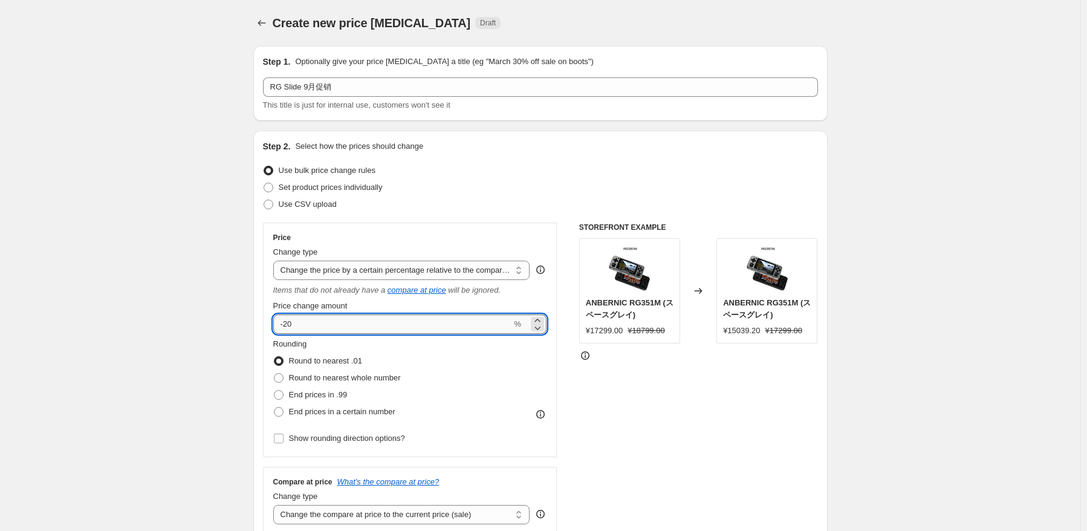
click at [390, 323] on input "-20" at bounding box center [392, 323] width 239 height 19
type input "-2"
type input "-12"
click at [392, 381] on span "Round to nearest whole number" at bounding box center [345, 377] width 112 height 9
click at [274, 374] on input "Round to nearest whole number" at bounding box center [274, 373] width 1 height 1
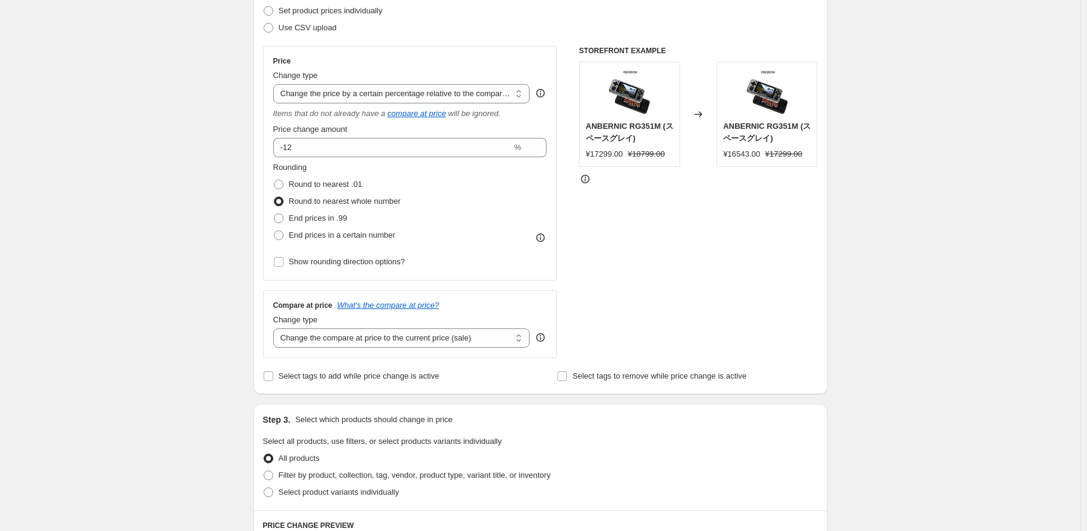
scroll to position [181, 0]
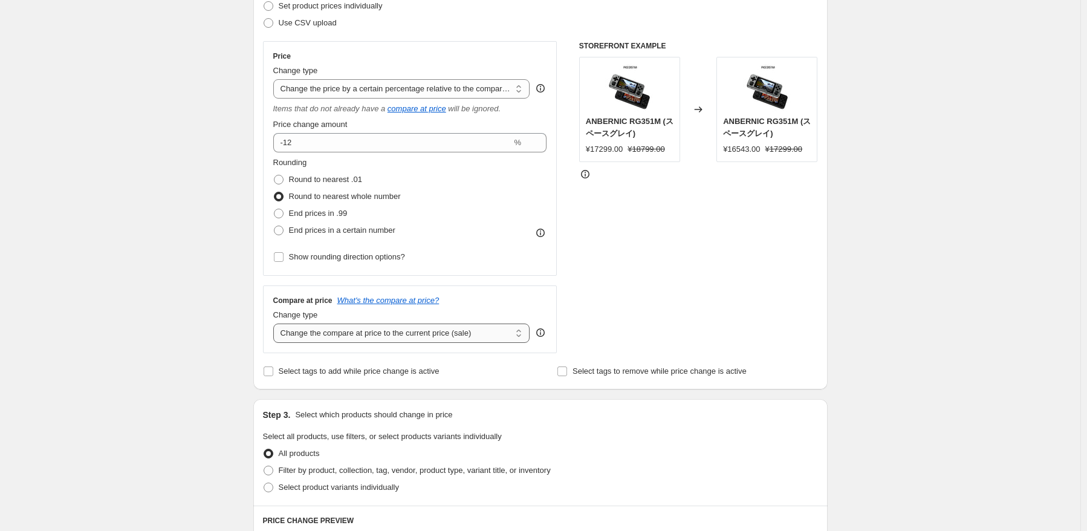
click at [418, 333] on select "Change the compare at price to the current price (sale) Change the compare at p…" at bounding box center [401, 332] width 257 height 19
click at [276, 324] on select "Change the compare at price to the current price (sale) Change the compare at p…" at bounding box center [401, 332] width 257 height 19
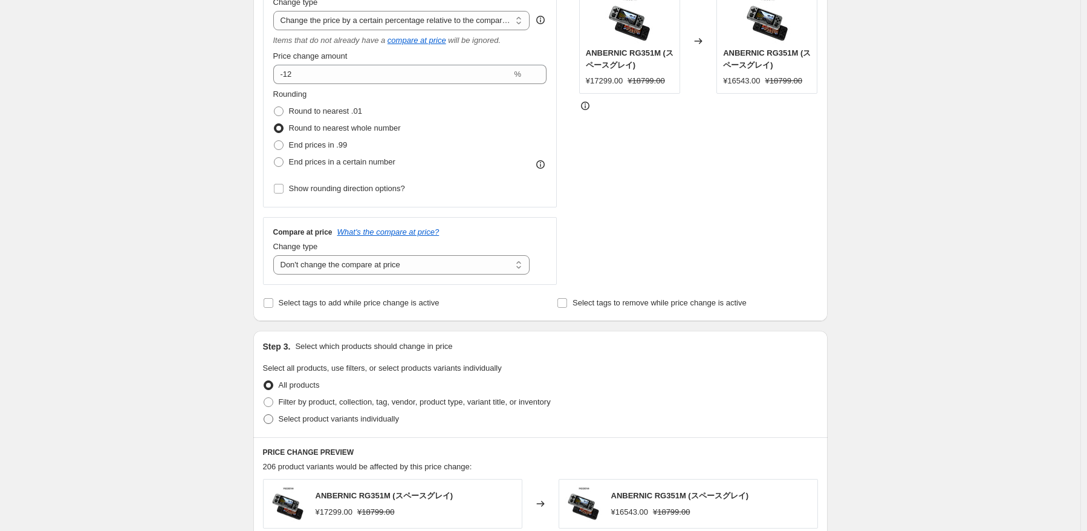
scroll to position [302, 0]
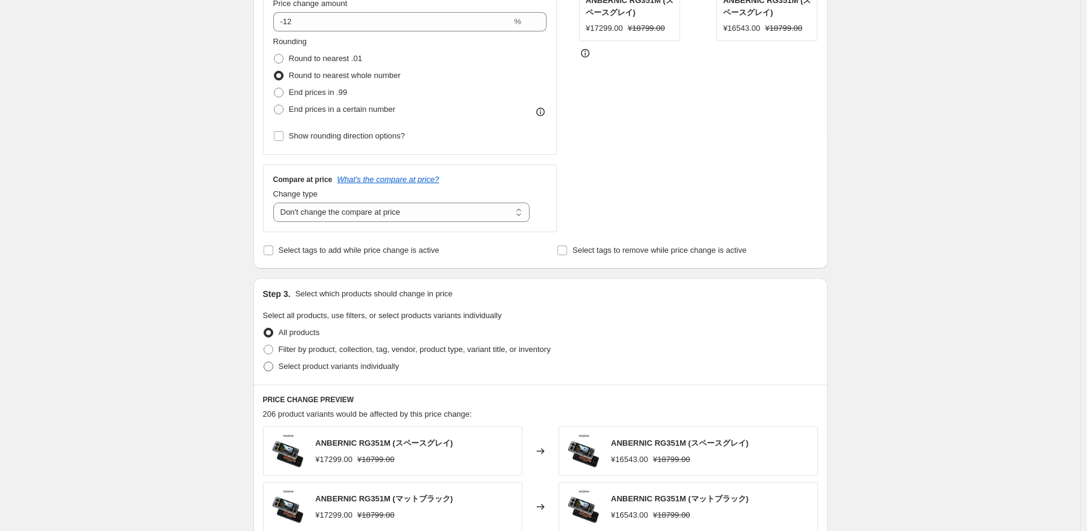
click at [318, 363] on span "Select product variants individually" at bounding box center [339, 365] width 120 height 9
click at [264, 362] on input "Select product variants individually" at bounding box center [264, 361] width 1 height 1
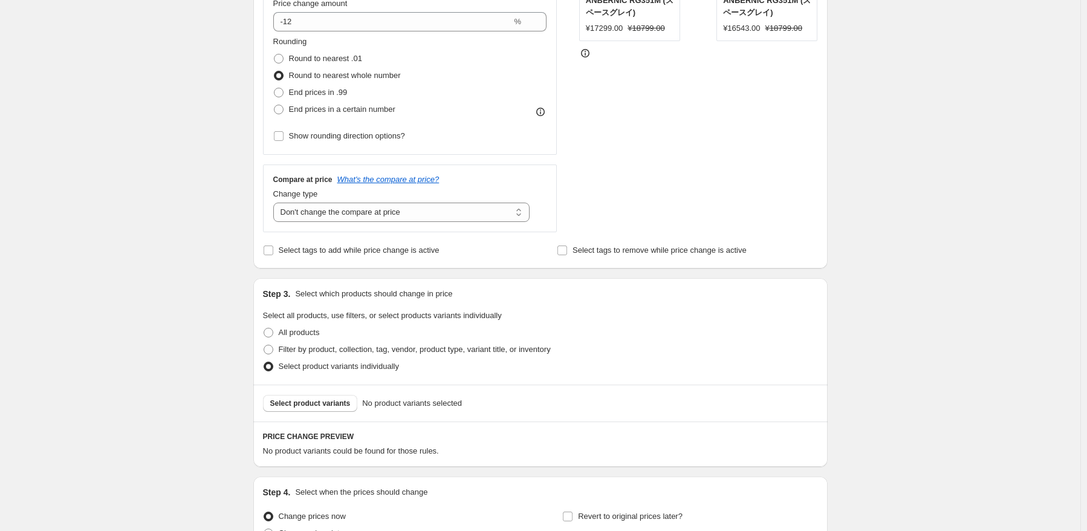
click at [334, 406] on span "Select product variants" at bounding box center [310, 403] width 80 height 10
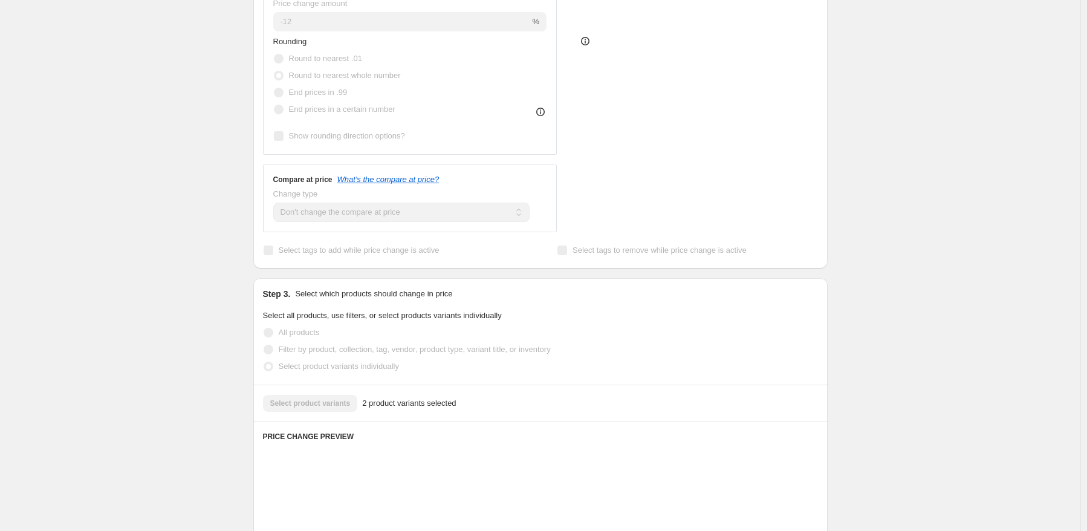
scroll to position [544, 0]
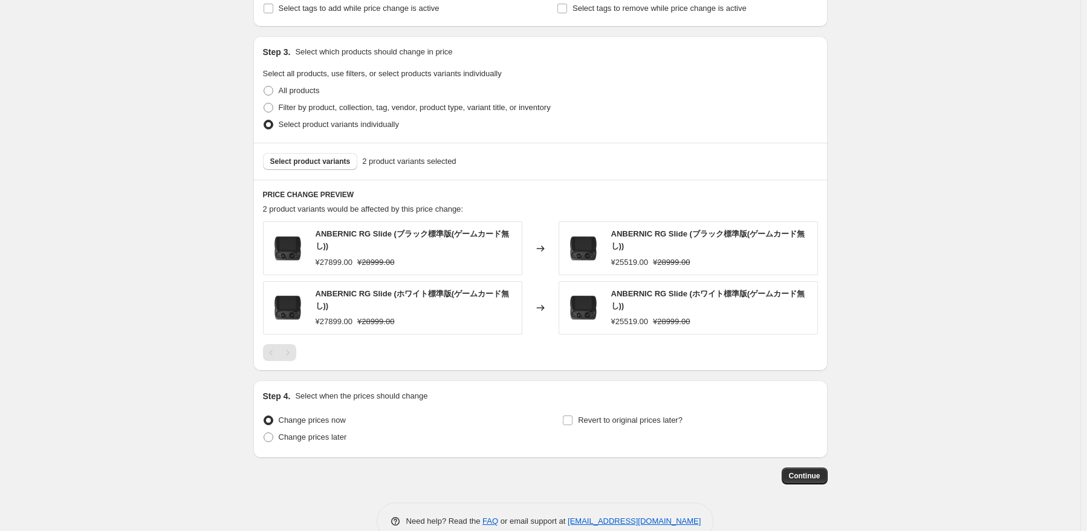
click at [317, 447] on div "Change prices now Change prices later" at bounding box center [390, 430] width 255 height 36
click at [334, 436] on span "Change prices later" at bounding box center [313, 436] width 68 height 9
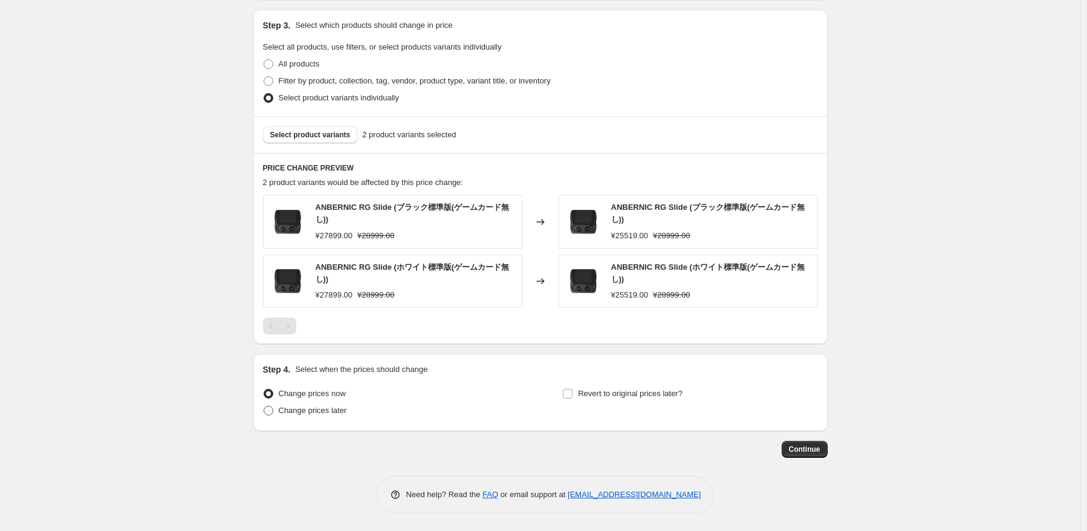
drag, startPoint x: 291, startPoint y: 415, endPoint x: 305, endPoint y: 412, distance: 14.2
click at [291, 415] on span "Change prices later" at bounding box center [313, 410] width 68 height 9
click at [264, 406] on input "Change prices later" at bounding box center [264, 406] width 1 height 1
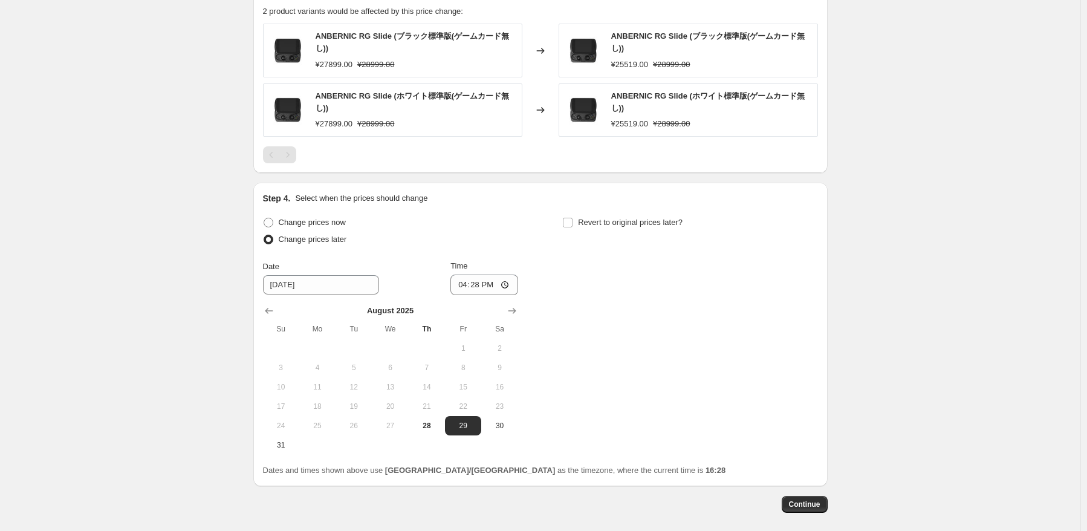
scroll to position [752, 0]
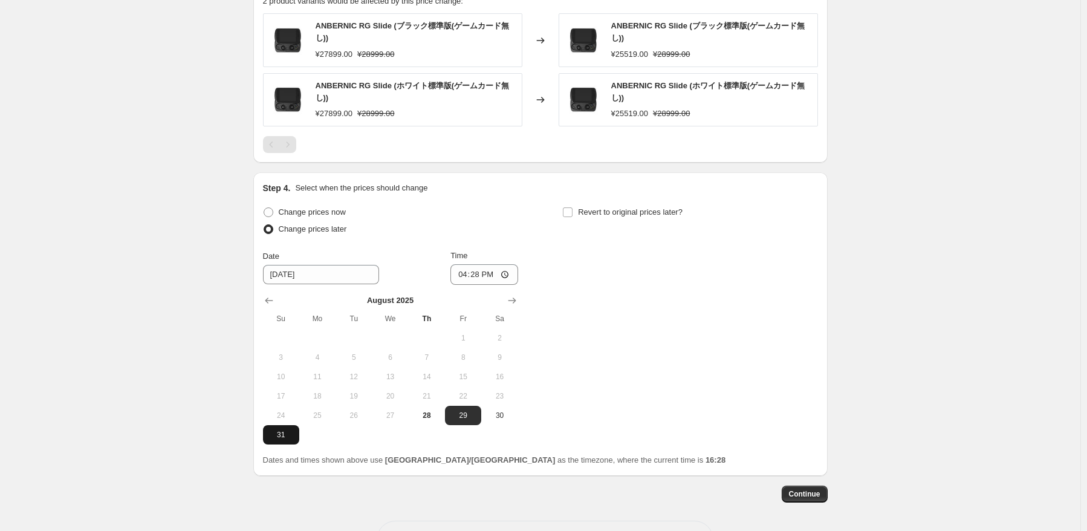
click at [283, 443] on button "31" at bounding box center [281, 434] width 36 height 19
click at [482, 274] on input "16:28" at bounding box center [484, 274] width 68 height 21
click at [632, 277] on div "Change prices now Change prices later Date [DATE] Time 22:50 [DATE] Su Mo Tu We…" at bounding box center [540, 324] width 555 height 241
click at [654, 207] on span "Revert to original prices later?" at bounding box center [630, 211] width 105 height 9
click at [572, 207] on input "Revert to original prices later?" at bounding box center [568, 212] width 10 height 10
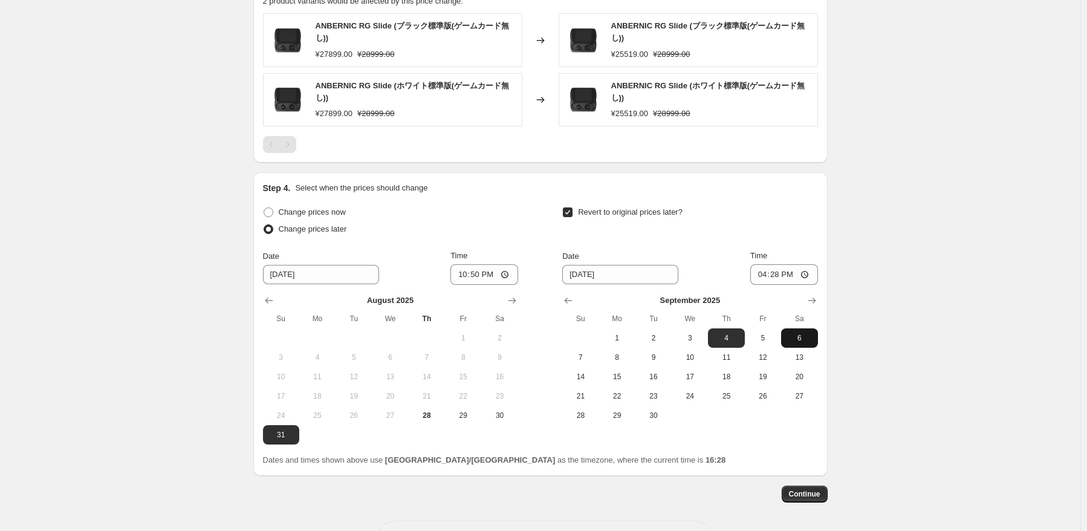
click at [809, 337] on span "6" at bounding box center [799, 338] width 27 height 10
click at [774, 266] on input "16:28" at bounding box center [784, 274] width 68 height 21
click at [817, 250] on div "Revert to original prices later? Date [DATE] Time 15:00 [DATE] Su Mo Tu We Th F…" at bounding box center [689, 314] width 255 height 221
click at [808, 500] on button "Continue" at bounding box center [805, 493] width 46 height 17
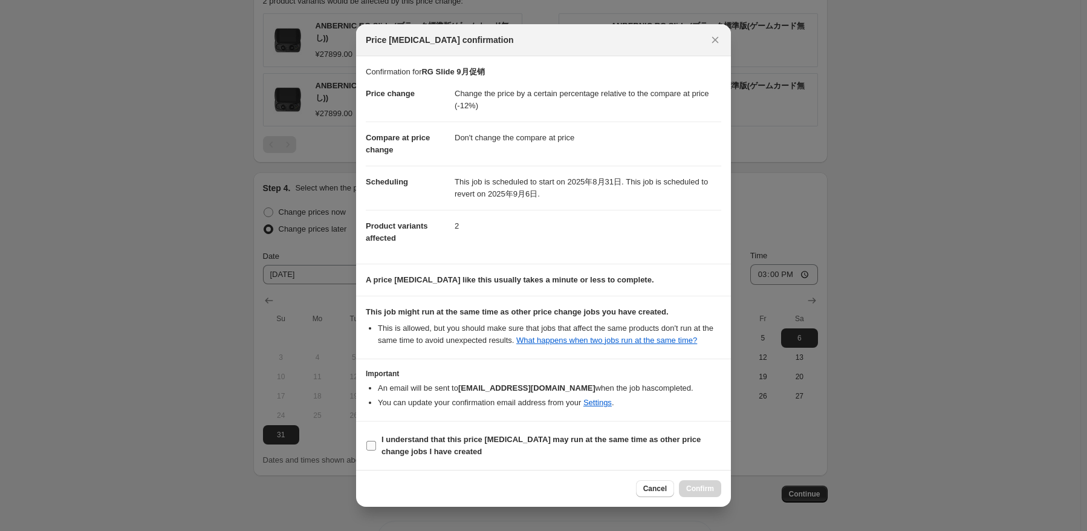
click at [439, 439] on b "I understand that this price [MEDICAL_DATA] may run at the same time as other p…" at bounding box center [540, 445] width 319 height 21
click at [376, 441] on input "I understand that this price [MEDICAL_DATA] may run at the same time as other p…" at bounding box center [371, 446] width 10 height 10
click at [696, 485] on span "Confirm" at bounding box center [700, 489] width 28 height 10
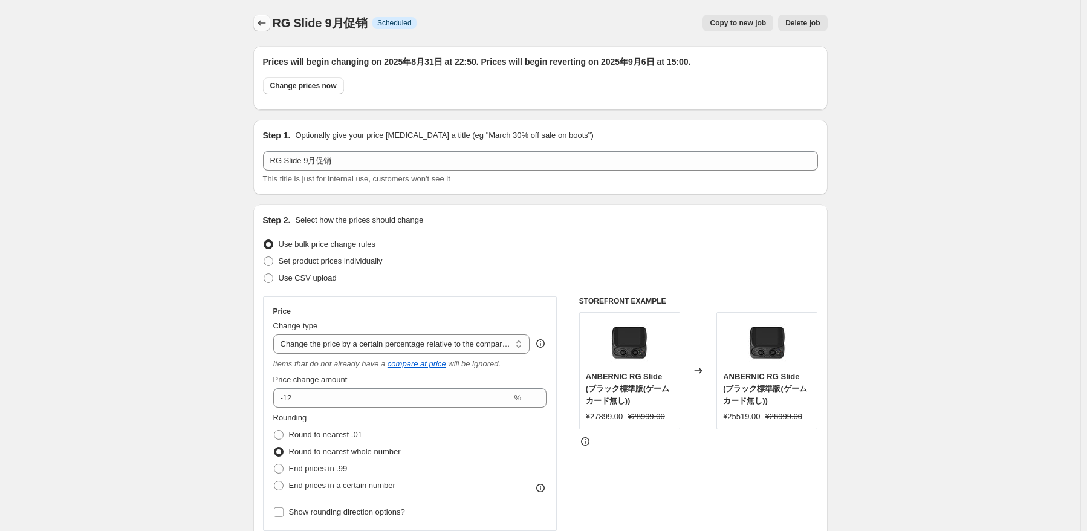
click at [259, 24] on icon "Price change jobs" at bounding box center [262, 23] width 12 height 12
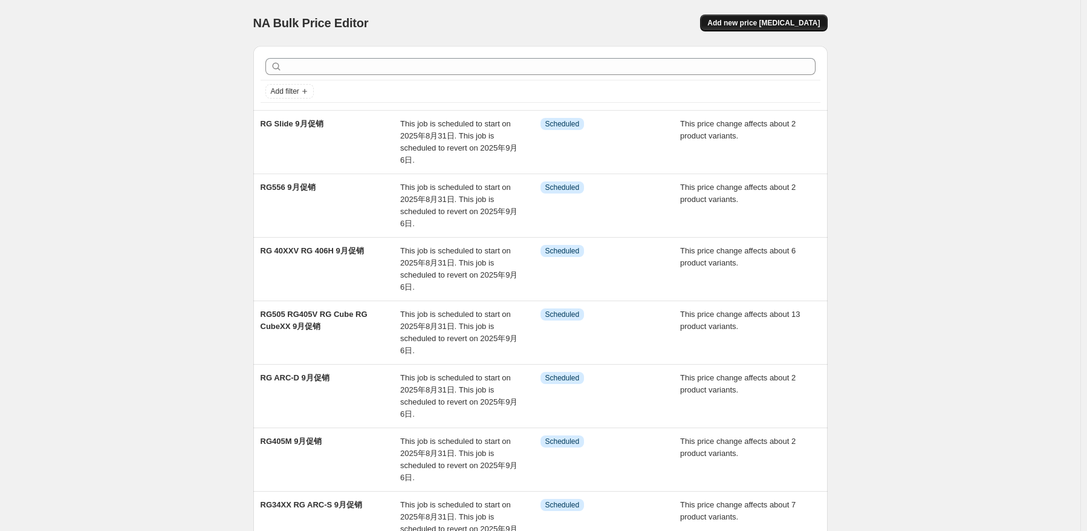
click at [796, 19] on span "Add new price [MEDICAL_DATA]" at bounding box center [763, 23] width 112 height 10
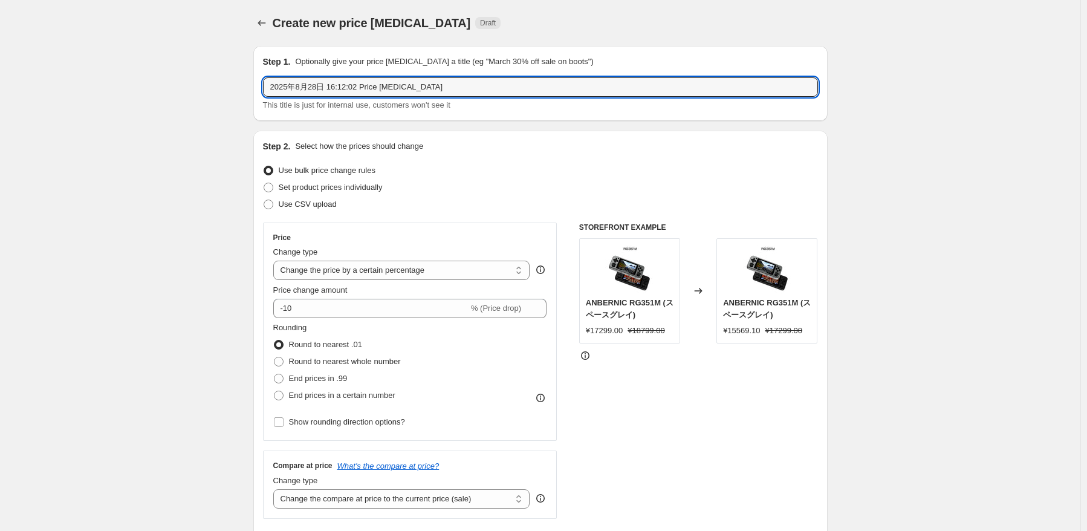
drag, startPoint x: 461, startPoint y: 82, endPoint x: 181, endPoint y: 74, distance: 280.0
paste input "RG 34XXSP RG406V"
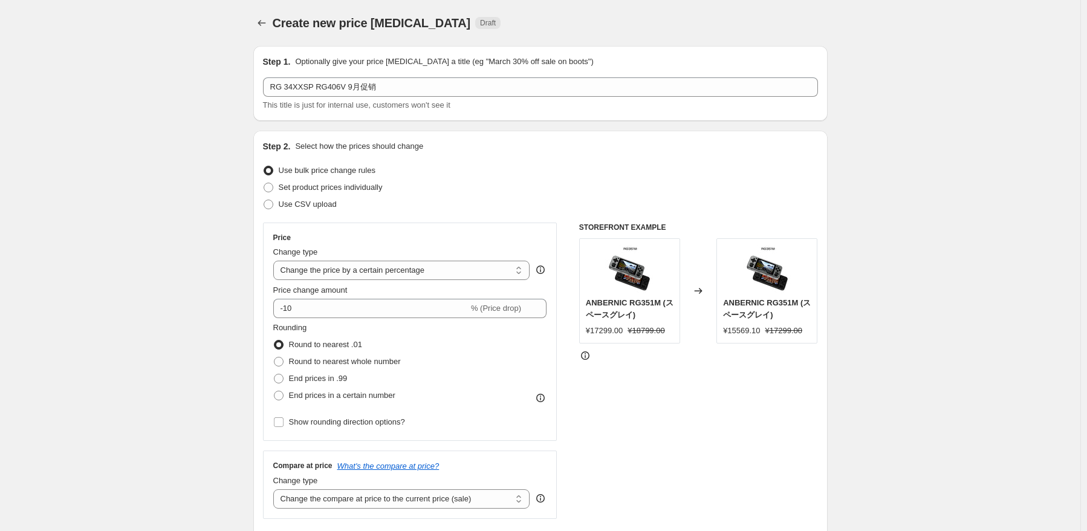
drag, startPoint x: 910, startPoint y: 178, endPoint x: 921, endPoint y: 178, distance: 10.9
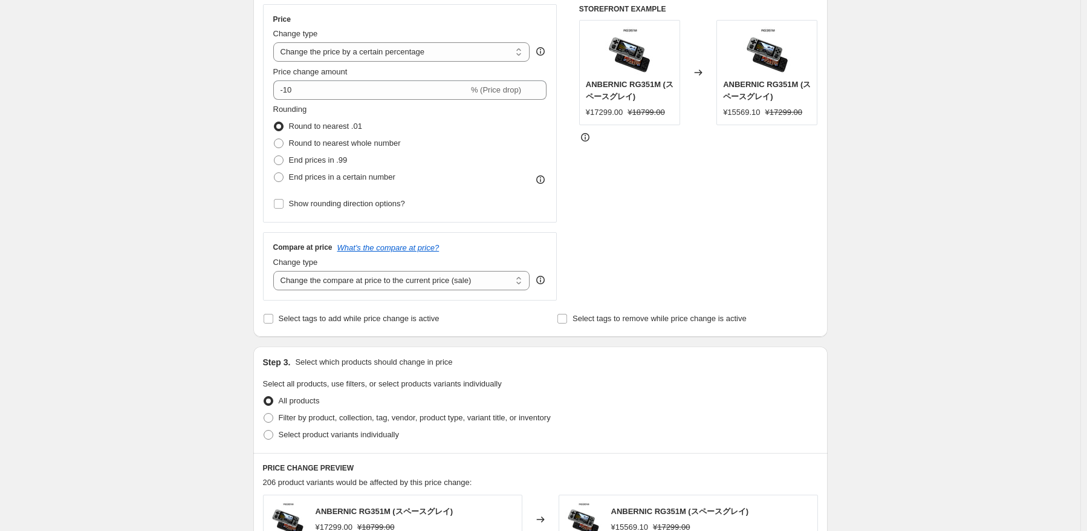
scroll to position [242, 0]
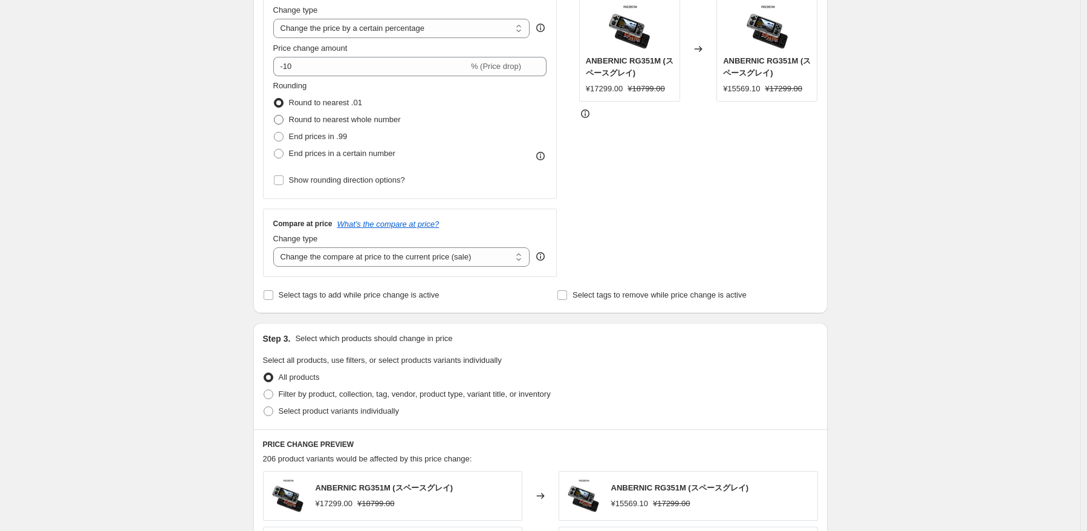
click at [378, 115] on span "Round to nearest whole number" at bounding box center [345, 119] width 112 height 9
click at [274, 115] on input "Round to nearest whole number" at bounding box center [274, 115] width 1 height 1
click at [454, 26] on select "Change the price to a certain amount Change the price by a certain amount Chang…" at bounding box center [401, 28] width 257 height 19
click at [276, 19] on select "Change the price to a certain amount Change the price by a certain amount Chang…" at bounding box center [401, 28] width 257 height 19
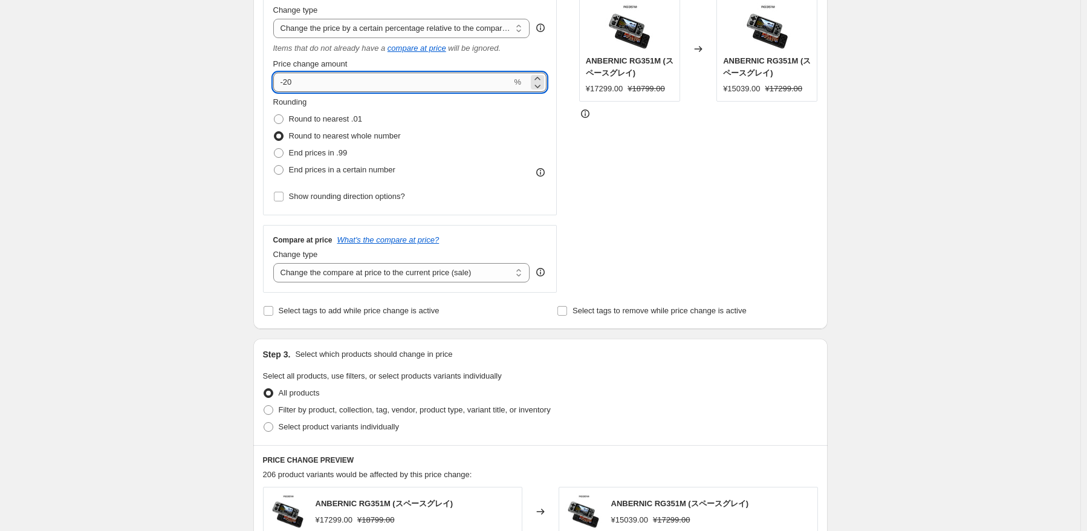
click at [353, 77] on input "-20" at bounding box center [392, 82] width 239 height 19
drag, startPoint x: 672, startPoint y: 222, endPoint x: 664, endPoint y: 229, distance: 11.1
click at [672, 222] on div "STOREFRONT EXAMPLE ANBERNIC RG351M (スペースグレイ) ¥17299.00 ¥18799.00 Changed to ANB…" at bounding box center [698, 137] width 239 height 312
click at [387, 282] on select "Change the compare at price to the current price (sale) Change the compare at p…" at bounding box center [401, 272] width 257 height 19
click at [276, 264] on select "Change the compare at price to the current price (sale) Change the compare at p…" at bounding box center [401, 272] width 257 height 19
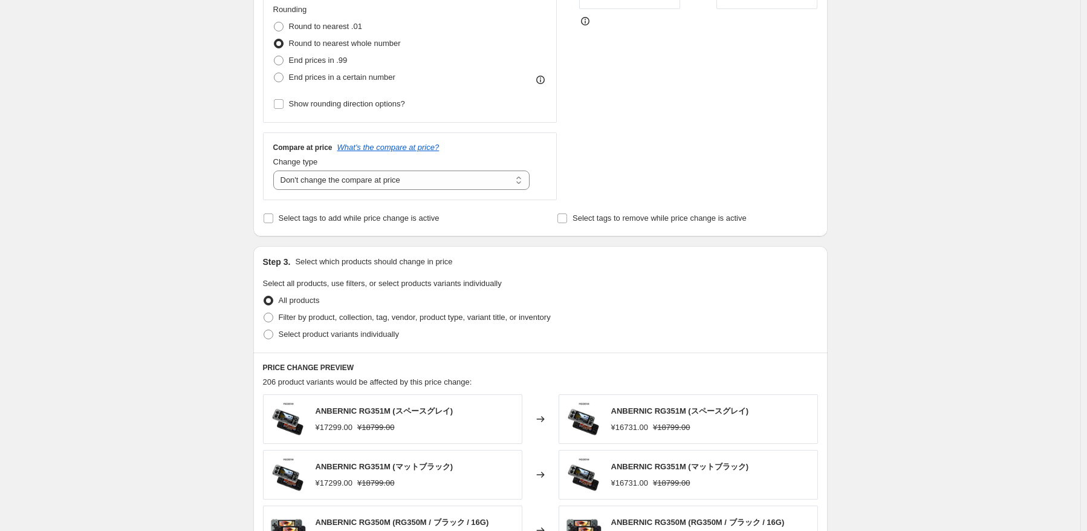
scroll to position [423, 0]
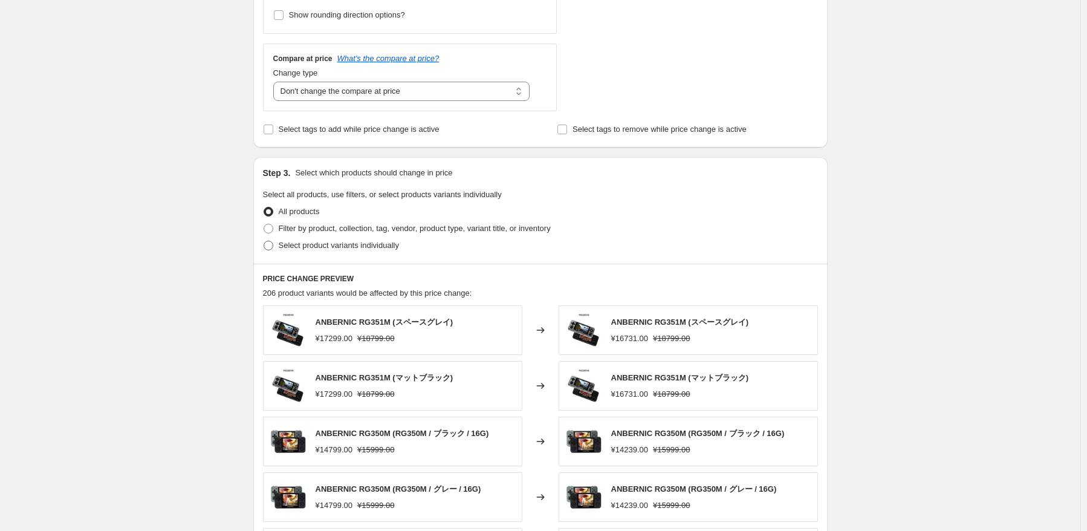
click at [302, 250] on span "Select product variants individually" at bounding box center [339, 245] width 120 height 9
click at [264, 241] on input "Select product variants individually" at bounding box center [264, 241] width 1 height 1
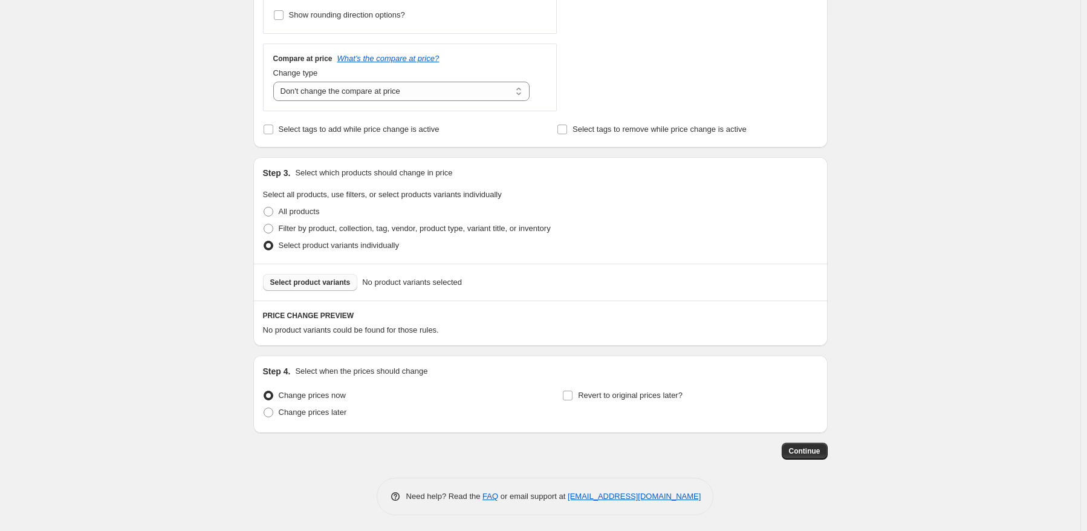
click at [319, 288] on button "Select product variants" at bounding box center [310, 282] width 95 height 17
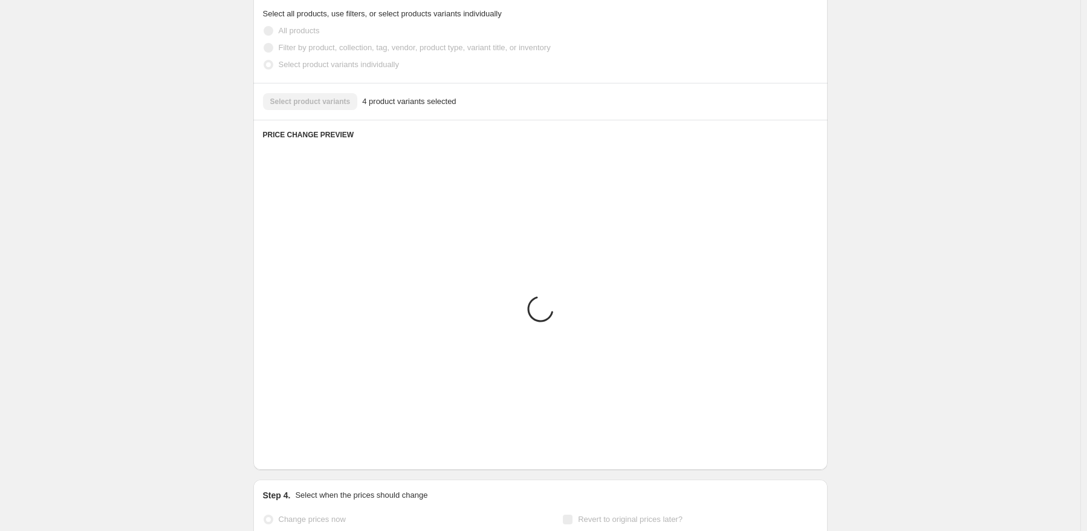
scroll to position [604, 0]
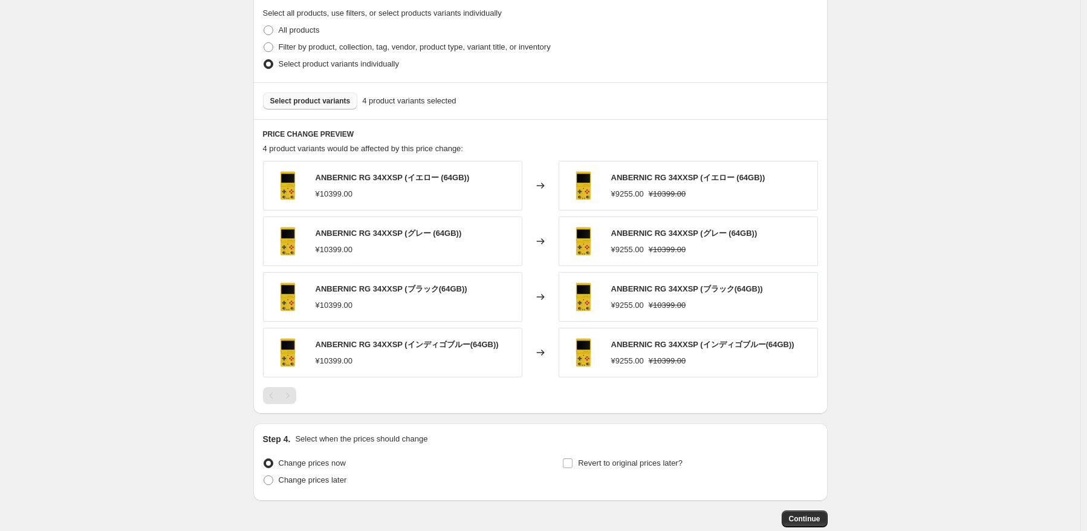
click at [331, 104] on span "Select product variants" at bounding box center [310, 101] width 80 height 10
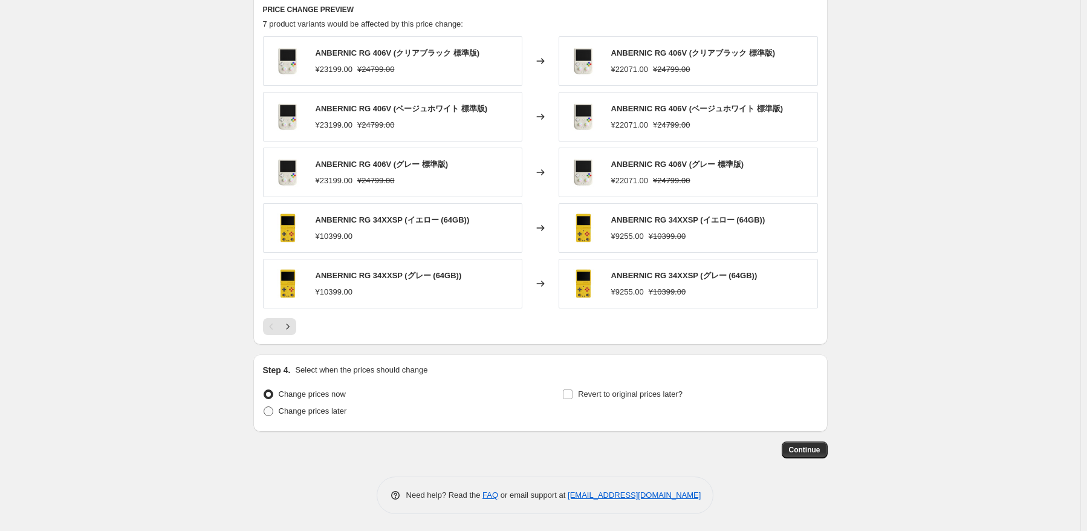
click at [336, 414] on span "Change prices later" at bounding box center [313, 410] width 68 height 9
click at [264, 407] on input "Change prices later" at bounding box center [264, 406] width 1 height 1
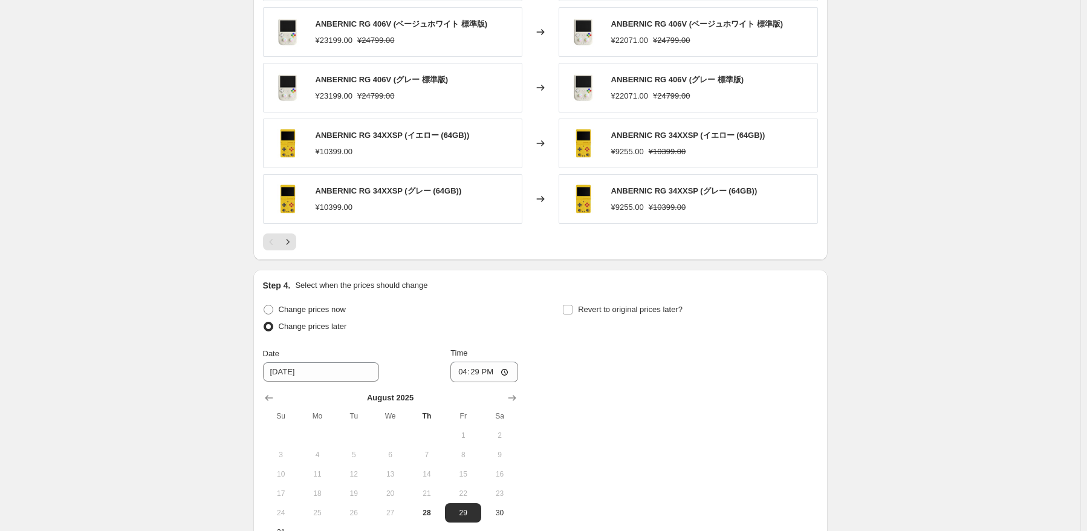
scroll to position [910, 0]
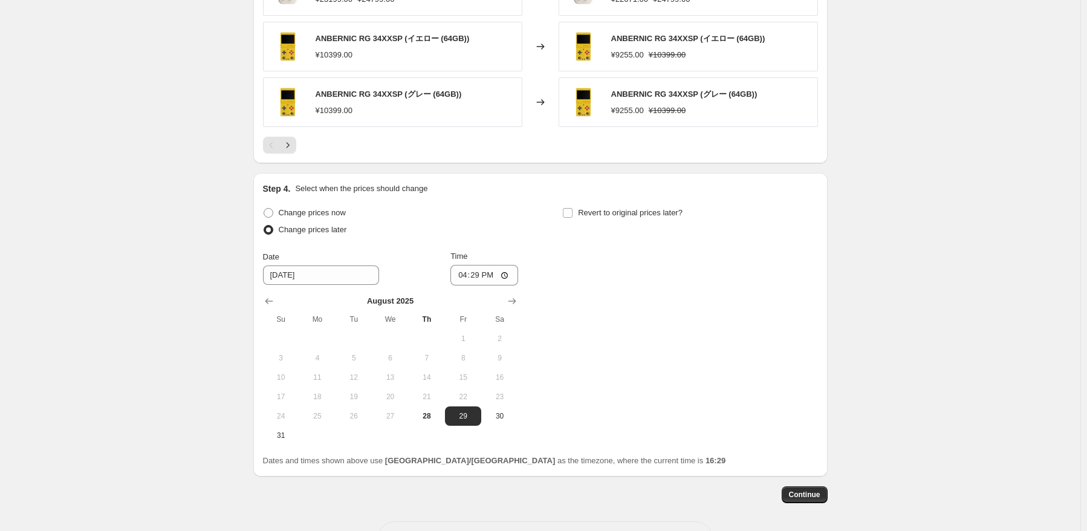
click at [263, 436] on div "[DATE] Su Mo Tu We Th Fr Sa 1 2 3 4 5 6 7 8 9 10 11 12 13 14 15 16 17 18 19 20 …" at bounding box center [385, 365] width 265 height 160
click at [280, 432] on span "31" at bounding box center [281, 435] width 27 height 10
click at [484, 269] on input "16:29" at bounding box center [484, 275] width 68 height 21
click at [674, 277] on div "Change prices now Change prices later Date [DATE] Time 22:50 [DATE] Su Mo Tu We…" at bounding box center [540, 324] width 555 height 241
click at [655, 213] on span "Revert to original prices later?" at bounding box center [630, 212] width 105 height 9
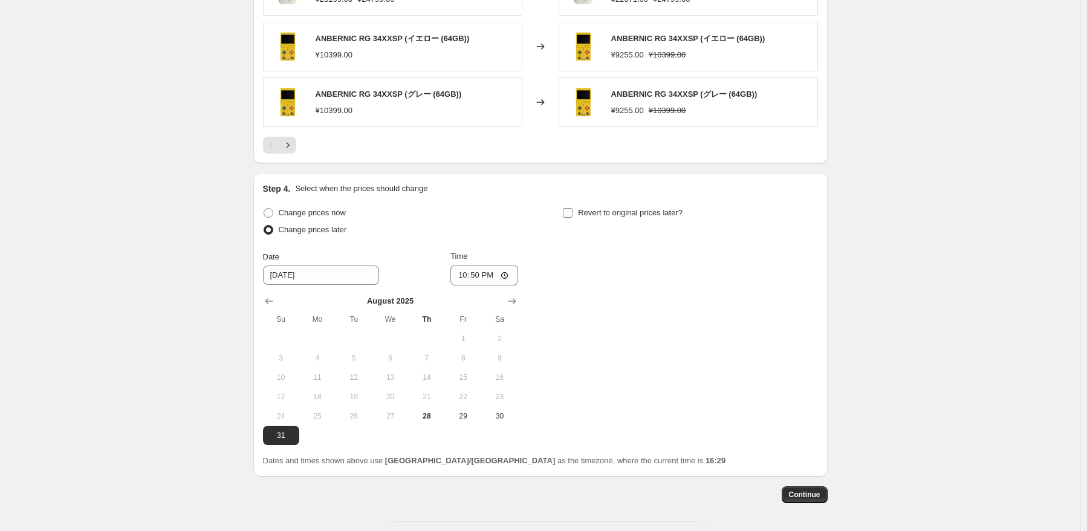
click at [572, 213] on input "Revert to original prices later?" at bounding box center [568, 213] width 10 height 10
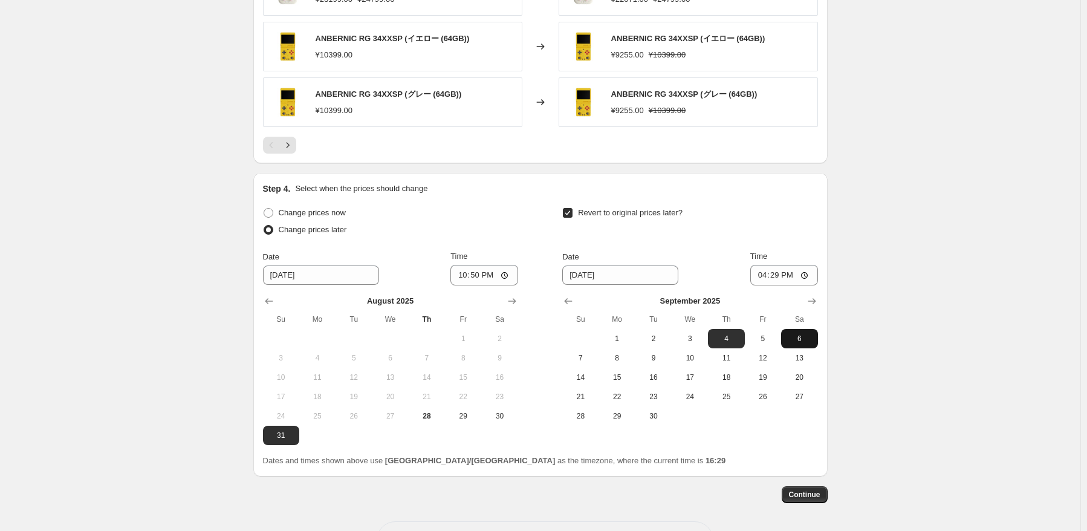
click at [803, 338] on span "6" at bounding box center [799, 339] width 27 height 10
click at [783, 282] on input "16:29" at bounding box center [784, 275] width 68 height 21
click at [823, 494] on button "Continue" at bounding box center [805, 494] width 46 height 17
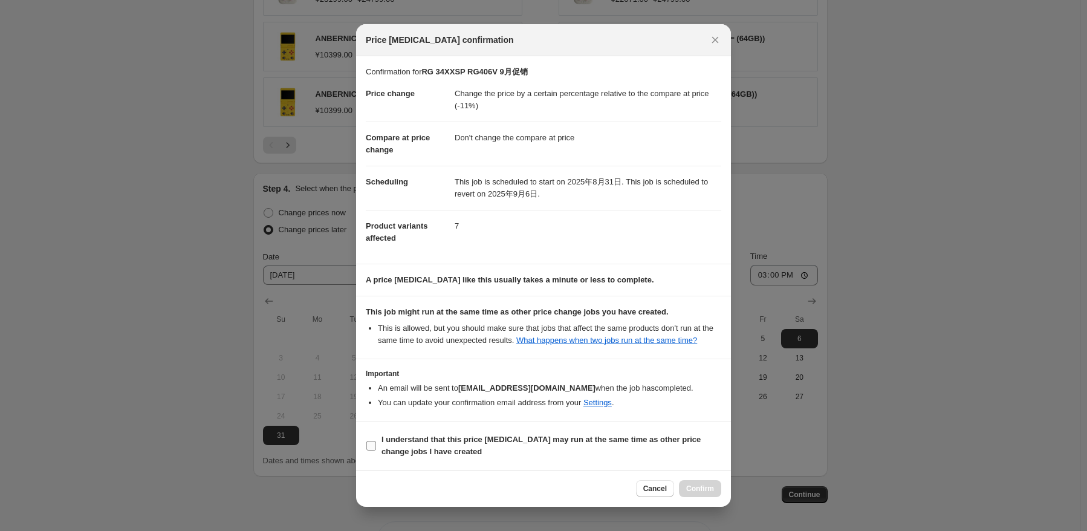
click at [428, 445] on b "I understand that this price [MEDICAL_DATA] may run at the same time as other p…" at bounding box center [540, 445] width 319 height 21
click at [376, 445] on input "I understand that this price [MEDICAL_DATA] may run at the same time as other p…" at bounding box center [371, 446] width 10 height 10
click at [711, 490] on span "Confirm" at bounding box center [700, 489] width 28 height 10
drag, startPoint x: 888, startPoint y: 395, endPoint x: 847, endPoint y: 340, distance: 68.3
click at [888, 395] on div at bounding box center [543, 265] width 1087 height 531
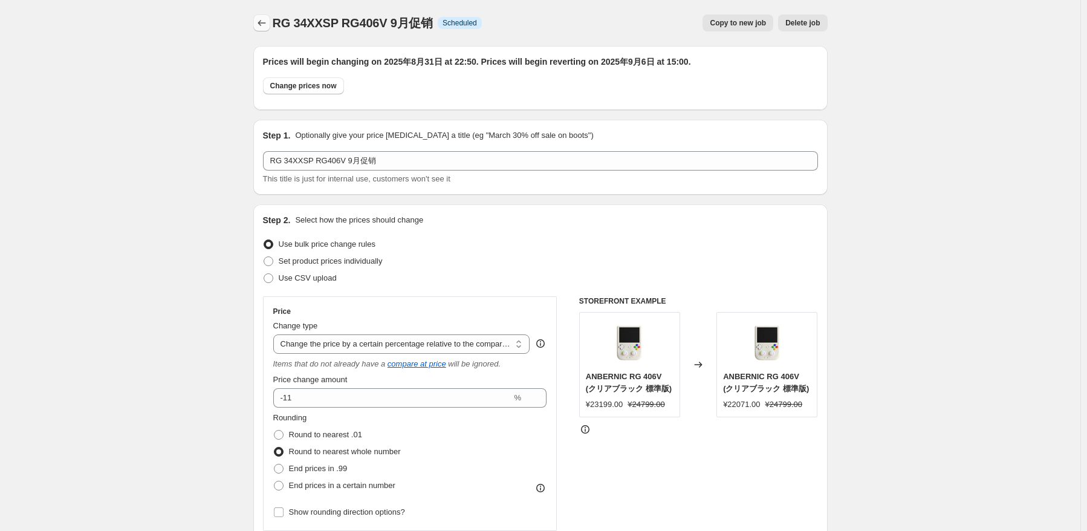
click at [256, 26] on button "Price change jobs" at bounding box center [261, 23] width 17 height 17
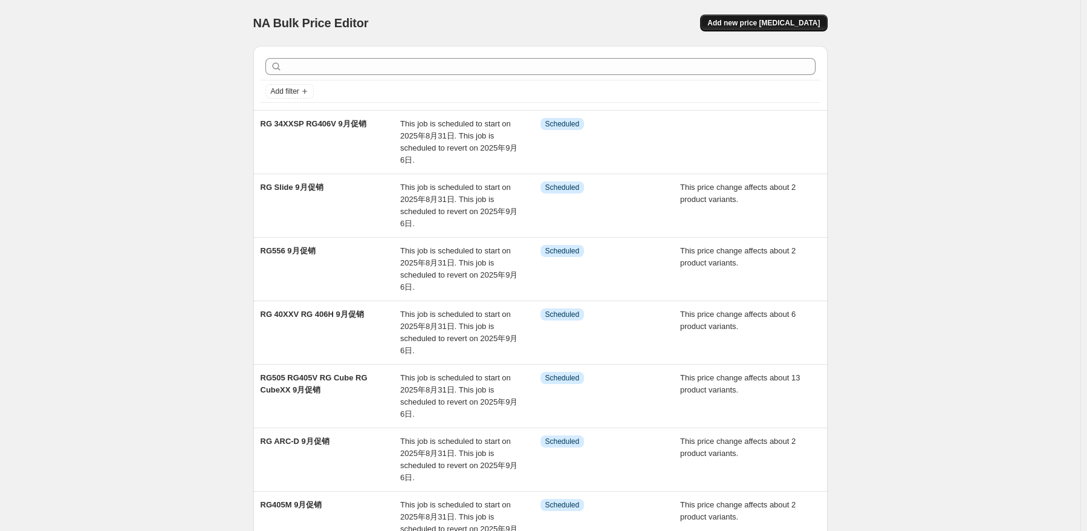
click at [810, 21] on span "Add new price [MEDICAL_DATA]" at bounding box center [763, 23] width 112 height 10
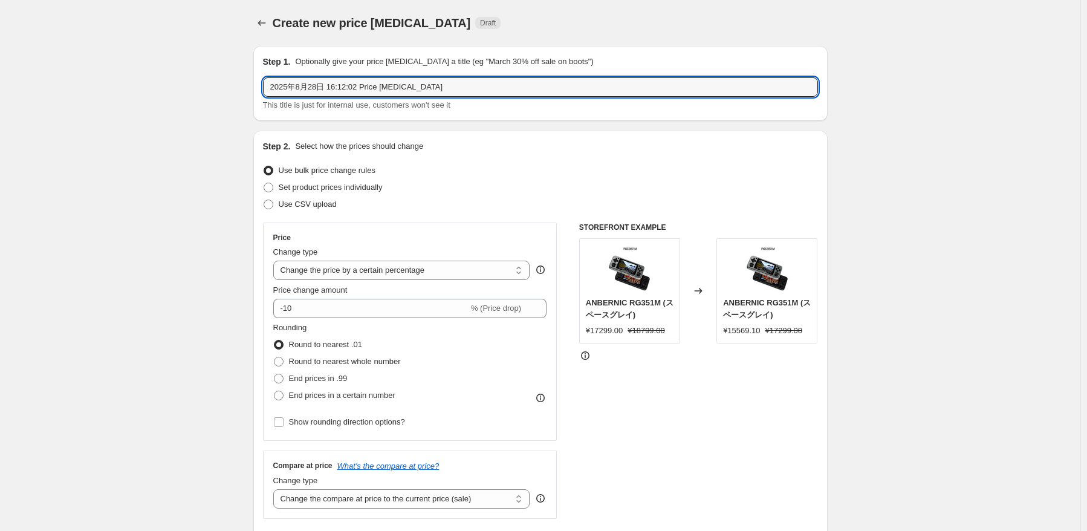
drag, startPoint x: 447, startPoint y: 82, endPoint x: 145, endPoint y: 62, distance: 302.3
paste input "RG 35XXPro"
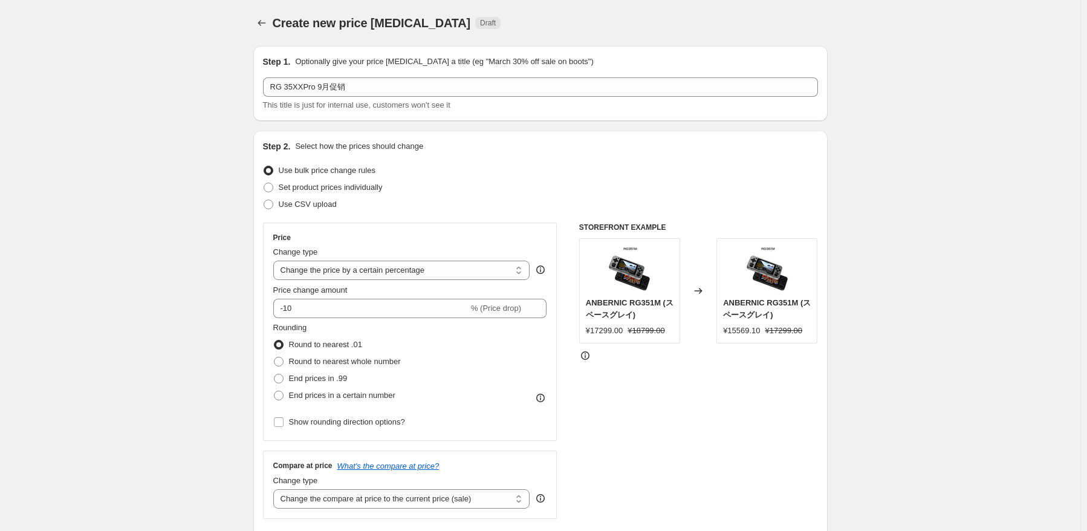
click at [481, 170] on div "Use bulk price change rules" at bounding box center [540, 170] width 555 height 17
drag, startPoint x: 450, startPoint y: 267, endPoint x: 456, endPoint y: 279, distance: 13.5
click at [450, 267] on select "Change the price to a certain amount Change the price by a certain amount Chang…" at bounding box center [401, 270] width 257 height 19
click at [276, 261] on select "Change the price to a certain amount Change the price by a certain amount Chang…" at bounding box center [401, 270] width 257 height 19
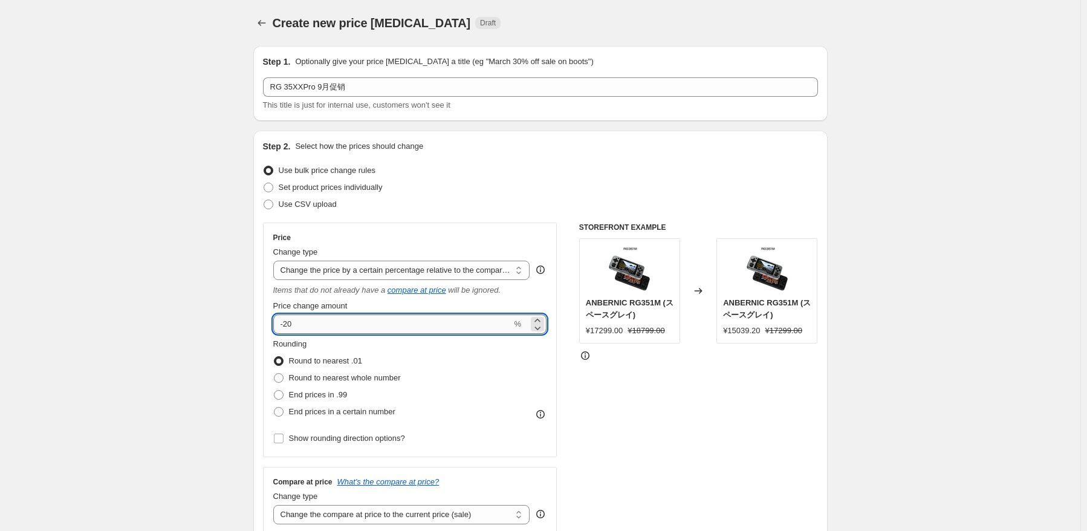
click at [348, 320] on input "-20" at bounding box center [392, 323] width 239 height 19
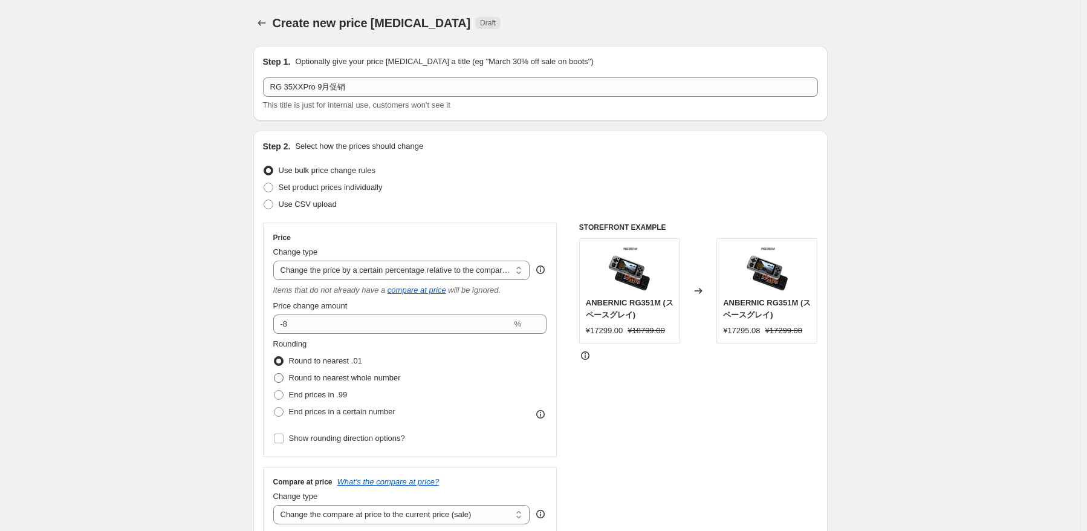
click at [360, 381] on span "Round to nearest whole number" at bounding box center [345, 377] width 112 height 9
click at [274, 374] on input "Round to nearest whole number" at bounding box center [274, 373] width 1 height 1
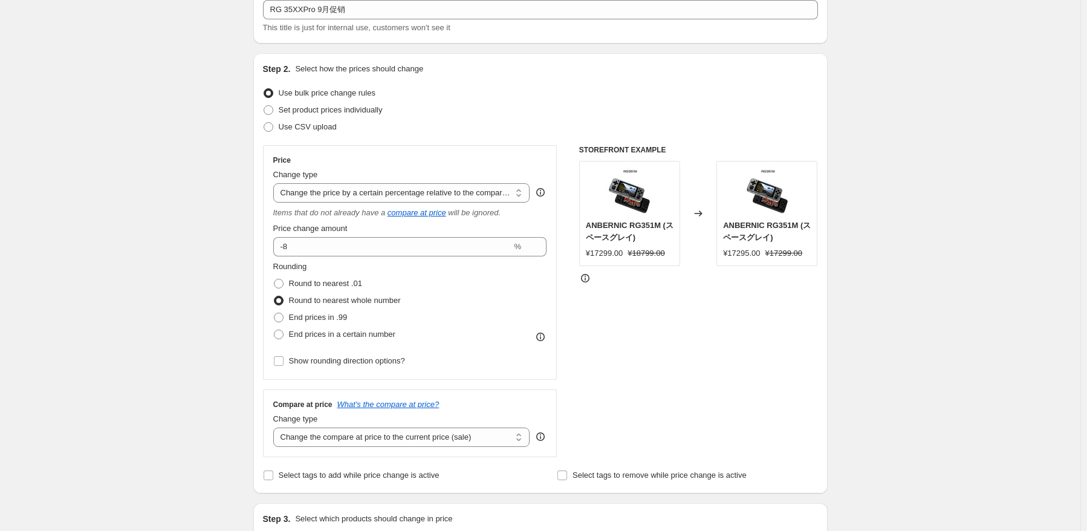
scroll to position [181, 0]
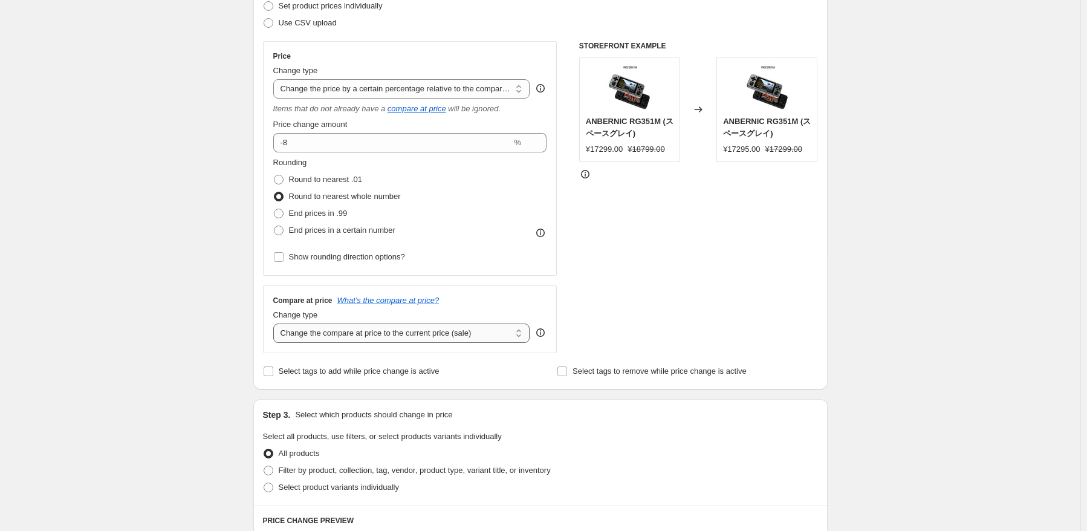
click at [476, 329] on select "Change the compare at price to the current price (sale) Change the compare at p…" at bounding box center [401, 332] width 257 height 19
click at [276, 324] on select "Change the compare at price to the current price (sale) Change the compare at p…" at bounding box center [401, 332] width 257 height 19
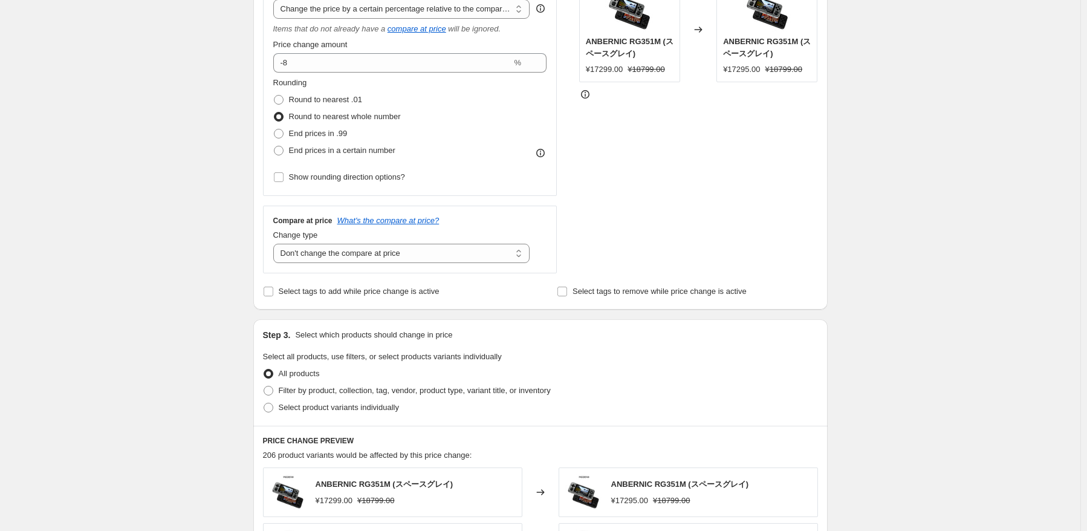
scroll to position [363, 0]
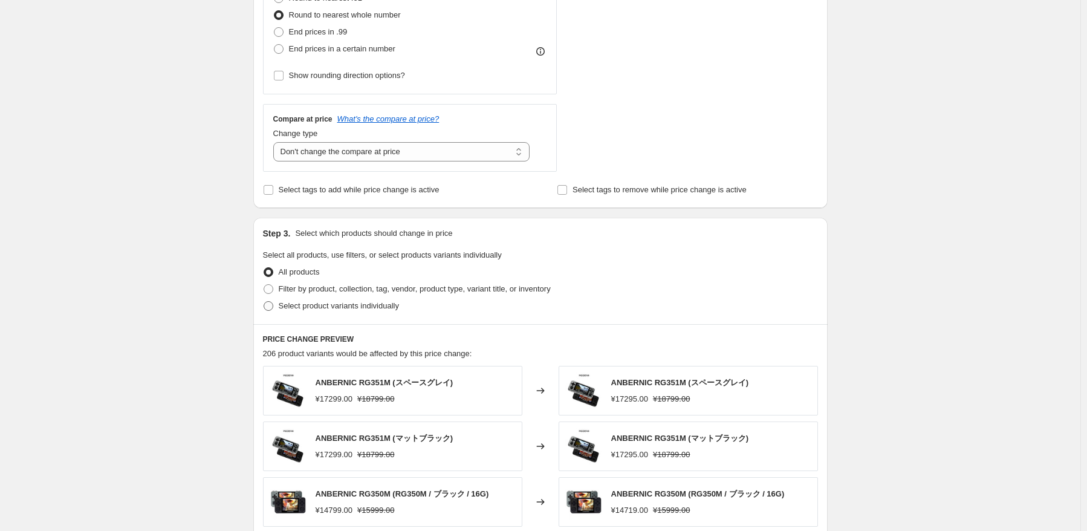
click at [320, 306] on span "Select product variants individually" at bounding box center [339, 305] width 120 height 9
click at [264, 302] on input "Select product variants individually" at bounding box center [264, 301] width 1 height 1
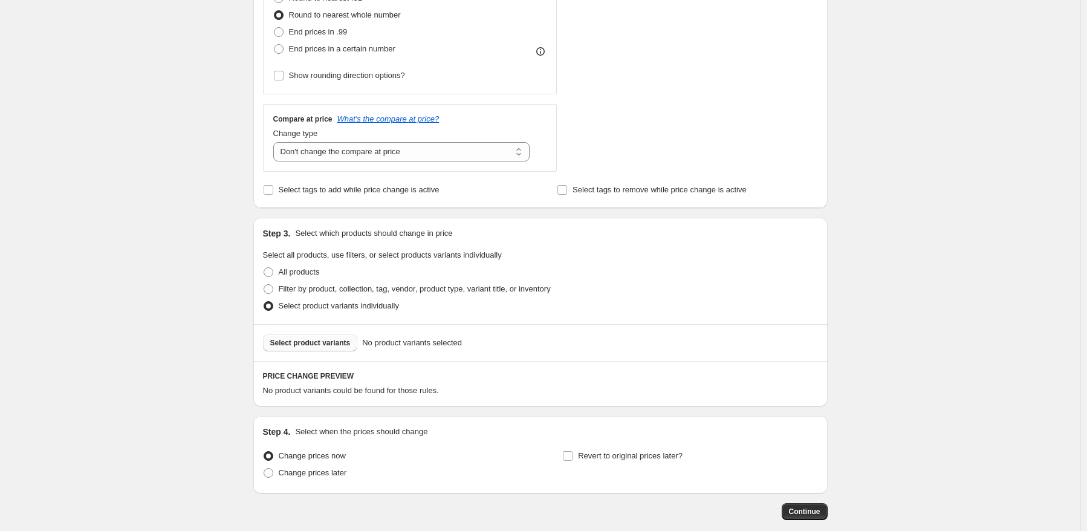
click at [310, 347] on span "Select product variants" at bounding box center [310, 343] width 80 height 10
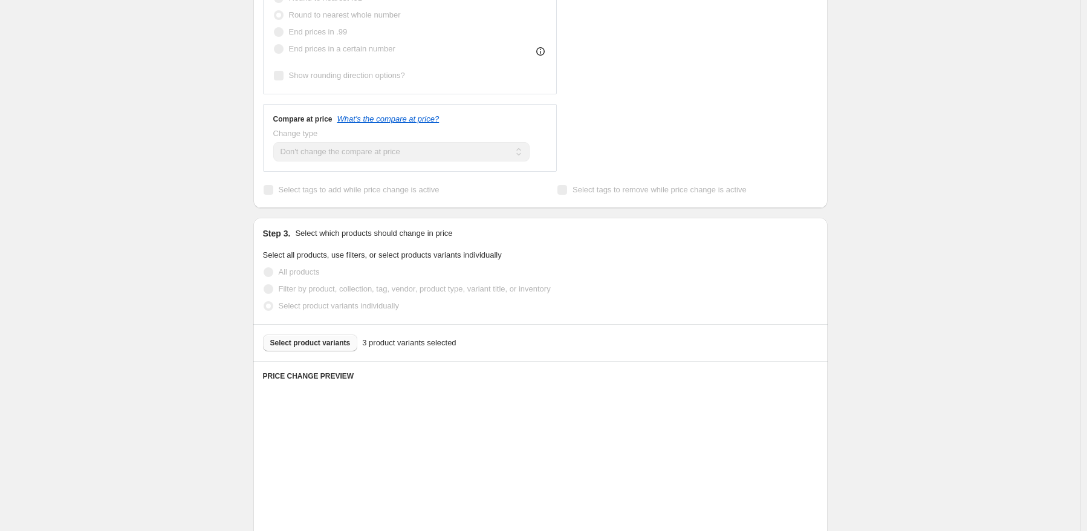
scroll to position [604, 0]
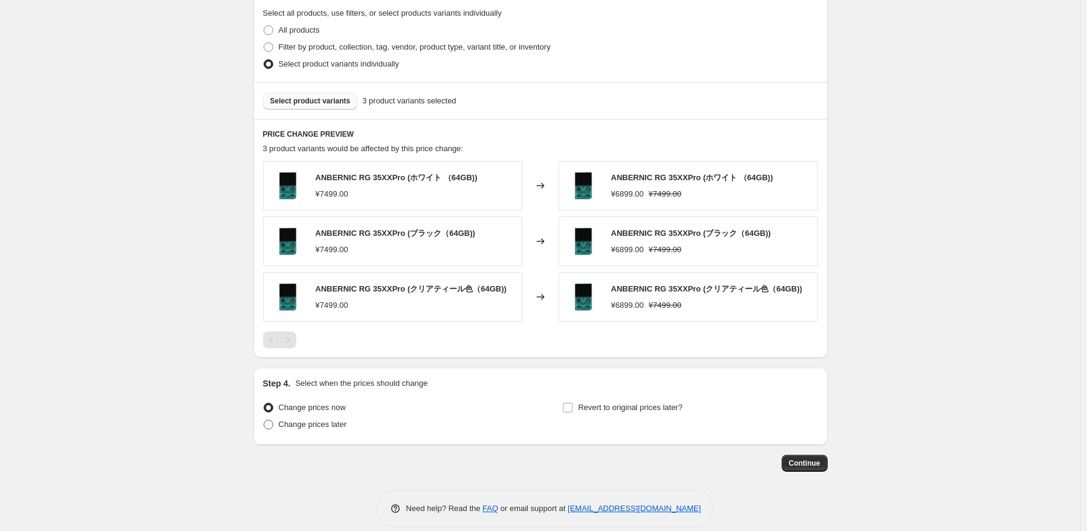
click at [325, 421] on span "Change prices later" at bounding box center [313, 423] width 68 height 9
click at [264, 420] on input "Change prices later" at bounding box center [264, 419] width 1 height 1
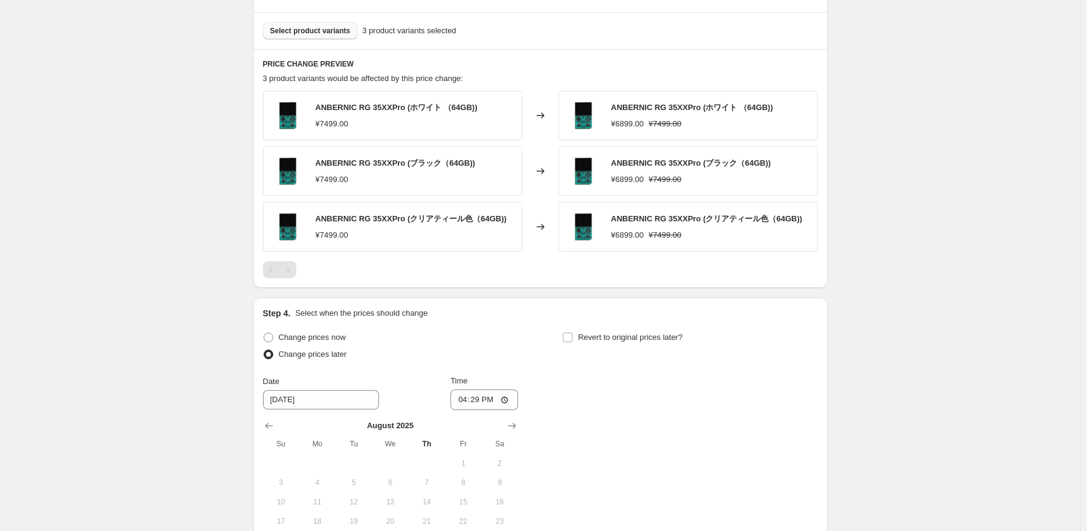
scroll to position [786, 0]
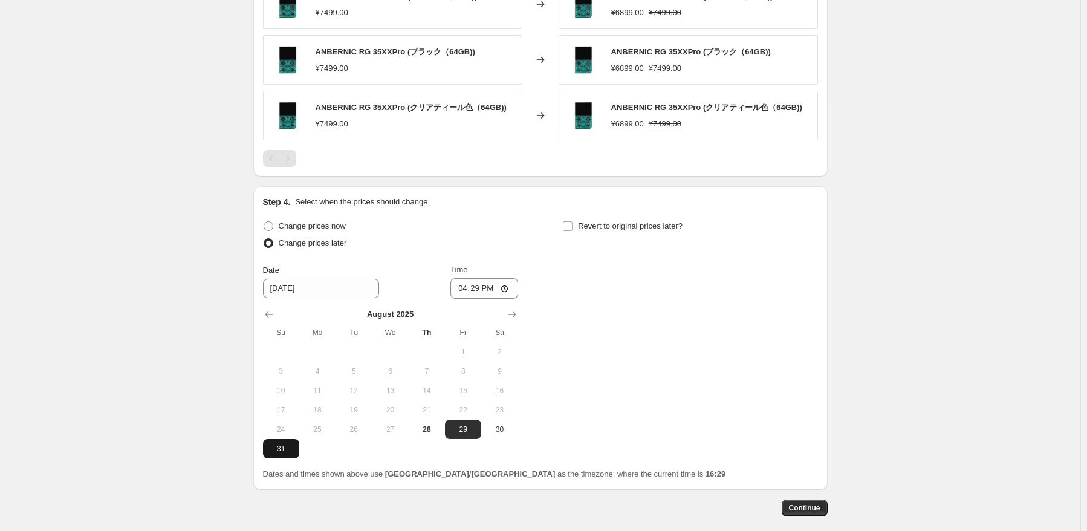
click at [291, 439] on button "31" at bounding box center [281, 448] width 36 height 19
click at [474, 283] on input "16:29" at bounding box center [484, 288] width 68 height 21
click at [626, 322] on div "Change prices now Change prices later Date [DATE] Time 22:50 [DATE] Su Mo Tu We…" at bounding box center [540, 338] width 555 height 241
click at [636, 229] on span "Revert to original prices later?" at bounding box center [630, 225] width 105 height 9
click at [572, 229] on input "Revert to original prices later?" at bounding box center [568, 226] width 10 height 10
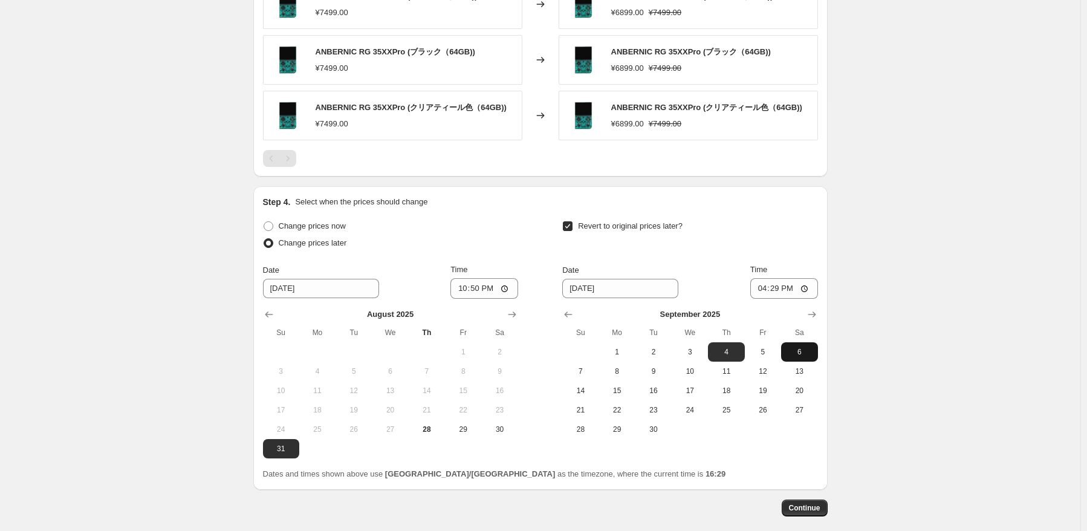
click at [807, 360] on button "6" at bounding box center [799, 351] width 36 height 19
click at [779, 287] on input "16:29" at bounding box center [784, 288] width 68 height 21
drag, startPoint x: 909, startPoint y: 280, endPoint x: 889, endPoint y: 371, distance: 93.6
click at [797, 507] on span "Continue" at bounding box center [804, 508] width 31 height 10
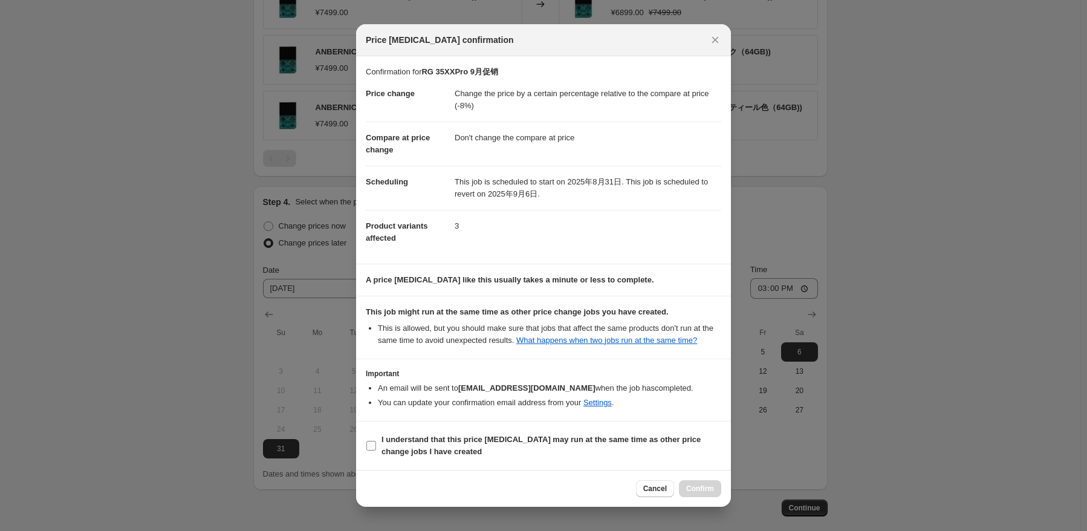
click at [415, 432] on label "I understand that this price [MEDICAL_DATA] may run at the same time as other p…" at bounding box center [543, 445] width 355 height 29
click at [376, 441] on input "I understand that this price [MEDICAL_DATA] may run at the same time as other p…" at bounding box center [371, 446] width 10 height 10
click at [685, 486] on button "Confirm" at bounding box center [700, 488] width 42 height 17
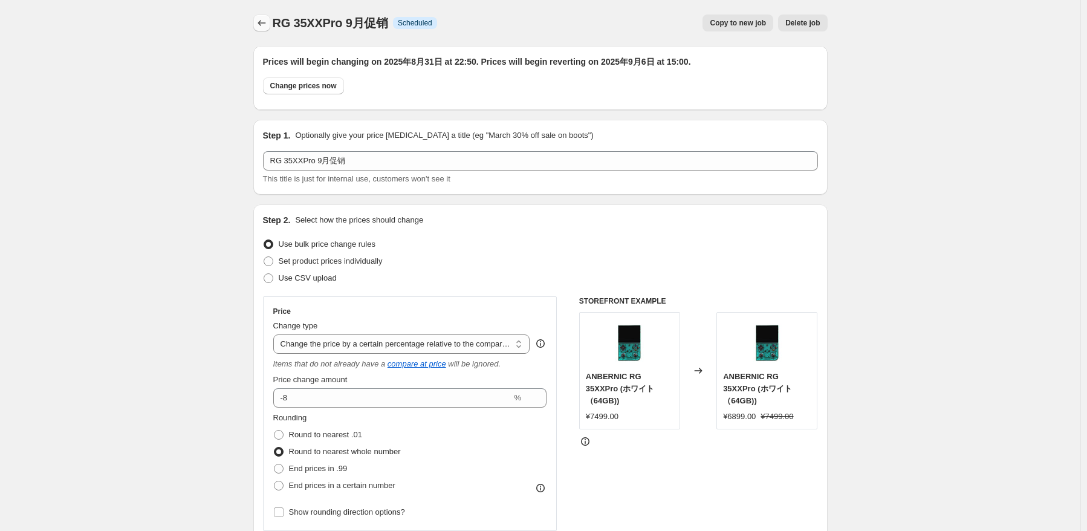
click at [267, 26] on icon "Price change jobs" at bounding box center [262, 23] width 12 height 12
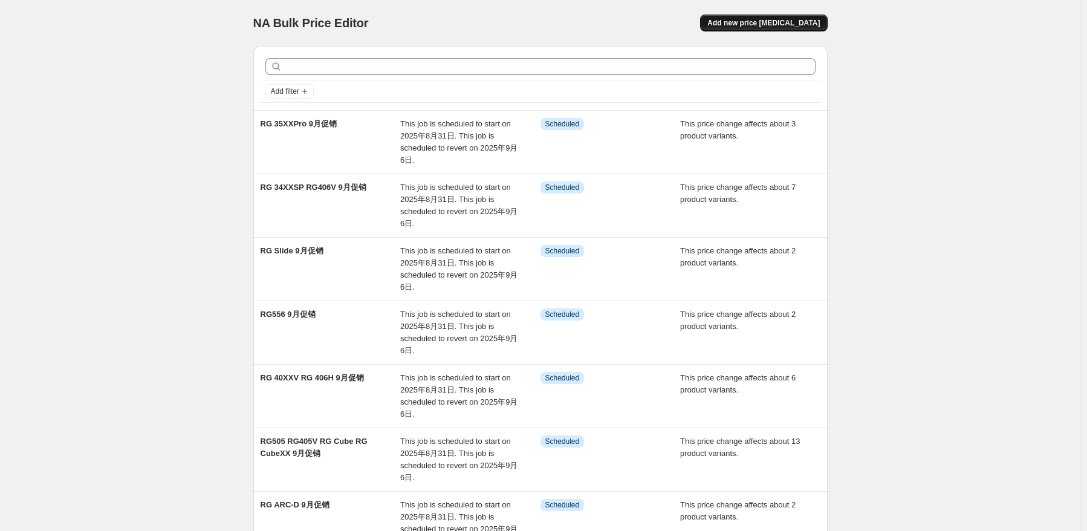
click at [732, 26] on button "Add new price [MEDICAL_DATA]" at bounding box center [763, 23] width 127 height 17
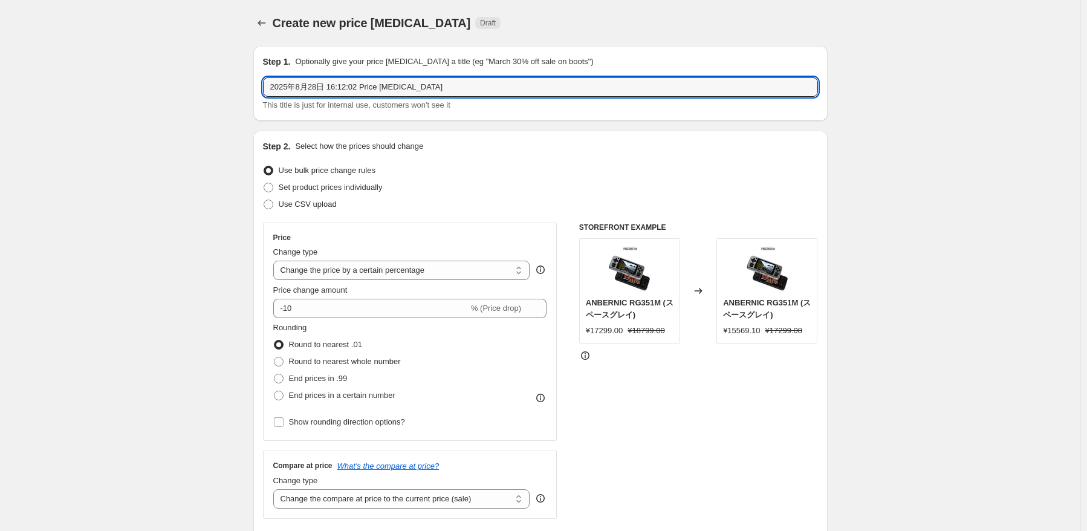
paste input "RG 477M"
drag, startPoint x: 554, startPoint y: 174, endPoint x: 471, endPoint y: 271, distance: 127.4
click at [546, 176] on div "Use bulk price change rules" at bounding box center [540, 170] width 555 height 17
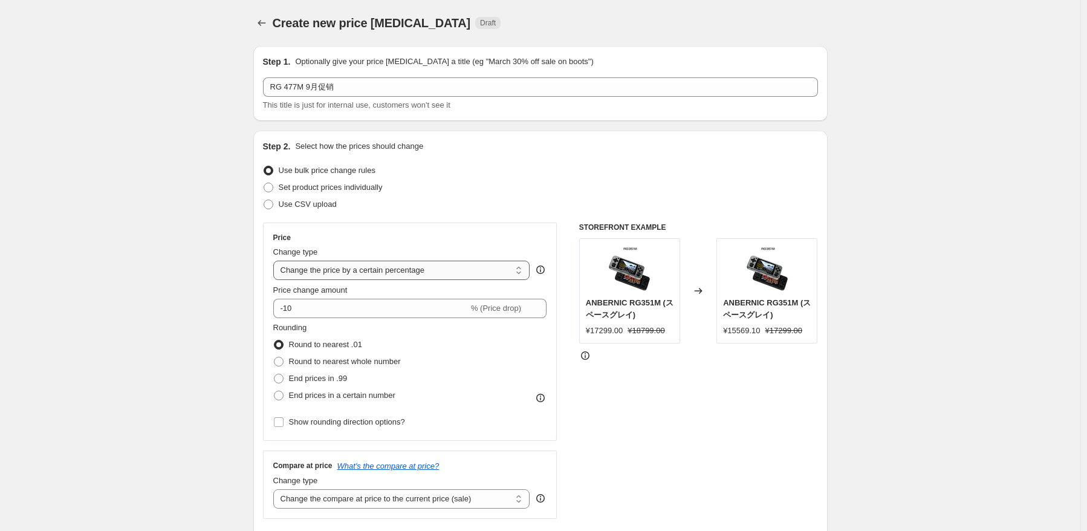
drag, startPoint x: 462, startPoint y: 267, endPoint x: 467, endPoint y: 279, distance: 12.2
click at [462, 267] on select "Change the price to a certain amount Change the price by a certain amount Chang…" at bounding box center [401, 270] width 257 height 19
click at [276, 261] on select "Change the price to a certain amount Change the price by a certain amount Chang…" at bounding box center [401, 270] width 257 height 19
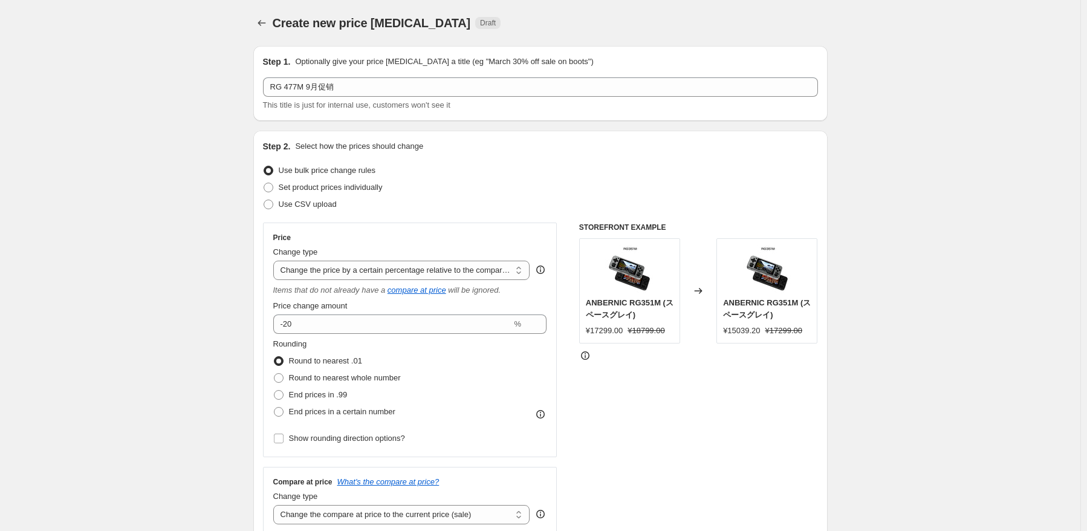
click at [384, 312] on div "Price change amount -20 %" at bounding box center [410, 317] width 274 height 34
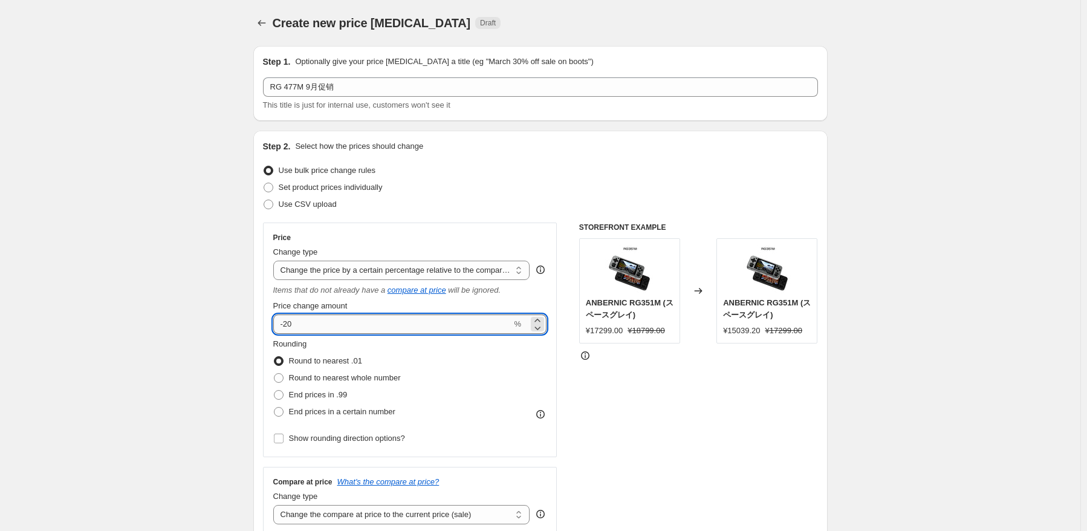
click at [323, 320] on input "-20" at bounding box center [392, 323] width 239 height 19
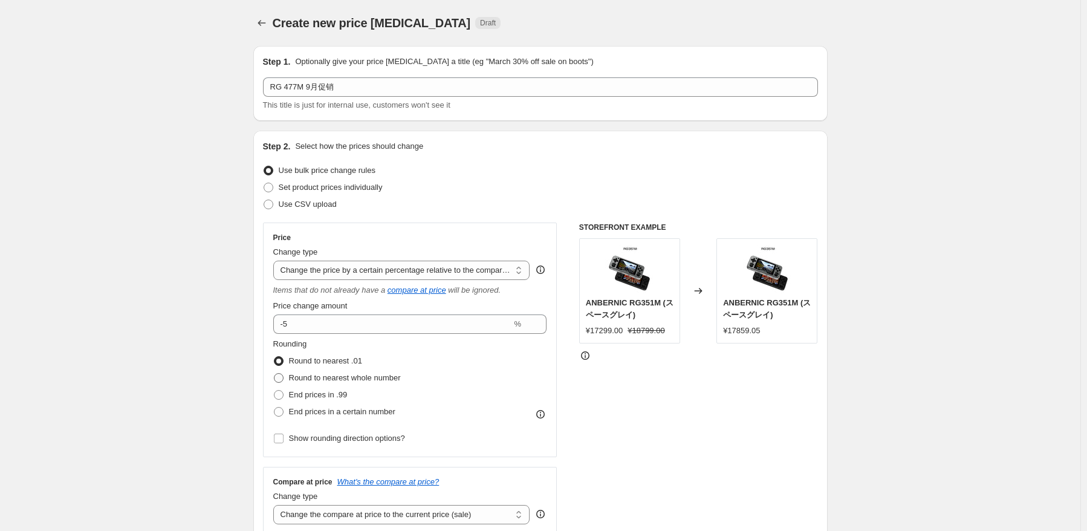
click at [305, 381] on span "Round to nearest whole number" at bounding box center [345, 377] width 112 height 9
click at [274, 374] on input "Round to nearest whole number" at bounding box center [274, 373] width 1 height 1
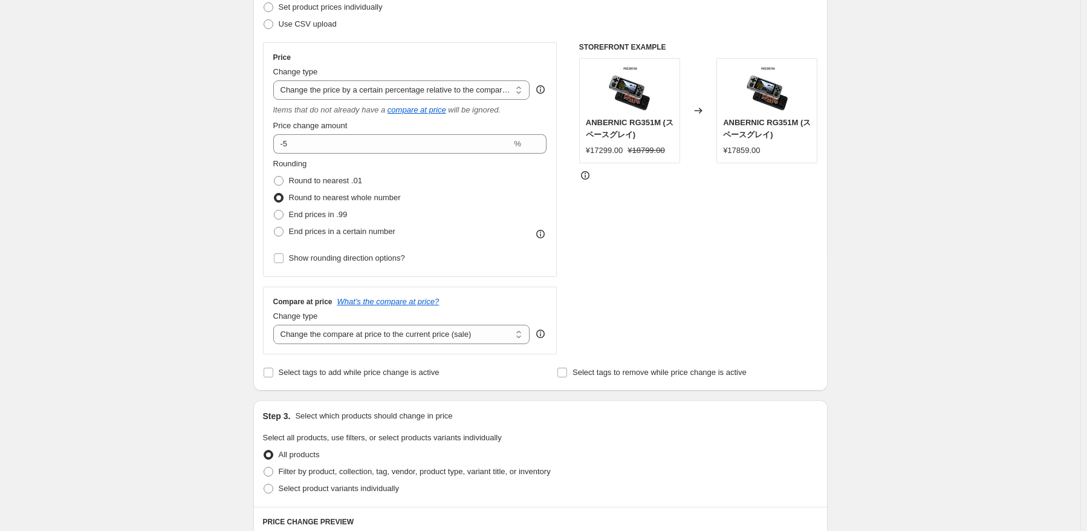
scroll to position [181, 0]
drag, startPoint x: 413, startPoint y: 336, endPoint x: 418, endPoint y: 342, distance: 7.7
click at [413, 336] on select "Change the compare at price to the current price (sale) Change the compare at p…" at bounding box center [401, 332] width 257 height 19
click at [276, 324] on select "Change the compare at price to the current price (sale) Change the compare at p…" at bounding box center [401, 332] width 257 height 19
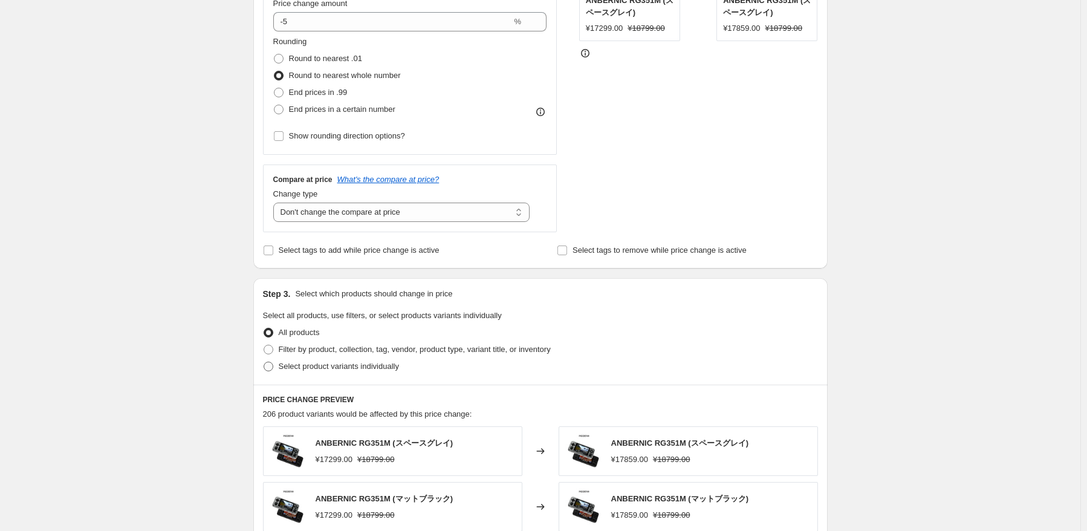
click at [297, 365] on span "Select product variants individually" at bounding box center [339, 365] width 120 height 9
click at [264, 362] on input "Select product variants individually" at bounding box center [264, 361] width 1 height 1
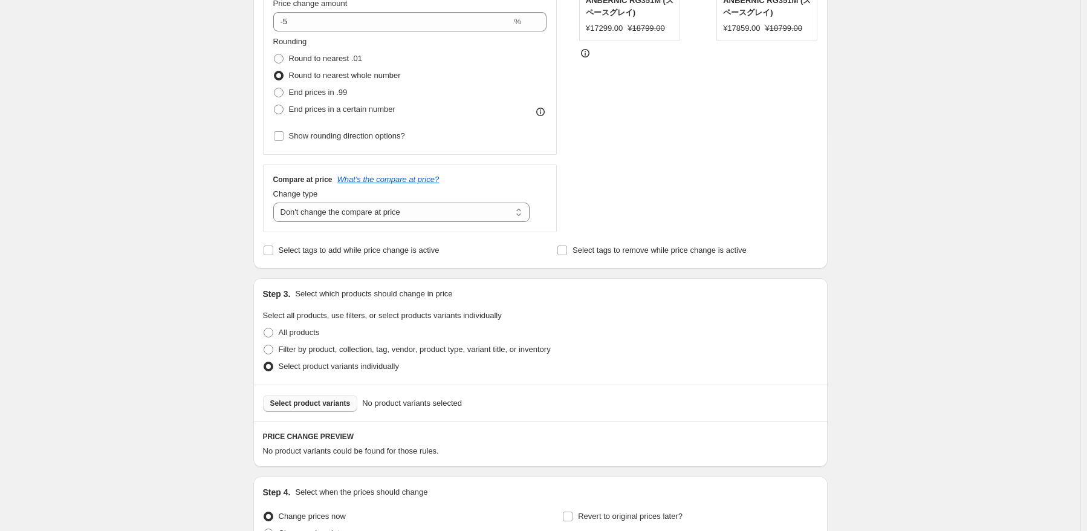
click at [307, 406] on span "Select product variants" at bounding box center [310, 403] width 80 height 10
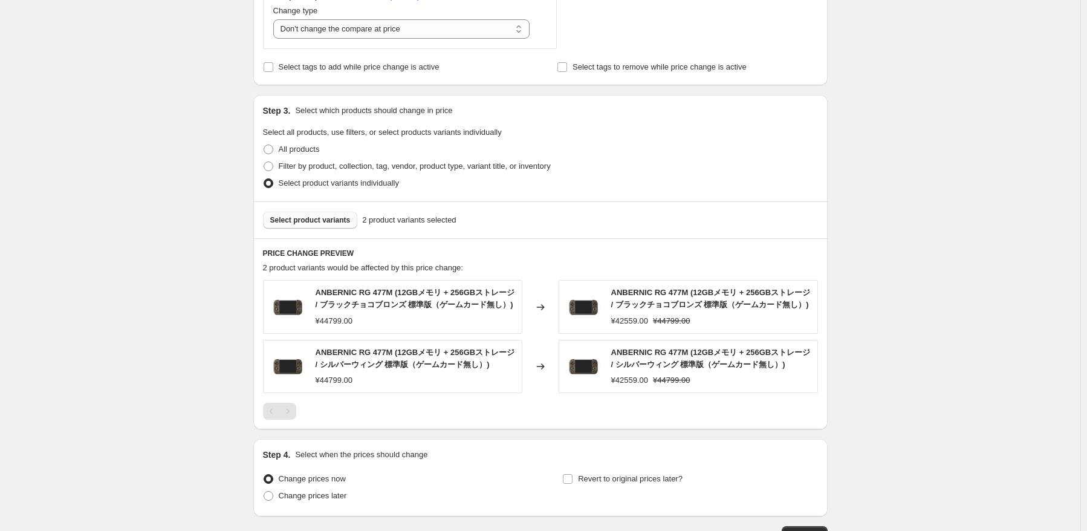
scroll to position [571, 0]
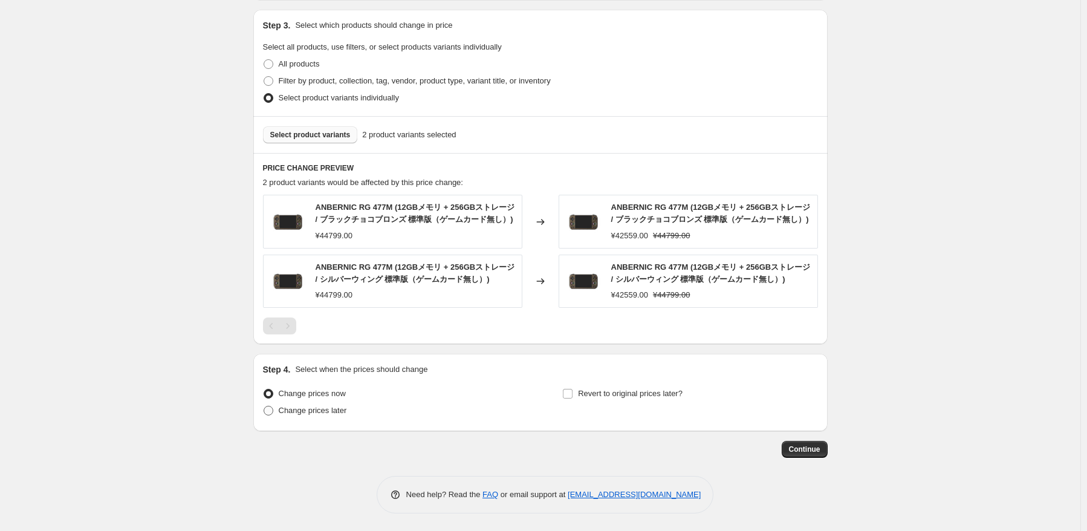
click at [286, 407] on span "Change prices later" at bounding box center [313, 410] width 68 height 9
click at [264, 406] on input "Change prices later" at bounding box center [264, 406] width 1 height 1
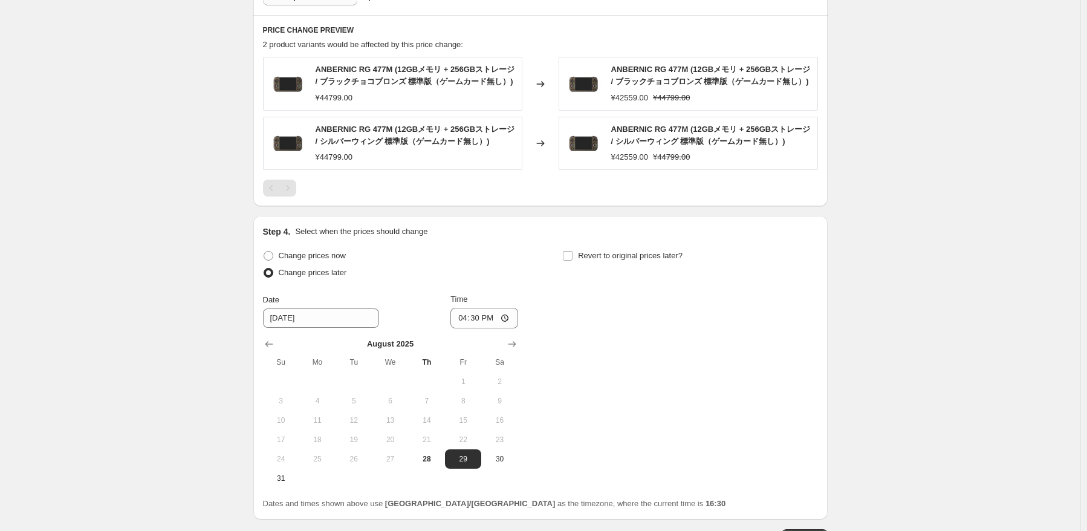
scroll to position [752, 0]
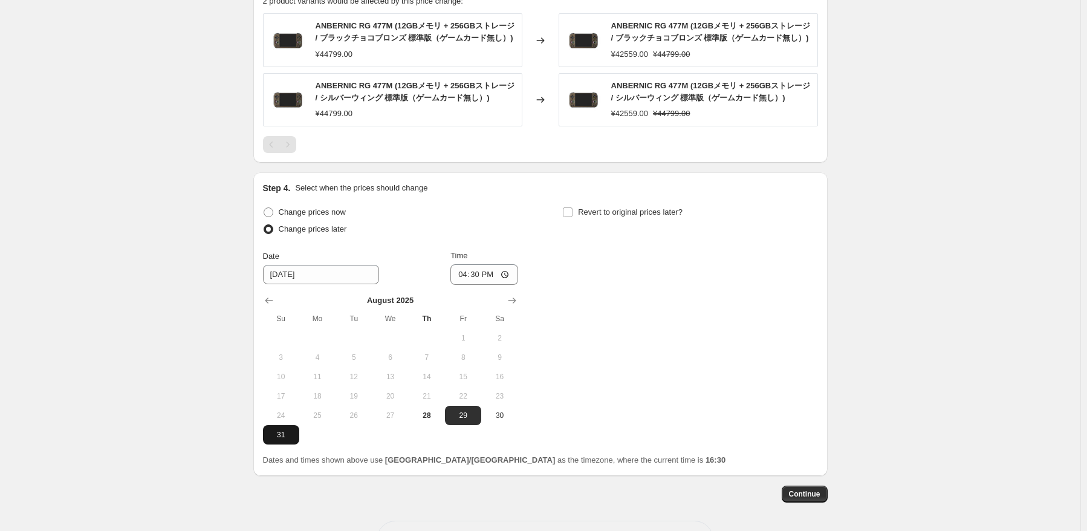
click at [288, 437] on span "31" at bounding box center [281, 435] width 27 height 10
click at [472, 281] on input "16:30" at bounding box center [484, 274] width 68 height 21
click at [725, 266] on div "Change prices now Change prices later Date [DATE] Time 22:50 [DATE] Su Mo Tu We…" at bounding box center [540, 324] width 555 height 241
click at [655, 210] on span "Revert to original prices later?" at bounding box center [630, 211] width 105 height 9
click at [572, 210] on input "Revert to original prices later?" at bounding box center [568, 212] width 10 height 10
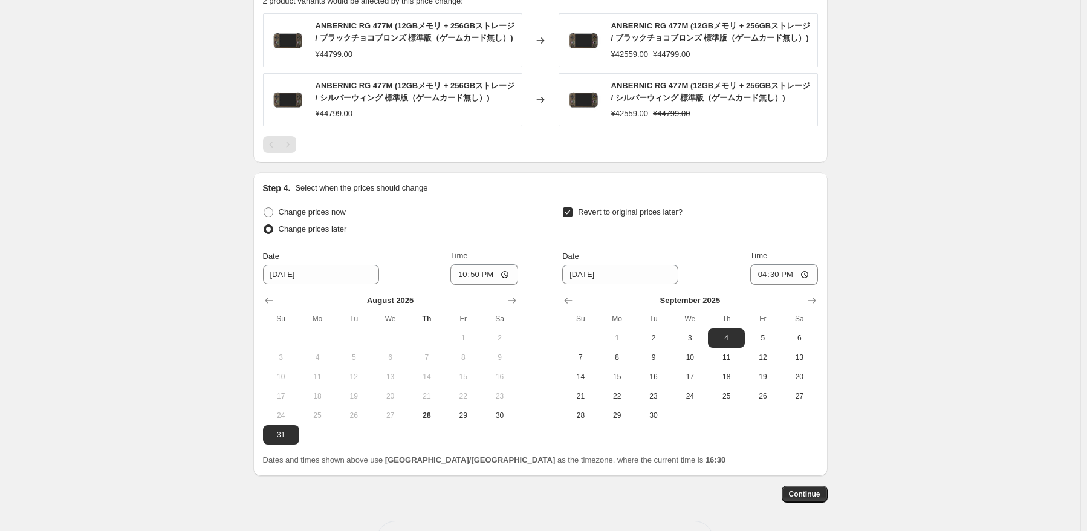
click at [797, 326] on th "Sa" at bounding box center [799, 318] width 36 height 19
click at [808, 331] on button "6" at bounding box center [799, 337] width 36 height 19
click at [781, 280] on input "16:30" at bounding box center [784, 274] width 68 height 21
click at [795, 499] on button "Continue" at bounding box center [805, 493] width 46 height 17
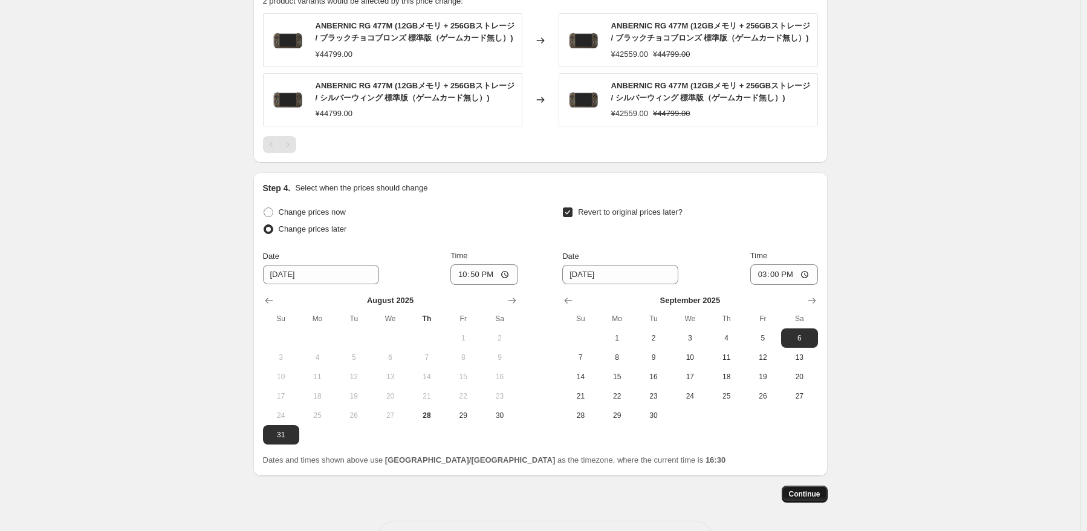
scroll to position [0, 0]
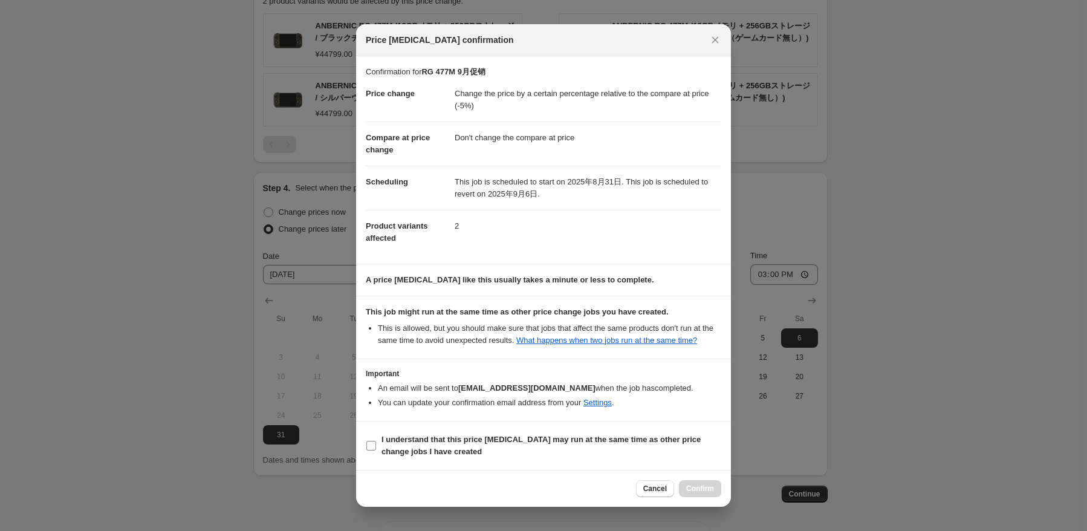
click at [394, 449] on b "I understand that this price [MEDICAL_DATA] may run at the same time as other p…" at bounding box center [540, 445] width 319 height 21
click at [376, 449] on input "I understand that this price [MEDICAL_DATA] may run at the same time as other p…" at bounding box center [371, 446] width 10 height 10
click at [692, 490] on span "Confirm" at bounding box center [700, 489] width 28 height 10
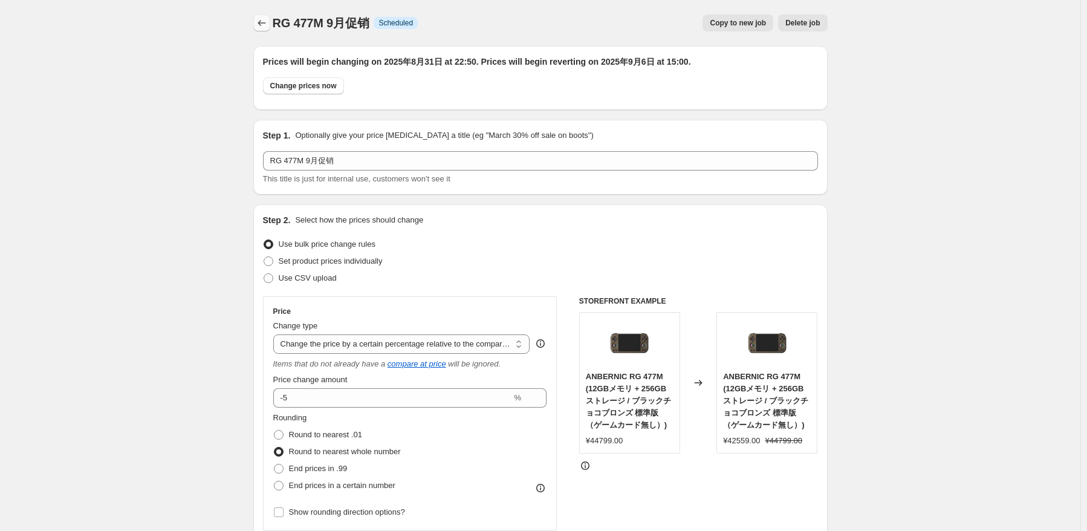
click at [268, 28] on icon "Price change jobs" at bounding box center [262, 23] width 12 height 12
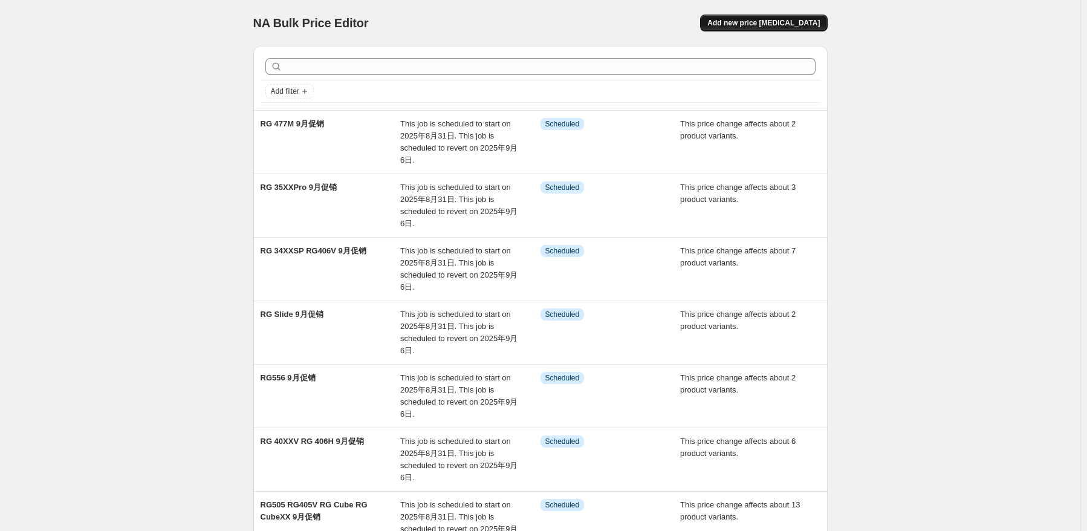
click at [817, 27] on span "Add new price [MEDICAL_DATA]" at bounding box center [763, 23] width 112 height 10
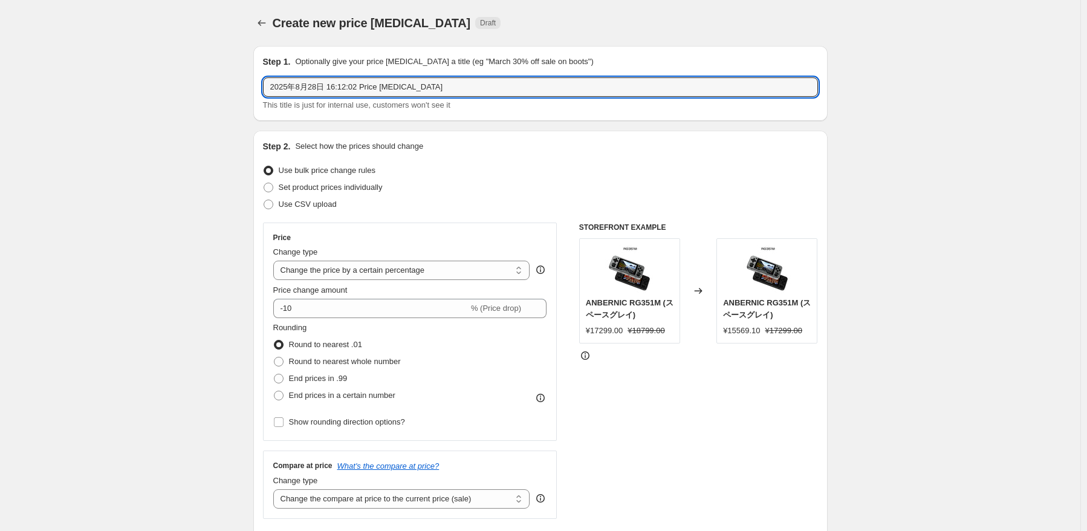
drag, startPoint x: 467, startPoint y: 86, endPoint x: 261, endPoint y: 72, distance: 206.0
click at [261, 72] on div "Step 1. Optionally give your price [MEDICAL_DATA] a title (eg "March 30% off sa…" at bounding box center [540, 83] width 574 height 75
paste input "RG557"
click at [629, 178] on div "Use bulk price change rules" at bounding box center [540, 170] width 555 height 17
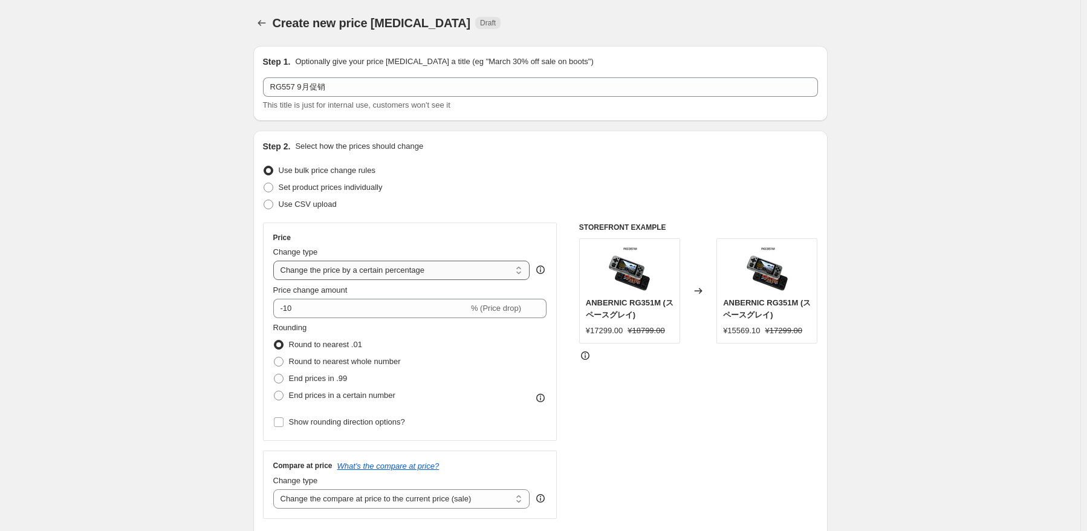
click at [404, 272] on select "Change the price to a certain amount Change the price by a certain amount Chang…" at bounding box center [401, 270] width 257 height 19
click at [276, 261] on select "Change the price to a certain amount Change the price by a certain amount Chang…" at bounding box center [401, 270] width 257 height 19
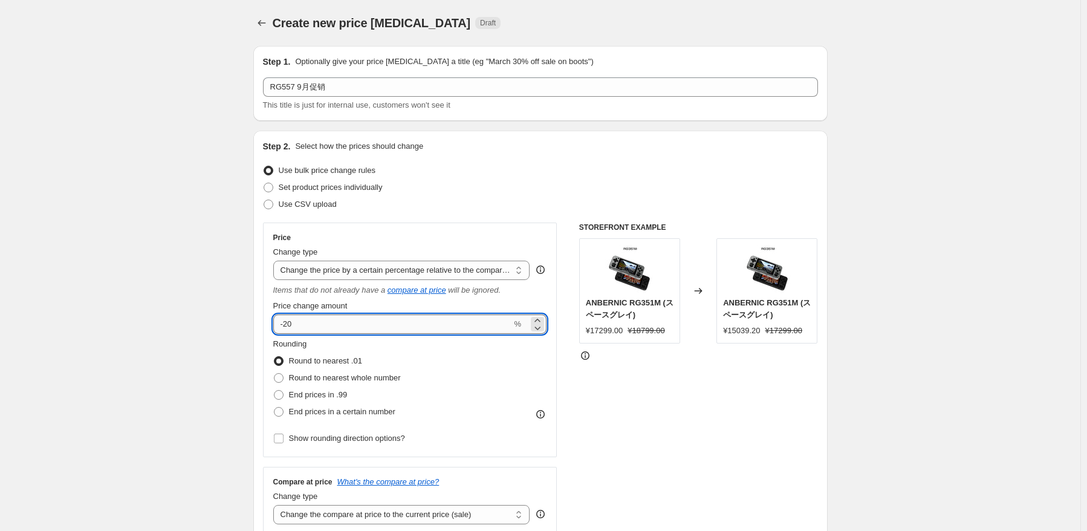
click at [360, 328] on input "-20" at bounding box center [392, 323] width 239 height 19
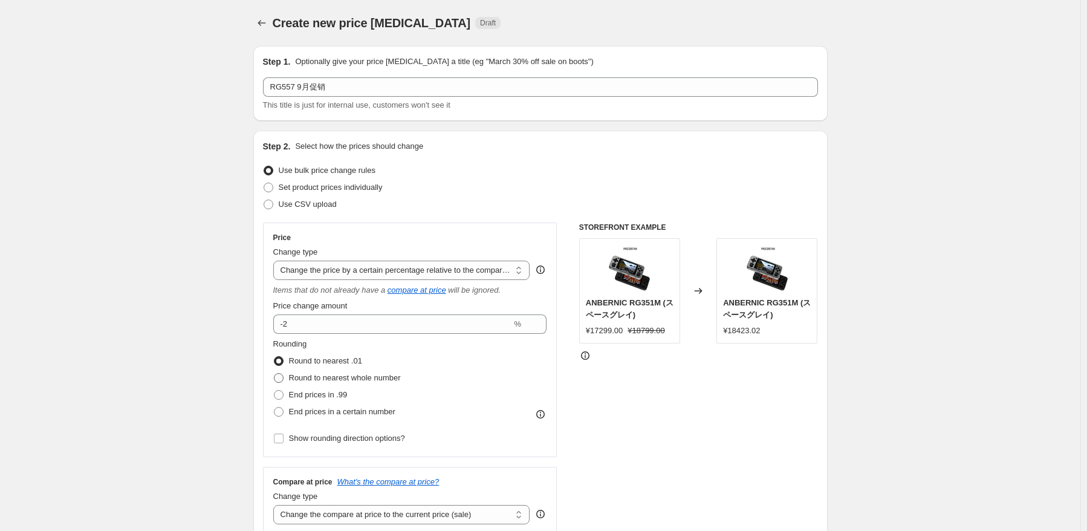
click at [375, 379] on span "Round to nearest whole number" at bounding box center [345, 377] width 112 height 9
click at [274, 374] on input "Round to nearest whole number" at bounding box center [274, 373] width 1 height 1
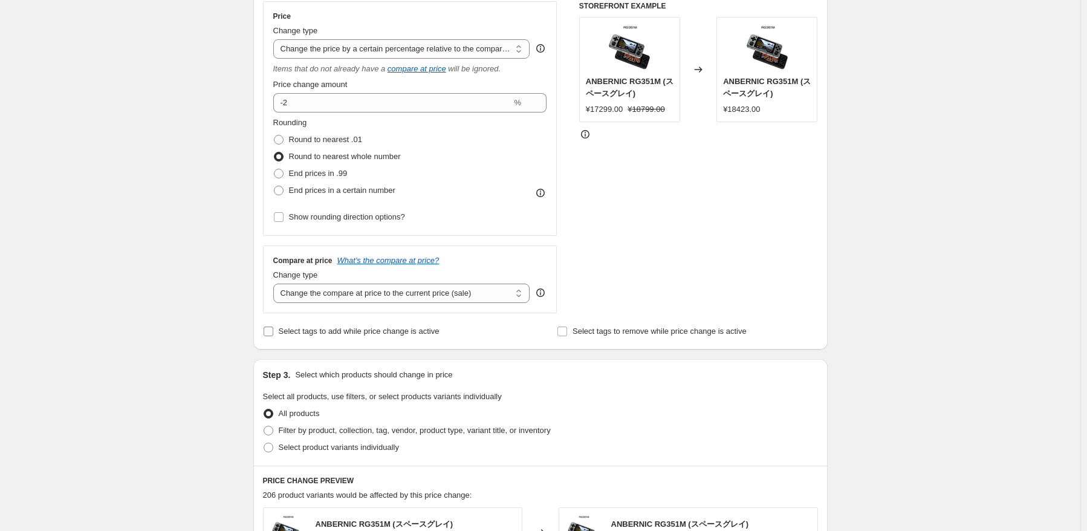
scroll to position [242, 0]
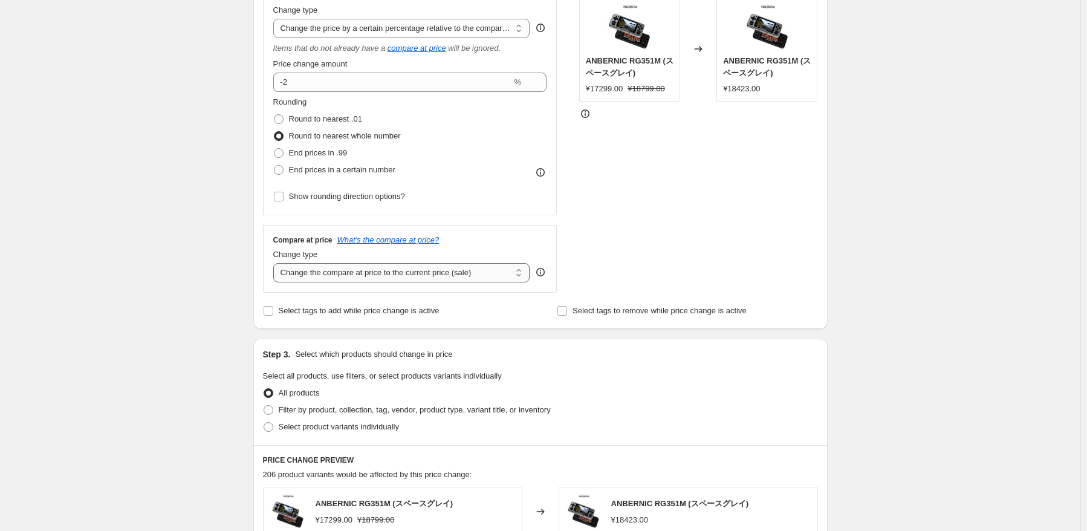
click at [400, 278] on select "Change the compare at price to the current price (sale) Change the compare at p…" at bounding box center [401, 272] width 257 height 19
drag, startPoint x: 419, startPoint y: 273, endPoint x: 420, endPoint y: 281, distance: 8.5
click at [419, 273] on select "Change the compare at price to the current price (sale) Change the compare at p…" at bounding box center [401, 272] width 257 height 19
click at [276, 264] on select "Change the compare at price to the current price (sale) Change the compare at p…" at bounding box center [401, 272] width 257 height 19
click at [646, 323] on div "Step 2. Select how the prices should change Use bulk price change rules Set pro…" at bounding box center [540, 109] width 574 height 440
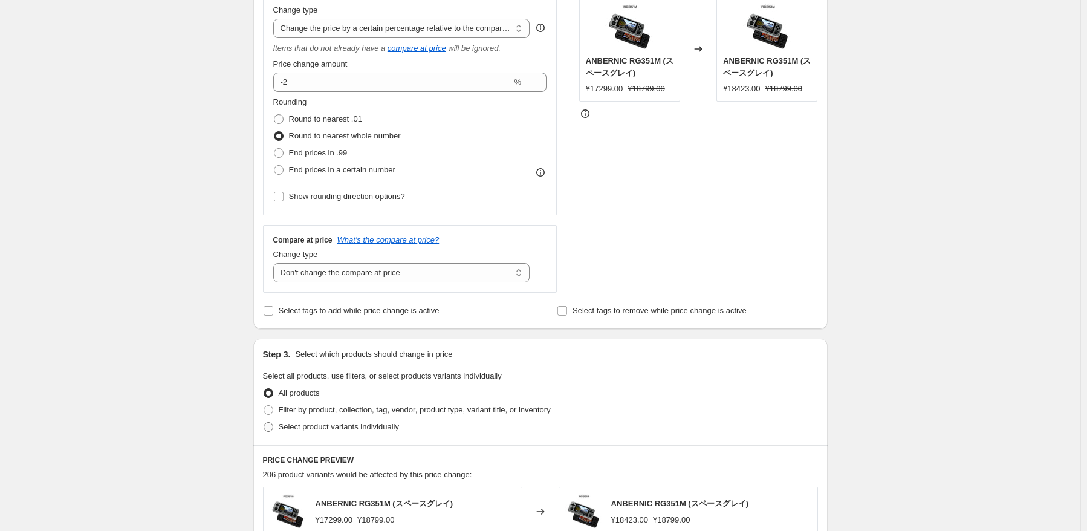
click at [309, 423] on span "Select product variants individually" at bounding box center [339, 426] width 120 height 9
click at [264, 423] on input "Select product variants individually" at bounding box center [264, 422] width 1 height 1
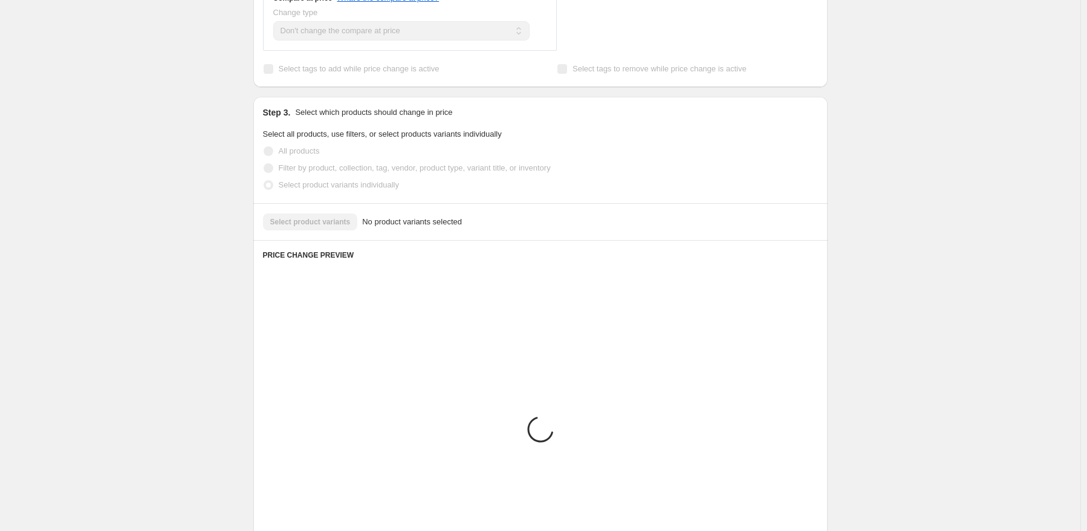
scroll to position [426, 0]
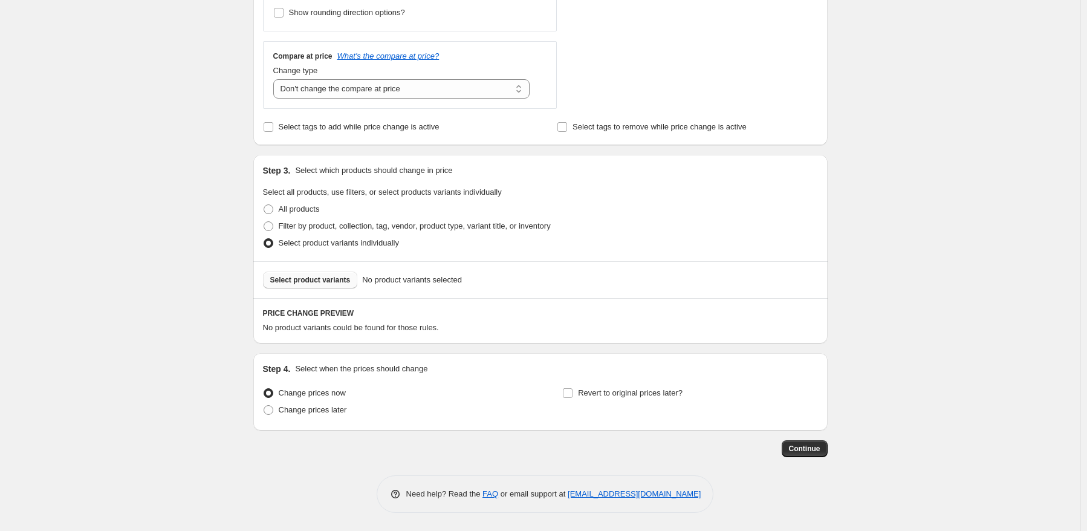
click at [331, 286] on button "Select product variants" at bounding box center [310, 279] width 95 height 17
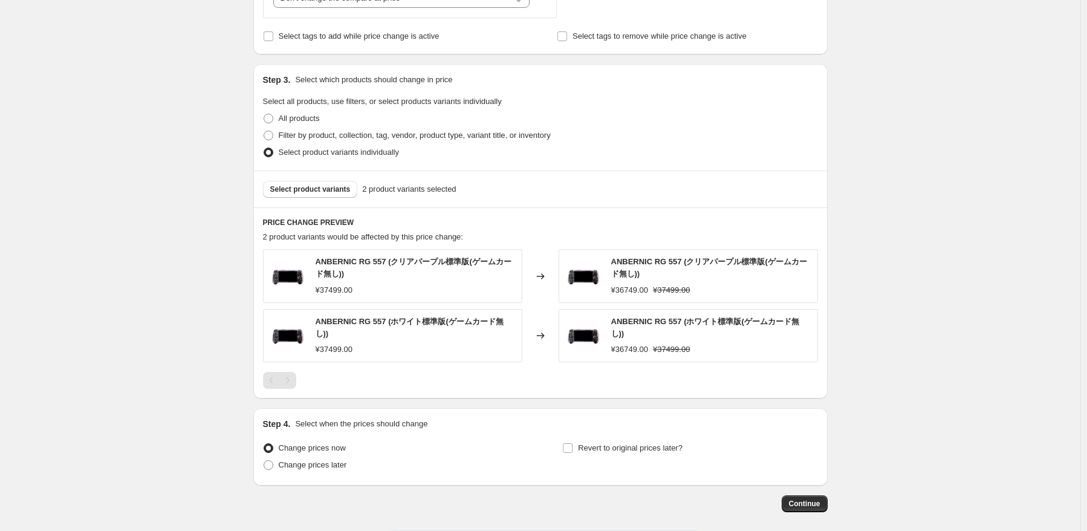
scroll to position [566, 0]
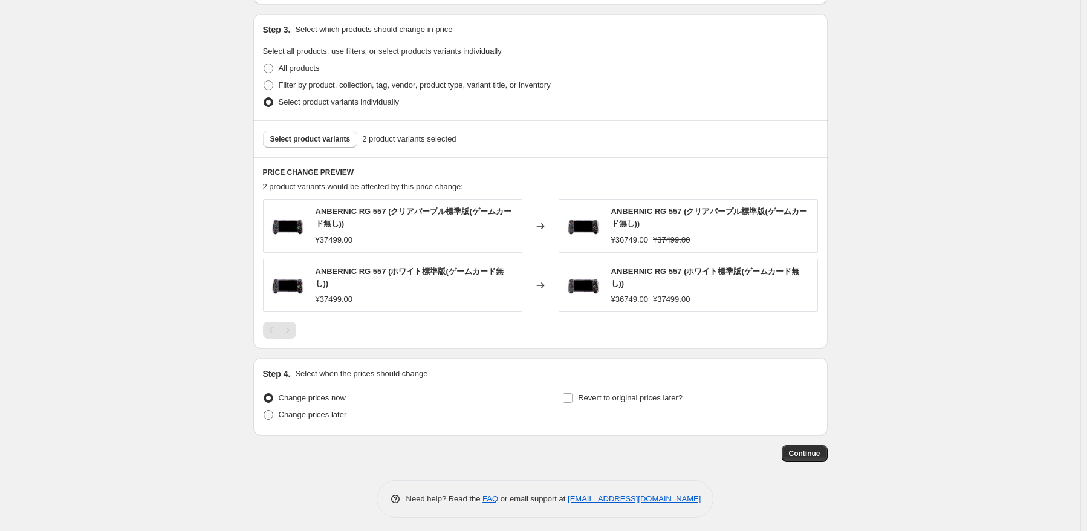
click at [324, 415] on span "Change prices later" at bounding box center [313, 414] width 68 height 9
click at [264, 410] on input "Change prices later" at bounding box center [264, 410] width 1 height 1
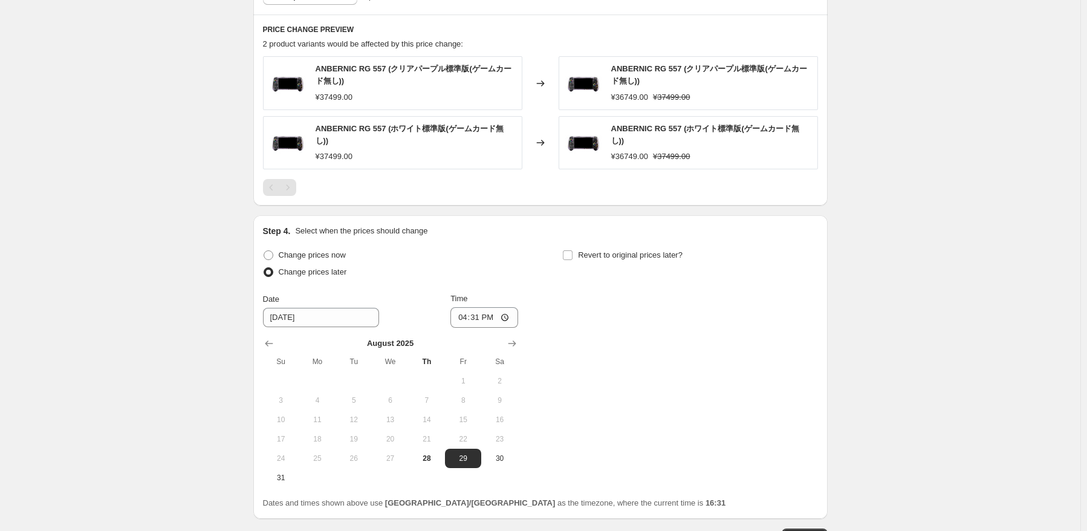
scroll to position [748, 0]
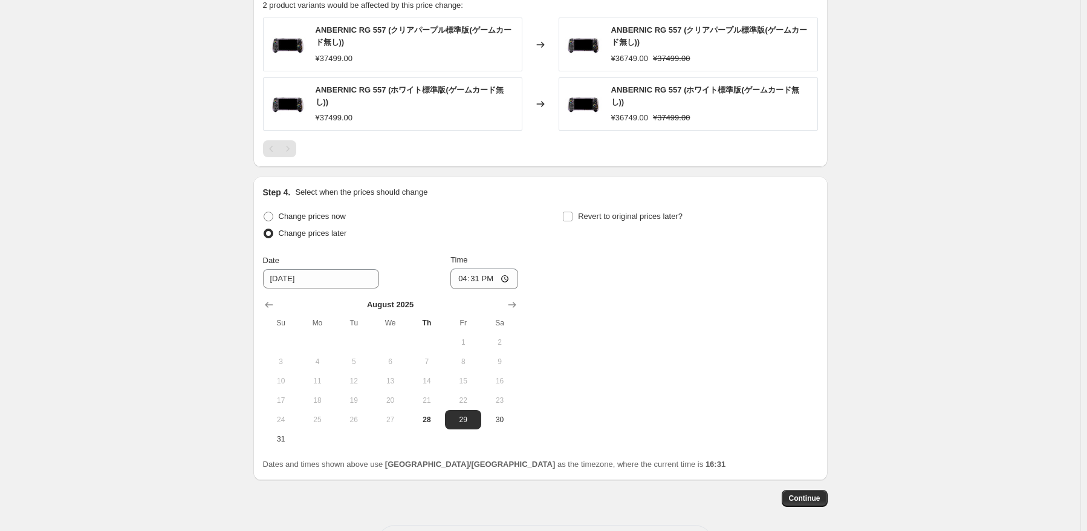
drag, startPoint x: 292, startPoint y: 442, endPoint x: 315, endPoint y: 427, distance: 27.2
click at [292, 441] on button "31" at bounding box center [281, 438] width 36 height 19
click at [478, 272] on input "16:31" at bounding box center [484, 278] width 68 height 21
click at [638, 280] on div "Change prices now Change prices later Date [DATE] Time 22:50 [DATE] Su Mo Tu We…" at bounding box center [540, 328] width 555 height 241
click at [614, 212] on span "Revert to original prices later?" at bounding box center [630, 216] width 105 height 9
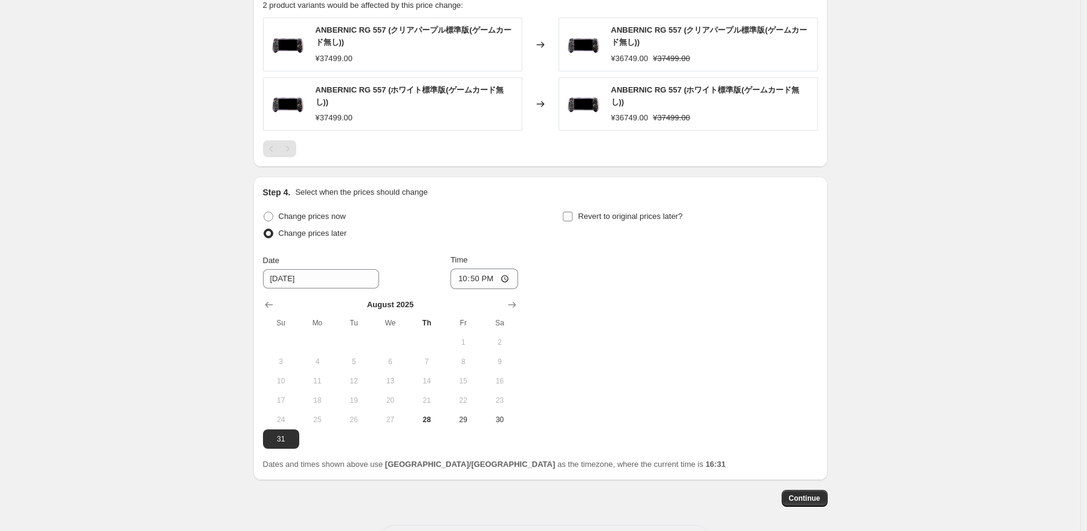
click at [572, 212] on input "Revert to original prices later?" at bounding box center [568, 217] width 10 height 10
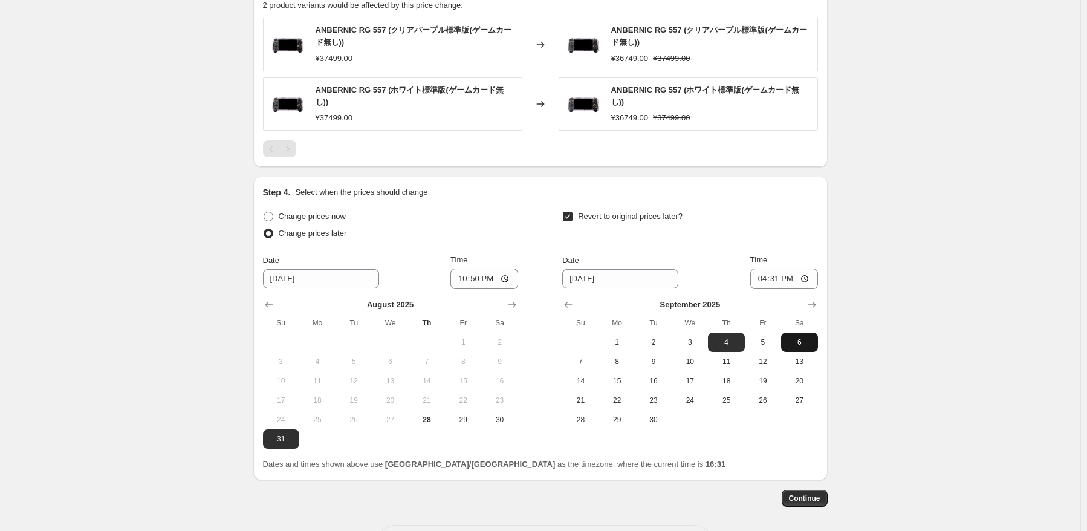
click at [801, 338] on span "6" at bounding box center [799, 342] width 27 height 10
click at [776, 273] on input "16:31" at bounding box center [784, 278] width 68 height 21
click at [799, 494] on span "Continue" at bounding box center [804, 498] width 31 height 10
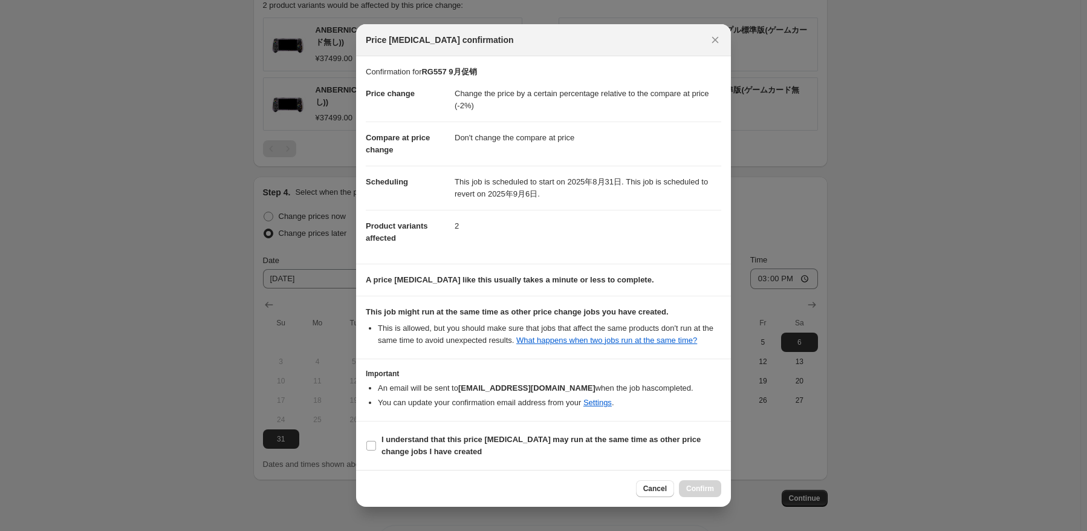
drag, startPoint x: 410, startPoint y: 433, endPoint x: 615, endPoint y: 477, distance: 209.5
click at [410, 435] on b "I understand that this price [MEDICAL_DATA] may run at the same time as other p…" at bounding box center [540, 445] width 319 height 21
click at [376, 441] on input "I understand that this price [MEDICAL_DATA] may run at the same time as other p…" at bounding box center [371, 446] width 10 height 10
click at [699, 485] on span "Confirm" at bounding box center [700, 489] width 28 height 10
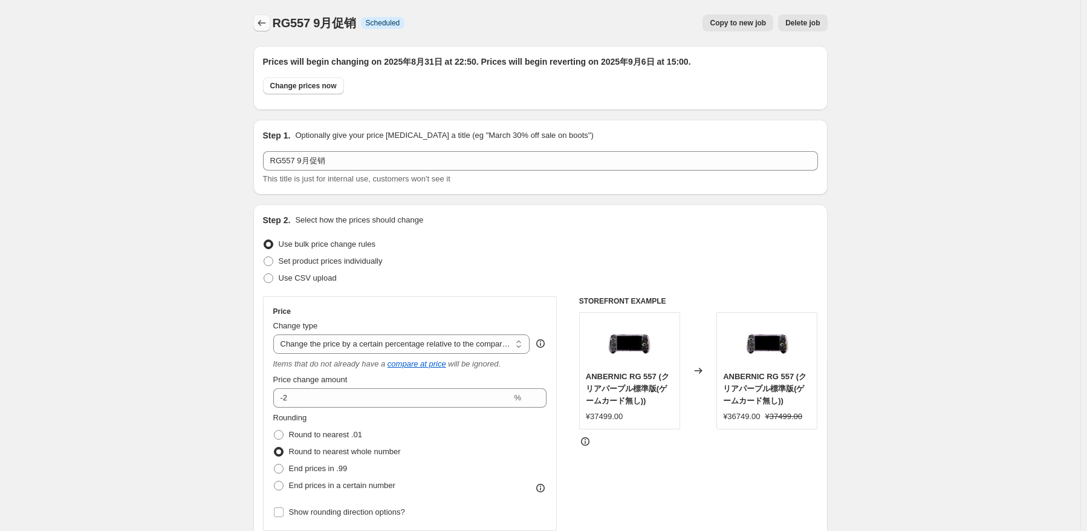
click at [268, 28] on icon "Price change jobs" at bounding box center [262, 23] width 12 height 12
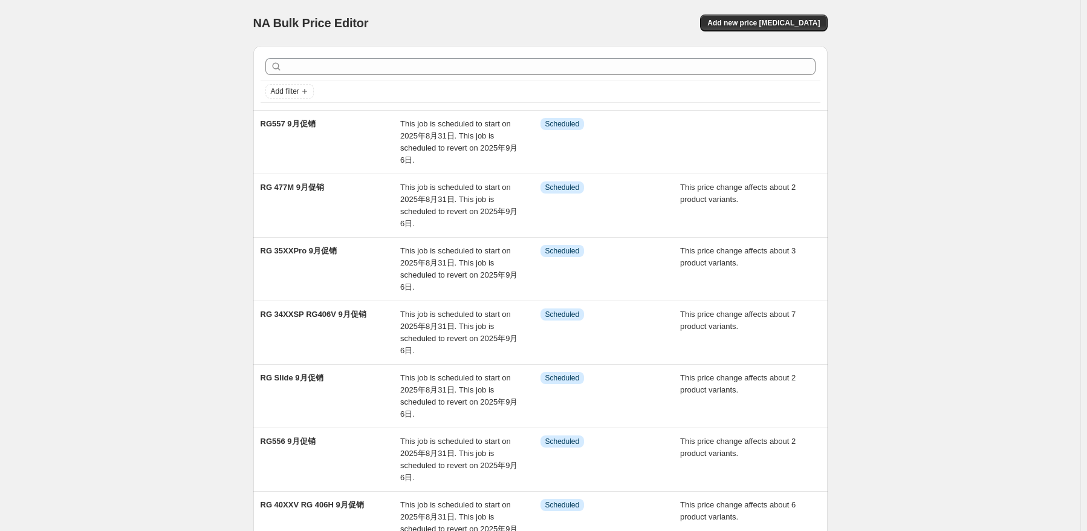
click at [894, 206] on div "NA Bulk Price Editor. This page is ready NA Bulk Price Editor Add new price [ME…" at bounding box center [540, 432] width 1080 height 864
